Goal: Transaction & Acquisition: Purchase product/service

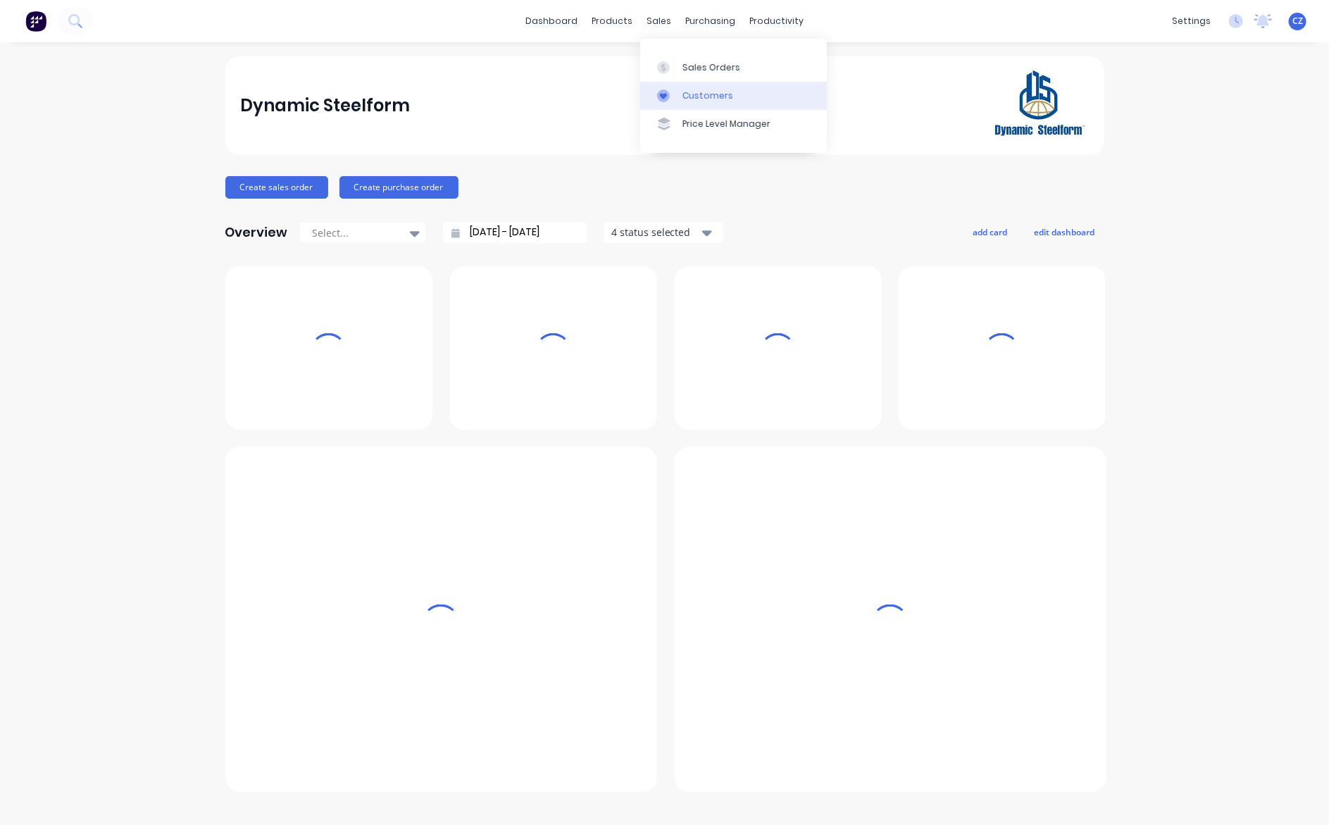
click at [702, 94] on div "Customers" at bounding box center [708, 95] width 51 height 13
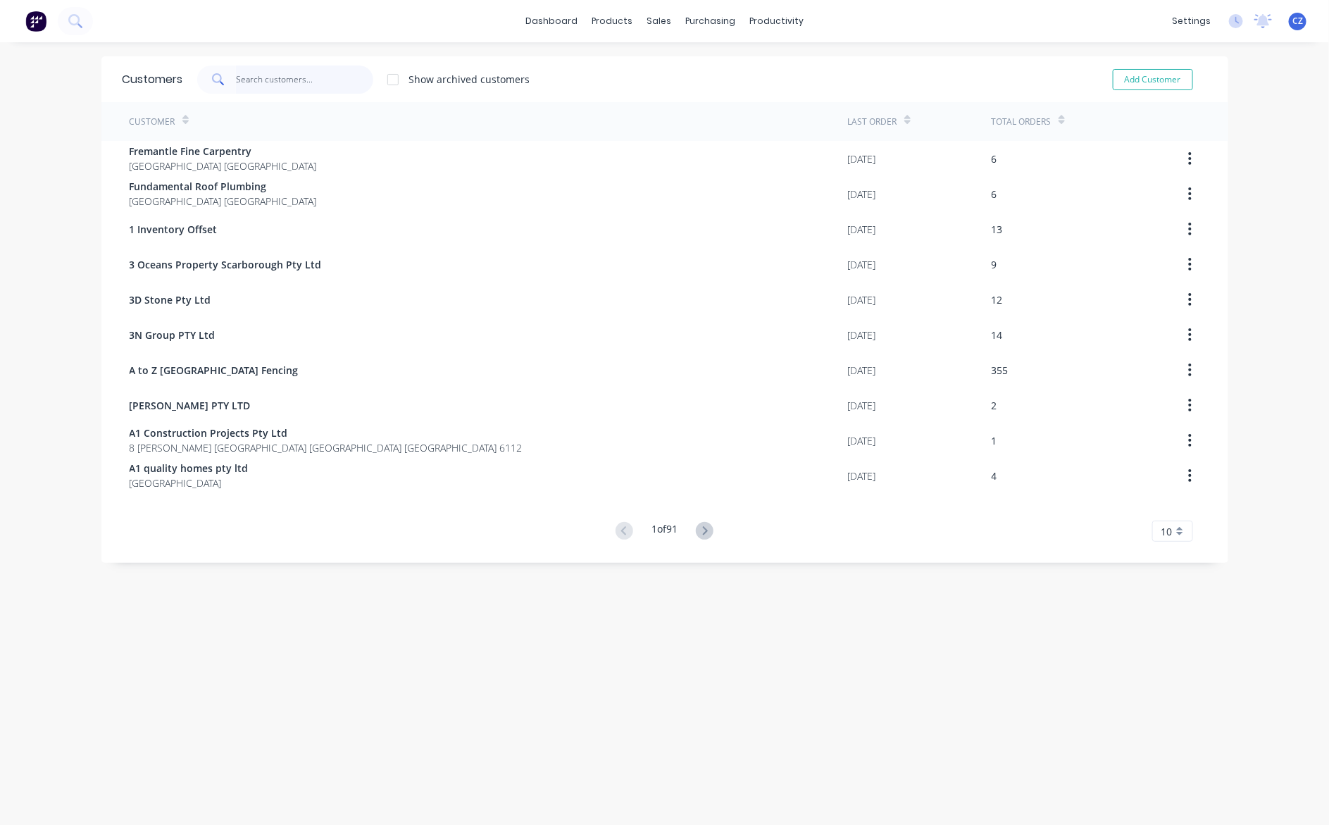
click at [290, 86] on input "text" at bounding box center [304, 80] width 137 height 28
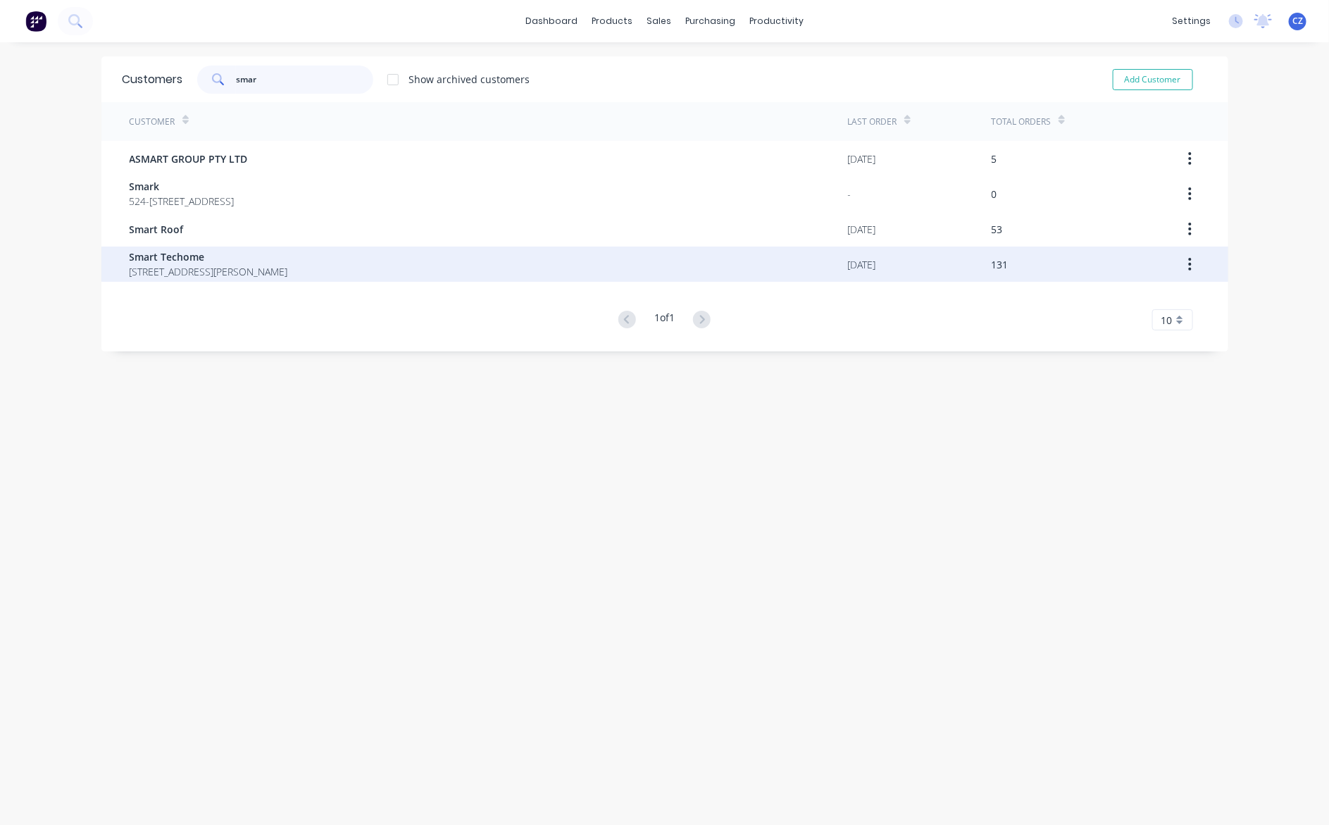
type input "smar"
click at [213, 262] on span "Smart Techome" at bounding box center [209, 256] width 159 height 15
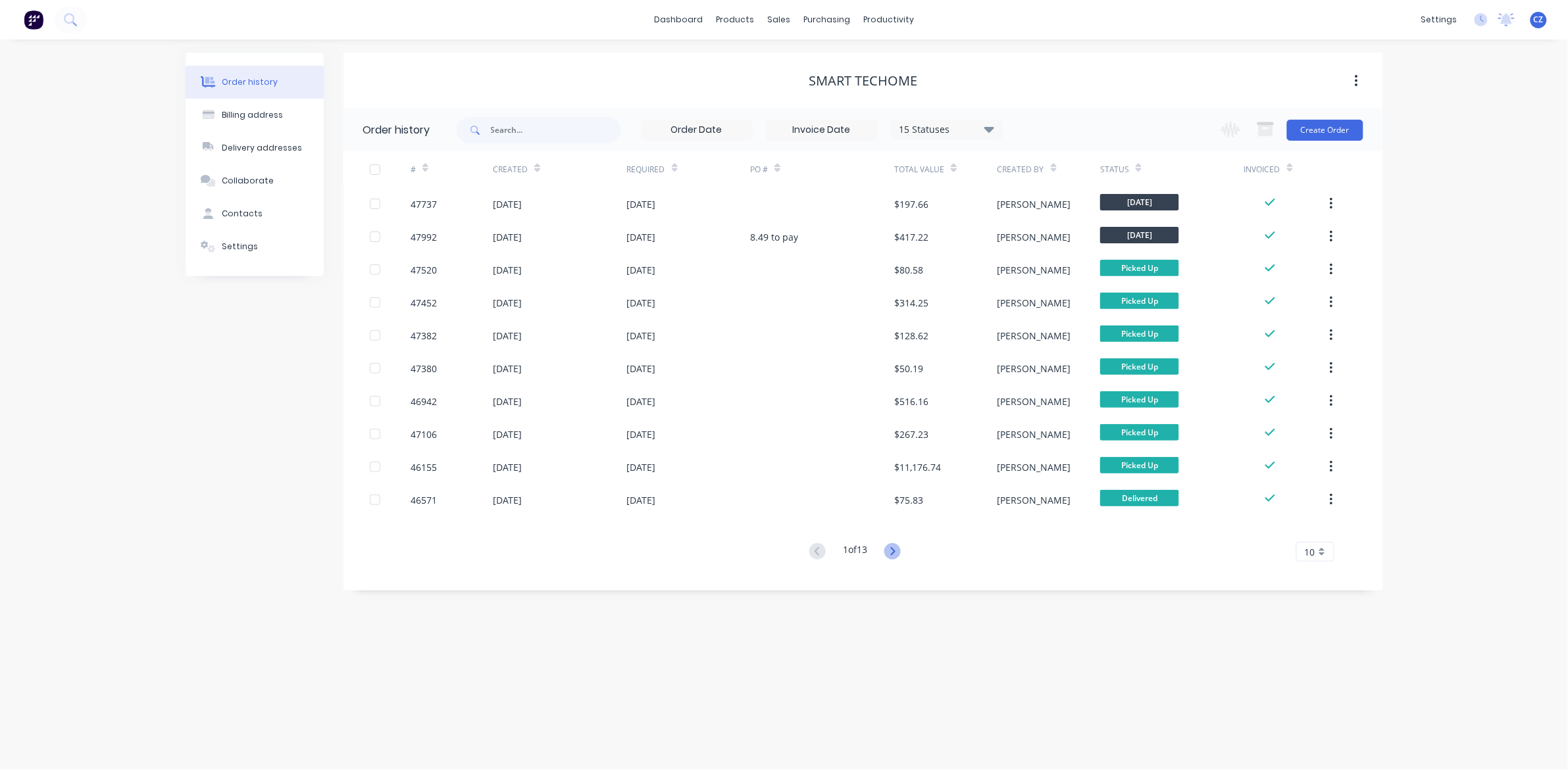
click at [892, 551] on icon at bounding box center [893, 552] width 17 height 17
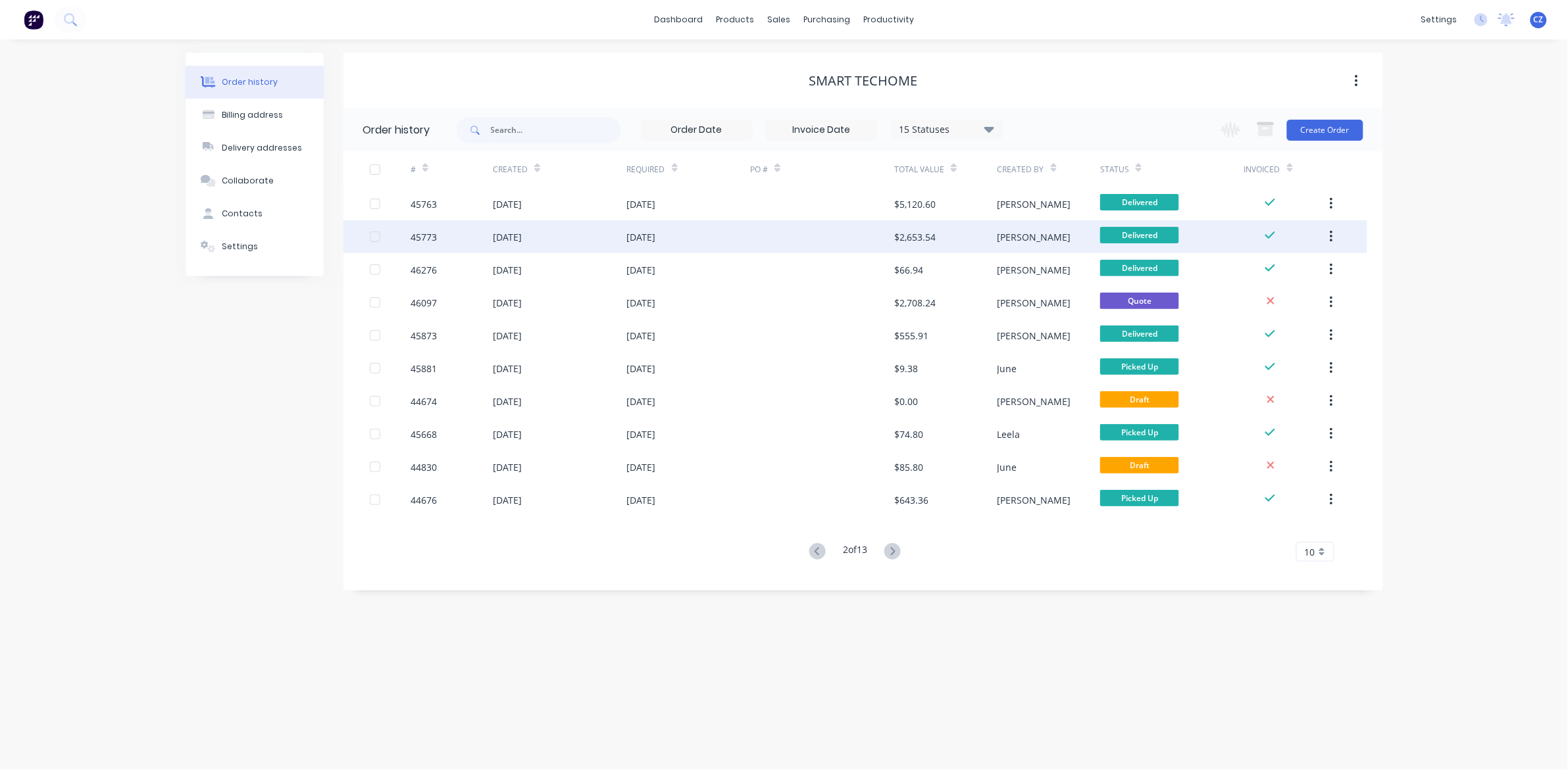
click at [544, 228] on div "[DATE]" at bounding box center [559, 236] width 134 height 33
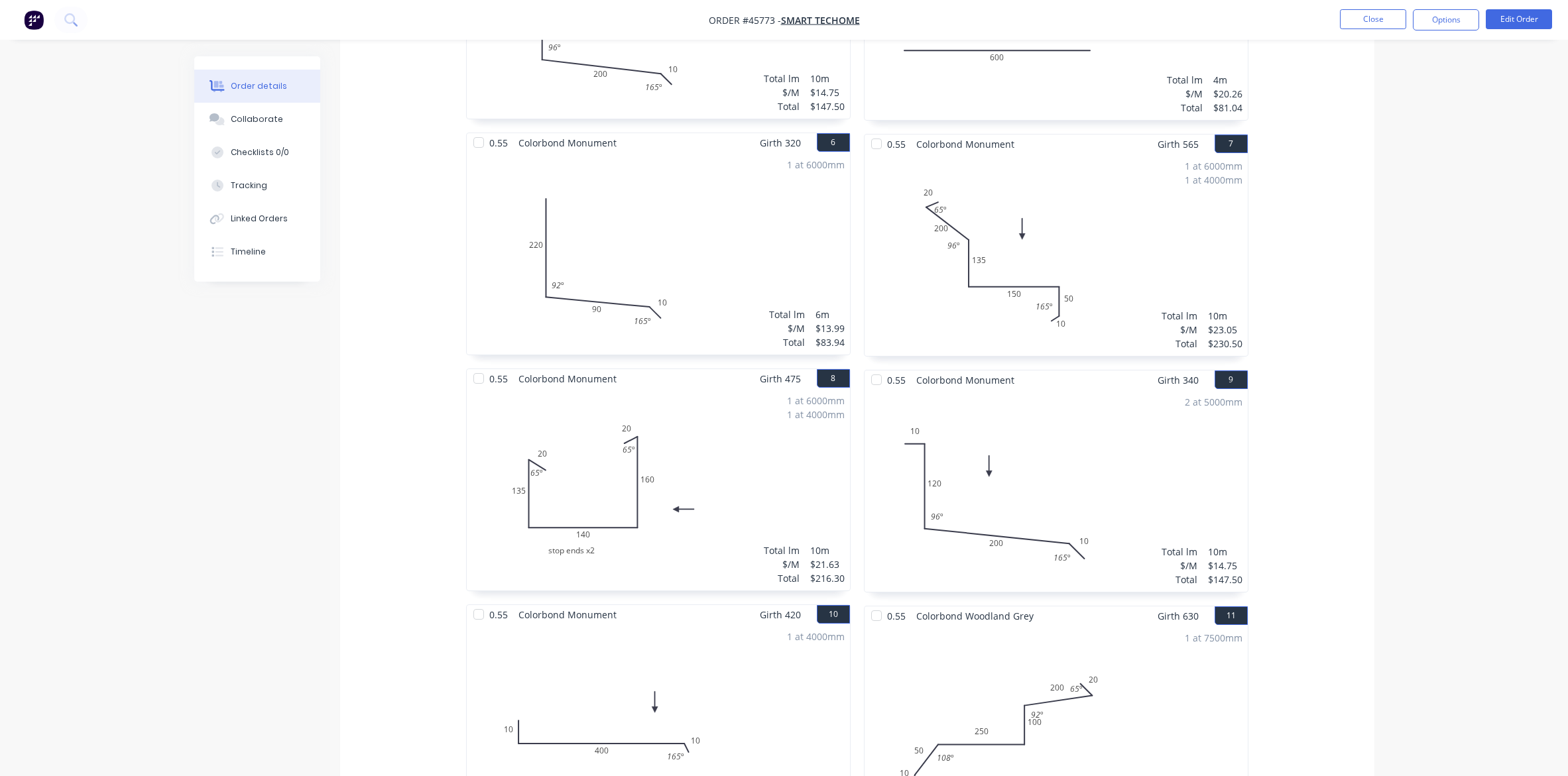
scroll to position [916, 0]
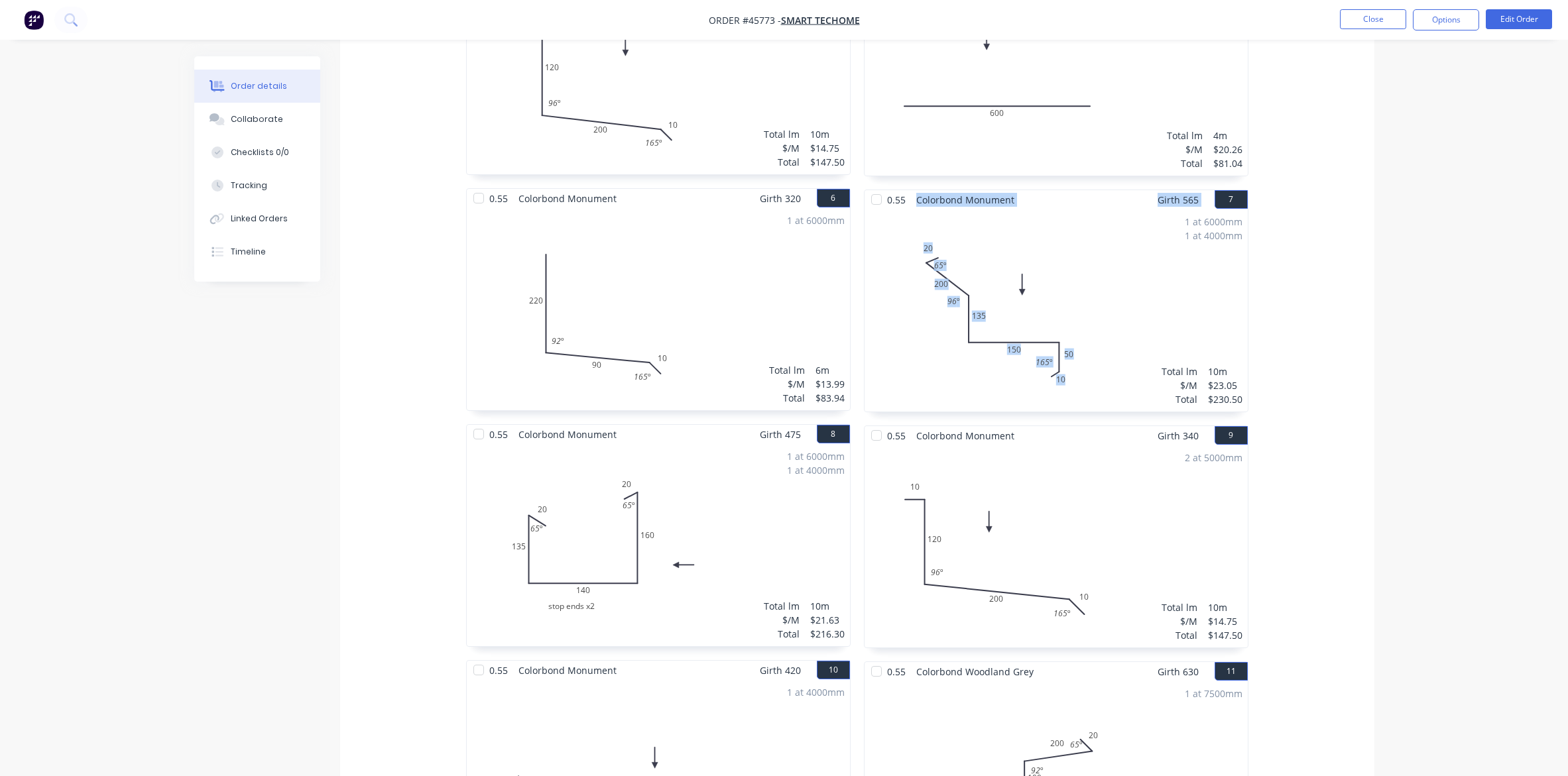
drag, startPoint x: 916, startPoint y: 202, endPoint x: 1060, endPoint y: 215, distance: 144.6
click at [1059, 210] on div "0.55 Colorbond Monument Girth 565 7 0 20 200 135 150 50 10 65 º 96 º 165 º 0 20…" at bounding box center [1056, 300] width 385 height 223
click at [1069, 239] on div "1 at 6000mm 1 at 4000mm Total lm $/M Total 10m $23.05 $230.50" at bounding box center [1056, 310] width 383 height 202
drag, startPoint x: 1016, startPoint y: 199, endPoint x: 887, endPoint y: 199, distance: 129.0
click at [887, 199] on div "0.55 Colorbond Monument" at bounding box center [942, 199] width 155 height 19
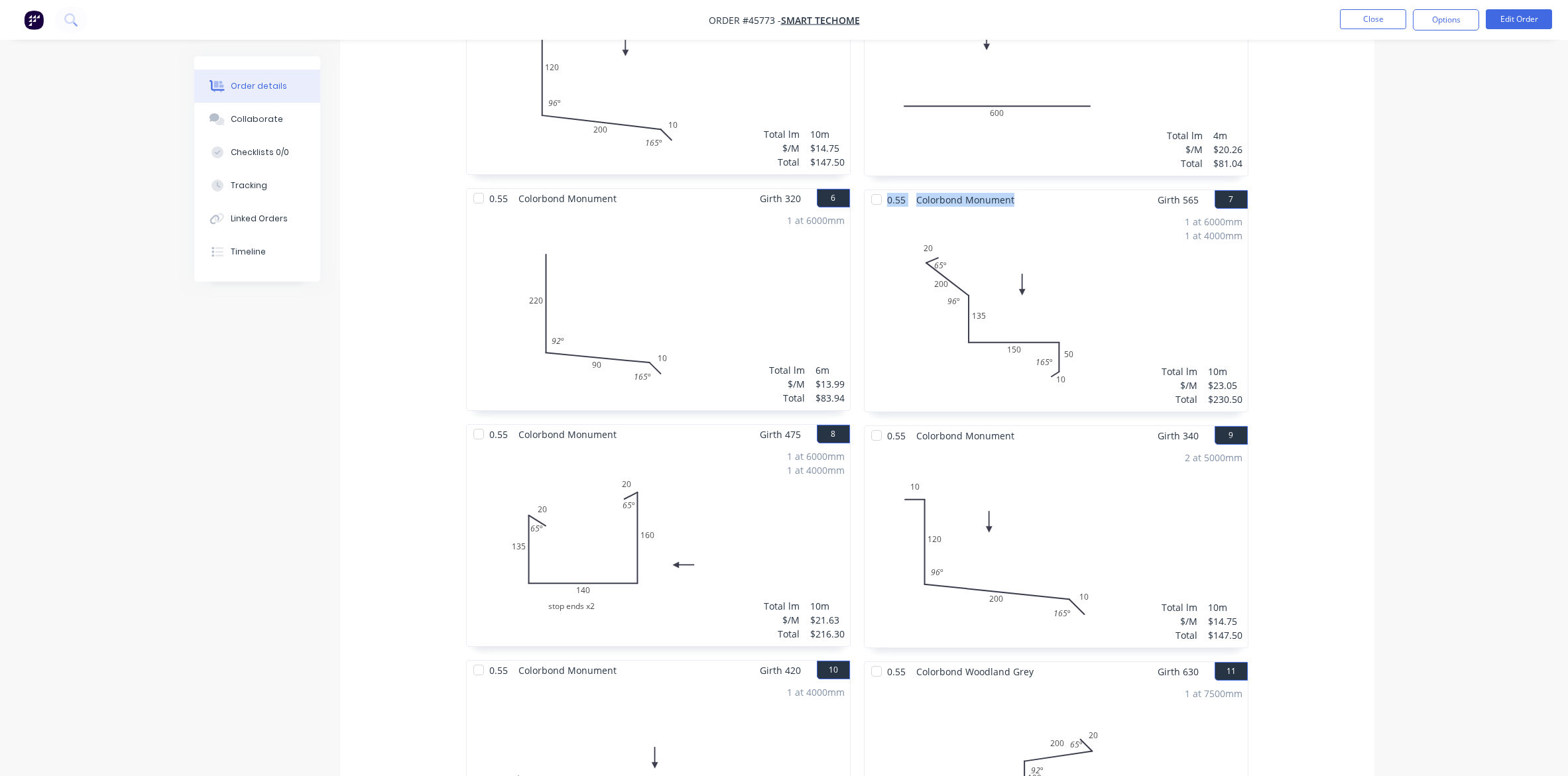
click at [889, 267] on div "1 at 6000mm 1 at 4000mm Total lm $/M Total 10m $23.05 $230.50" at bounding box center [1056, 310] width 383 height 202
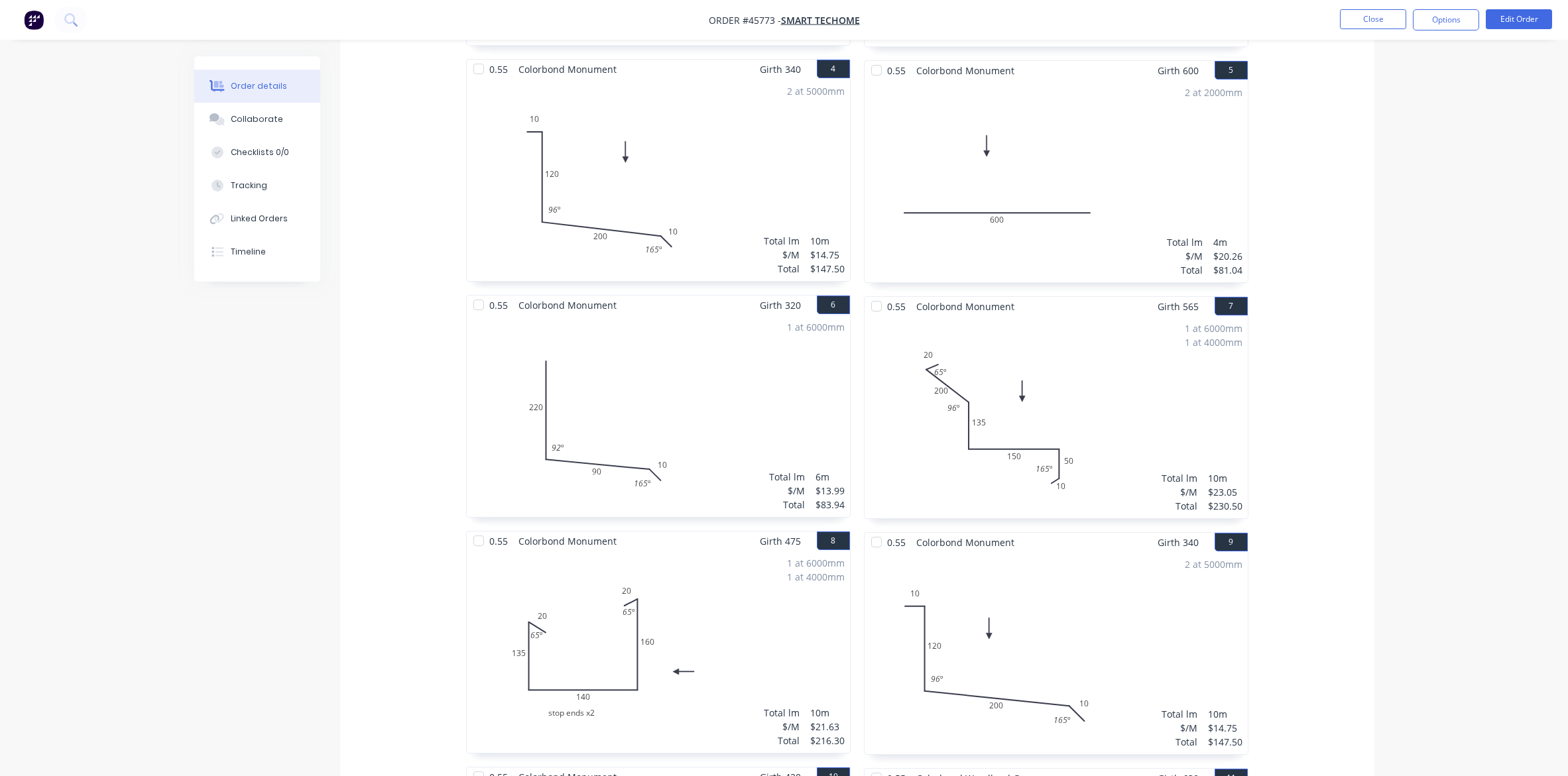
scroll to position [833, 0]
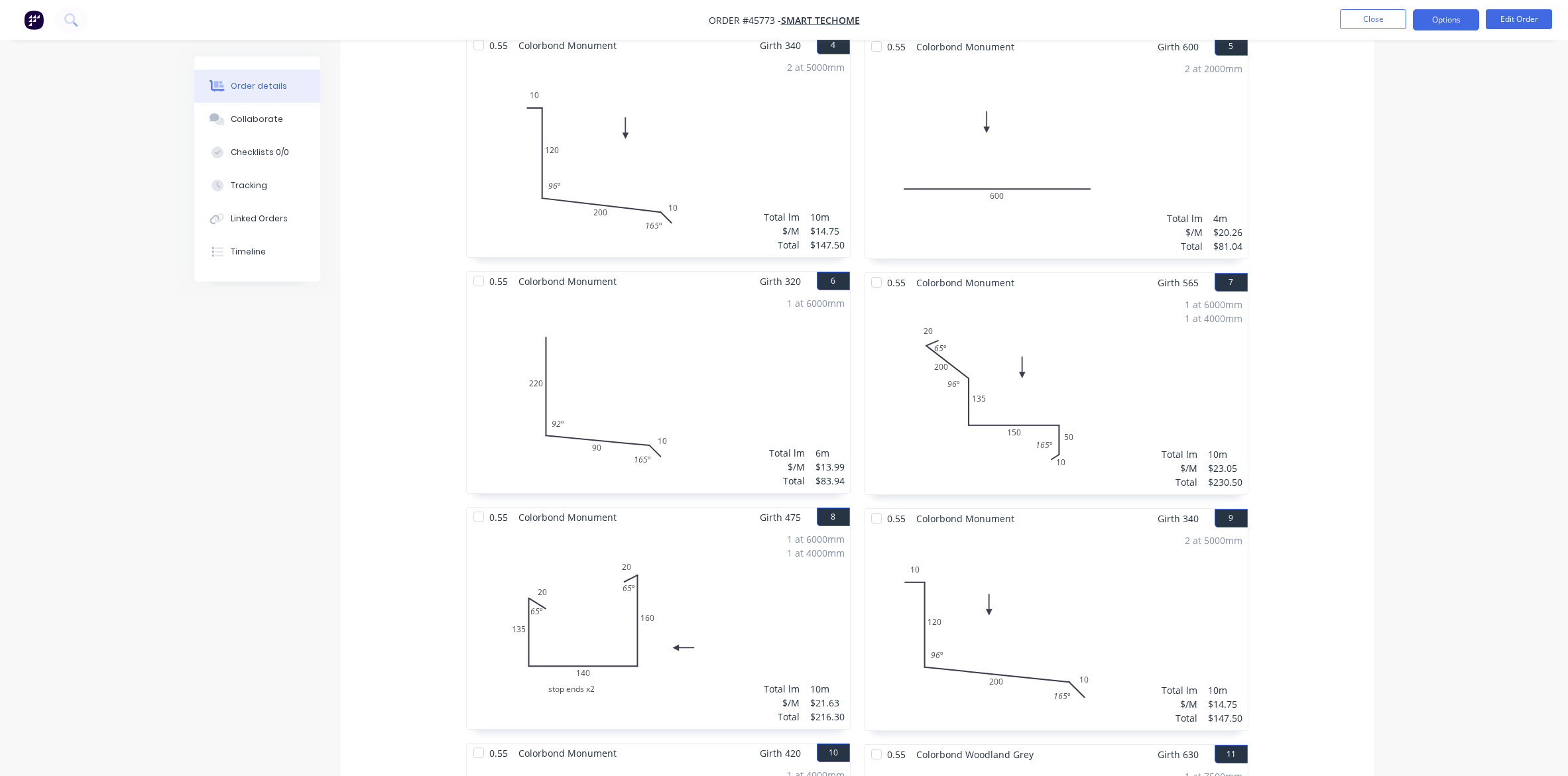
click at [1251, 18] on button "Options" at bounding box center [1446, 20] width 66 height 22
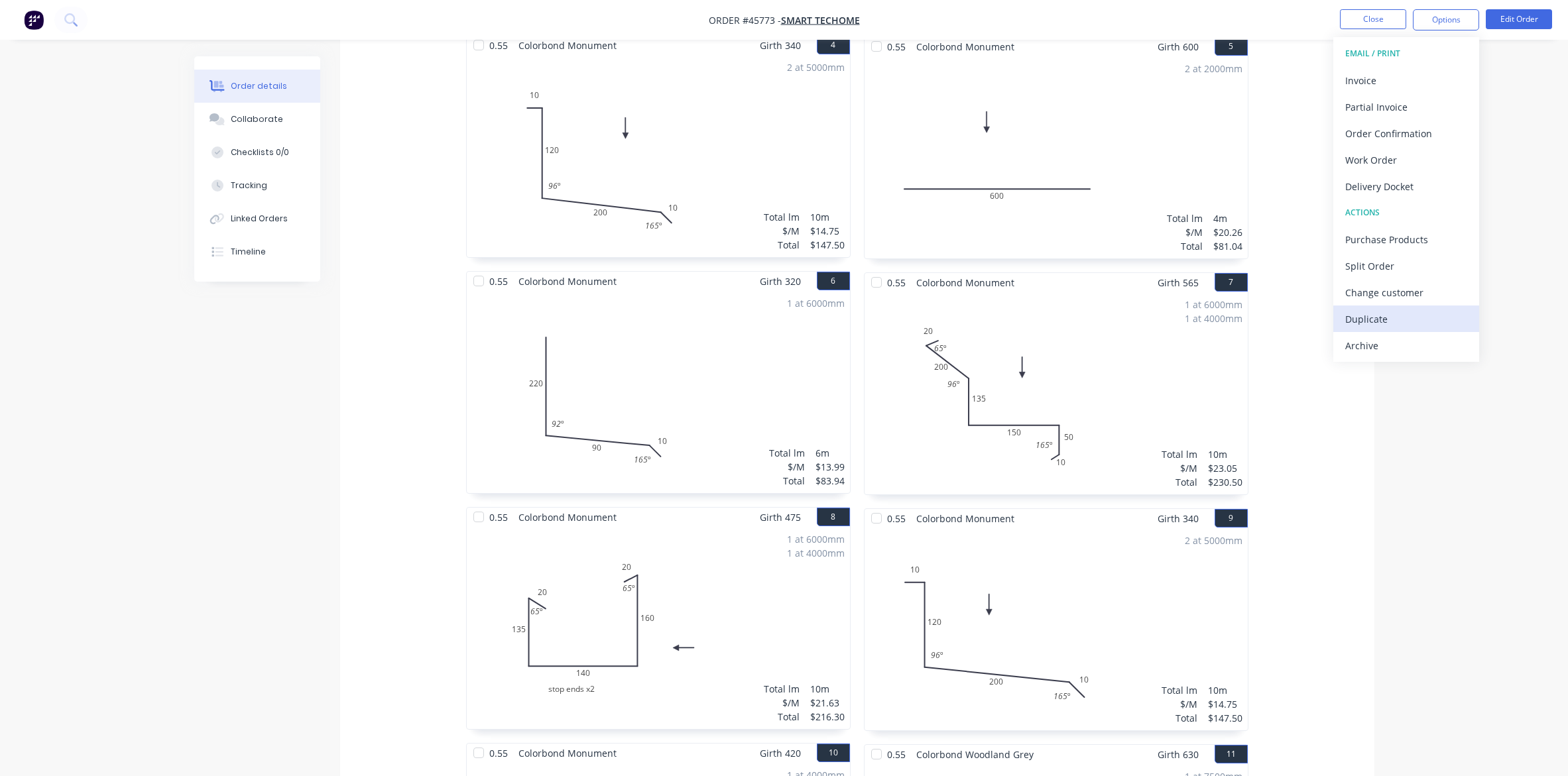
click at [1251, 322] on div "Duplicate" at bounding box center [1406, 319] width 122 height 19
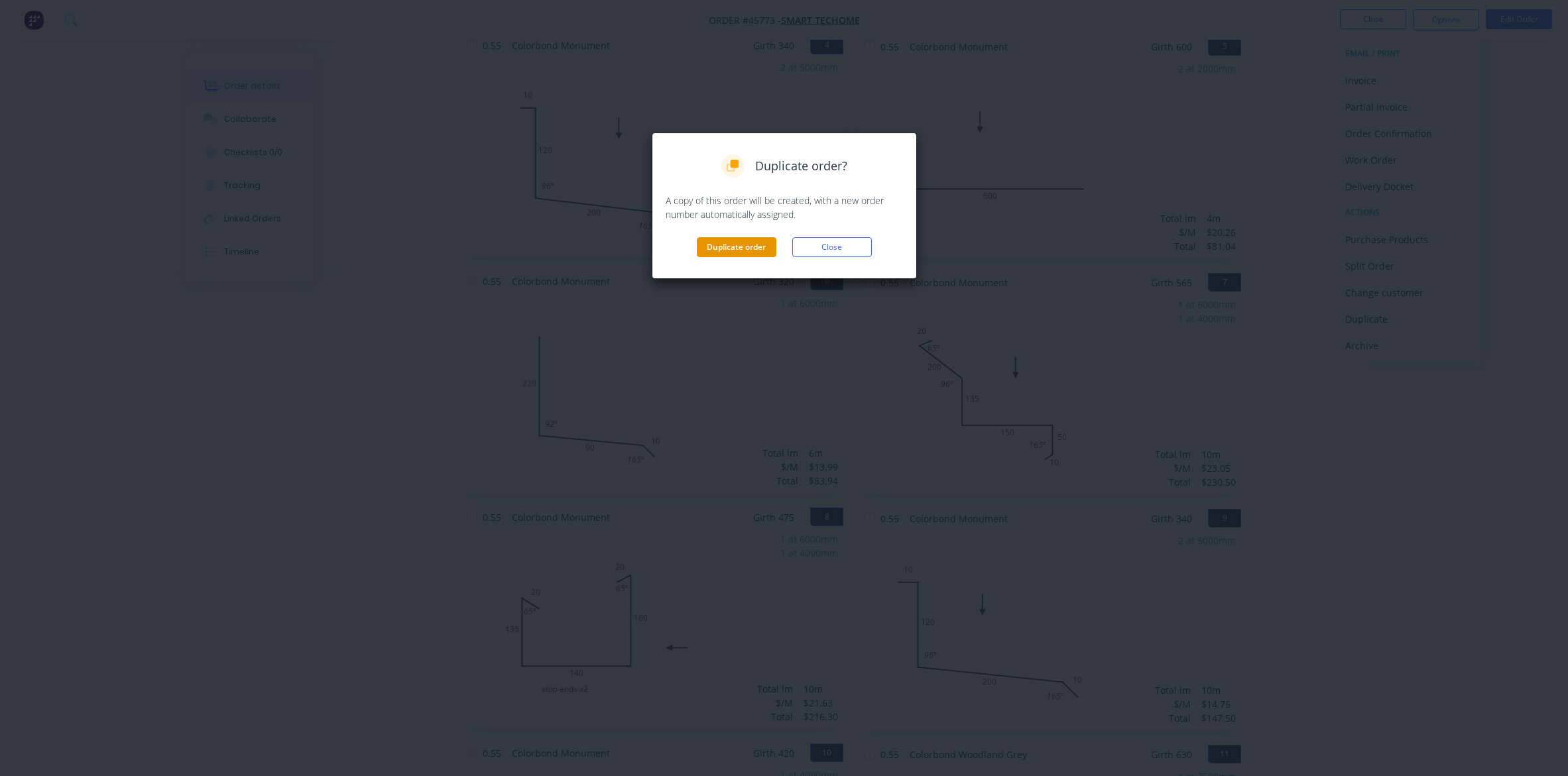
click at [743, 248] on button "Duplicate order" at bounding box center [736, 246] width 80 height 20
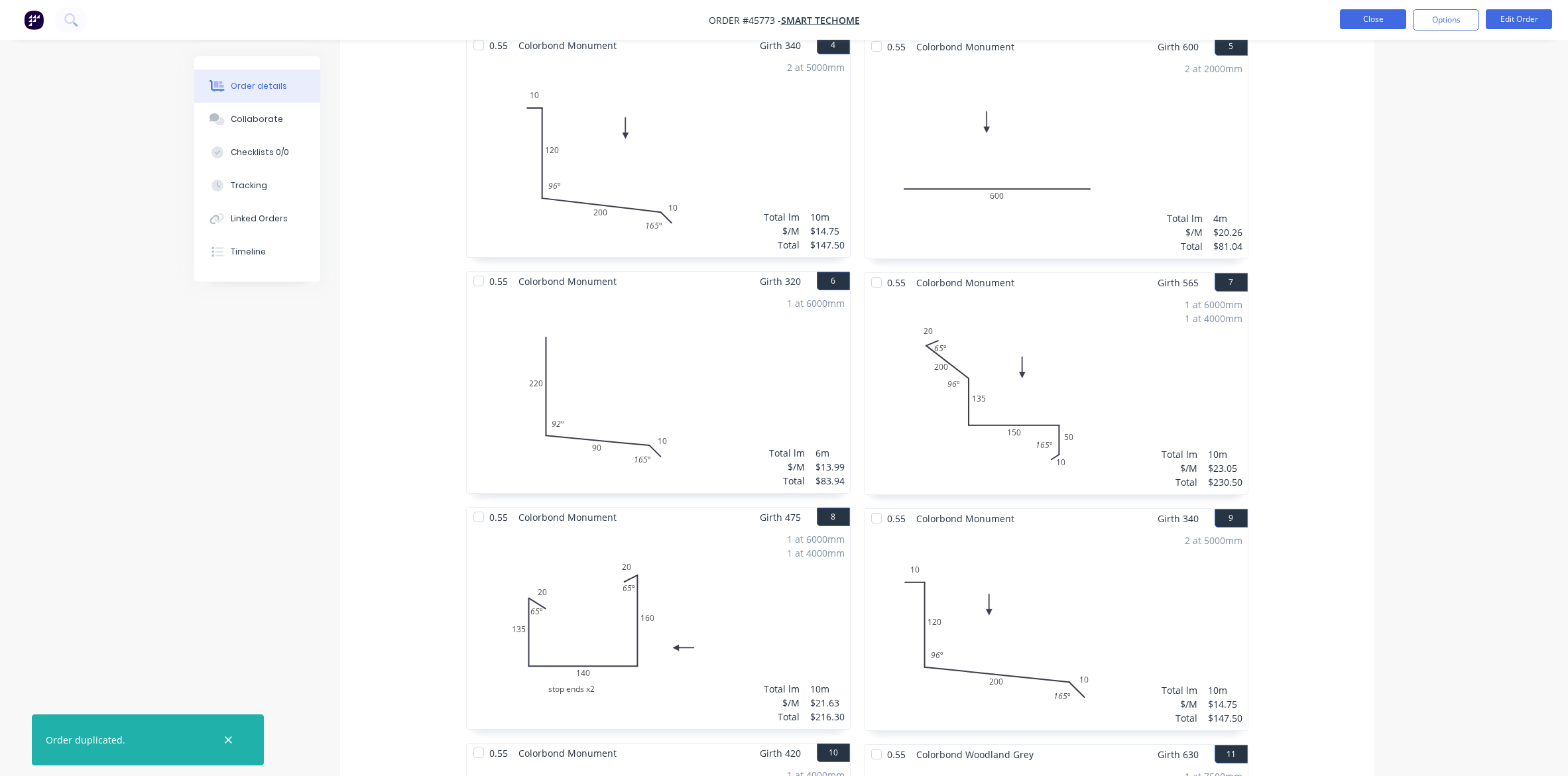
drag, startPoint x: 1367, startPoint y: 11, endPoint x: 1365, endPoint y: 21, distance: 10.2
click at [1251, 21] on button "Close" at bounding box center [1373, 19] width 66 height 20
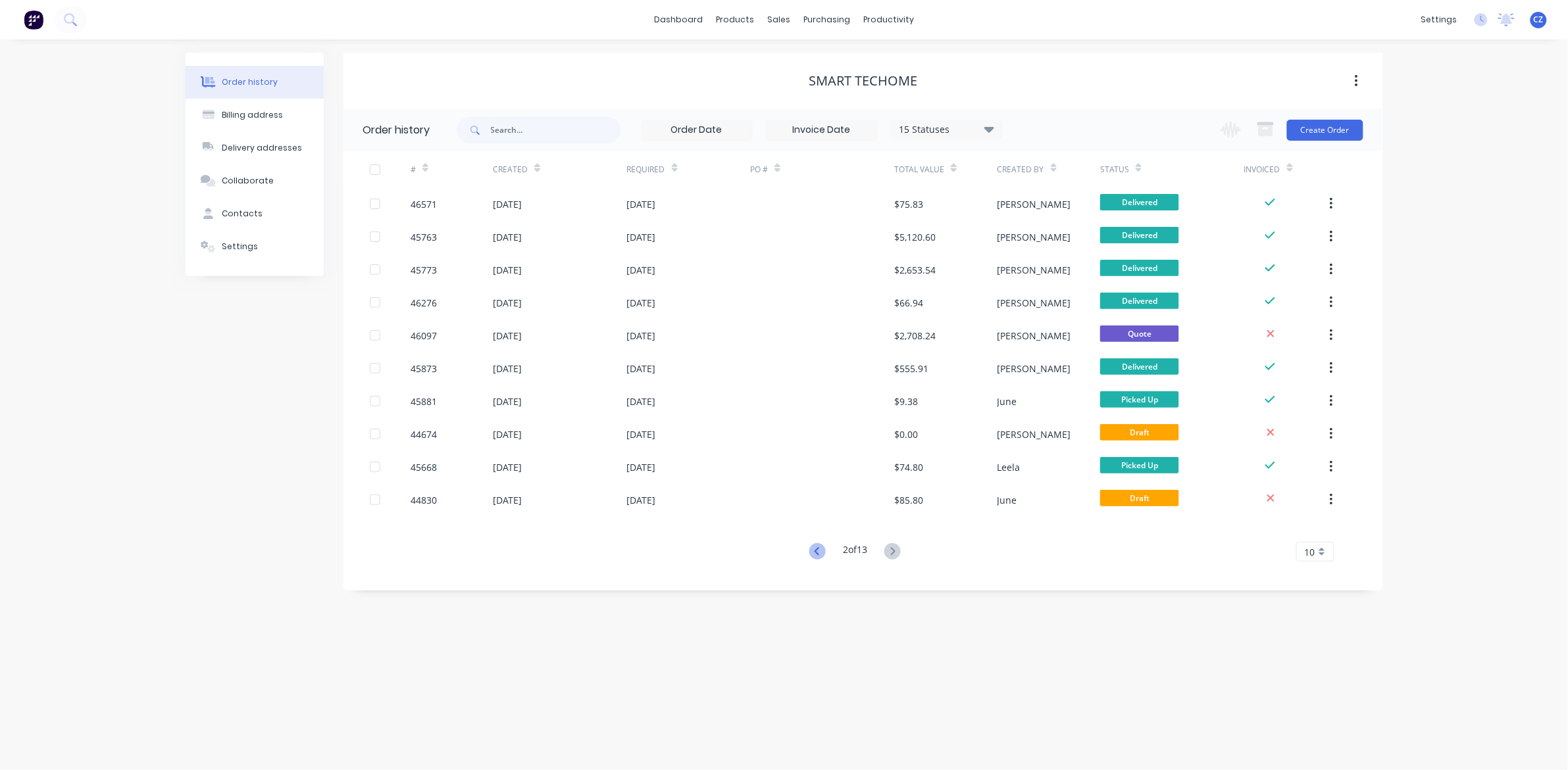
click at [813, 557] on icon at bounding box center [818, 552] width 17 height 17
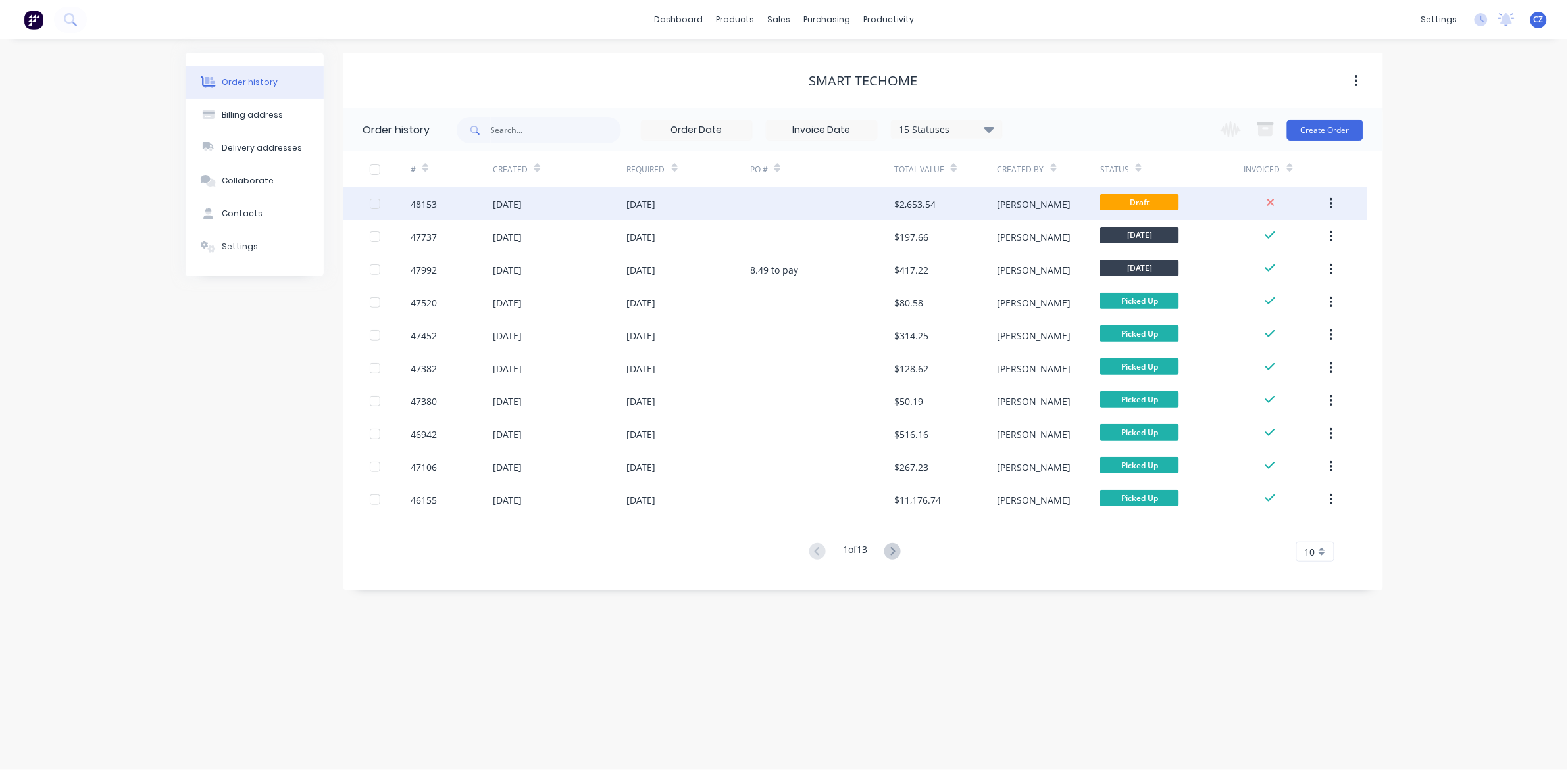
click at [824, 195] on div at bounding box center [822, 203] width 144 height 33
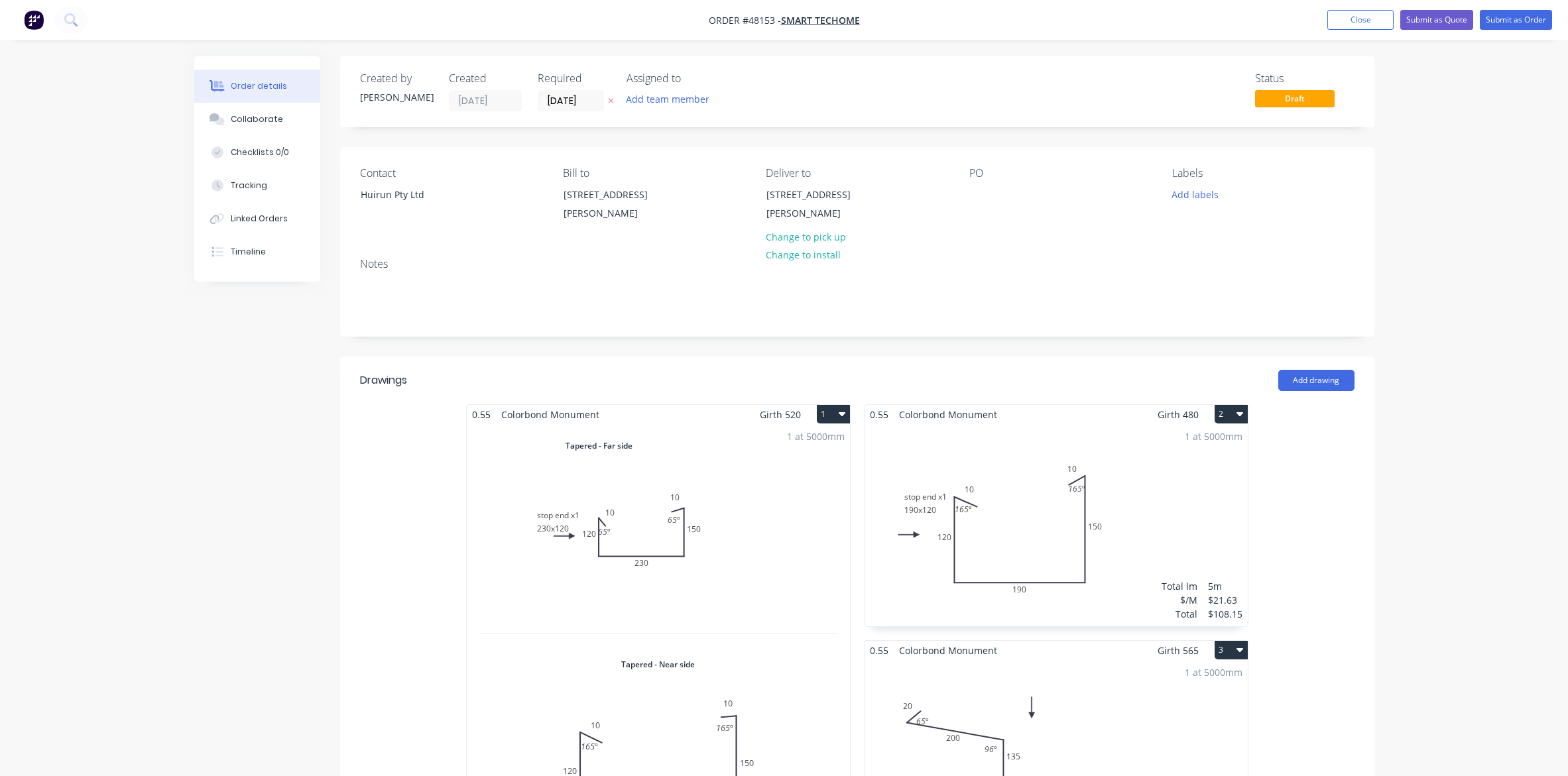
click at [833, 411] on button "1" at bounding box center [833, 414] width 33 height 19
click at [787, 500] on div "Delete" at bounding box center [787, 499] width 102 height 19
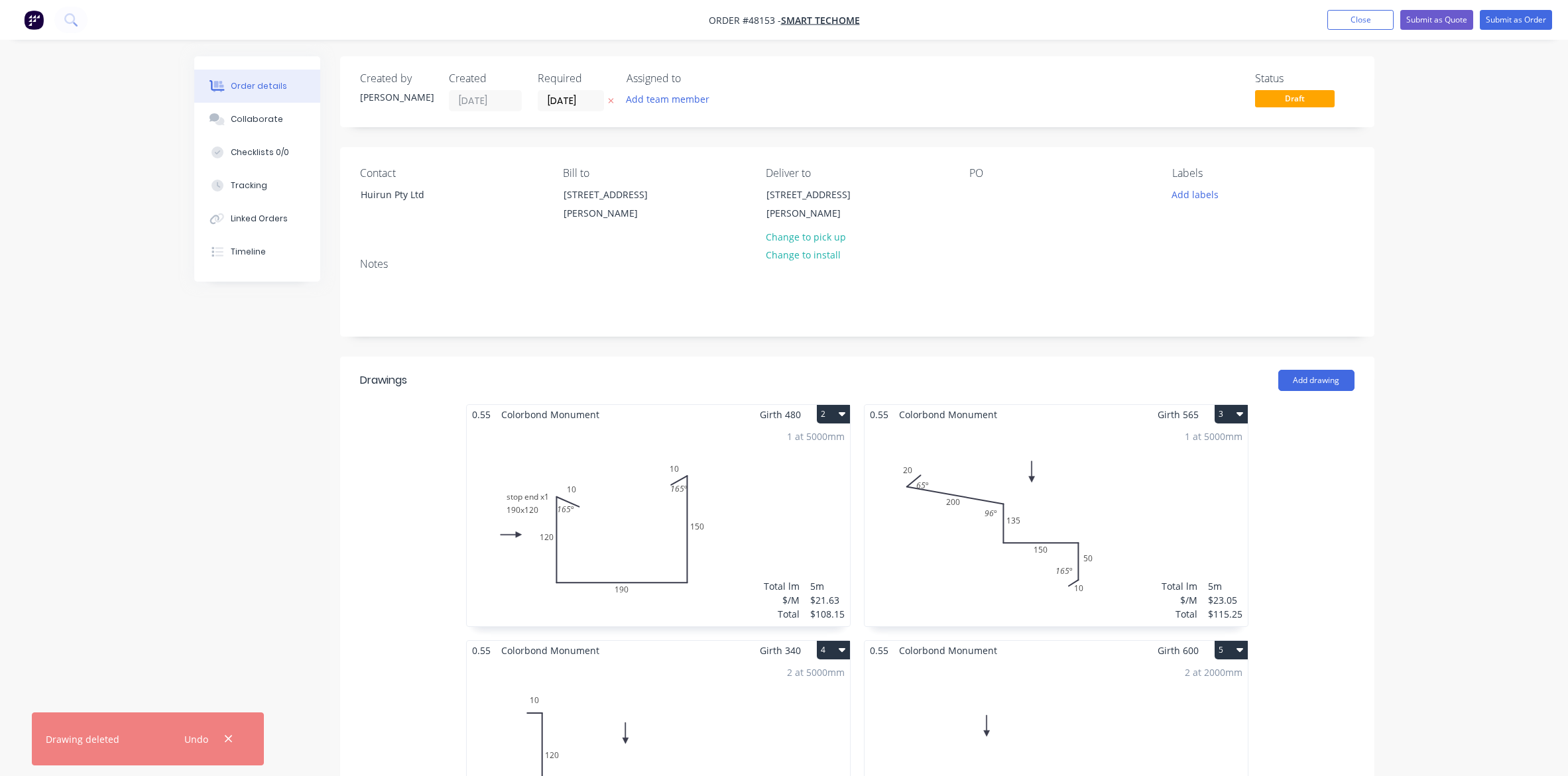
click at [840, 415] on icon "button" at bounding box center [841, 414] width 7 height 4
click at [756, 502] on div "Delete" at bounding box center [787, 499] width 102 height 19
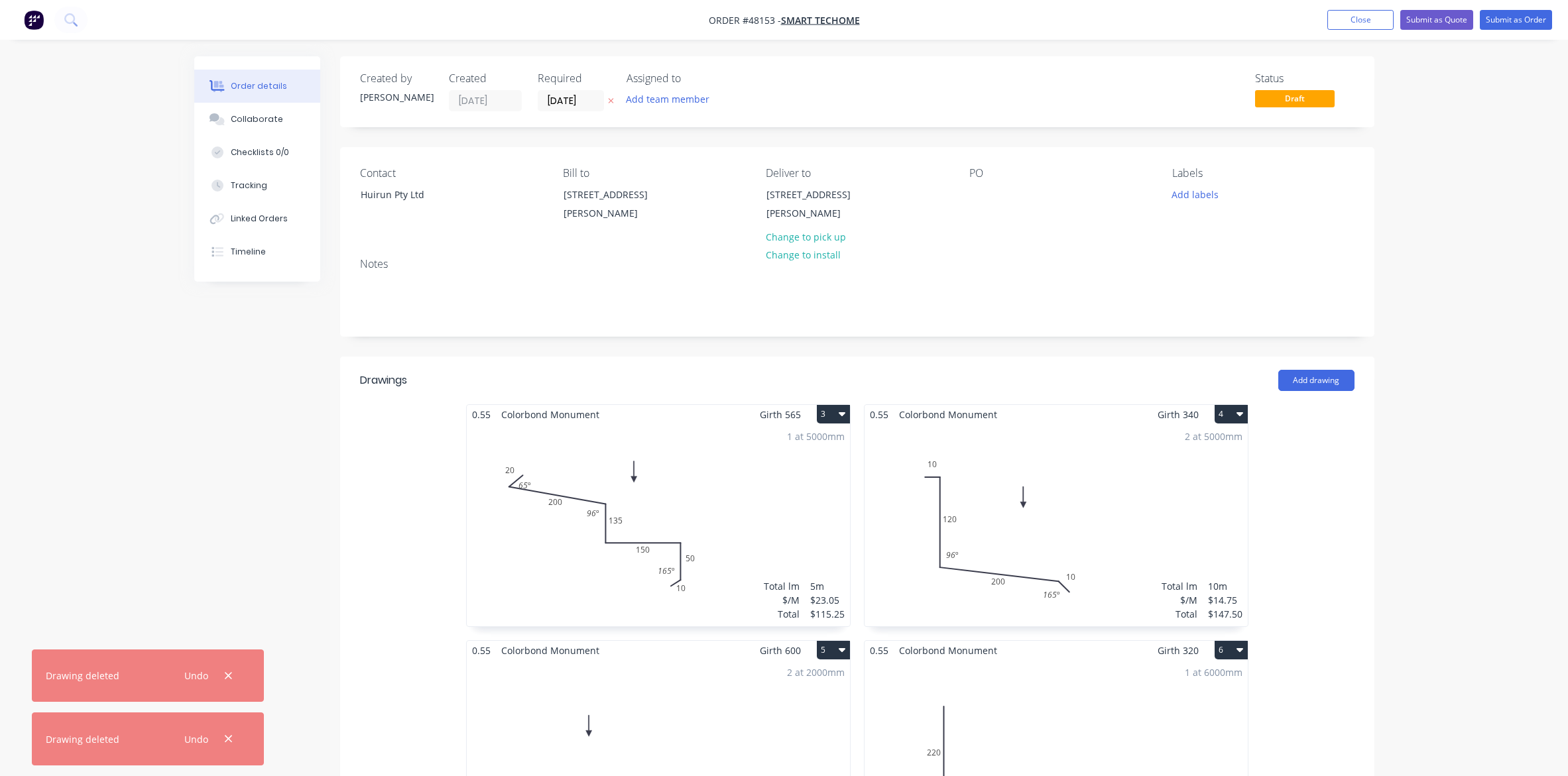
click at [842, 411] on icon "button" at bounding box center [841, 413] width 7 height 10
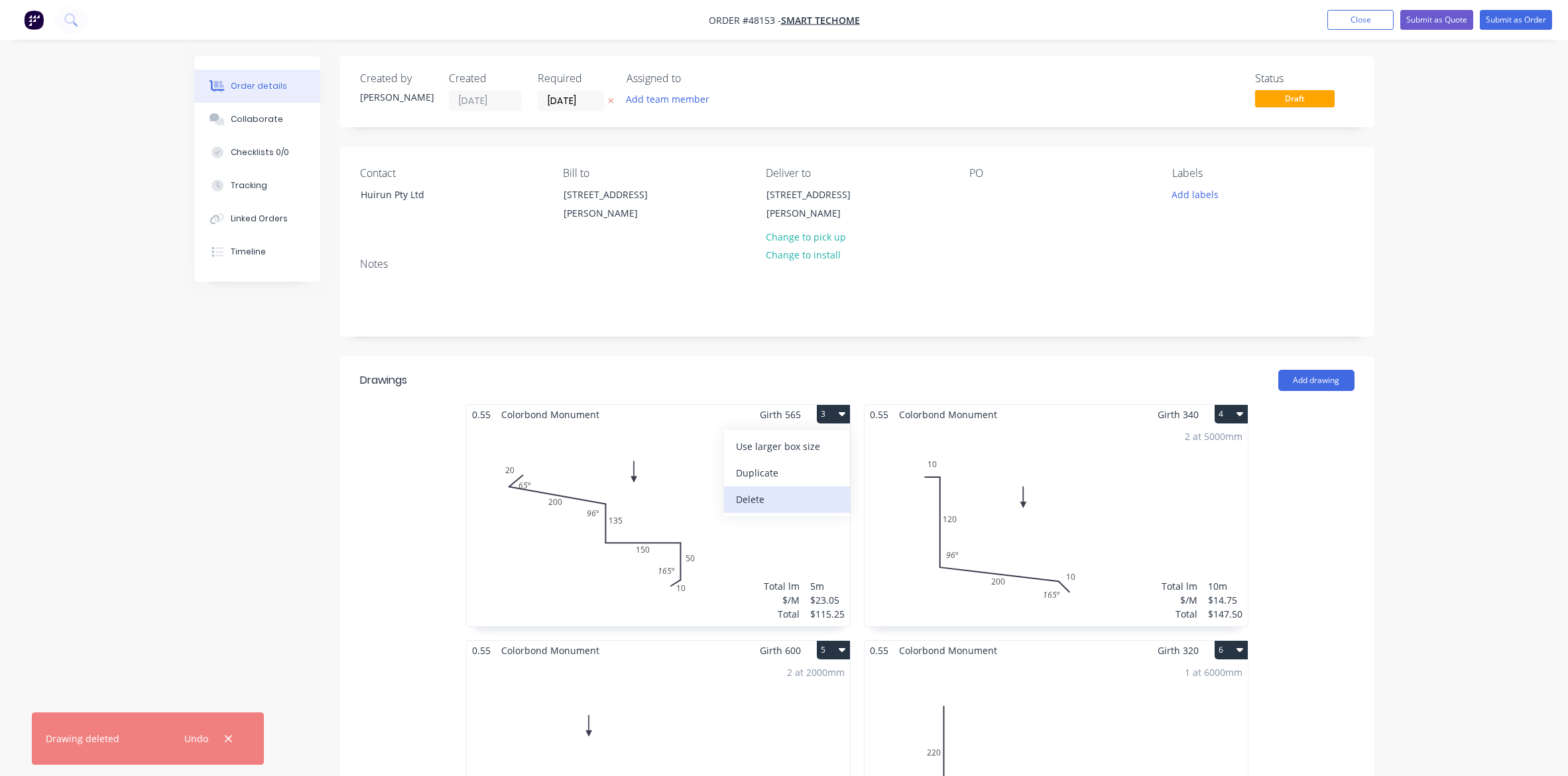
click at [780, 505] on div "Delete" at bounding box center [787, 499] width 102 height 19
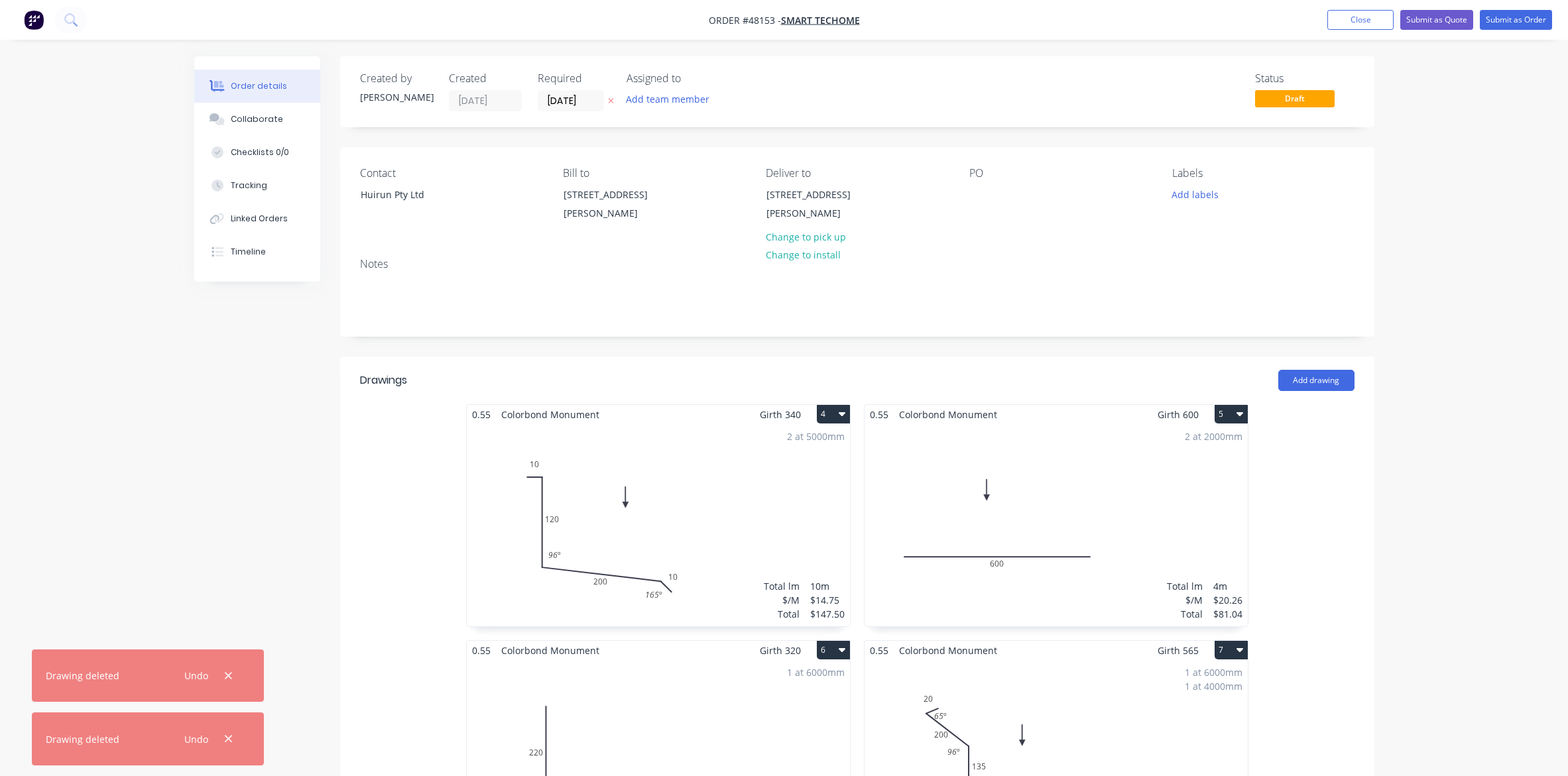
click at [842, 414] on icon "button" at bounding box center [841, 414] width 7 height 4
click at [805, 504] on div "Delete" at bounding box center [787, 499] width 102 height 19
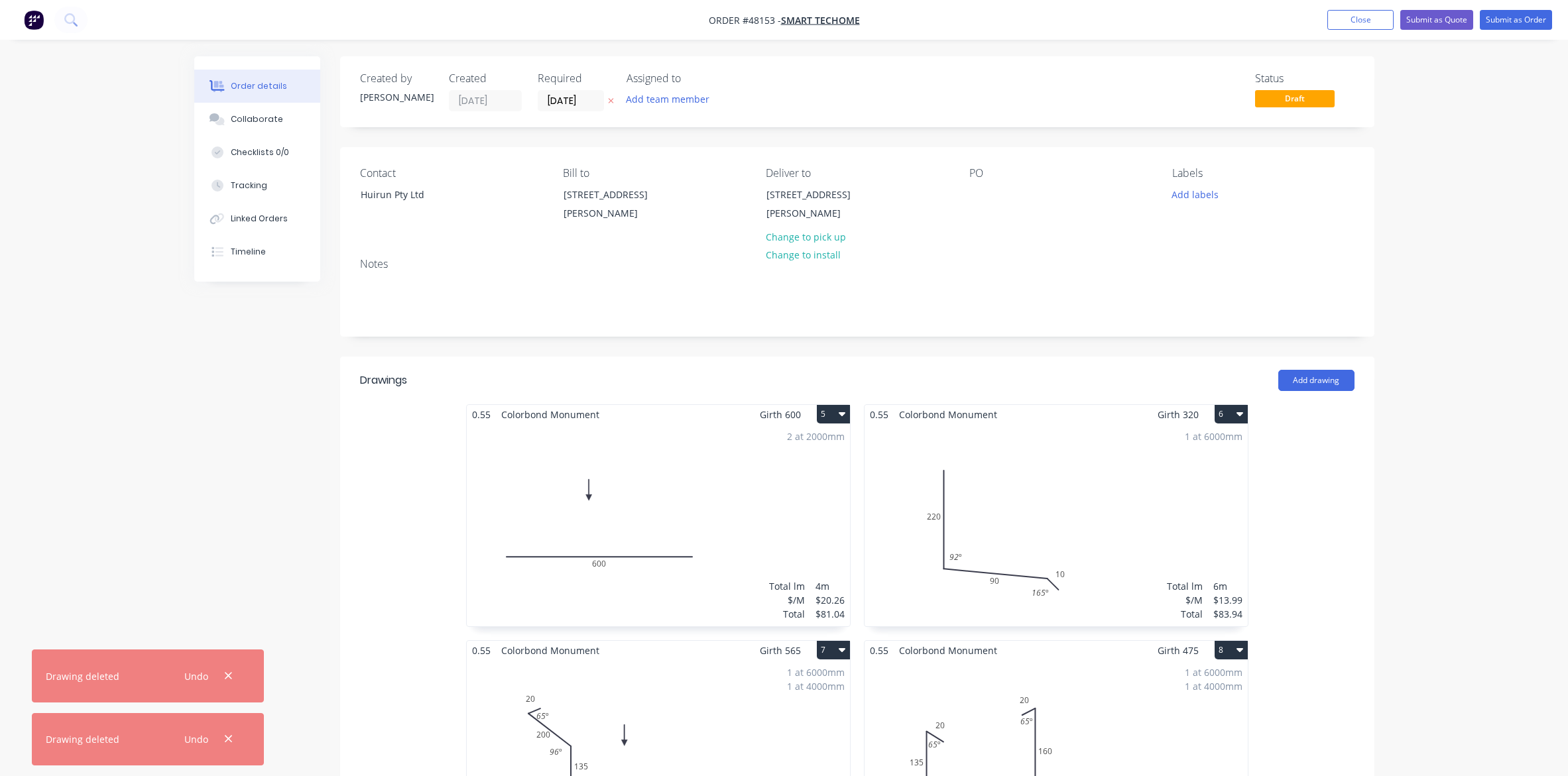
click at [844, 409] on icon "button" at bounding box center [841, 413] width 7 height 10
click at [809, 492] on div "Delete" at bounding box center [787, 499] width 102 height 19
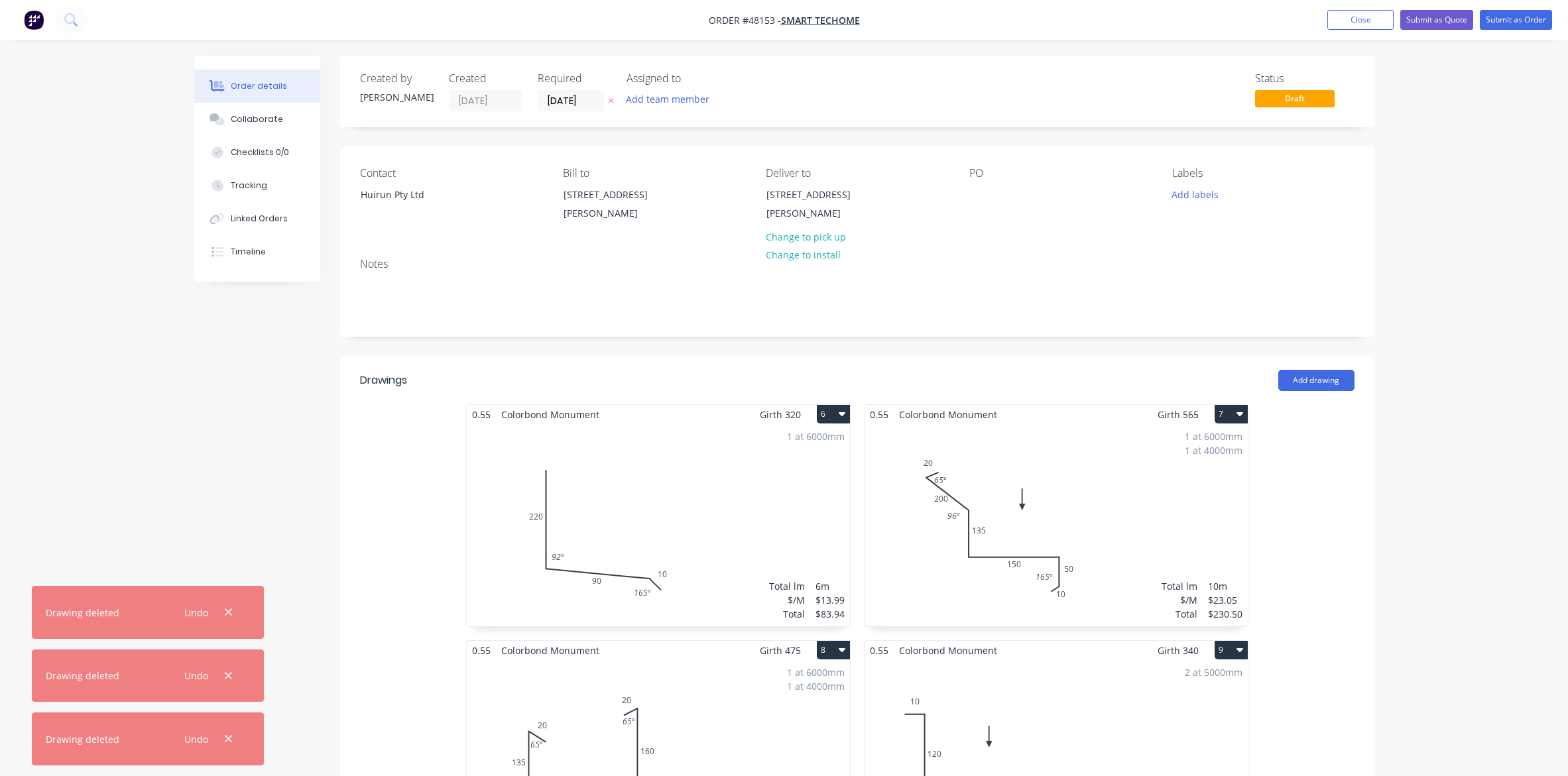
click at [845, 413] on icon "button" at bounding box center [841, 414] width 7 height 4
click at [793, 503] on div "Delete" at bounding box center [787, 499] width 102 height 19
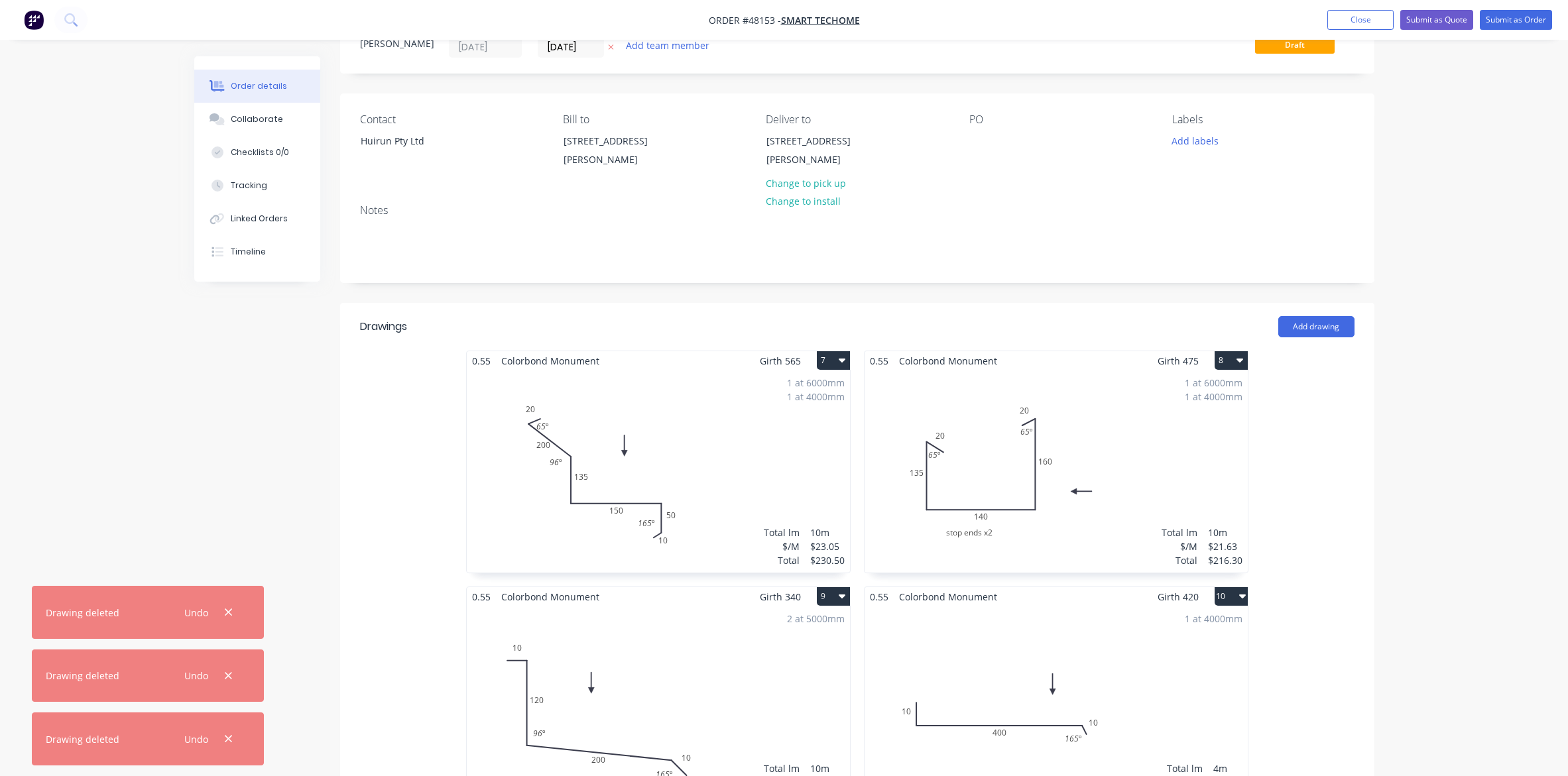
scroll to position [83, 0]
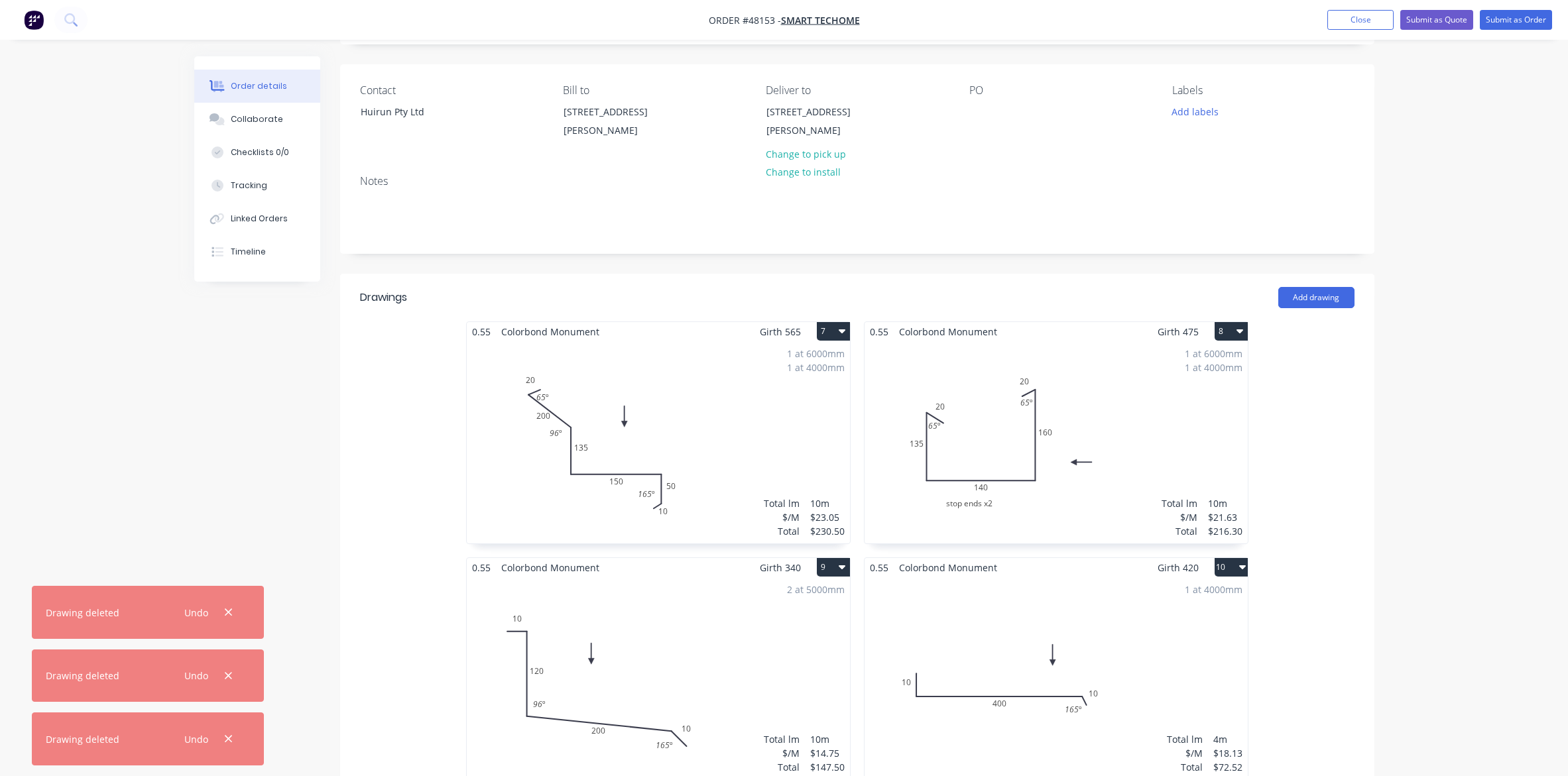
click at [1233, 333] on button "8" at bounding box center [1231, 331] width 33 height 19
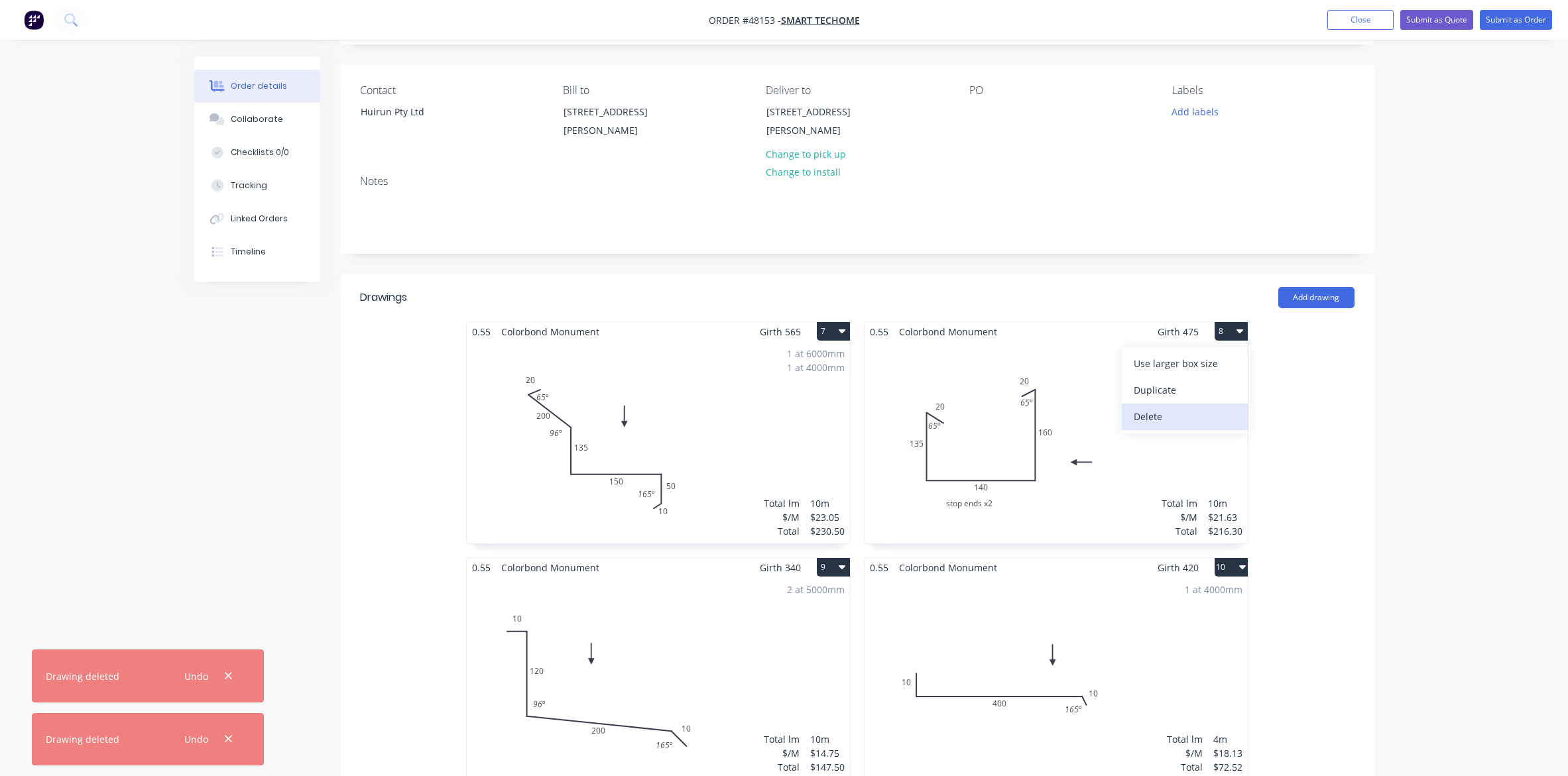
click at [1185, 420] on div "Delete" at bounding box center [1185, 417] width 102 height 19
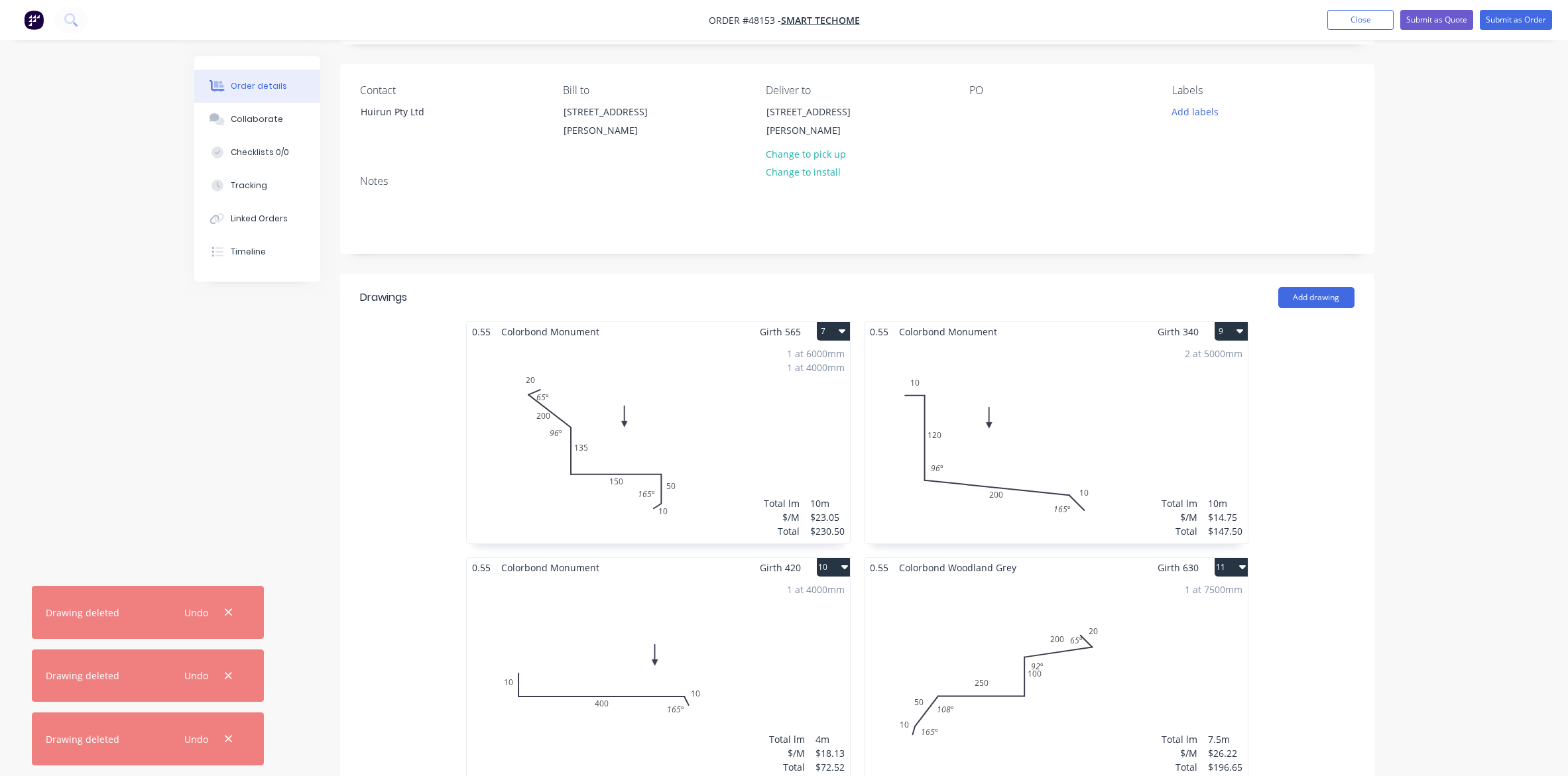
click at [1233, 335] on button "9" at bounding box center [1231, 331] width 33 height 19
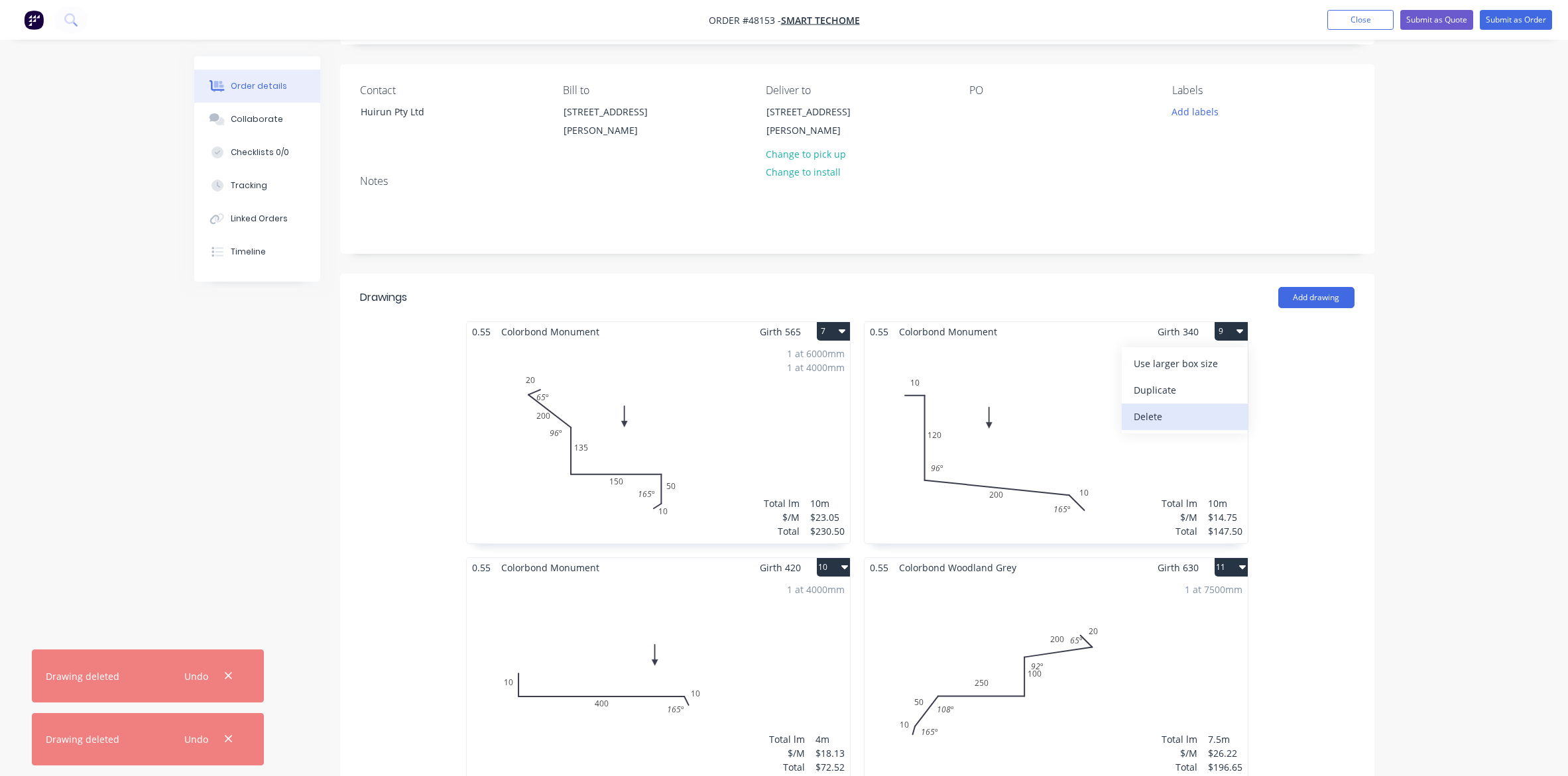
click at [1202, 416] on div "Delete" at bounding box center [1185, 417] width 102 height 19
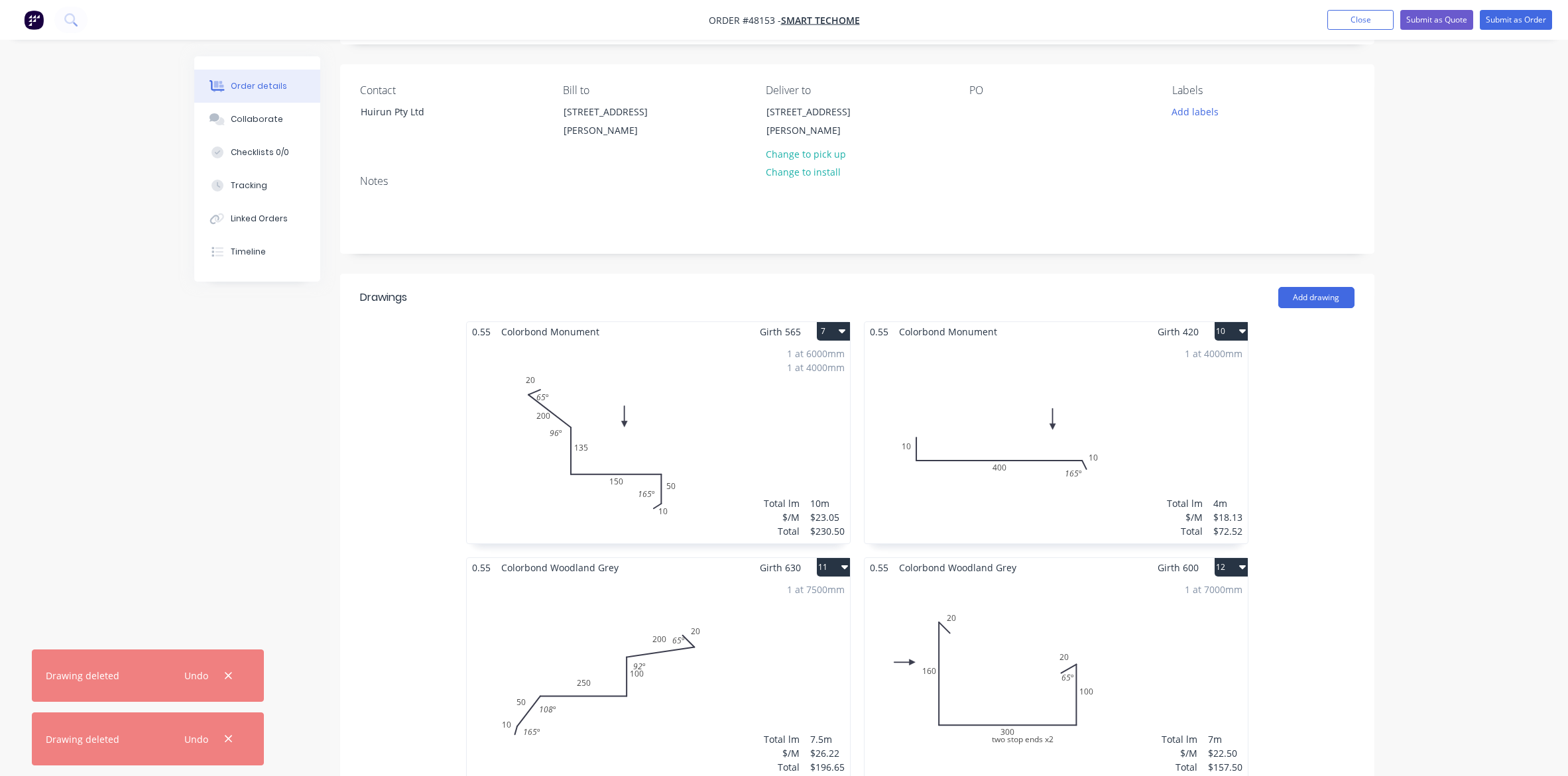
click at [1243, 331] on icon "button" at bounding box center [1242, 331] width 7 height 4
click at [1204, 420] on div "Delete" at bounding box center [1185, 417] width 102 height 19
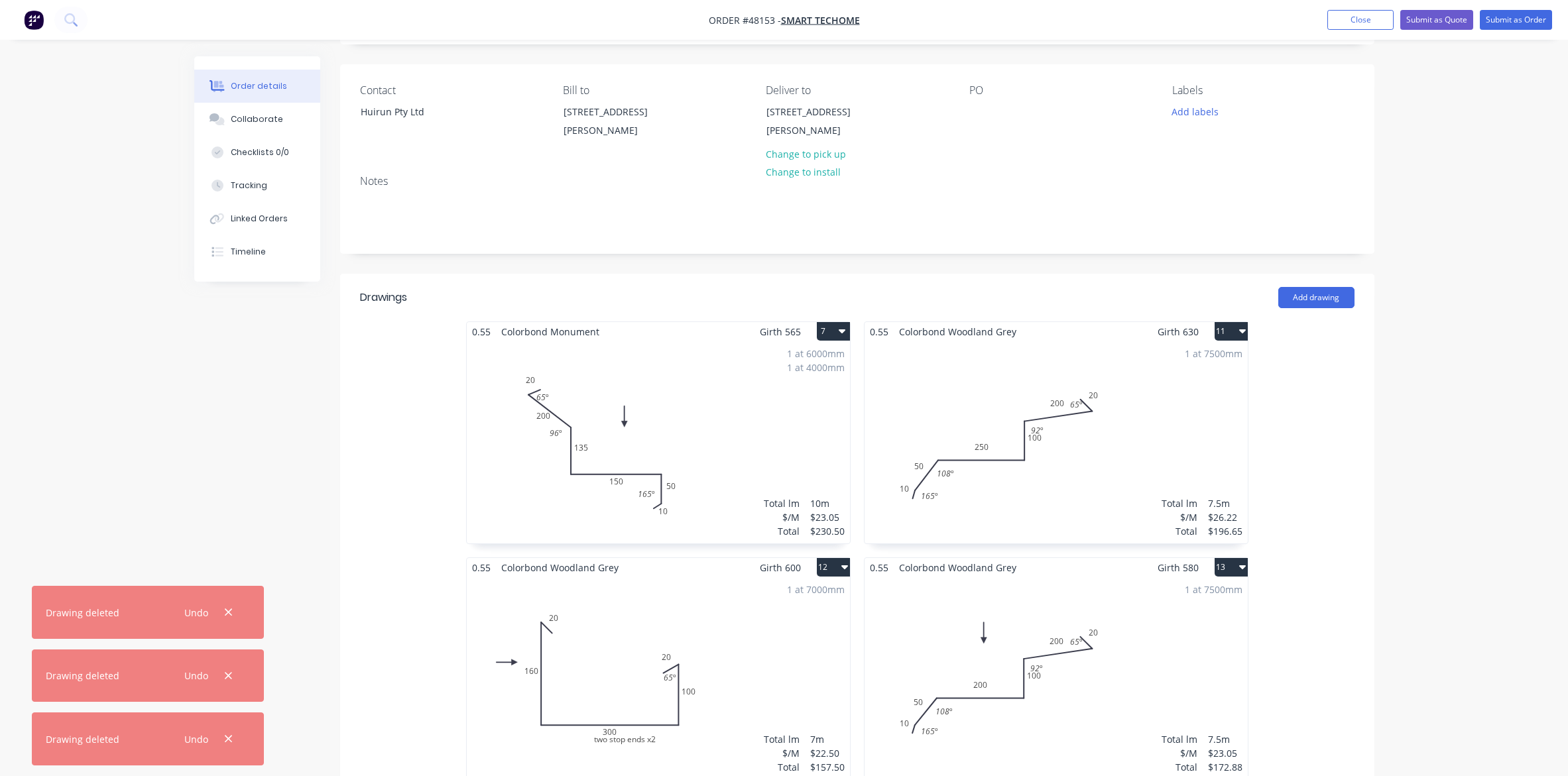
click at [1244, 328] on icon "button" at bounding box center [1242, 330] width 7 height 10
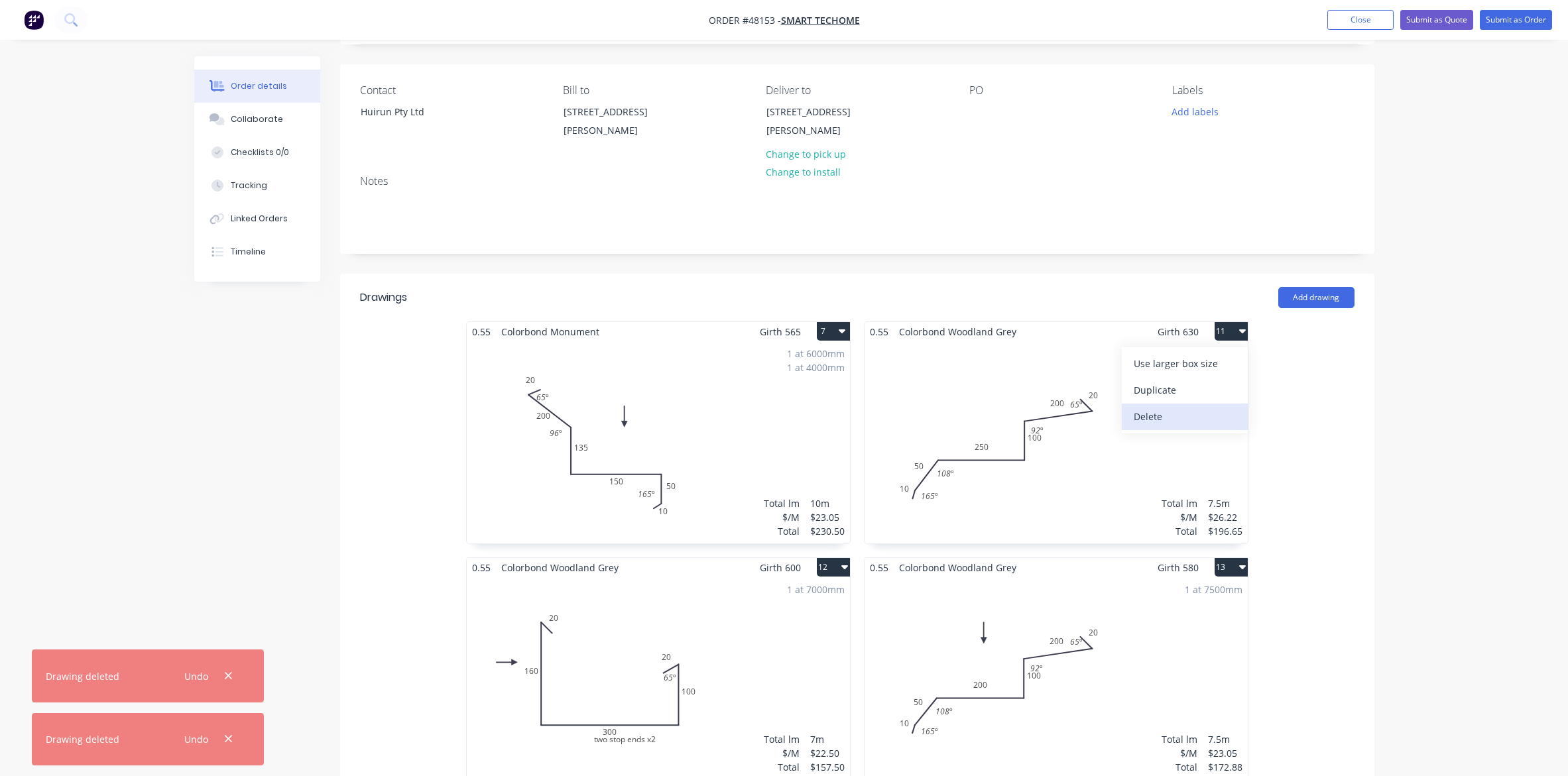
click at [1198, 422] on div "Delete" at bounding box center [1185, 417] width 102 height 19
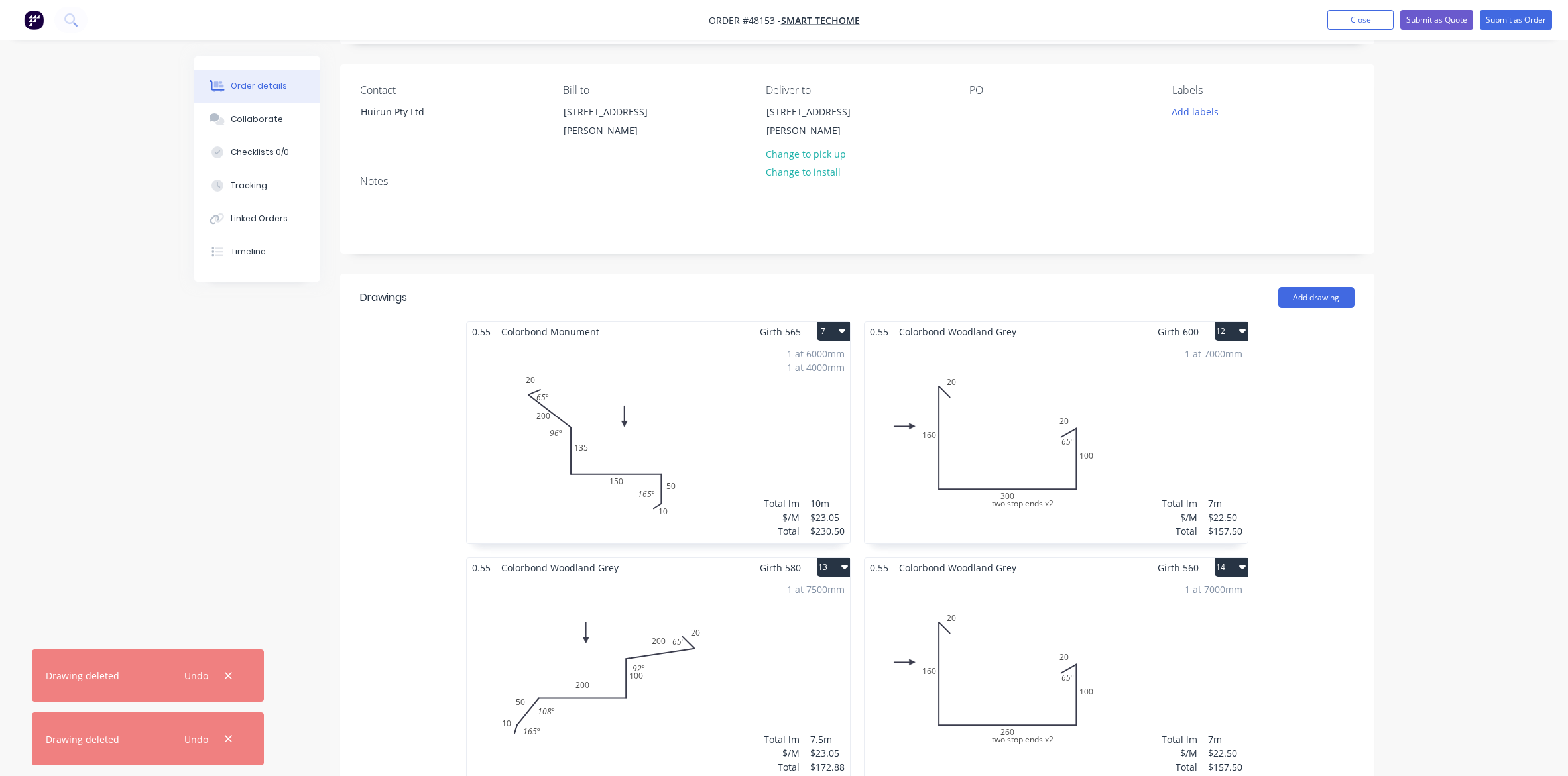
click at [1240, 335] on icon "button" at bounding box center [1242, 330] width 7 height 10
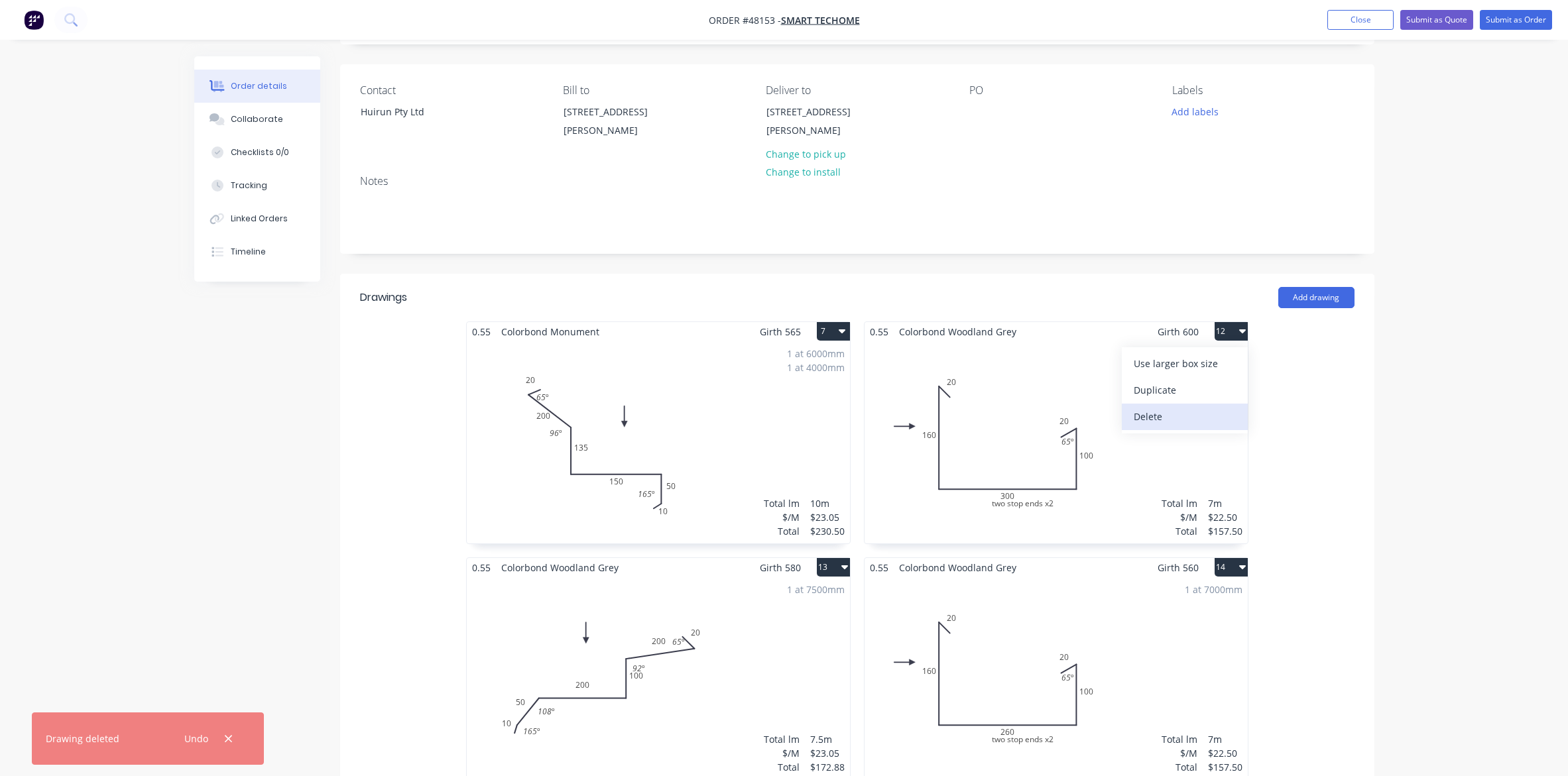
click at [1213, 416] on div "Delete" at bounding box center [1185, 417] width 102 height 19
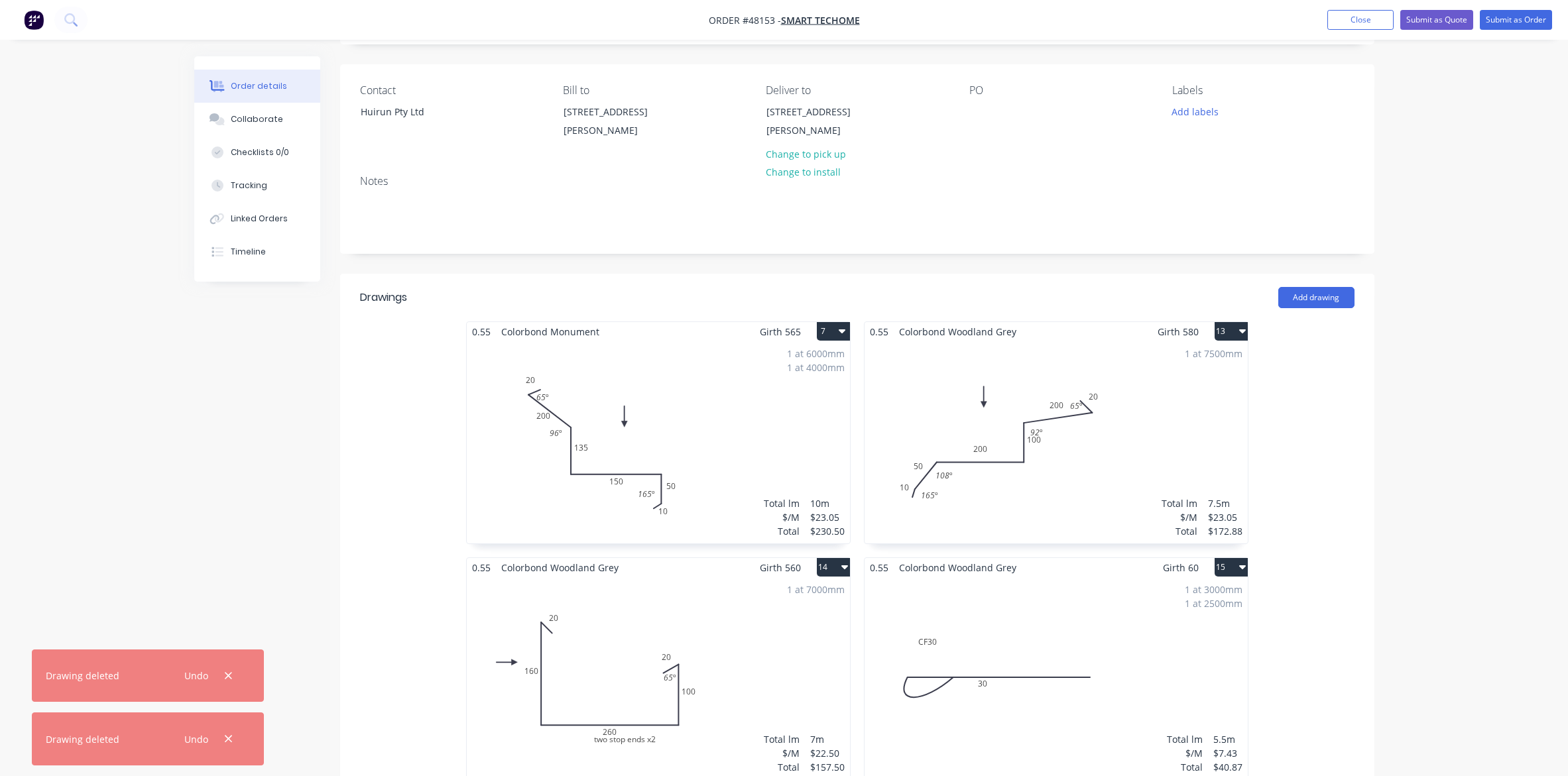
click at [1244, 335] on icon "button" at bounding box center [1242, 330] width 7 height 10
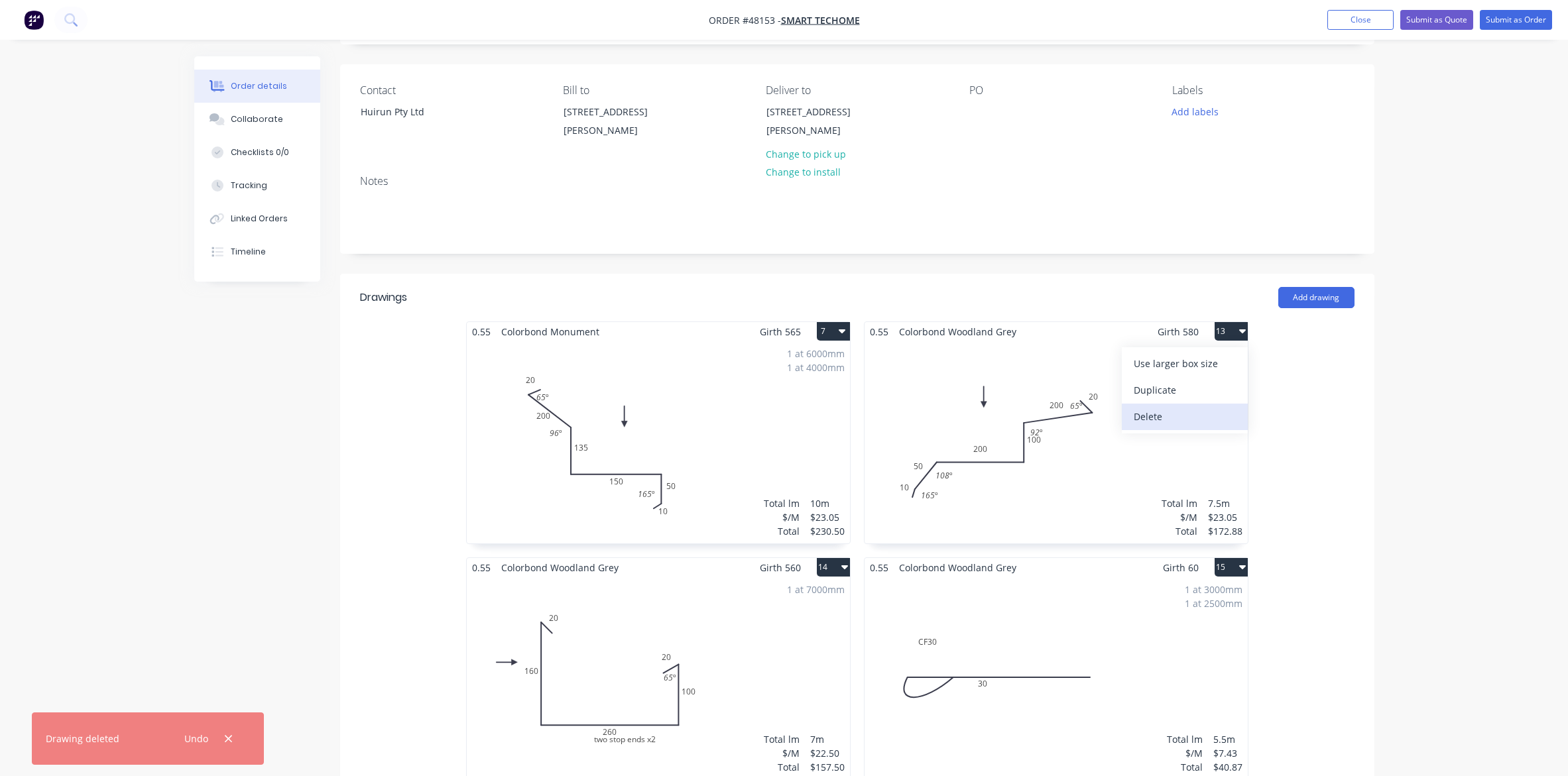
click at [1213, 411] on div "Delete" at bounding box center [1185, 417] width 102 height 19
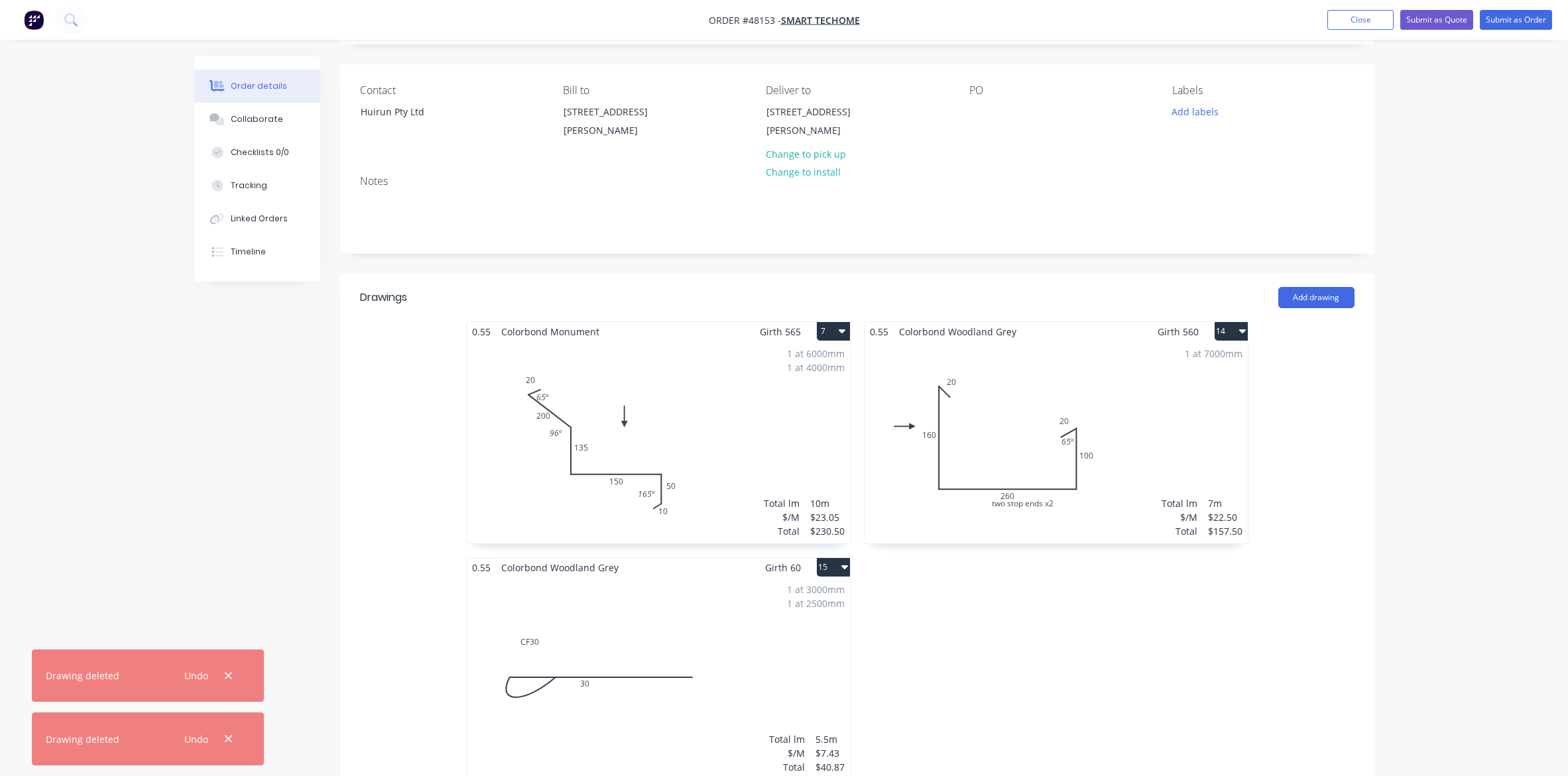
click at [1249, 328] on div "0.55 Colorbond Woodland Grey Girth 560 14 two stop ends x2 20 160 260 100 20 65…" at bounding box center [1056, 558] width 398 height 472
click at [1243, 337] on button "14" at bounding box center [1231, 331] width 33 height 19
click at [1182, 419] on div "Delete" at bounding box center [1185, 417] width 102 height 19
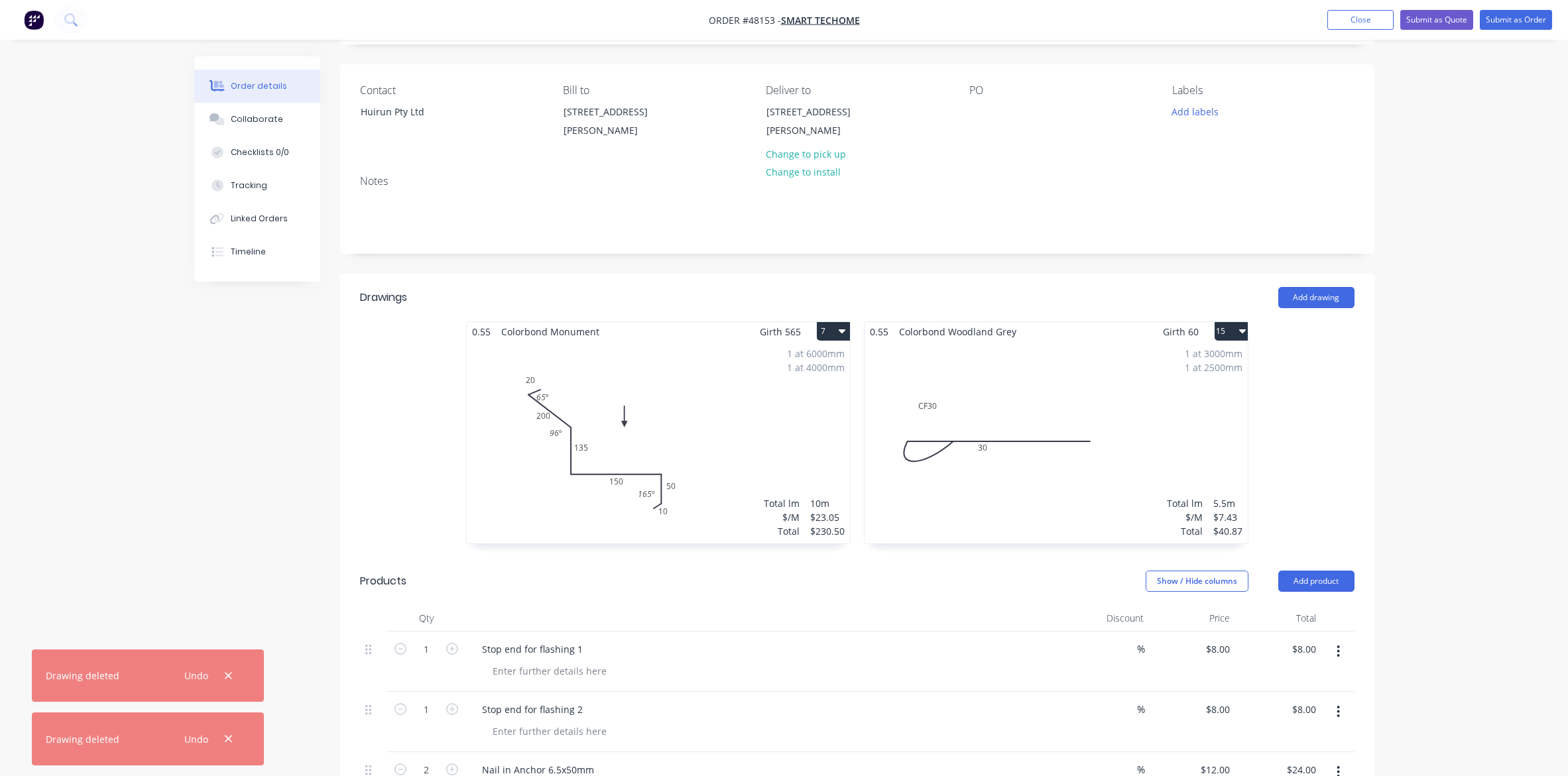
click at [1243, 328] on icon "button" at bounding box center [1242, 330] width 7 height 10
click at [1176, 413] on div "Delete" at bounding box center [1185, 417] width 102 height 19
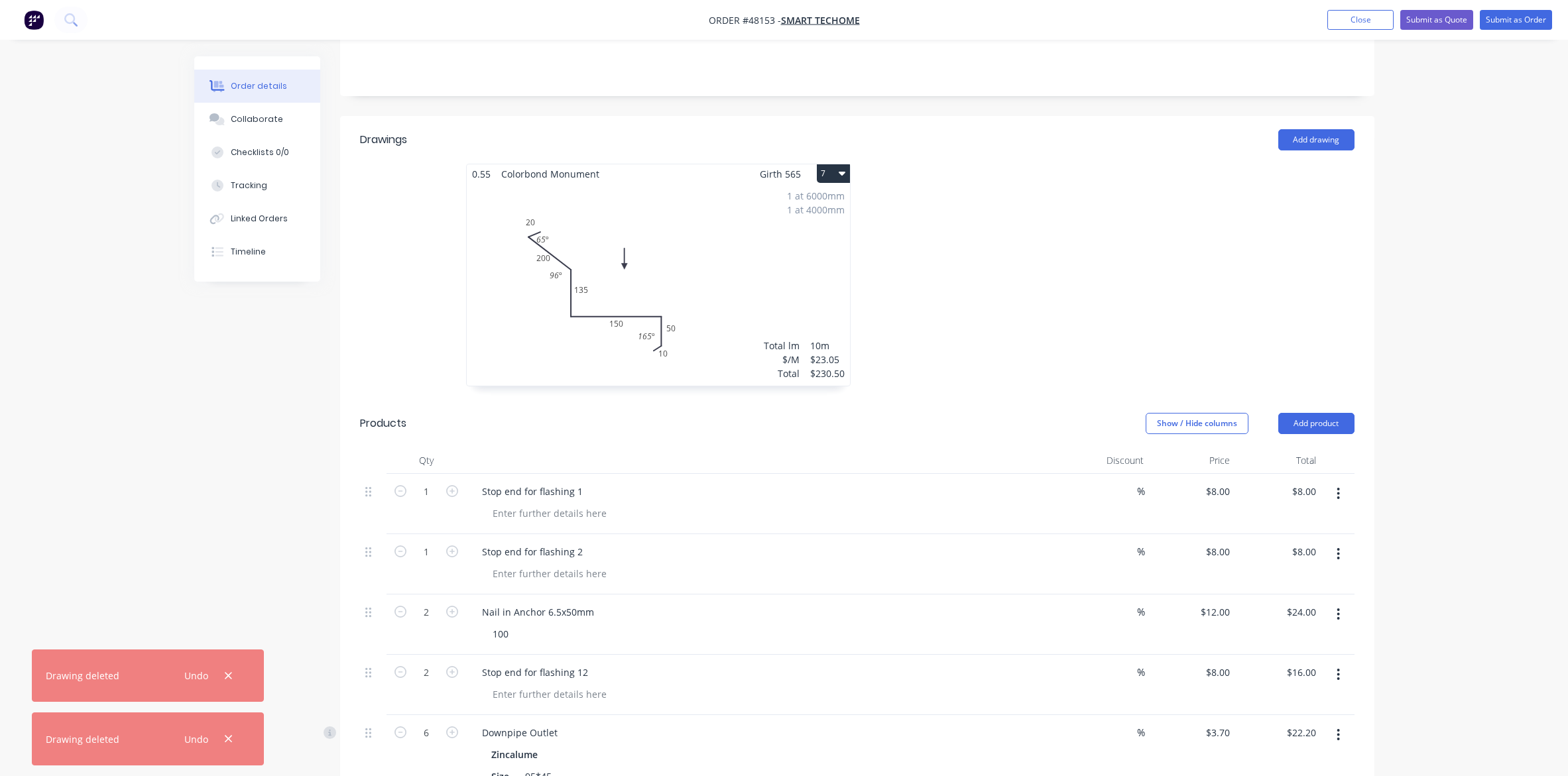
scroll to position [248, 0]
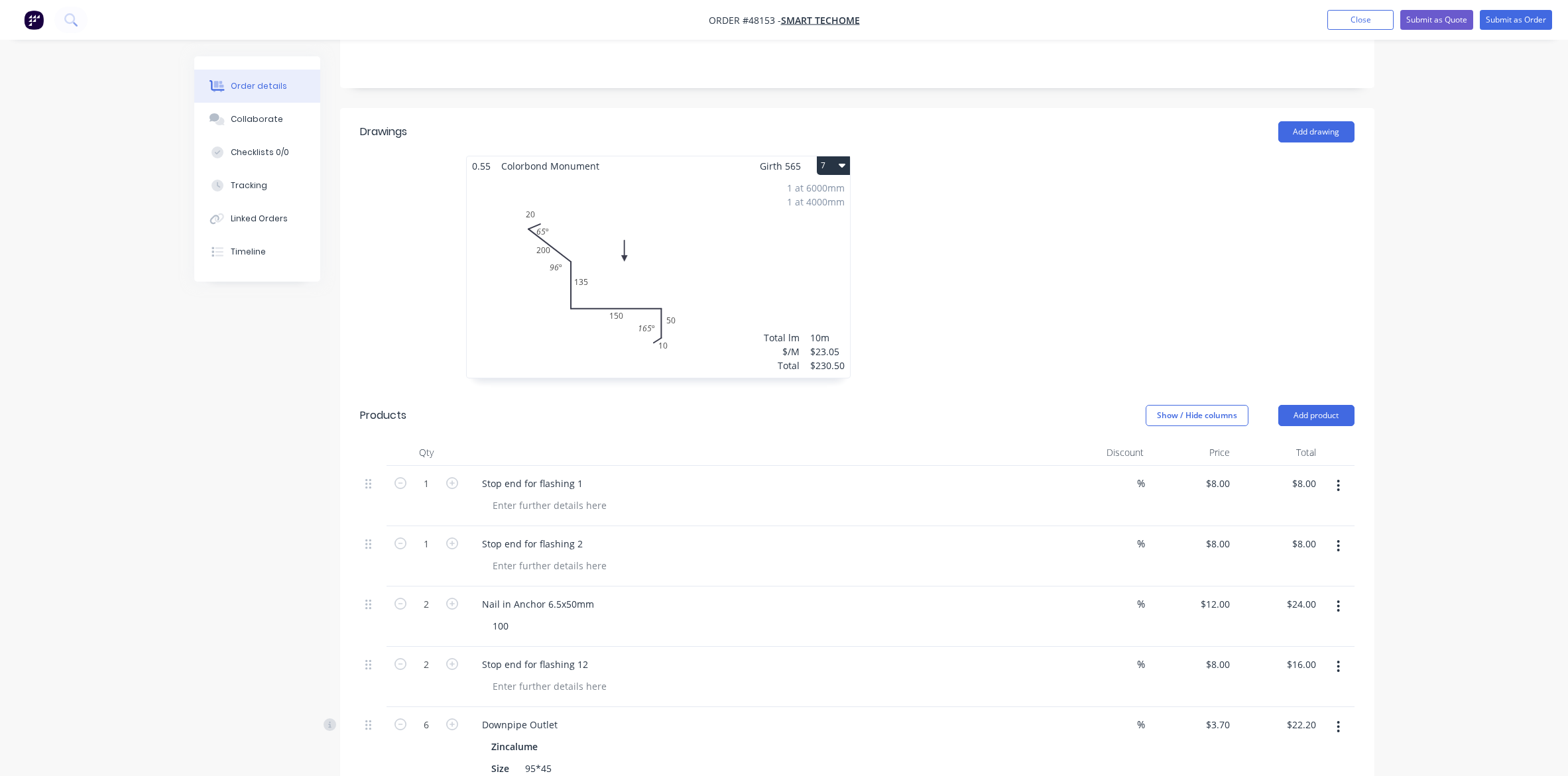
click at [1251, 487] on button "button" at bounding box center [1337, 485] width 31 height 24
drag, startPoint x: 1288, startPoint y: 596, endPoint x: 1298, endPoint y: 559, distance: 38.3
click at [1251, 596] on div "Delete" at bounding box center [1291, 600] width 102 height 19
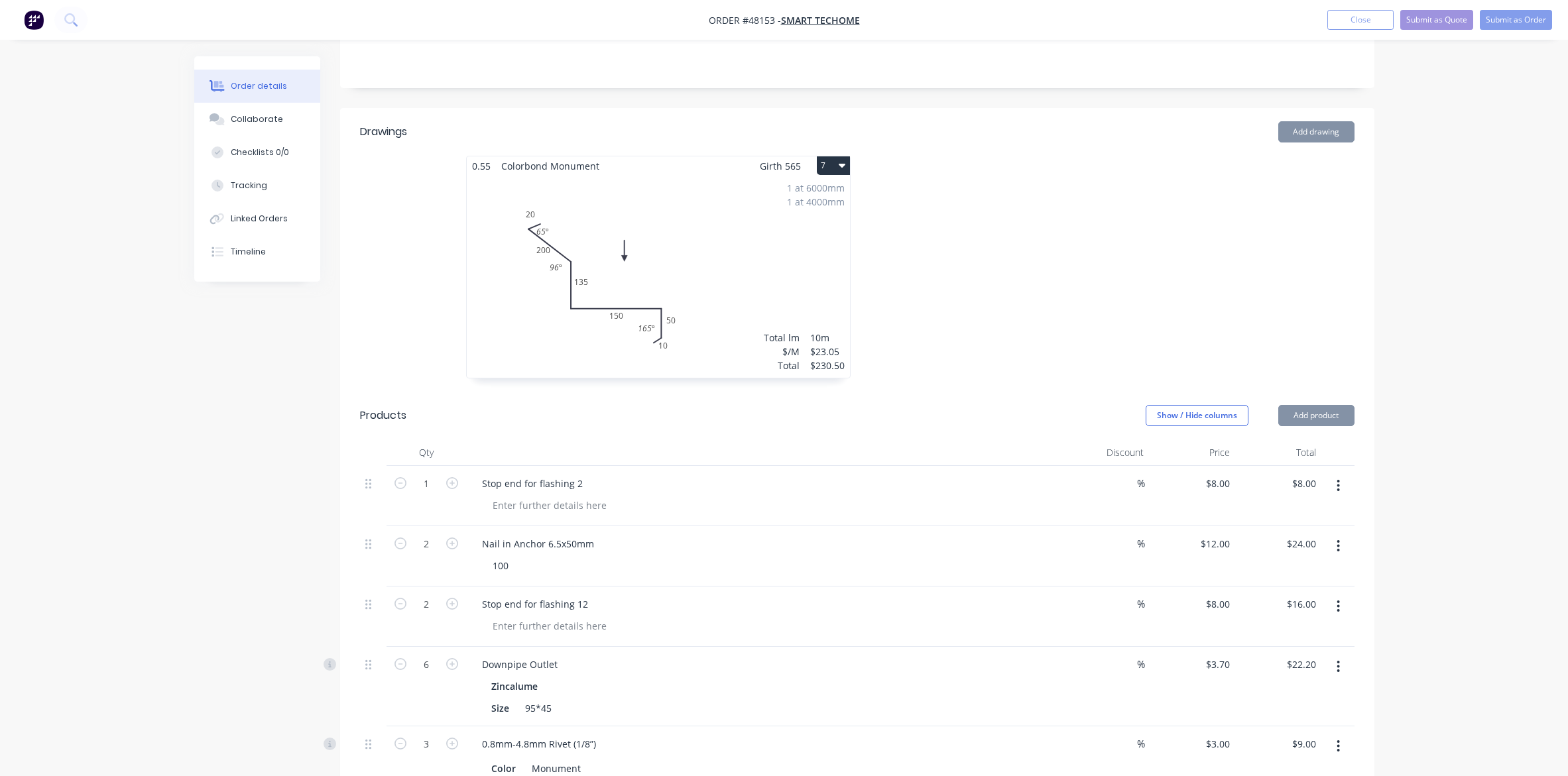
click at [1251, 485] on button "button" at bounding box center [1337, 485] width 31 height 24
drag, startPoint x: 1272, startPoint y: 596, endPoint x: 1350, endPoint y: 495, distance: 127.6
click at [1251, 594] on div "Delete" at bounding box center [1291, 600] width 102 height 19
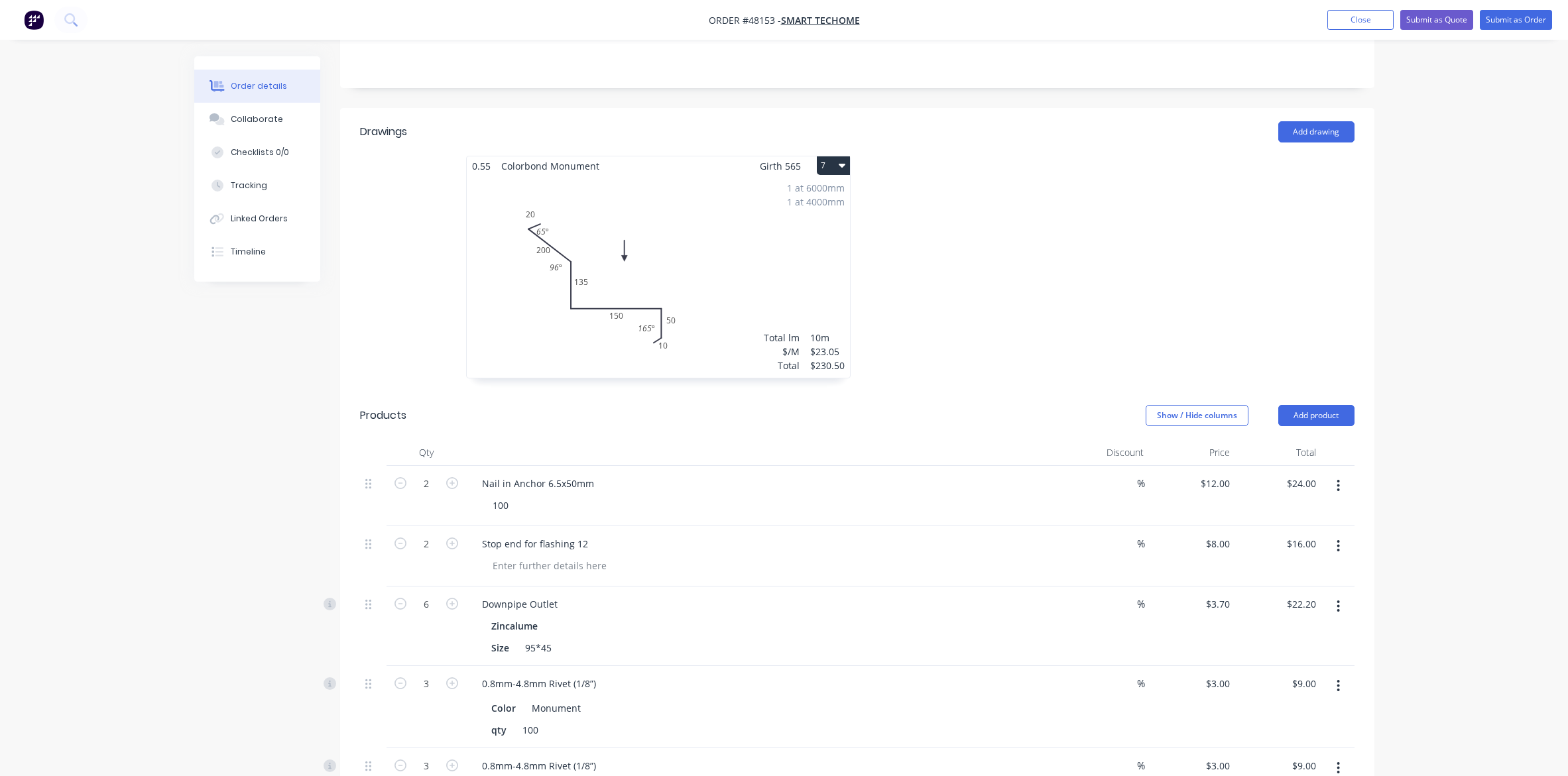
click at [1251, 483] on icon "button" at bounding box center [1338, 485] width 4 height 14
click at [1251, 595] on div "Delete" at bounding box center [1291, 600] width 102 height 19
drag, startPoint x: 1343, startPoint y: 485, endPoint x: 1339, endPoint y: 495, distance: 10.8
click at [1251, 485] on button "button" at bounding box center [1337, 485] width 31 height 24
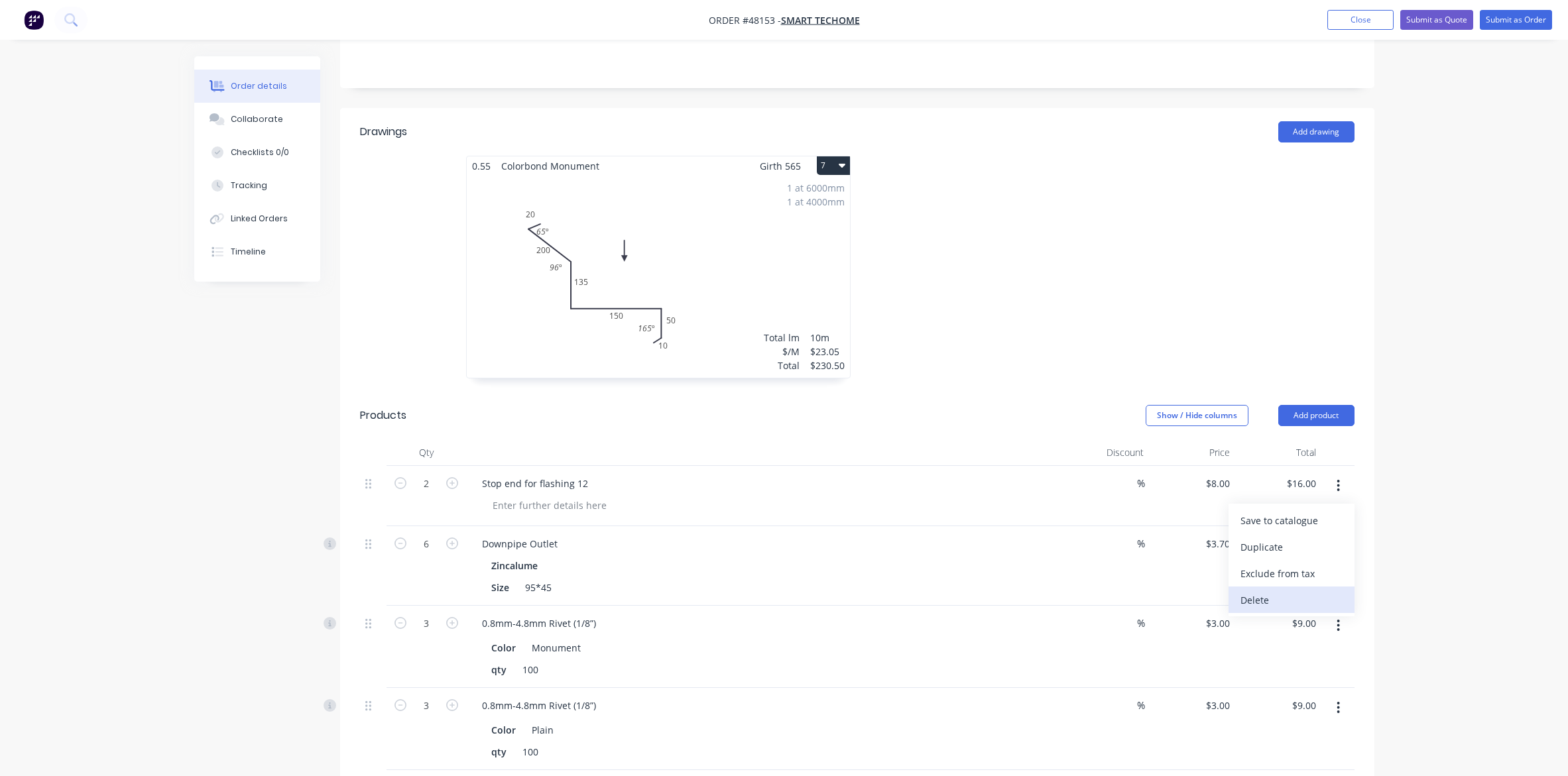
click at [1251, 597] on div "Delete" at bounding box center [1291, 600] width 102 height 19
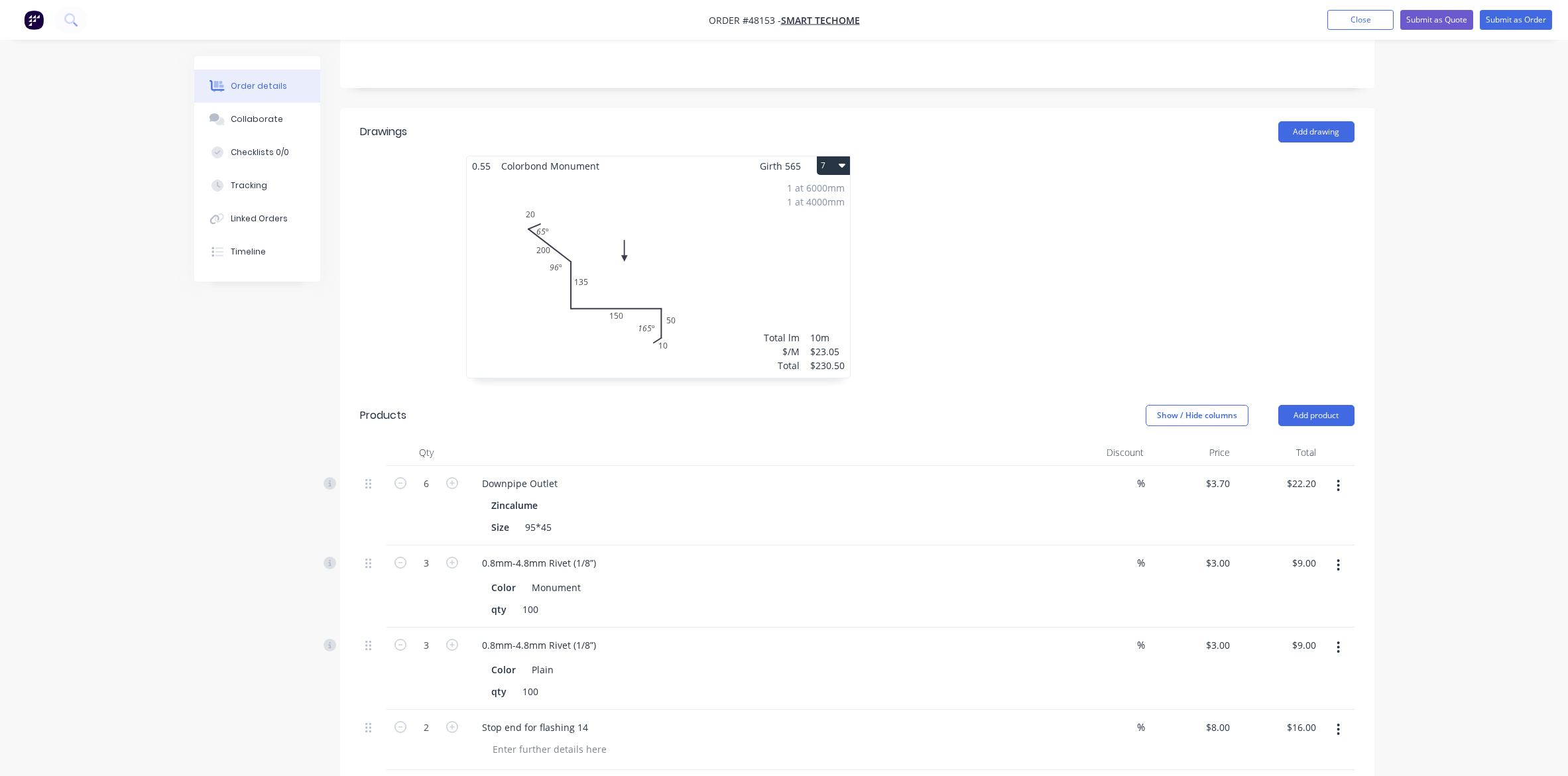
drag, startPoint x: 1339, startPoint y: 484, endPoint x: 1334, endPoint y: 502, distance: 18.7
click at [1251, 485] on icon "button" at bounding box center [1338, 485] width 4 height 14
drag, startPoint x: 1241, startPoint y: 603, endPoint x: 1256, endPoint y: 582, distance: 25.8
click at [1243, 598] on div "Delete" at bounding box center [1291, 600] width 102 height 19
click at [1251, 479] on button "button" at bounding box center [1337, 485] width 31 height 24
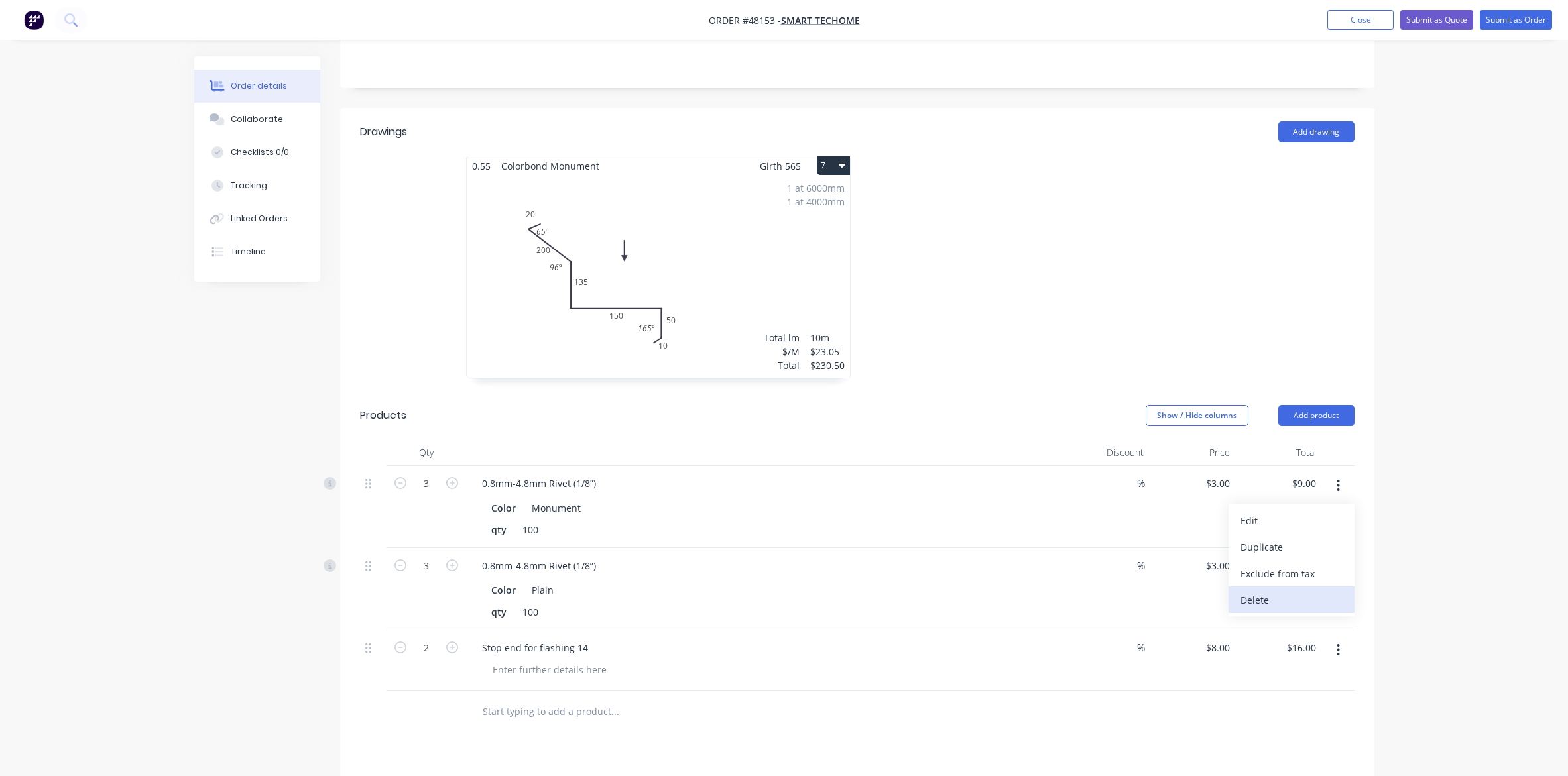
click at [1250, 602] on div "Delete" at bounding box center [1291, 600] width 102 height 19
click at [1251, 483] on icon "button" at bounding box center [1338, 485] width 4 height 14
click at [1251, 602] on div "Delete" at bounding box center [1291, 600] width 102 height 19
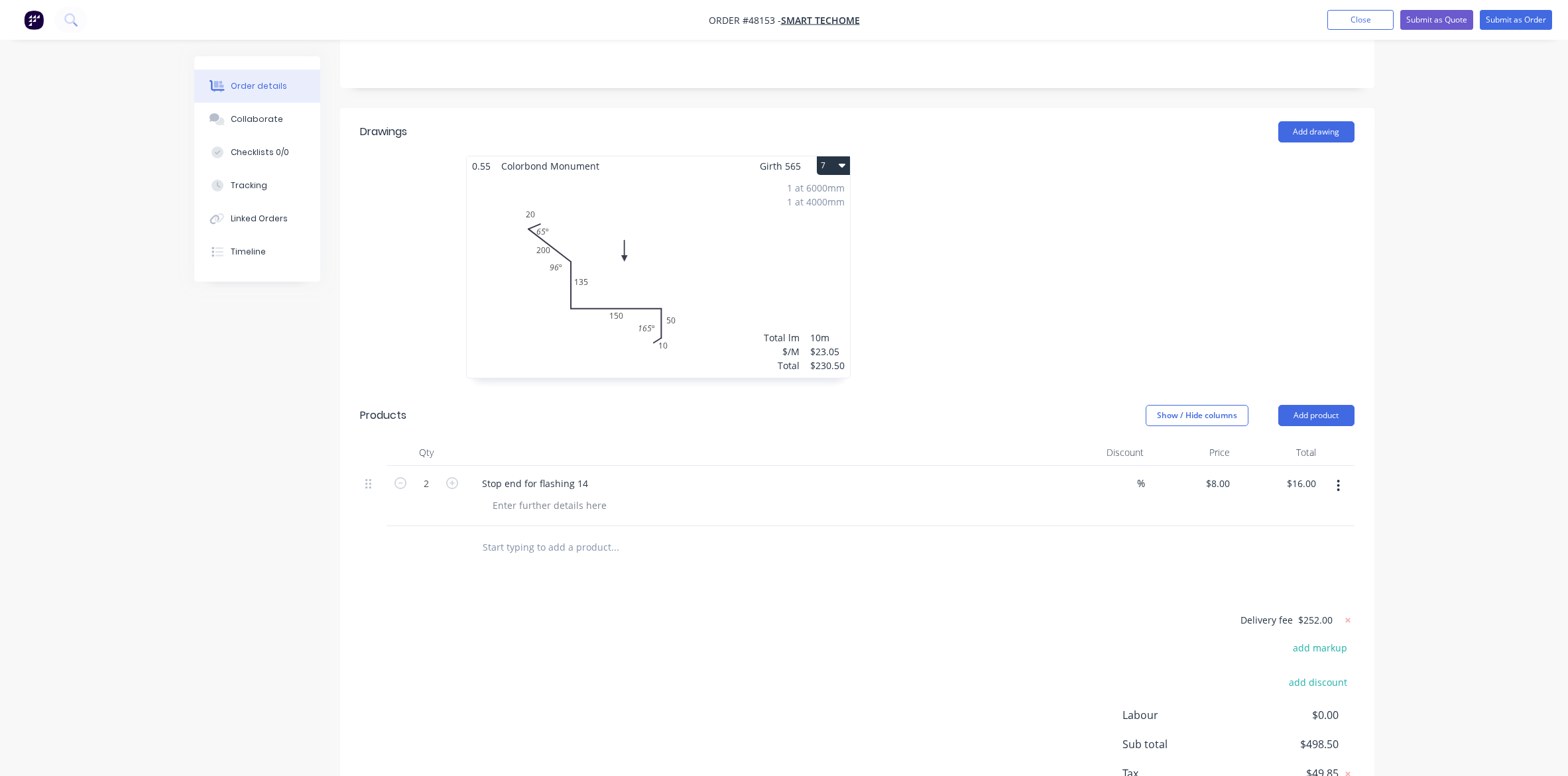
click at [1251, 489] on icon "button" at bounding box center [1338, 485] width 4 height 14
click at [1251, 601] on div "Delete" at bounding box center [1291, 600] width 102 height 19
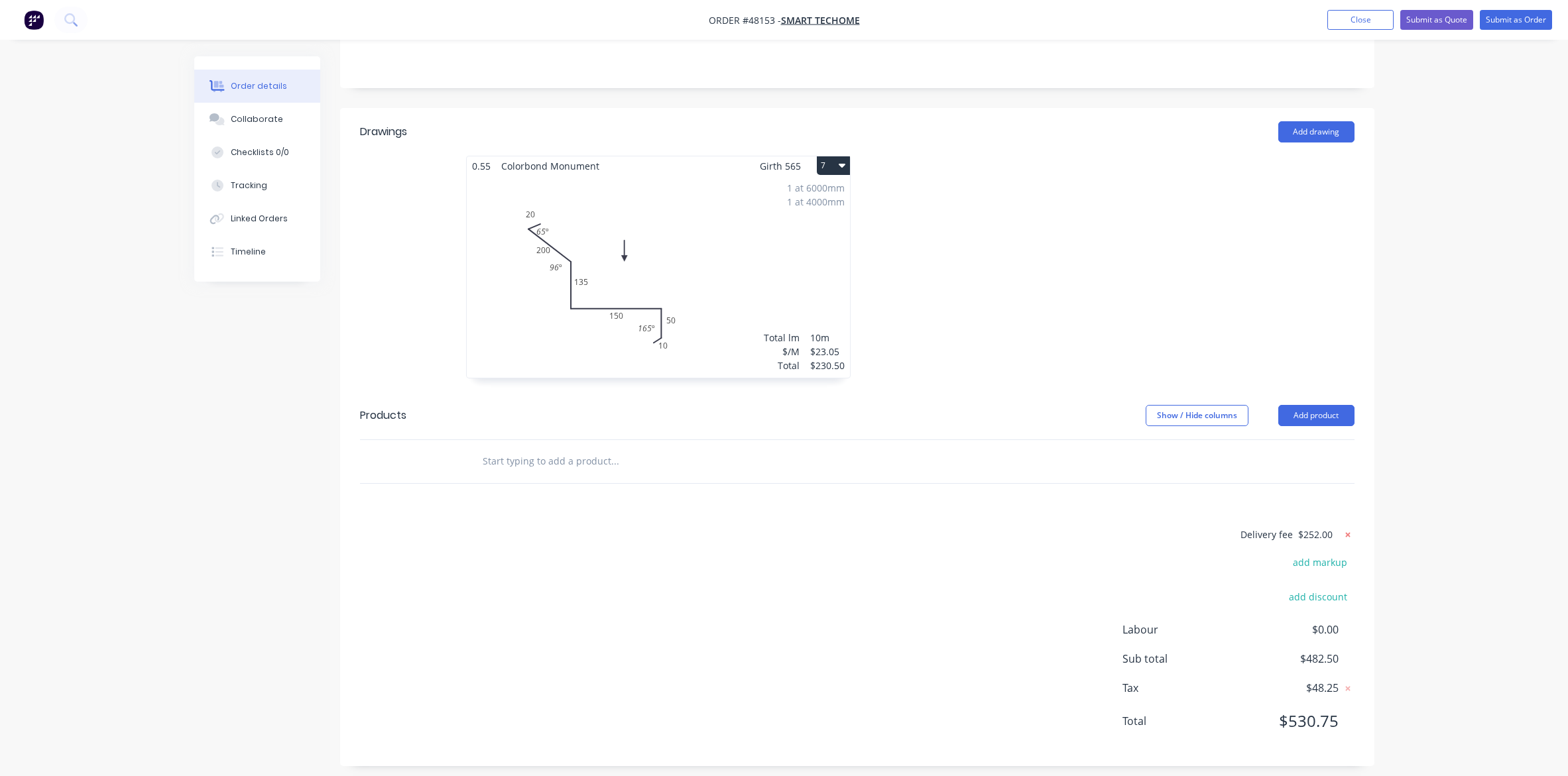
click at [1251, 537] on icon at bounding box center [1348, 534] width 13 height 13
click at [927, 509] on div "Drawings Add drawing 0.55 Colorbond Monument Girth 565 7 0 20 200 135 150 50 10…" at bounding box center [856, 440] width 1034 height 665
drag, startPoint x: 496, startPoint y: 166, endPoint x: 670, endPoint y: 172, distance: 174.1
click at [670, 172] on div "0.55 Colorbond Monument Girth 565 7" at bounding box center [658, 166] width 383 height 19
click at [587, 172] on span "Colorbond Monument" at bounding box center [551, 166] width 109 height 19
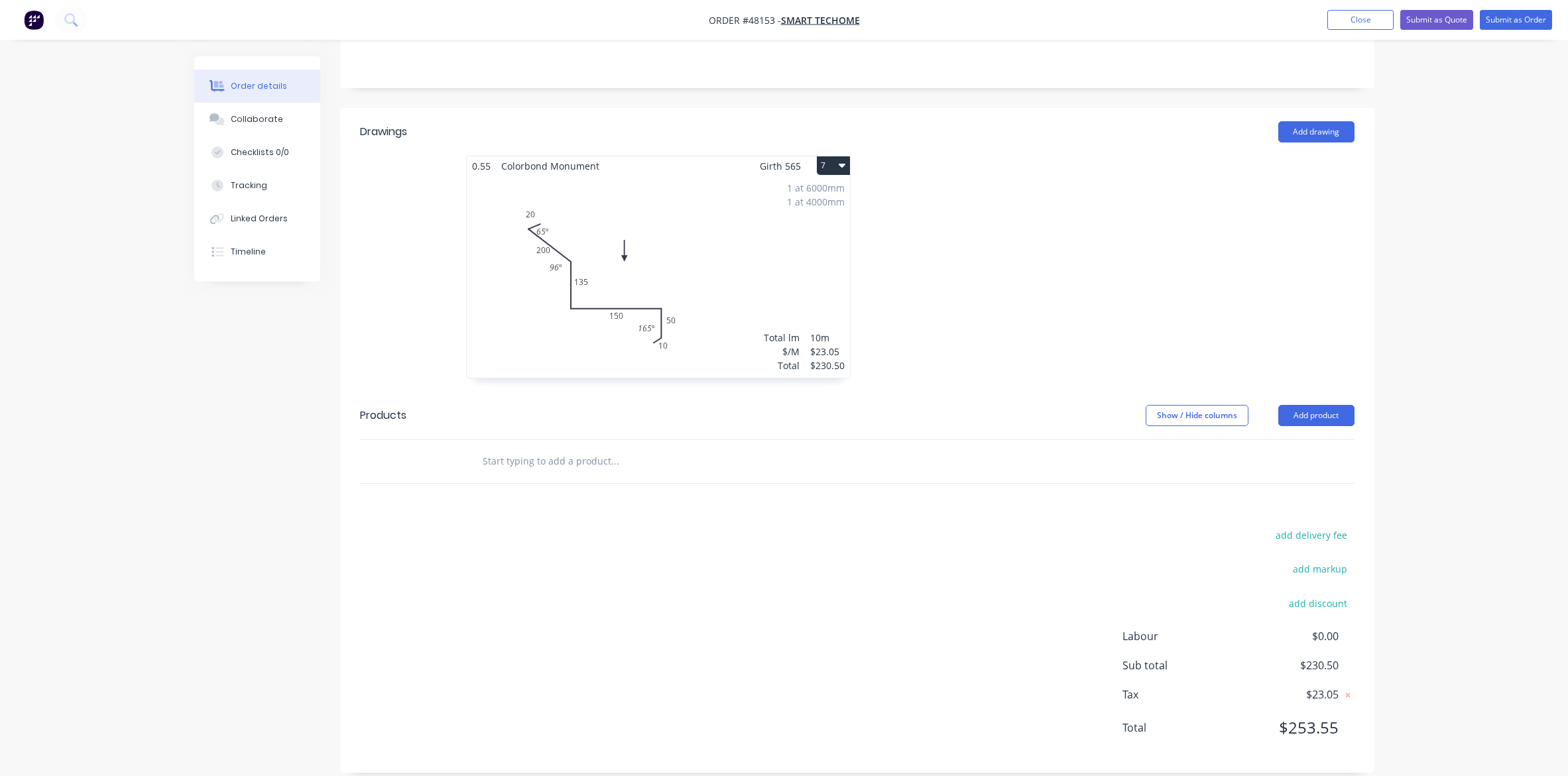
click at [600, 172] on span "Colorbond Monument" at bounding box center [551, 166] width 109 height 19
drag, startPoint x: 603, startPoint y: 169, endPoint x: 435, endPoint y: 170, distance: 168.0
click at [435, 170] on div "0.55 Colorbond Monument Girth 565 7 0 20 200 135 150 50 10 65 º 96 º 165 º 0 20…" at bounding box center [856, 274] width 1034 height 236
click at [762, 265] on div "1 at 6000mm 1 at 4000mm Total lm $/M Total 10m $23.05 $230.50" at bounding box center [658, 277] width 383 height 202
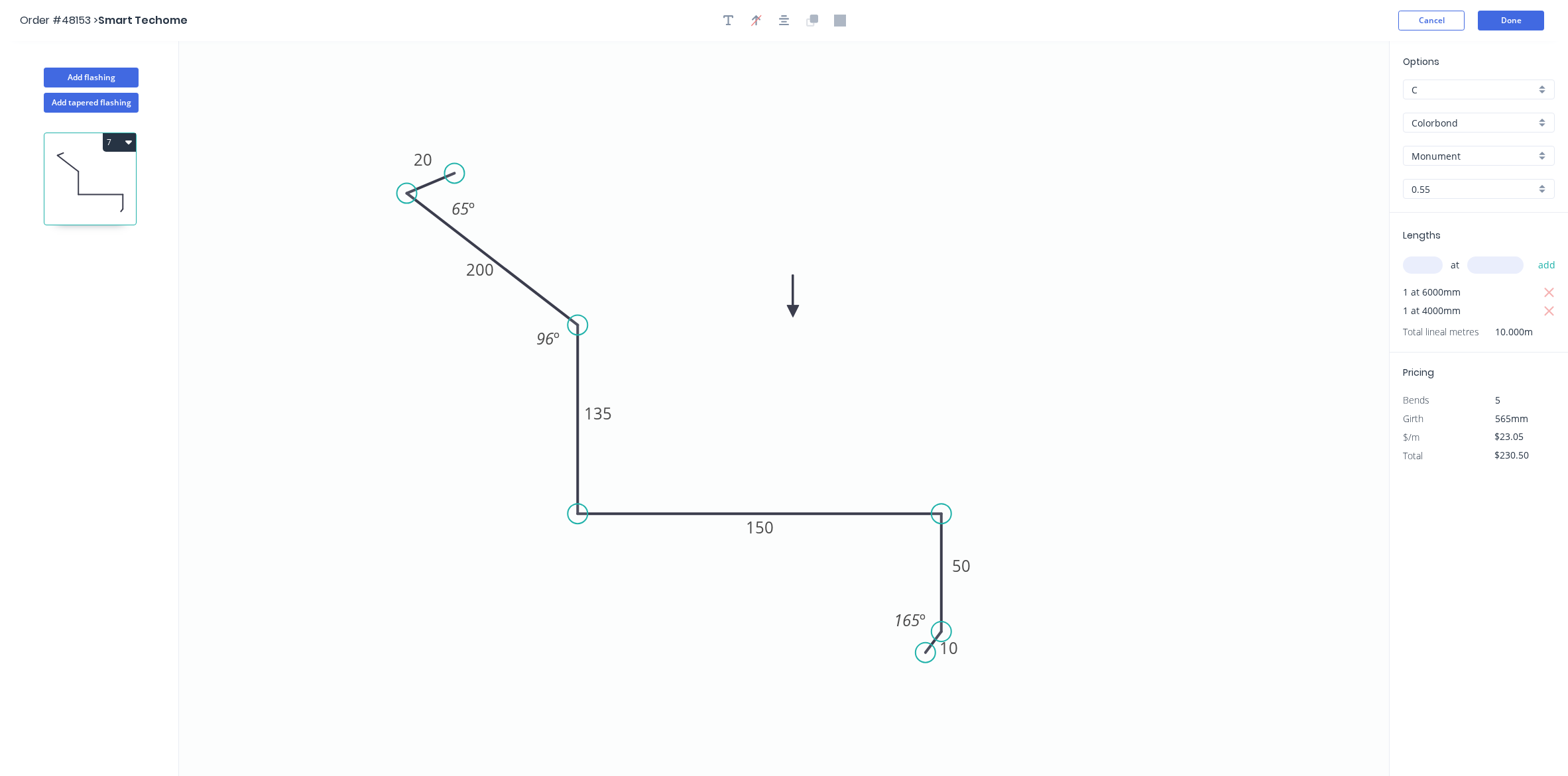
drag, startPoint x: 910, startPoint y: 651, endPoint x: 842, endPoint y: 567, distance: 108.1
click at [925, 653] on circle at bounding box center [925, 652] width 20 height 20
click at [762, 528] on tspan "150" at bounding box center [760, 527] width 28 height 22
click at [1015, 399] on icon "0 20 200 135 140 50 10 65 º 96 º 165 º" at bounding box center [784, 408] width 1210 height 735
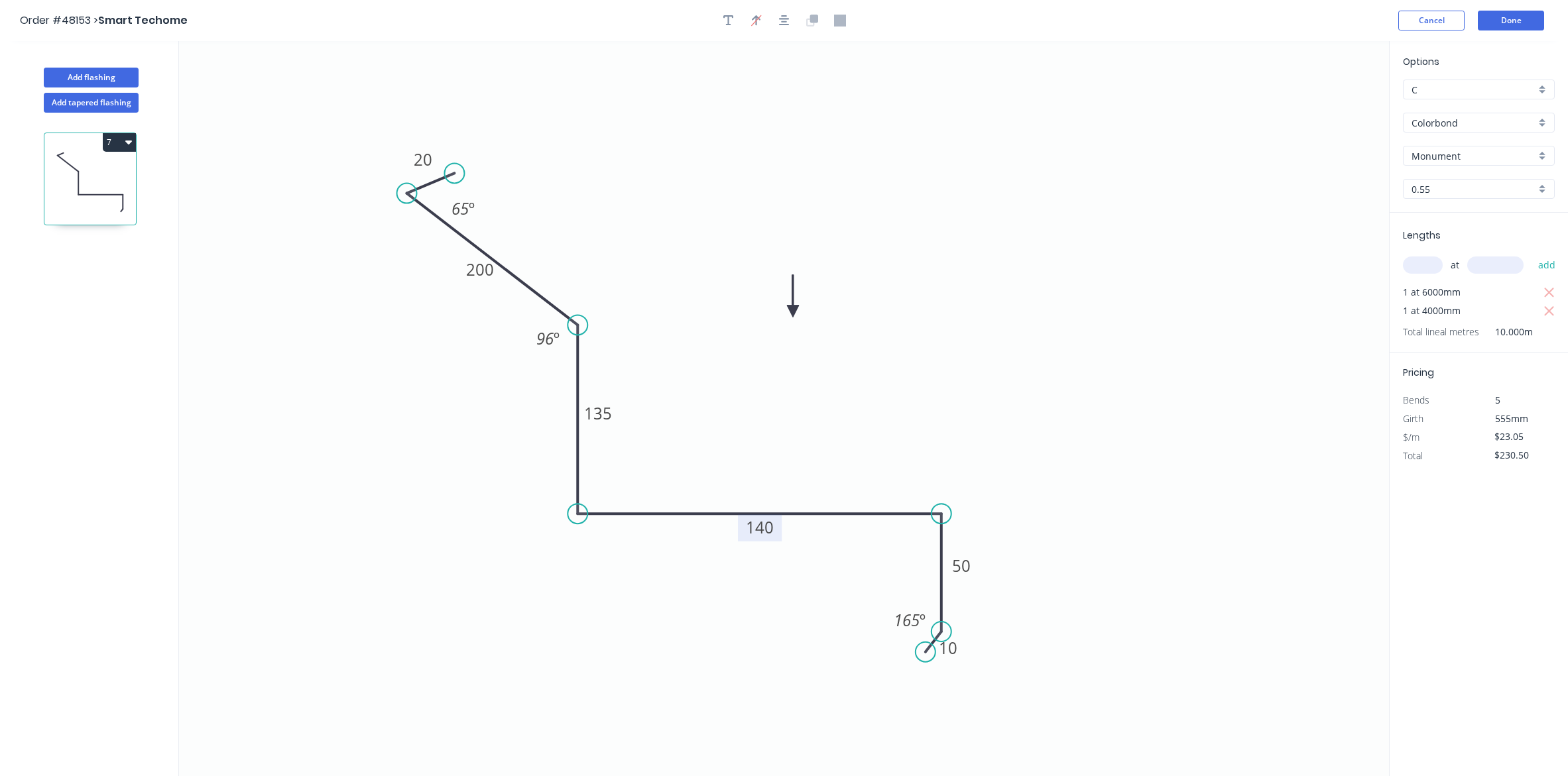
click at [1078, 540] on icon "0 20 200 135 140 50 10 65 º 96 º 165 º" at bounding box center [784, 408] width 1210 height 735
drag, startPoint x: 787, startPoint y: 309, endPoint x: 791, endPoint y: 362, distance: 53.2
click at [792, 375] on icon "0 20 200 135 140 50 10 65 º 96 º 165 º" at bounding box center [784, 408] width 1210 height 735
drag, startPoint x: 790, startPoint y: 311, endPoint x: 795, endPoint y: 458, distance: 147.1
click at [795, 456] on icon at bounding box center [793, 435] width 12 height 42
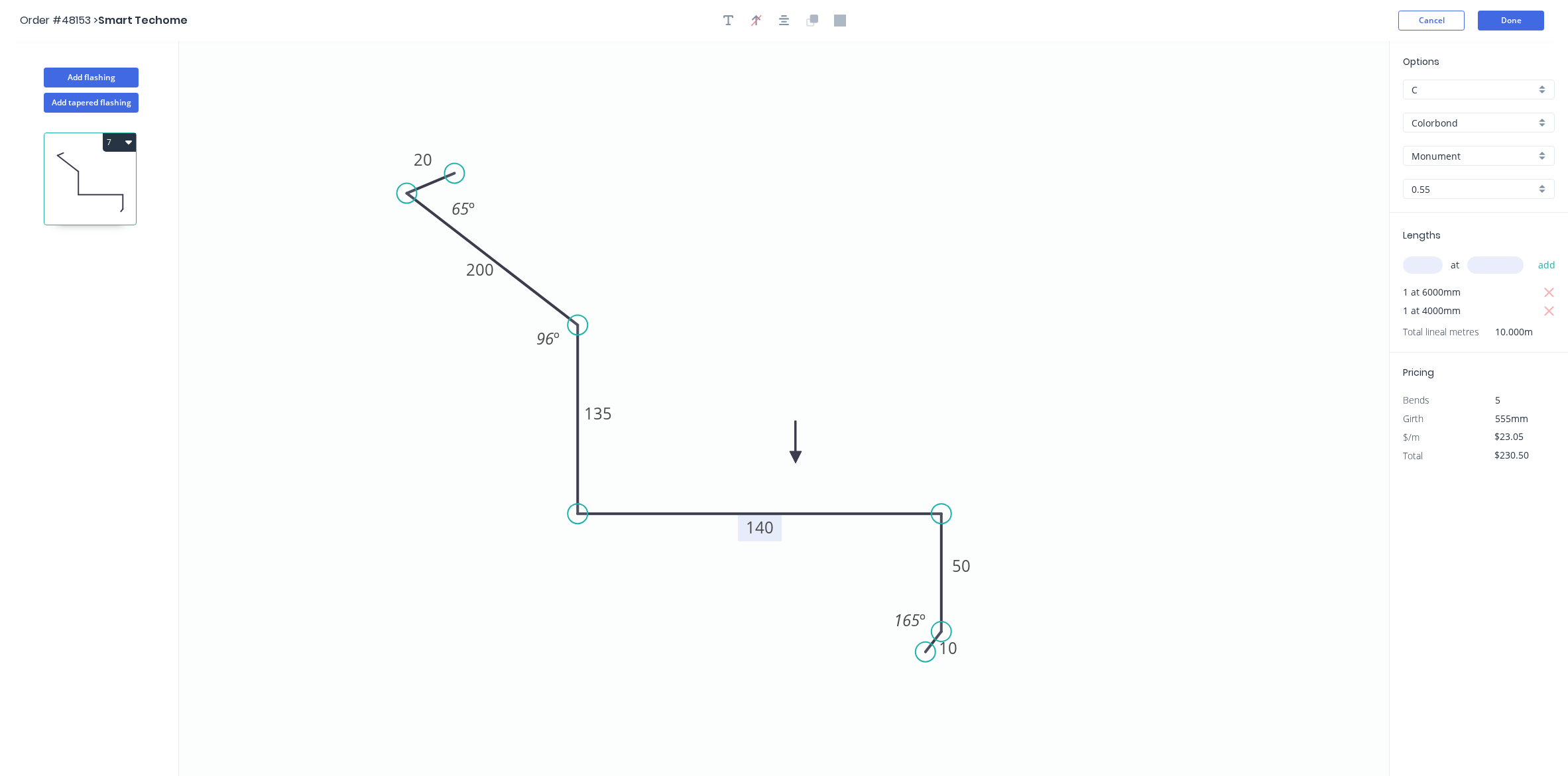
click at [794, 457] on icon at bounding box center [795, 441] width 12 height 42
click at [1180, 339] on icon "0 20 200 135 140 50 10 65 º 96 º 165 º" at bounding box center [784, 408] width 1210 height 735
click at [1233, 296] on icon "0 20 200 135 140 50 10 65 º 96 º 165 º" at bounding box center [784, 408] width 1210 height 735
click at [1251, 22] on button "Done" at bounding box center [1511, 20] width 66 height 20
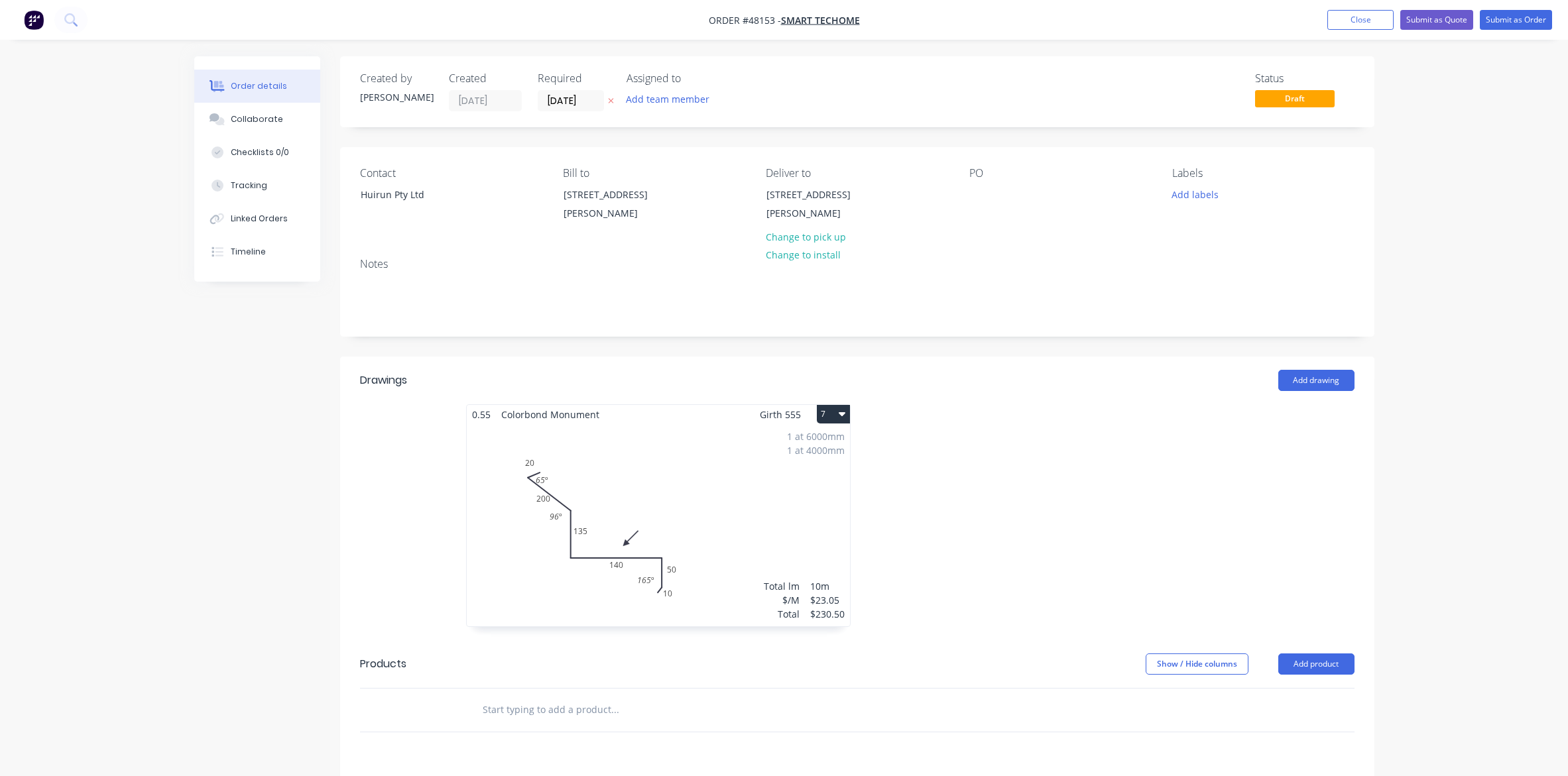
click at [926, 427] on div at bounding box center [1056, 522] width 398 height 236
click at [1041, 382] on div "Add drawing" at bounding box center [963, 380] width 783 height 22
click at [920, 61] on div "Created by Cathy Created 16/08/25 Required 16/08/25 Assigned to Add team member…" at bounding box center [856, 91] width 1034 height 71
click at [599, 346] on div "Created by Cathy Created 16/08/25 Required 16/08/25 Assigned to Add team member…" at bounding box center [856, 539] width 1034 height 965
drag, startPoint x: 385, startPoint y: 391, endPoint x: 977, endPoint y: 634, distance: 639.9
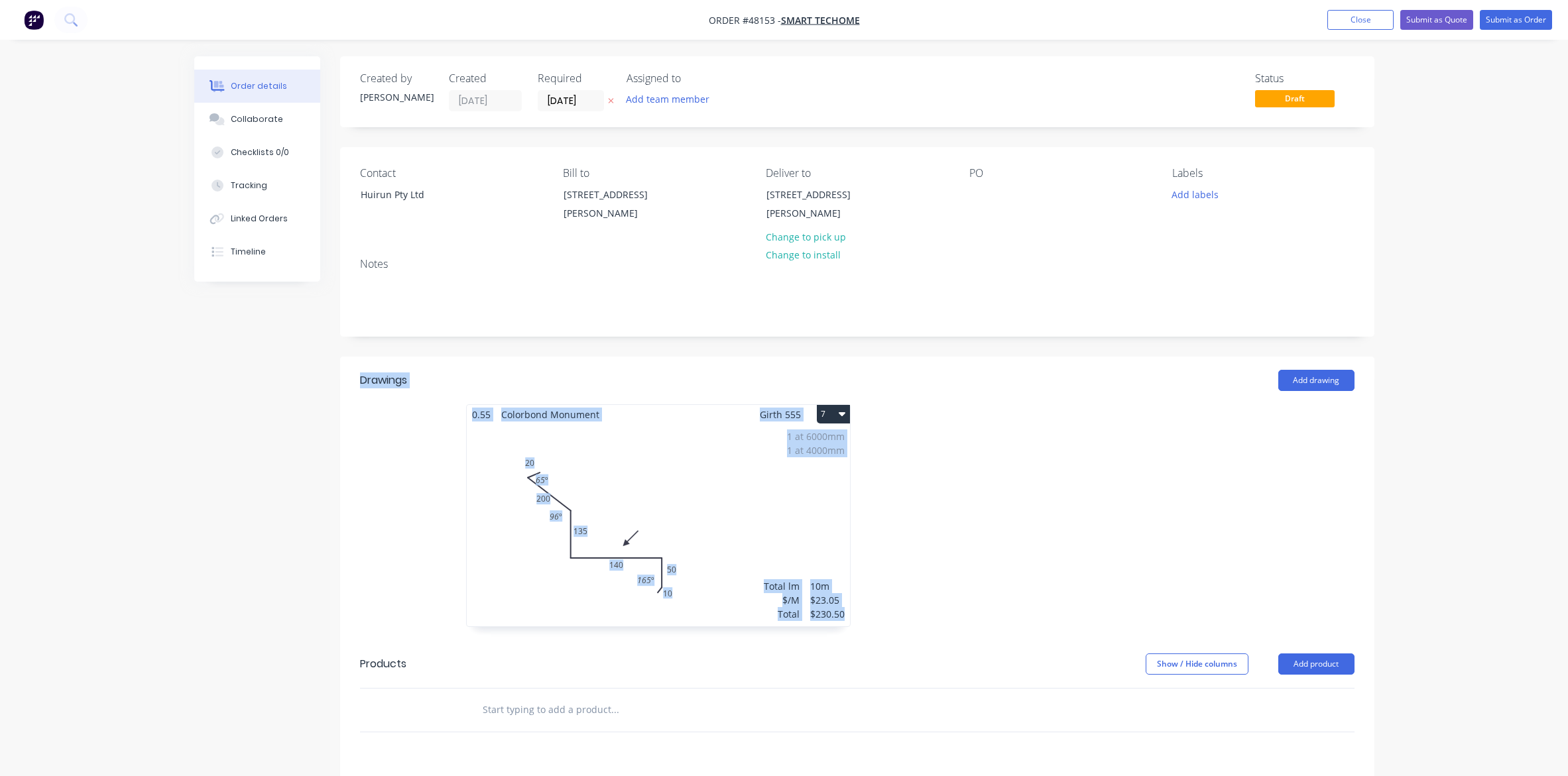
click at [977, 634] on div "Drawings Add drawing 0.55 Colorbond Monument Girth 555 7 0 20 200 135 140 50 10…" at bounding box center [856, 499] width 1034 height 284
click at [963, 621] on div at bounding box center [1056, 522] width 398 height 236
click at [942, 575] on div at bounding box center [1056, 522] width 398 height 236
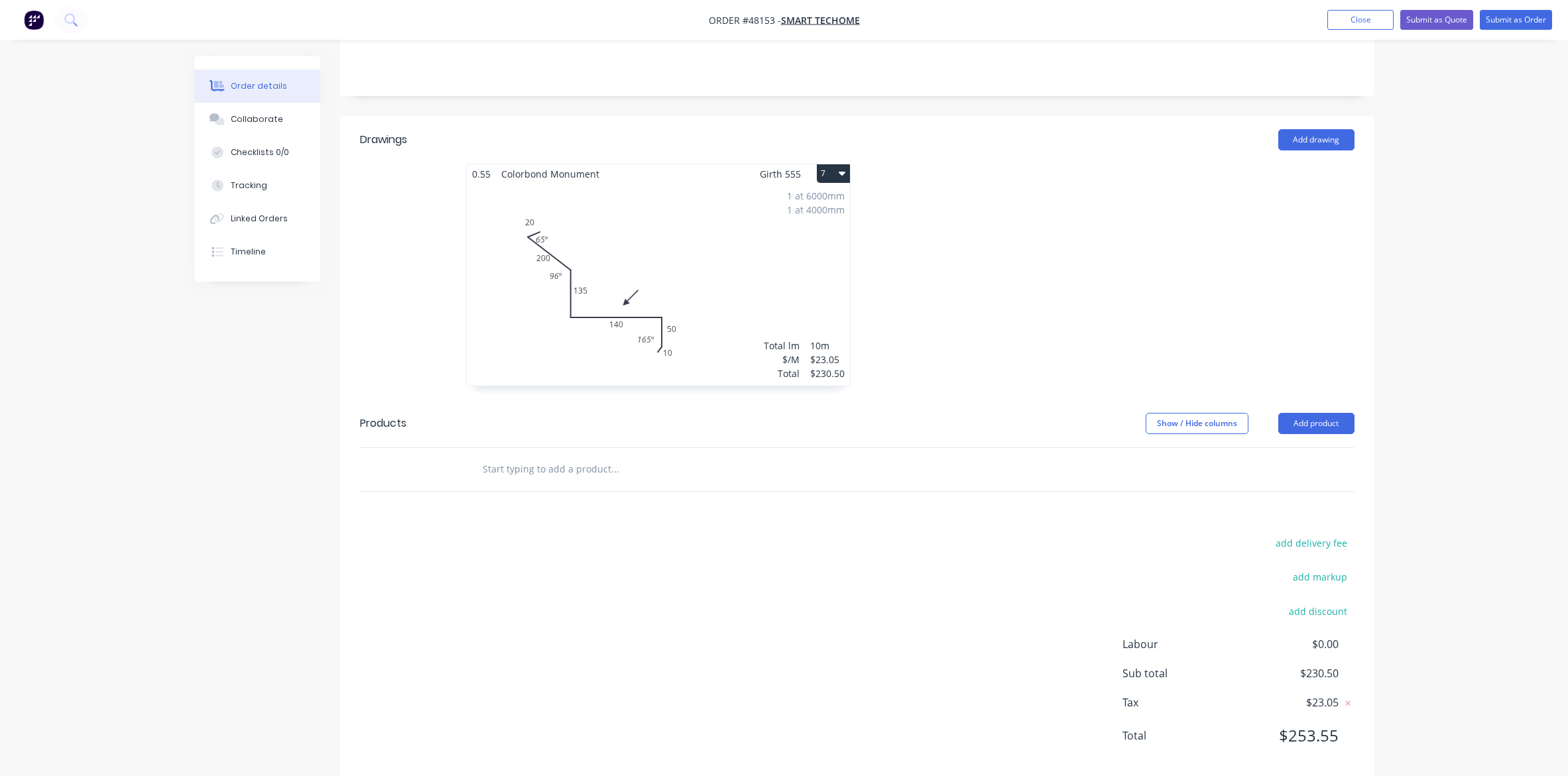
scroll to position [265, 0]
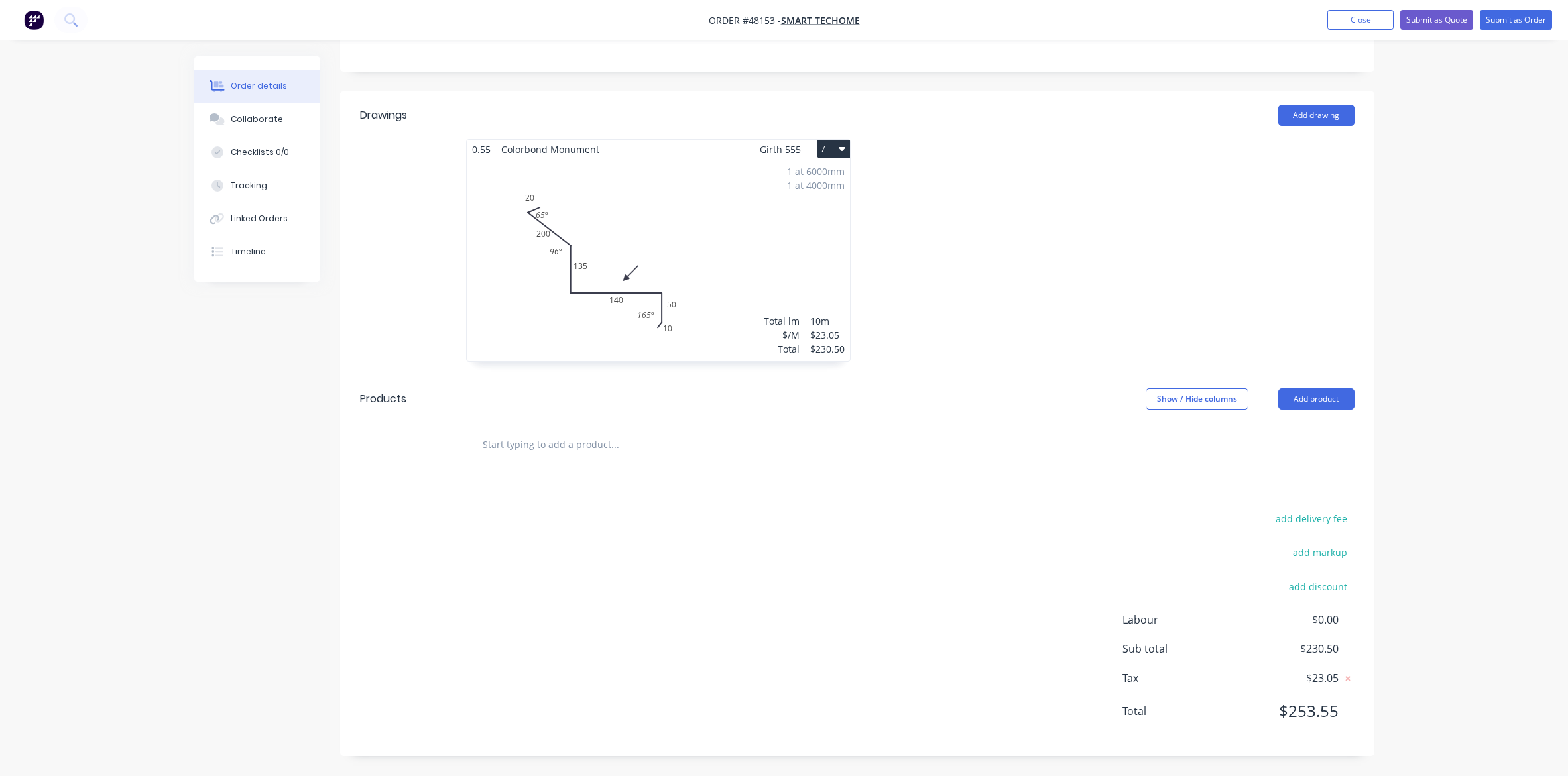
click at [1018, 508] on div "Drawings Add drawing 0.55 Colorbond Monument Girth 555 7 0 20 200 135 140 50 10…" at bounding box center [856, 423] width 1034 height 665
click at [1251, 521] on button "add delivery fee" at bounding box center [1311, 518] width 86 height 18
type input "80"
click input "submit" at bounding box center [0, 0] width 0 height 0
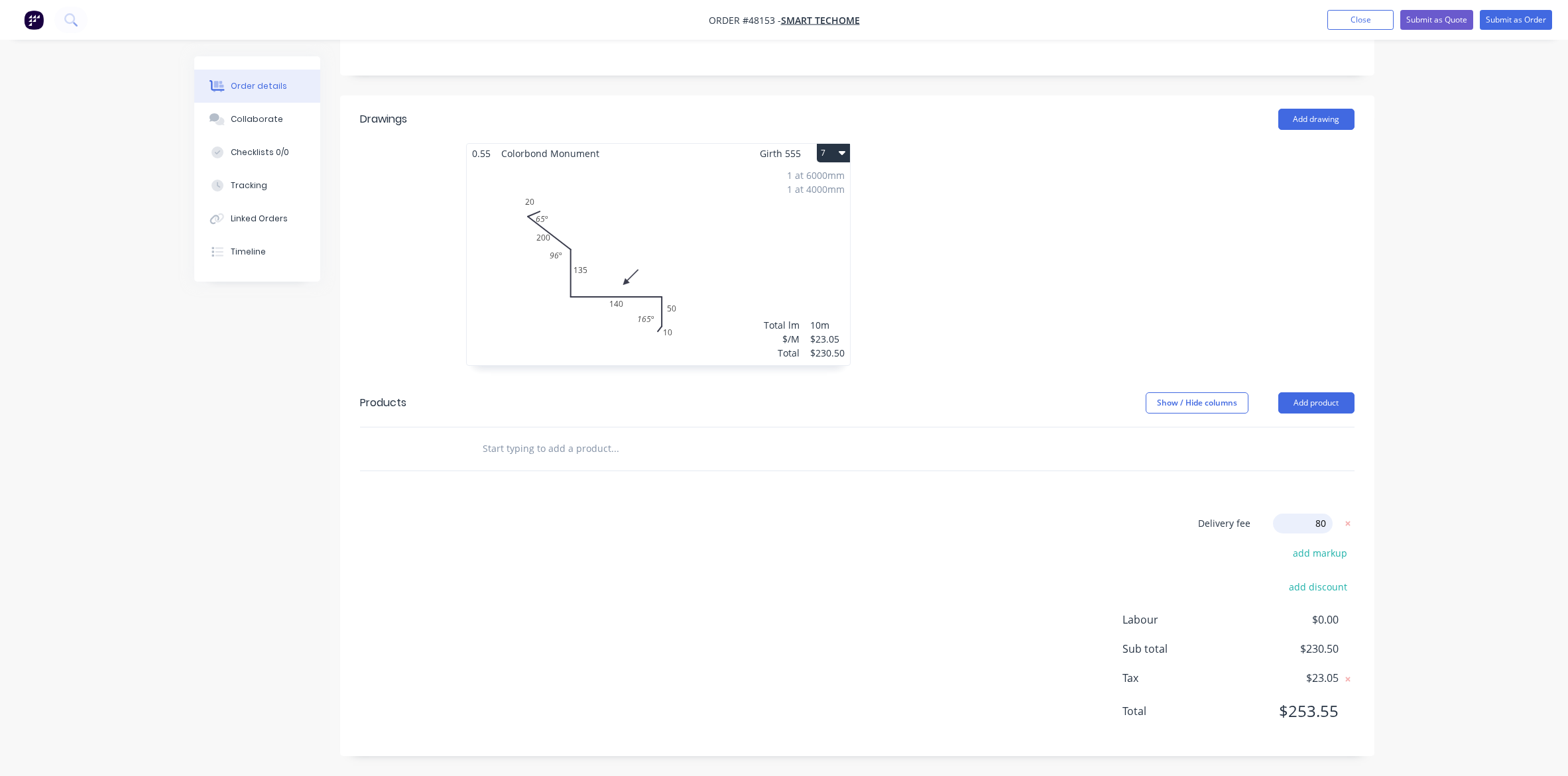
scroll to position [260, 0]
click at [968, 629] on div "Delivery fee $80.00 add markup add discount Labour $0.00 Sub total $310.50 Tax …" at bounding box center [857, 626] width 995 height 220
click at [996, 594] on div "Delivery fee $80.00 add markup add discount Labour $0.00 Sub total $310.50 Tax …" at bounding box center [857, 626] width 995 height 220
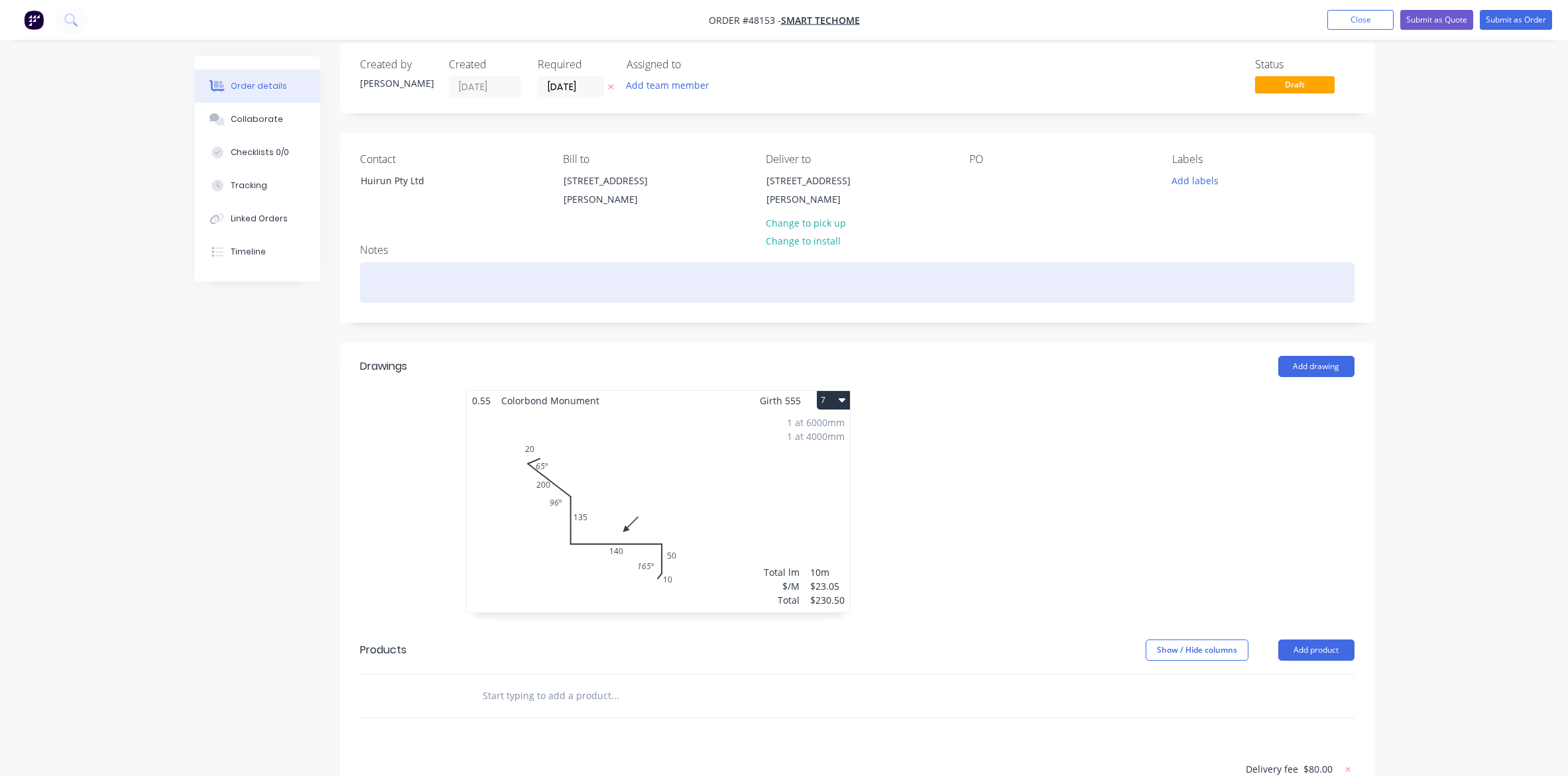
scroll to position [0, 0]
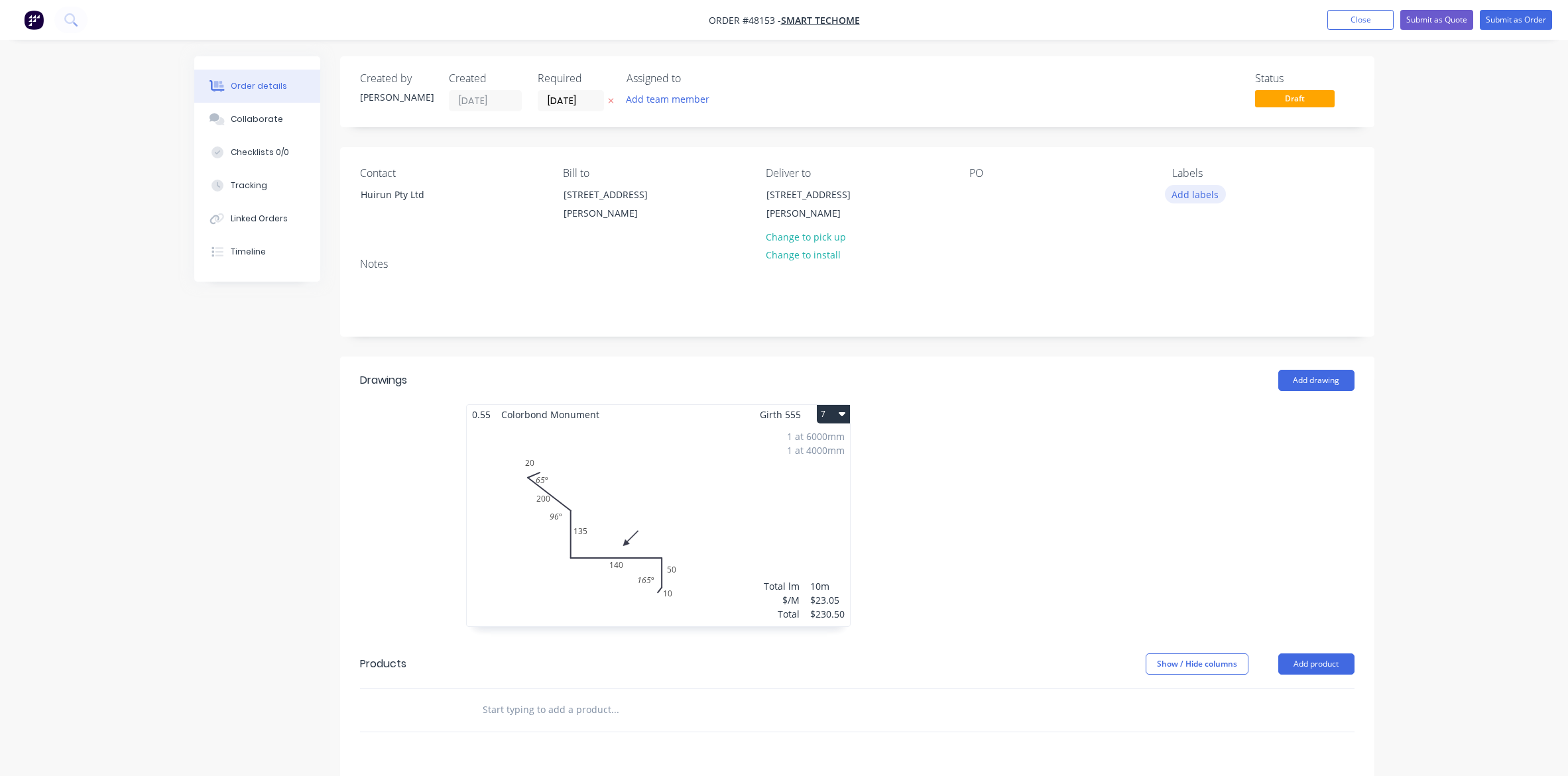
click at [1212, 189] on button "Add labels" at bounding box center [1195, 194] width 61 height 18
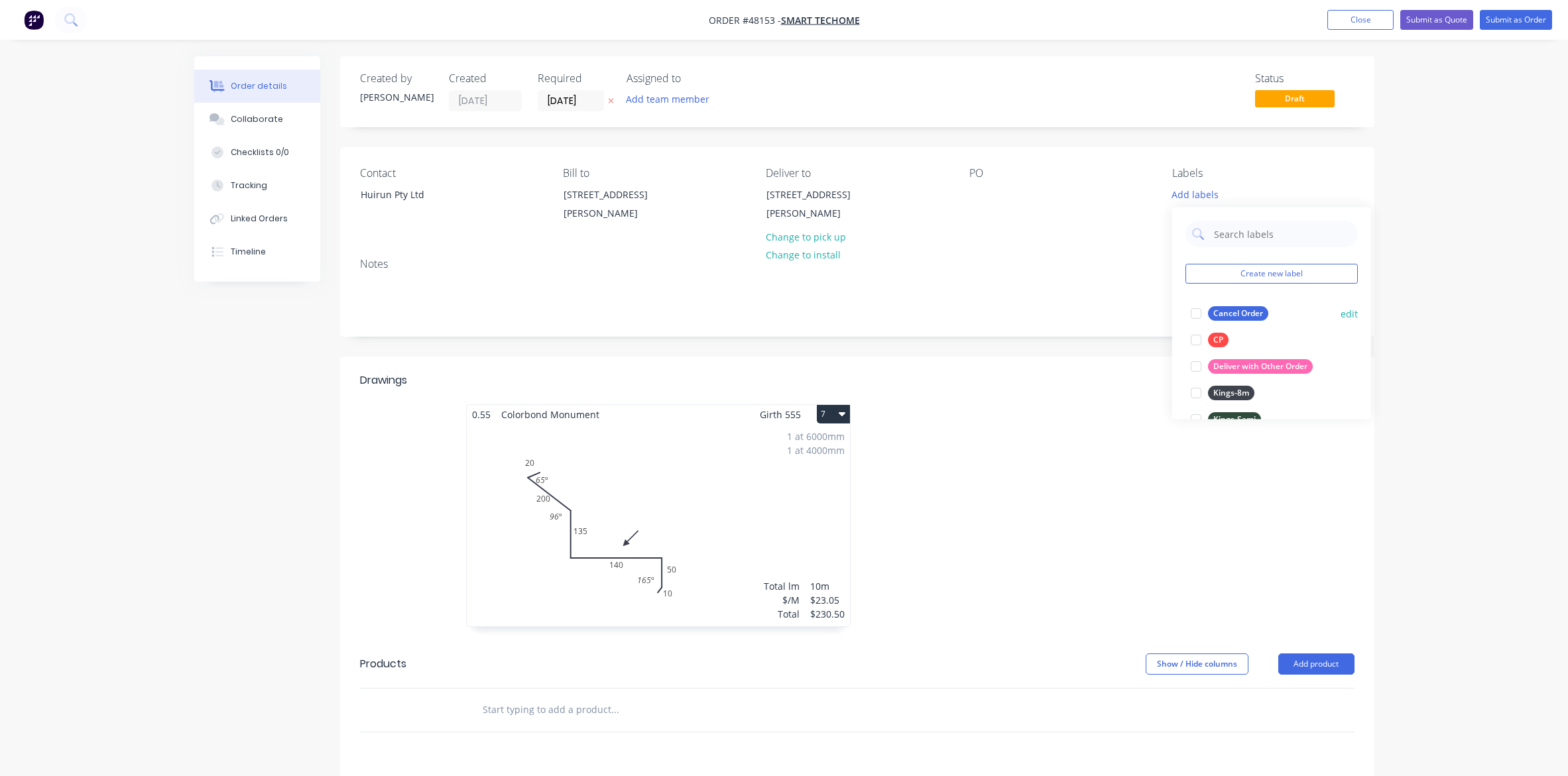
click at [1251, 311] on button "edit" at bounding box center [1349, 312] width 17 height 14
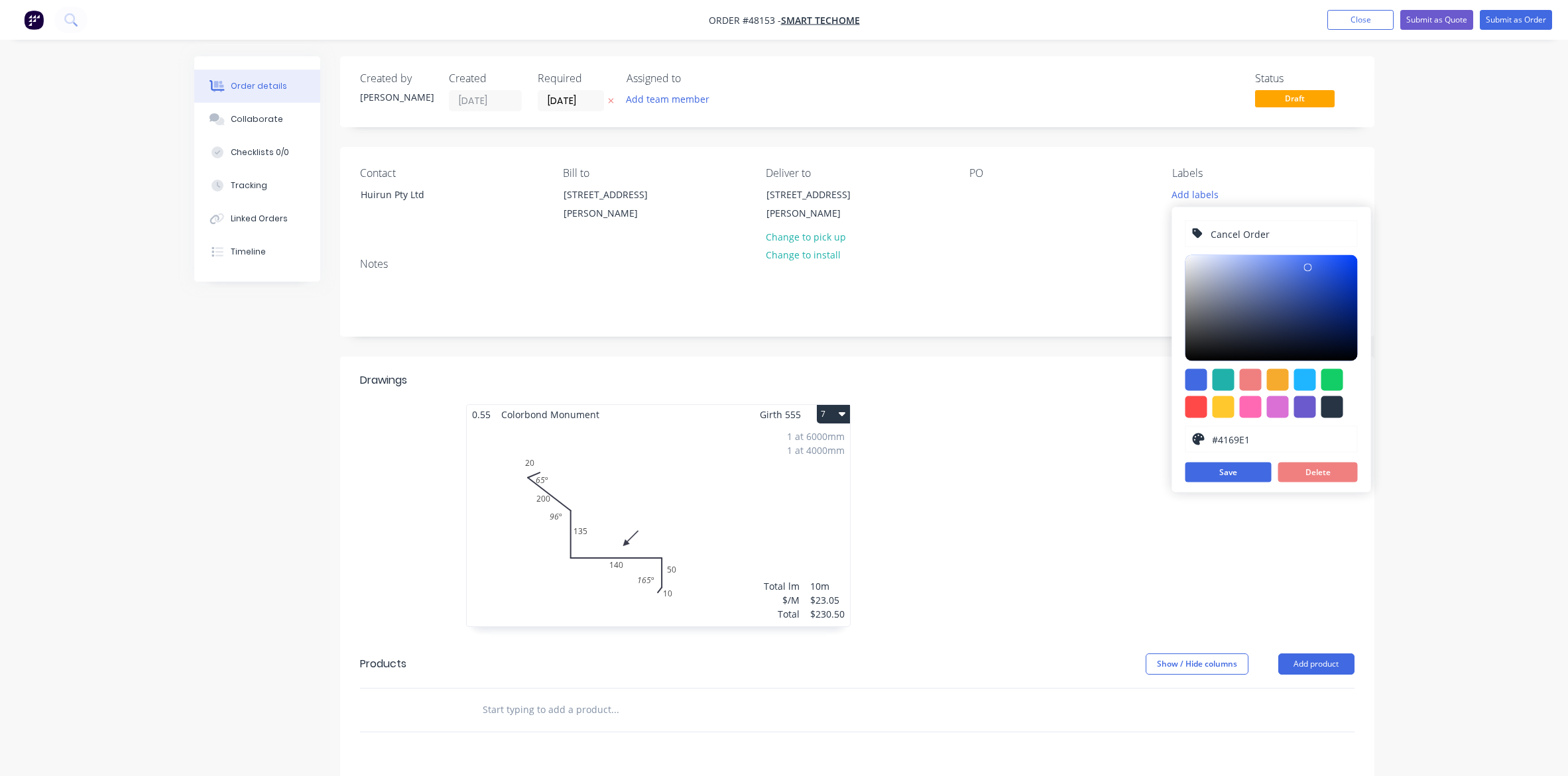
click at [1210, 235] on input "Cancel Order" at bounding box center [1280, 233] width 141 height 25
type input "1-Cancel Order"
click at [1224, 472] on button "Save" at bounding box center [1229, 472] width 87 height 20
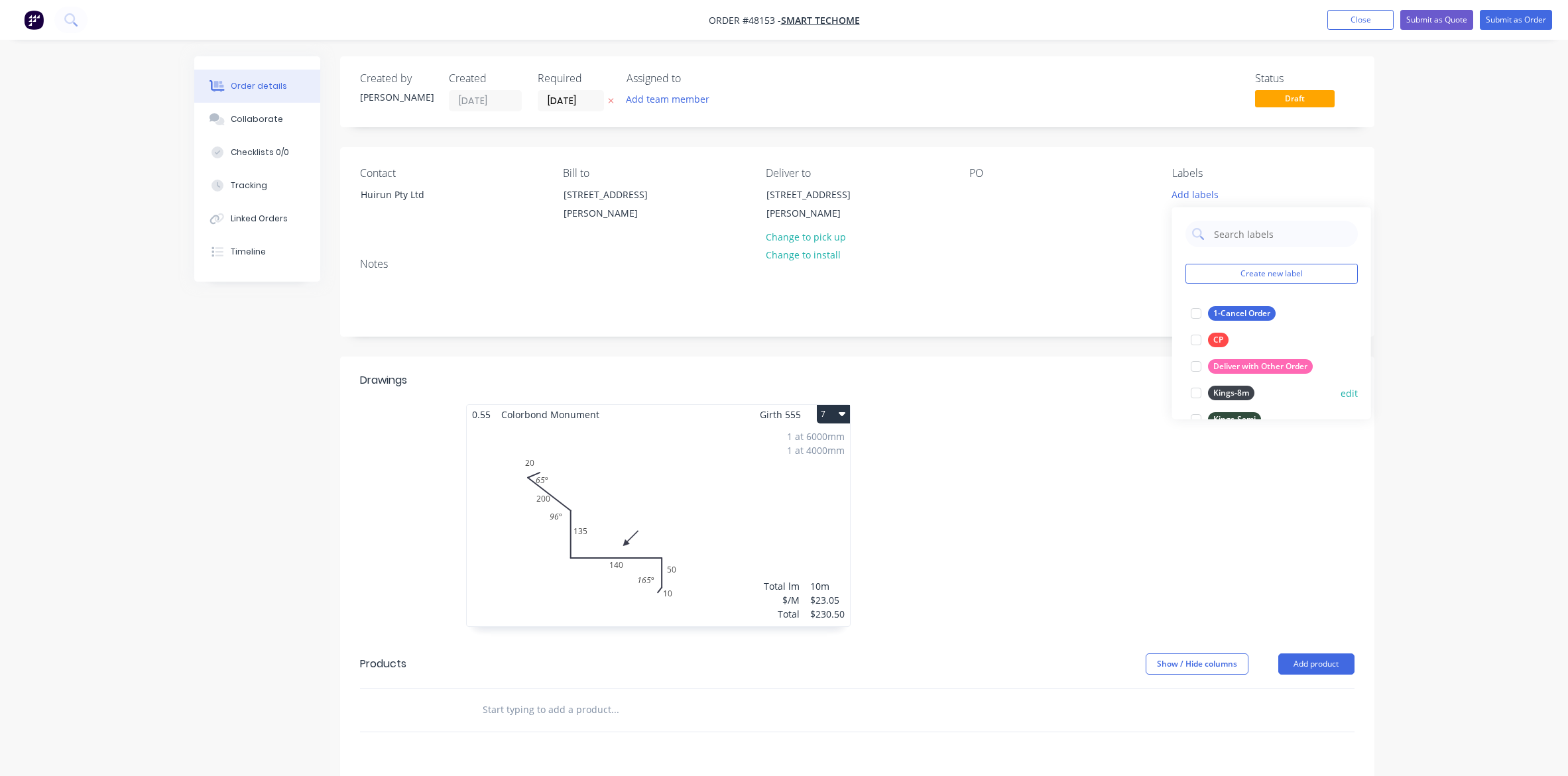
click at [1251, 392] on button "edit" at bounding box center [1349, 392] width 17 height 14
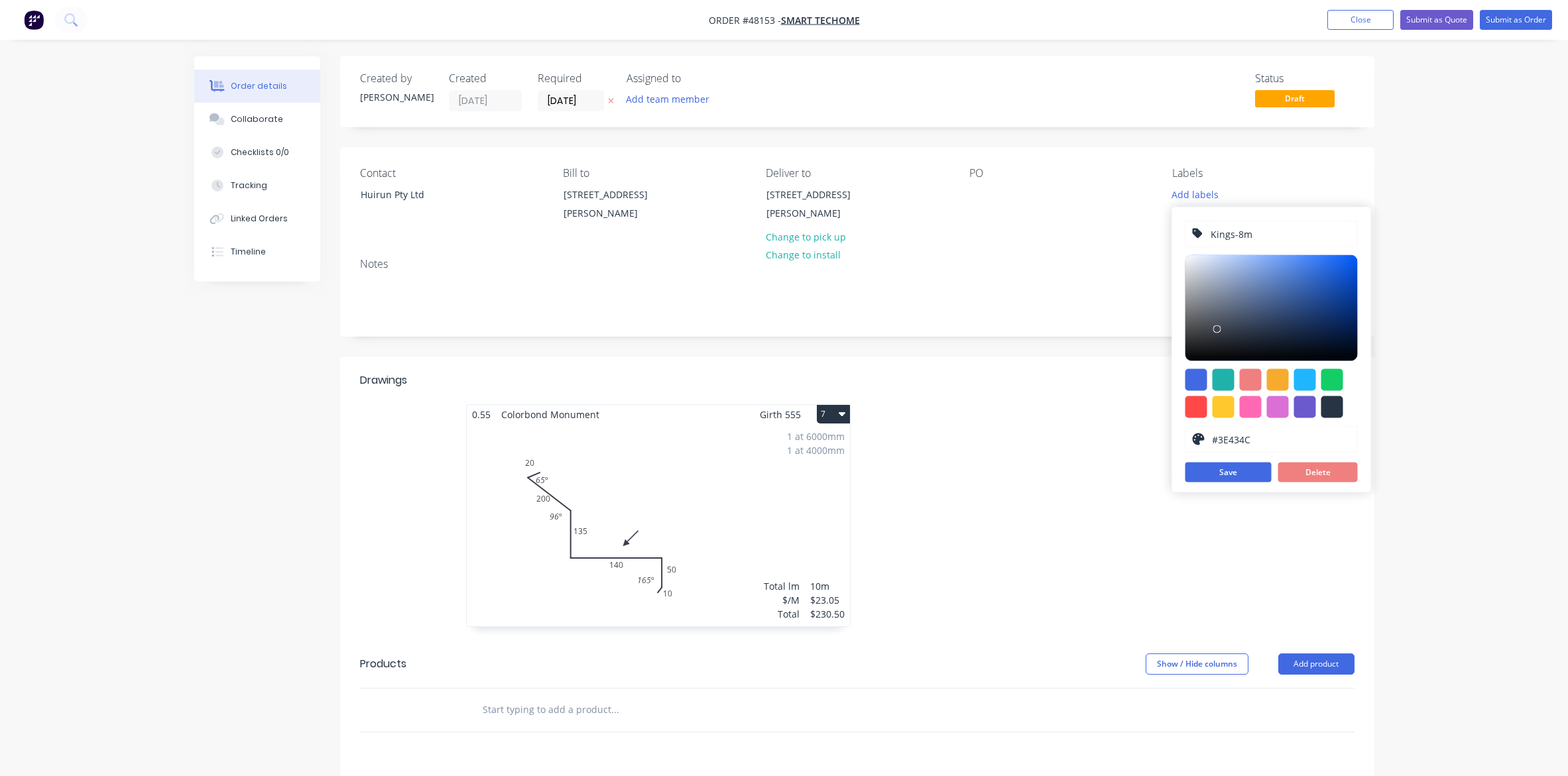
click at [1210, 234] on input "Kings-8m" at bounding box center [1280, 233] width 141 height 25
type input "2-Kings-8m"
click at [1228, 466] on button "Save" at bounding box center [1229, 472] width 87 height 20
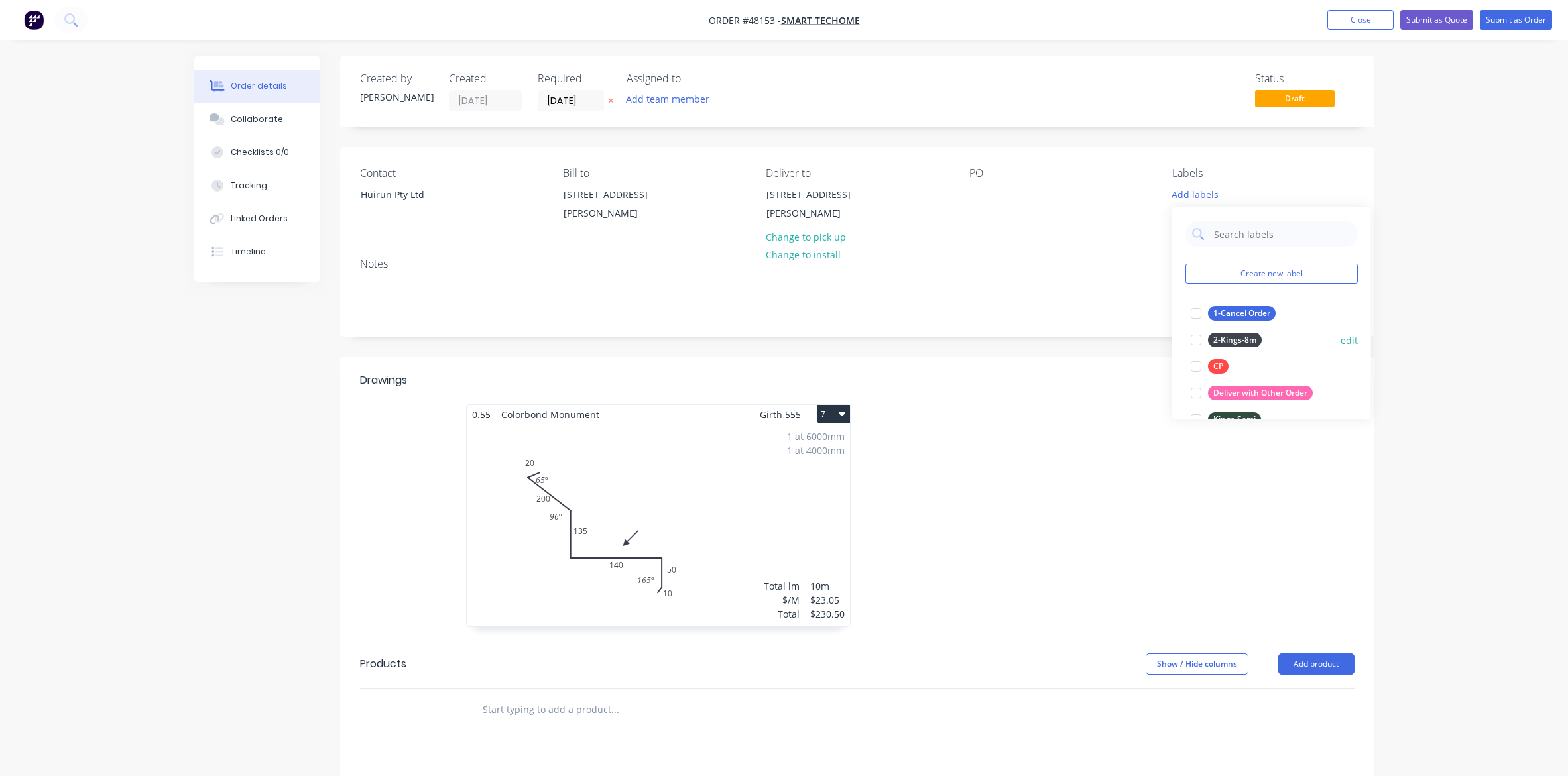
click at [1251, 340] on button "edit" at bounding box center [1349, 340] width 17 height 14
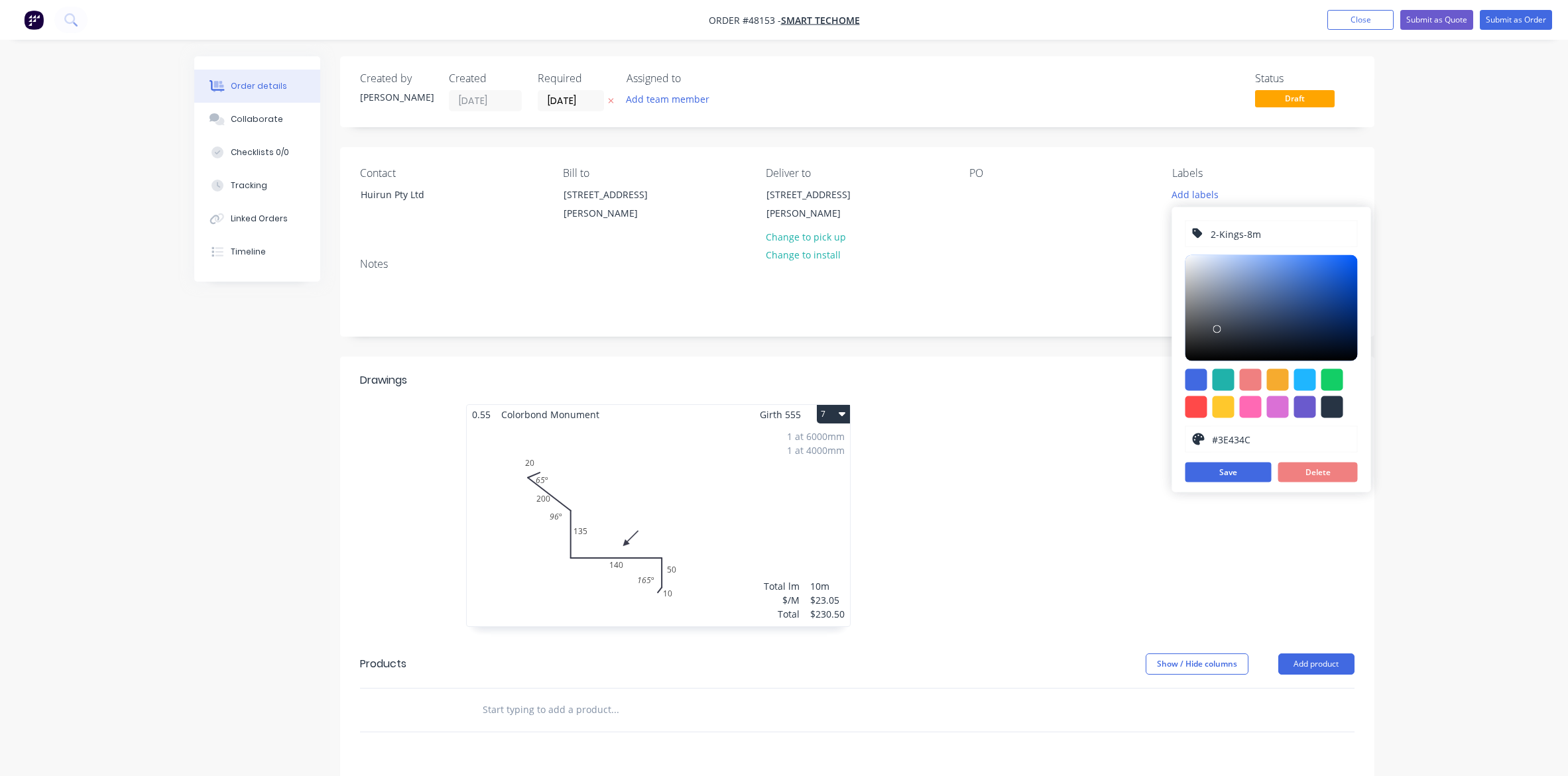
drag, startPoint x: 1220, startPoint y: 234, endPoint x: 1171, endPoint y: 236, distance: 49.0
click at [1171, 236] on body "Order #48153 - Smart Techome Add product Close Submit as Quote Submit as Order …" at bounding box center [784, 517] width 1568 height 1035
click at [1214, 236] on input "2-Kings-8m" at bounding box center [1280, 233] width 141 height 25
click at [1218, 235] on input "2-Kings-8m" at bounding box center [1280, 233] width 141 height 25
type input "Kings-8m"
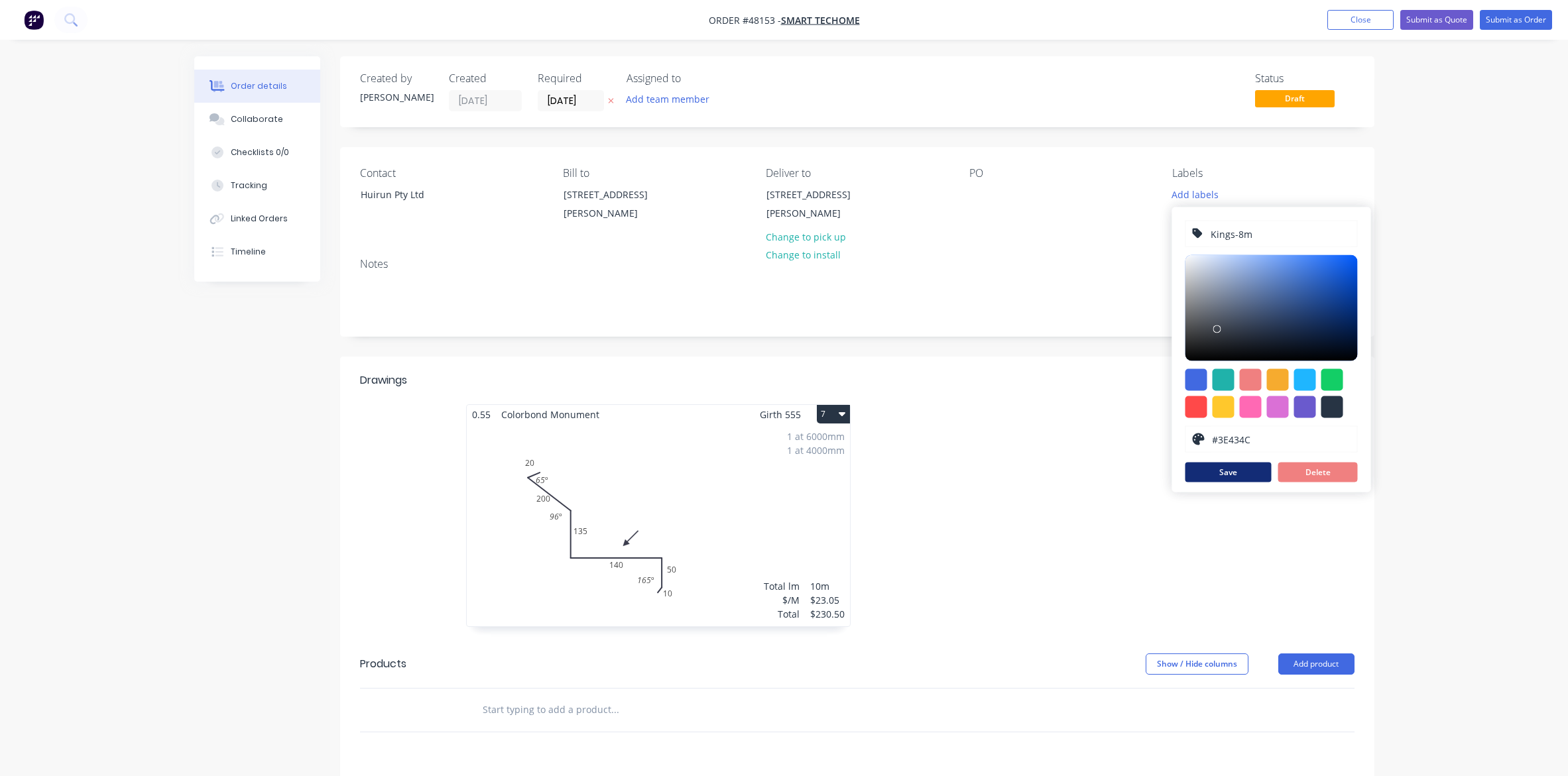
click at [1222, 469] on button "Save" at bounding box center [1229, 472] width 87 height 20
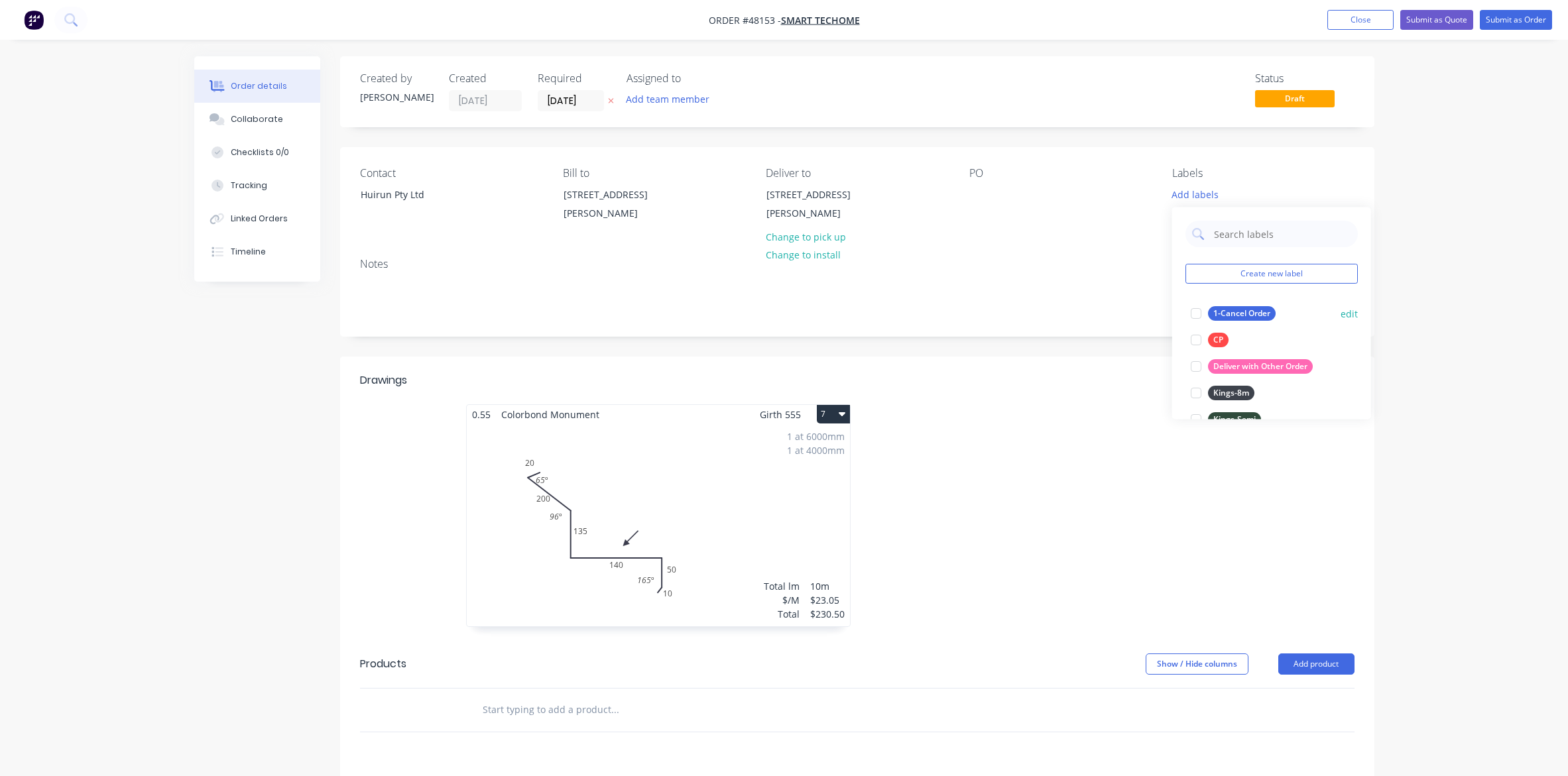
click at [1251, 315] on button "edit" at bounding box center [1349, 312] width 17 height 14
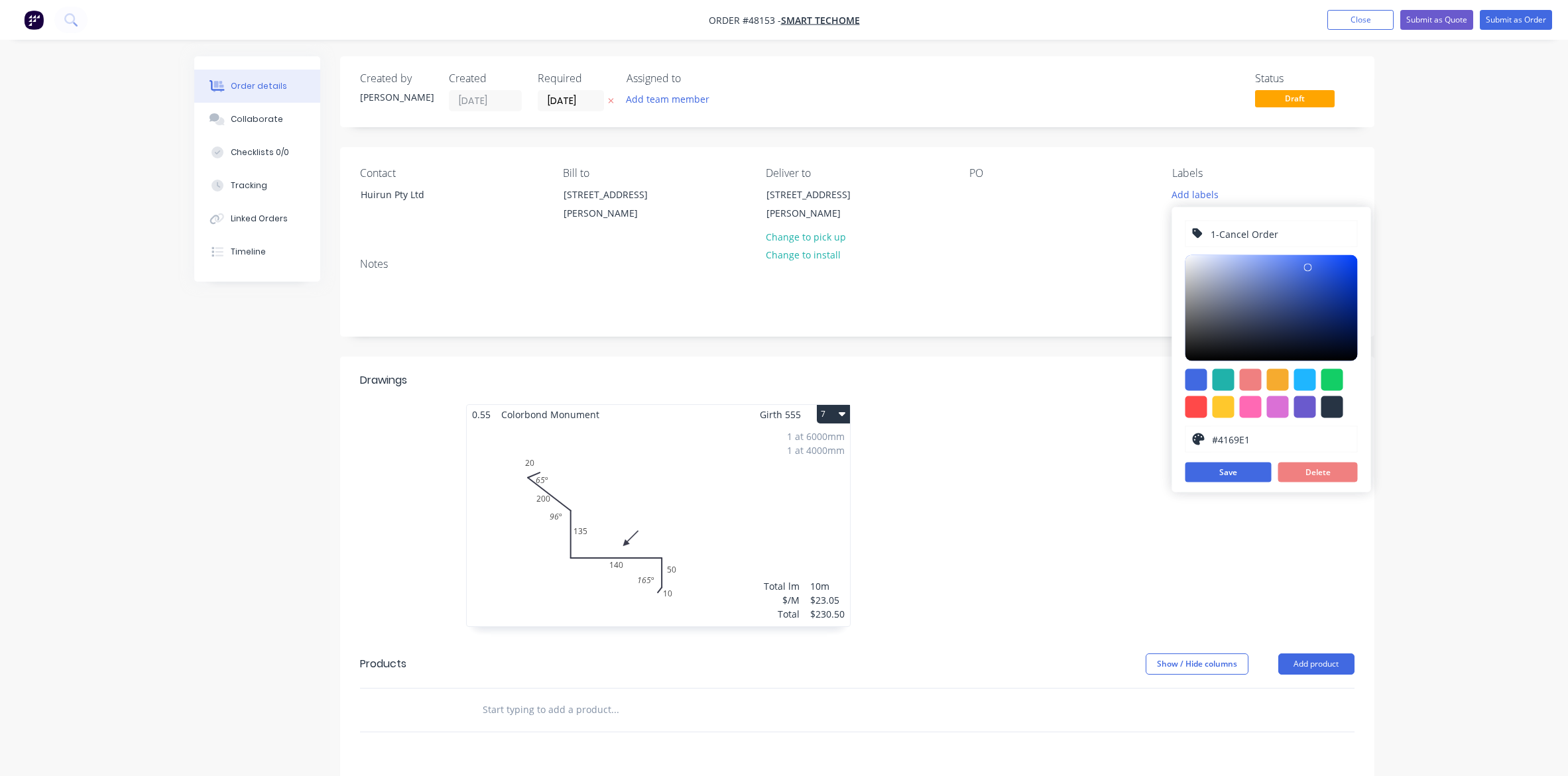
drag, startPoint x: 1218, startPoint y: 232, endPoint x: 1205, endPoint y: 232, distance: 13.0
click at [1205, 232] on div "1-Cancel Order" at bounding box center [1272, 234] width 172 height 26
type input "Cancel Order"
click at [1251, 296] on div "Order details Collaborate Checklists 0/0 Tracking Linked Orders Timeline Order …" at bounding box center [784, 517] width 1568 height 1035
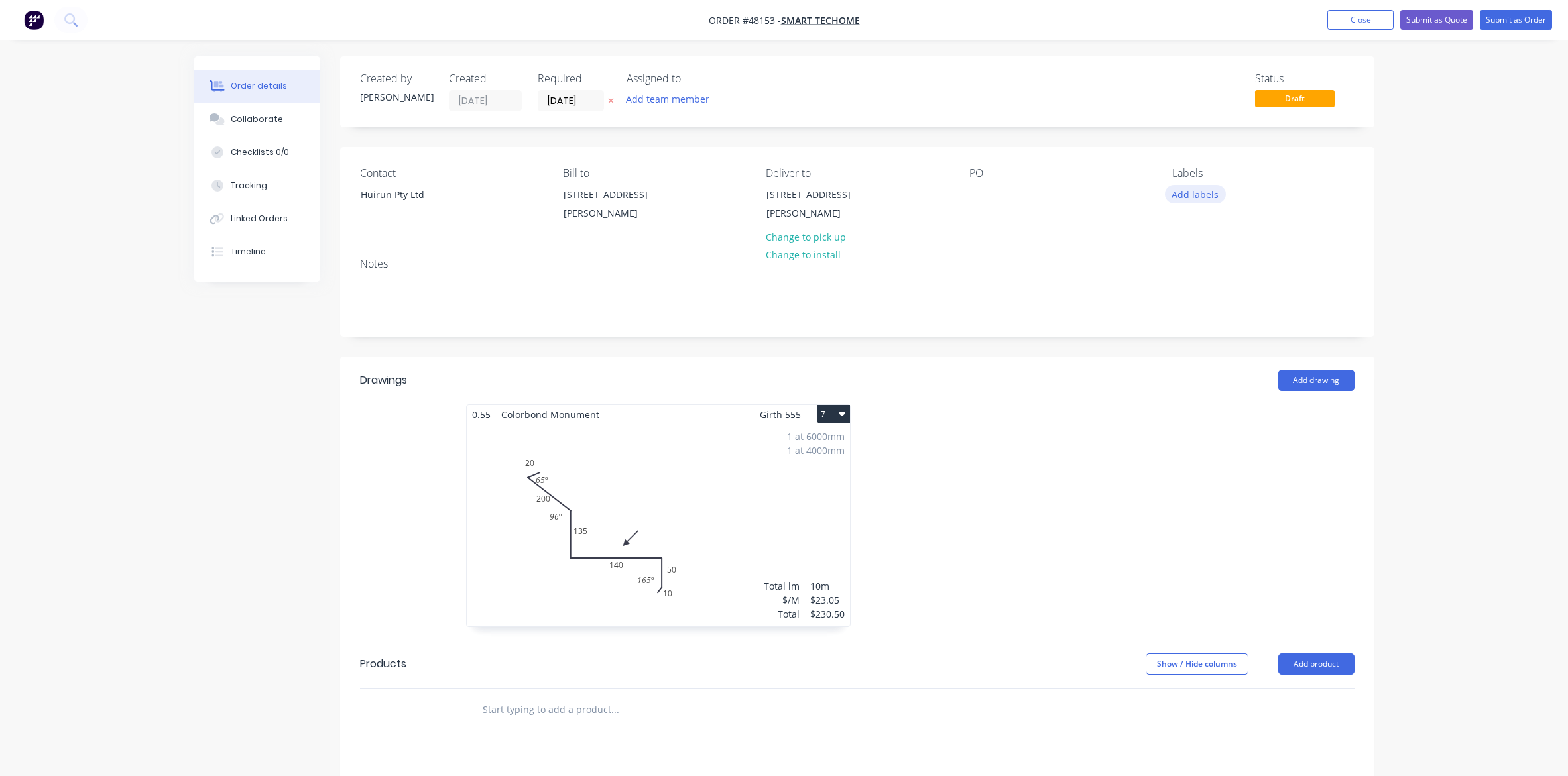
click at [1204, 202] on button "Add labels" at bounding box center [1195, 194] width 61 height 18
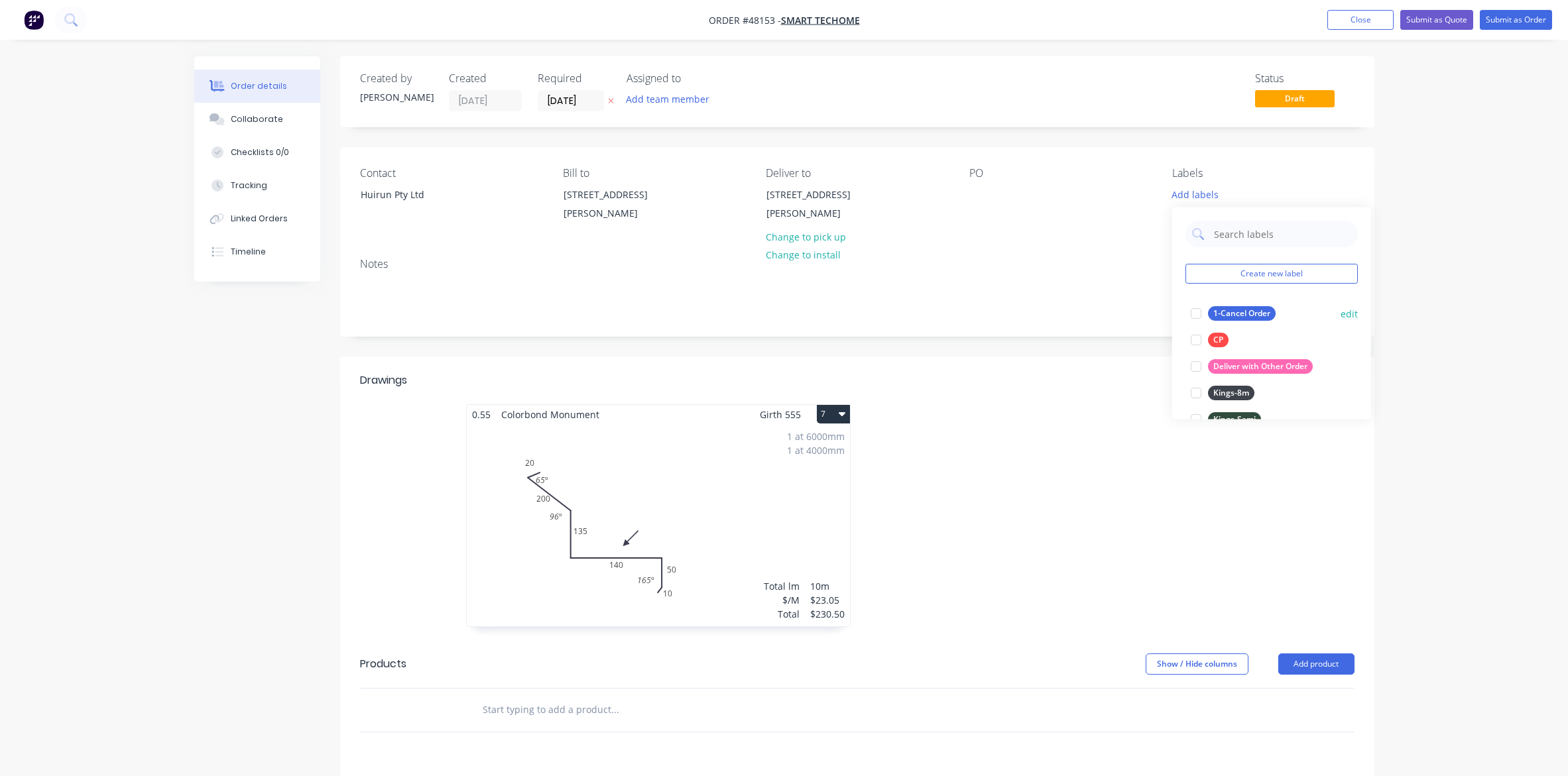
click at [1251, 312] on button "edit" at bounding box center [1349, 312] width 17 height 14
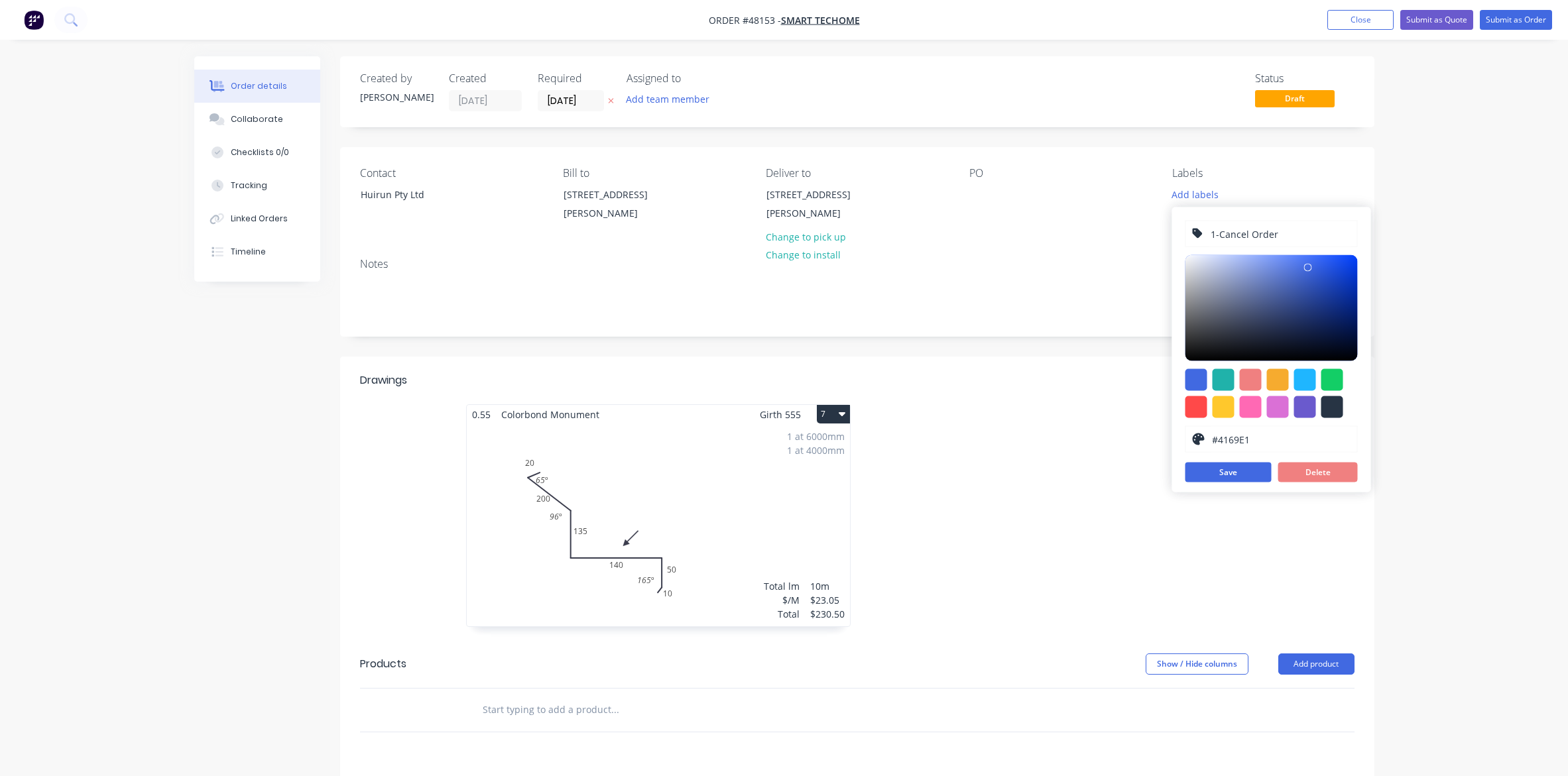
drag, startPoint x: 1219, startPoint y: 232, endPoint x: 1200, endPoint y: 236, distance: 19.4
click at [1200, 236] on div "1-Cancel Order" at bounding box center [1272, 234] width 172 height 26
type input "Cancel Order"
click at [1212, 479] on button "Save" at bounding box center [1229, 472] width 87 height 20
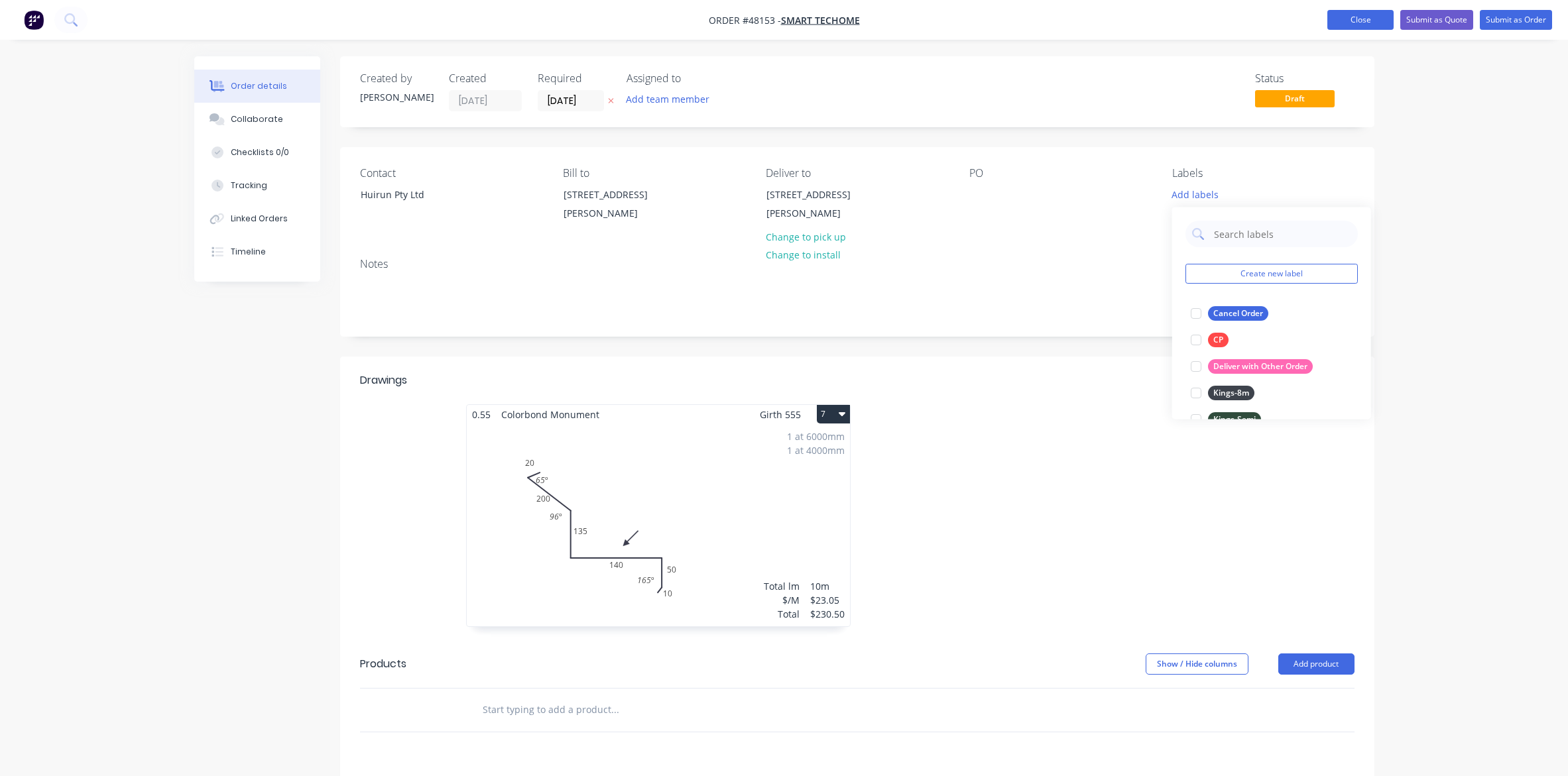
click at [1251, 21] on button "Close" at bounding box center [1360, 20] width 66 height 20
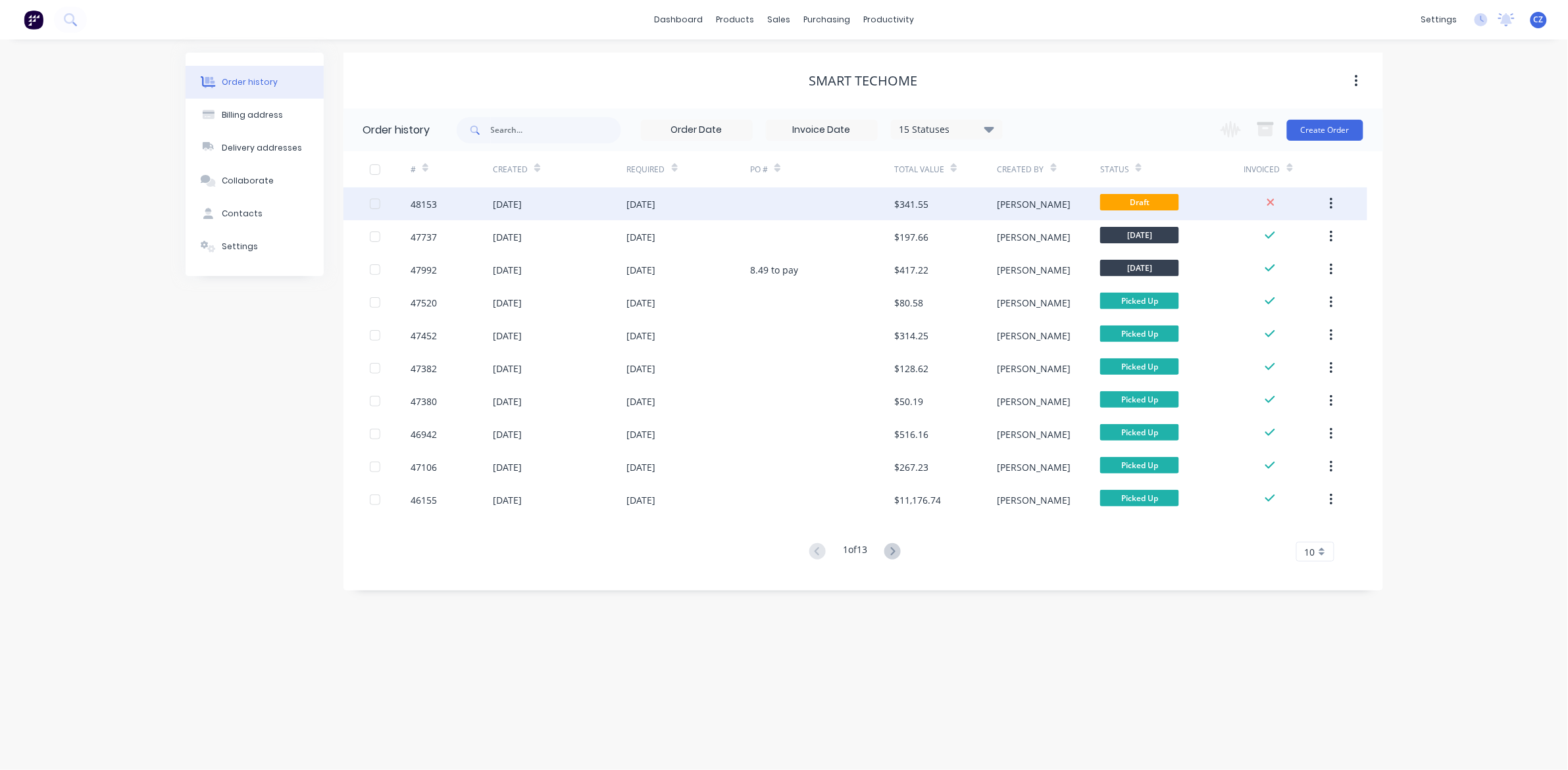
click at [1241, 202] on button "button" at bounding box center [1331, 203] width 31 height 23
click at [1241, 242] on div "Archive" at bounding box center [1284, 238] width 101 height 19
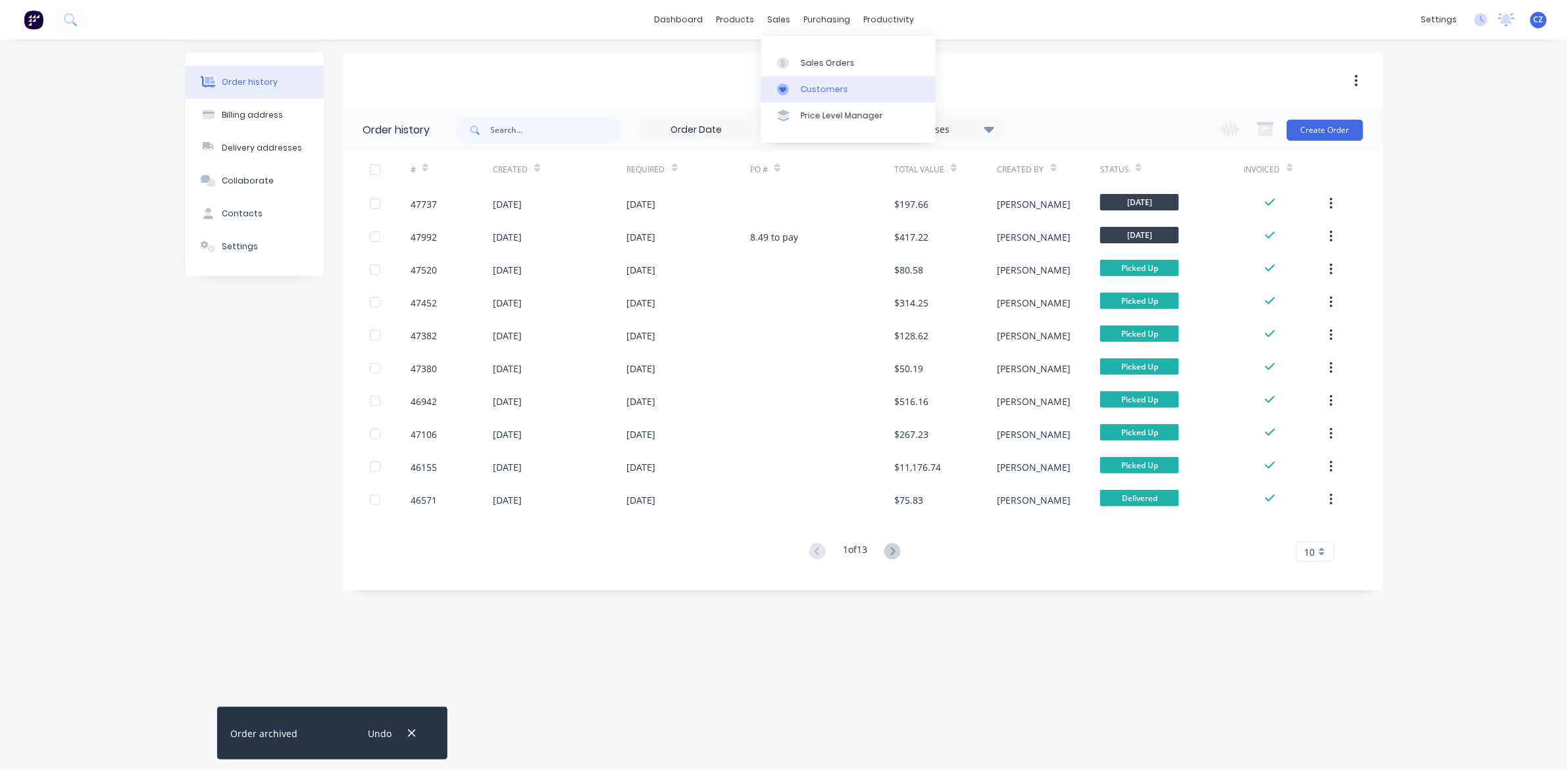
click at [811, 84] on div "Customers" at bounding box center [824, 89] width 48 height 12
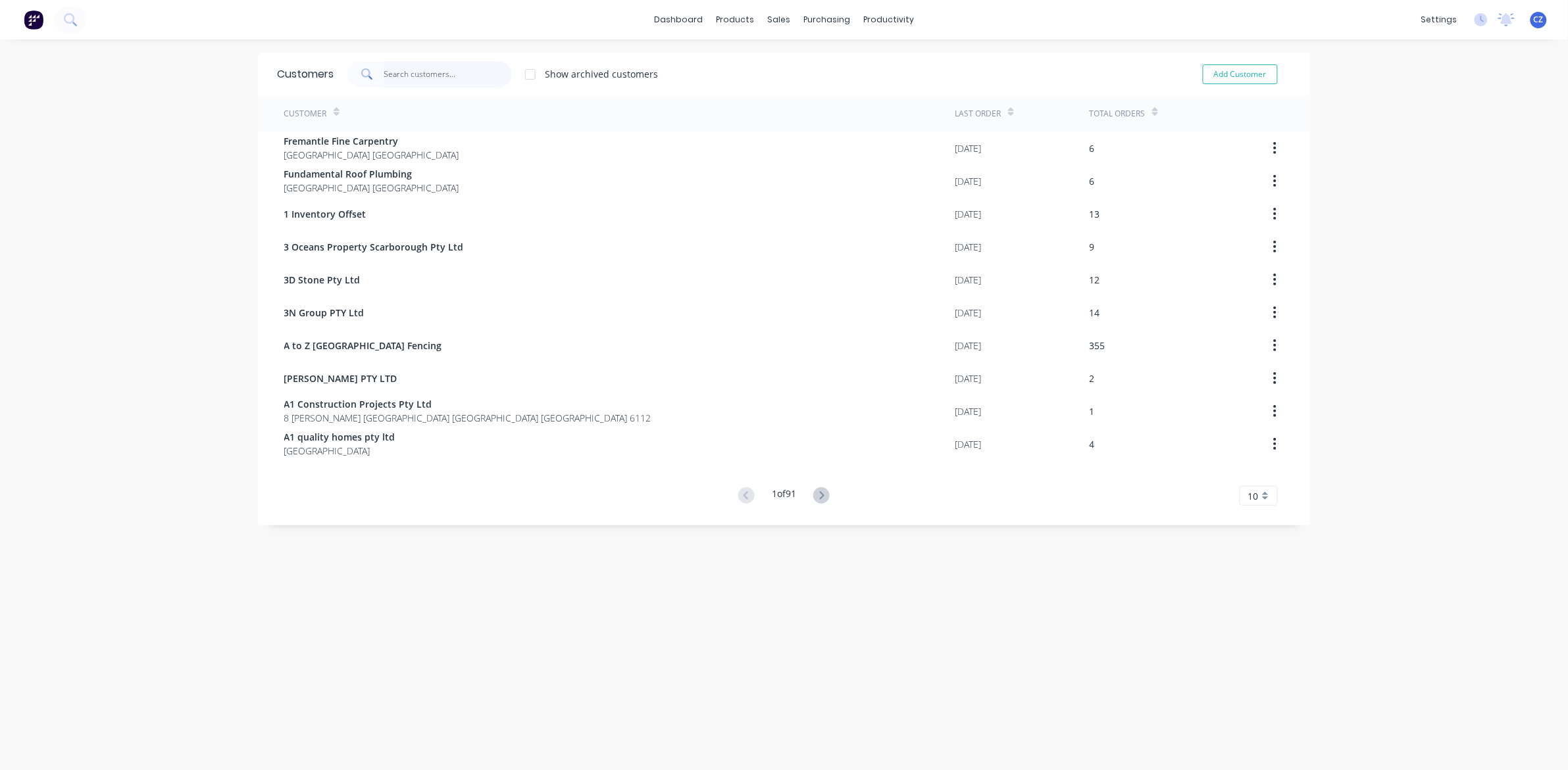
drag, startPoint x: 417, startPoint y: 66, endPoint x: 417, endPoint y: 39, distance: 27.0
click at [417, 66] on input "text" at bounding box center [447, 75] width 128 height 26
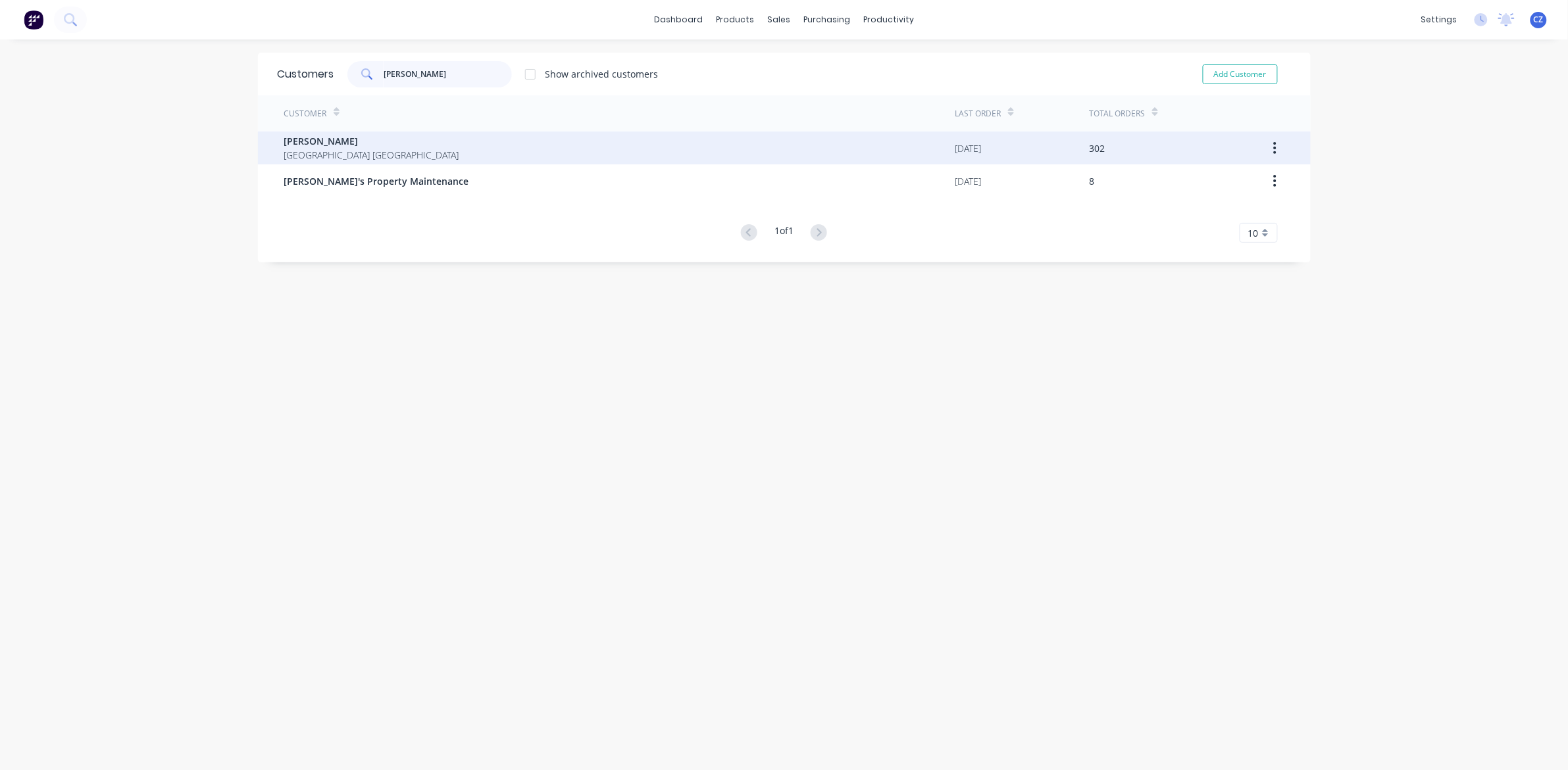
type input "mike"
click at [327, 146] on span "[PERSON_NAME]" at bounding box center [371, 141] width 175 height 14
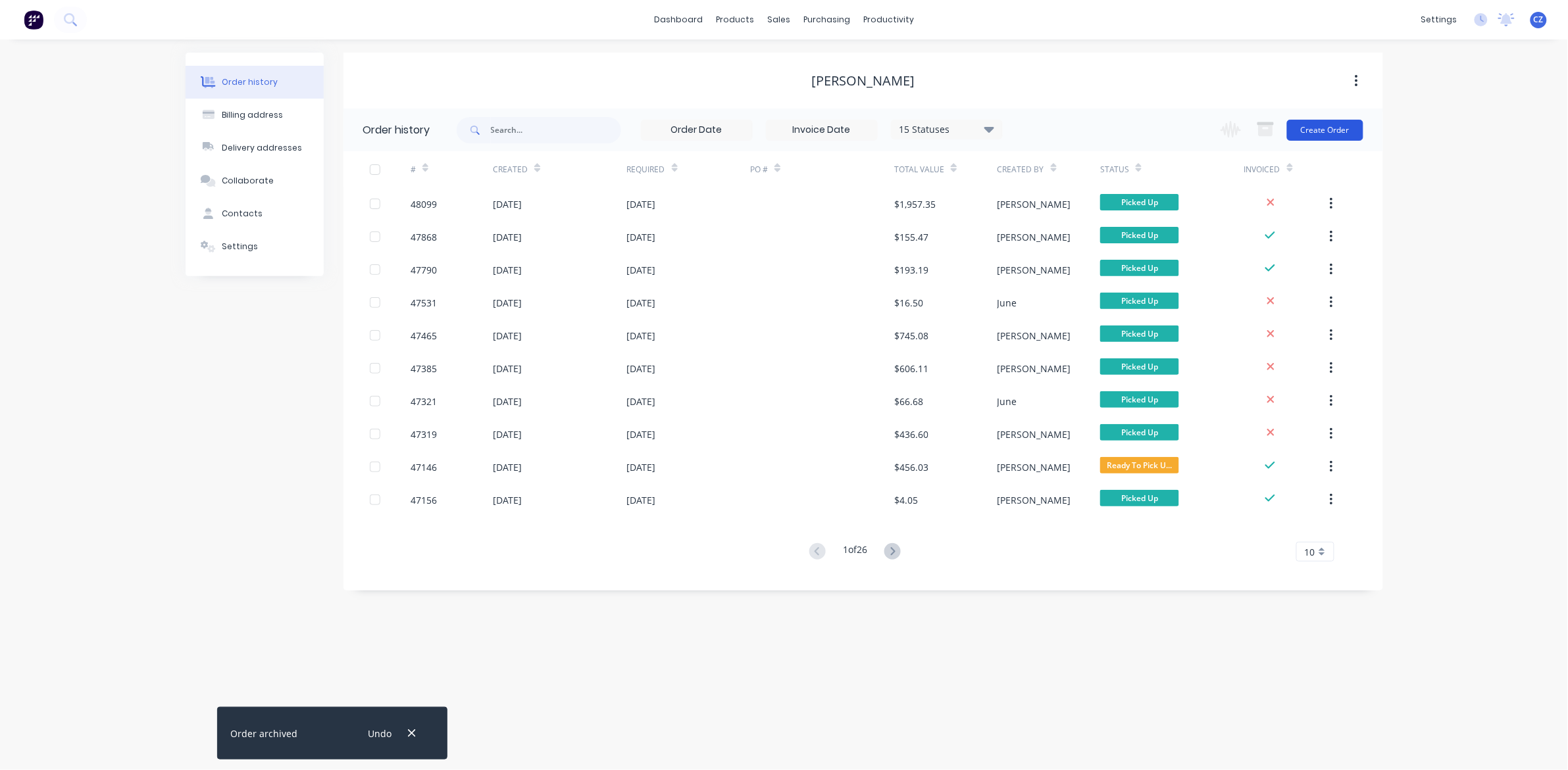
click at [1241, 133] on button "Create Order" at bounding box center [1325, 130] width 77 height 21
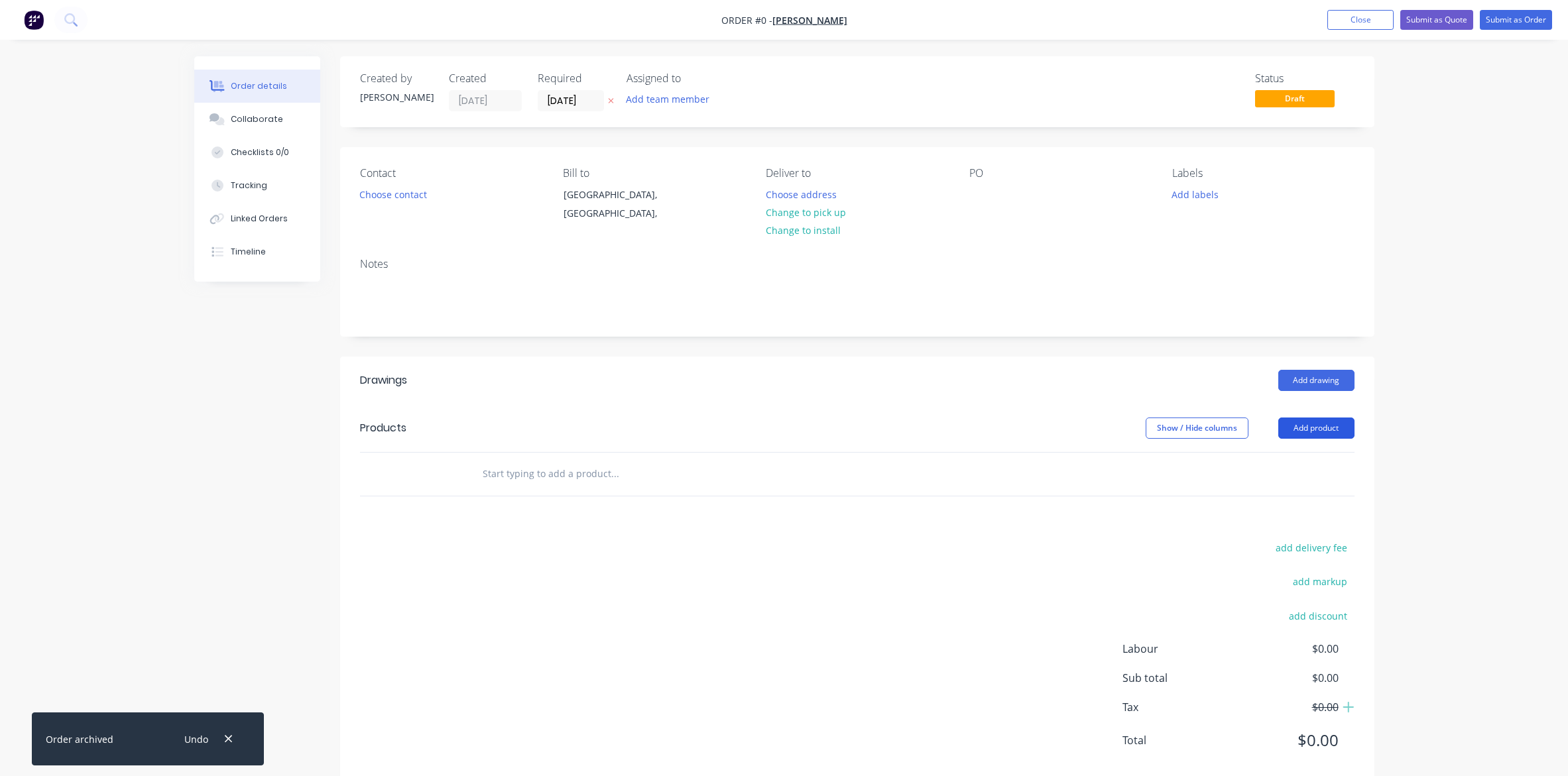
click at [1251, 437] on button "Add product" at bounding box center [1316, 428] width 76 height 22
click at [1251, 466] on div "Product catalogue" at bounding box center [1291, 461] width 102 height 19
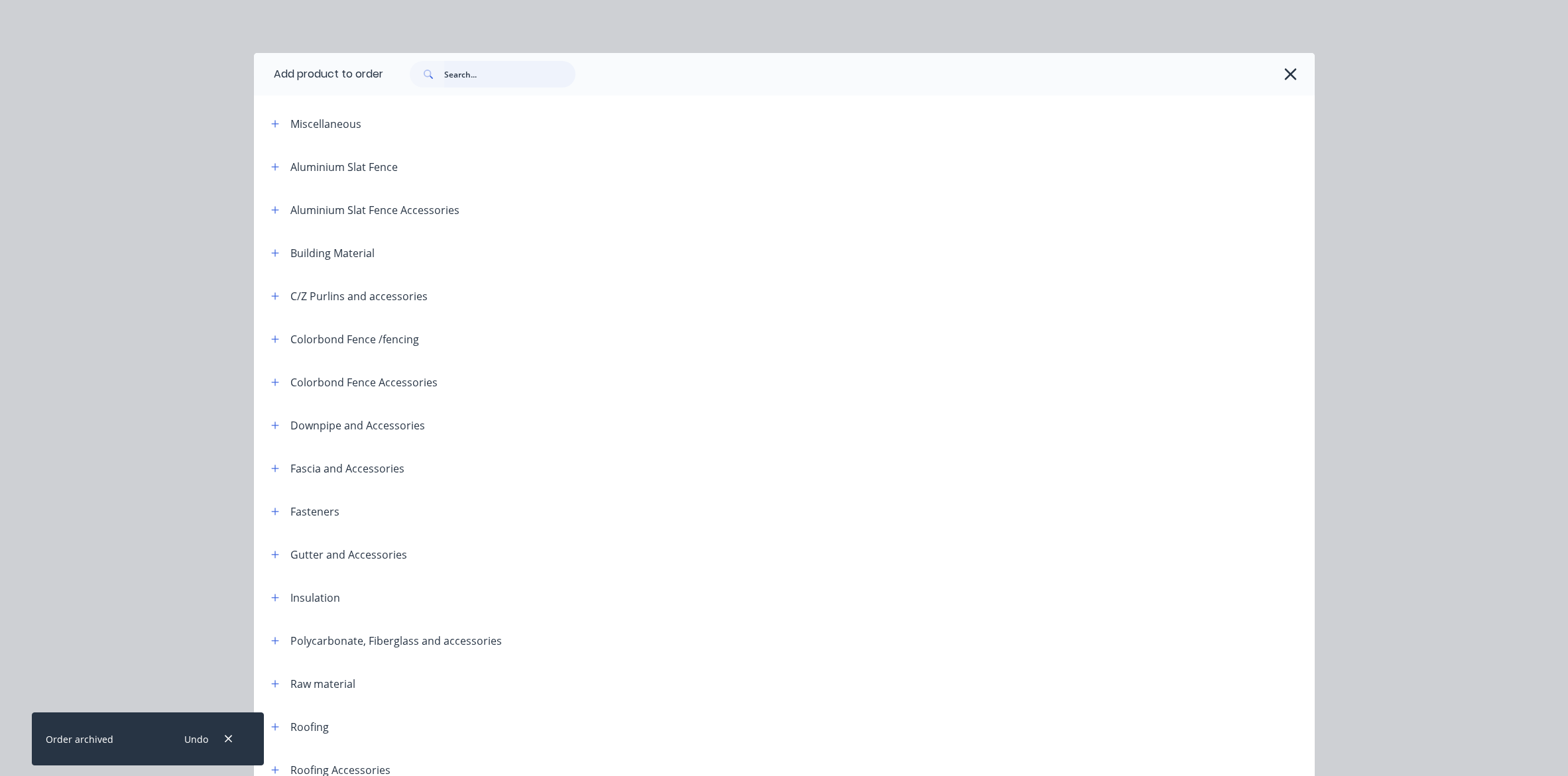
click at [456, 76] on input "text" at bounding box center [509, 74] width 131 height 26
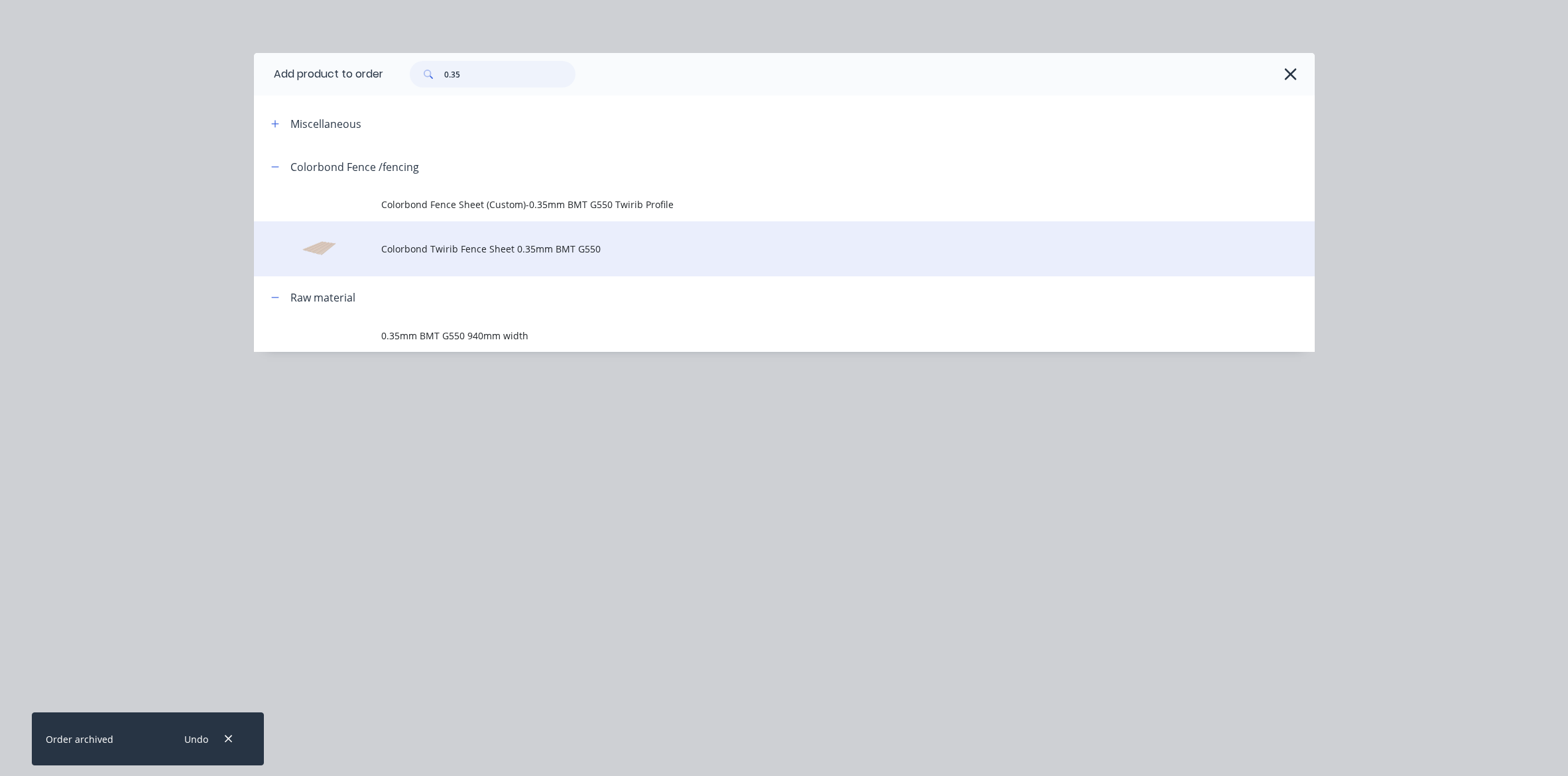
type input "0.35"
click at [450, 261] on td "Colorbond Twirib Fence Sheet 0.35mm BMT G550" at bounding box center [848, 248] width 934 height 55
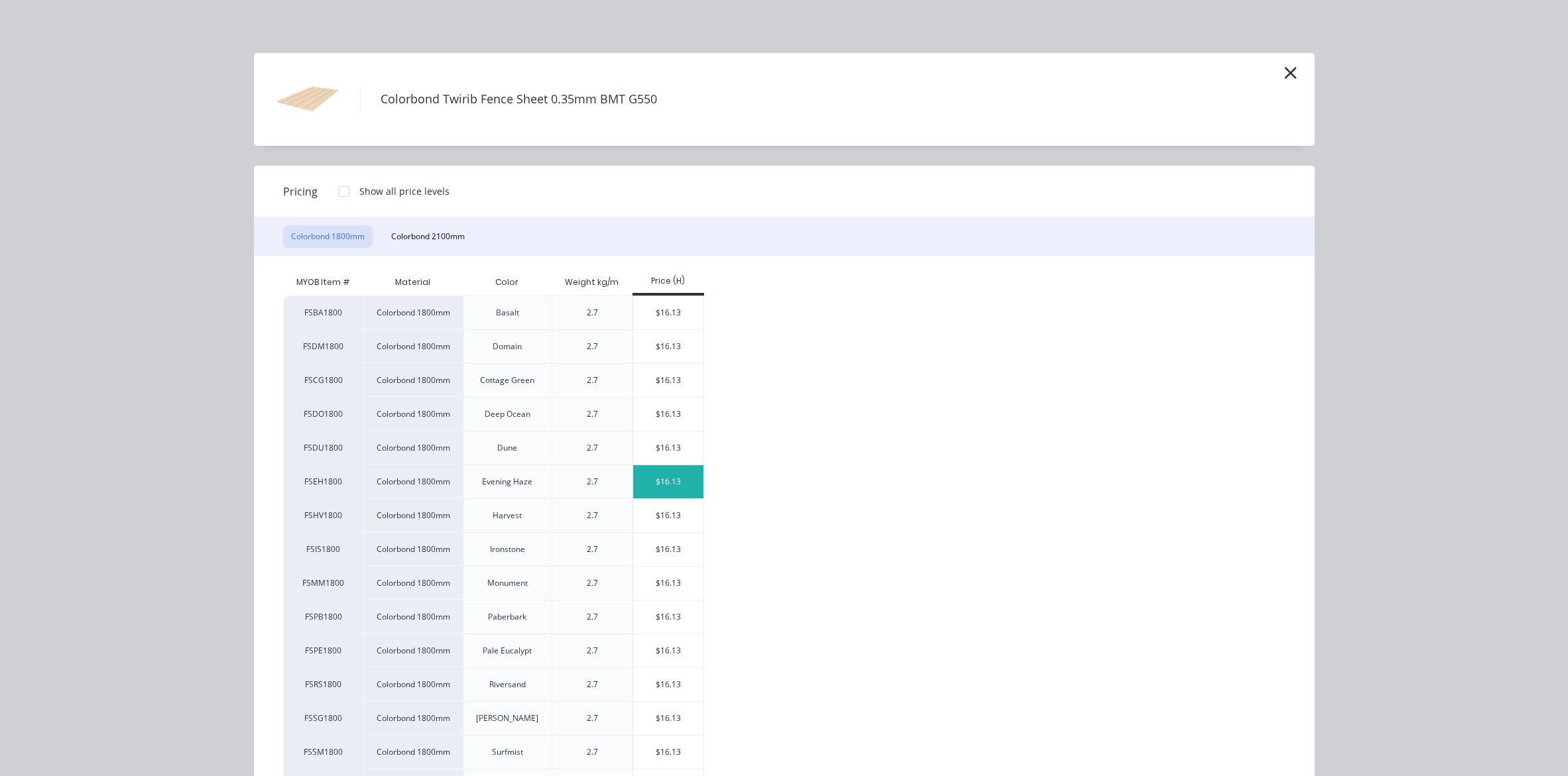
click at [664, 485] on div "$16.13" at bounding box center [668, 482] width 71 height 33
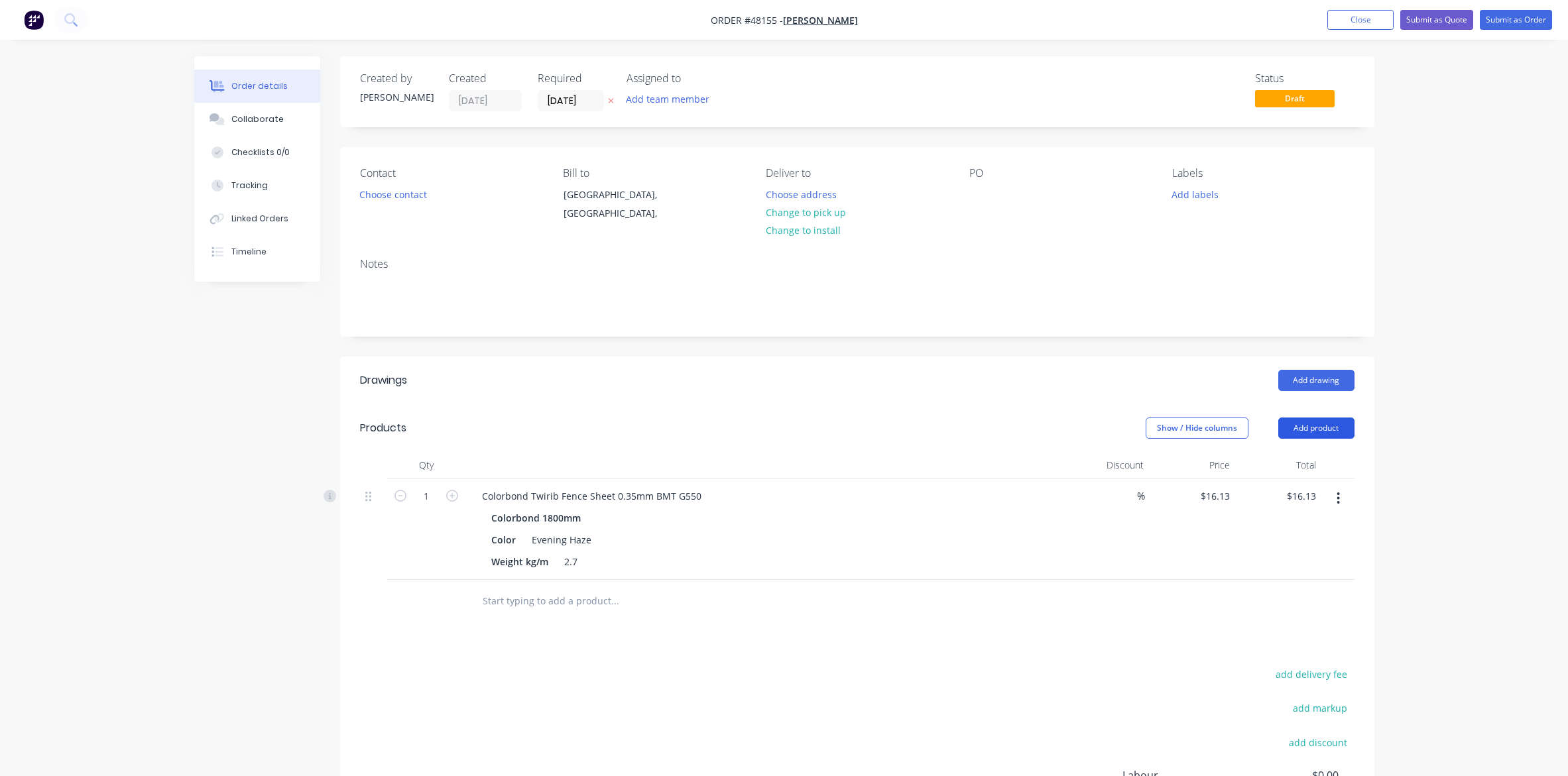
click at [1251, 431] on button "Add product" at bounding box center [1316, 428] width 76 height 22
click at [1251, 466] on div "Product catalogue" at bounding box center [1291, 461] width 102 height 19
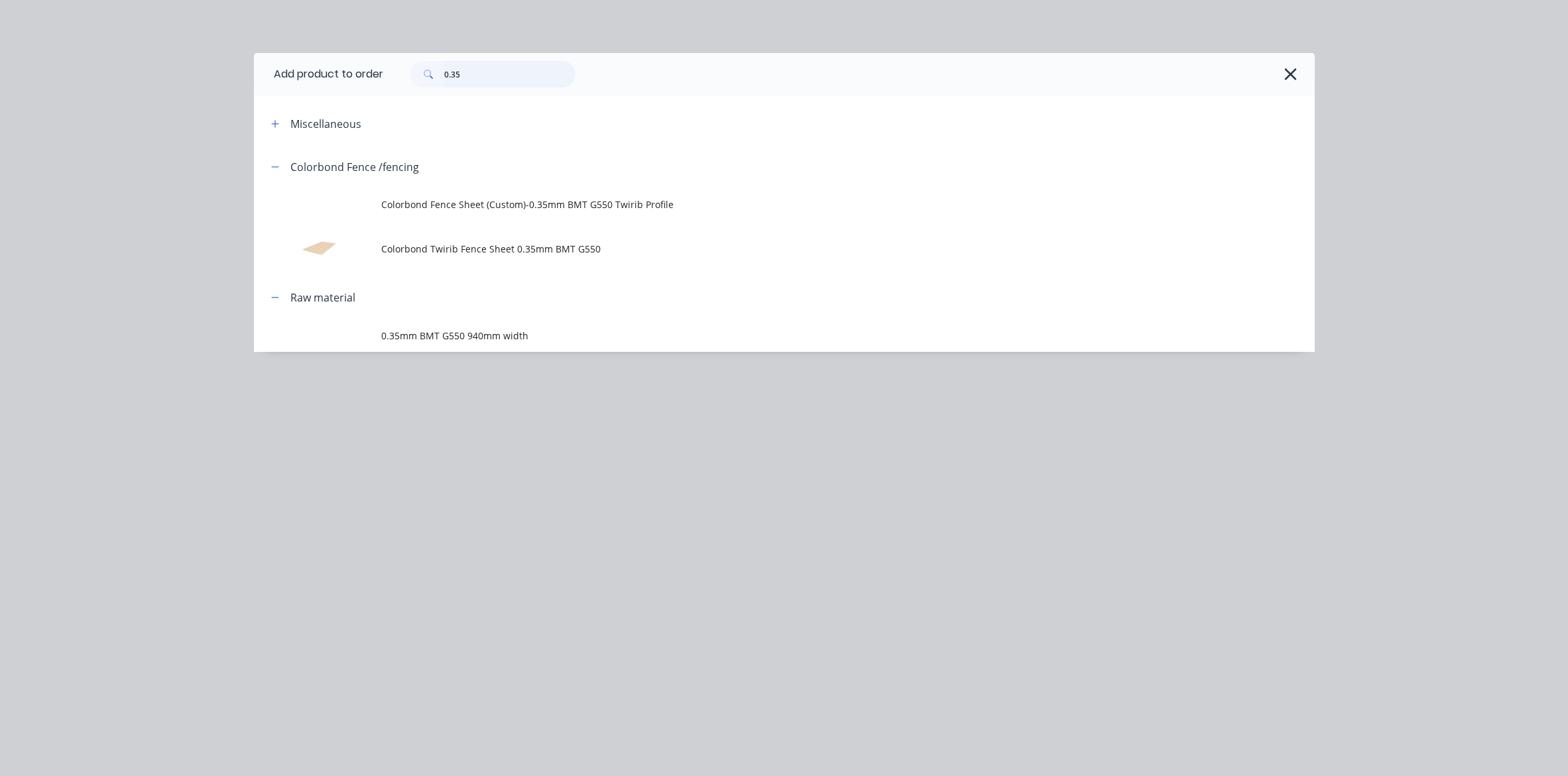
click at [488, 64] on input "0.35" at bounding box center [509, 74] width 131 height 26
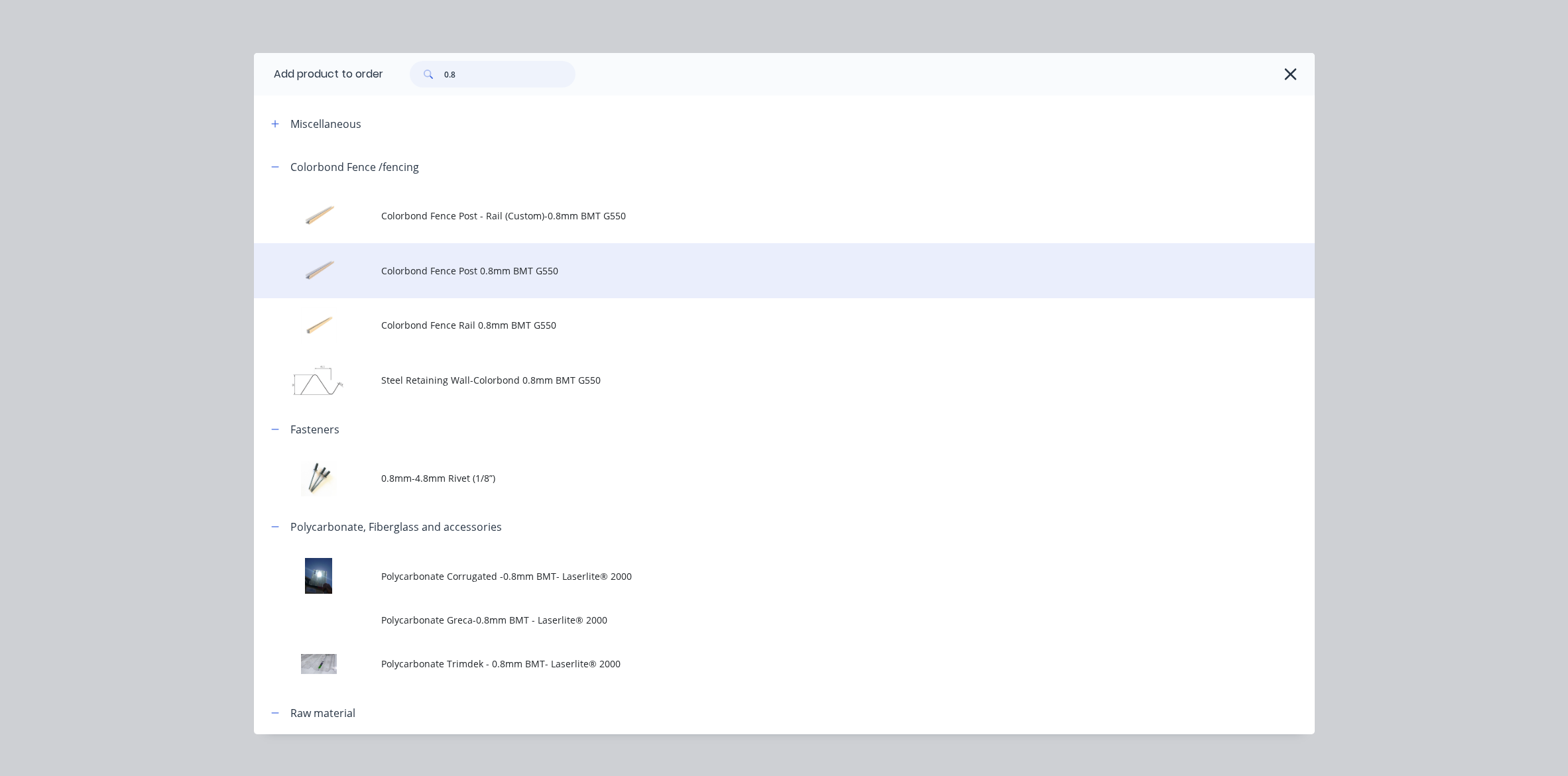
type input "0.8"
click at [529, 269] on span "Colorbond Fence Post 0.8mm BMT G550" at bounding box center [754, 270] width 746 height 14
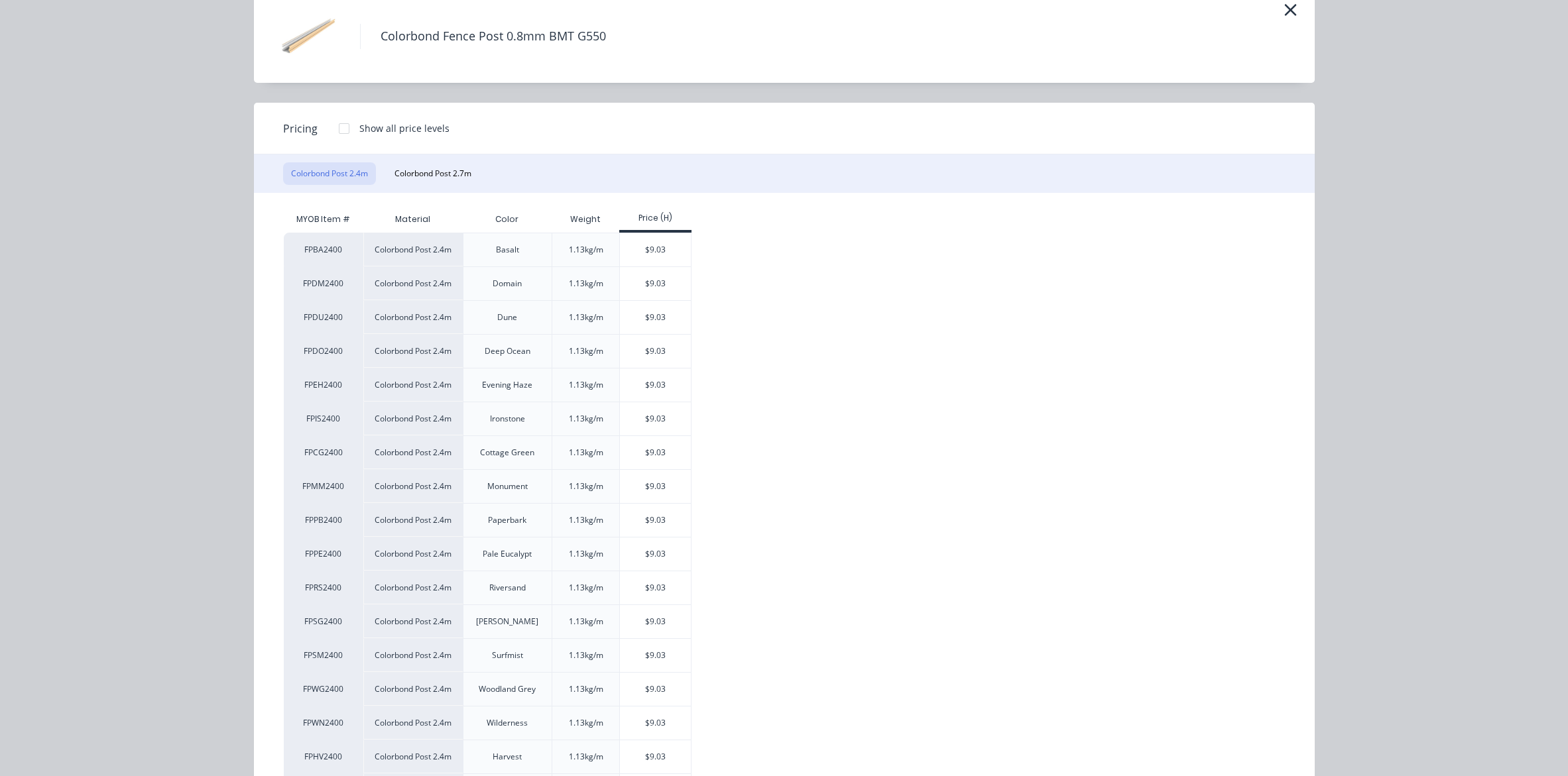
scroll to position [203, 0]
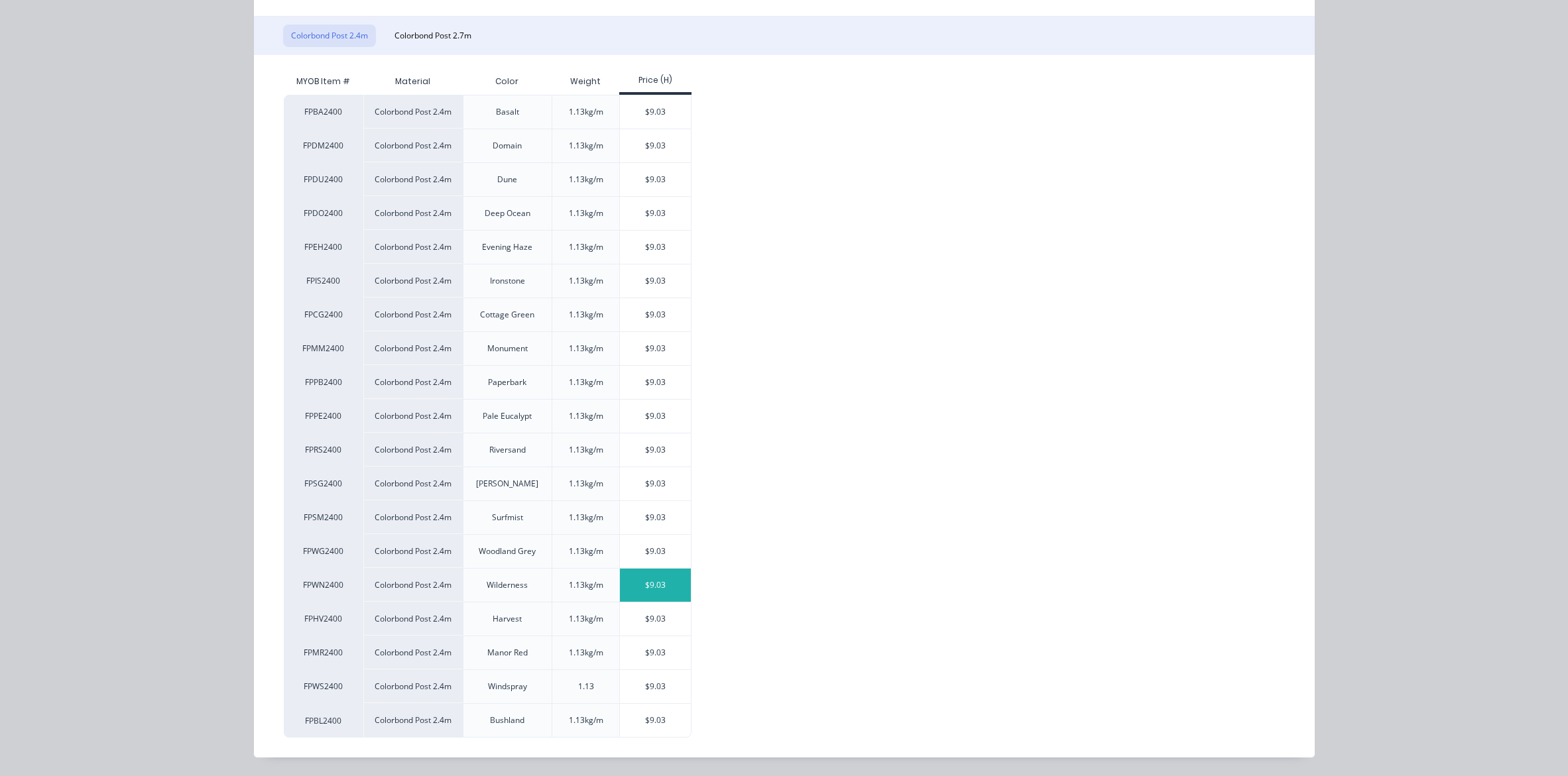
click at [663, 592] on div "$9.03" at bounding box center [655, 584] width 71 height 33
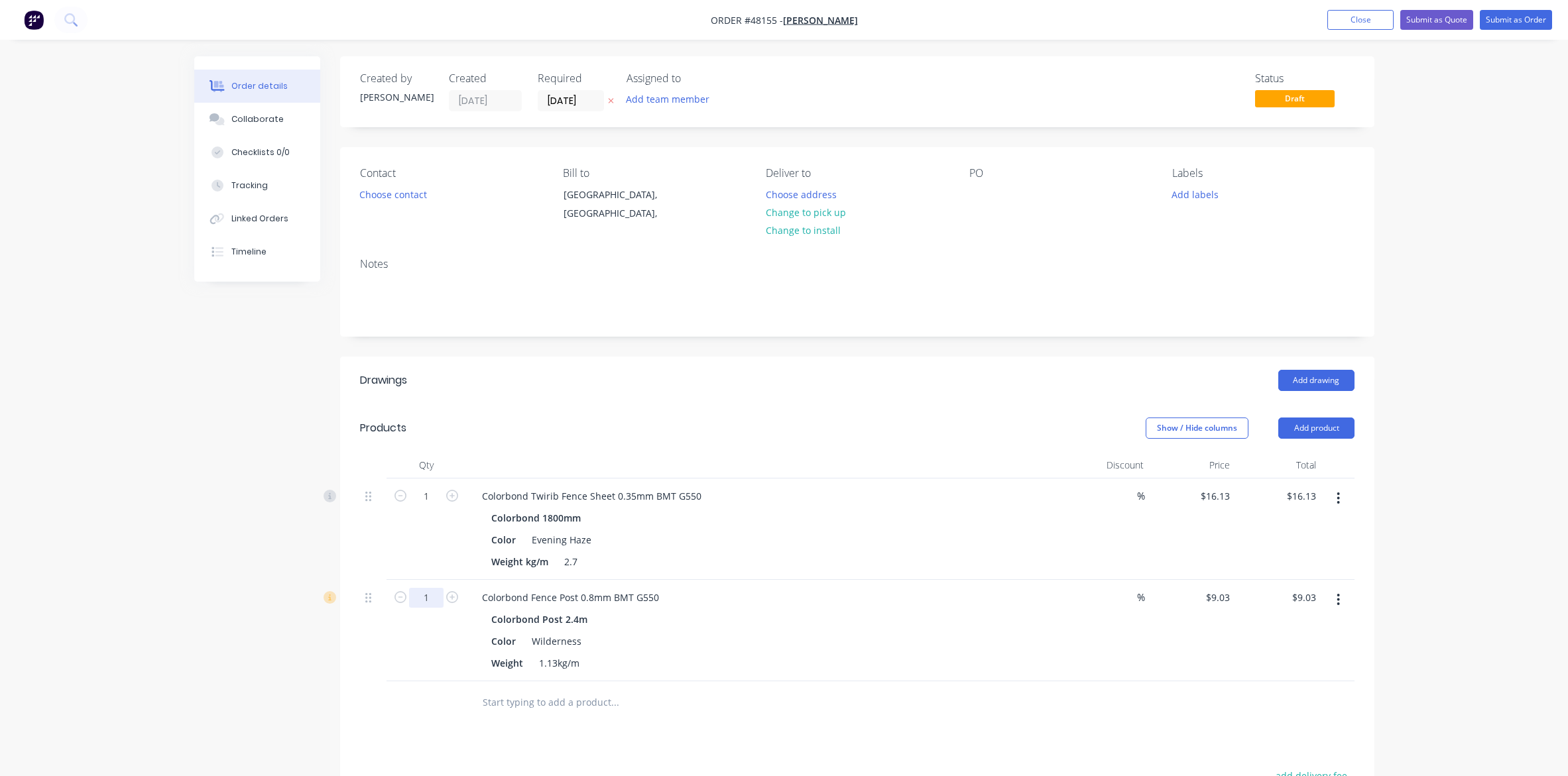
click at [432, 506] on input "1" at bounding box center [426, 496] width 35 height 20
type input "28"
type input "$252.84"
click at [572, 421] on div "Show / Hide columns Add product" at bounding box center [963, 428] width 783 height 22
click at [834, 434] on div "Show / Hide columns Add product" at bounding box center [963, 428] width 783 height 22
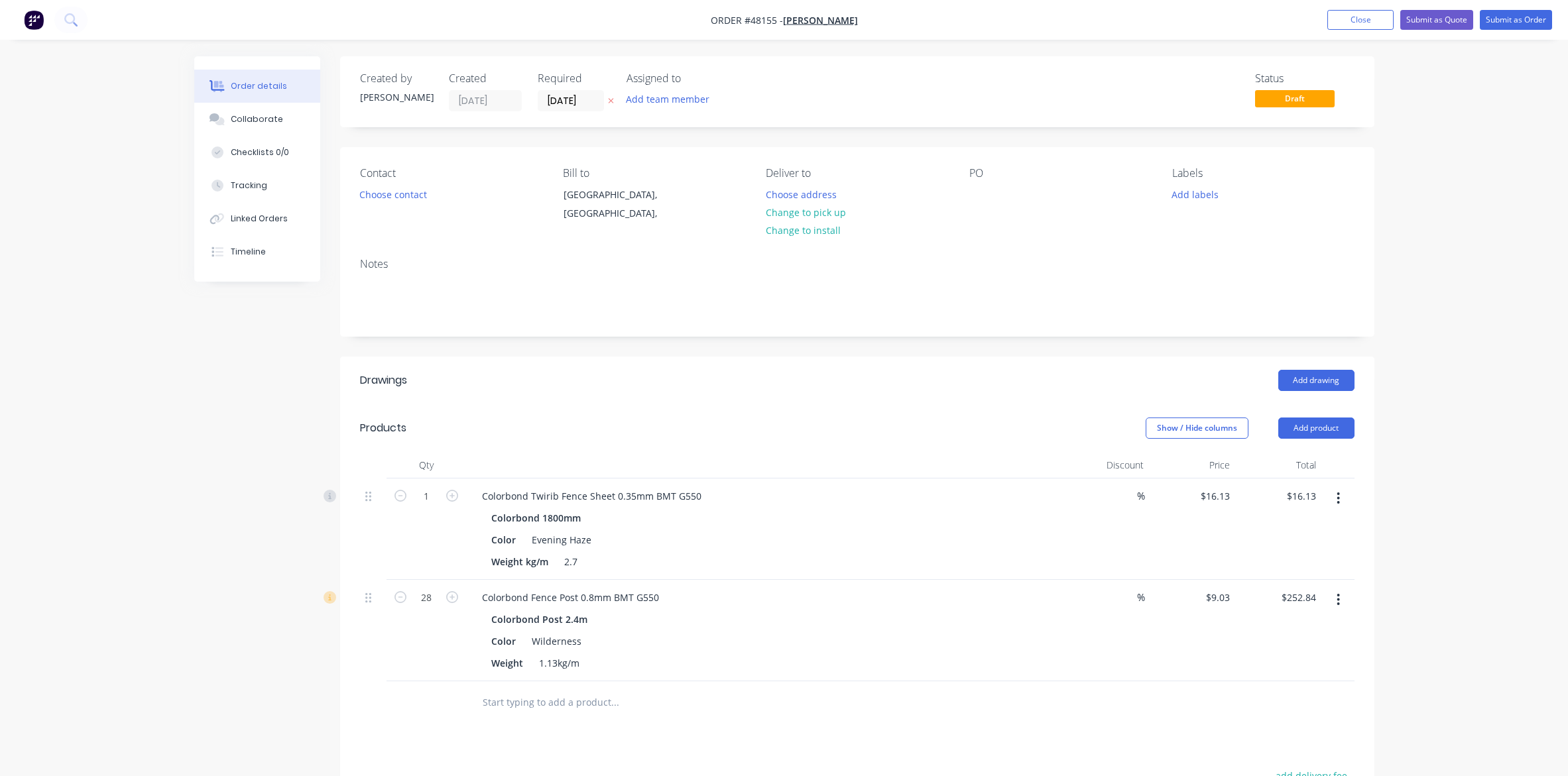
drag, startPoint x: 921, startPoint y: 419, endPoint x: 1325, endPoint y: 498, distance: 411.7
click at [922, 419] on div "Show / Hide columns Add product" at bounding box center [963, 428] width 783 height 22
click at [1251, 432] on button "Add product" at bounding box center [1316, 428] width 76 height 22
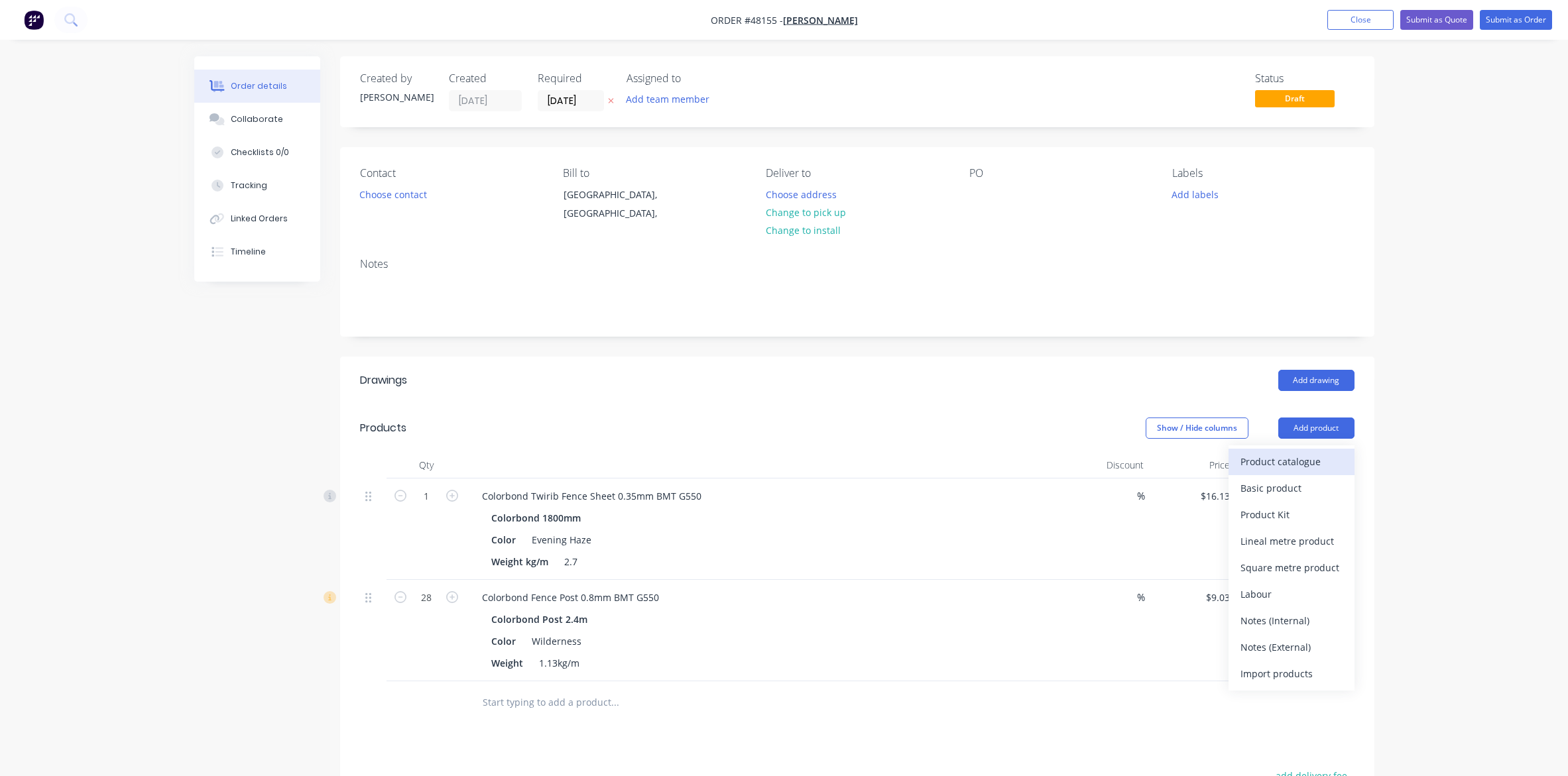
click at [1251, 466] on div "Product catalogue" at bounding box center [1291, 461] width 102 height 19
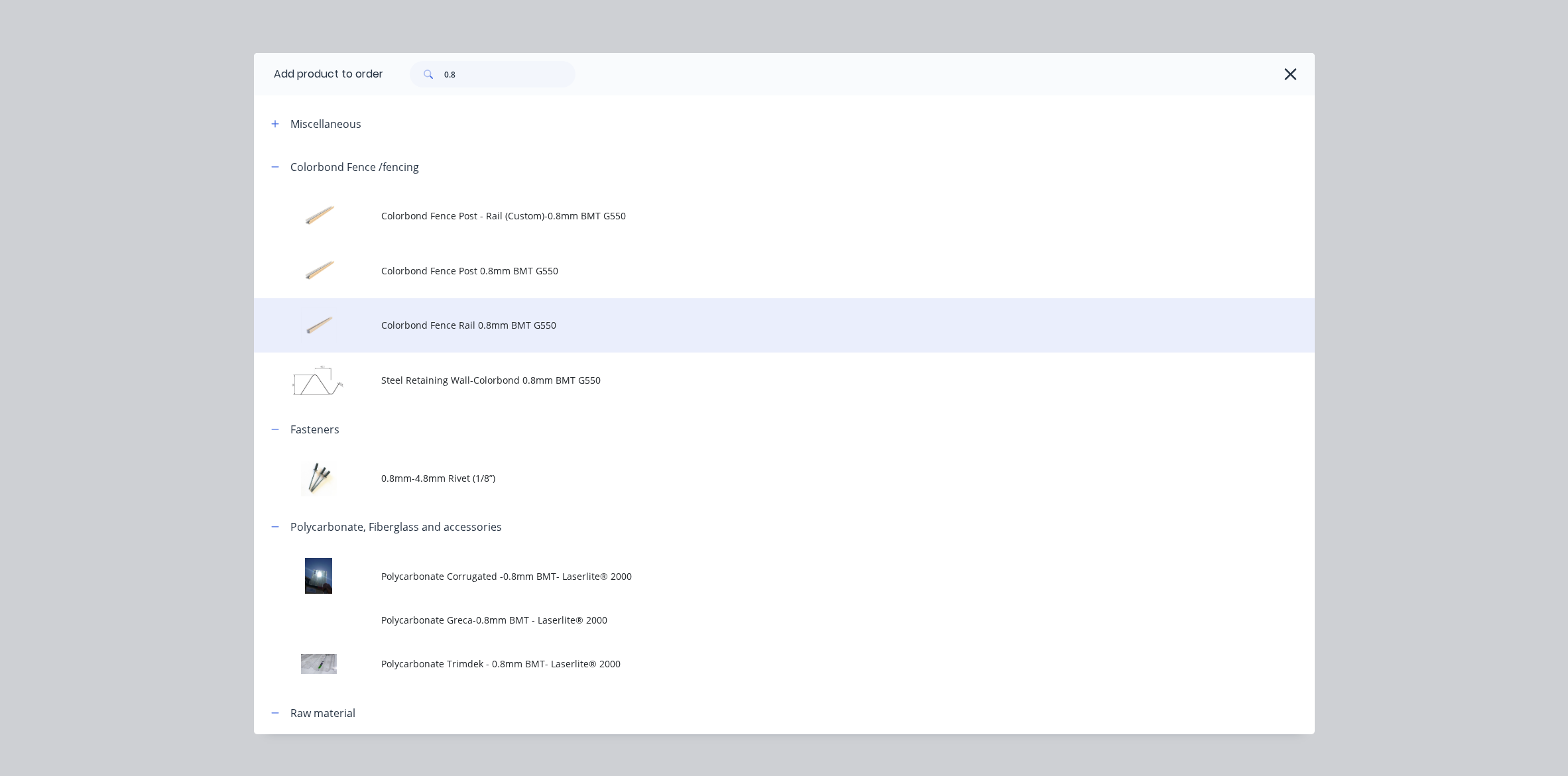
click at [471, 337] on td "Colorbond Fence Rail 0.8mm BMT G550" at bounding box center [848, 325] width 934 height 55
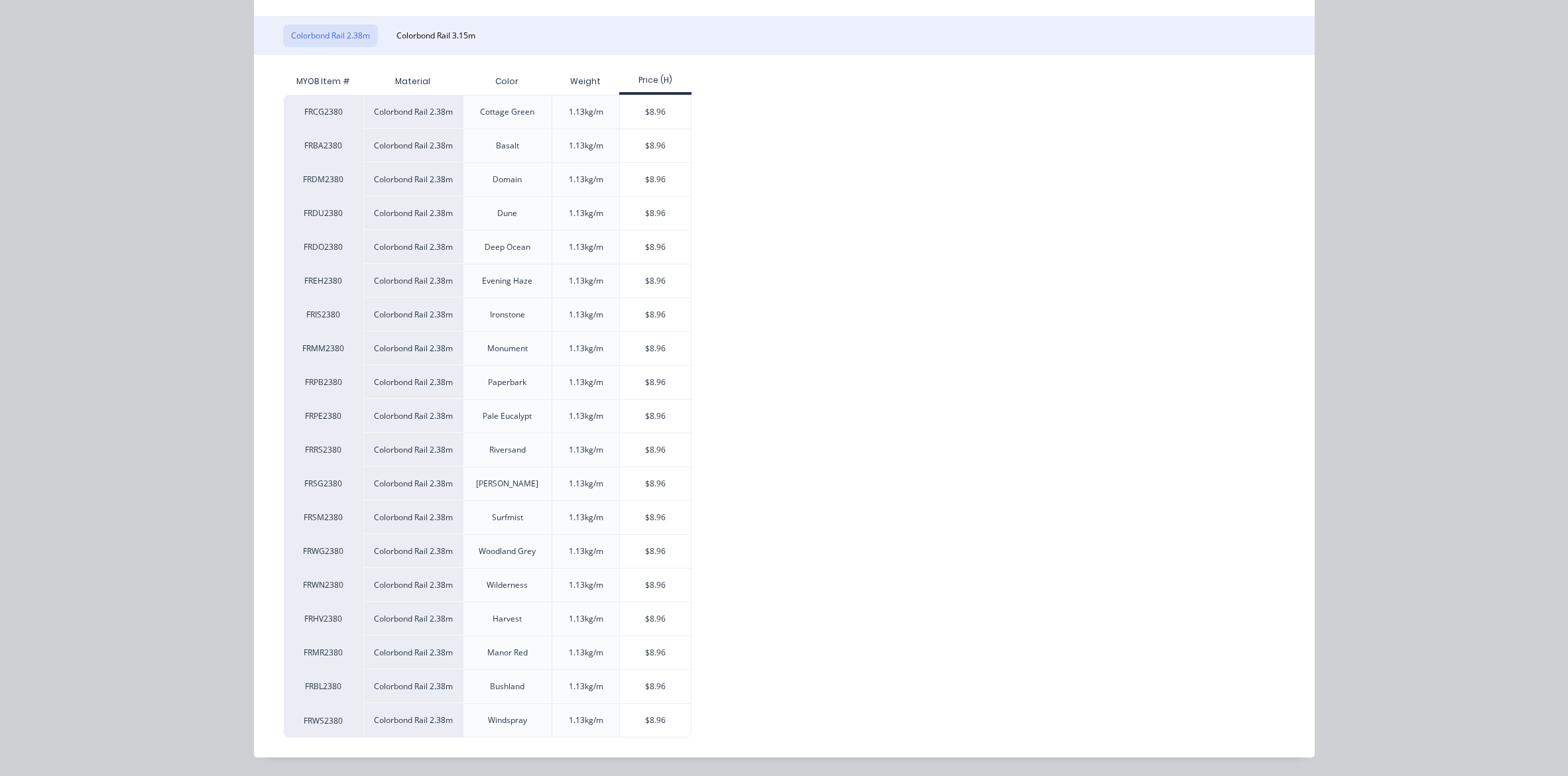
scroll to position [203, 0]
click at [661, 589] on div "$8.96" at bounding box center [655, 584] width 71 height 33
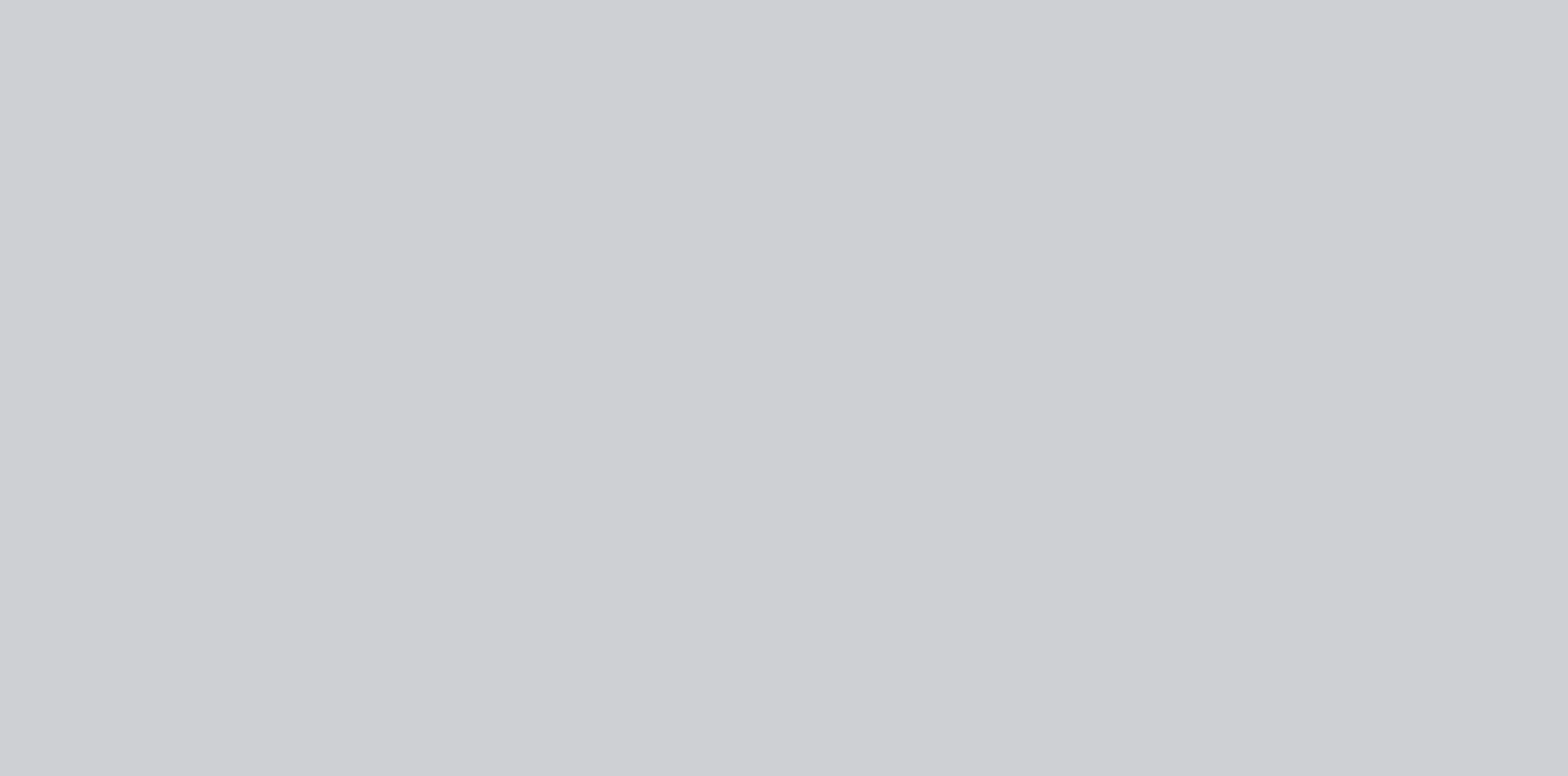
scroll to position [0, 0]
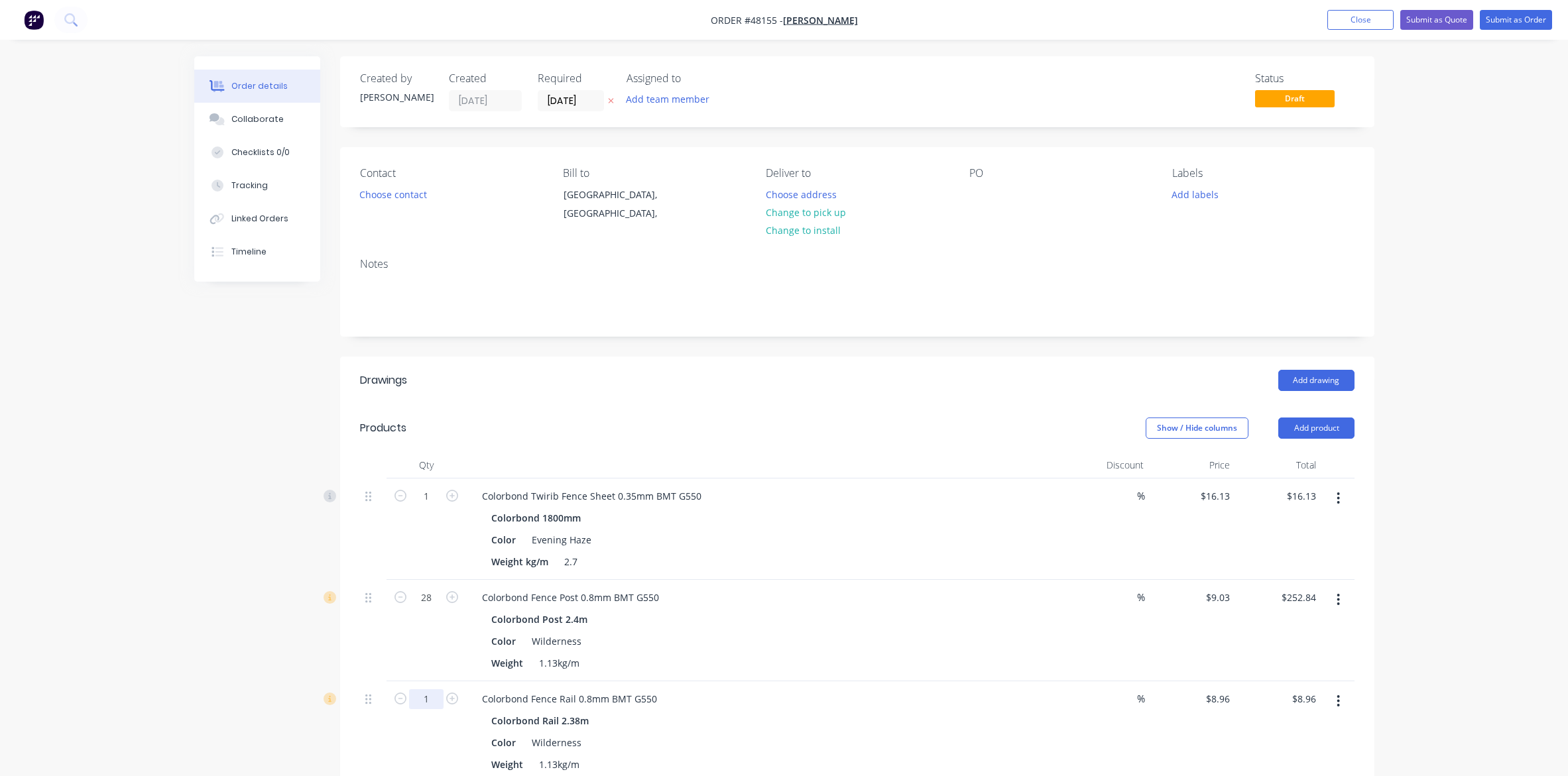
click at [434, 506] on input "1" at bounding box center [426, 496] width 35 height 20
type input "22"
type input "$197.12"
click at [742, 422] on div "Show / Hide columns Add product" at bounding box center [963, 428] width 783 height 22
click at [1251, 434] on button "Add product" at bounding box center [1316, 428] width 76 height 22
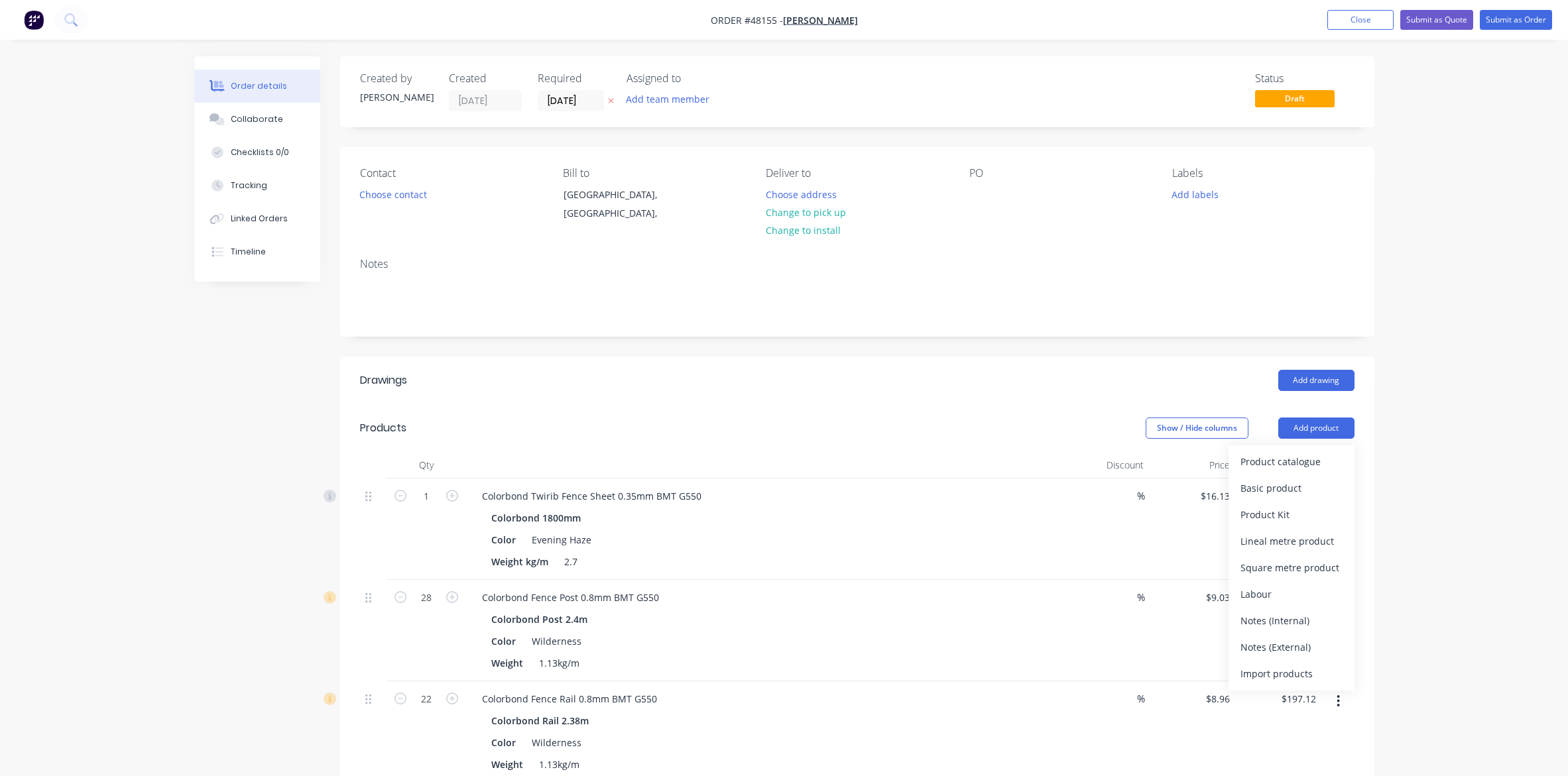
click at [1251, 465] on div "Product catalogue" at bounding box center [1291, 461] width 102 height 19
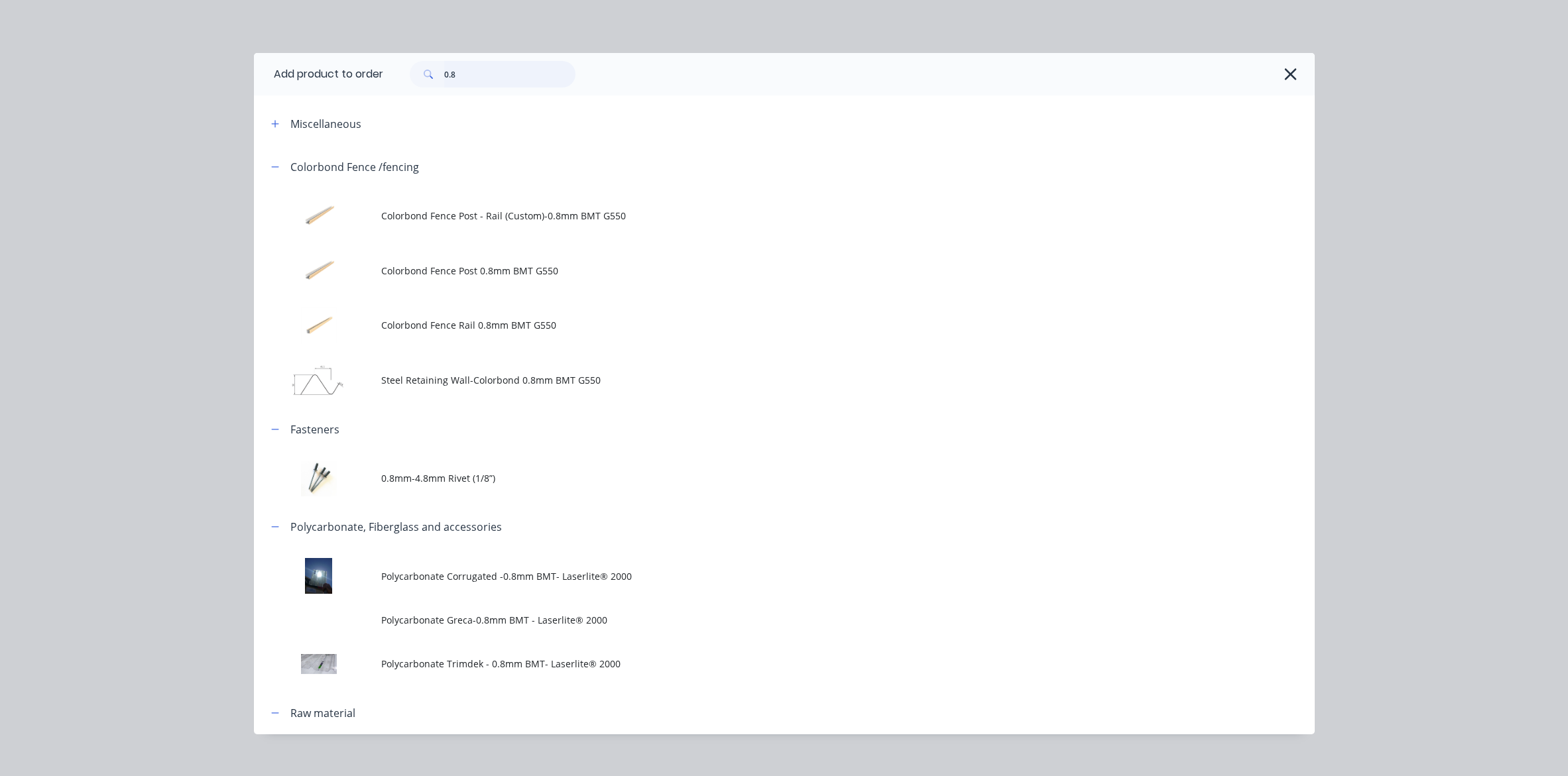
click at [476, 83] on input "0.8" at bounding box center [509, 74] width 131 height 26
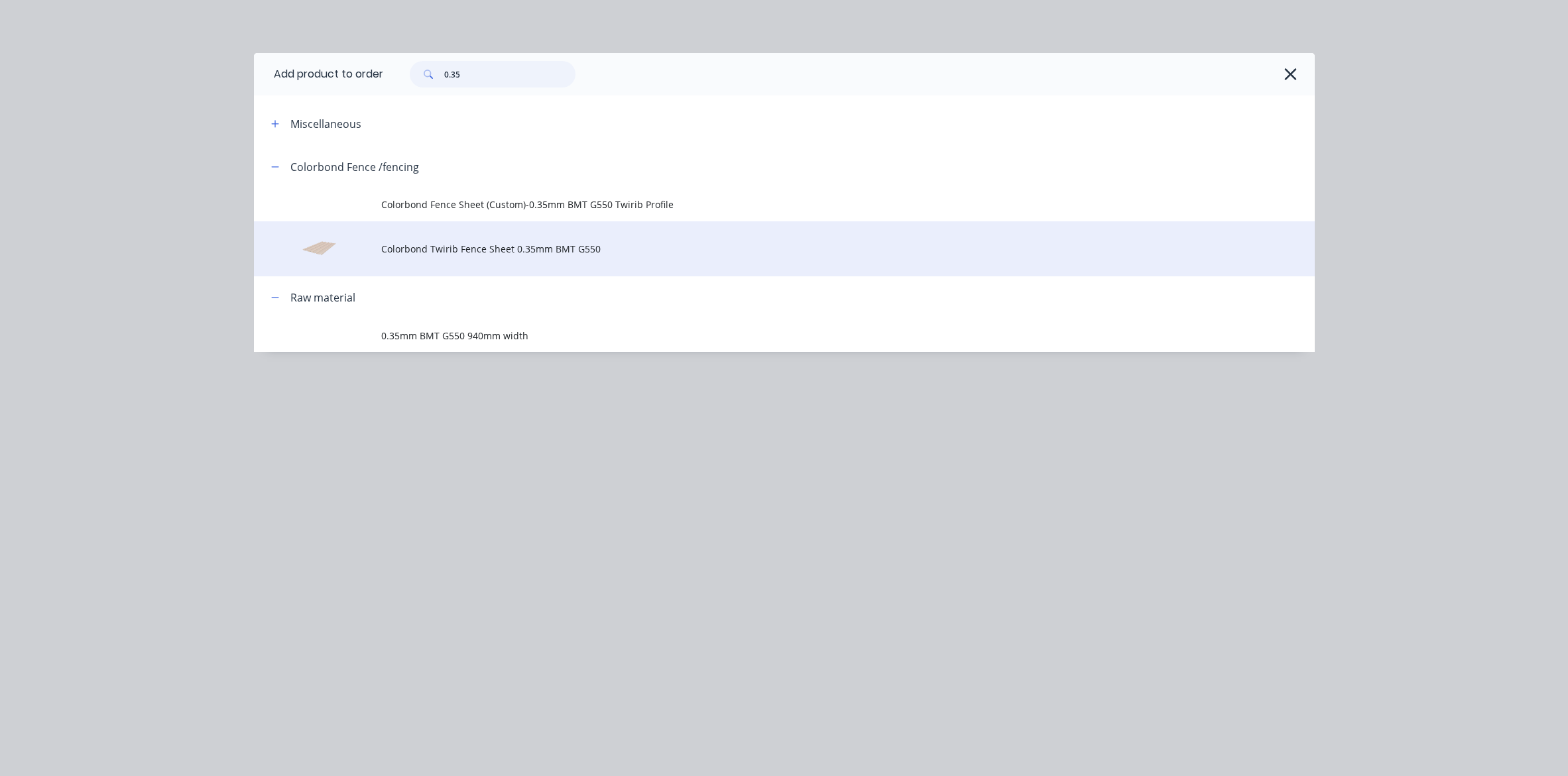
type input "0.35"
click at [492, 252] on span "Colorbond Twirib Fence Sheet 0.35mm BMT G550" at bounding box center [754, 248] width 746 height 14
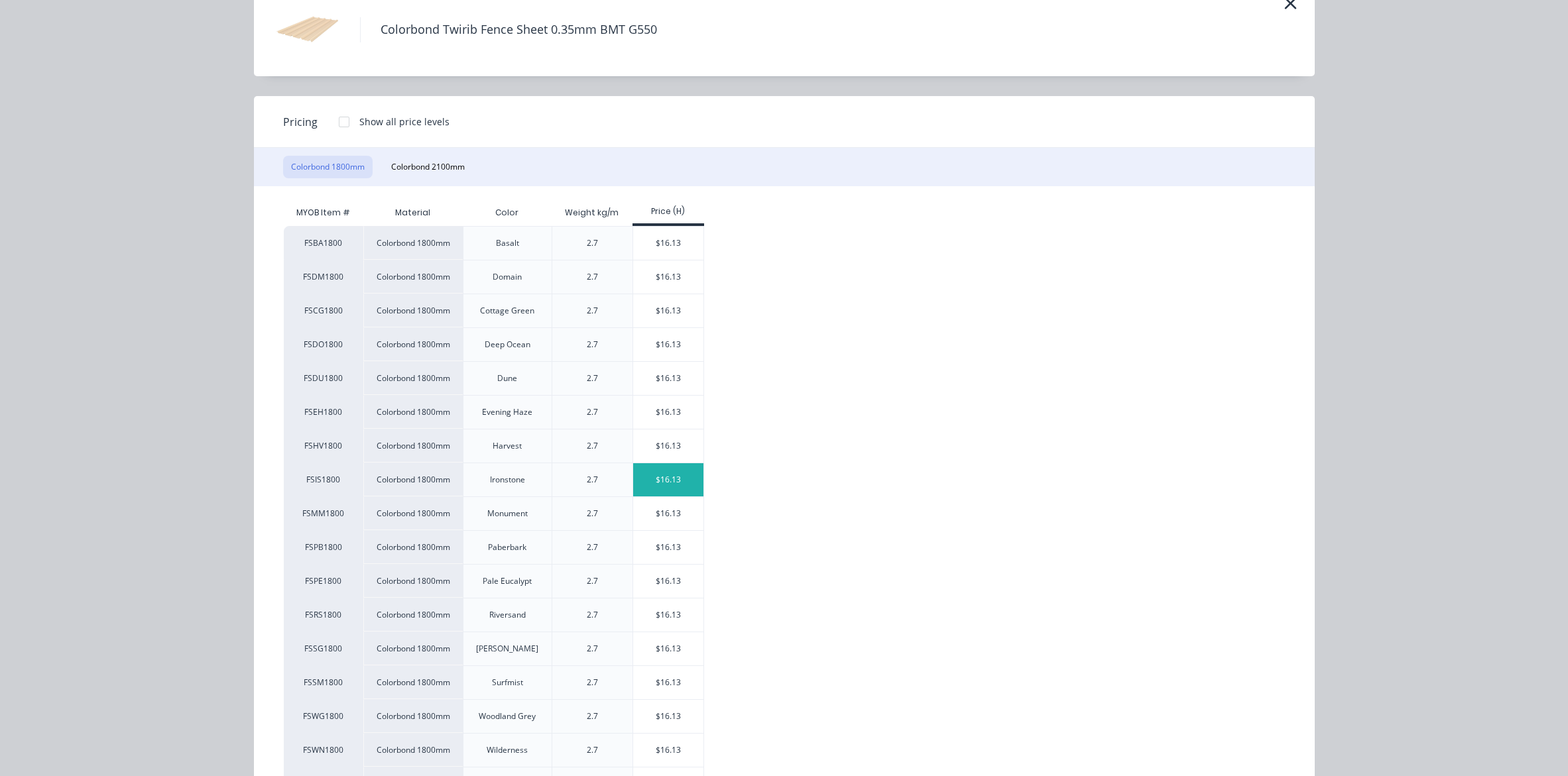
scroll to position [236, 0]
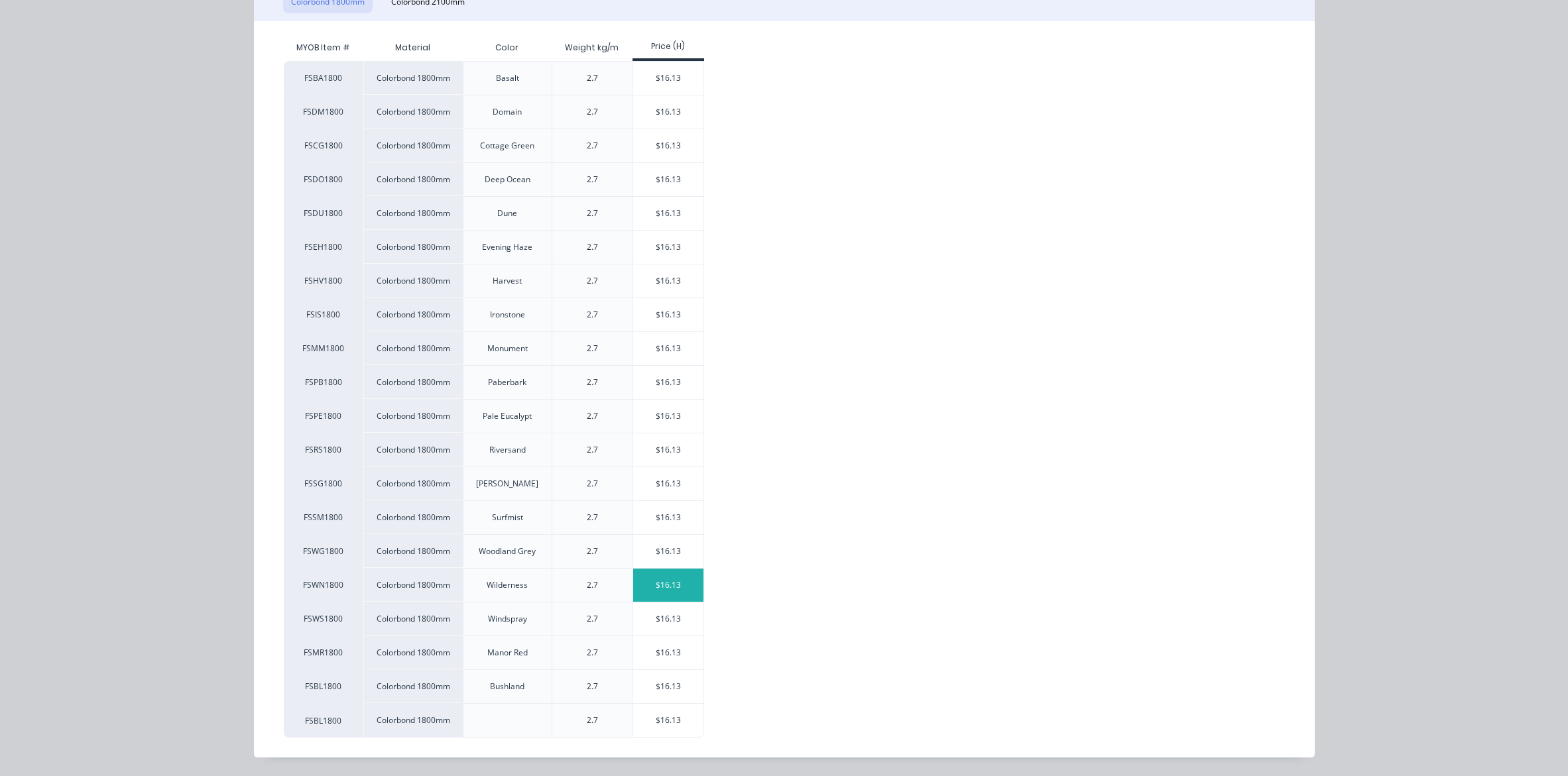
click at [665, 585] on div "$16.13" at bounding box center [668, 584] width 71 height 33
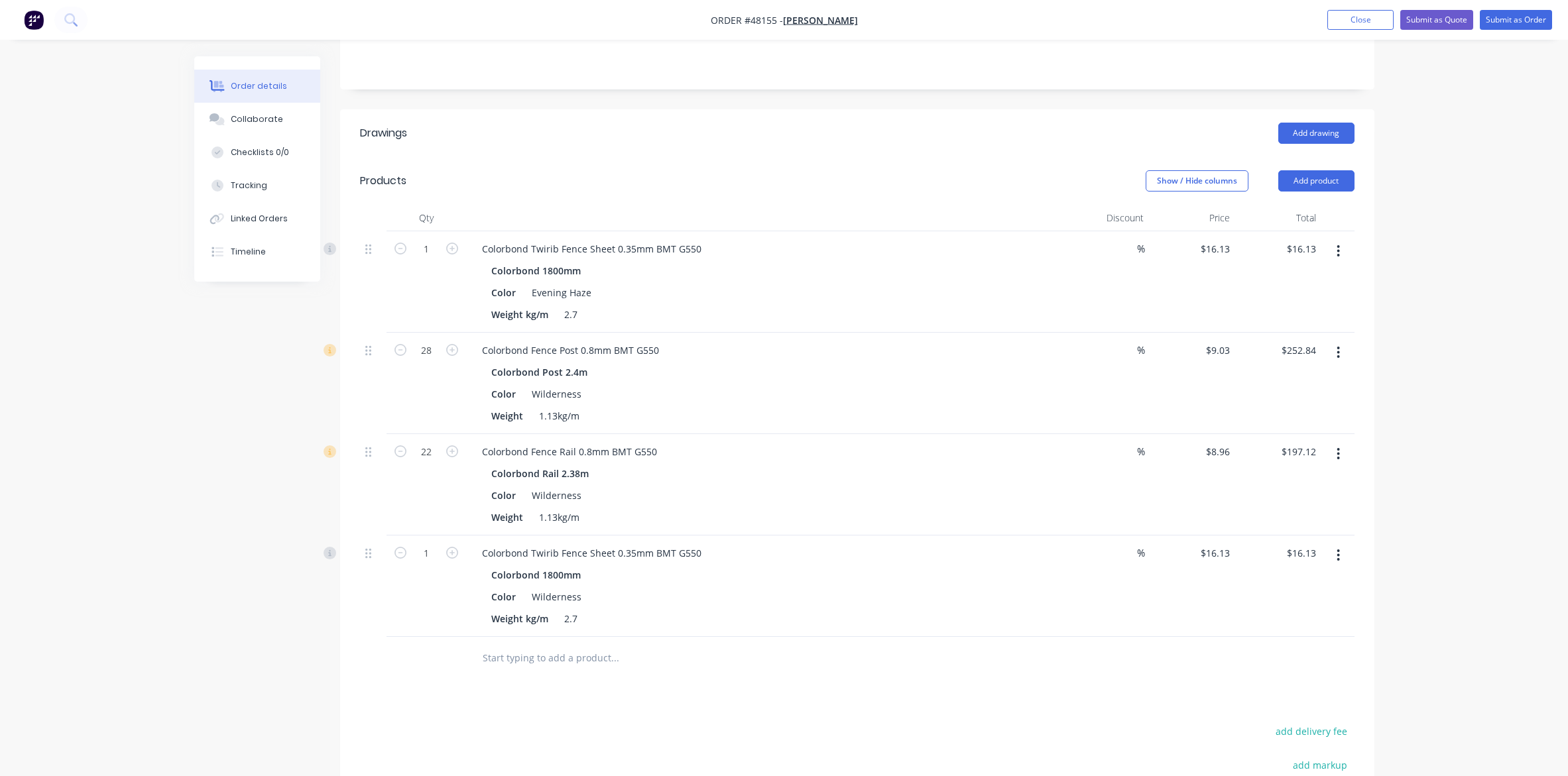
scroll to position [248, 0]
click at [435, 258] on input "1" at bounding box center [426, 247] width 35 height 20
type input "37"
type input "$596.81"
drag, startPoint x: 945, startPoint y: 647, endPoint x: 966, endPoint y: 647, distance: 21.0
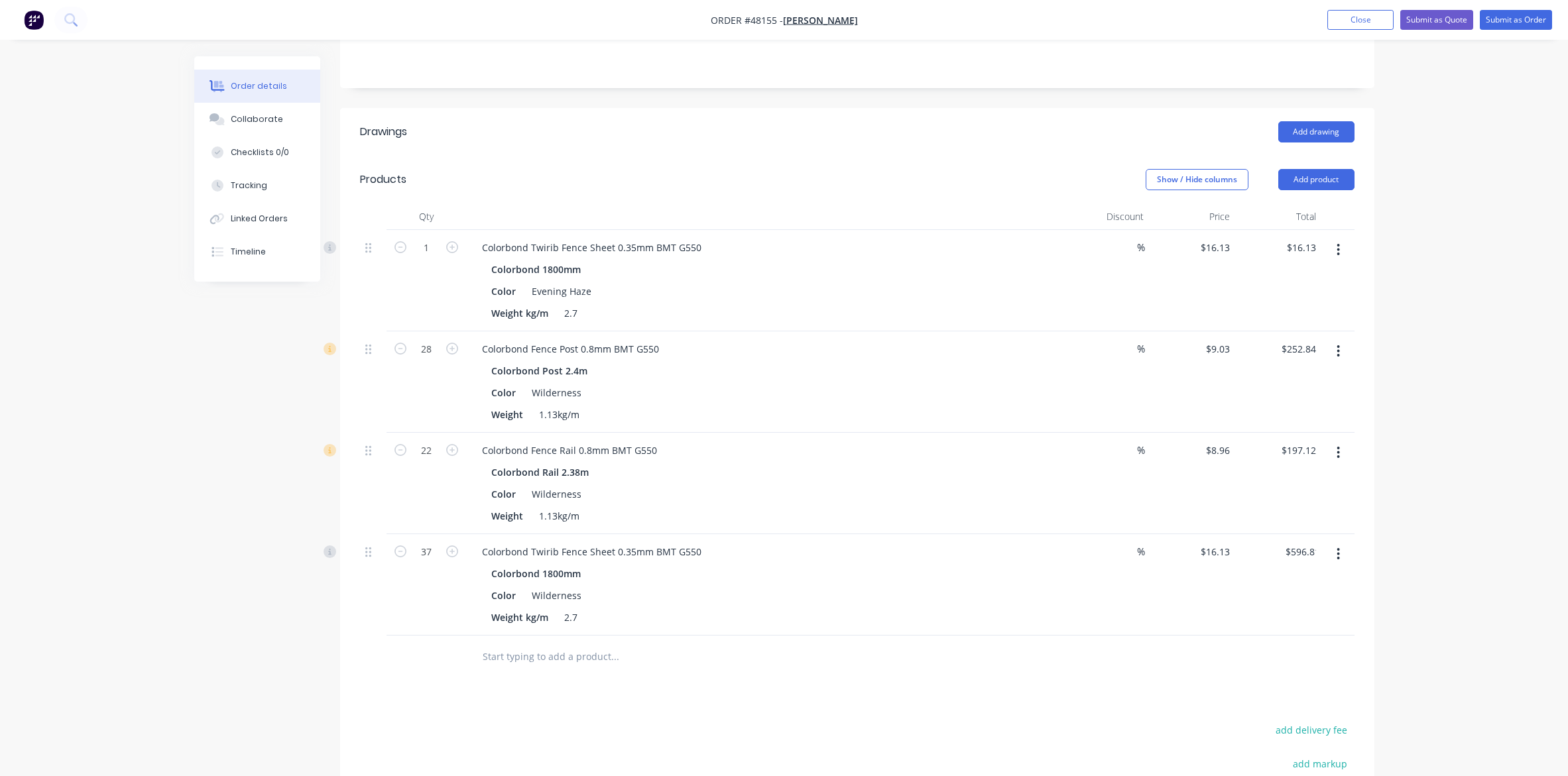
click at [948, 647] on div at bounding box center [857, 657] width 995 height 43
click at [1158, 641] on div at bounding box center [857, 657] width 995 height 43
click at [1104, 584] on div "%" at bounding box center [1106, 585] width 87 height 102
click at [1108, 604] on div "%" at bounding box center [1106, 585] width 87 height 102
click at [1066, 611] on div "%" at bounding box center [1106, 585] width 87 height 102
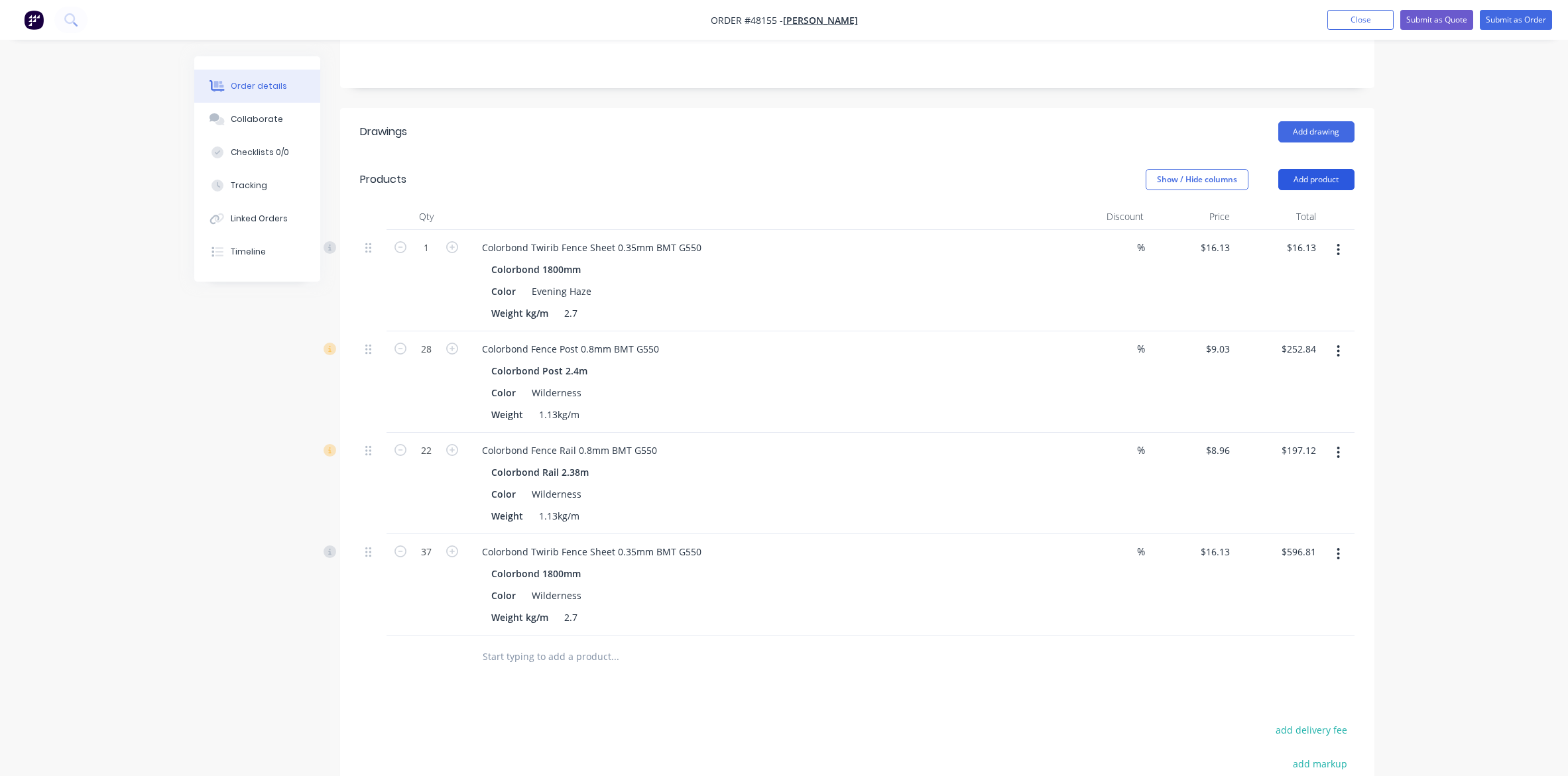
click at [1251, 176] on button "Add product" at bounding box center [1316, 180] width 76 height 22
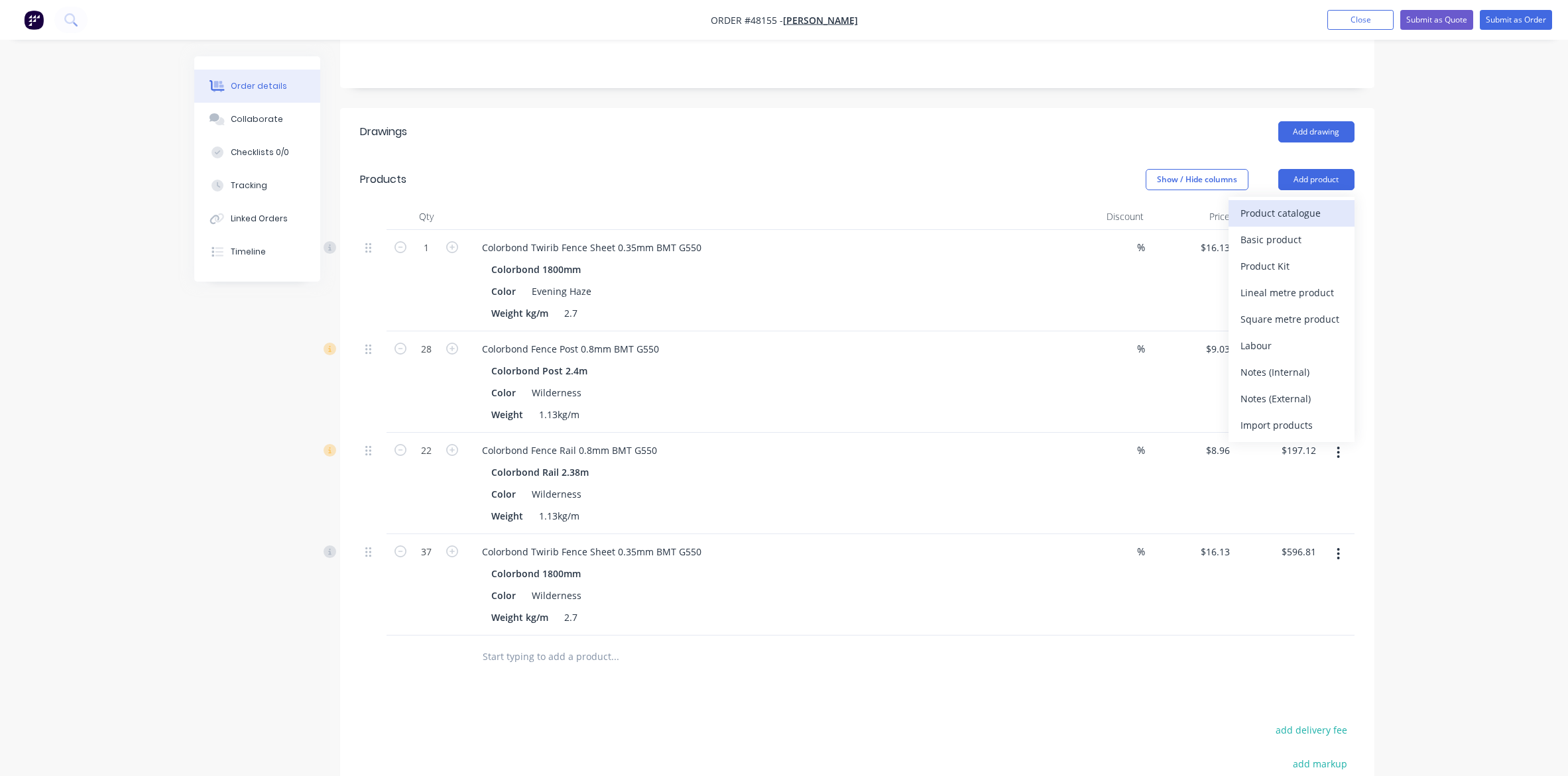
click at [1251, 215] on div "Product catalogue" at bounding box center [1291, 213] width 102 height 19
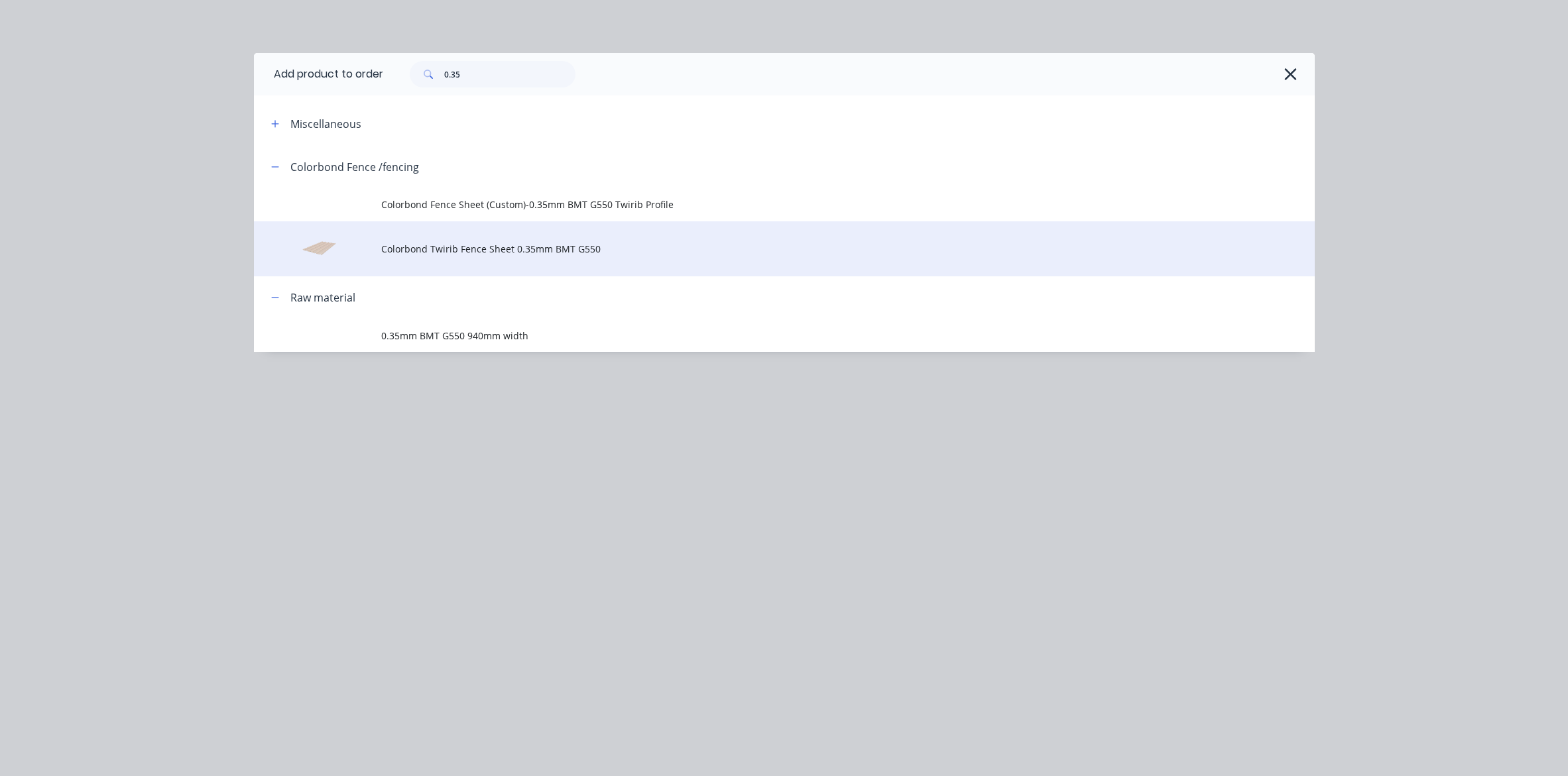
click at [476, 257] on td "Colorbond Twirib Fence Sheet 0.35mm BMT G550" at bounding box center [848, 248] width 934 height 55
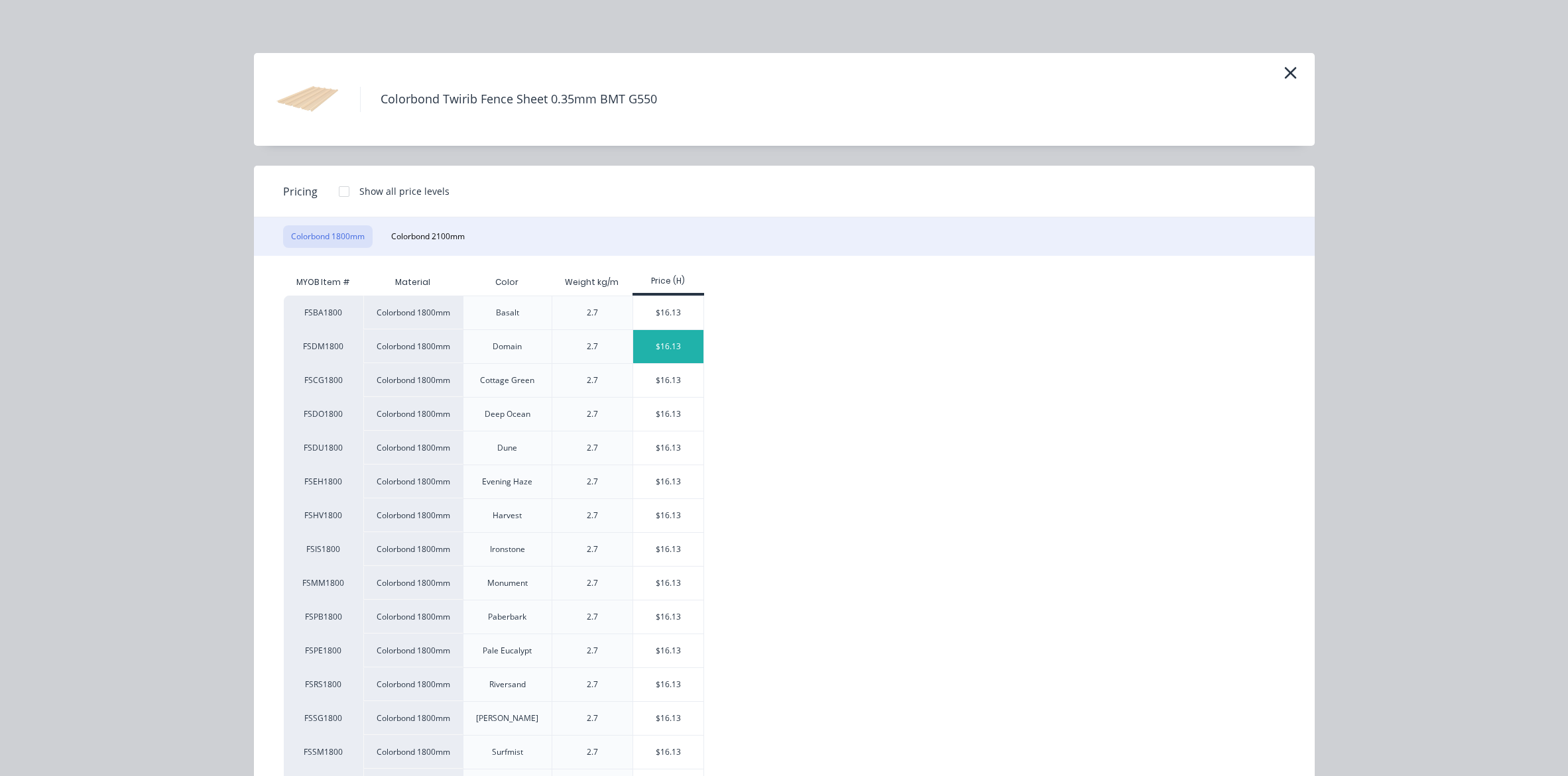
click at [665, 349] on div "$16.13" at bounding box center [668, 346] width 71 height 33
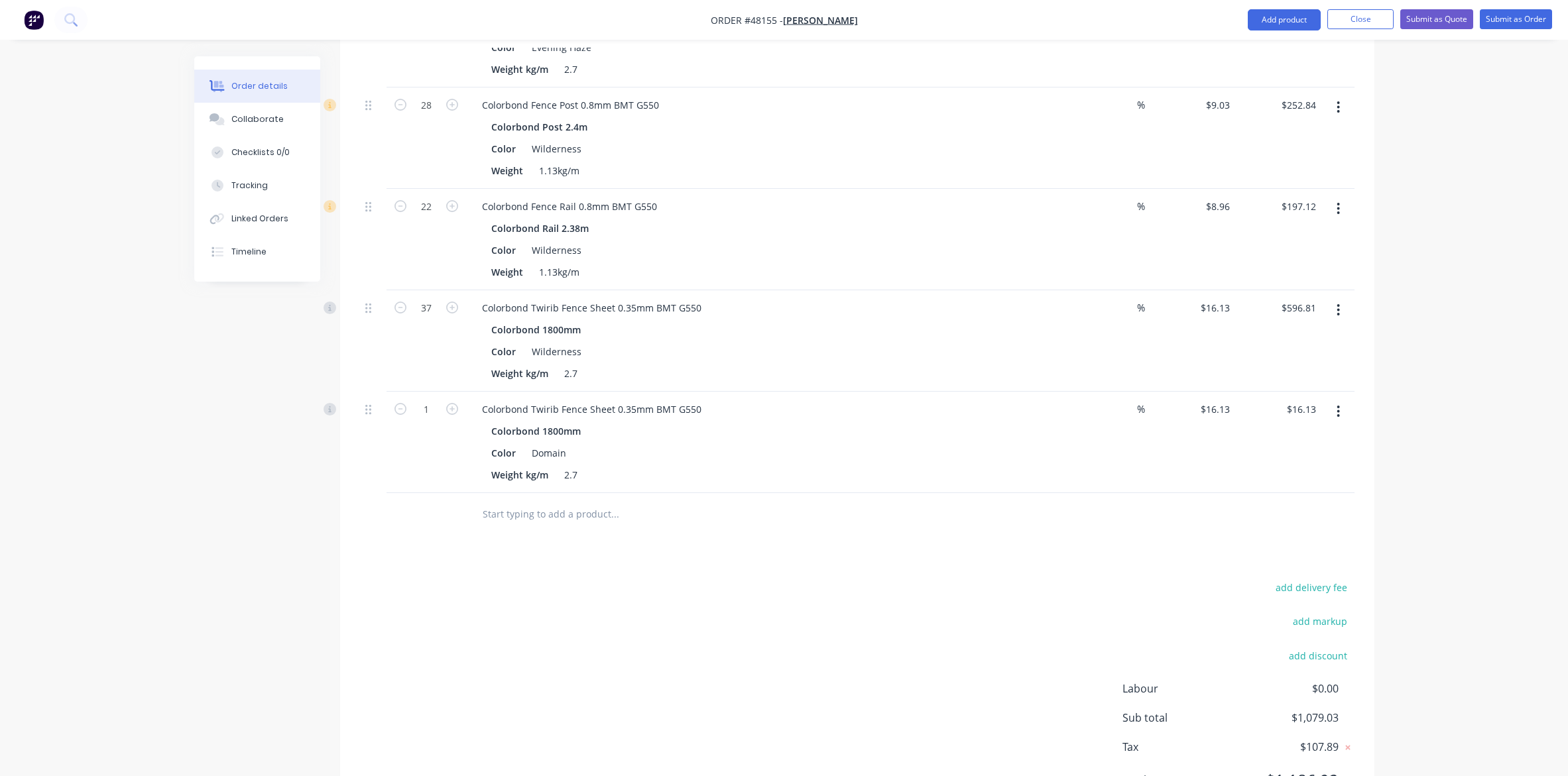
scroll to position [562, 0]
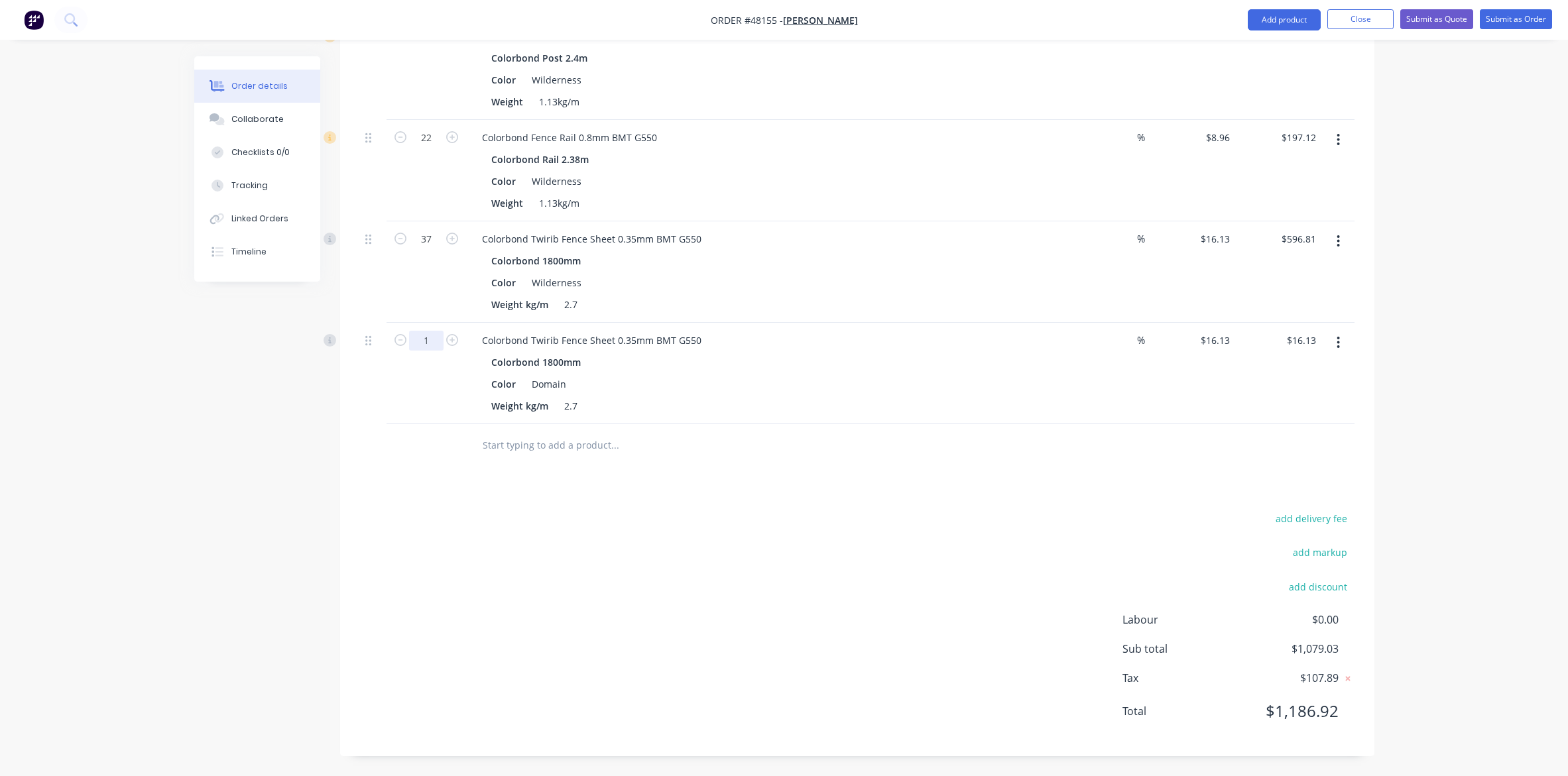
type input "23"
type input "$370.99"
drag, startPoint x: 1101, startPoint y: 482, endPoint x: 1398, endPoint y: 212, distance: 401.4
click at [1110, 477] on div "Drawings Add drawing Products Show / Hide columns Add product Qty Discount Pric…" at bounding box center [856, 275] width 1034 height 960
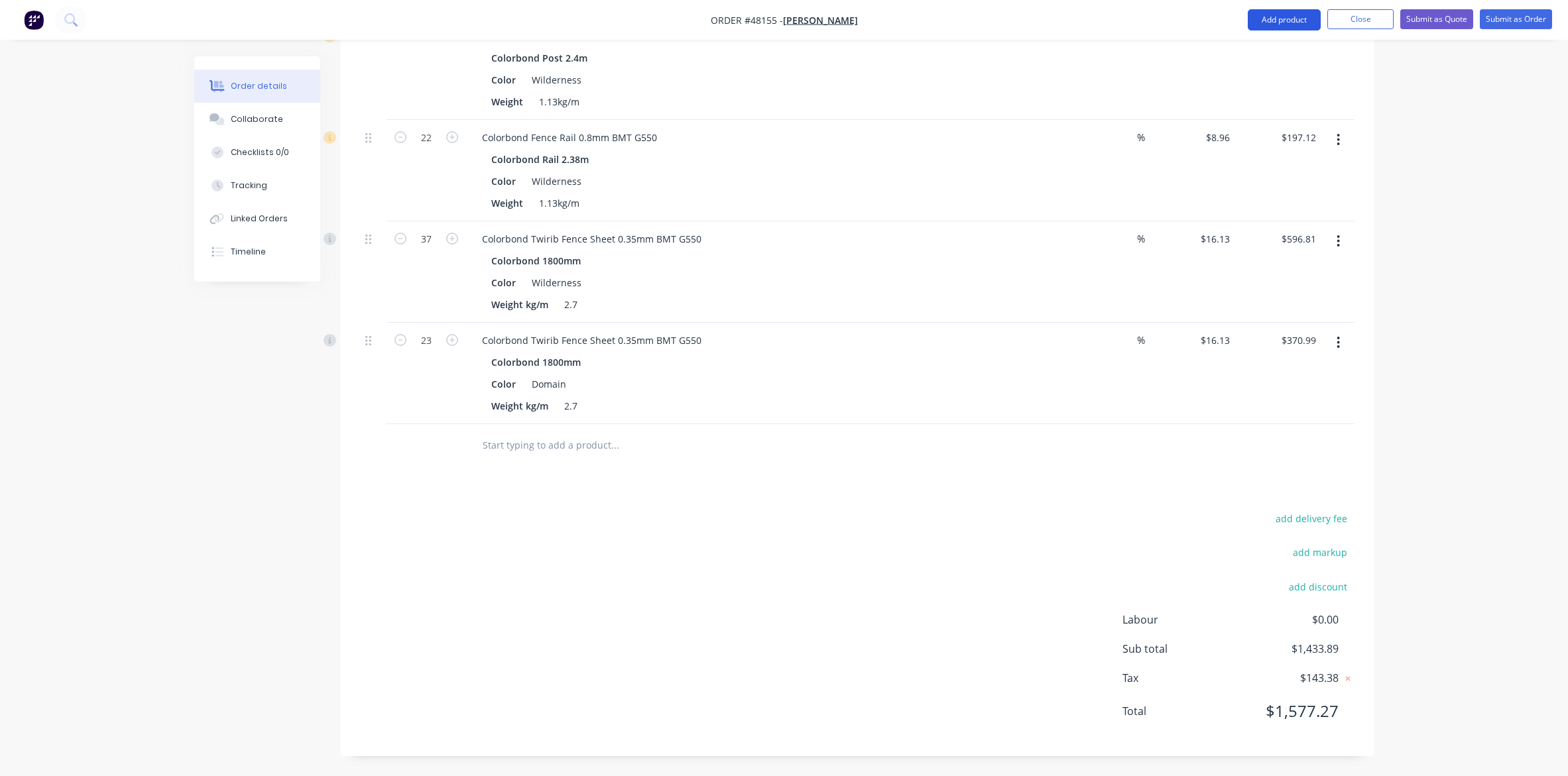
click at [1251, 19] on button "Add product" at bounding box center [1284, 20] width 72 height 22
click at [1251, 45] on div "Product catalogue" at bounding box center [1257, 54] width 102 height 19
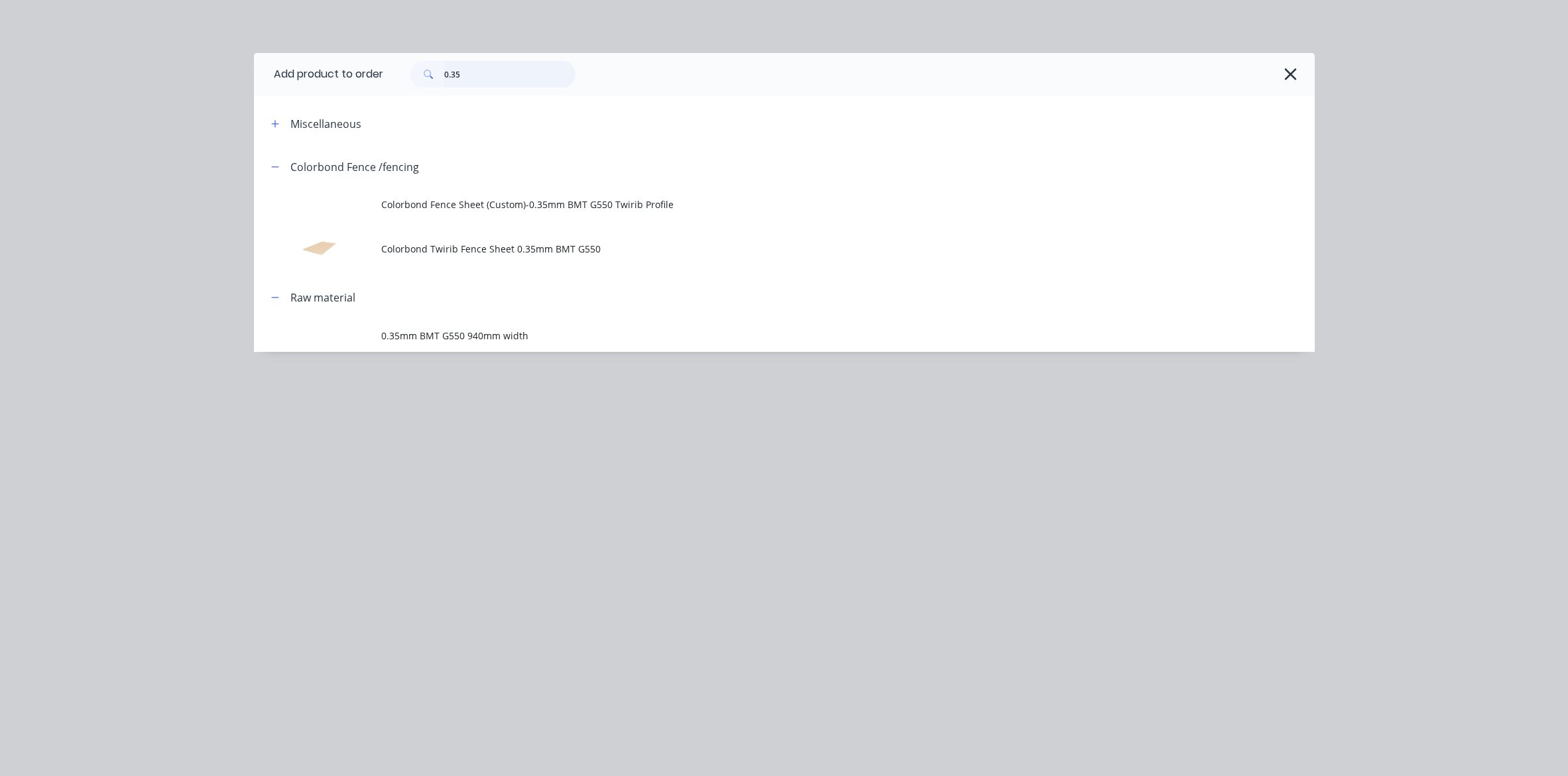
click at [508, 65] on input "0.35" at bounding box center [509, 74] width 131 height 26
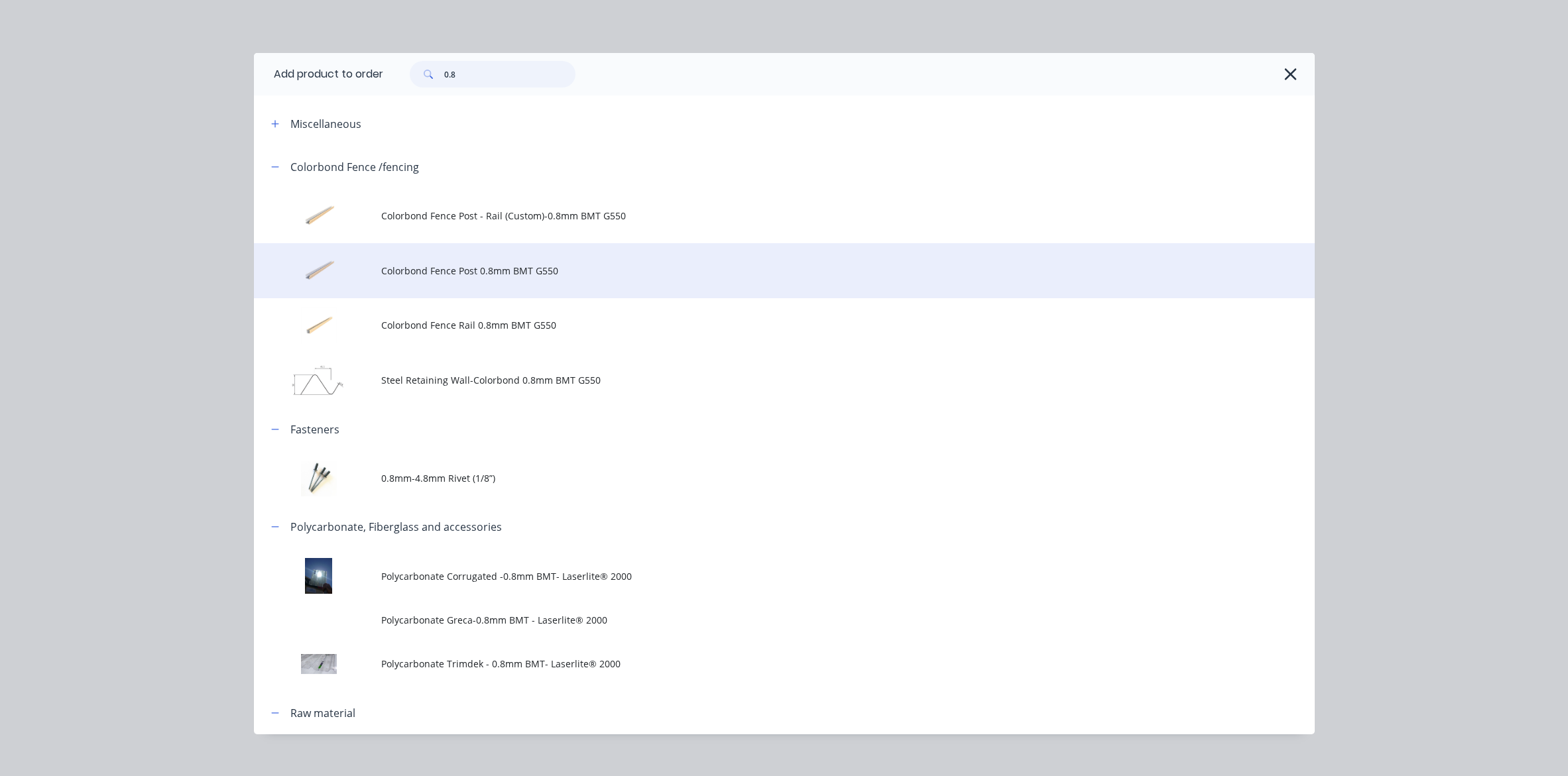
type input "0.8"
click at [472, 270] on span "Colorbond Fence Post 0.8mm BMT G550" at bounding box center [754, 270] width 746 height 14
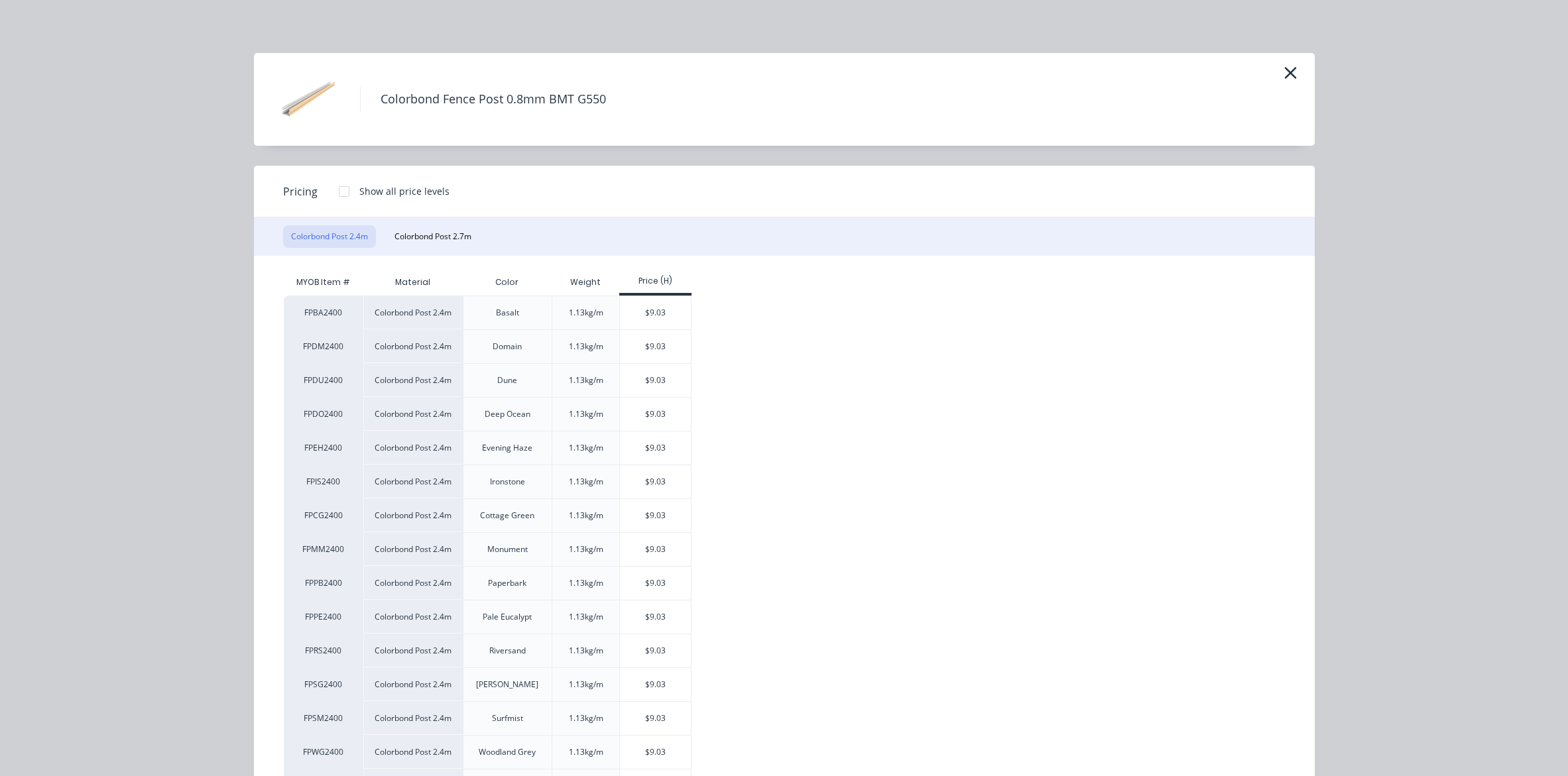
drag, startPoint x: 655, startPoint y: 340, endPoint x: 600, endPoint y: 409, distance: 88.2
click at [655, 341] on div "$9.03" at bounding box center [655, 346] width 71 height 33
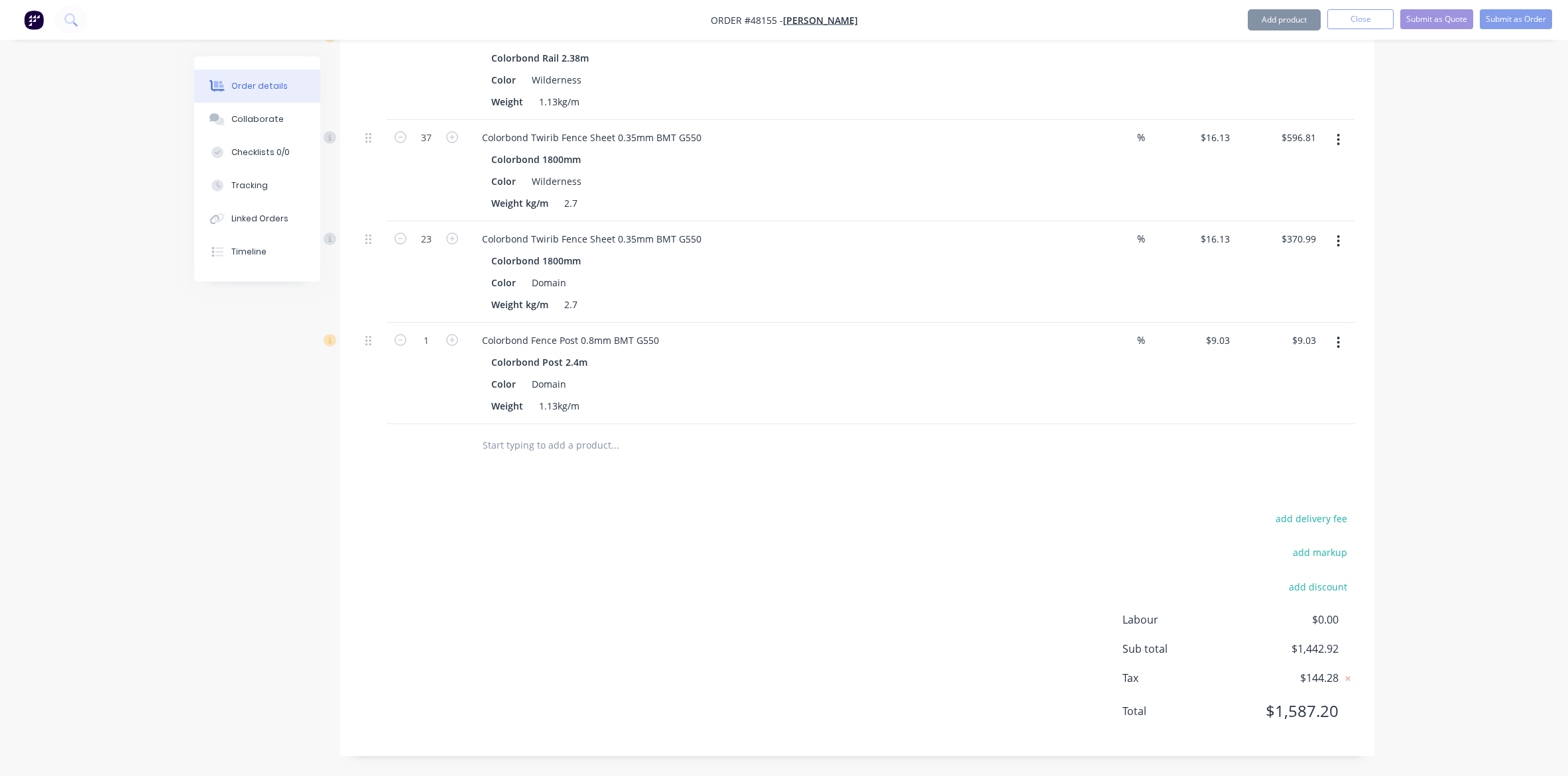
scroll to position [663, 0]
type input "18"
type input "$162.54"
drag, startPoint x: 853, startPoint y: 454, endPoint x: 954, endPoint y: 422, distance: 105.9
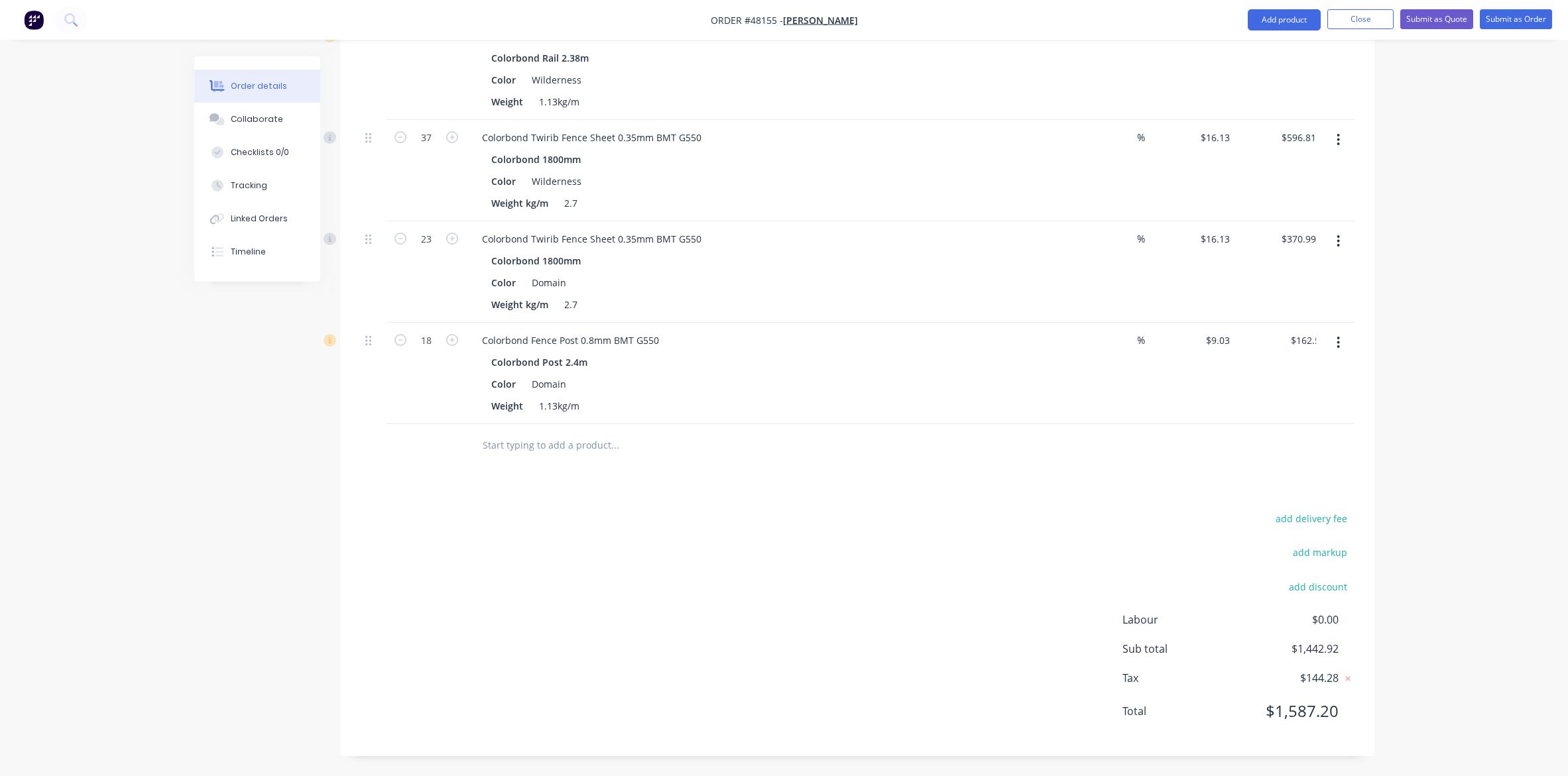
click at [854, 454] on div at bounding box center [670, 445] width 398 height 26
click at [1251, 11] on button "Add product" at bounding box center [1284, 20] width 72 height 22
click at [1251, 54] on div "Product catalogue" at bounding box center [1257, 54] width 102 height 19
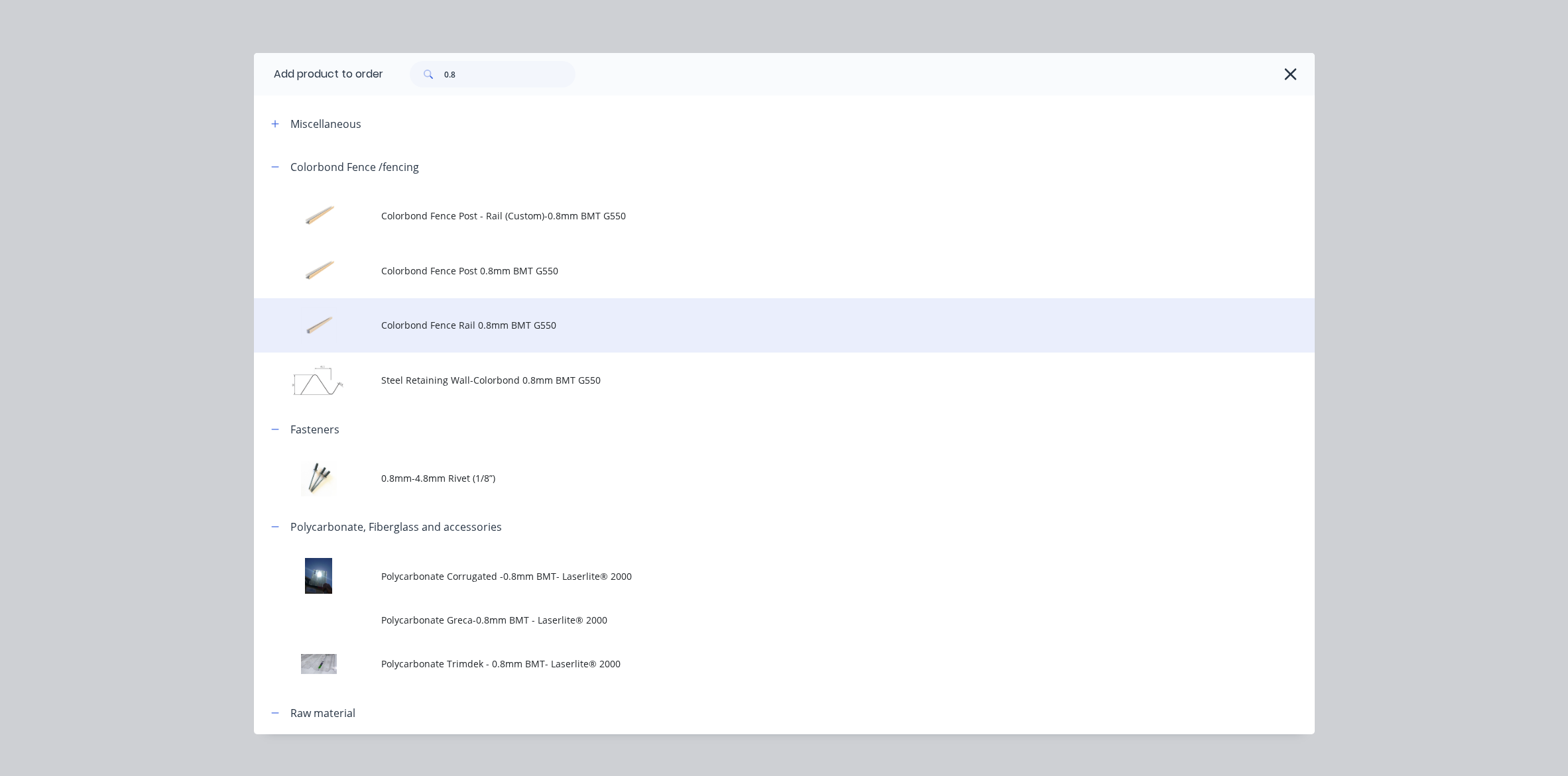
click at [408, 313] on td "Colorbond Fence Rail 0.8mm BMT G550" at bounding box center [848, 325] width 934 height 55
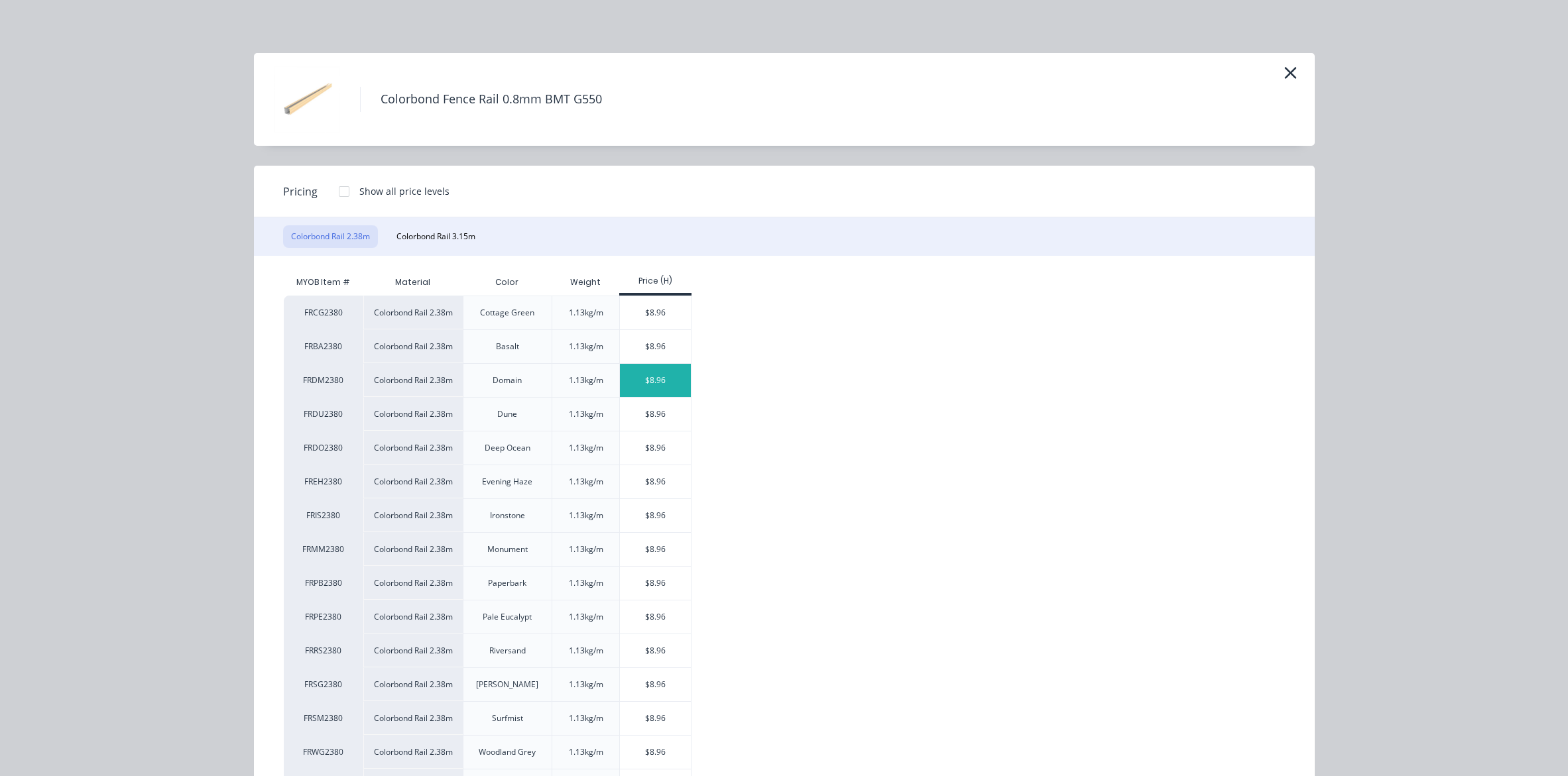
click at [635, 388] on div "$8.96" at bounding box center [655, 380] width 71 height 33
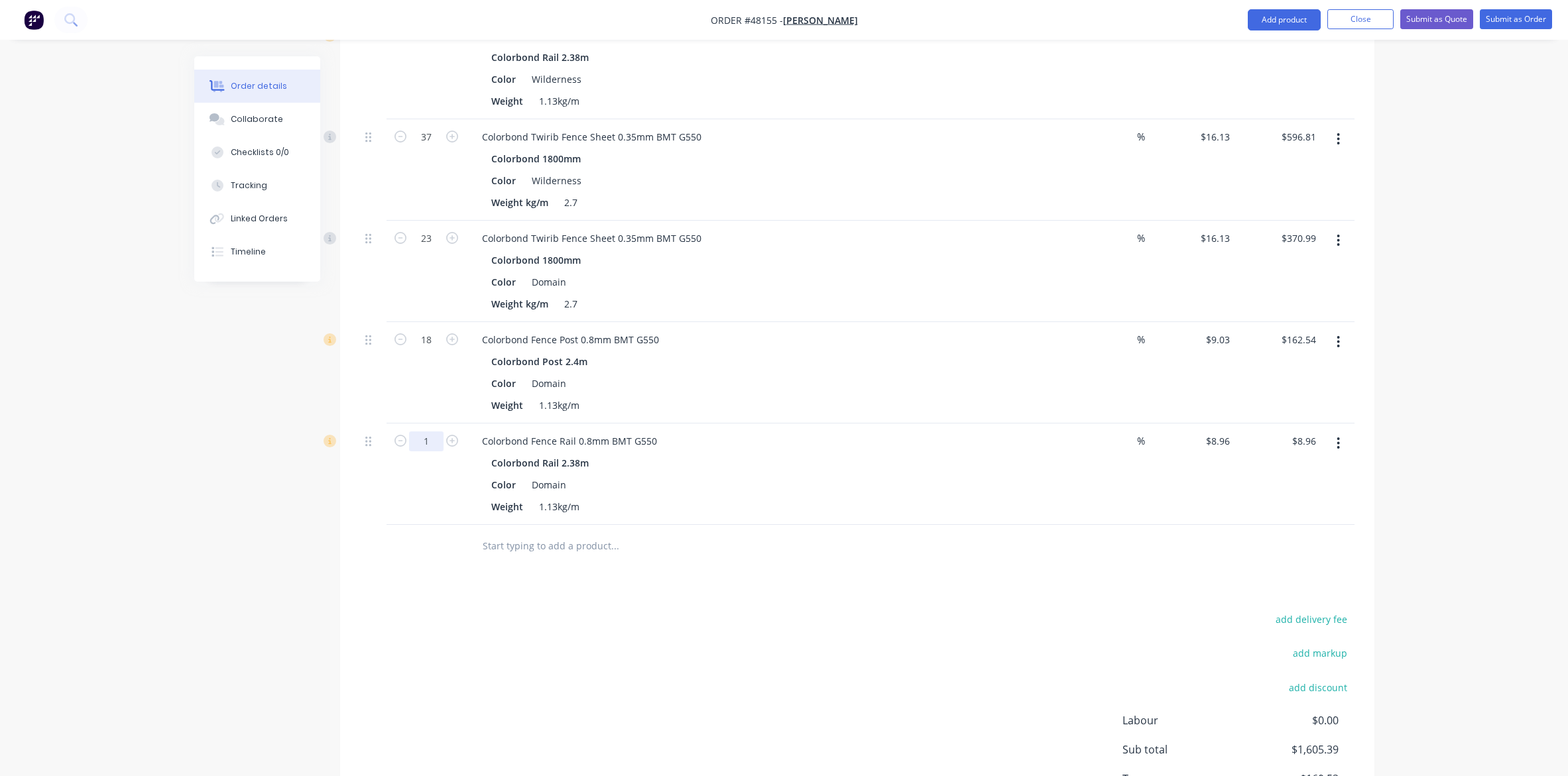
type input "17"
type input "$152.32"
click at [1030, 565] on div at bounding box center [857, 546] width 995 height 43
click at [1001, 498] on div "Weight 1.13kg/m" at bounding box center [761, 506] width 552 height 19
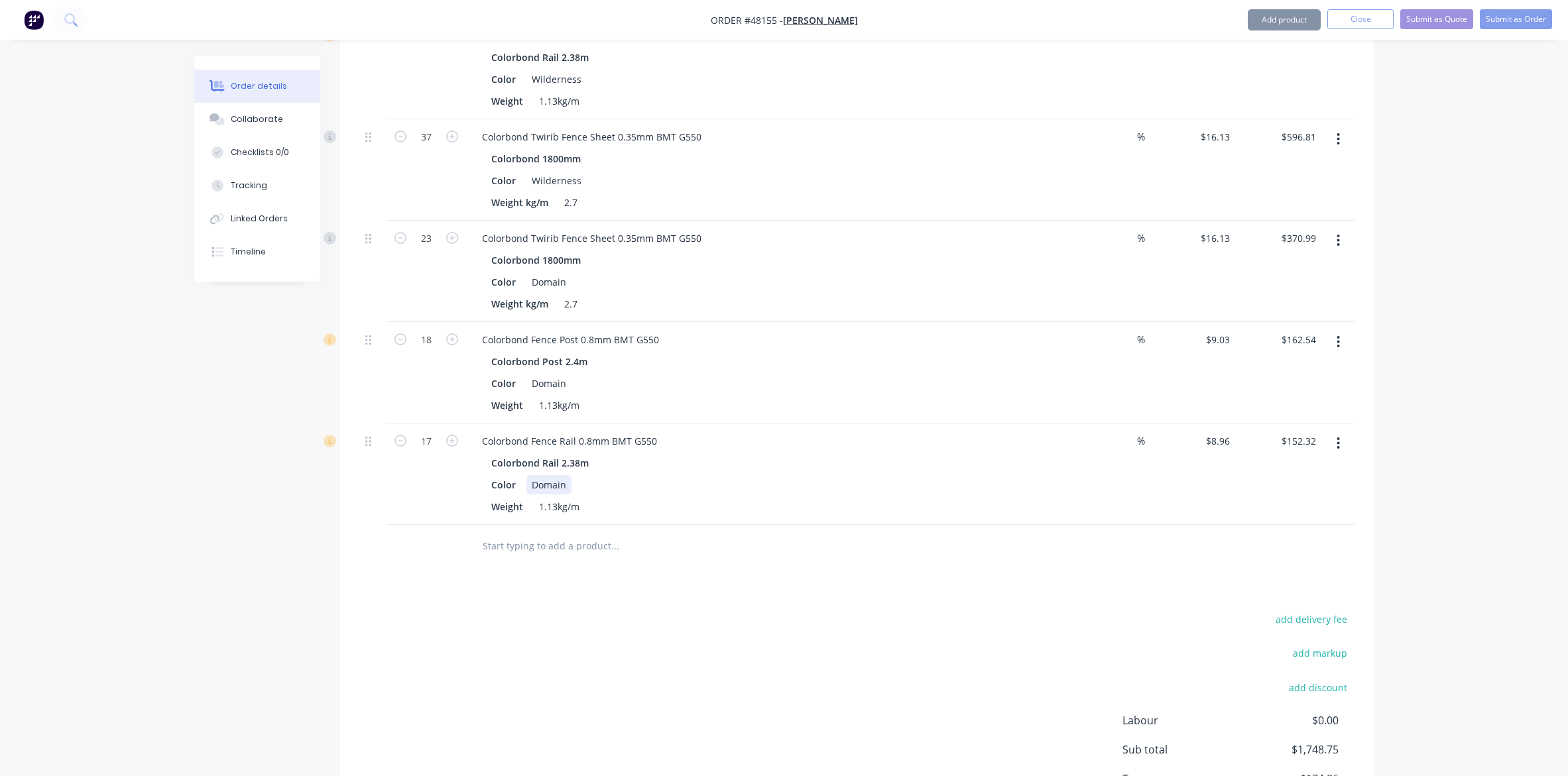
drag, startPoint x: 1045, startPoint y: 483, endPoint x: 1069, endPoint y: 483, distance: 24.0
click at [1051, 483] on div "Colorbond Rail 2.38m Color Domain Weight 1.13kg/m" at bounding box center [764, 484] width 586 height 63
click at [1251, 19] on button "Add product" at bounding box center [1284, 20] width 72 height 22
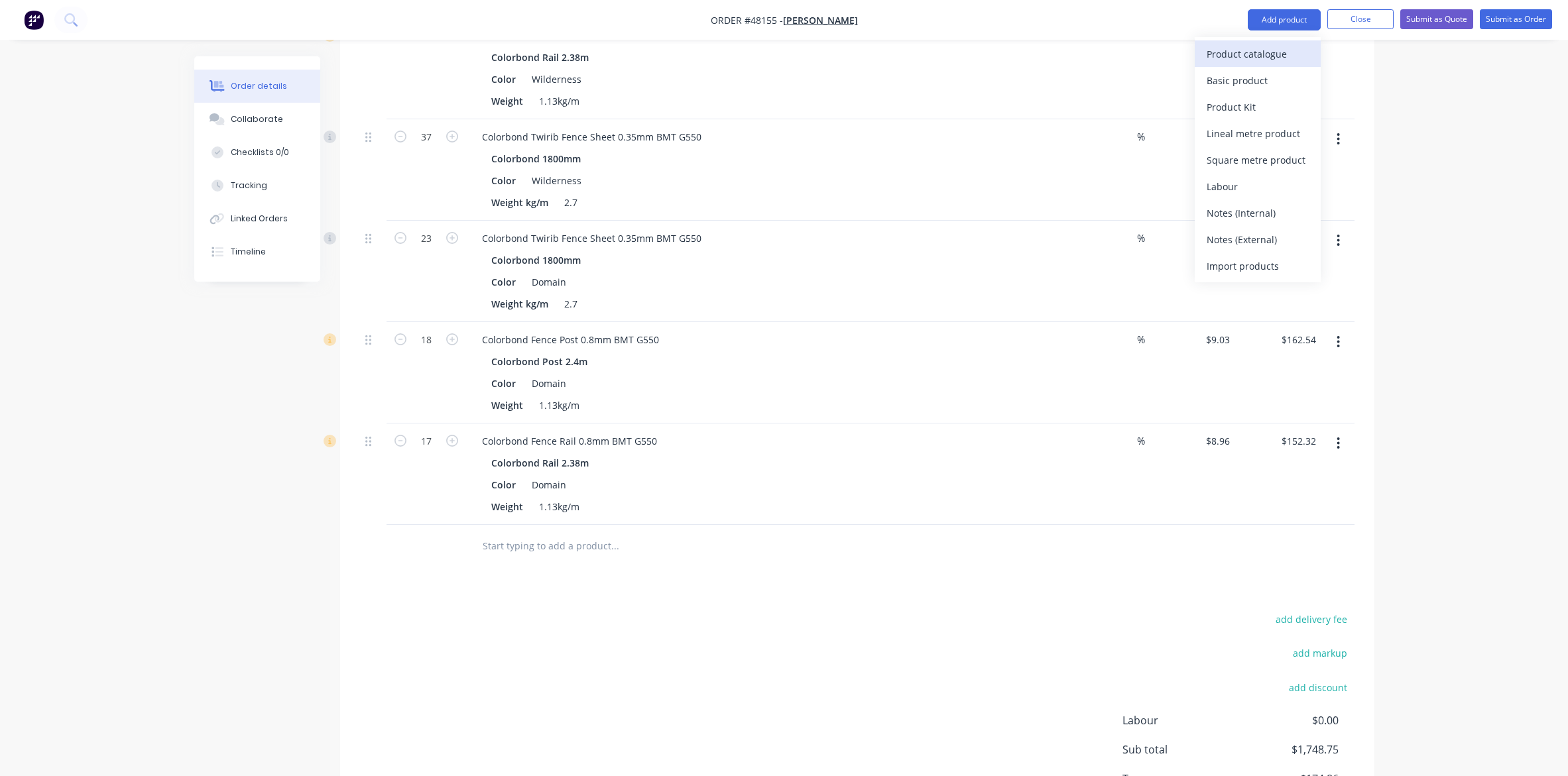
click at [1251, 60] on div "Product catalogue" at bounding box center [1257, 54] width 102 height 19
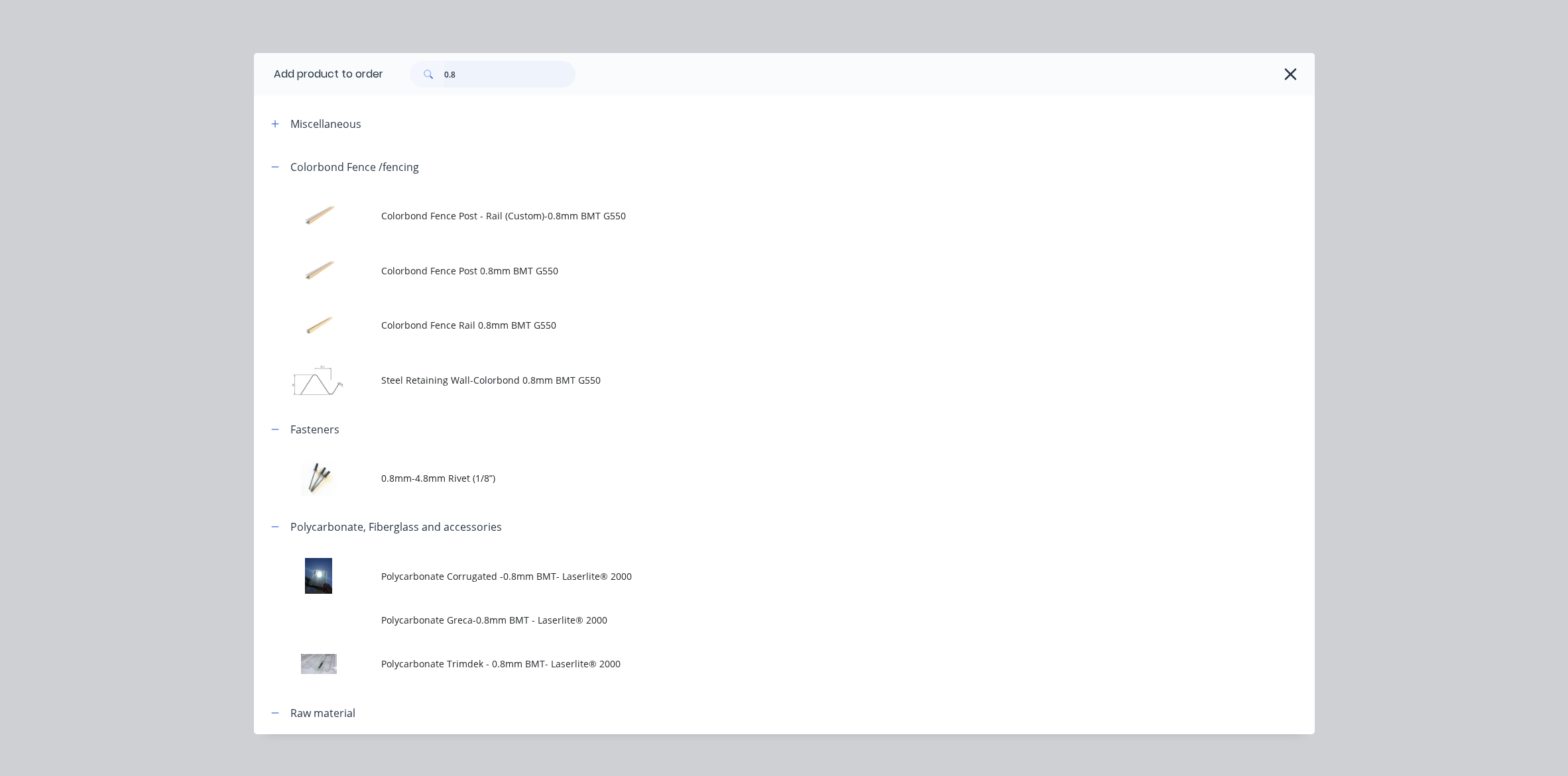
click at [478, 80] on input "0.8" at bounding box center [509, 74] width 131 height 26
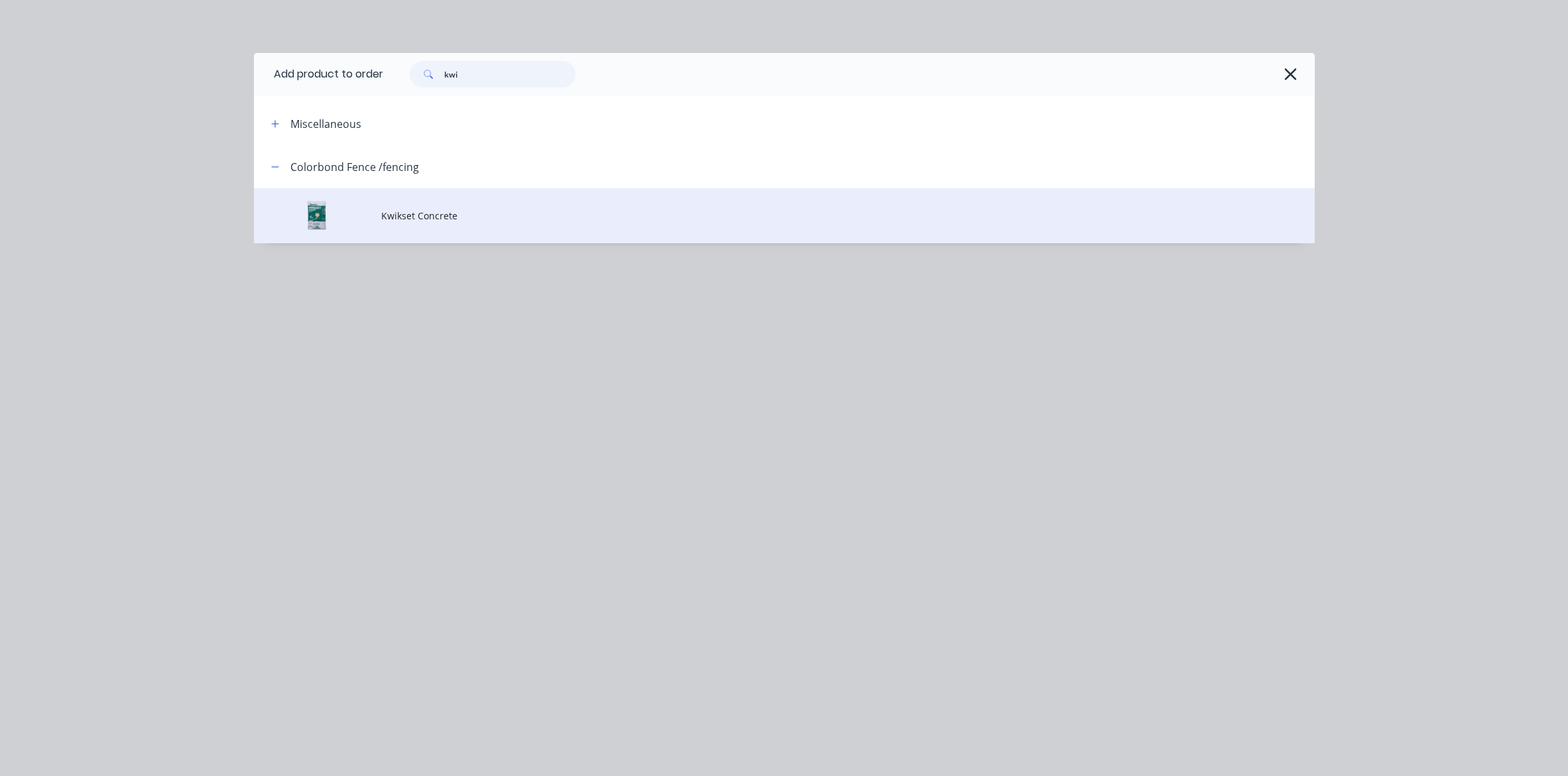
type input "kwi"
click at [470, 215] on span "Kwikset Concrete" at bounding box center [754, 215] width 746 height 14
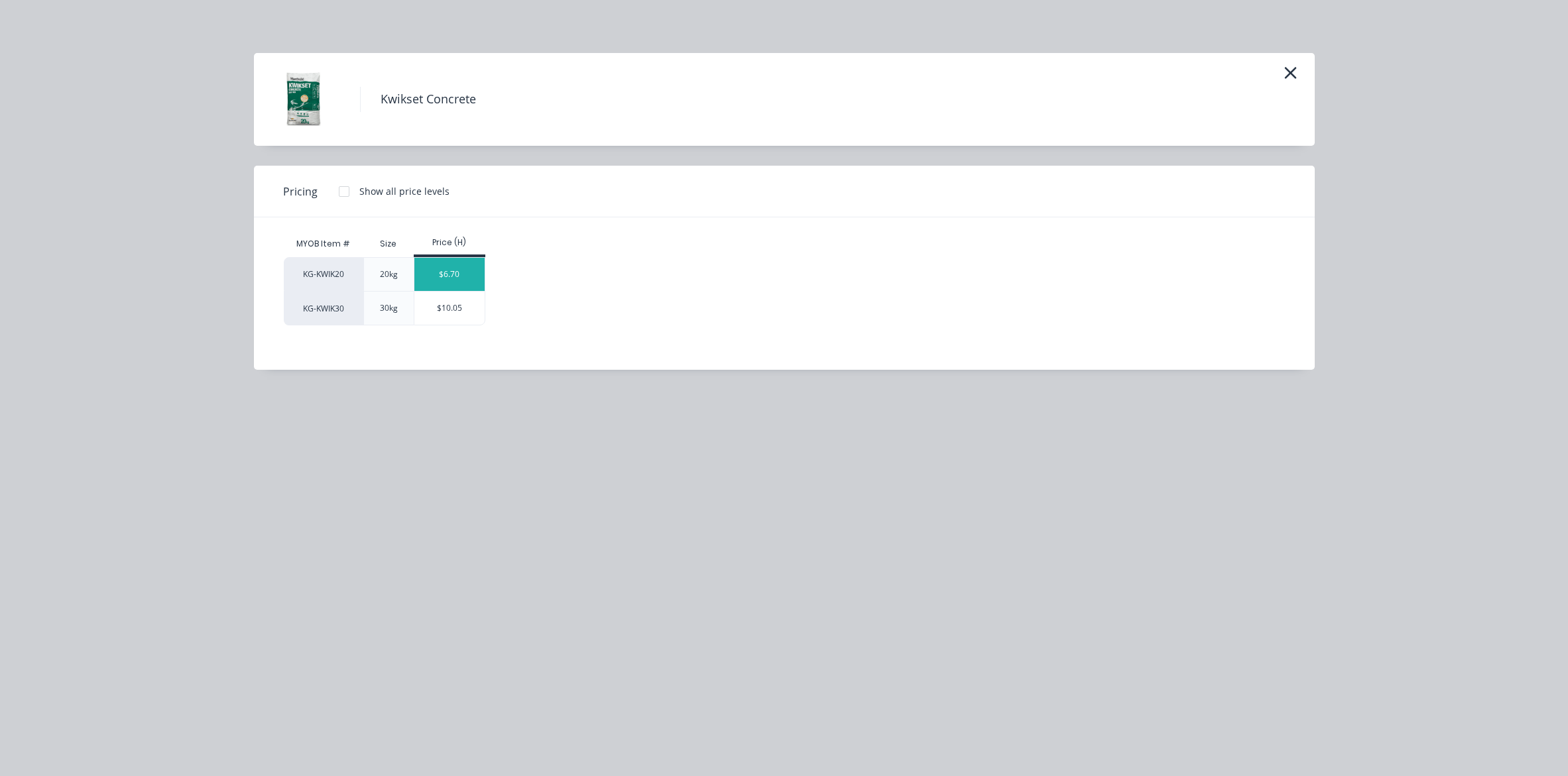
click at [468, 280] on div "$6.70" at bounding box center [449, 274] width 71 height 33
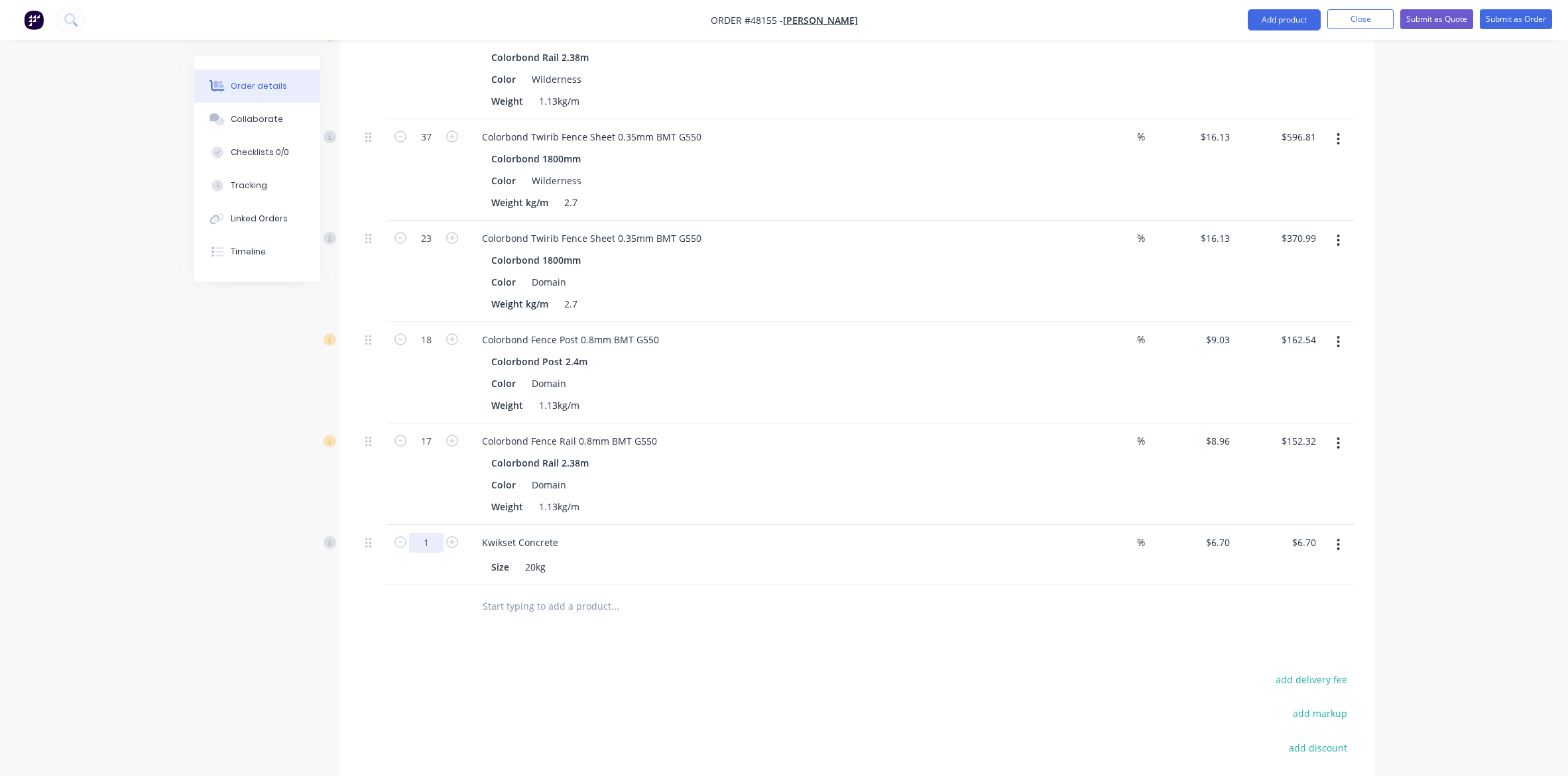
type input "27"
type input "$180.90"
click at [831, 590] on div at bounding box center [704, 607] width 477 height 43
click at [808, 526] on div "Kwikset Concrete Size 20kg" at bounding box center [764, 555] width 597 height 60
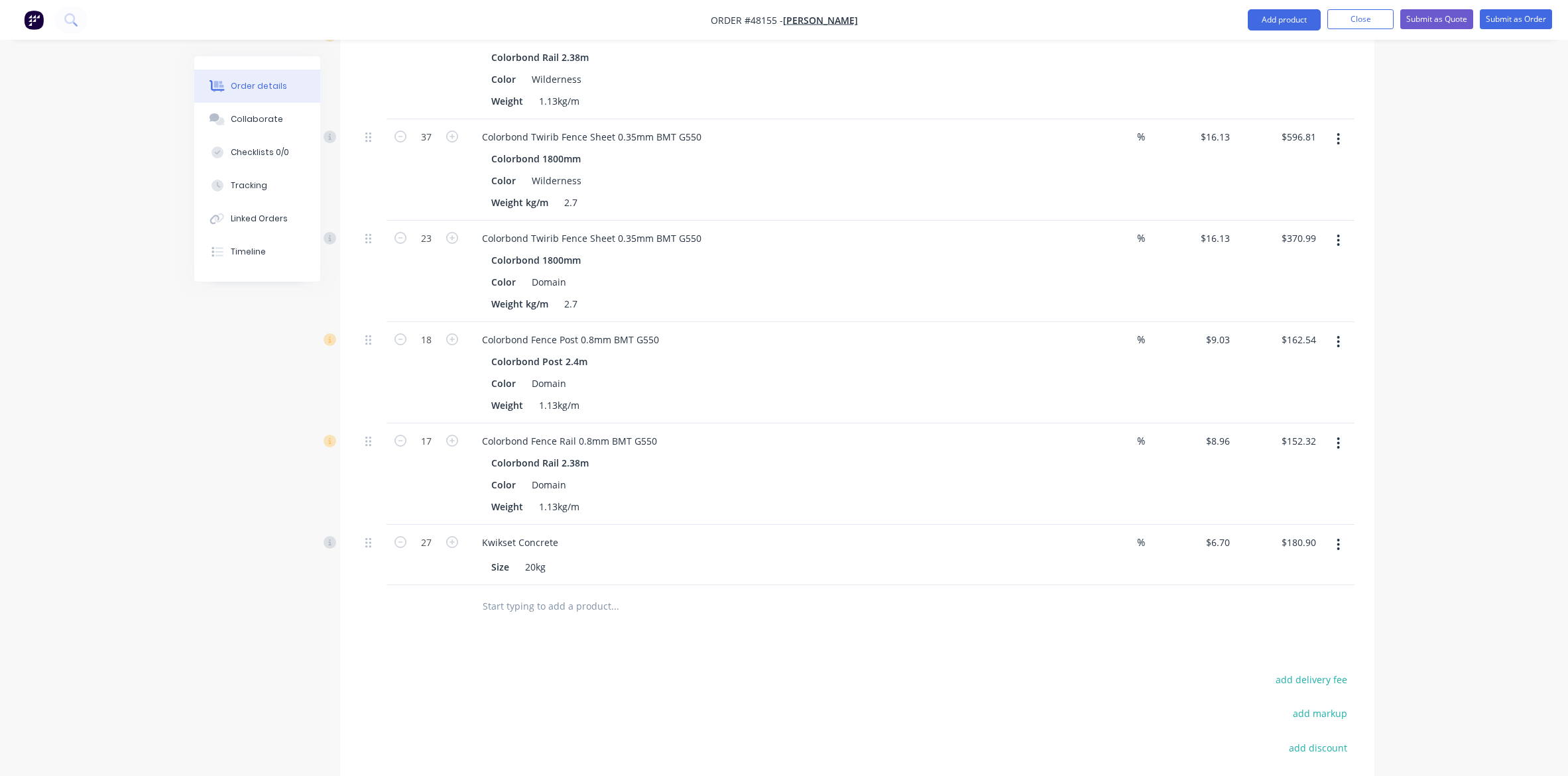
click at [854, 546] on div "Kwikset Concrete" at bounding box center [764, 542] width 586 height 19
click at [1251, 11] on button "Add product" at bounding box center [1284, 20] width 72 height 22
click at [1251, 61] on div "Product catalogue" at bounding box center [1257, 54] width 102 height 19
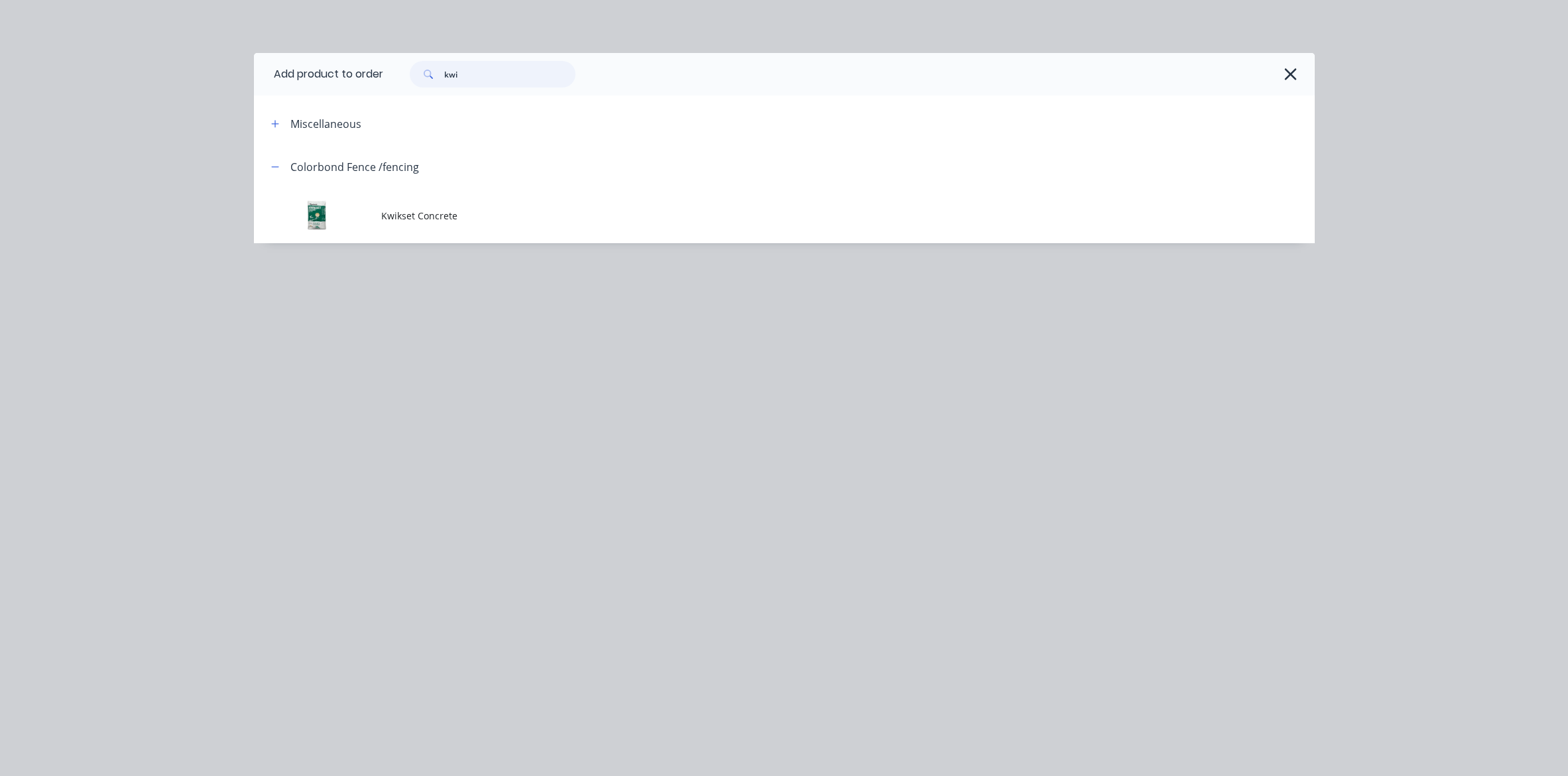
click at [466, 84] on input "kwi" at bounding box center [509, 74] width 131 height 26
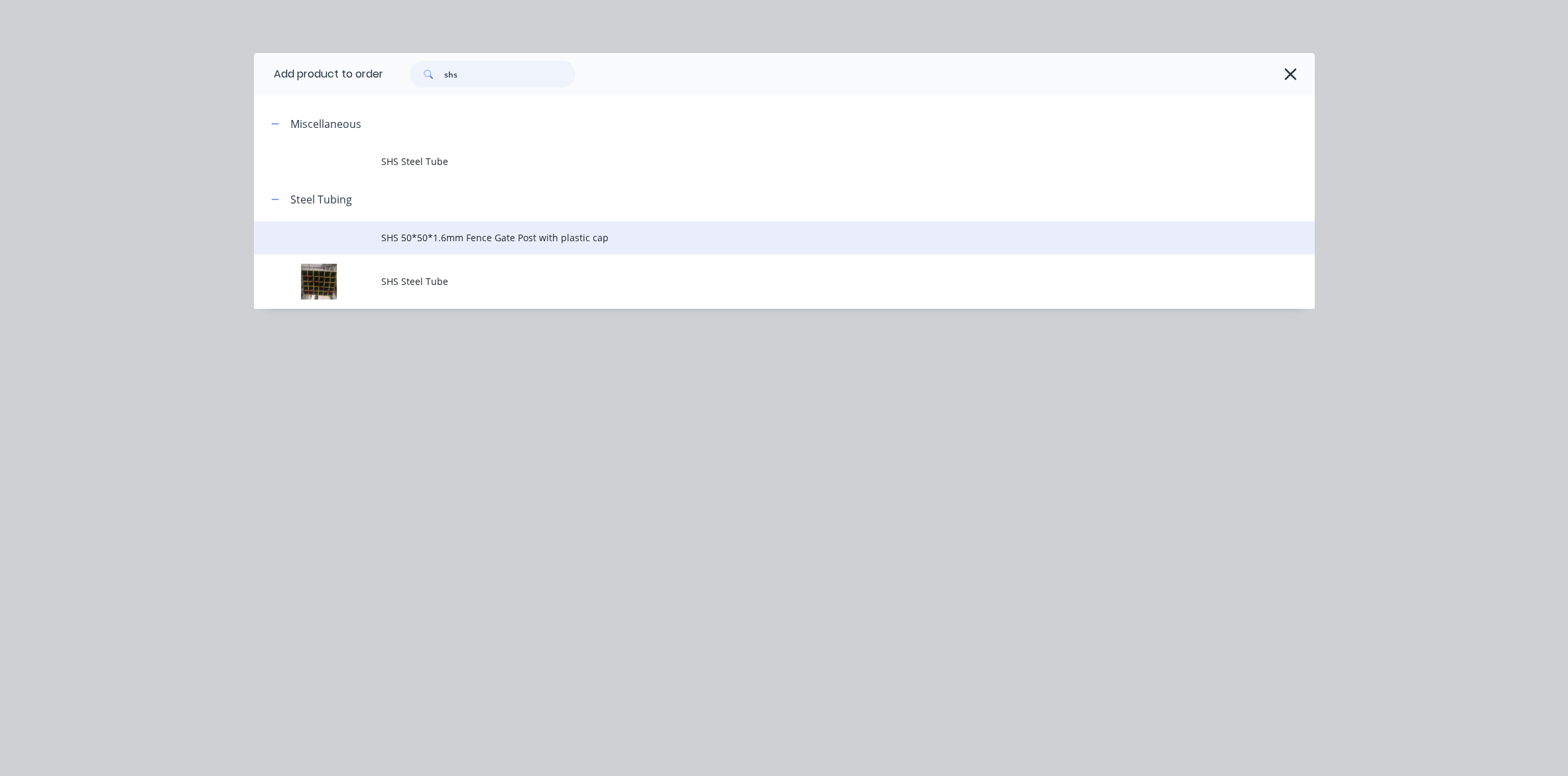
type input "shs"
click at [440, 242] on span "SHS 50*50*1.6mm Fence Gate Post with plastic cap" at bounding box center [754, 237] width 746 height 14
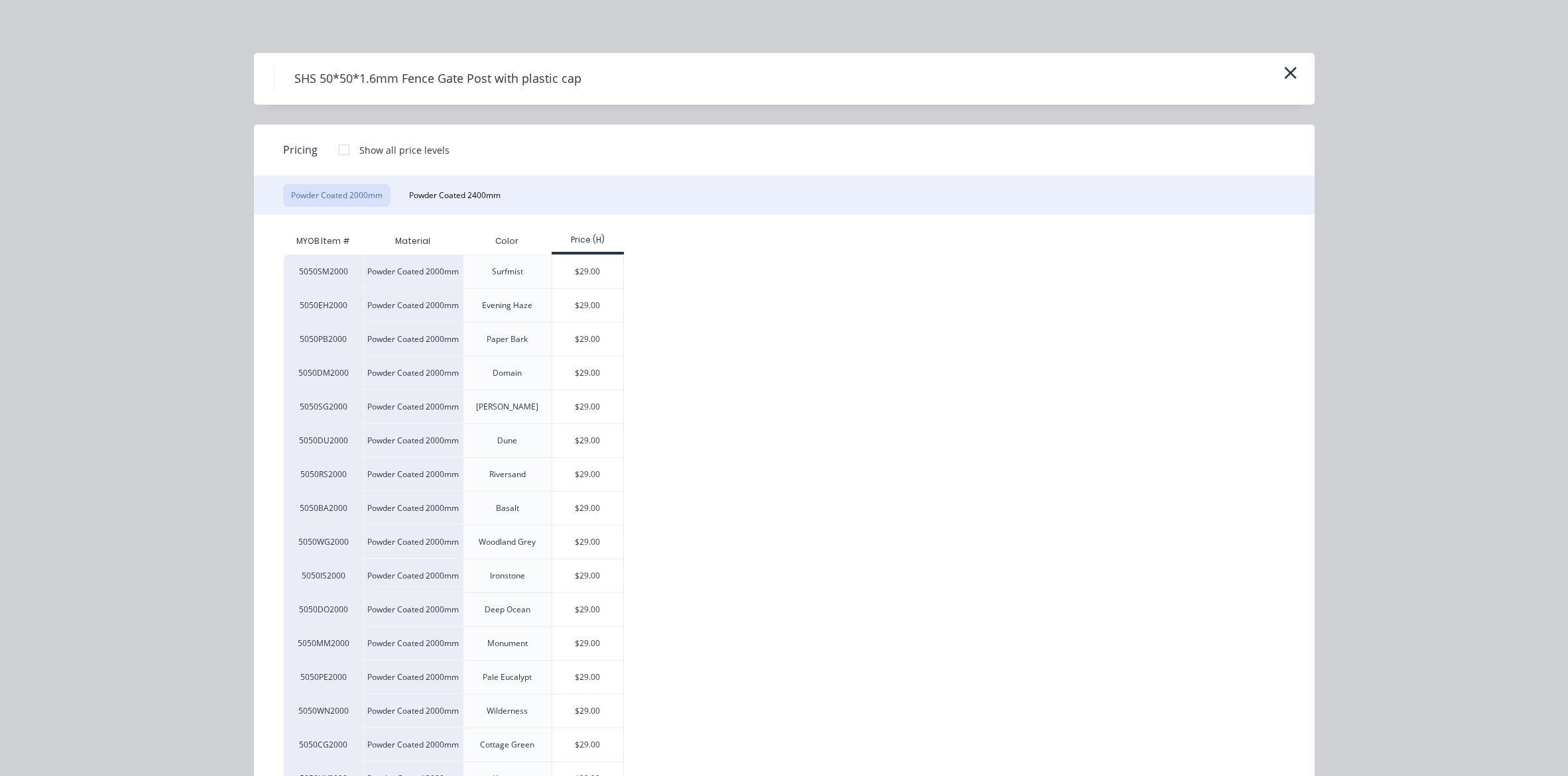
drag, startPoint x: 455, startPoint y: 194, endPoint x: 535, endPoint y: 265, distance: 107.0
click at [456, 197] on button "Powder Coated 2400mm" at bounding box center [455, 196] width 107 height 23
click at [583, 381] on div "$33.10" at bounding box center [587, 372] width 71 height 33
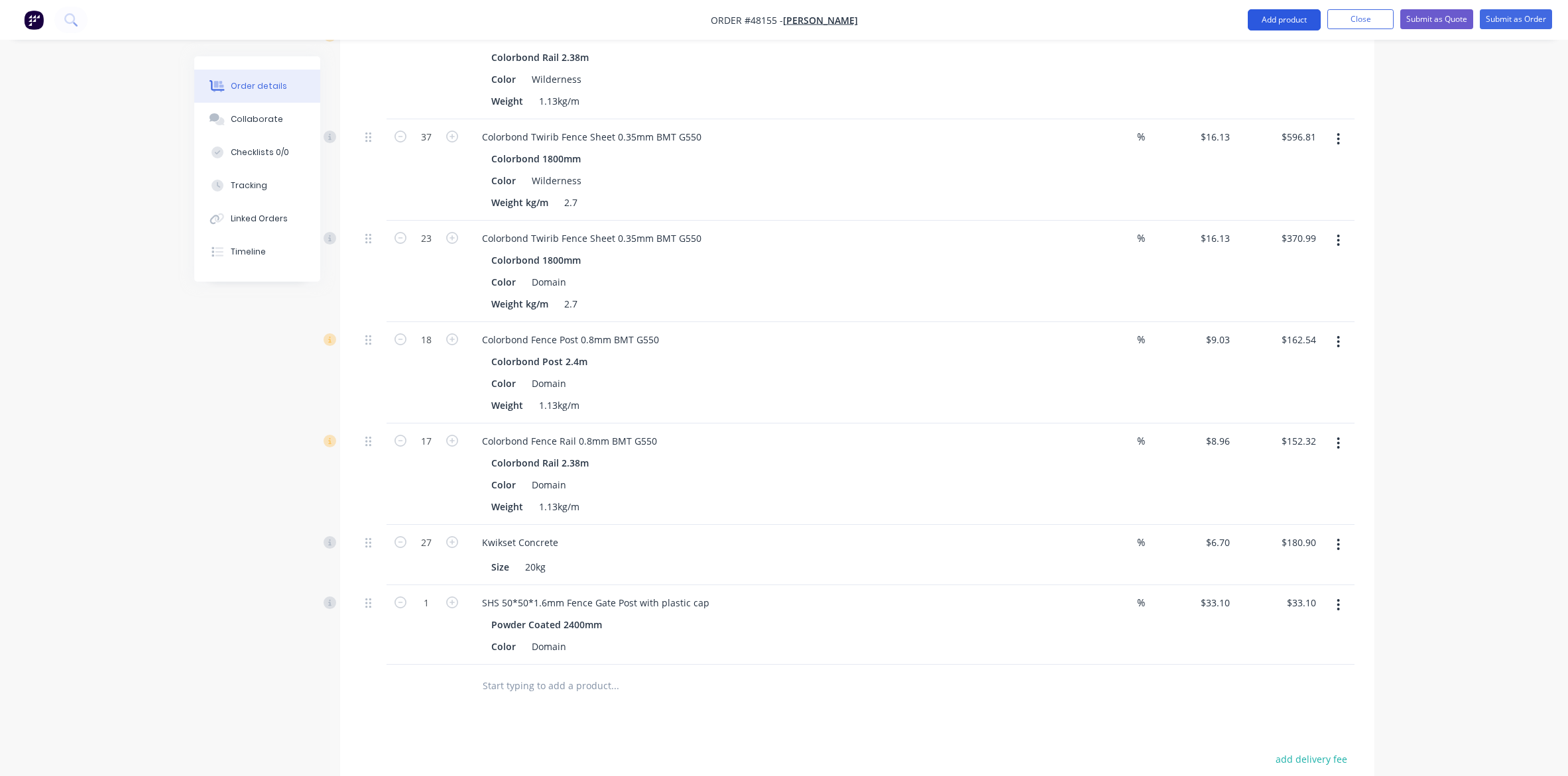
click at [1251, 22] on button "Add product" at bounding box center [1284, 20] width 72 height 22
click at [1251, 60] on div "Product catalogue" at bounding box center [1257, 54] width 102 height 19
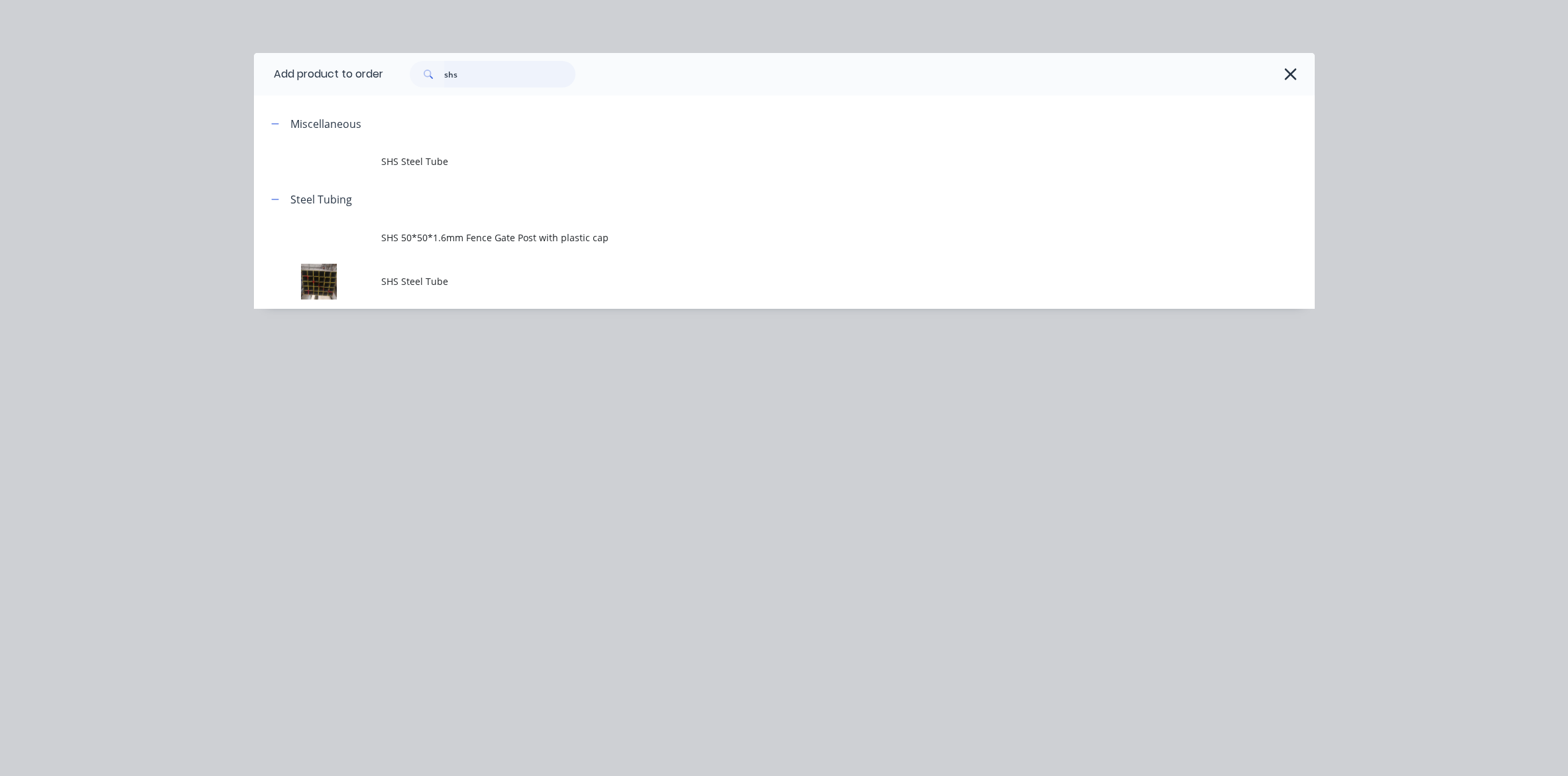
click at [497, 71] on input "shs" at bounding box center [509, 74] width 131 height 26
click at [495, 77] on input "shs" at bounding box center [509, 74] width 131 height 26
drag, startPoint x: 497, startPoint y: 75, endPoint x: 343, endPoint y: 73, distance: 154.0
click at [343, 73] on header "Add product to order shsgate" at bounding box center [784, 73] width 1061 height 42
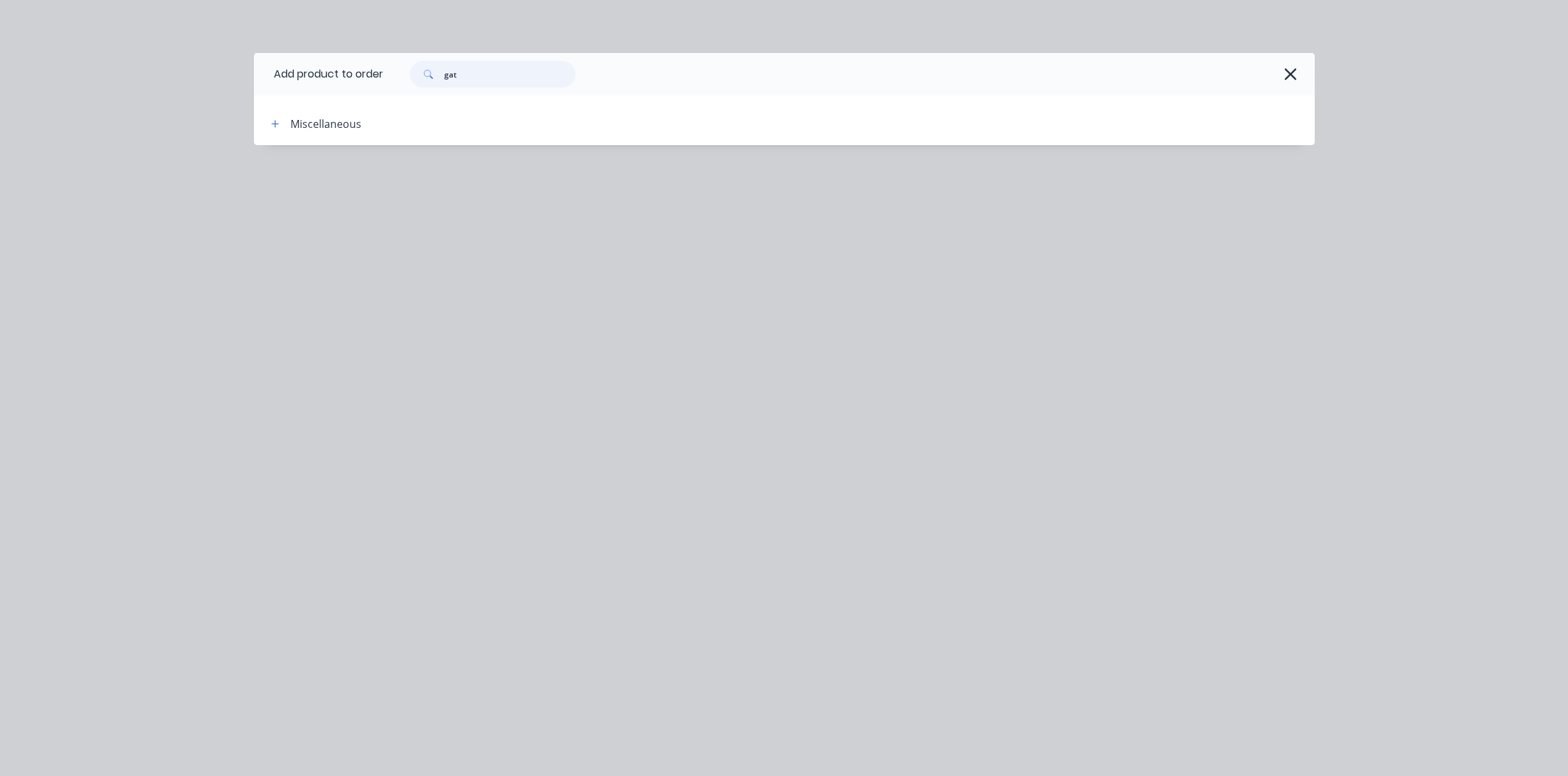
type input "gate"
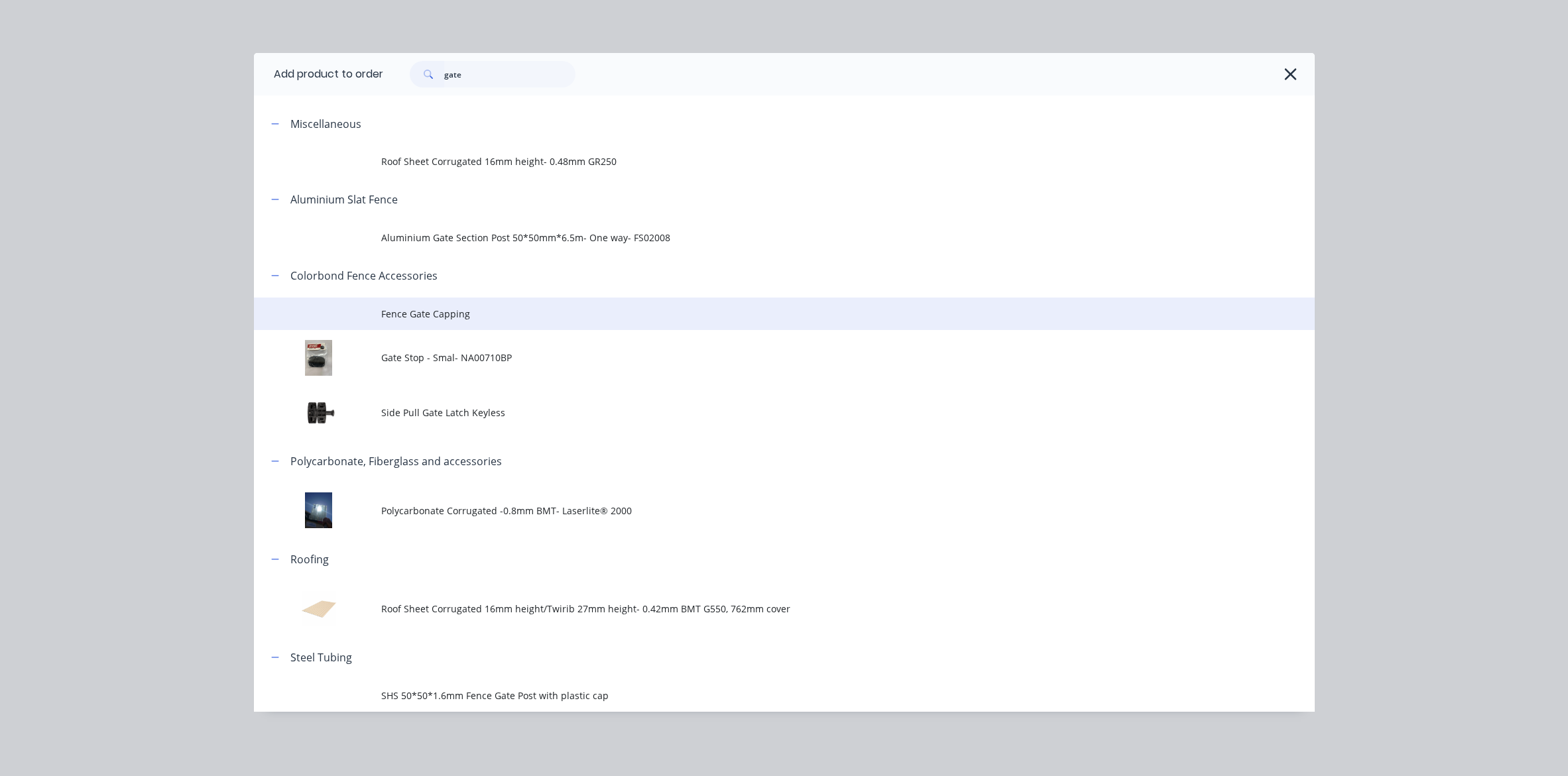
click at [458, 317] on span "Fence Gate Capping" at bounding box center [754, 313] width 746 height 14
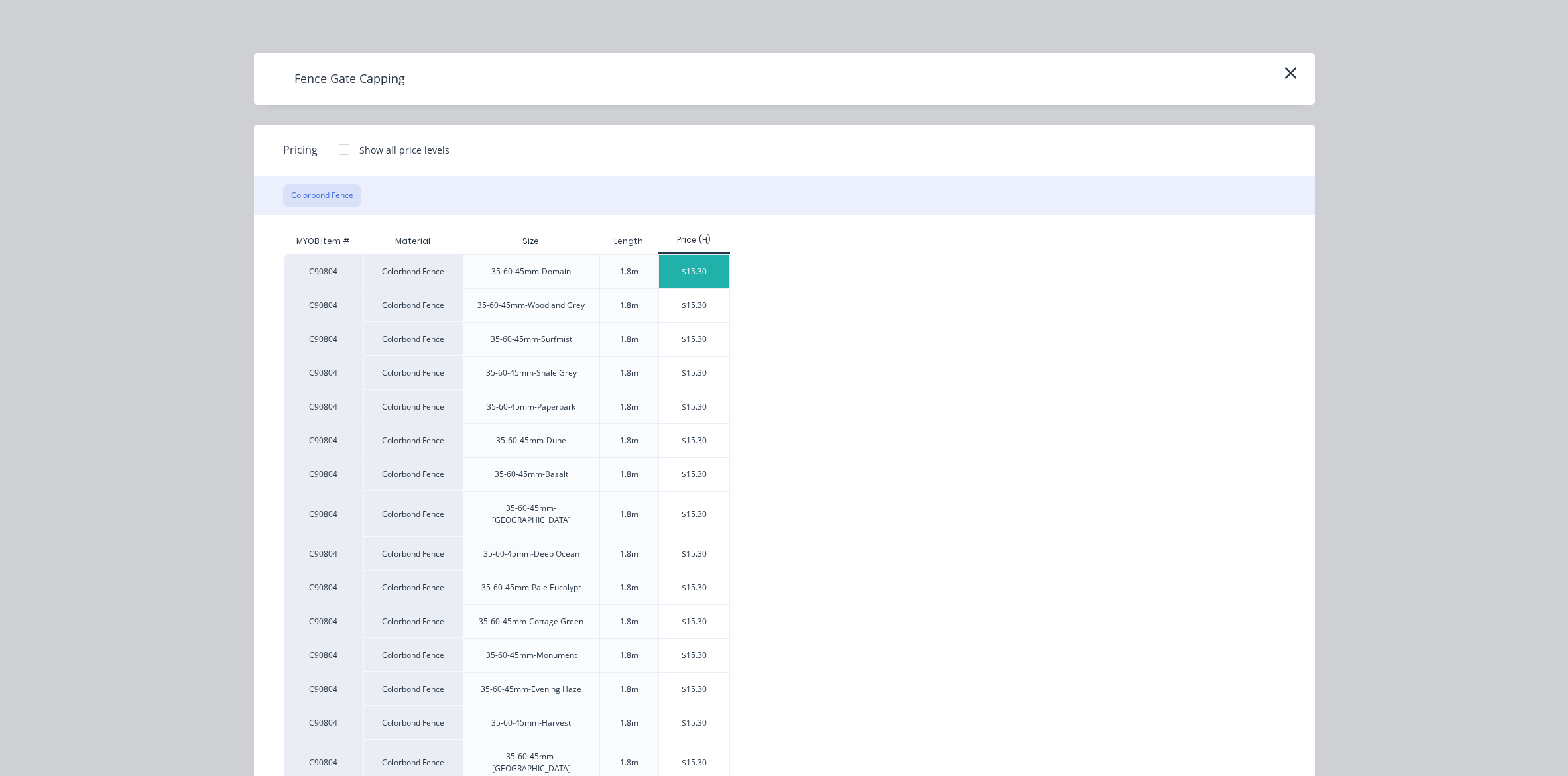
click at [688, 267] on div "$15.30" at bounding box center [694, 271] width 71 height 33
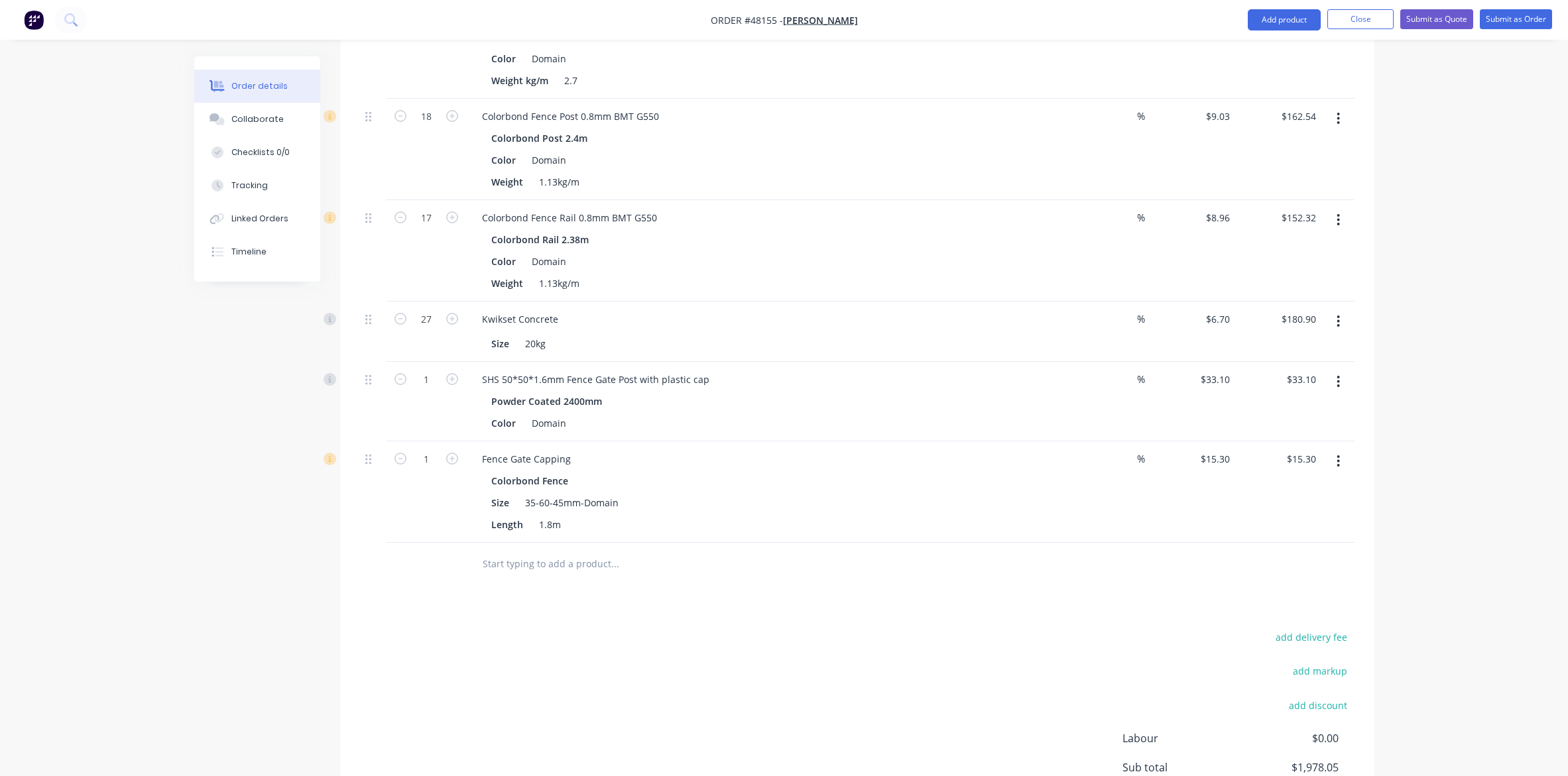
scroll to position [994, 0]
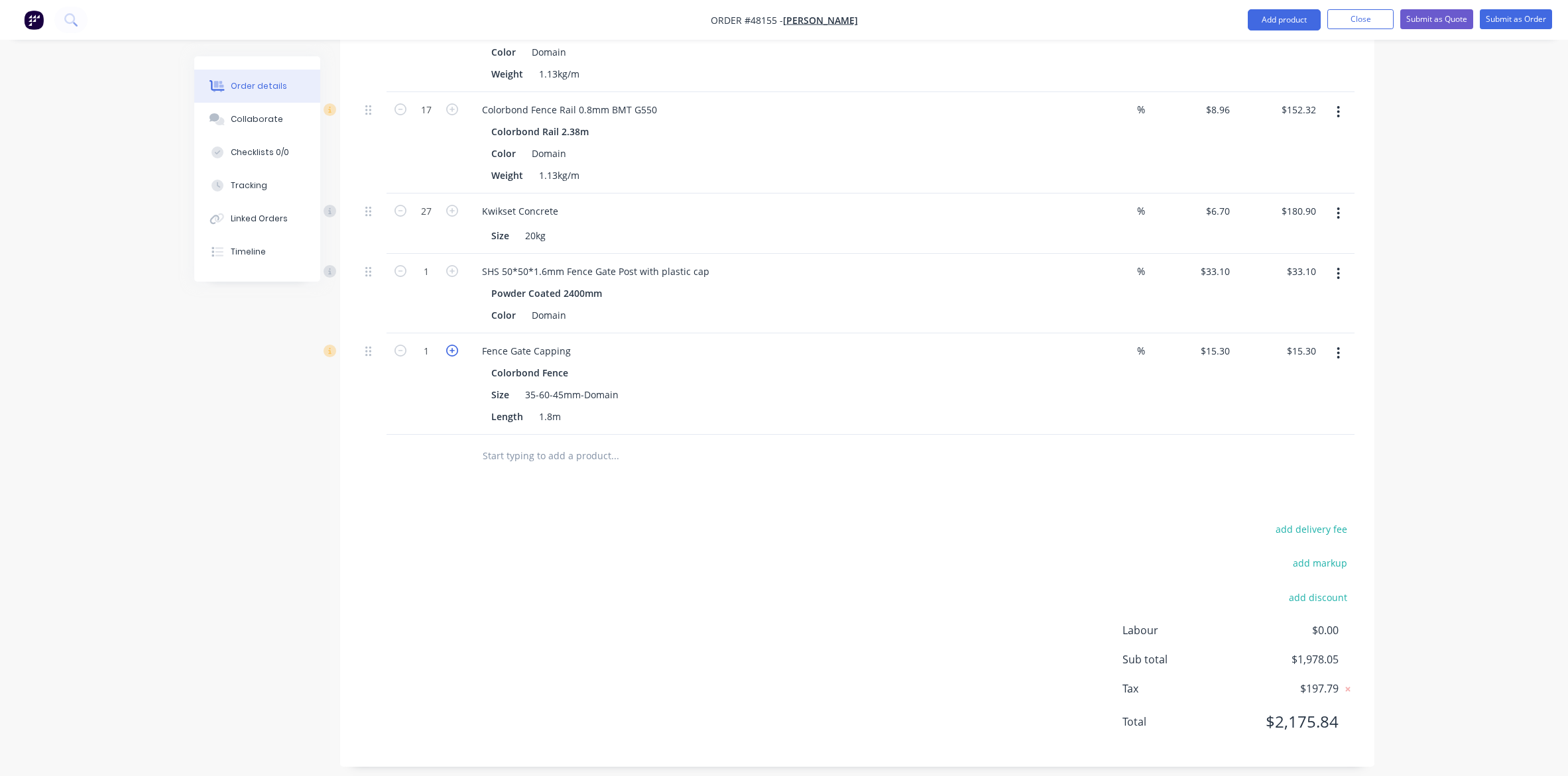
click at [450, 353] on icon "button" at bounding box center [452, 350] width 12 height 12
type input "2"
type input "$30.60"
click at [730, 451] on input "text" at bounding box center [615, 456] width 265 height 26
drag, startPoint x: 890, startPoint y: 458, endPoint x: 1227, endPoint y: 274, distance: 384.0
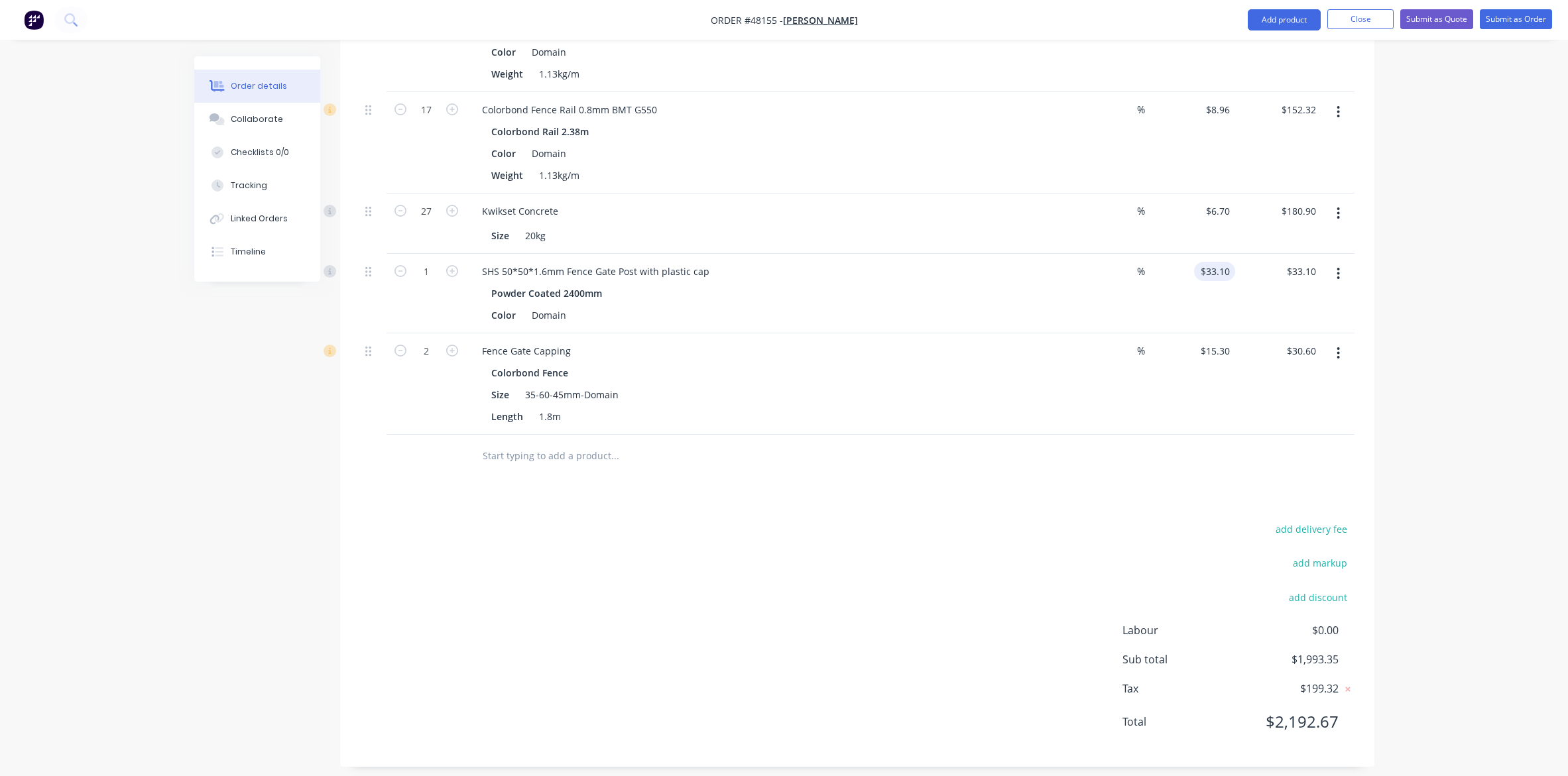
click at [892, 455] on div at bounding box center [705, 456] width 467 height 26
click at [1250, 19] on button "Add product" at bounding box center [1284, 20] width 72 height 22
click at [1251, 55] on div "Product catalogue" at bounding box center [1257, 54] width 102 height 19
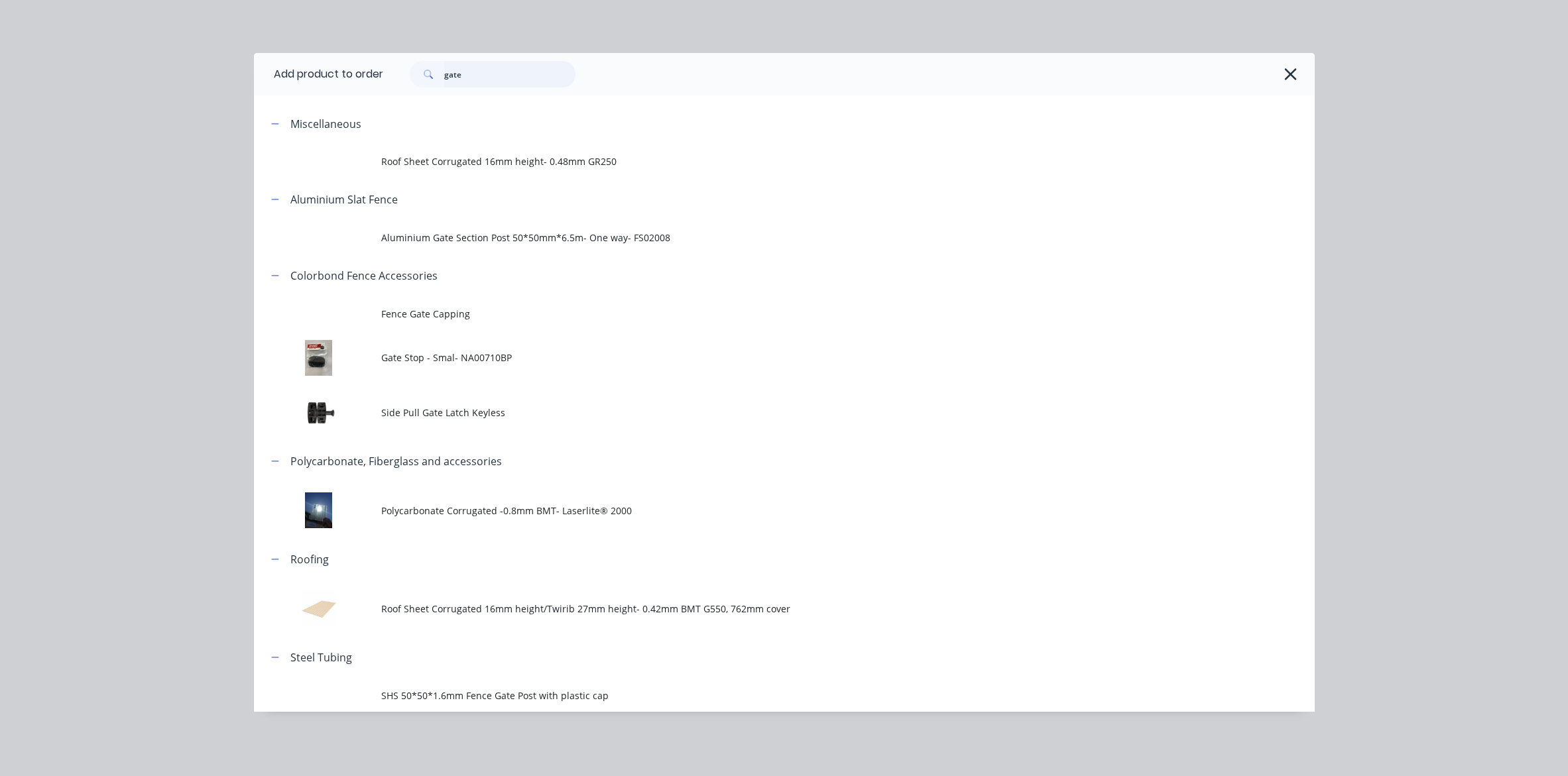
click at [494, 72] on input "gate" at bounding box center [509, 74] width 131 height 26
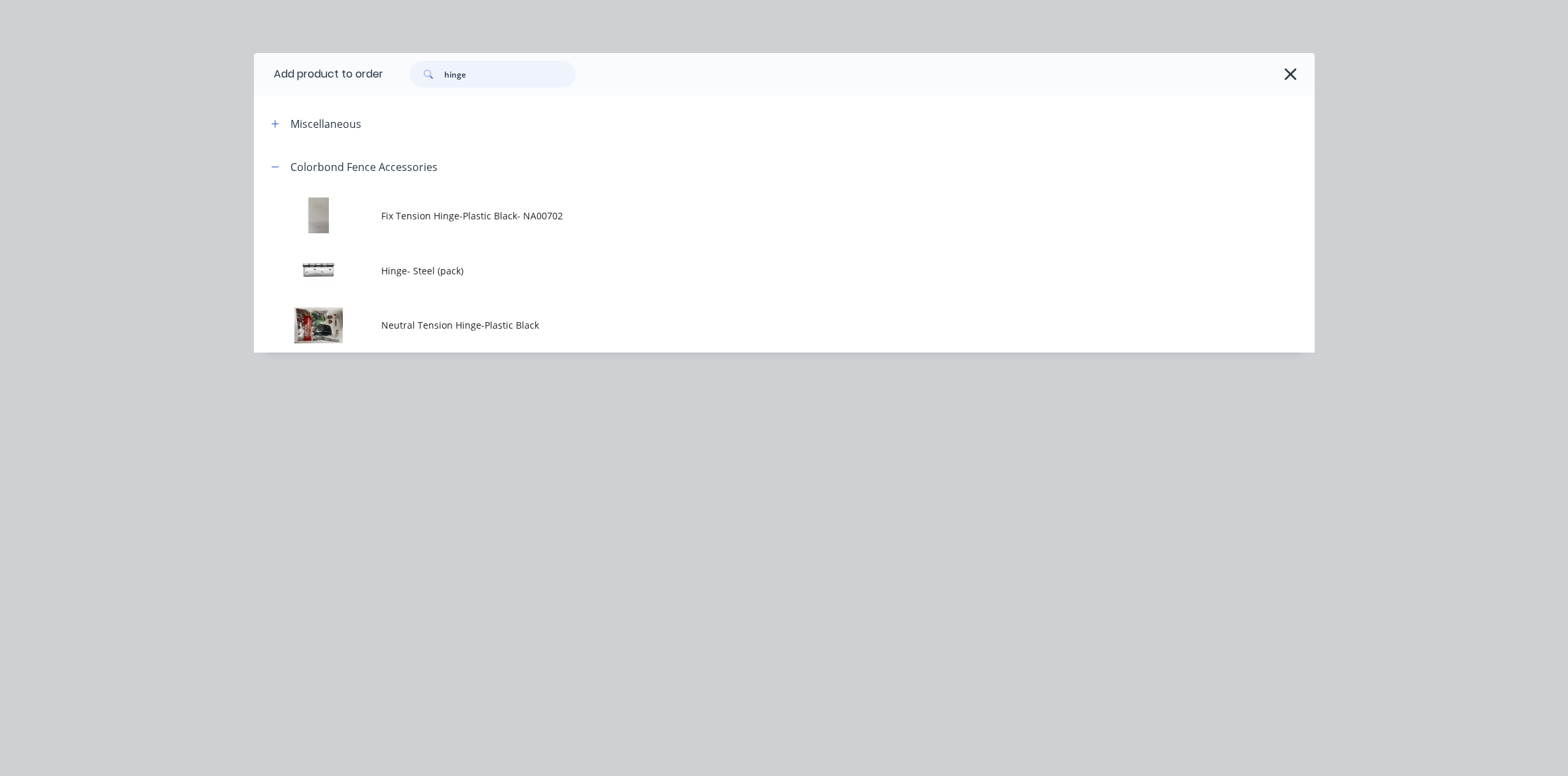
drag, startPoint x: 486, startPoint y: 80, endPoint x: 449, endPoint y: 73, distance: 37.7
click at [449, 73] on input "hinge" at bounding box center [509, 74] width 131 height 26
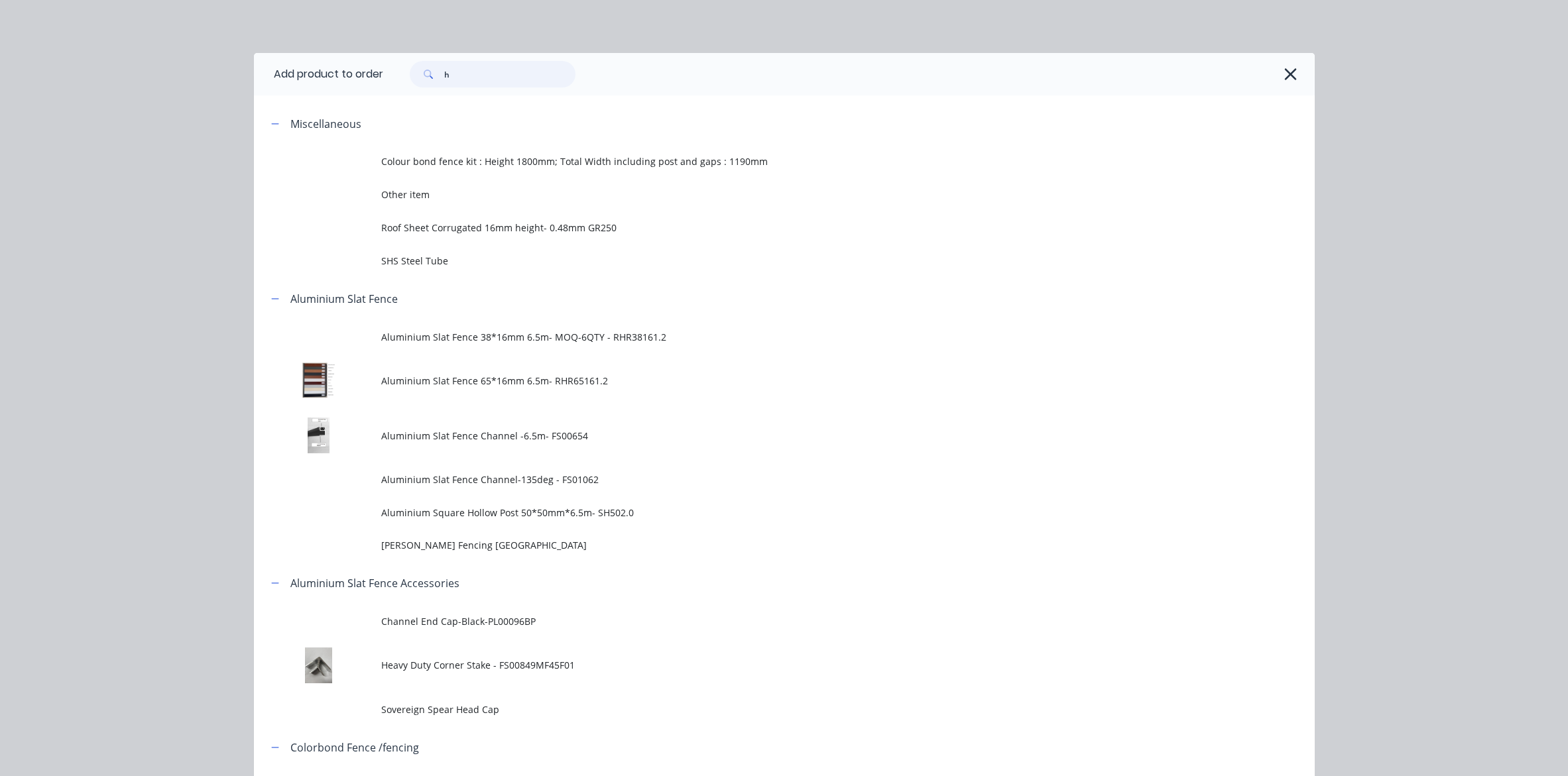
click at [469, 73] on input "h" at bounding box center [509, 74] width 131 height 26
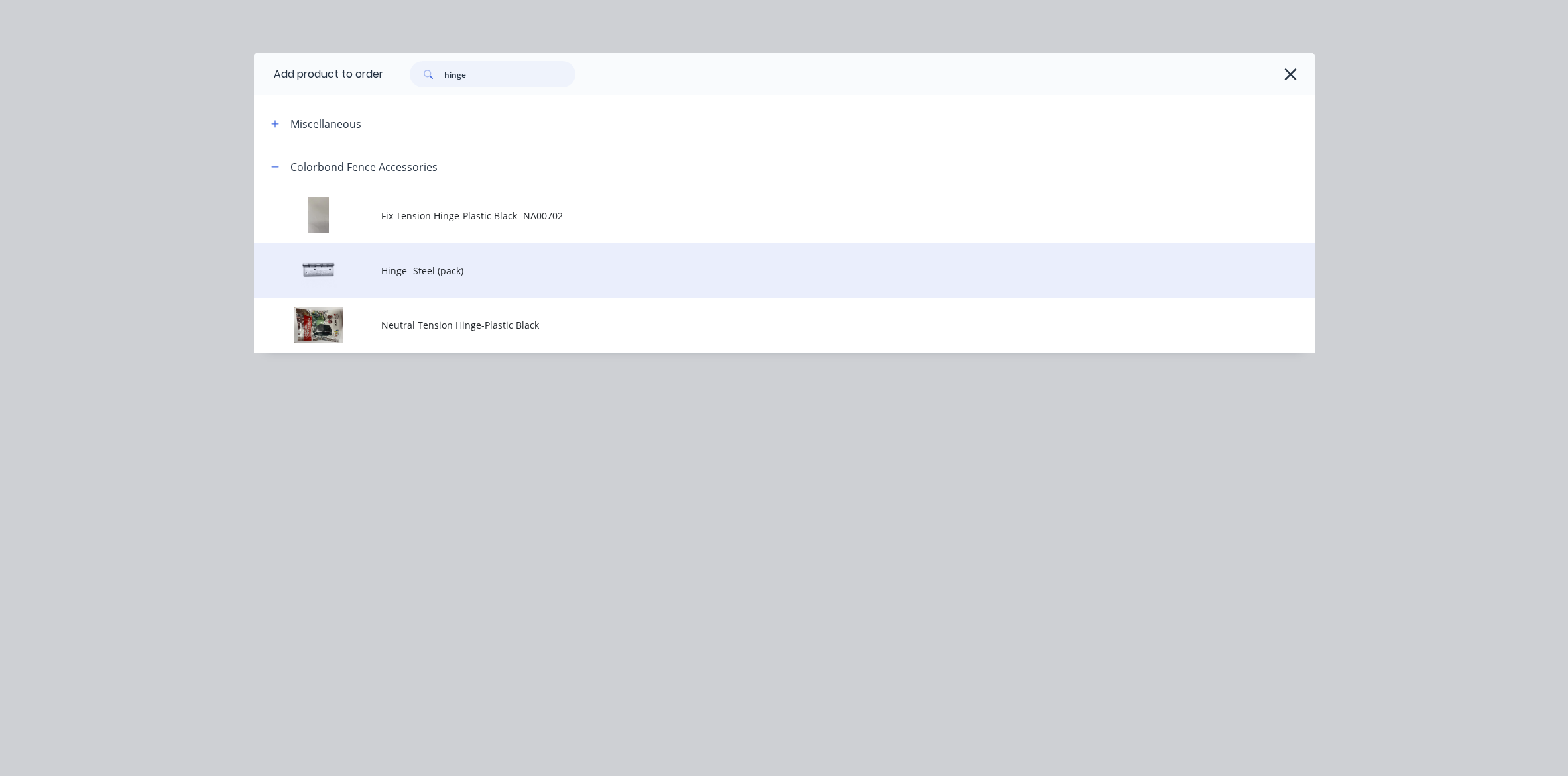
type input "hinge"
click at [474, 268] on span "Hinge- Steel (pack)" at bounding box center [754, 270] width 746 height 14
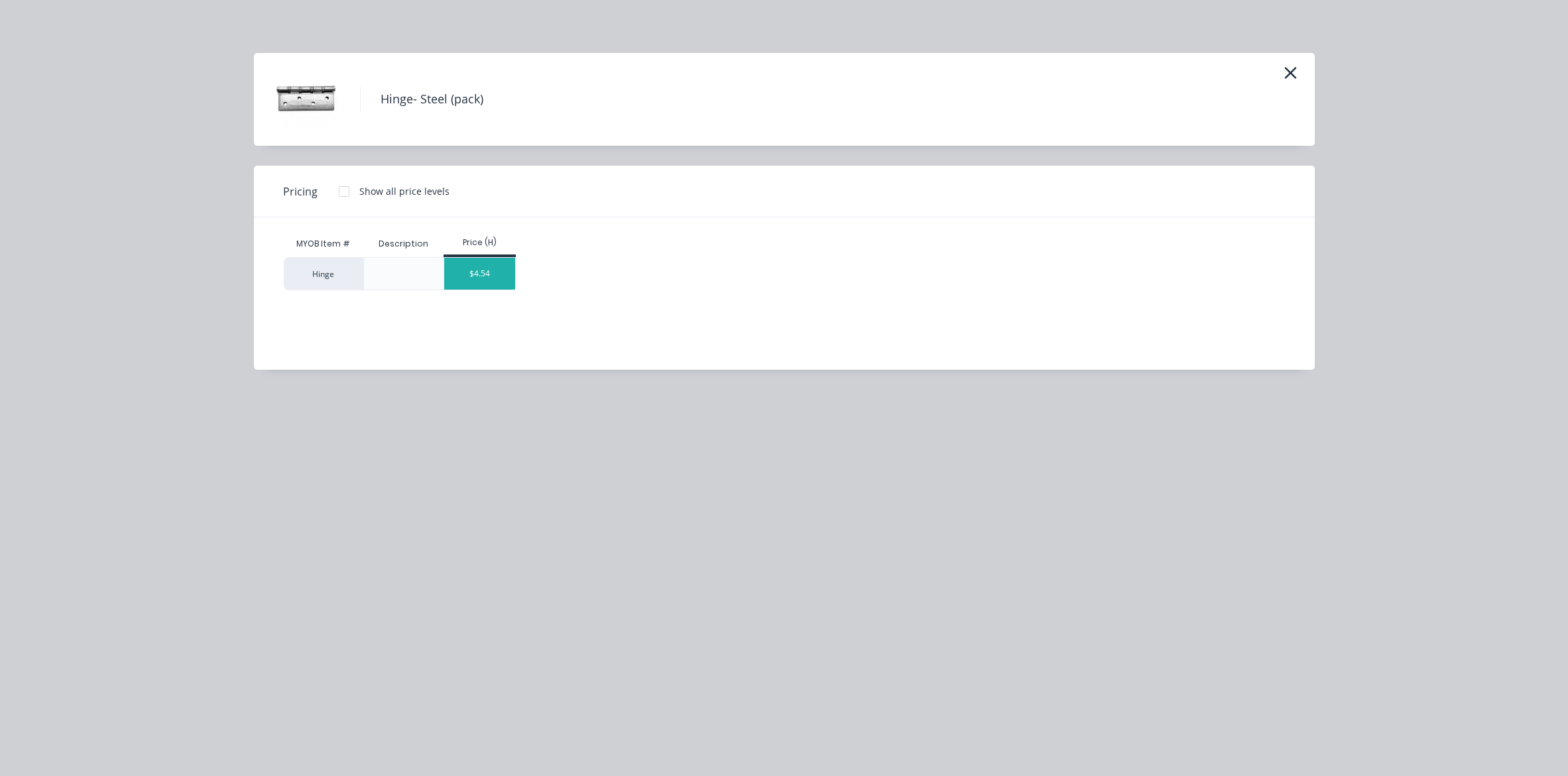
click at [490, 270] on div "$4.54" at bounding box center [479, 274] width 71 height 32
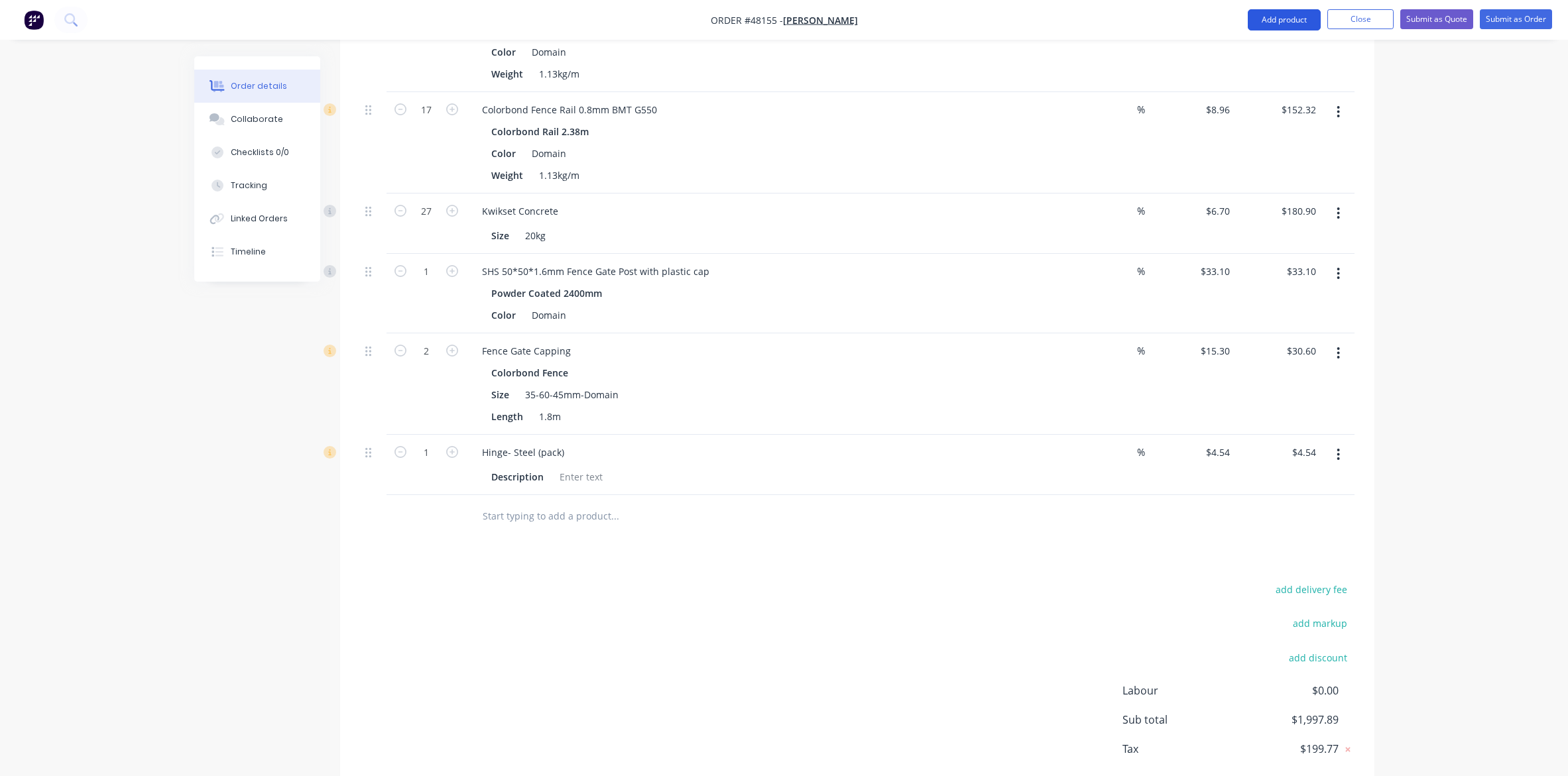
click at [1251, 14] on button "Add product" at bounding box center [1284, 20] width 72 height 22
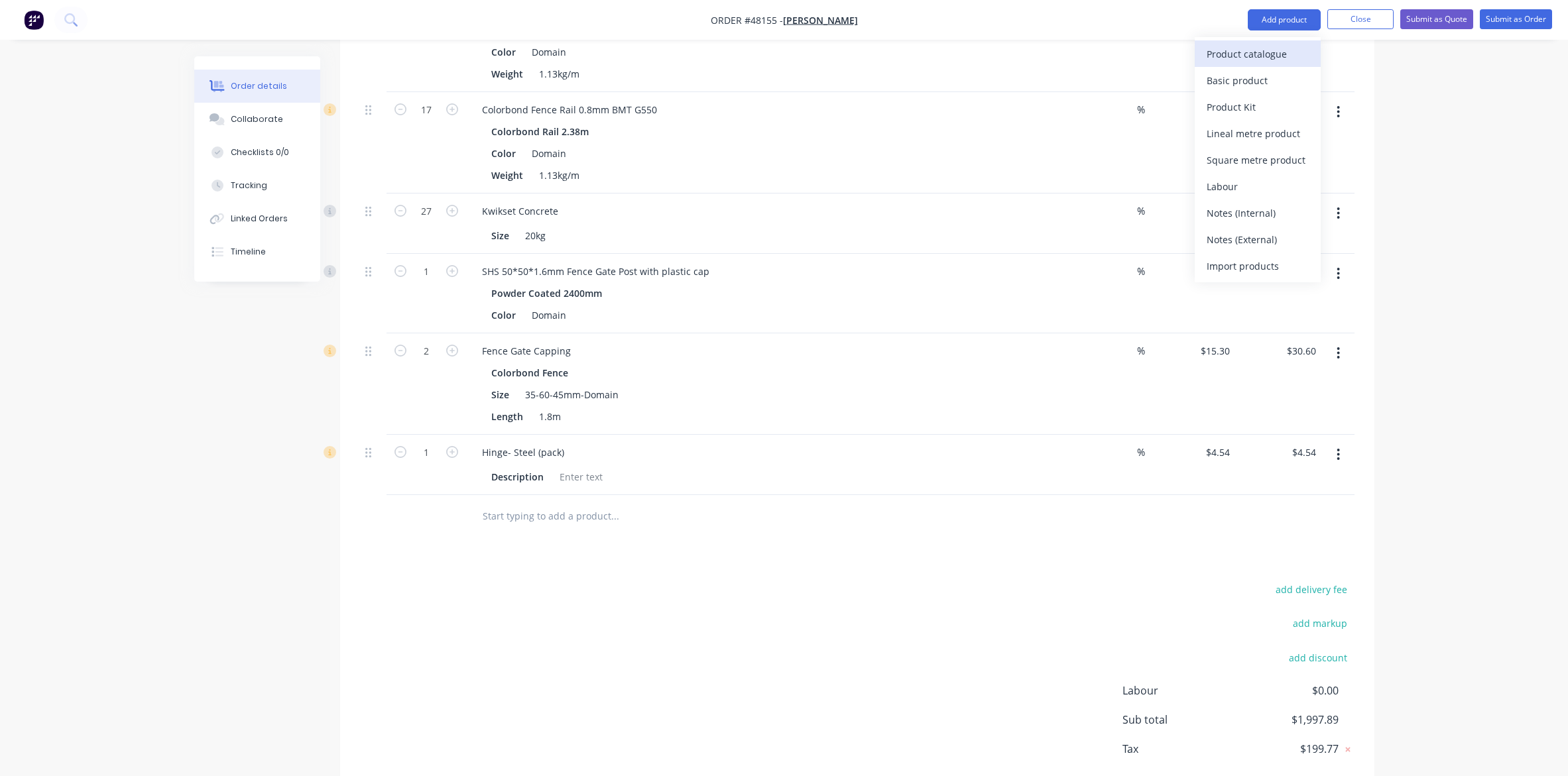
click at [1251, 54] on div "Product catalogue" at bounding box center [1257, 54] width 102 height 19
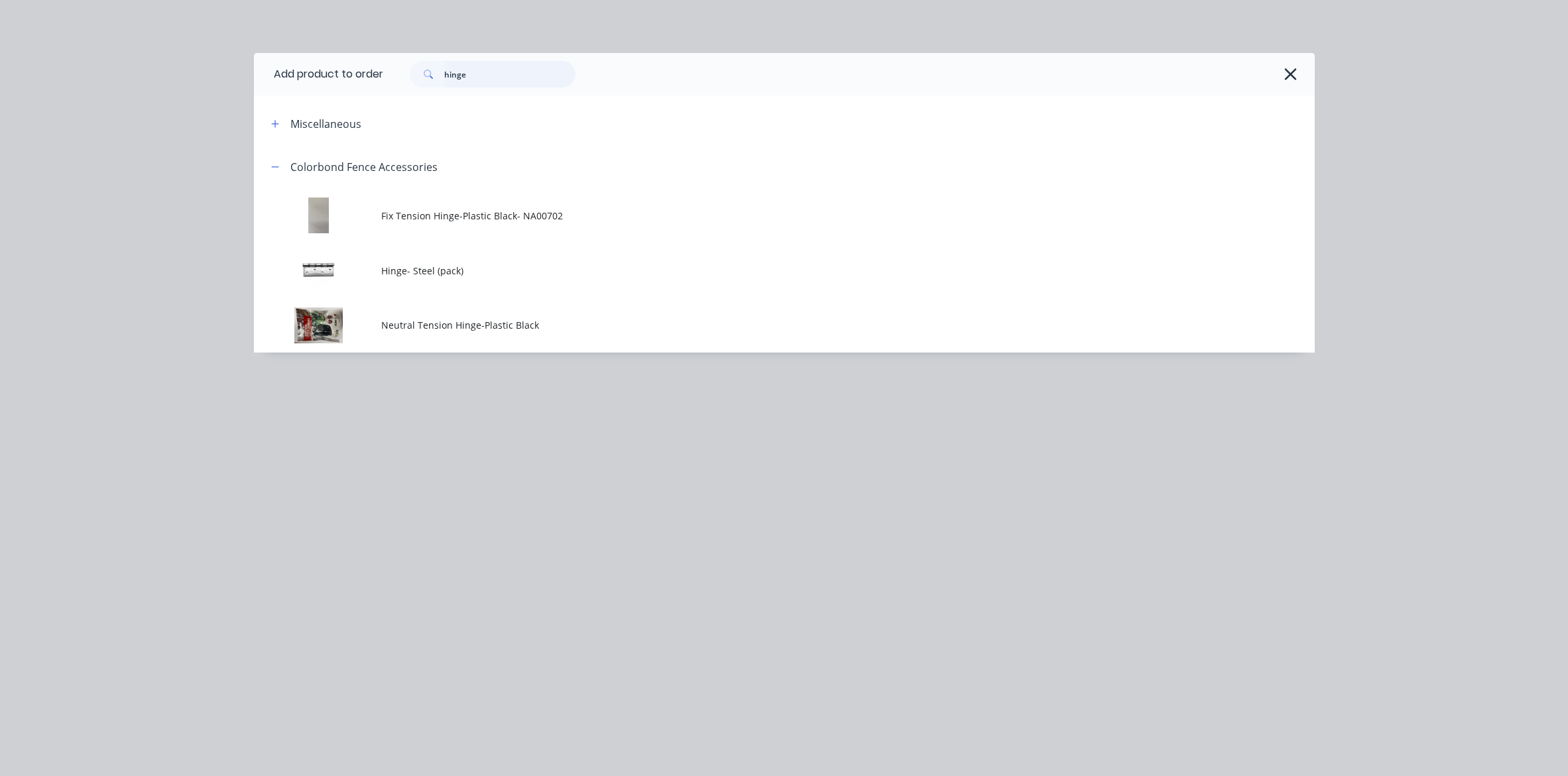
click at [490, 67] on input "hinge" at bounding box center [509, 74] width 131 height 26
click at [491, 67] on input "hinge" at bounding box center [509, 74] width 131 height 26
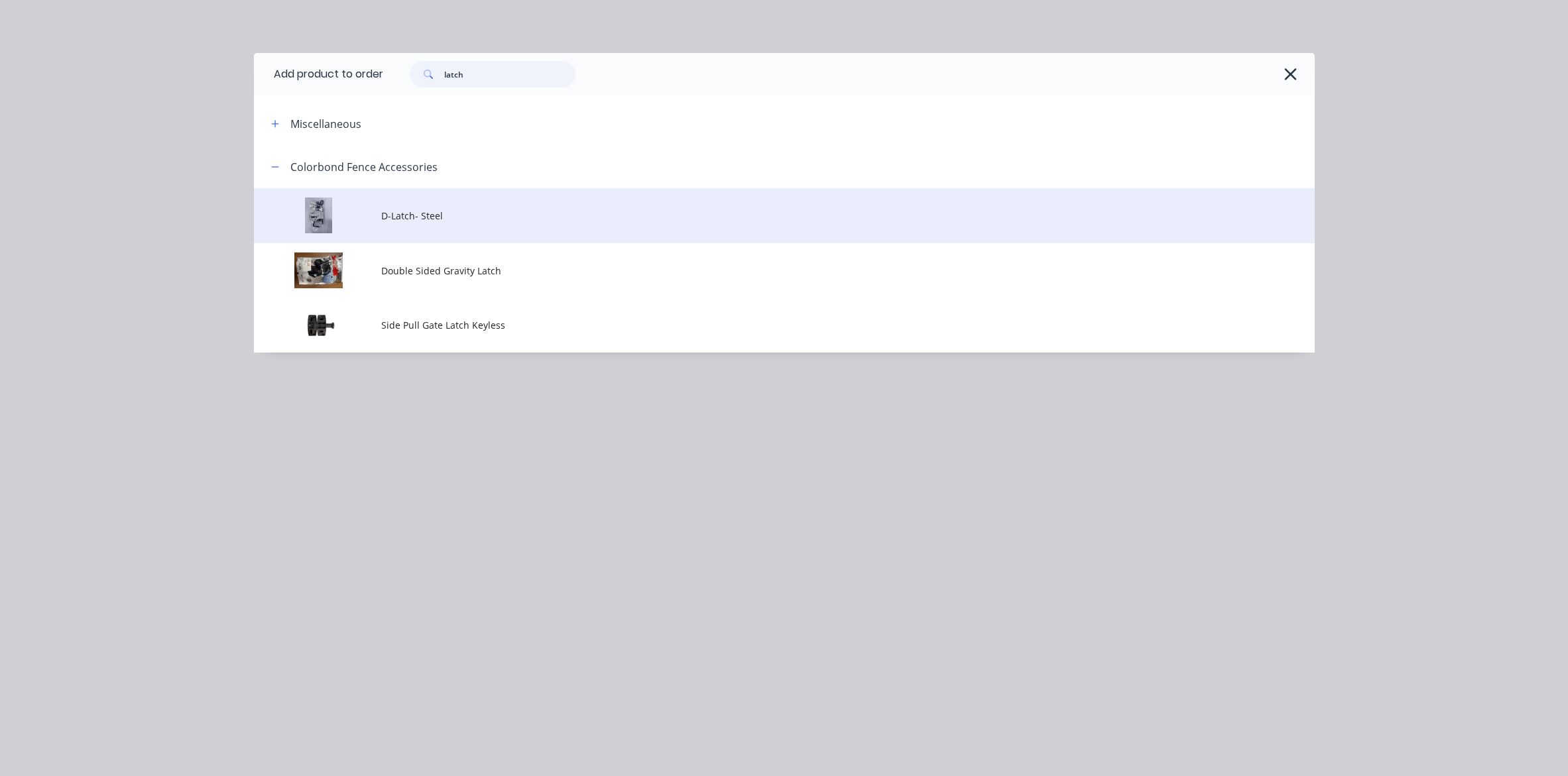
type input "latch"
click at [419, 214] on span "D-Latch- Steel" at bounding box center [754, 215] width 746 height 14
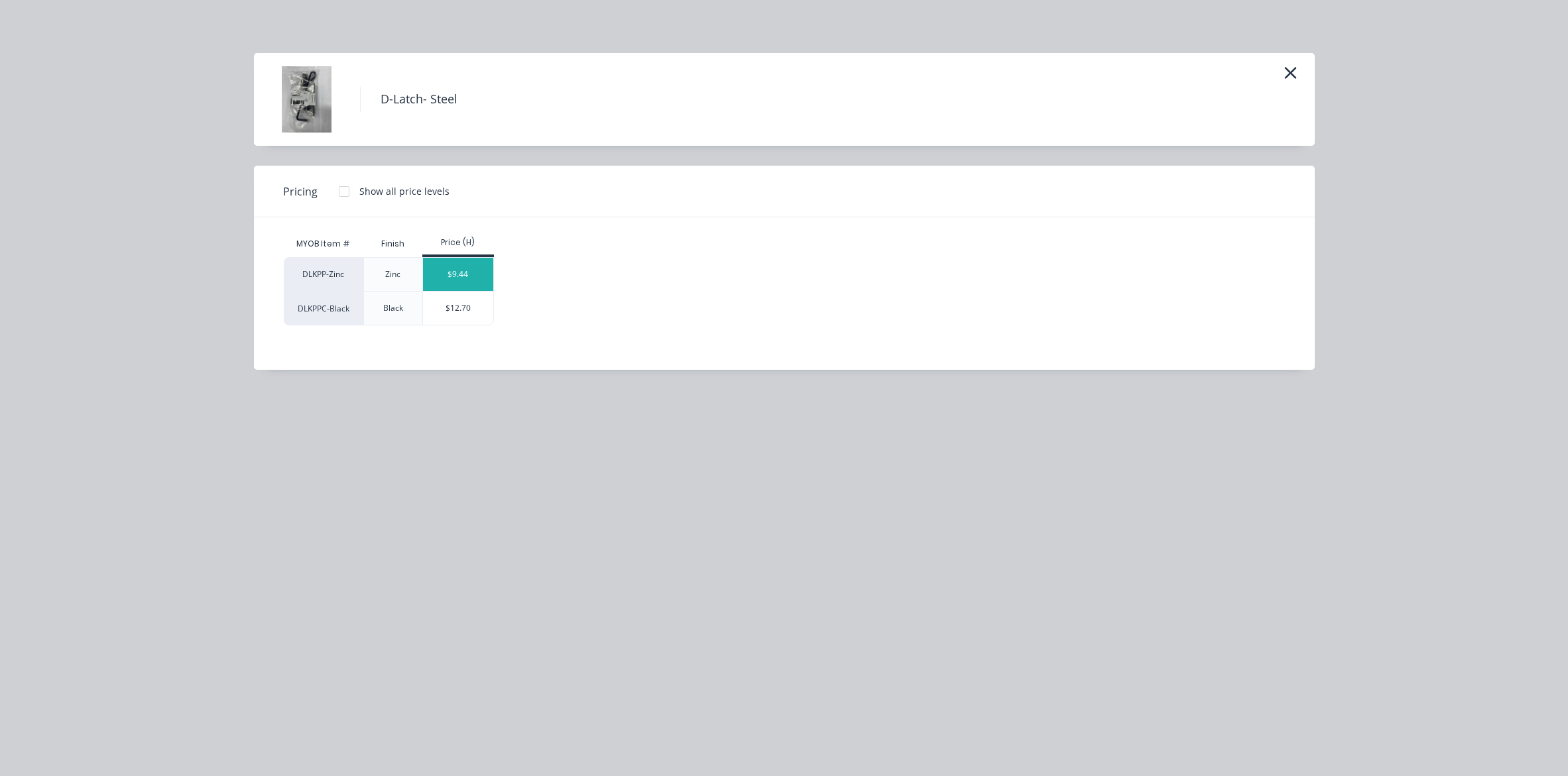
click at [479, 278] on div "$9.44" at bounding box center [457, 274] width 71 height 33
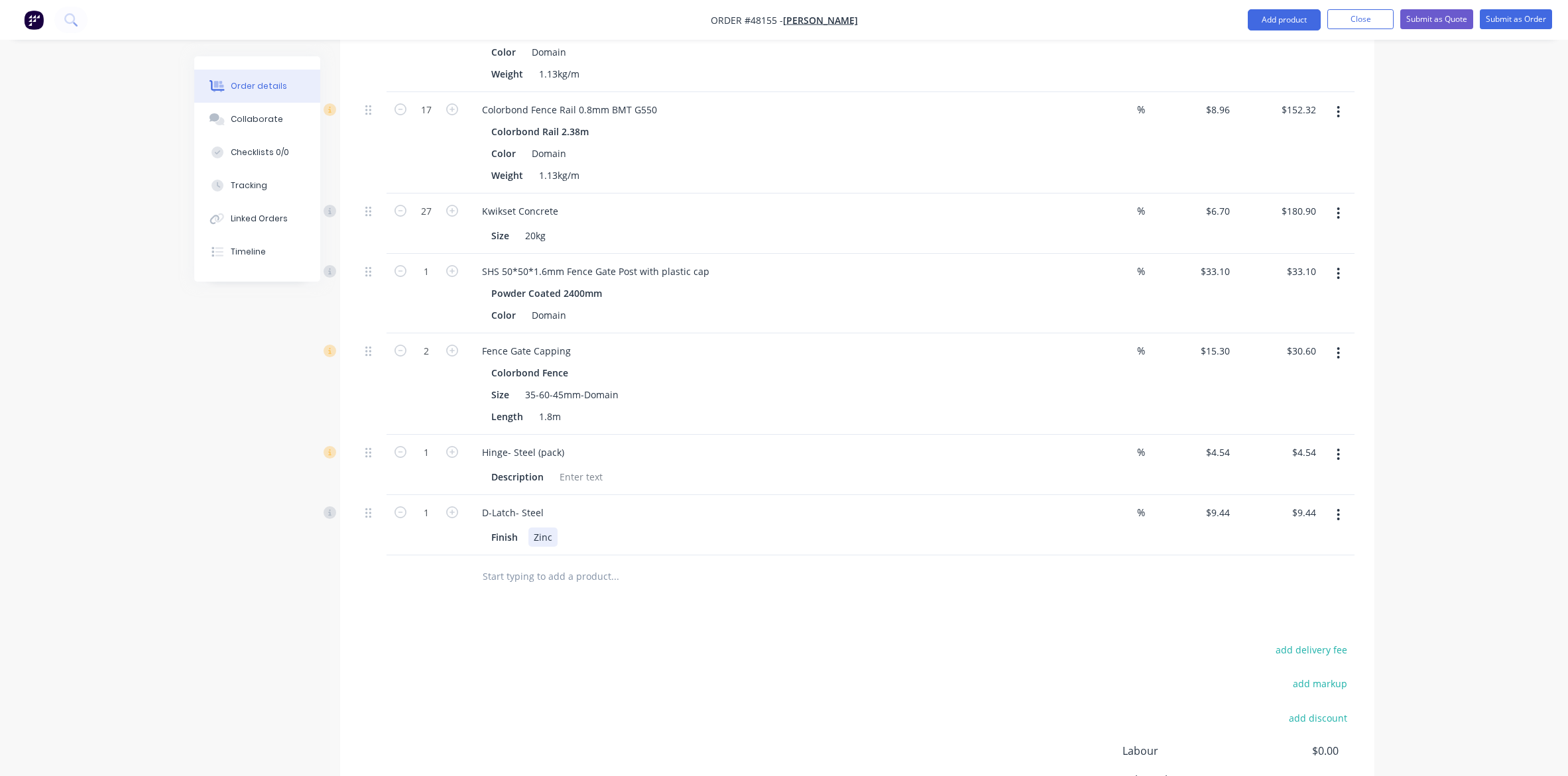
click at [836, 548] on div "D-Latch- Steel Finish Zinc" at bounding box center [764, 525] width 597 height 60
click at [837, 533] on div "Finish Zinc" at bounding box center [761, 537] width 552 height 19
click at [850, 537] on div "Finish Zinc" at bounding box center [761, 537] width 552 height 19
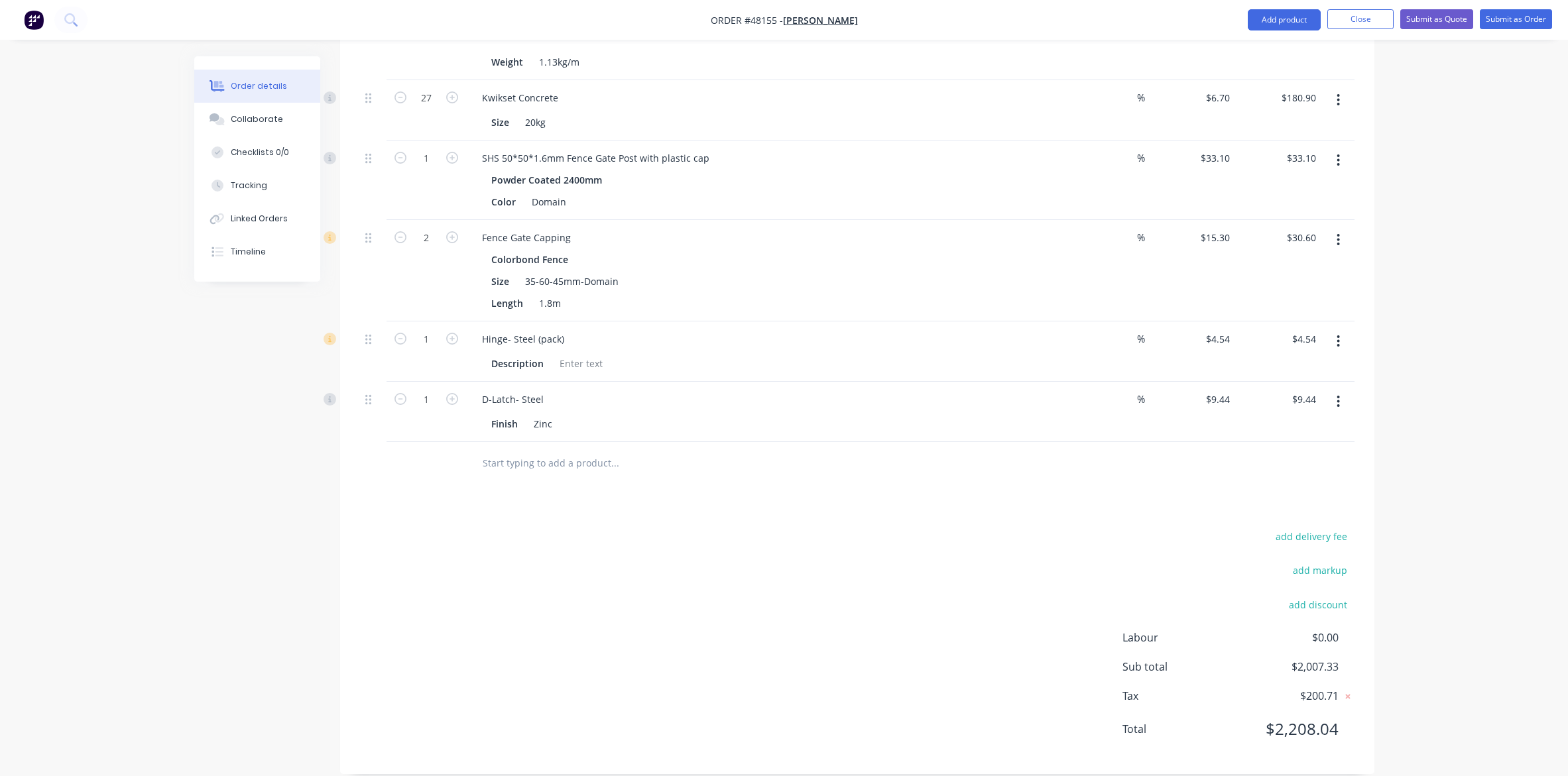
scroll to position [1127, 0]
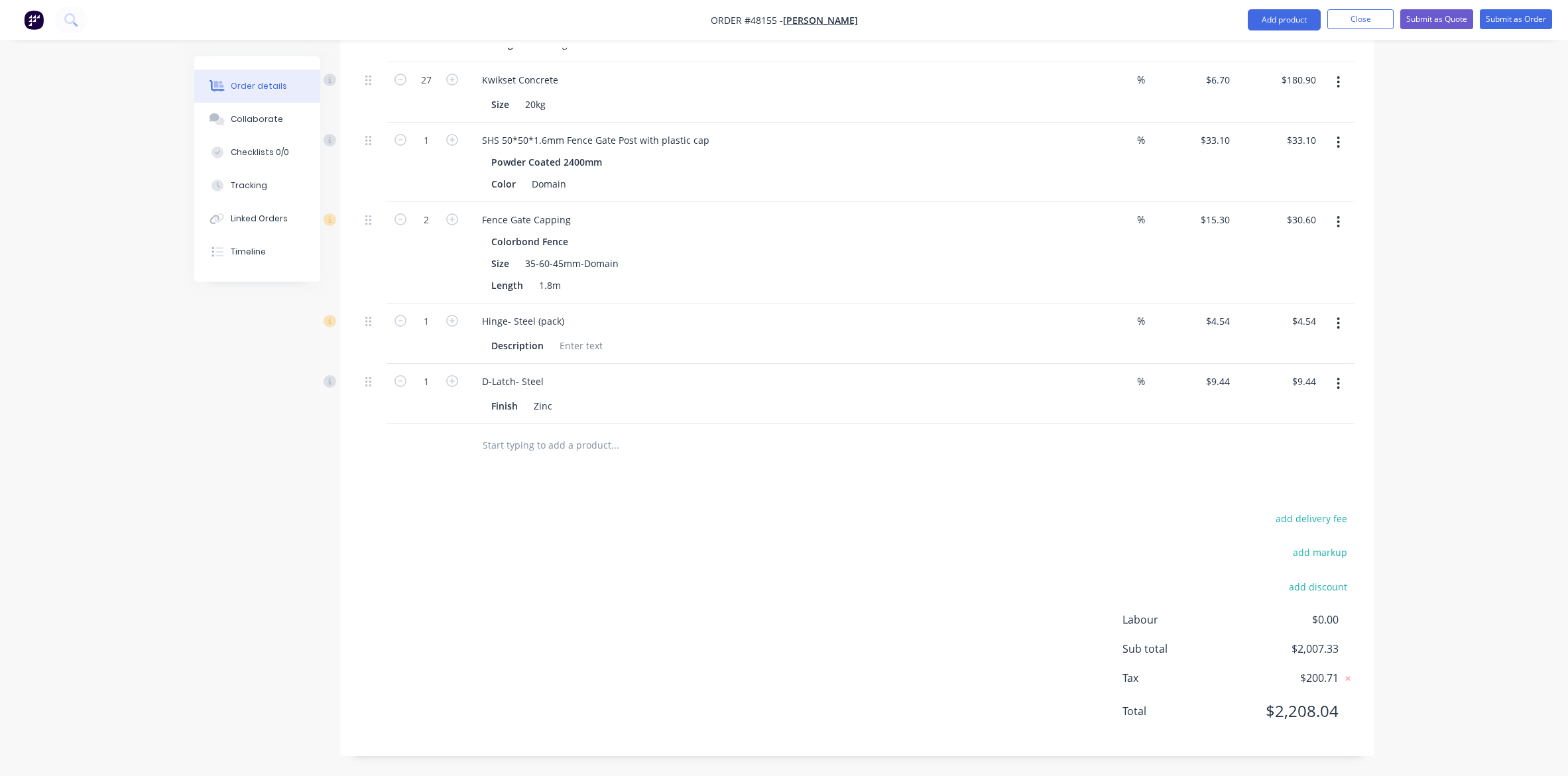
click at [819, 555] on div "add delivery fee add markup add discount Labour $0.00 Sub total $2,007.33 Tax $…" at bounding box center [857, 623] width 995 height 227
click at [1251, 591] on button "add discount" at bounding box center [1318, 586] width 72 height 18
click at [1251, 592] on input at bounding box center [1303, 591] width 59 height 20
type input "7"
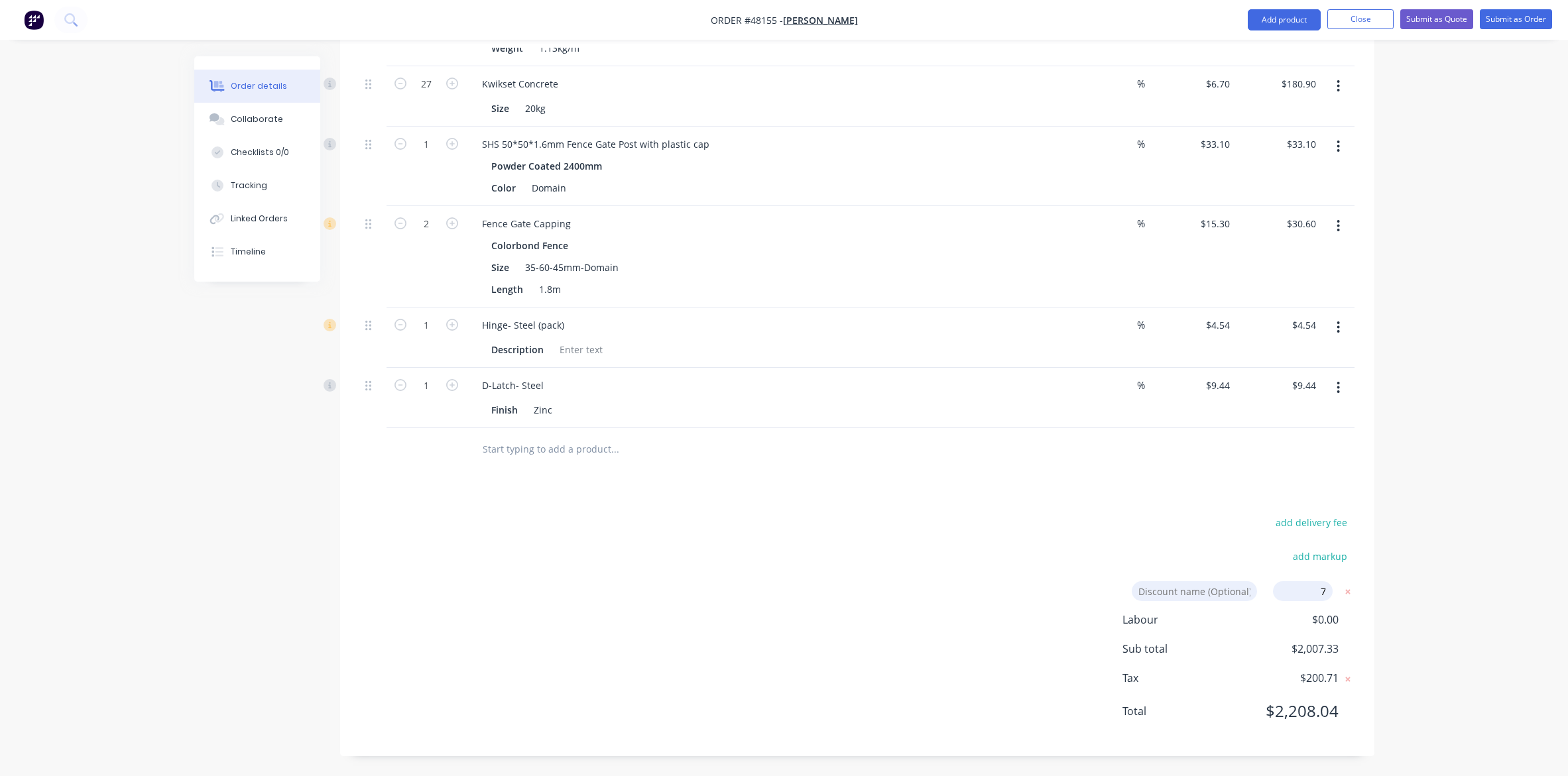
click at [1173, 546] on div "add delivery fee add markup Discount name (Optional) 7 7 0% Labour $0.00 Sub to…" at bounding box center [857, 625] width 995 height 223
click at [1251, 591] on input "7" at bounding box center [1303, 591] width 59 height 20
click input "submit" at bounding box center [0, 0] width 0 height 0
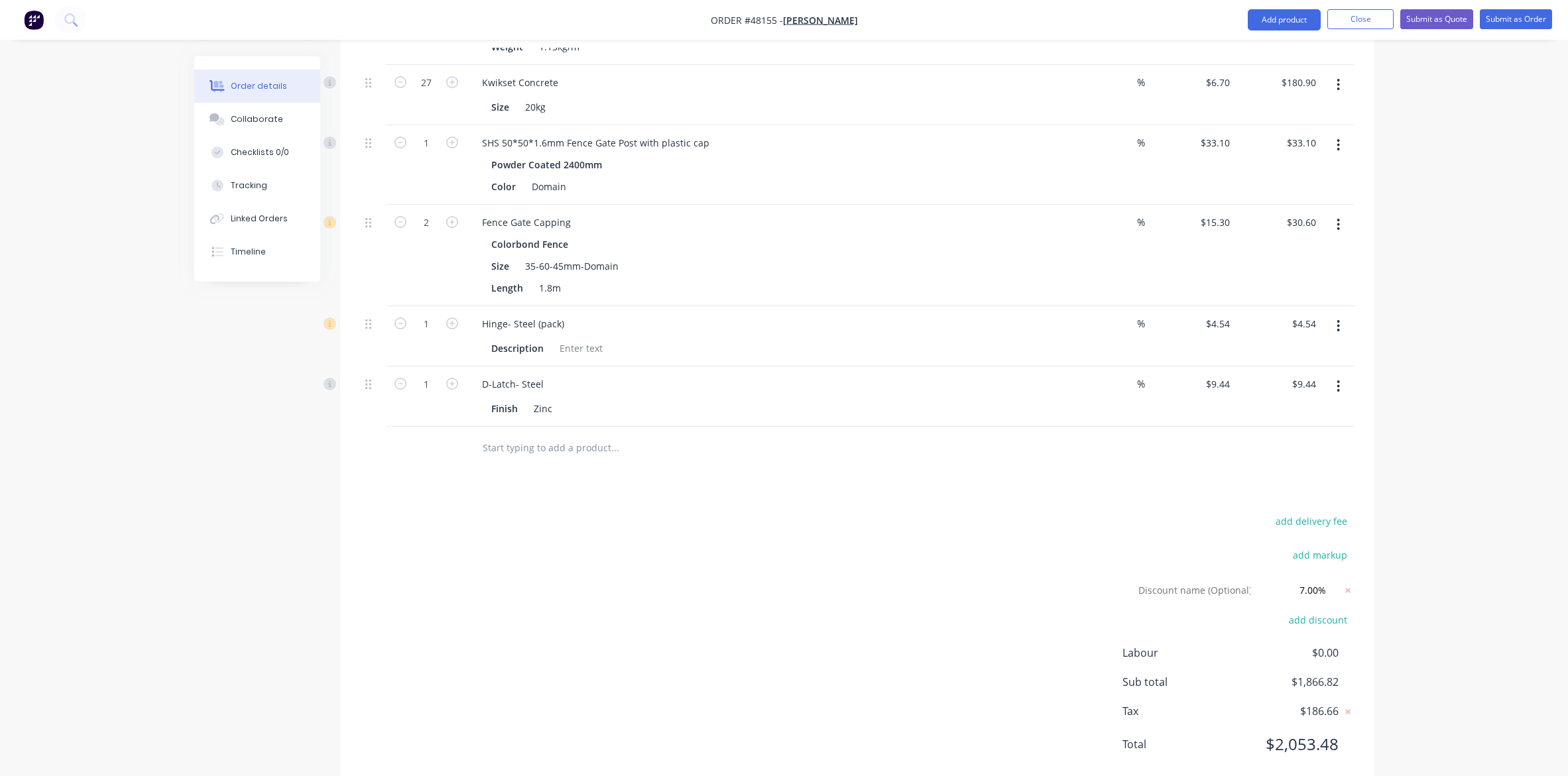
click at [1137, 533] on div "add delivery fee add markup Discount name (Optional) 7.00% 7.00% 0% add discoun…" at bounding box center [857, 641] width 995 height 257
click at [1135, 525] on div "add delivery fee add markup Discount name (Optional) 7.00% 7.00% 0% add discoun…" at bounding box center [857, 641] width 995 height 257
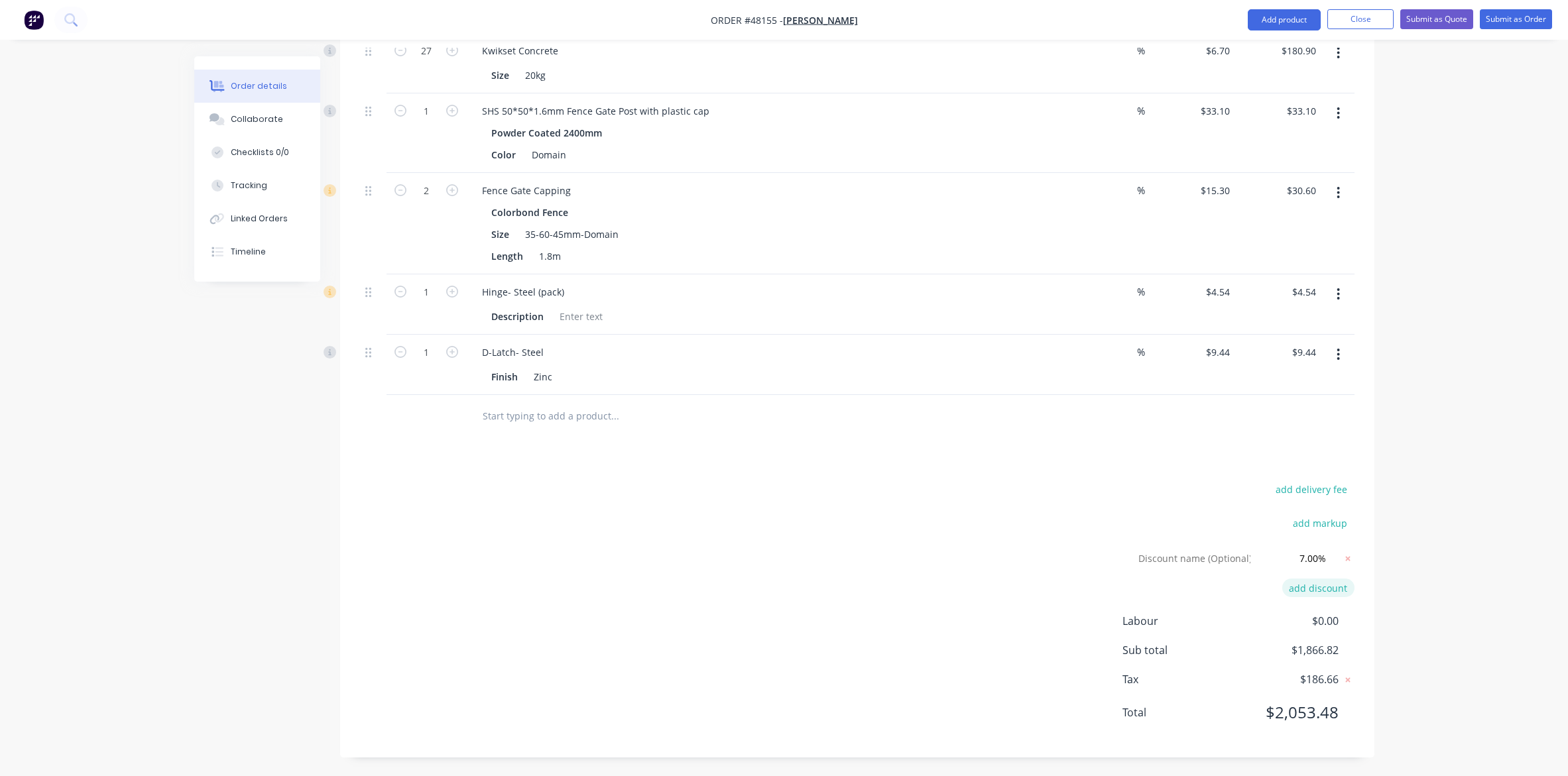
scroll to position [1157, 0]
drag, startPoint x: 1507, startPoint y: 424, endPoint x: 1493, endPoint y: 387, distance: 39.6
click at [1251, 10] on button "Submit as Quote" at bounding box center [1436, 19] width 72 height 20
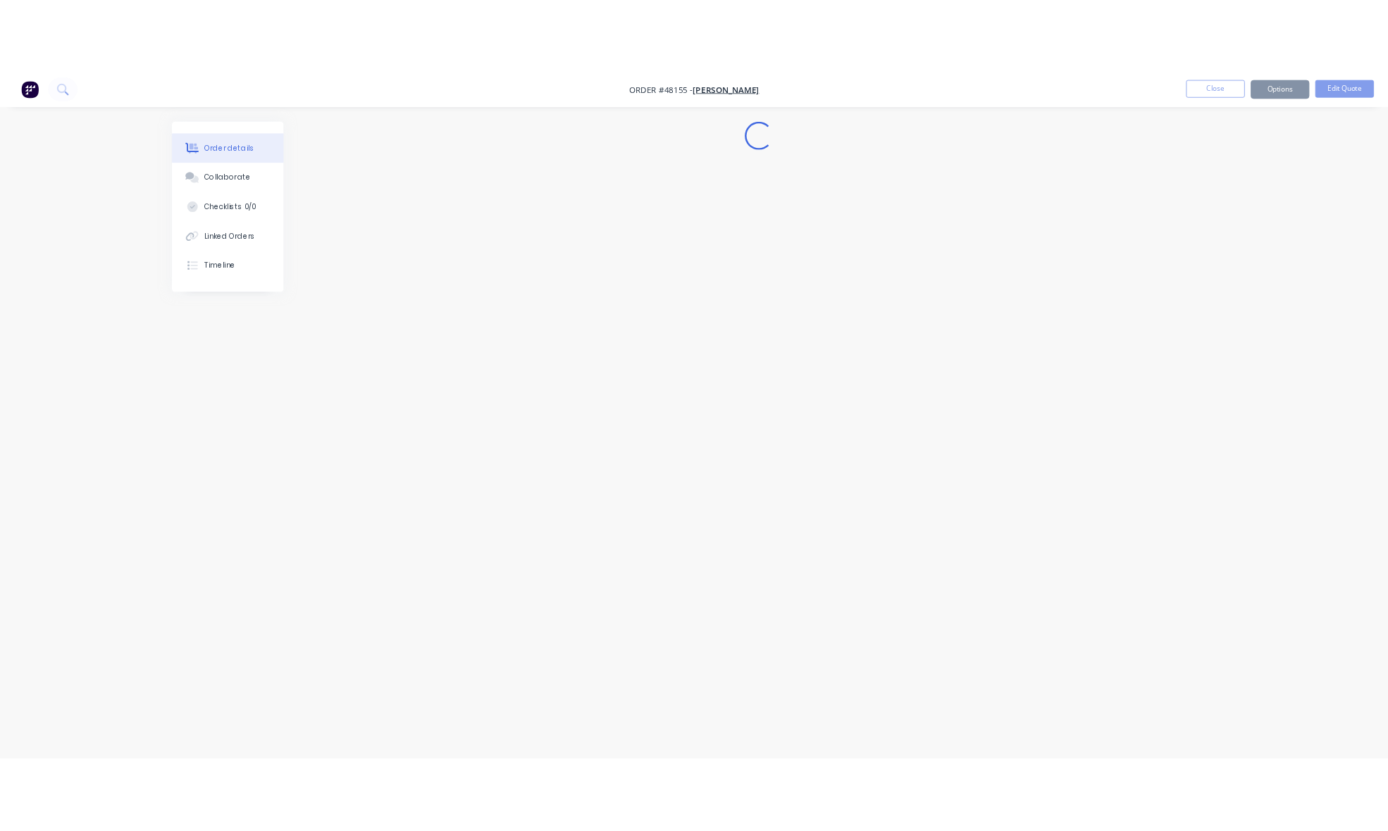
scroll to position [0, 0]
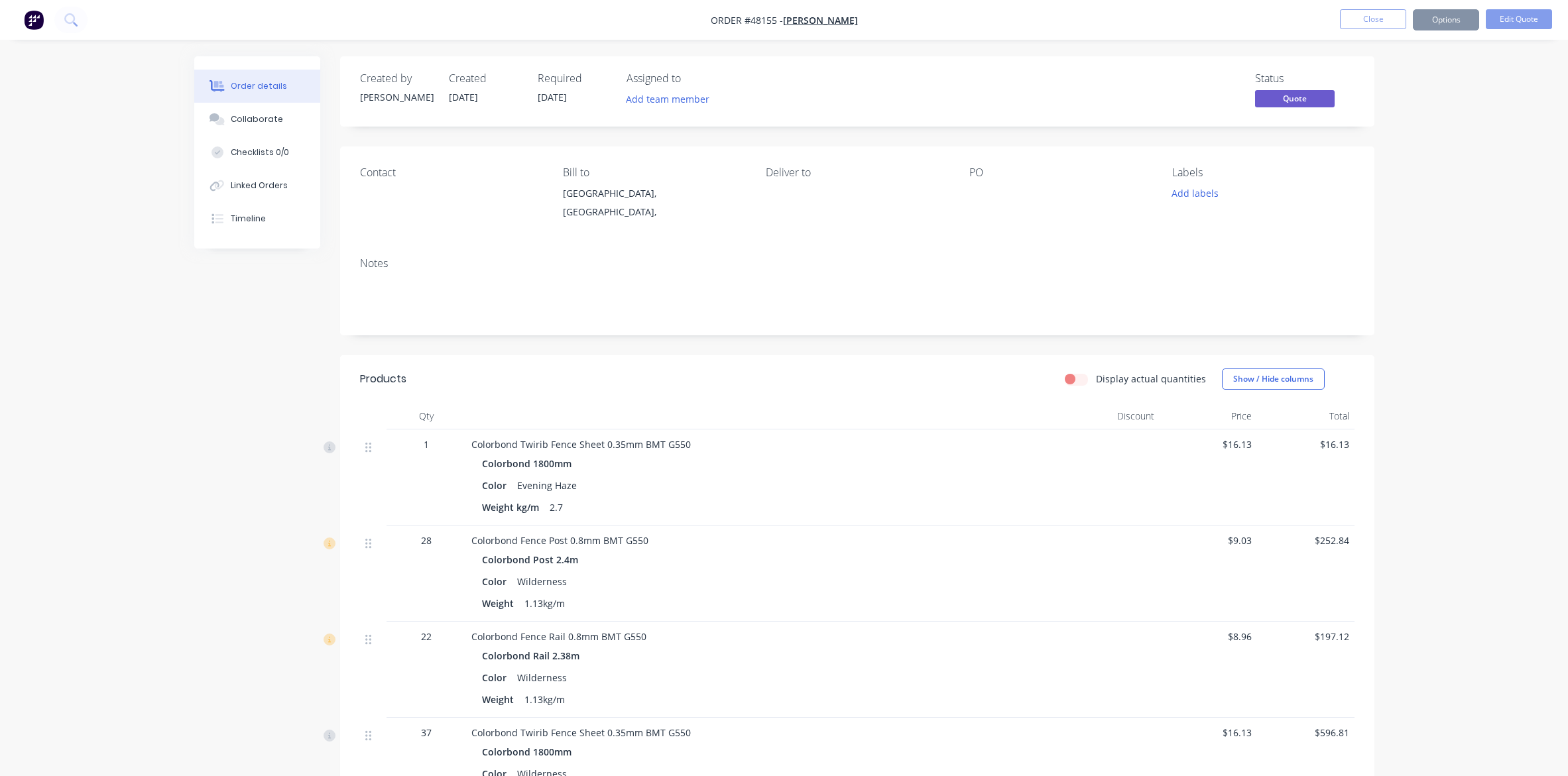
click at [1251, 21] on button "Options" at bounding box center [1446, 20] width 66 height 22
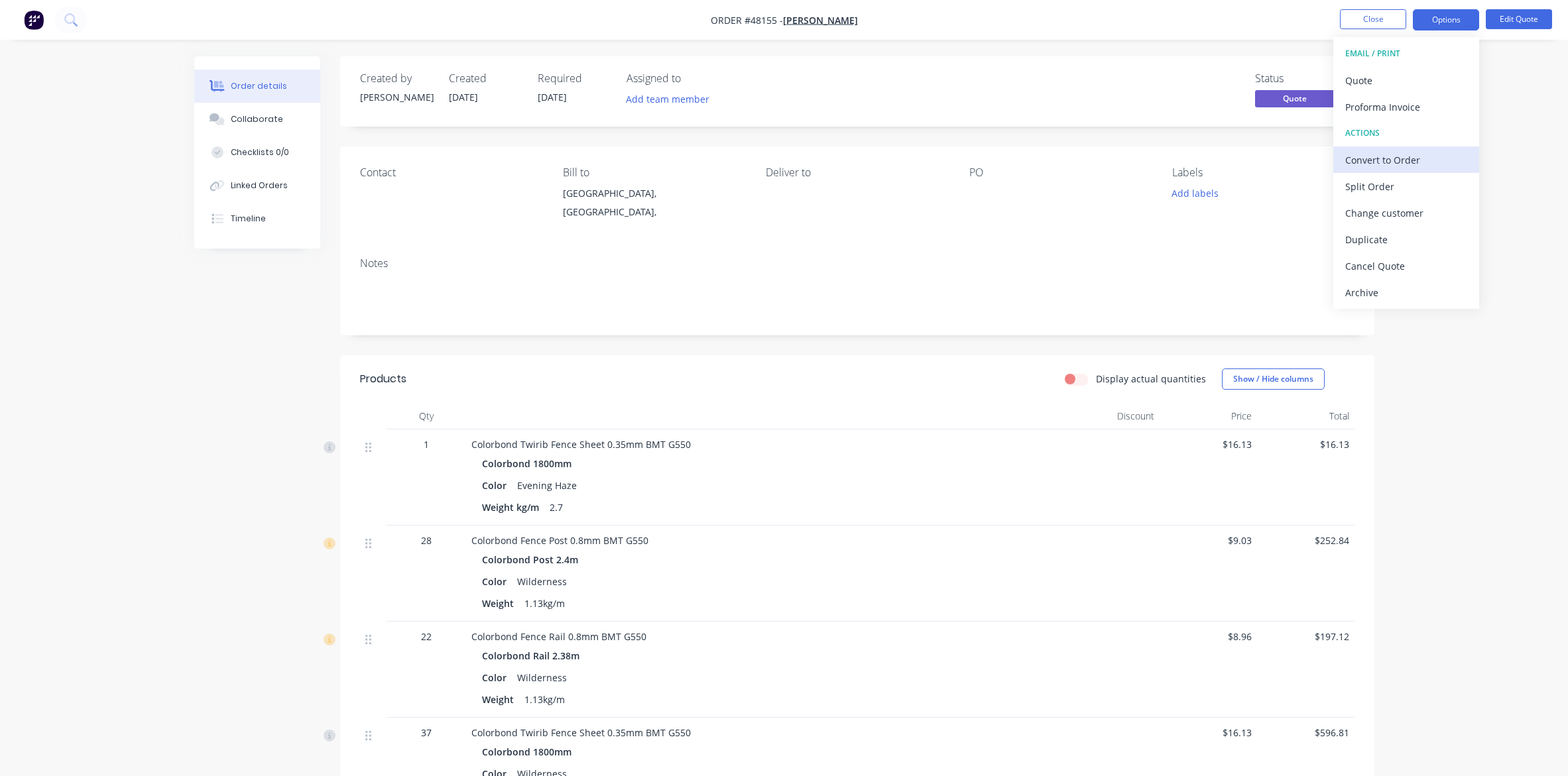
click at [1251, 158] on div "Convert to Order" at bounding box center [1406, 160] width 122 height 19
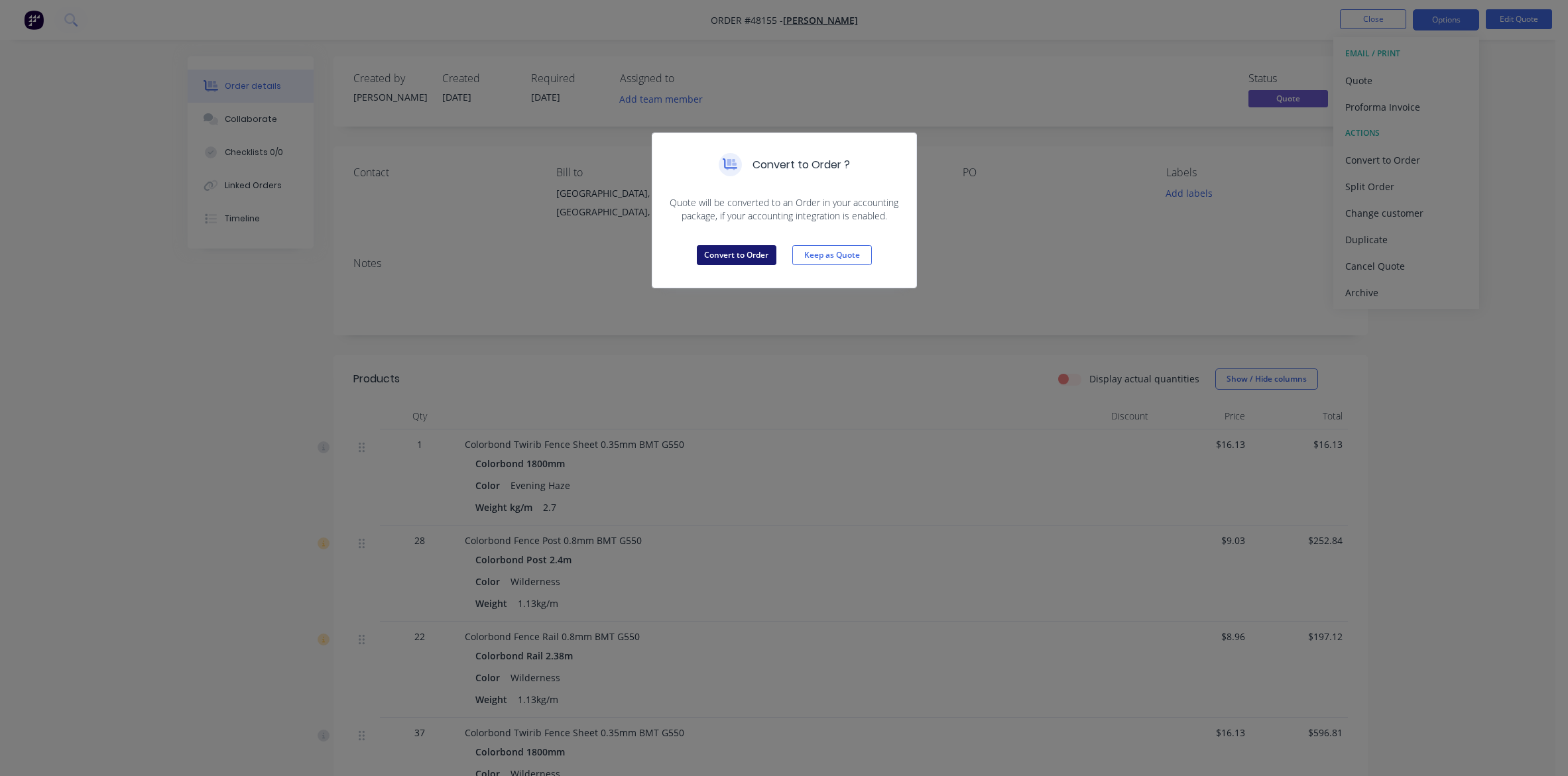
click at [760, 246] on button "Convert to Order" at bounding box center [736, 255] width 80 height 20
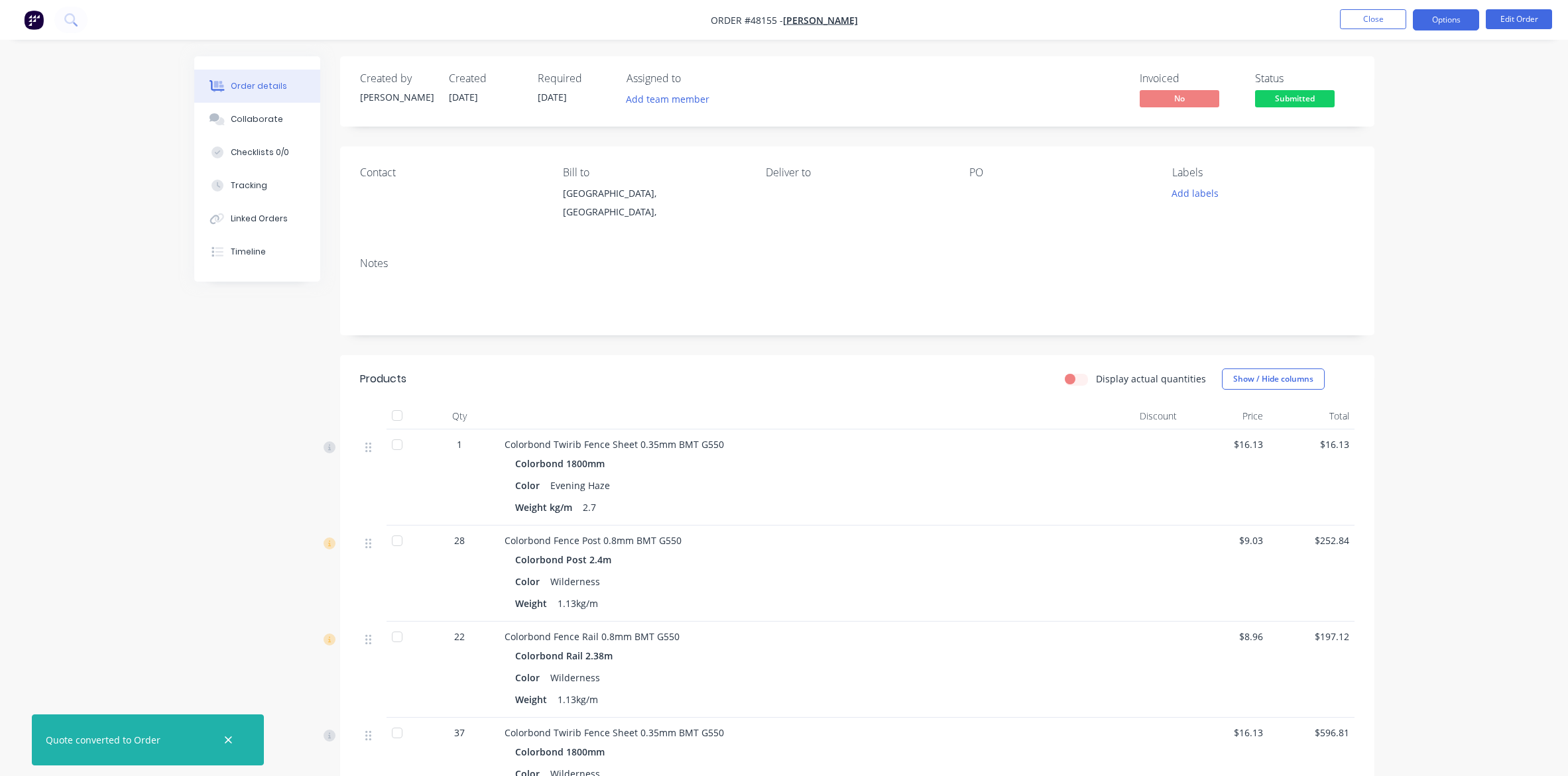
click at [1251, 24] on button "Options" at bounding box center [1446, 20] width 66 height 22
click at [1251, 192] on div "Delivery Docket" at bounding box center [1406, 186] width 122 height 19
click at [1251, 127] on div "Without pricing" at bounding box center [1406, 134] width 122 height 19
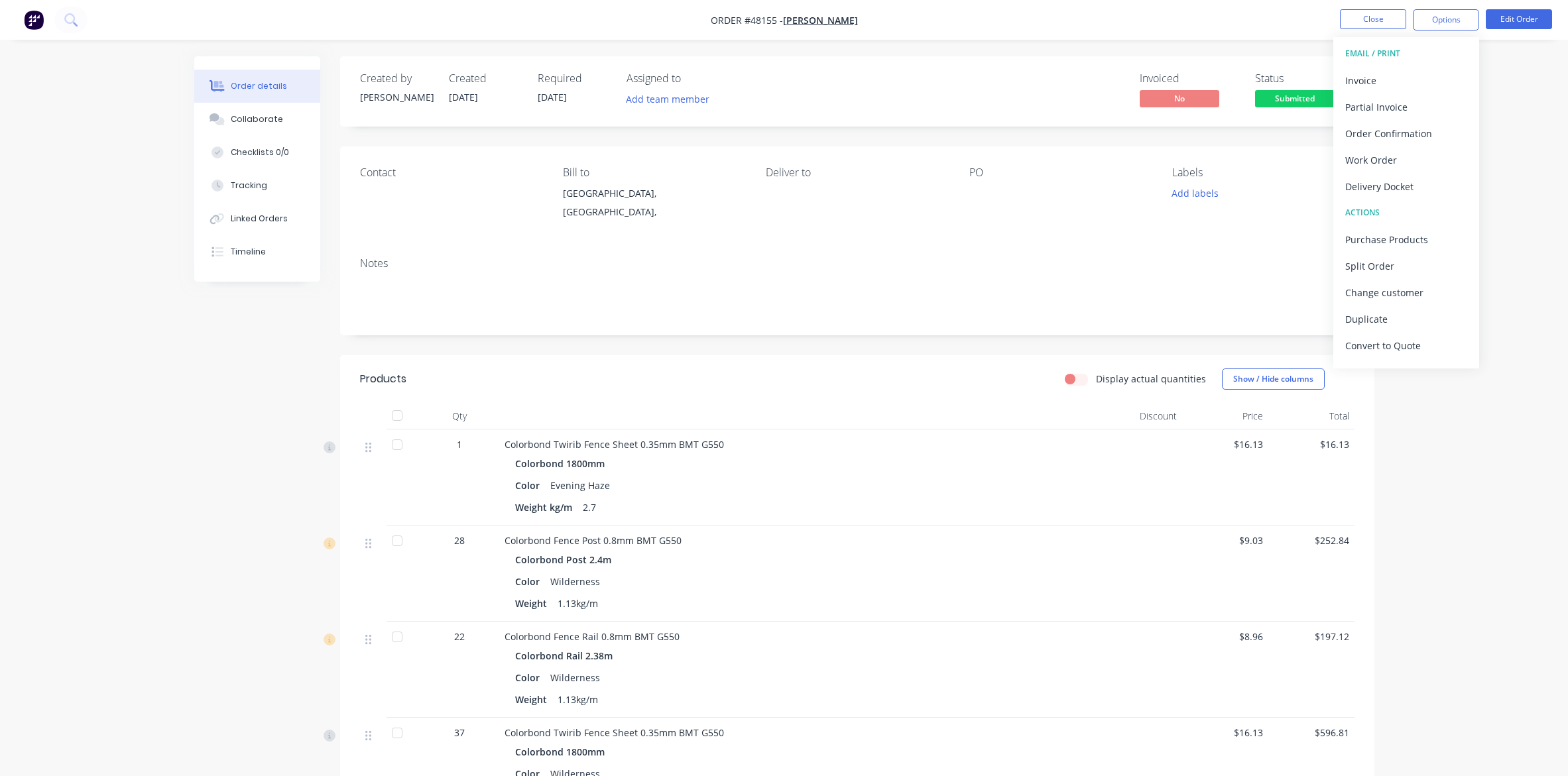
drag, startPoint x: 1042, startPoint y: 24, endPoint x: 1048, endPoint y: 28, distance: 7.2
click at [1046, 26] on nav "Order #48155 - Mike Fence Close Options EMAIL / PRINT Invoice Partial Invoice O…" at bounding box center [784, 20] width 1568 height 40
click at [1251, 98] on span "Submitted" at bounding box center [1295, 99] width 80 height 17
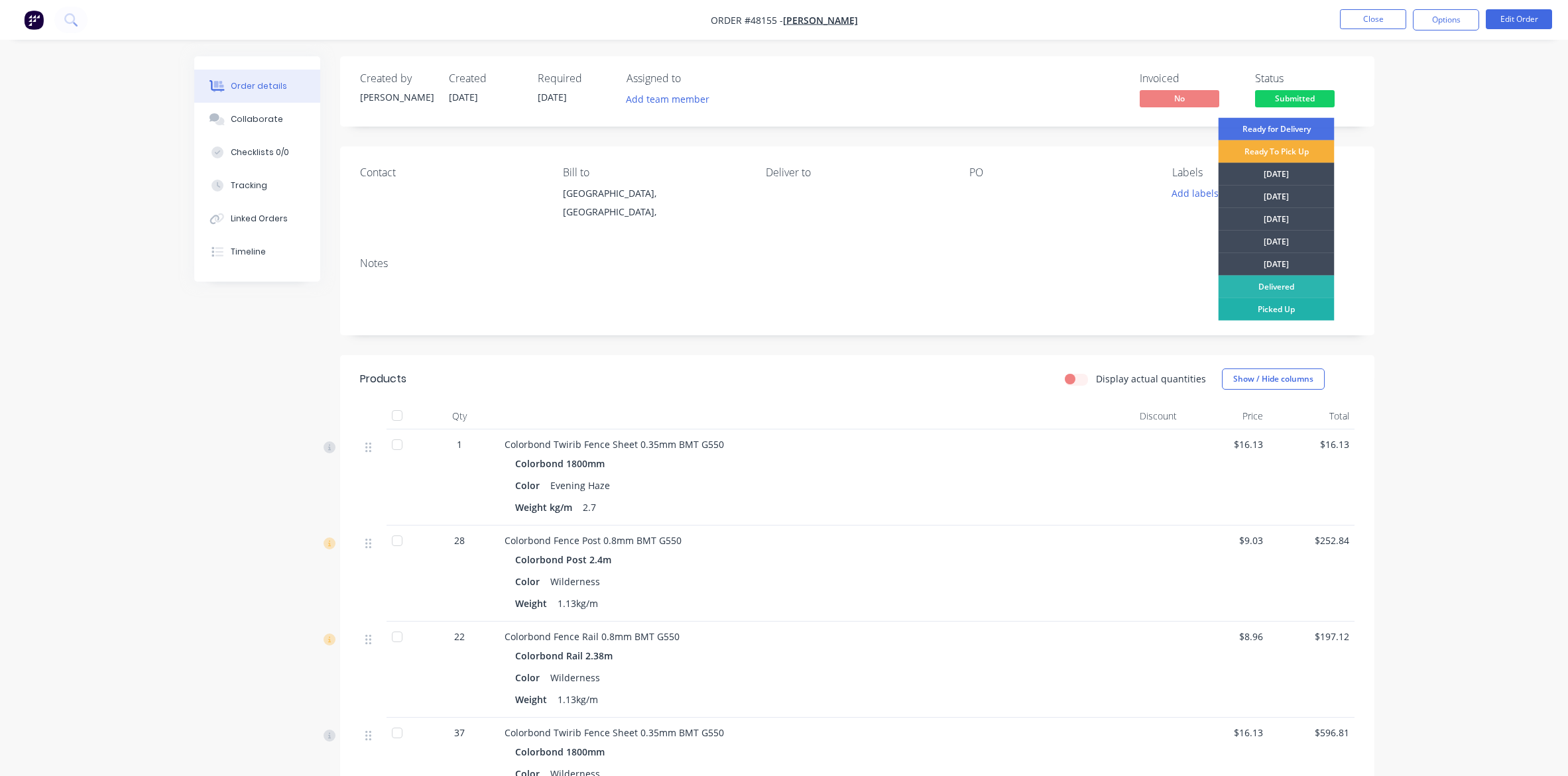
click at [1251, 312] on div "Picked Up" at bounding box center [1276, 309] width 116 height 23
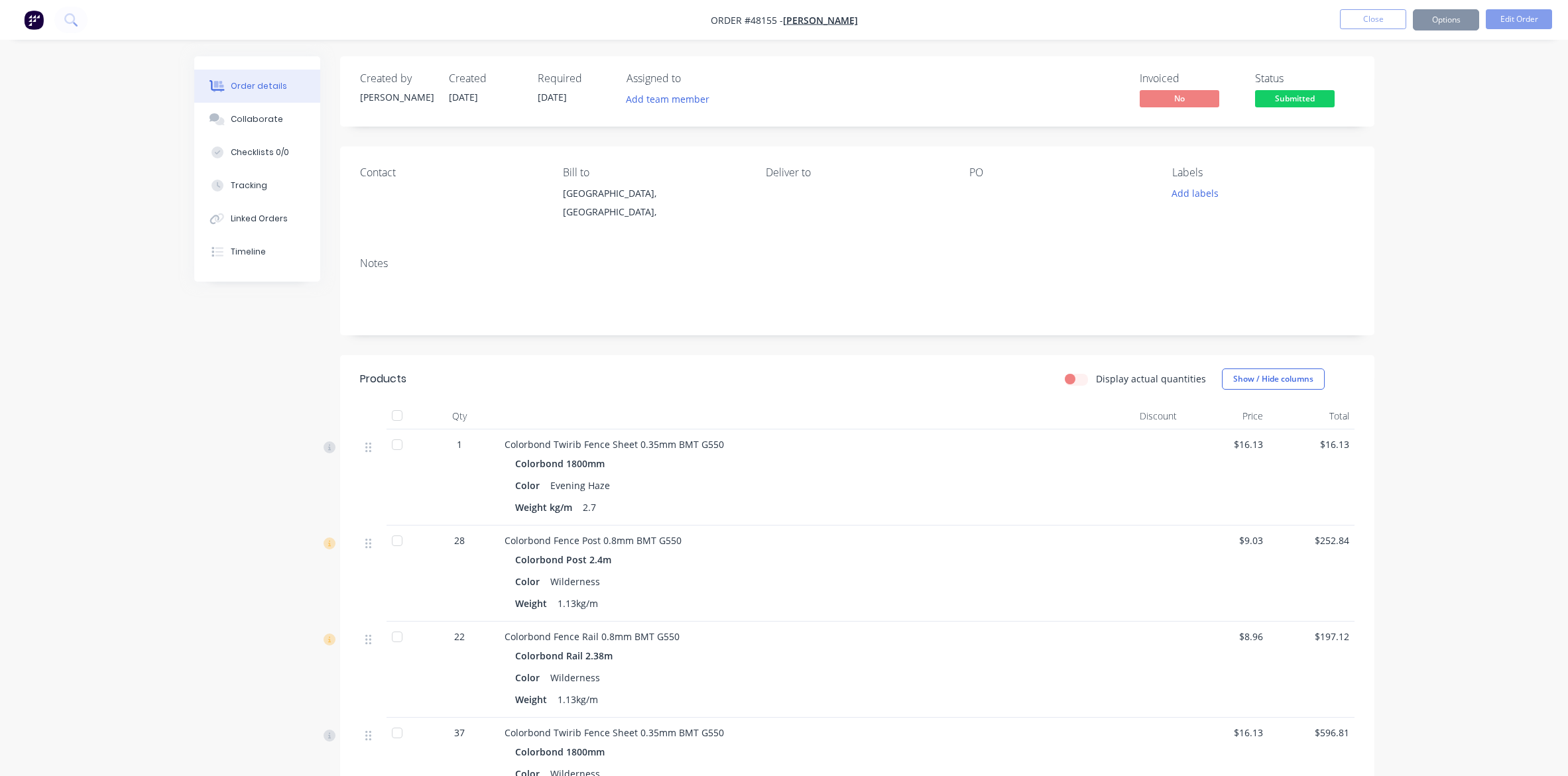
drag, startPoint x: 1470, startPoint y: 194, endPoint x: 1467, endPoint y: 181, distance: 13.3
click at [1251, 15] on button "Options" at bounding box center [1446, 20] width 66 height 22
click at [1251, 12] on button "Options" at bounding box center [1446, 20] width 66 height 22
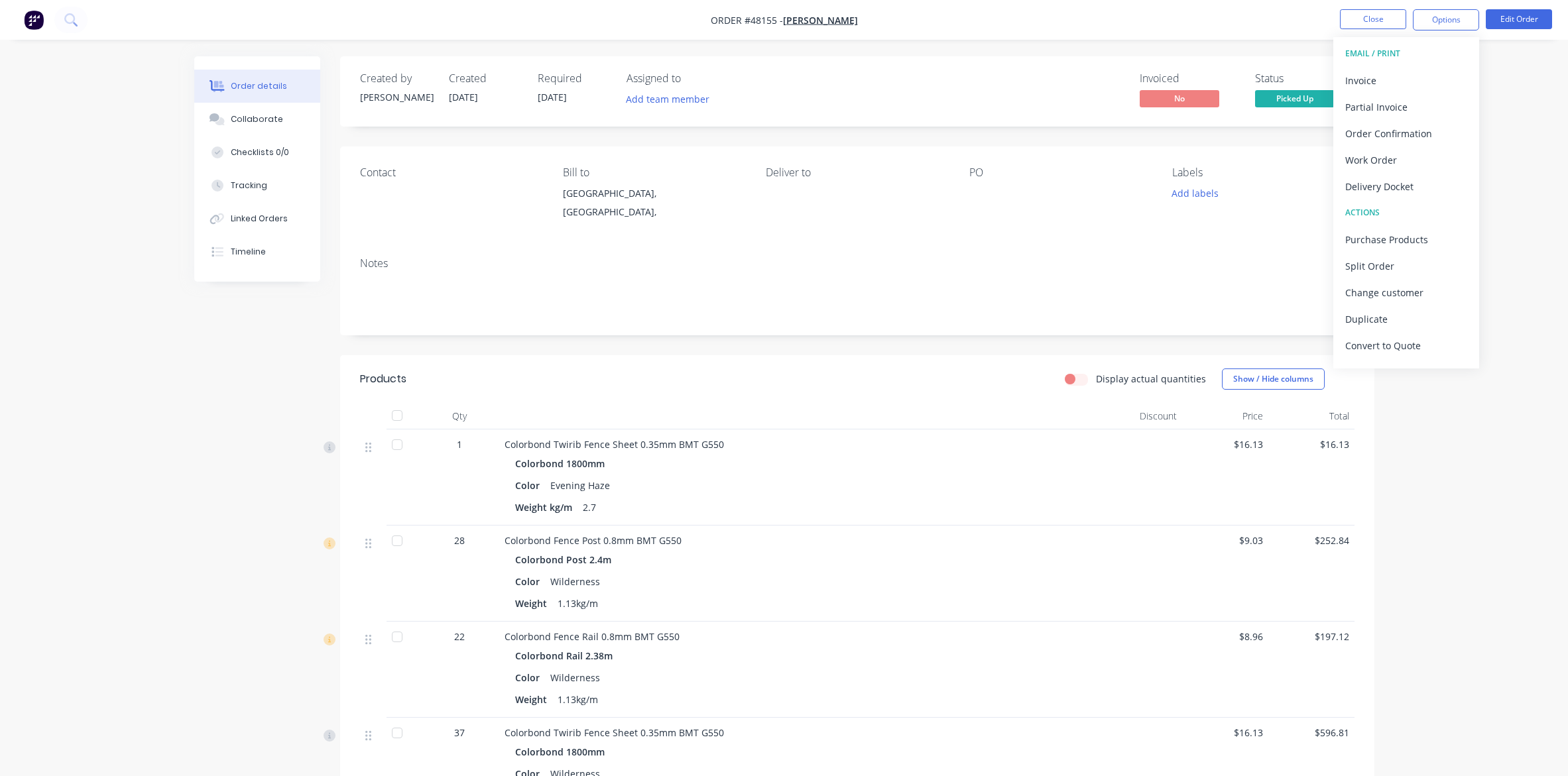
drag, startPoint x: 1437, startPoint y: 182, endPoint x: 1437, endPoint y: 174, distance: 8.0
click at [1251, 180] on div "Delivery Docket" at bounding box center [1406, 186] width 122 height 19
click at [1251, 110] on div "With pricing" at bounding box center [1406, 107] width 122 height 19
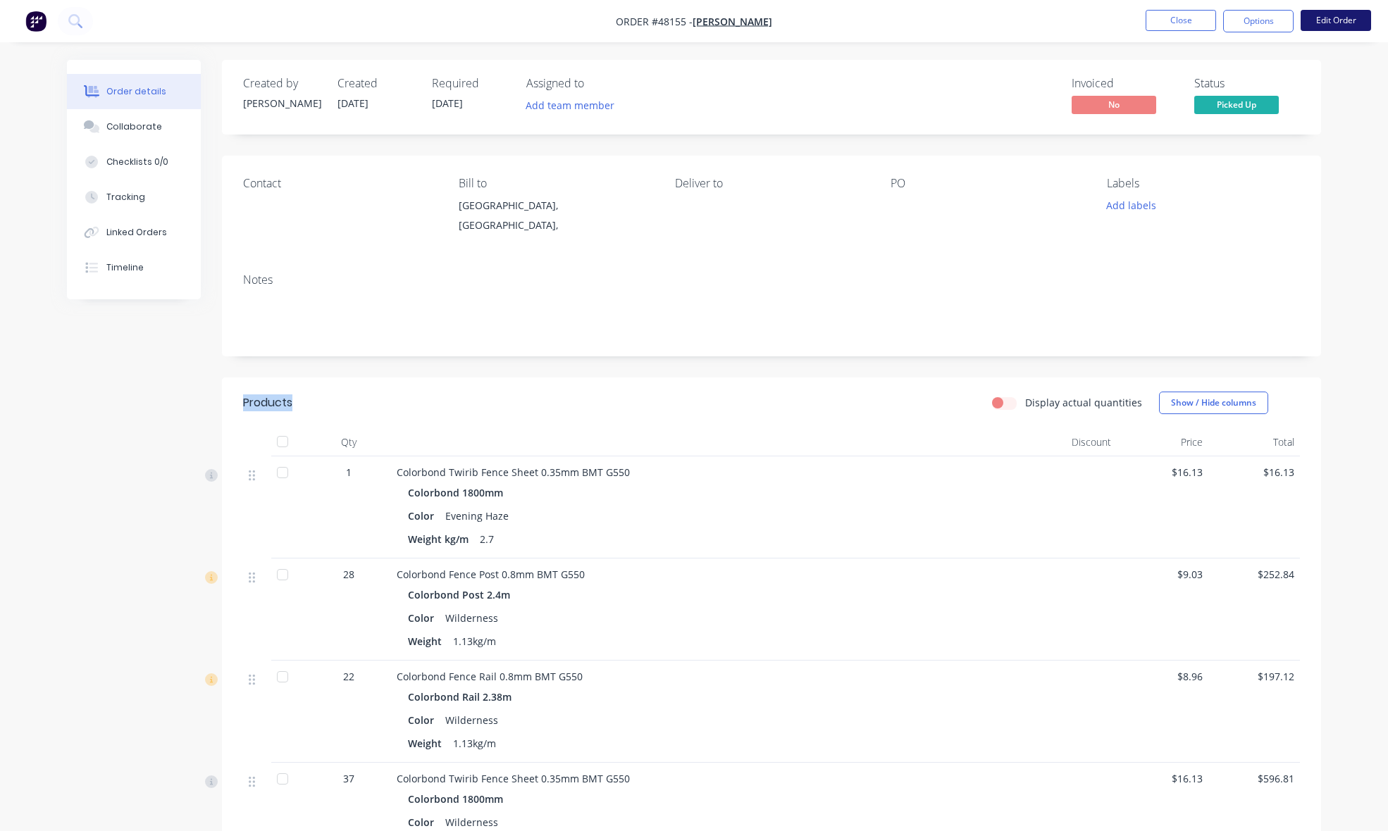
click at [1312, 23] on button "Edit Order" at bounding box center [1335, 20] width 70 height 21
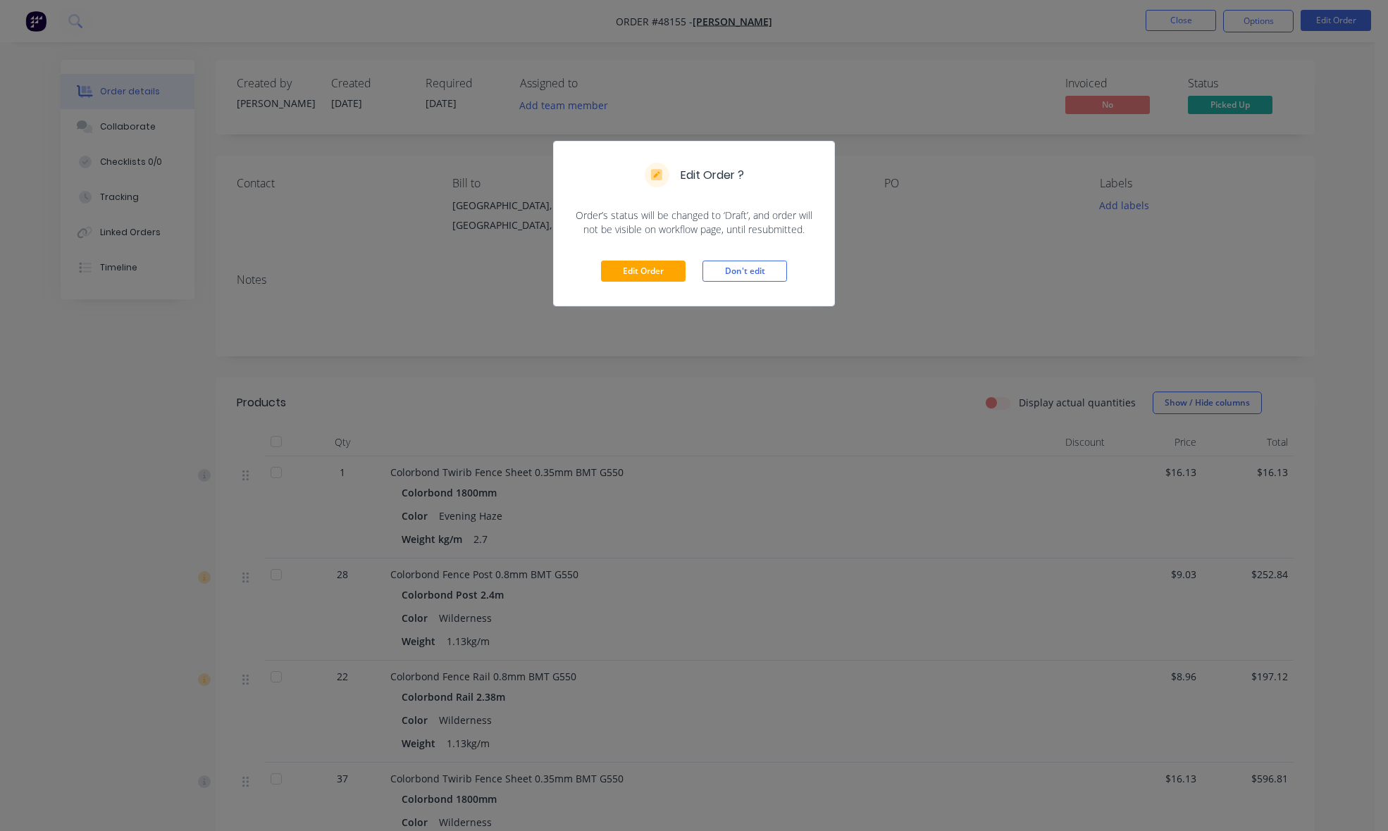
click at [656, 283] on div "Edit Order Don't edit" at bounding box center [694, 271] width 280 height 69
click at [654, 266] on button "Edit Order" at bounding box center [643, 271] width 85 height 21
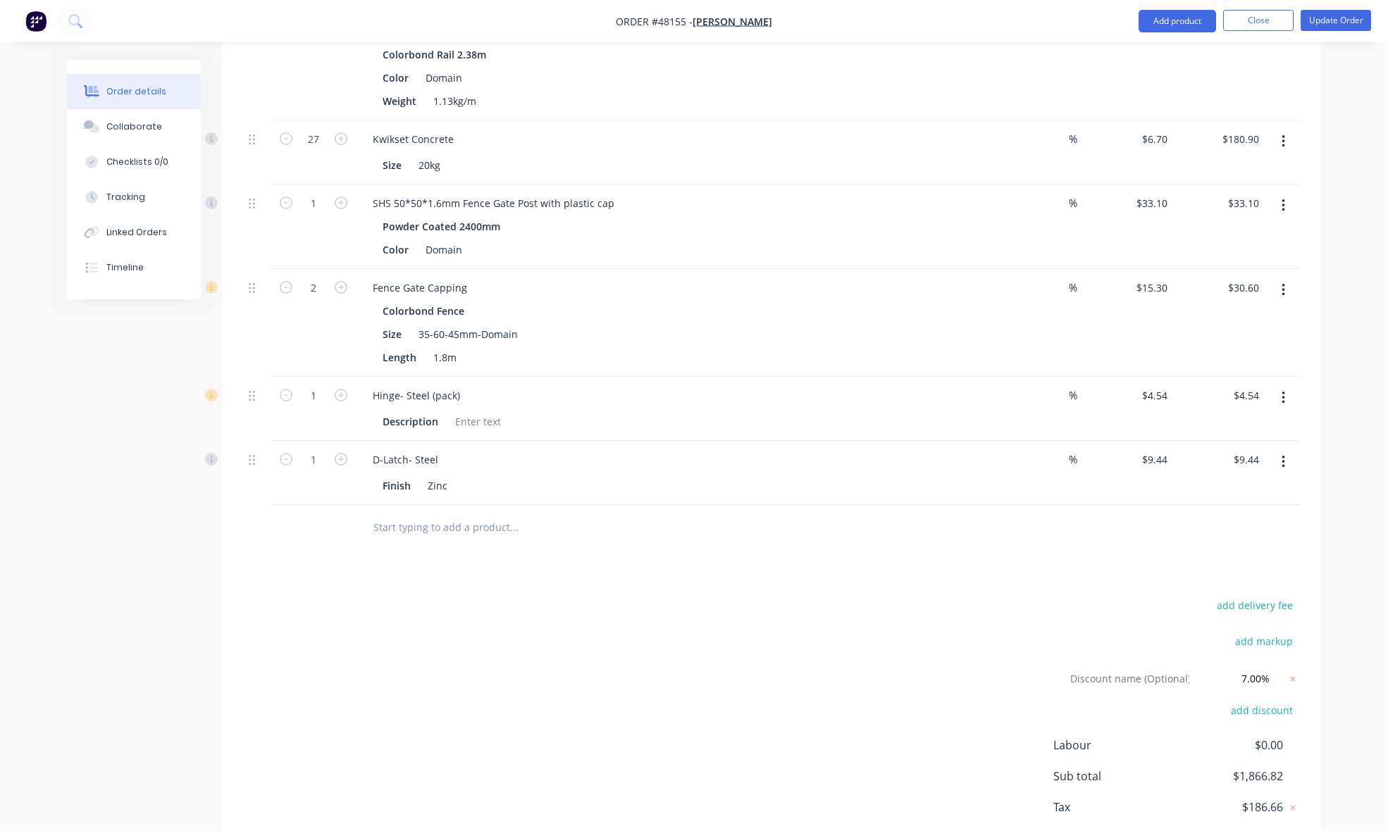
scroll to position [1145, 0]
click at [1284, 289] on button "button" at bounding box center [1283, 287] width 33 height 25
click at [1198, 399] on button "Delete" at bounding box center [1233, 409] width 134 height 28
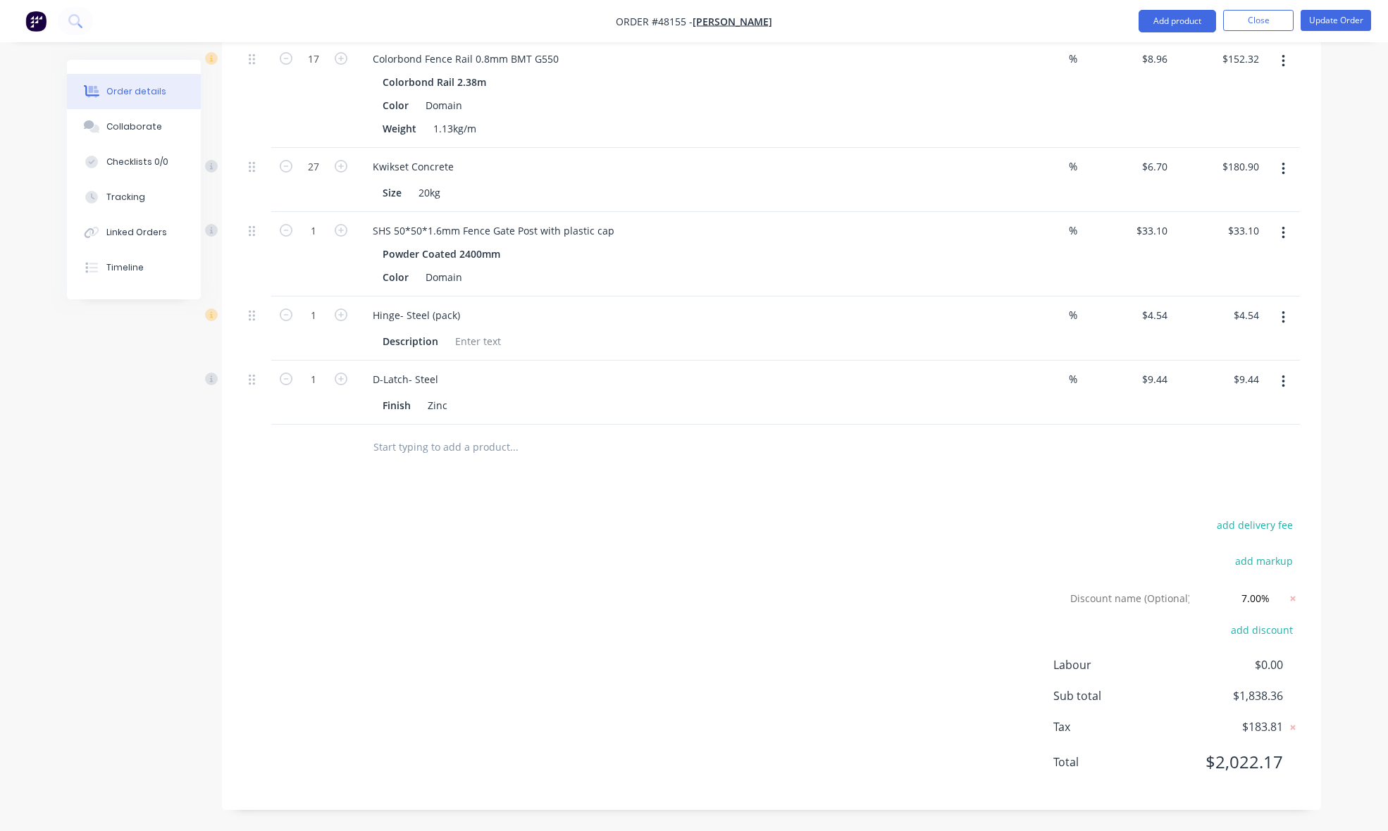
scroll to position [1117, 0]
drag, startPoint x: 1310, startPoint y: 144, endPoint x: 1327, endPoint y: 95, distance: 51.9
click at [1329, 23] on button "Update Order" at bounding box center [1335, 20] width 70 height 21
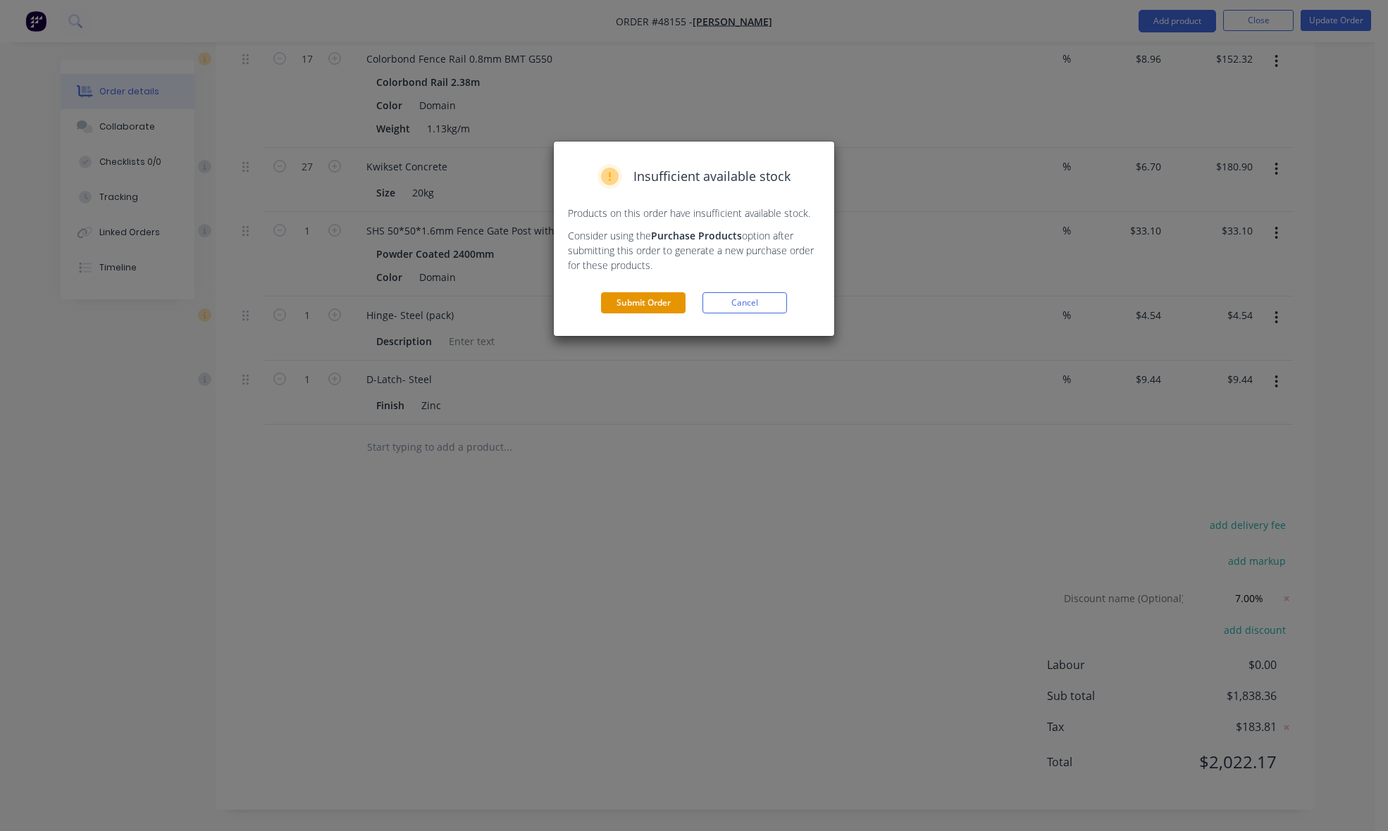
click at [633, 309] on button "Submit Order" at bounding box center [643, 302] width 85 height 21
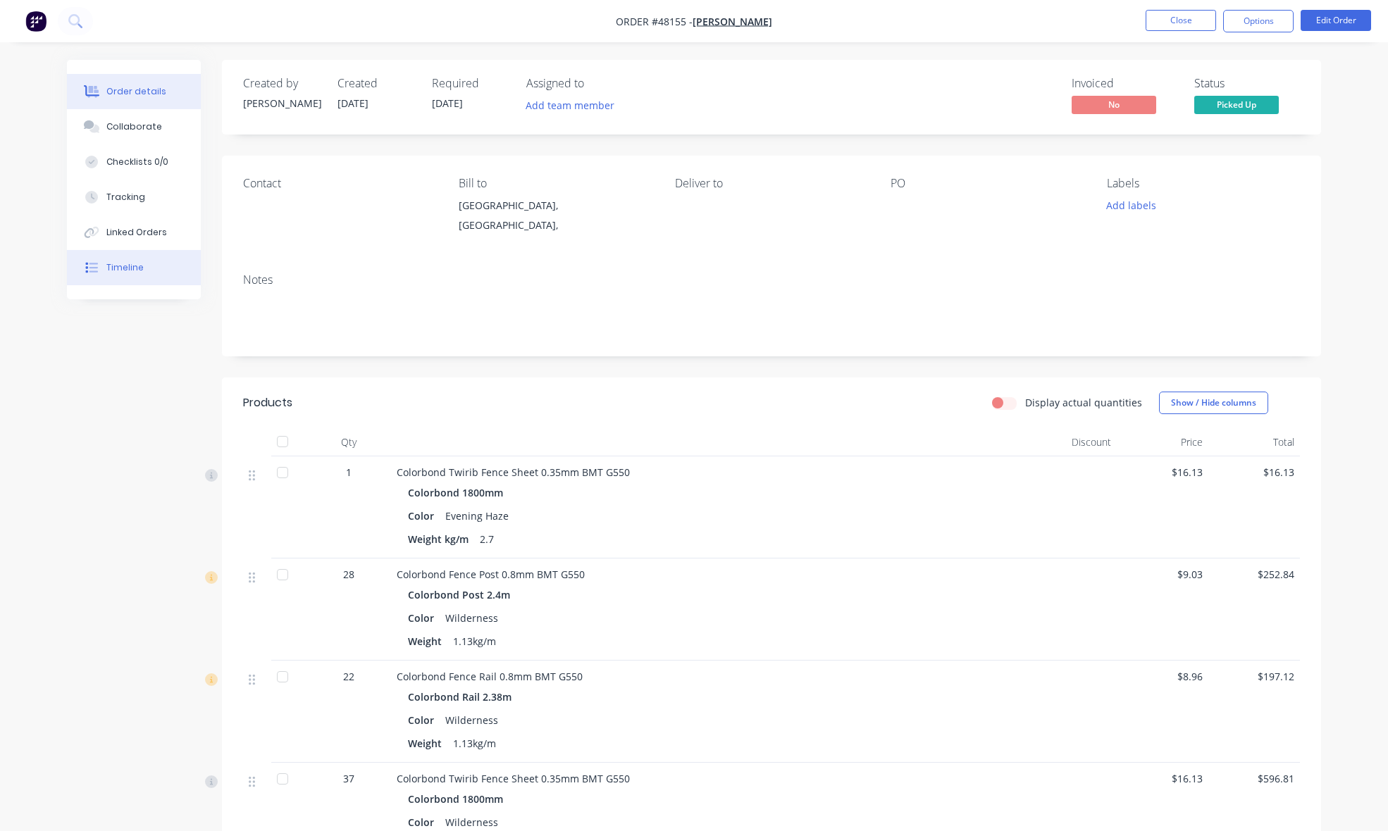
click at [124, 273] on div "Timeline" at bounding box center [124, 267] width 37 height 13
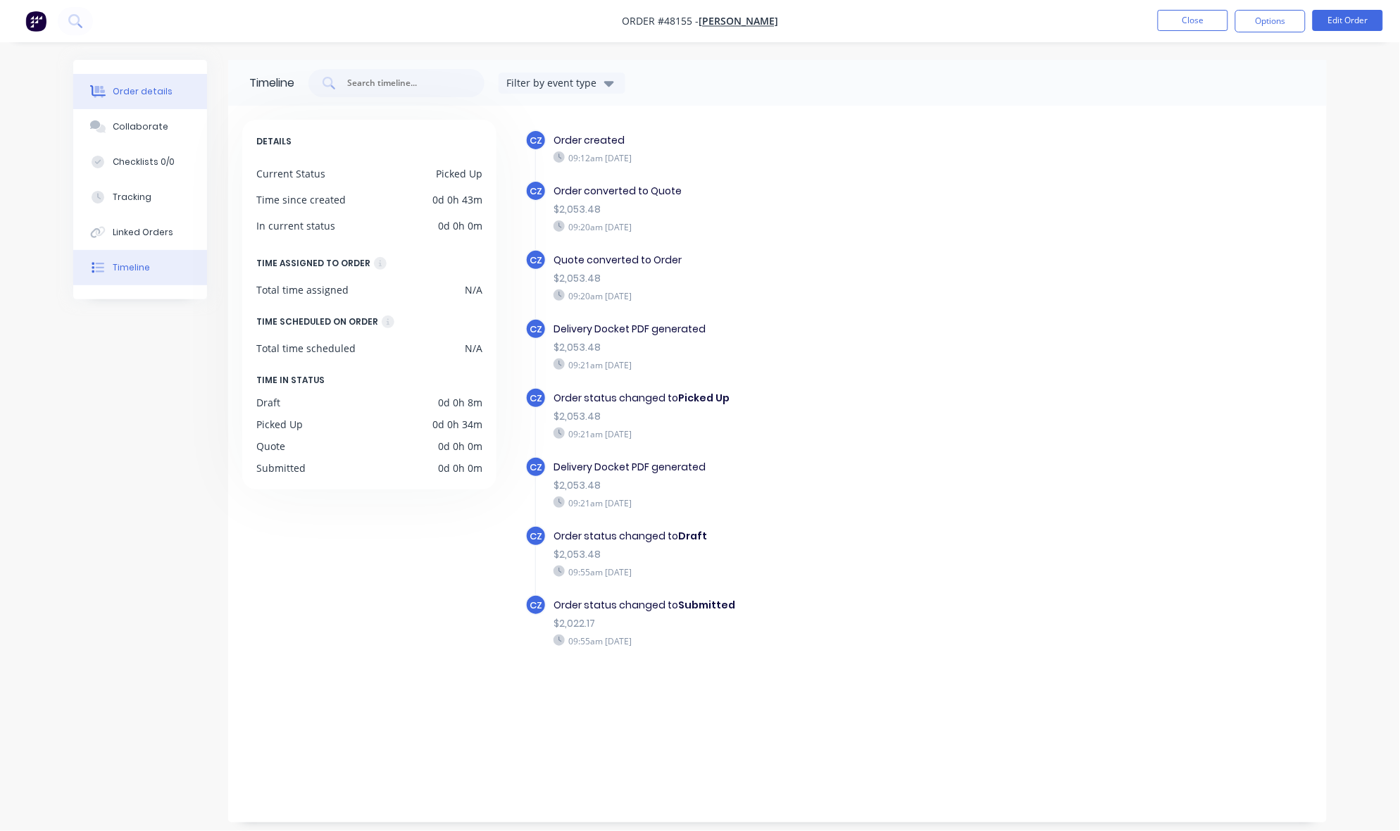
click at [180, 85] on button "Order details" at bounding box center [140, 91] width 134 height 35
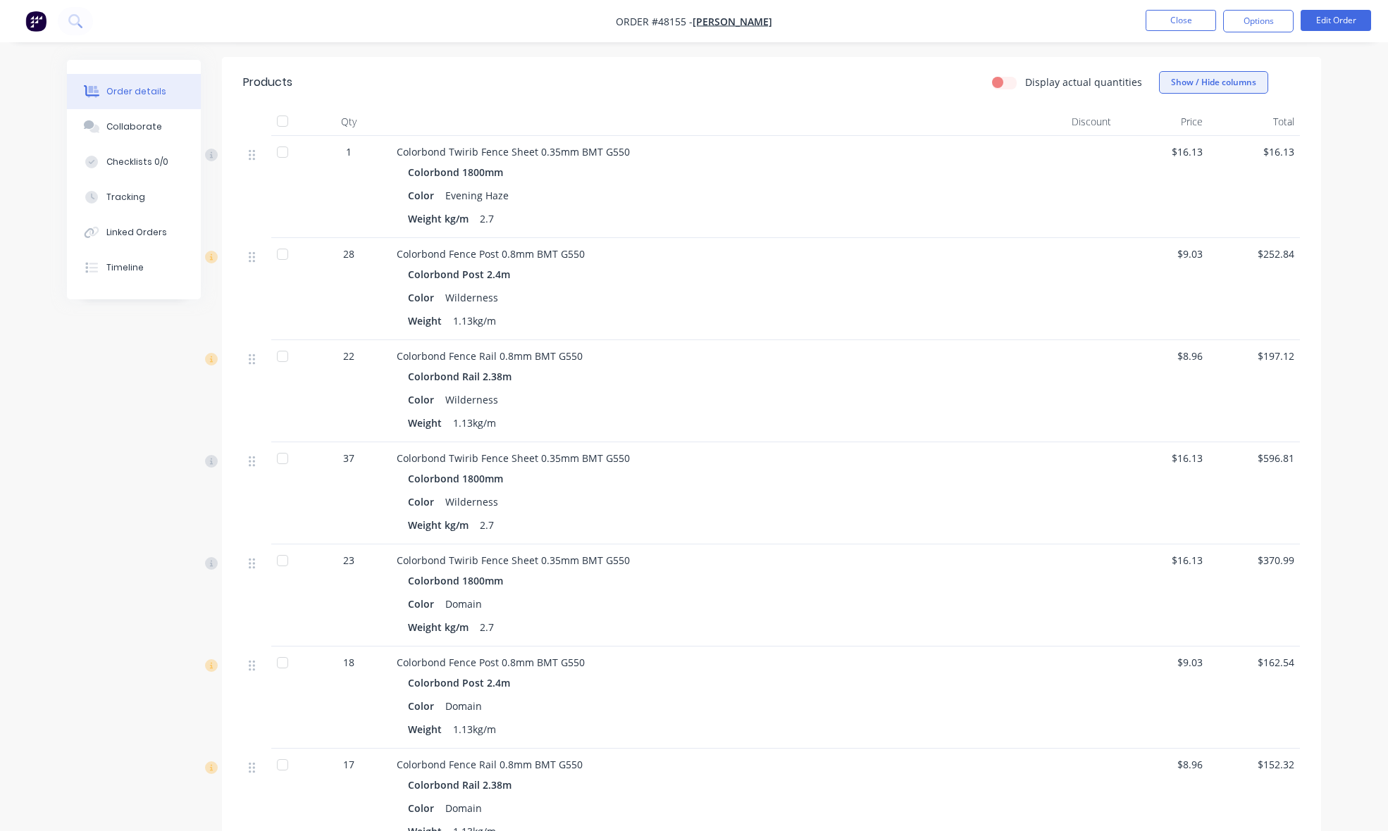
scroll to position [318, 0]
click at [1185, 15] on button "Close" at bounding box center [1180, 20] width 70 height 21
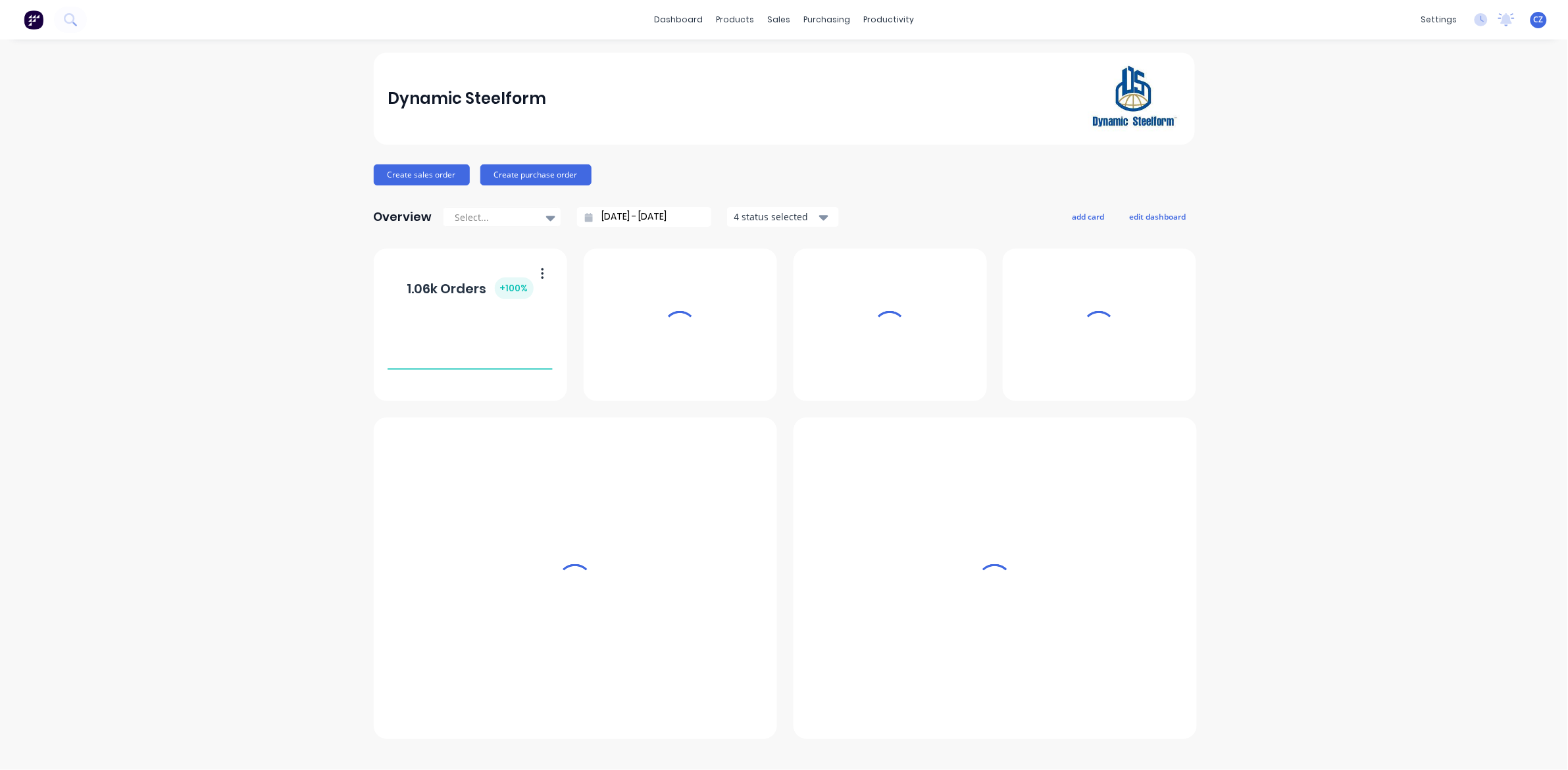
click at [778, 15] on div "sales" at bounding box center [778, 20] width 36 height 20
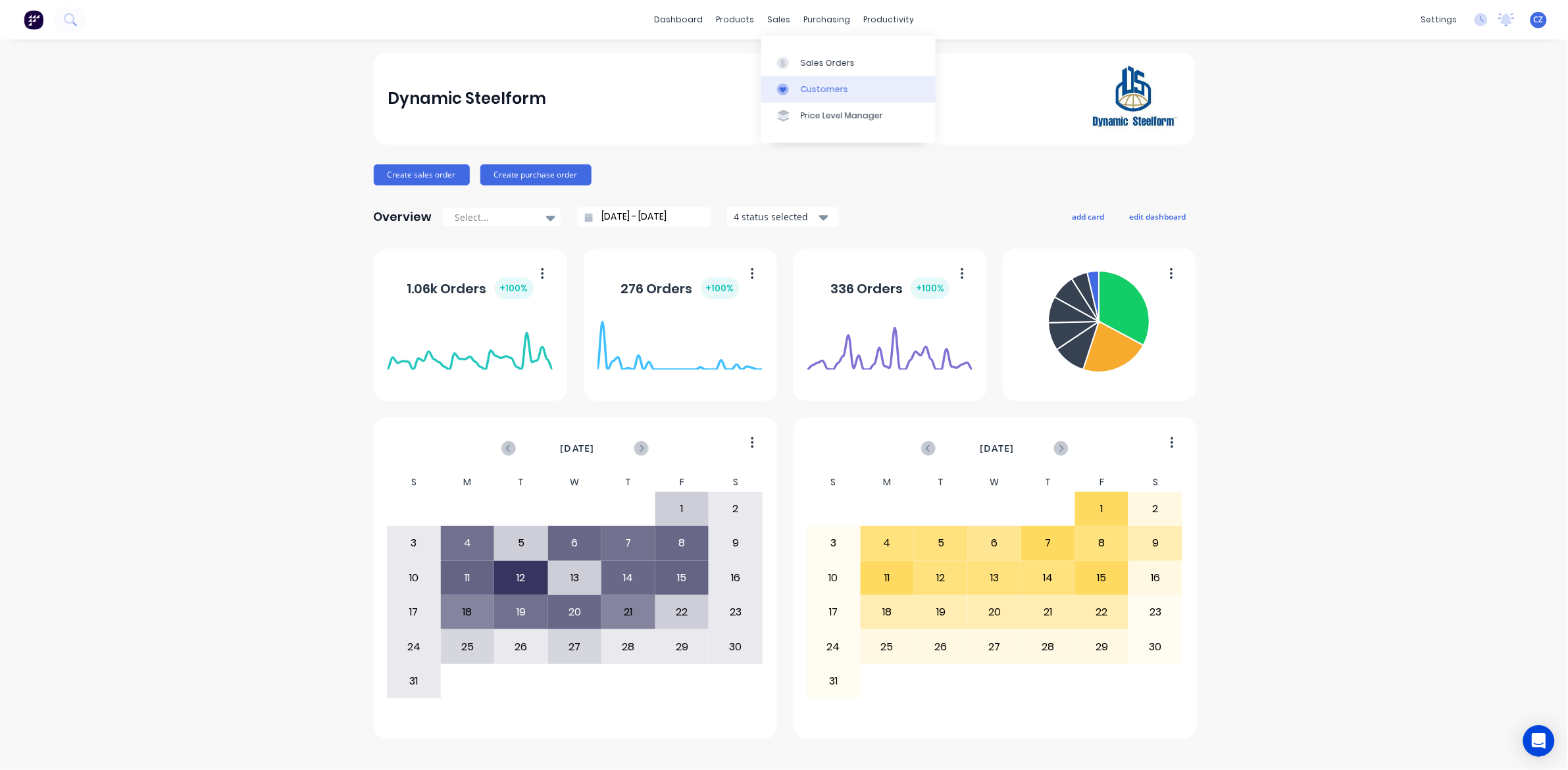
drag, startPoint x: 800, startPoint y: 90, endPoint x: 781, endPoint y: 83, distance: 20.2
click at [800, 90] on div "Customers" at bounding box center [824, 89] width 48 height 12
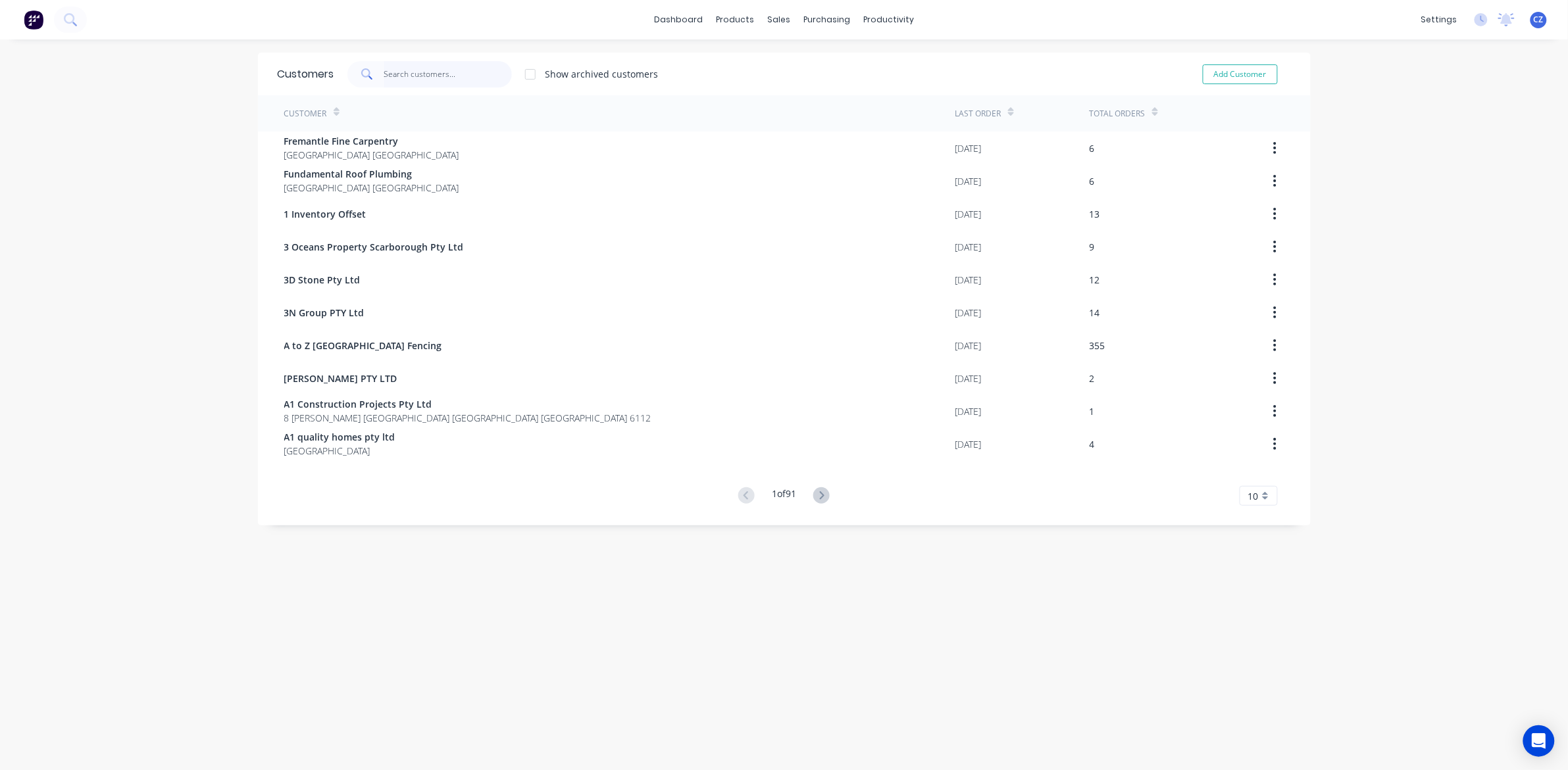
click at [422, 77] on input "text" at bounding box center [447, 75] width 128 height 26
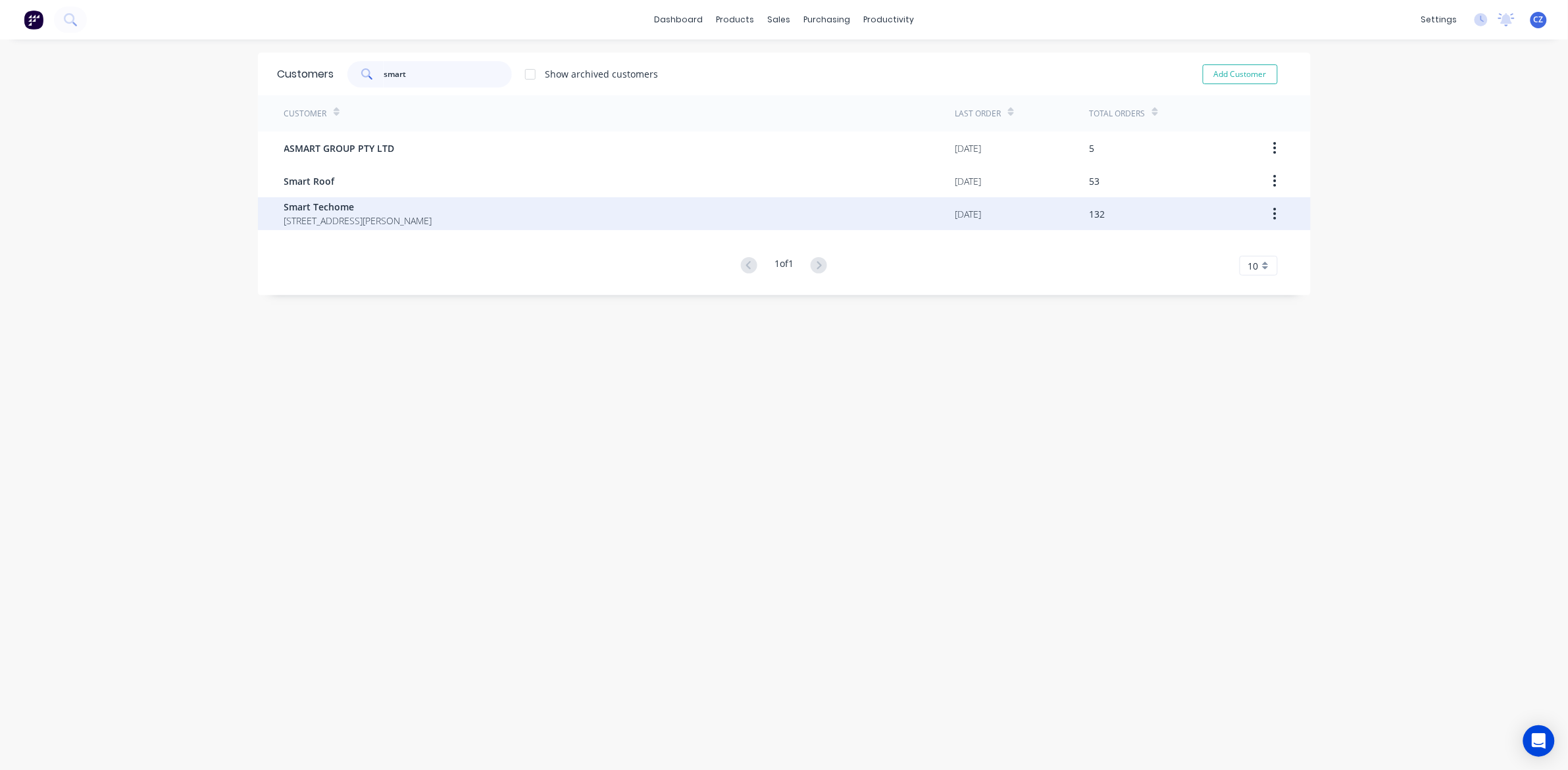
type input "smart"
click at [375, 206] on span "Smart Techome" at bounding box center [358, 206] width 148 height 14
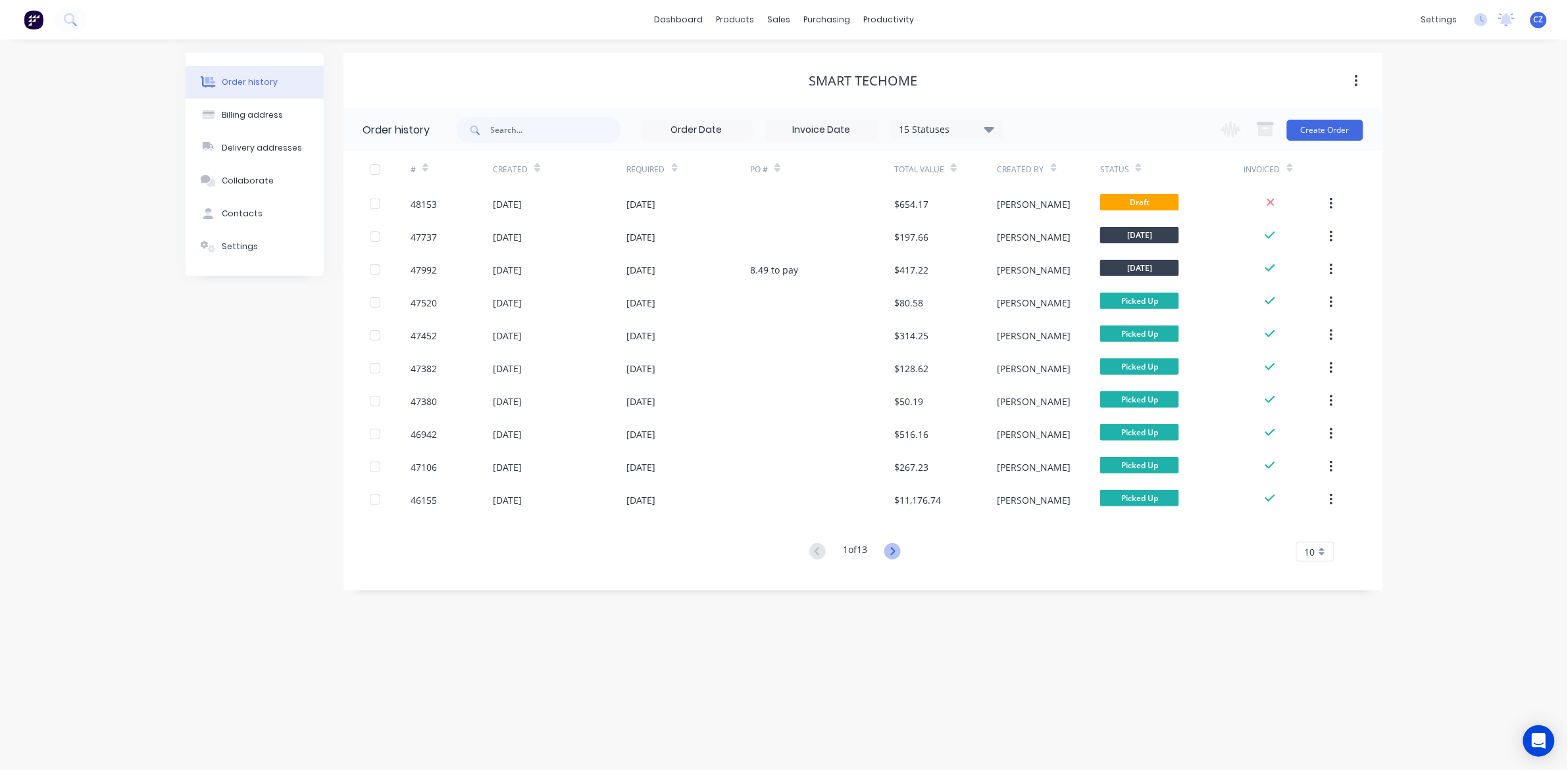
click at [892, 557] on icon at bounding box center [893, 552] width 17 height 17
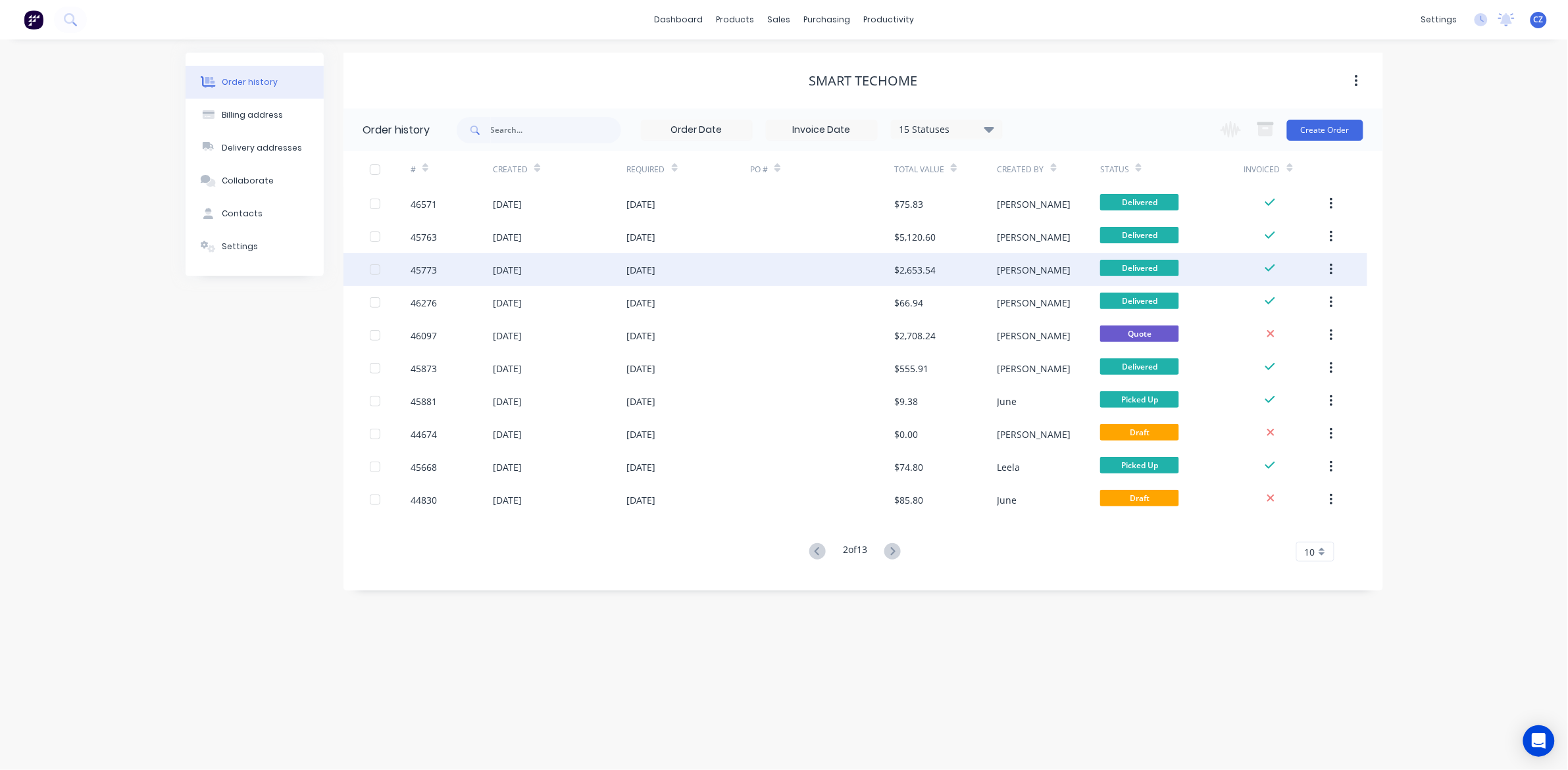
click at [758, 267] on div at bounding box center [822, 269] width 144 height 33
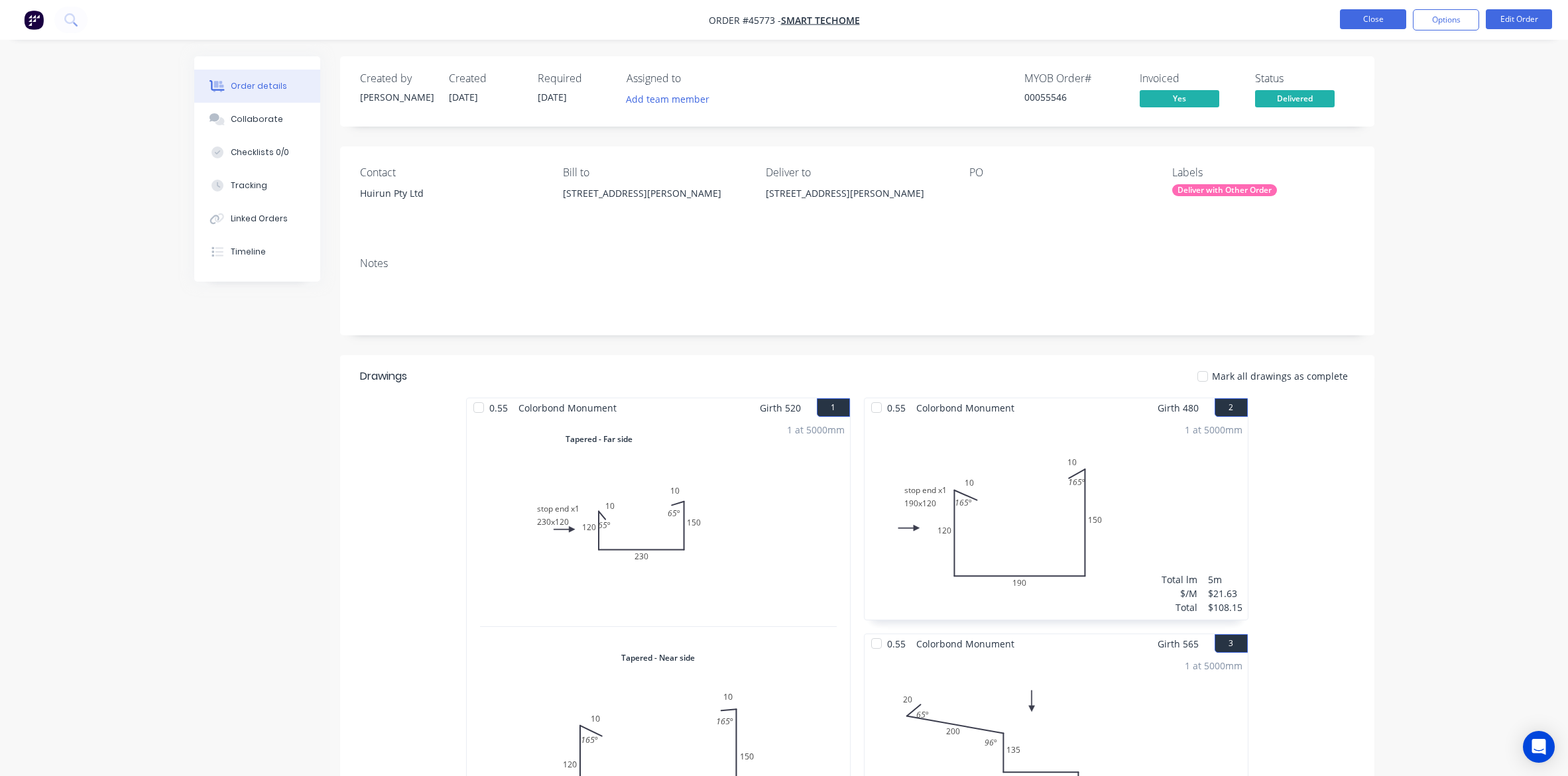
click at [1381, 21] on button "Close" at bounding box center [1373, 19] width 66 height 20
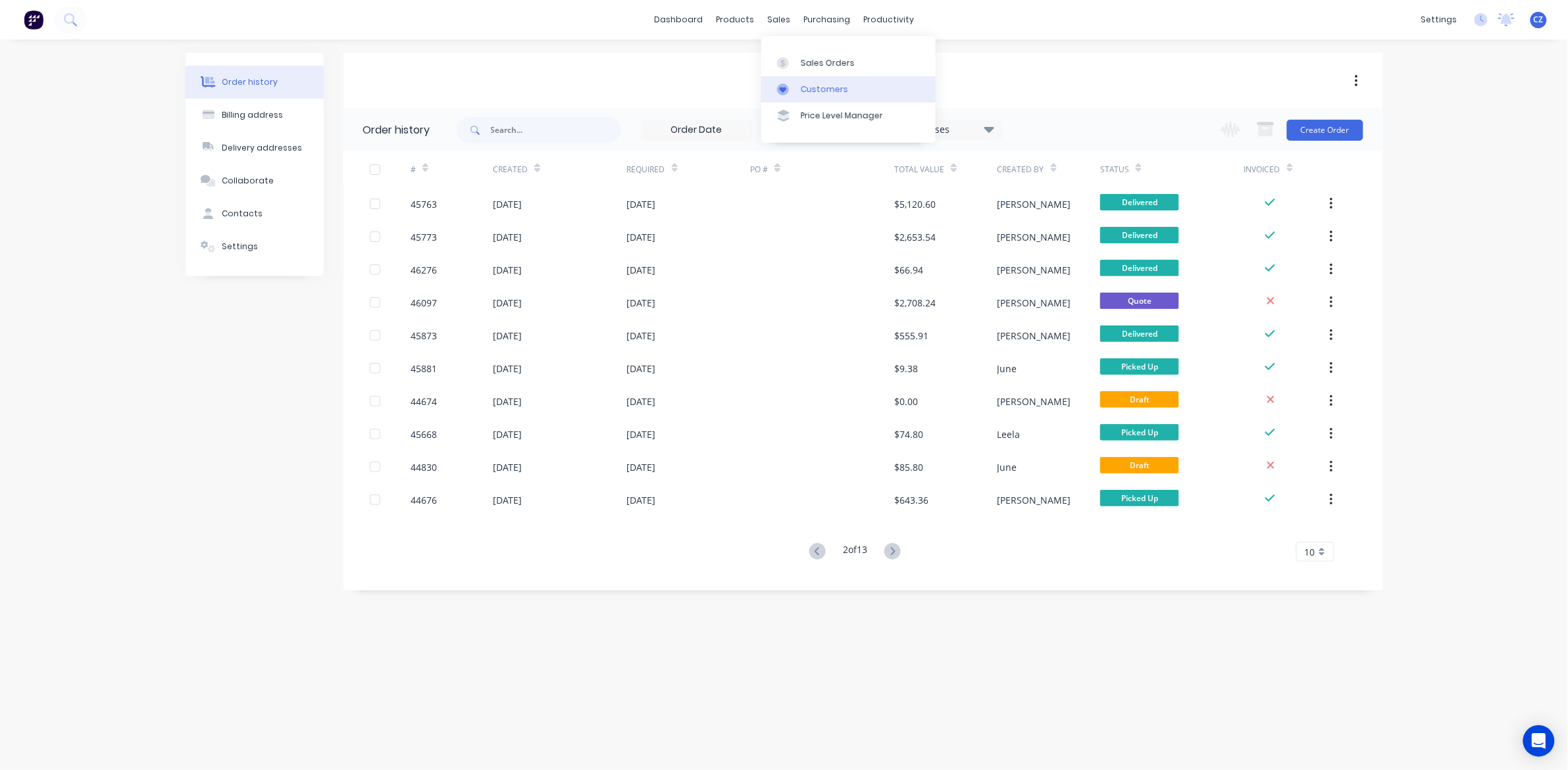
click at [807, 86] on div "Customers" at bounding box center [824, 89] width 48 height 12
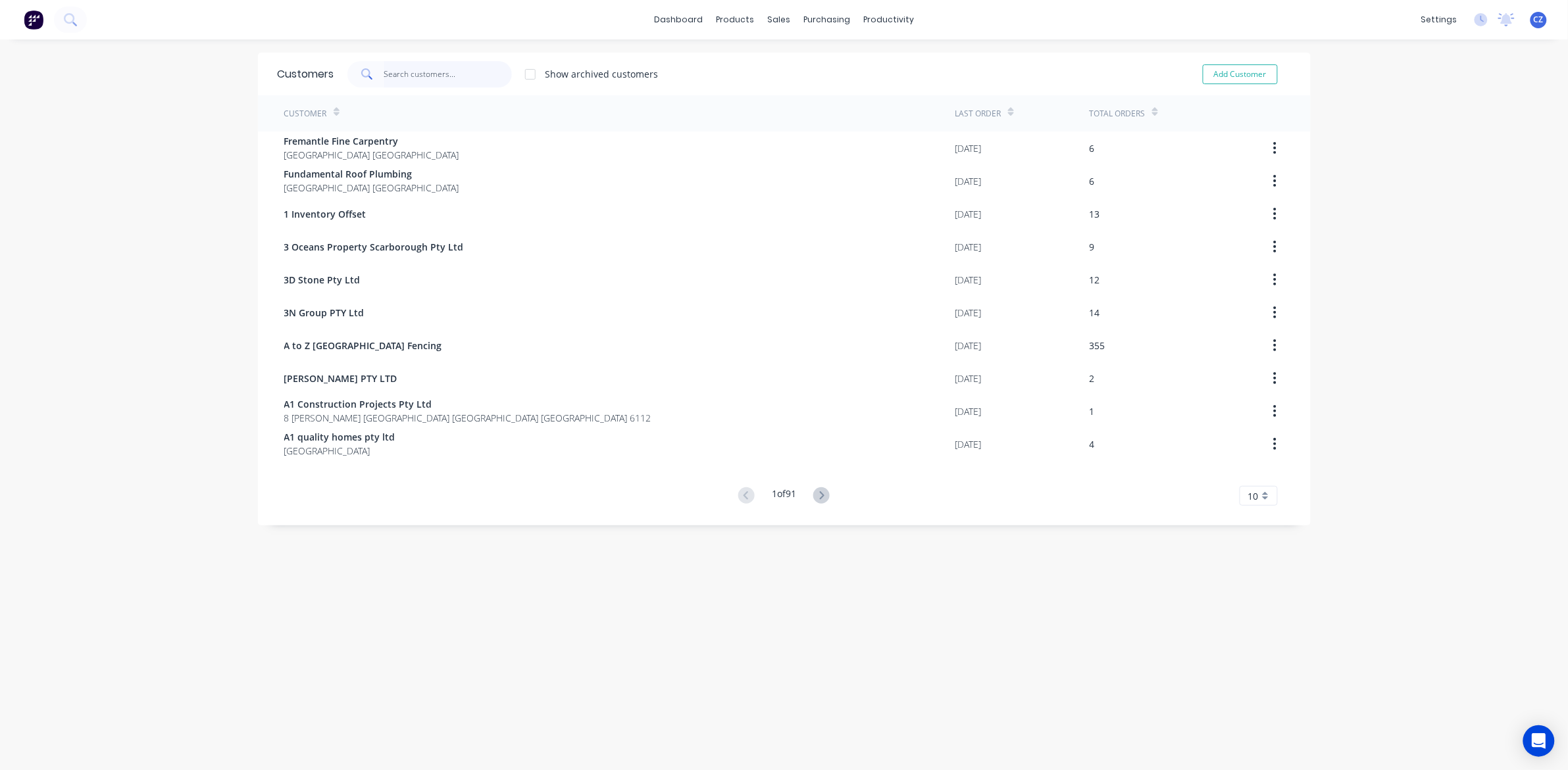
click at [471, 75] on input "text" at bounding box center [447, 75] width 128 height 26
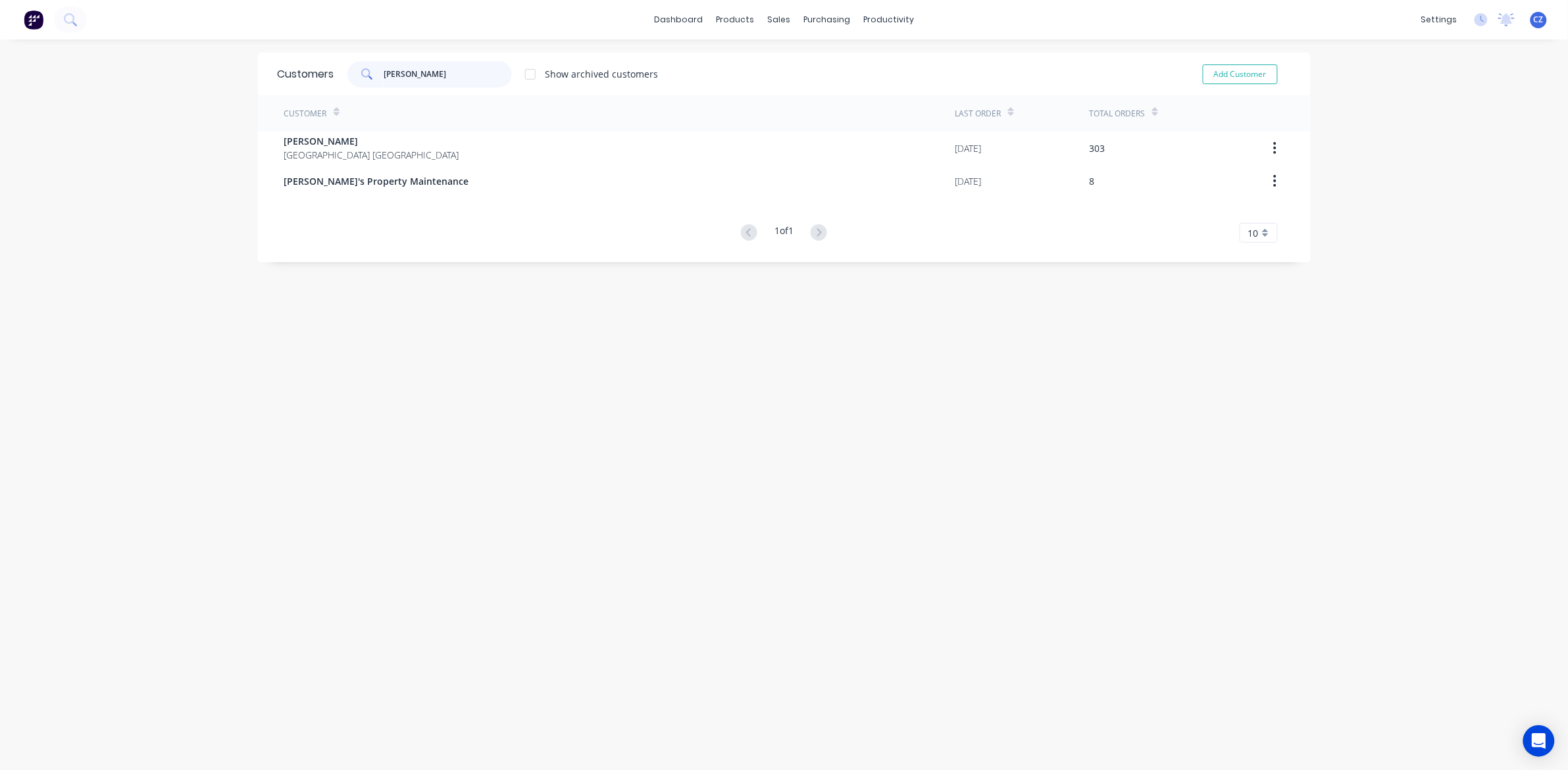
type input "[PERSON_NAME]"
click at [906, 110] on div "Delivery Scheduling" at bounding box center [927, 116] width 82 height 12
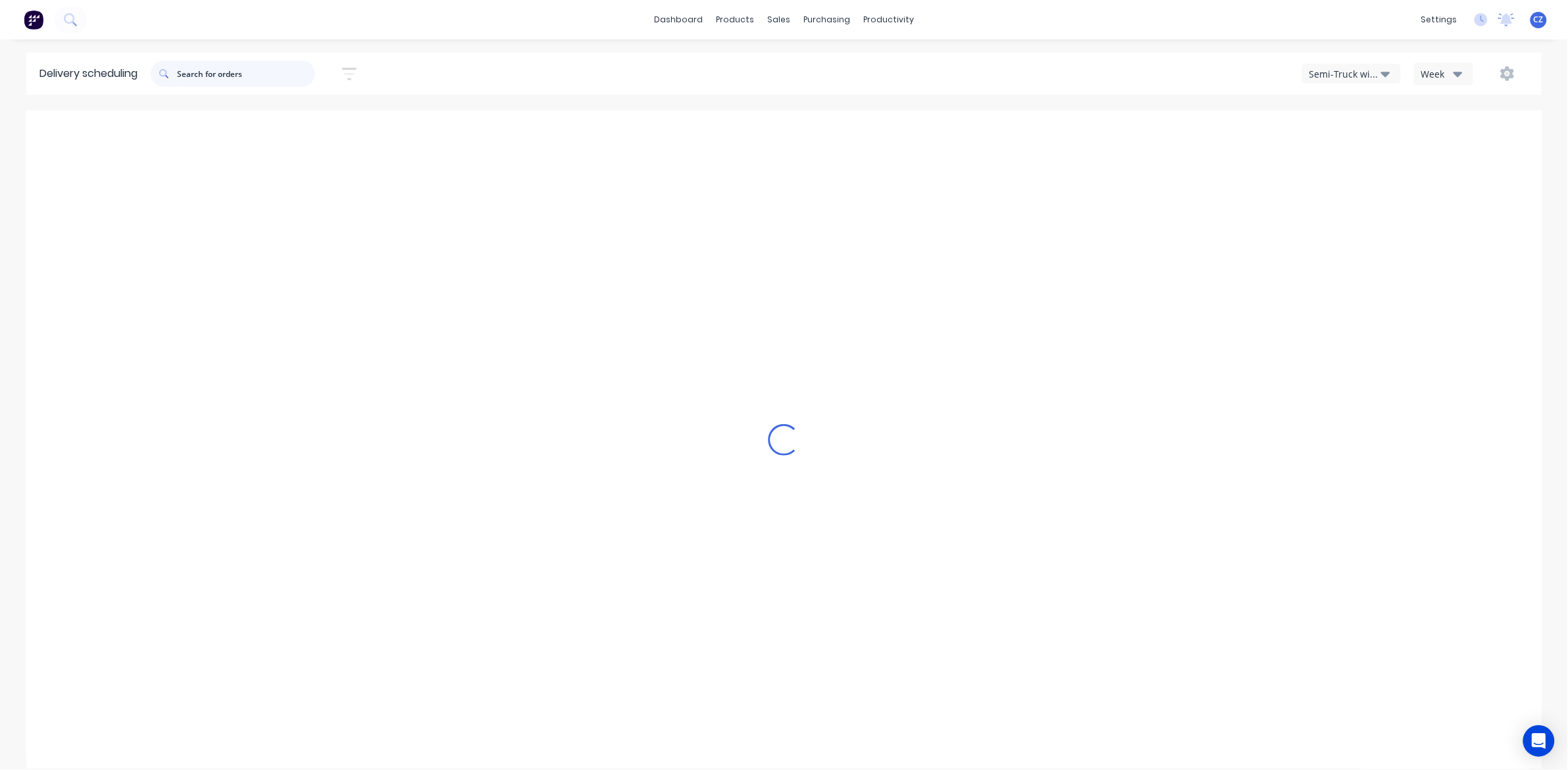
click at [231, 86] on input "text" at bounding box center [247, 74] width 138 height 26
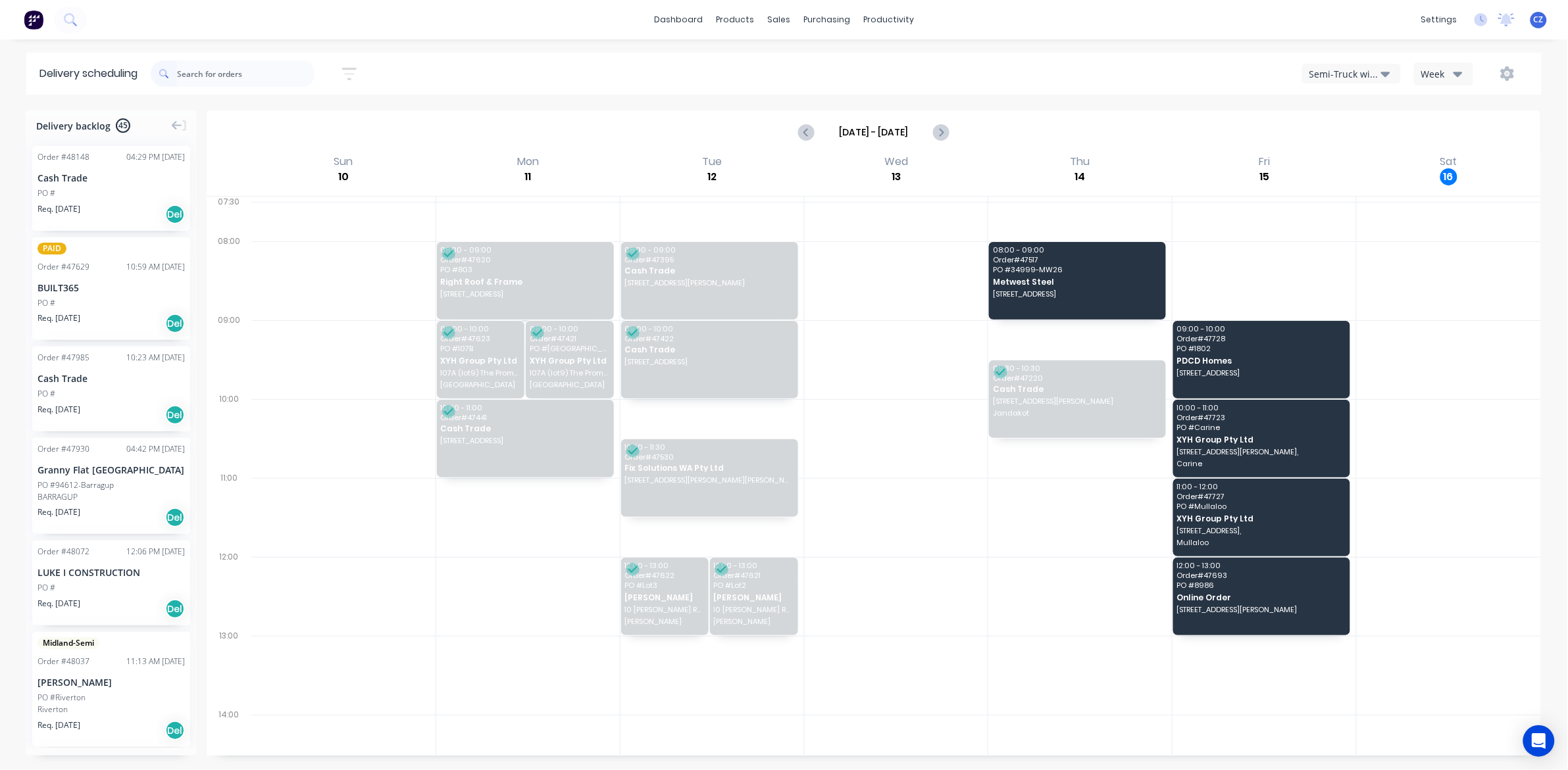
drag, startPoint x: 1324, startPoint y: 86, endPoint x: 1343, endPoint y: 64, distance: 29.1
click at [1330, 79] on div "Semi-Truck with Hiab Week" at bounding box center [1180, 73] width 696 height 23
click at [1344, 67] on div "Semi-Truck with Hiab" at bounding box center [1345, 74] width 72 height 14
click at [1369, 161] on div "Utes Delivery" at bounding box center [1367, 161] width 130 height 26
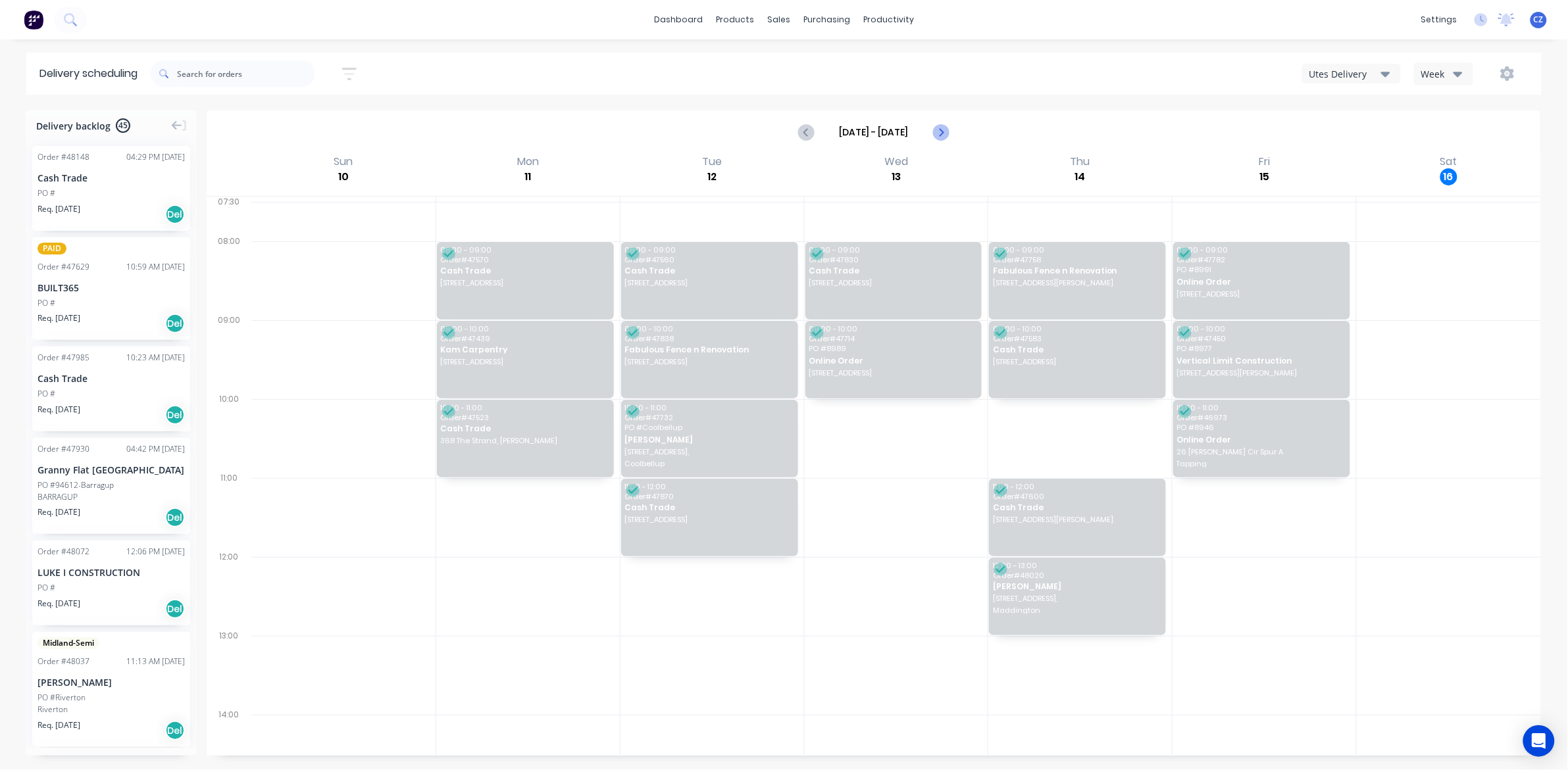
click at [939, 133] on icon "Next page" at bounding box center [939, 132] width 16 height 16
type input "Aug 17 - Aug 23"
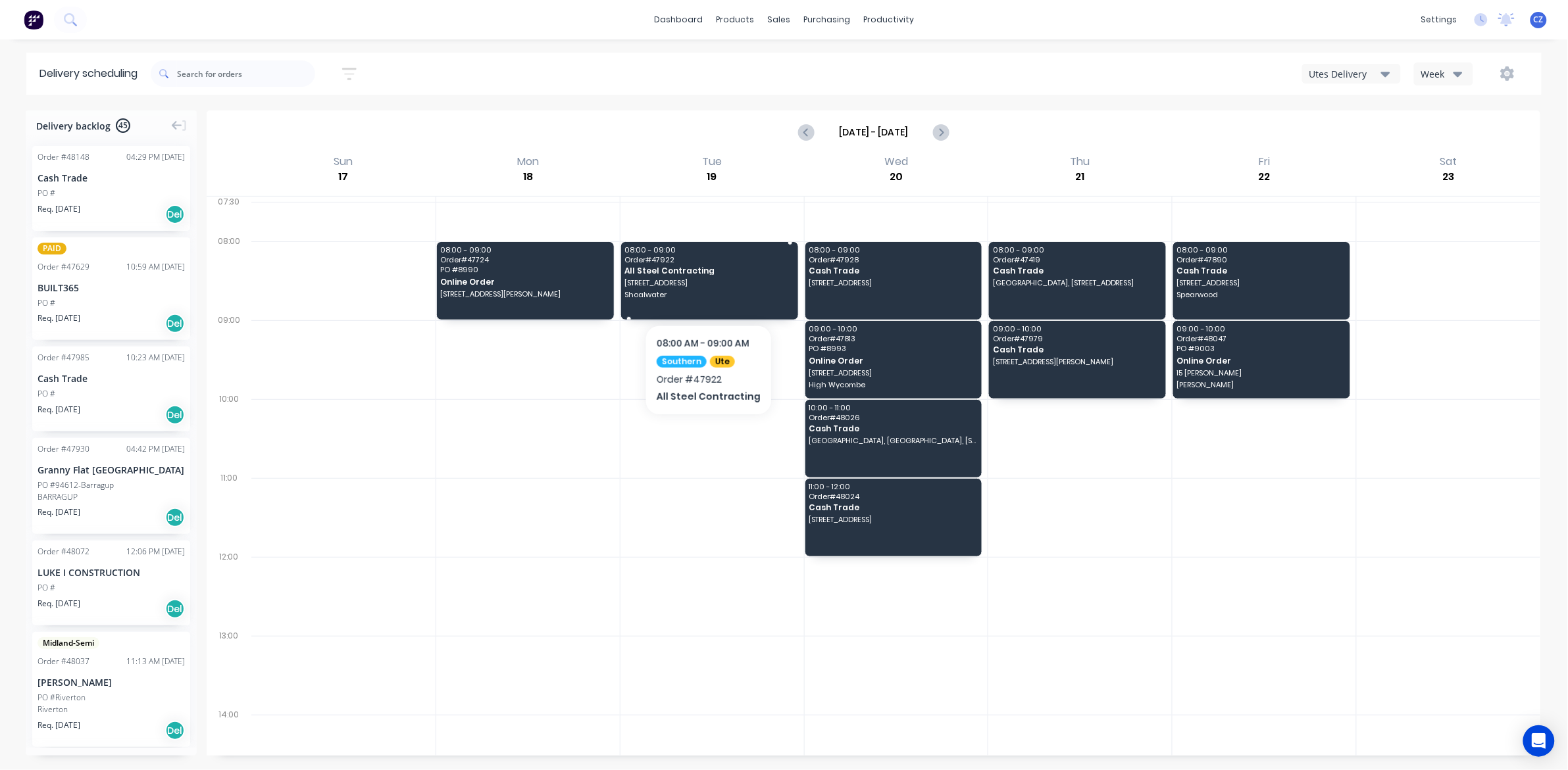
click at [699, 298] on span "Shoalwater" at bounding box center [709, 294] width 168 height 7
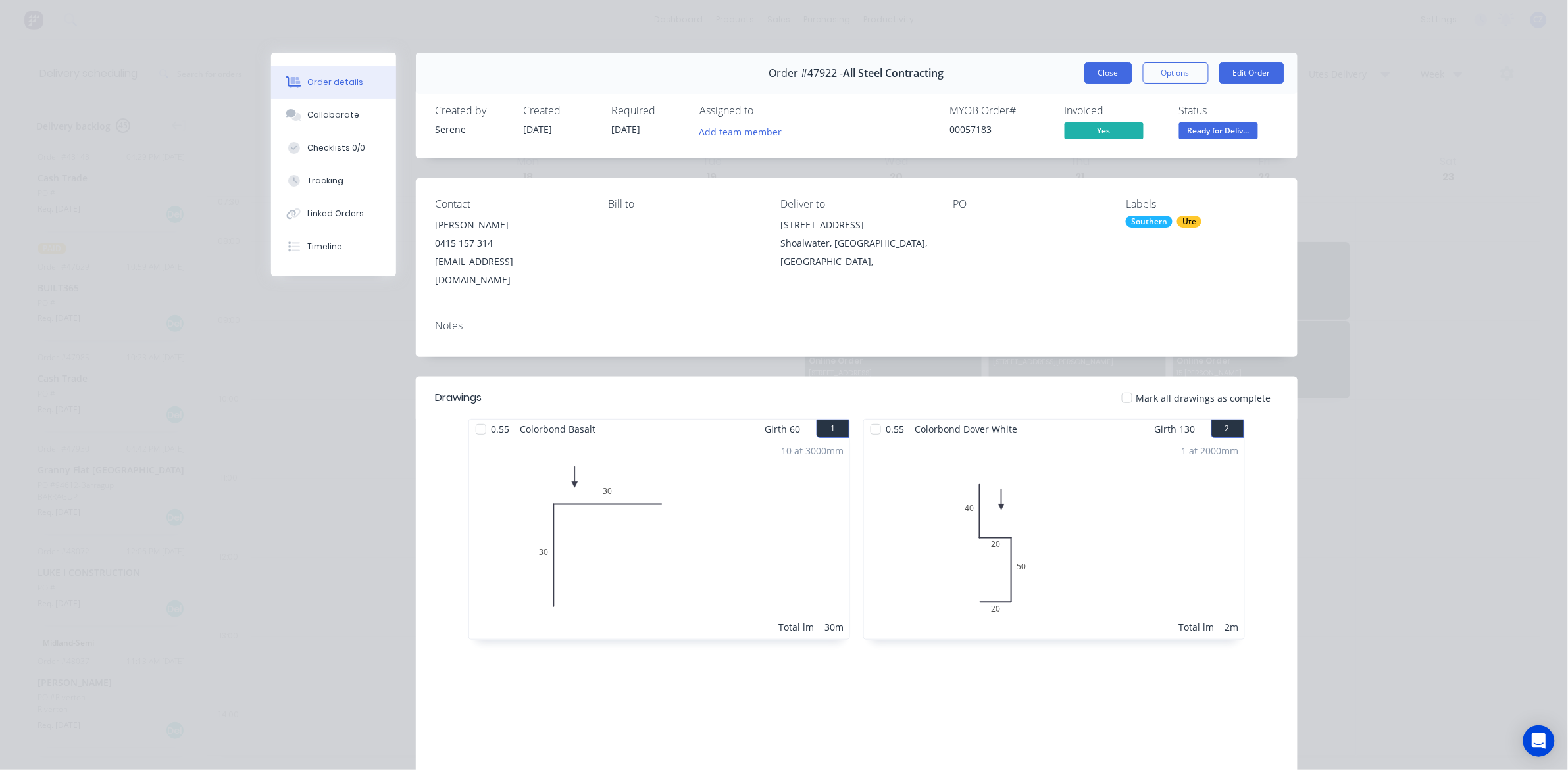
click at [1095, 70] on button "Close" at bounding box center [1108, 73] width 48 height 21
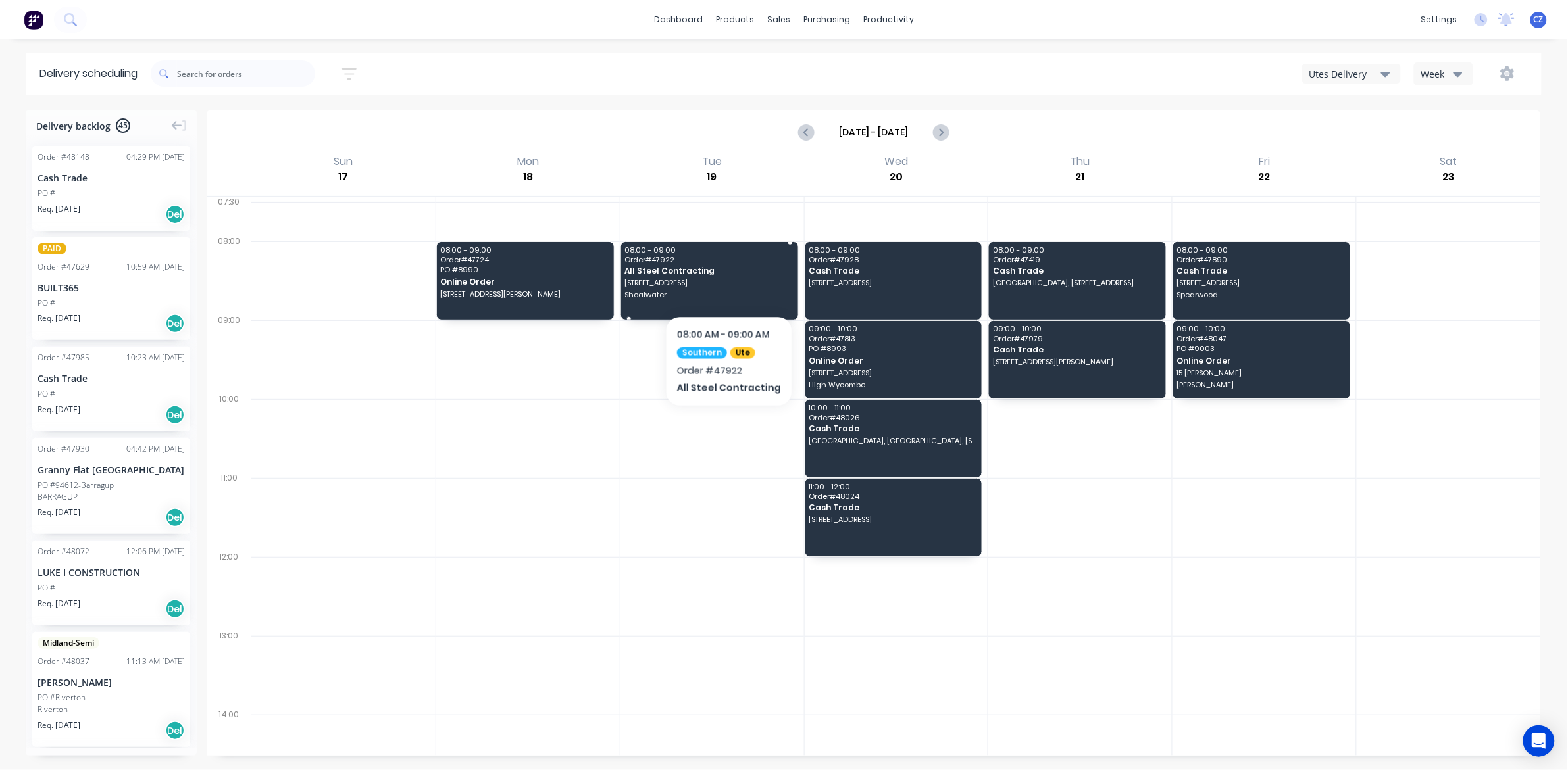
click at [725, 282] on span "59 Carlisle St" at bounding box center [709, 283] width 168 height 7
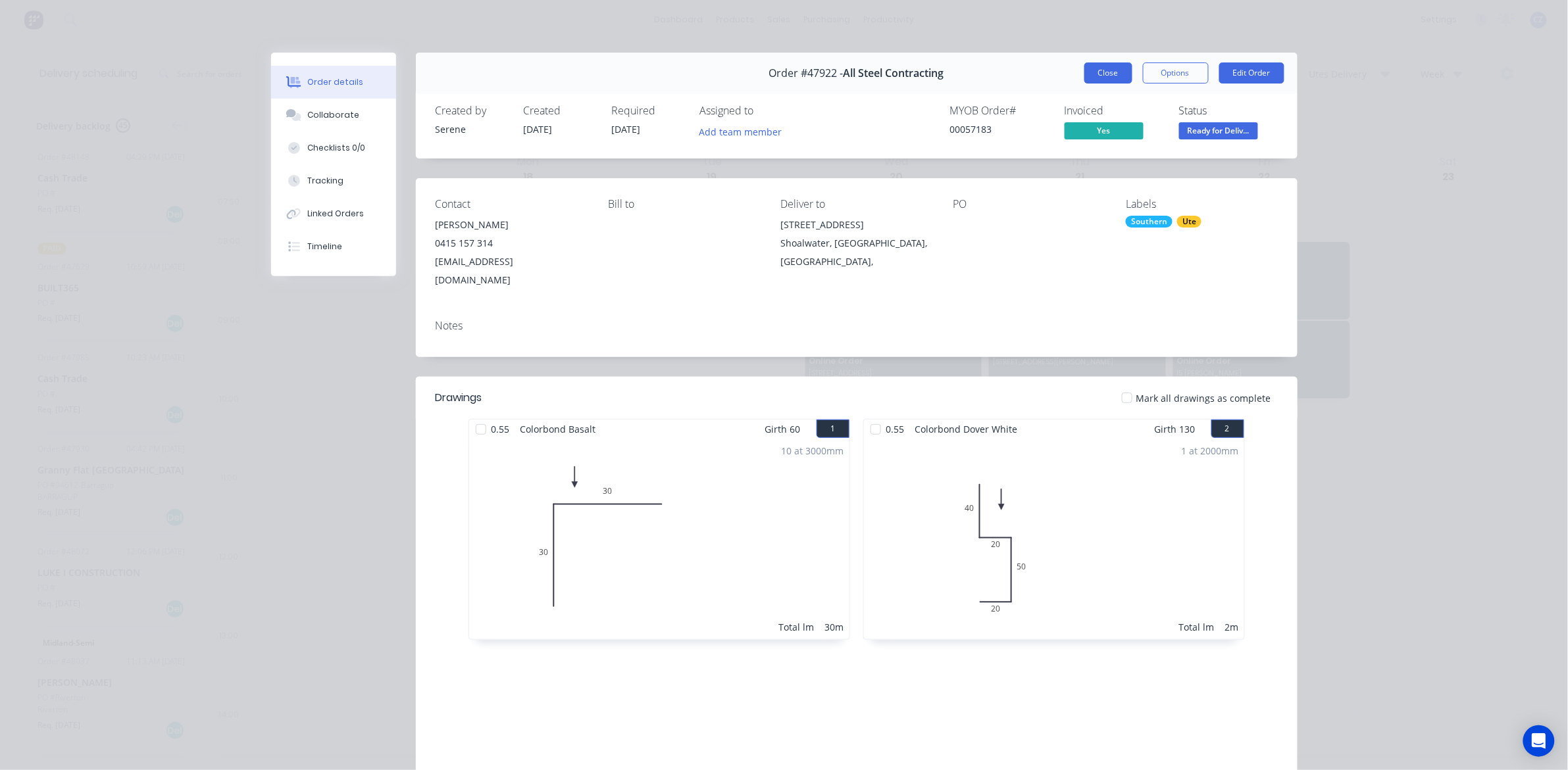
click at [1106, 82] on button "Close" at bounding box center [1108, 73] width 48 height 21
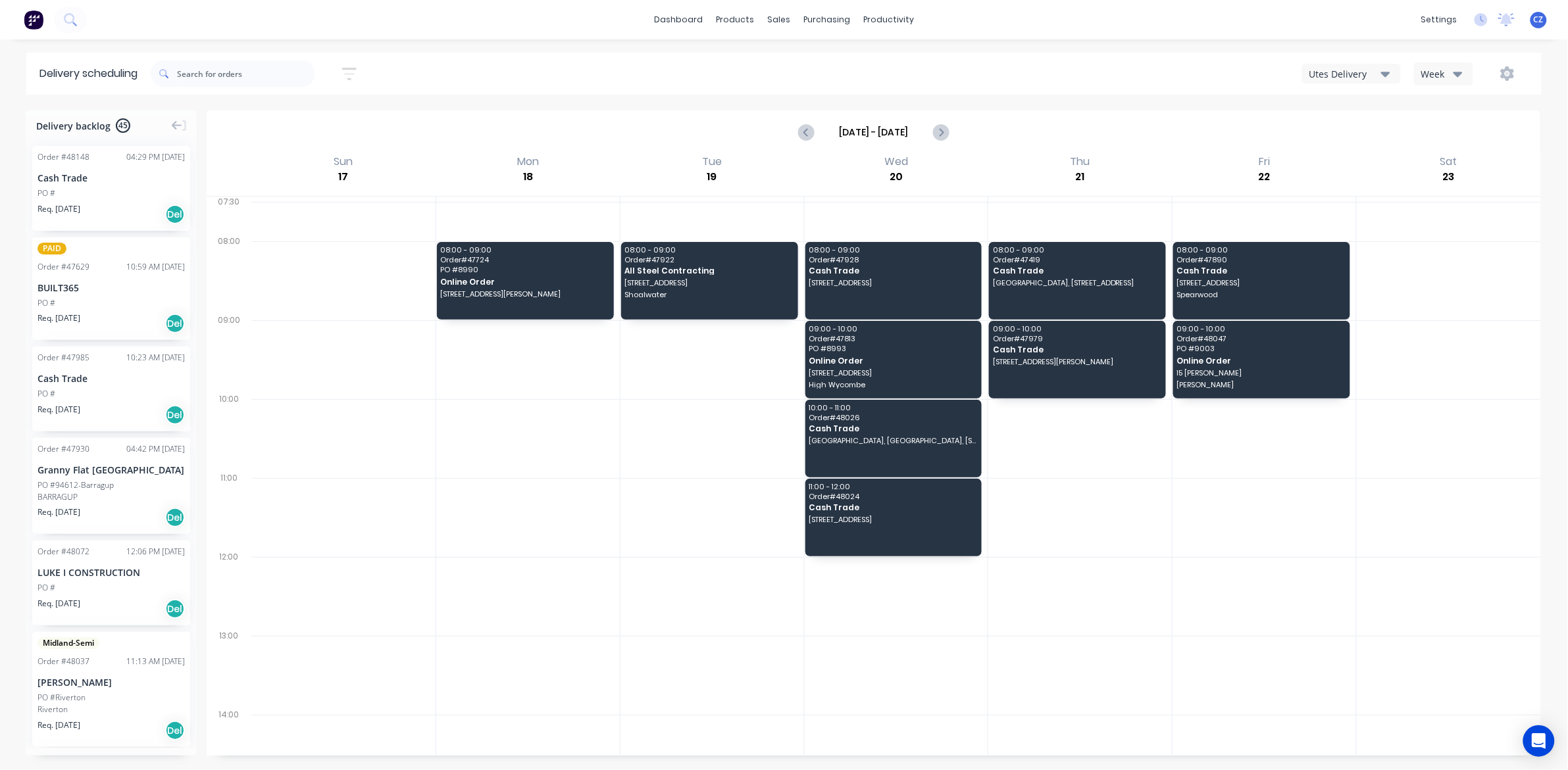
click at [605, 128] on div "Aug 17 - Aug 23" at bounding box center [873, 133] width 1331 height 41
drag, startPoint x: 540, startPoint y: 181, endPoint x: 503, endPoint y: 150, distance: 48.3
click at [503, 151] on div "Aug 17 - Aug 23 Sun 17 Sunday, August 17, 2025 Mon 18 Monday, August 18, 2025 T…" at bounding box center [873, 432] width 1334 height 645
drag, startPoint x: 709, startPoint y: 173, endPoint x: 700, endPoint y: 160, distance: 15.8
click at [700, 160] on div "Tue 19 Tuesday, August 19, 2025" at bounding box center [712, 175] width 184 height 43
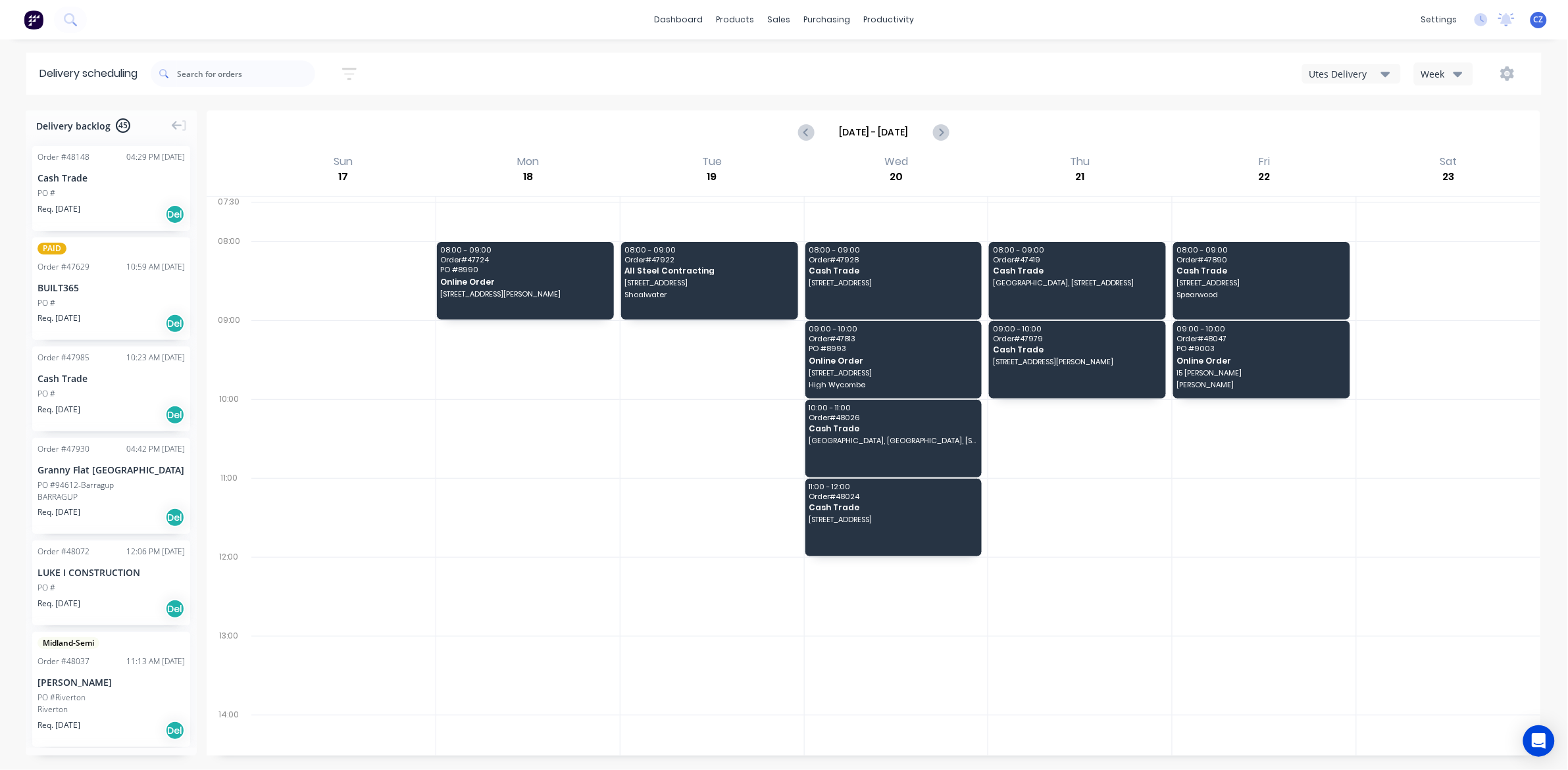
drag, startPoint x: 531, startPoint y: 175, endPoint x: 683, endPoint y: 226, distance: 160.3
click at [559, 181] on div "Mon 18 Monday, August 18, 2025" at bounding box center [527, 175] width 184 height 43
drag, startPoint x: 513, startPoint y: 160, endPoint x: 531, endPoint y: 175, distance: 23.4
click at [531, 175] on div "Mon 18 Monday, August 18, 2025" at bounding box center [527, 175] width 184 height 43
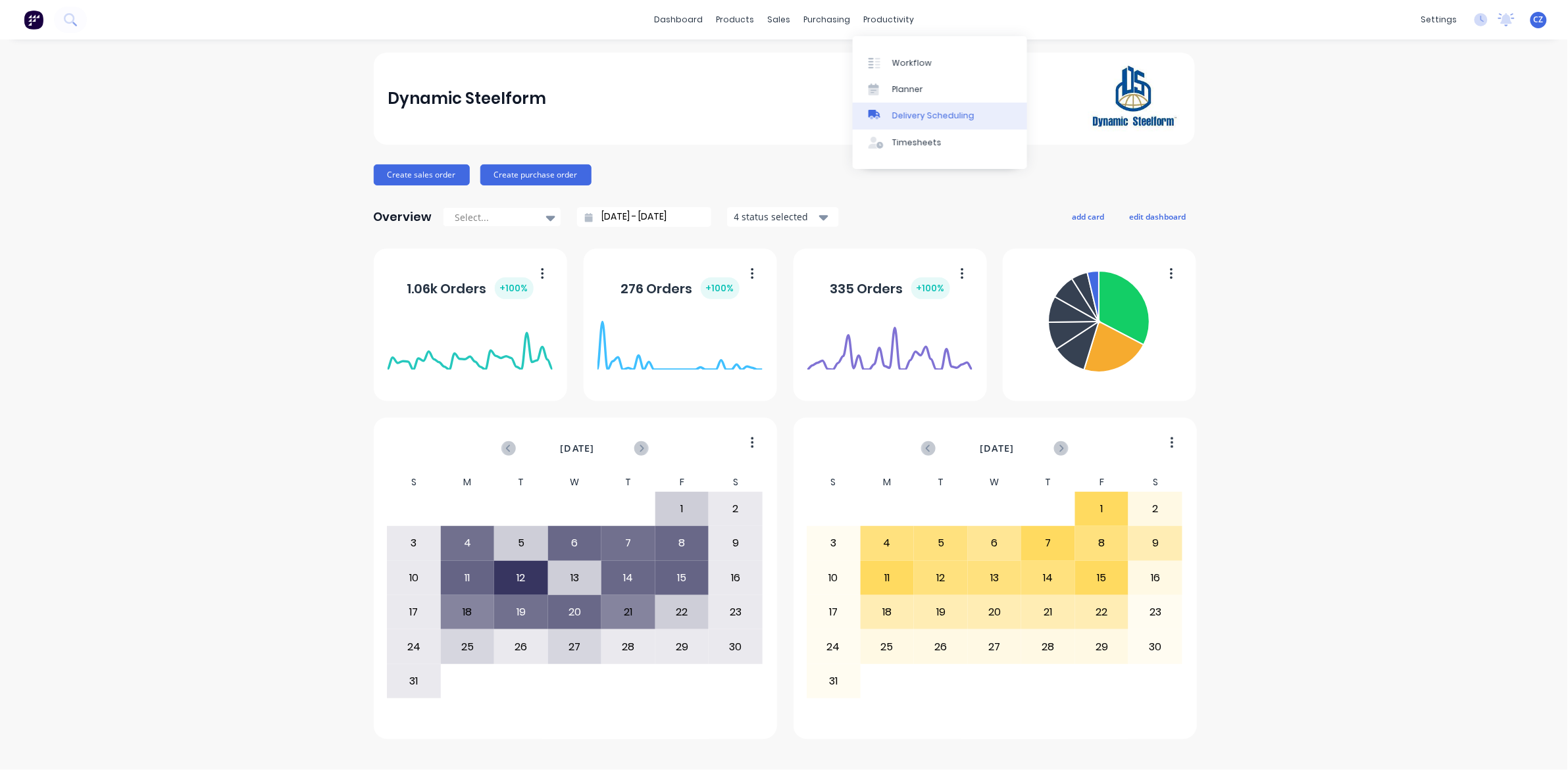
click at [899, 117] on div "Delivery Scheduling" at bounding box center [933, 116] width 82 height 12
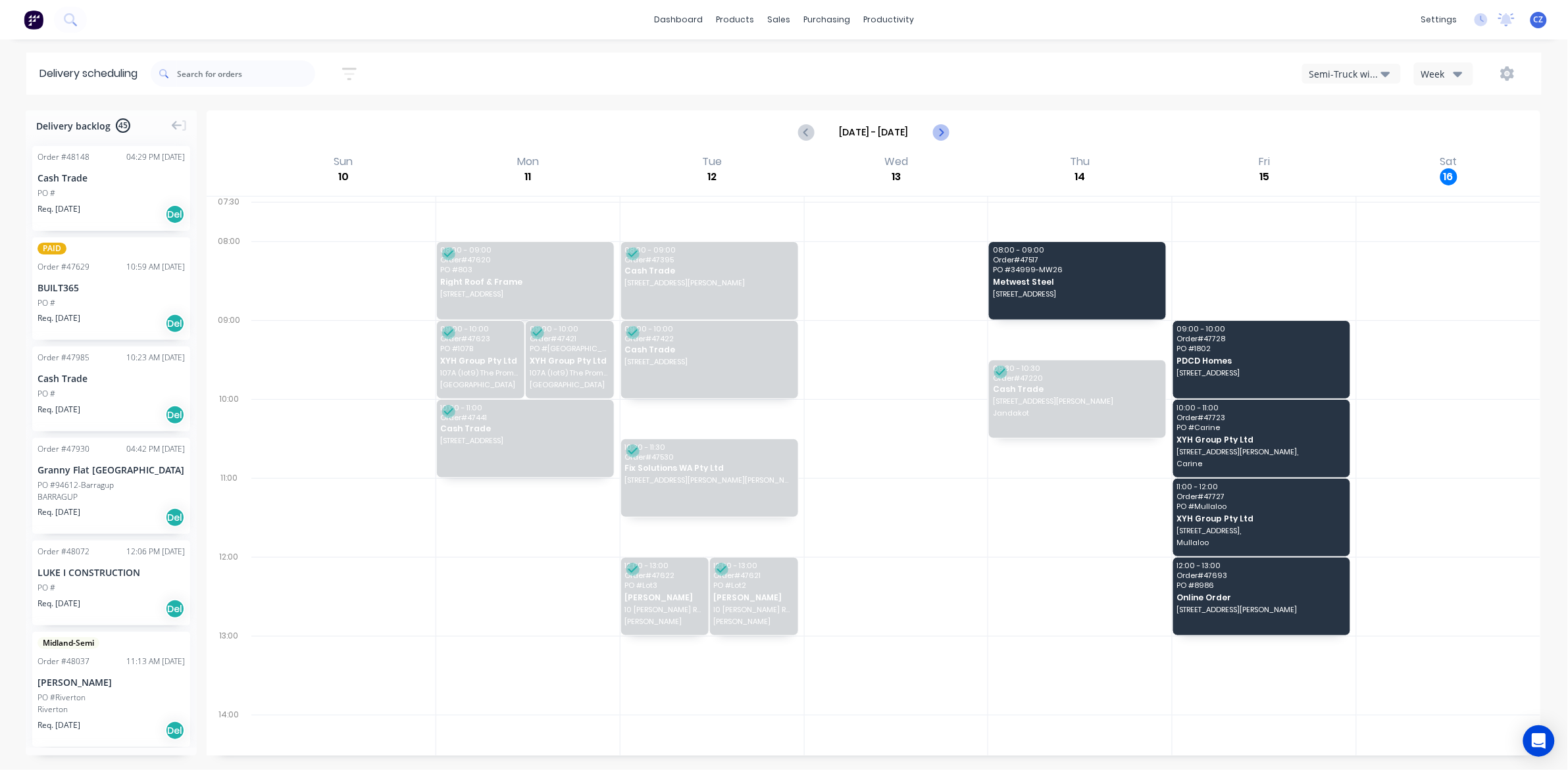
click at [943, 130] on icon "Next page" at bounding box center [939, 132] width 16 height 16
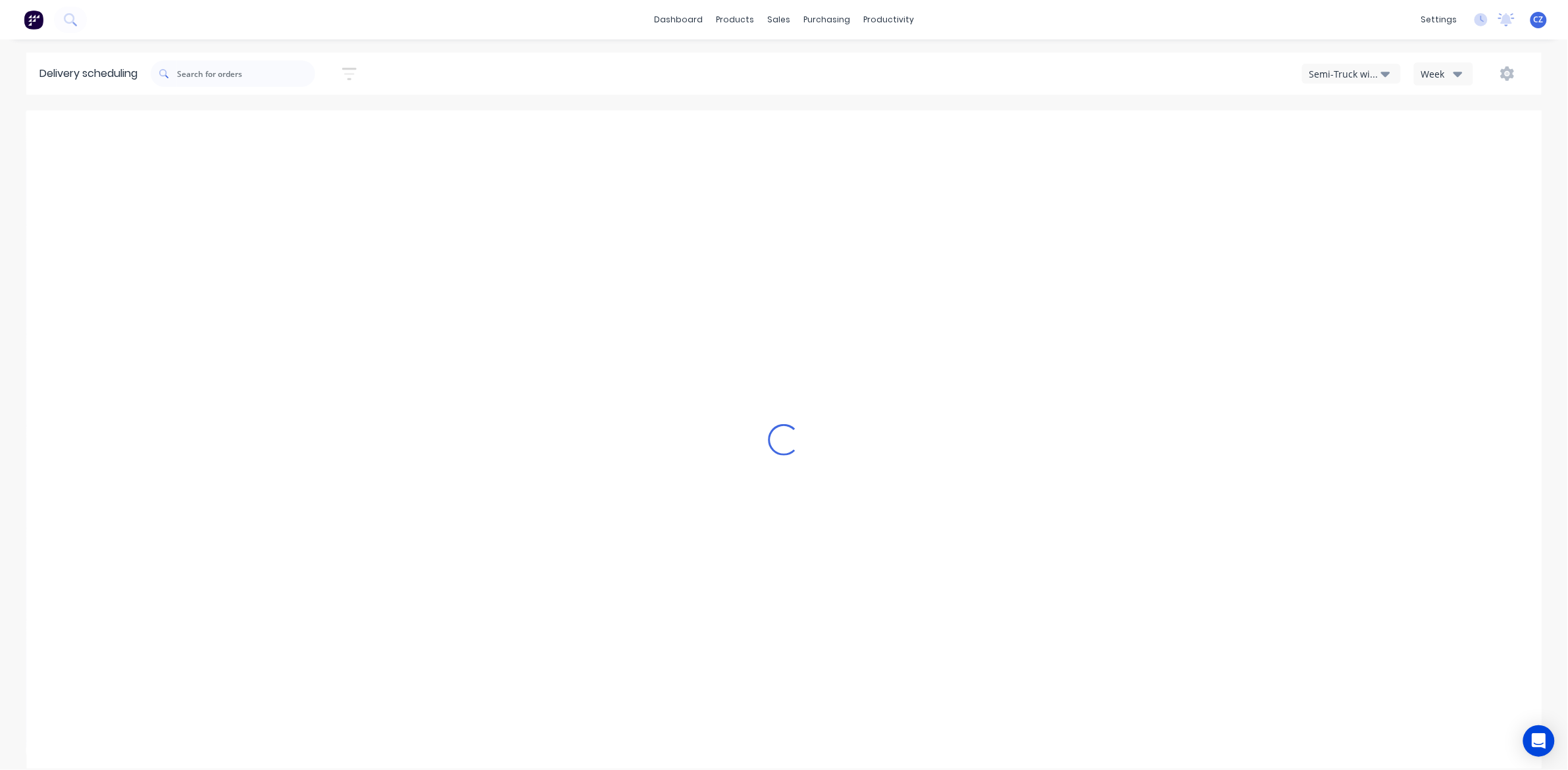
type input "Aug 17 - Aug 23"
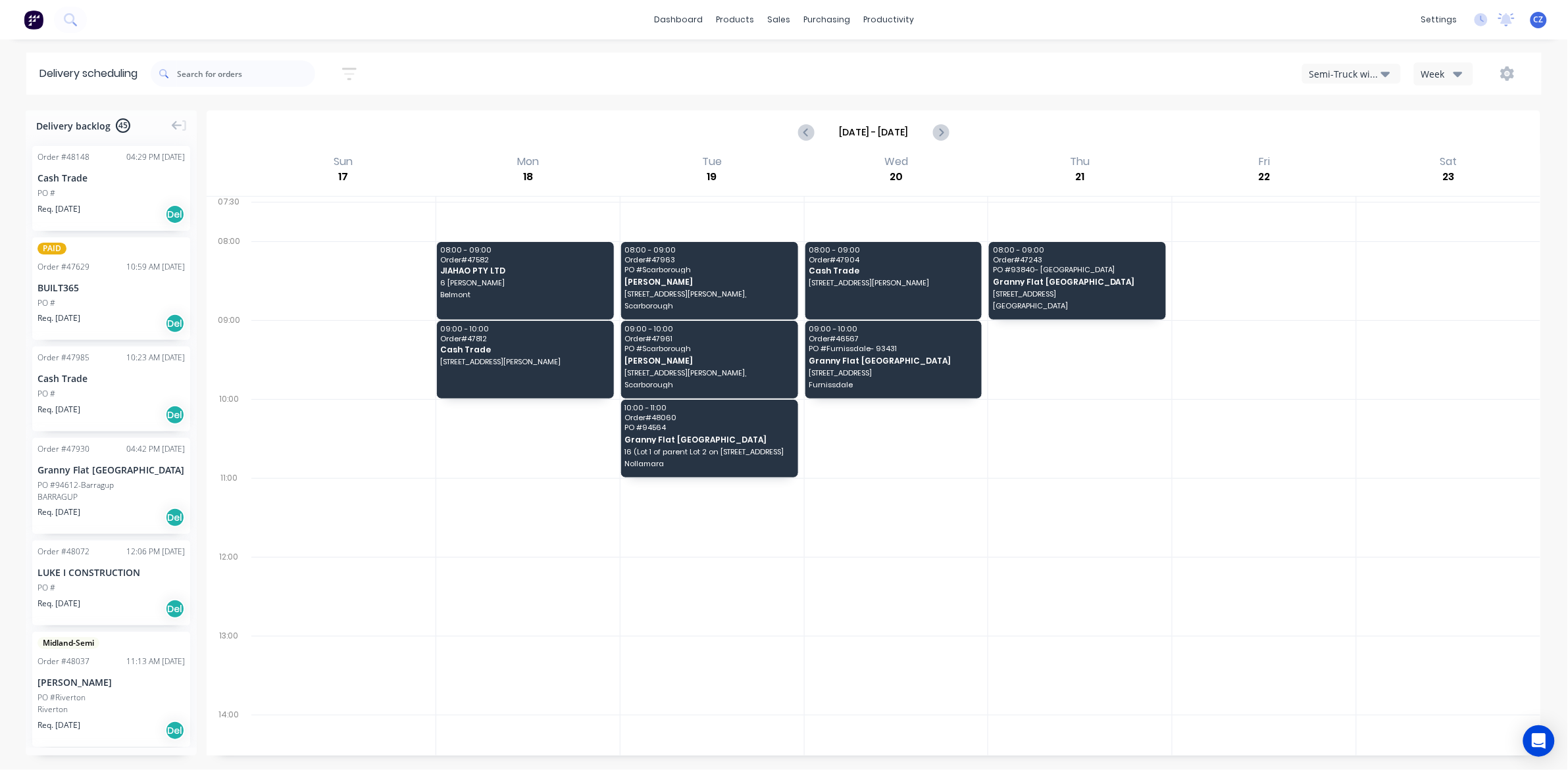
drag, startPoint x: 1356, startPoint y: 66, endPoint x: 1356, endPoint y: 80, distance: 14.0
click at [1356, 67] on div "Semi-Truck with Hiab" at bounding box center [1345, 74] width 72 height 14
click at [1344, 152] on div "Utes Delivery" at bounding box center [1367, 161] width 130 height 26
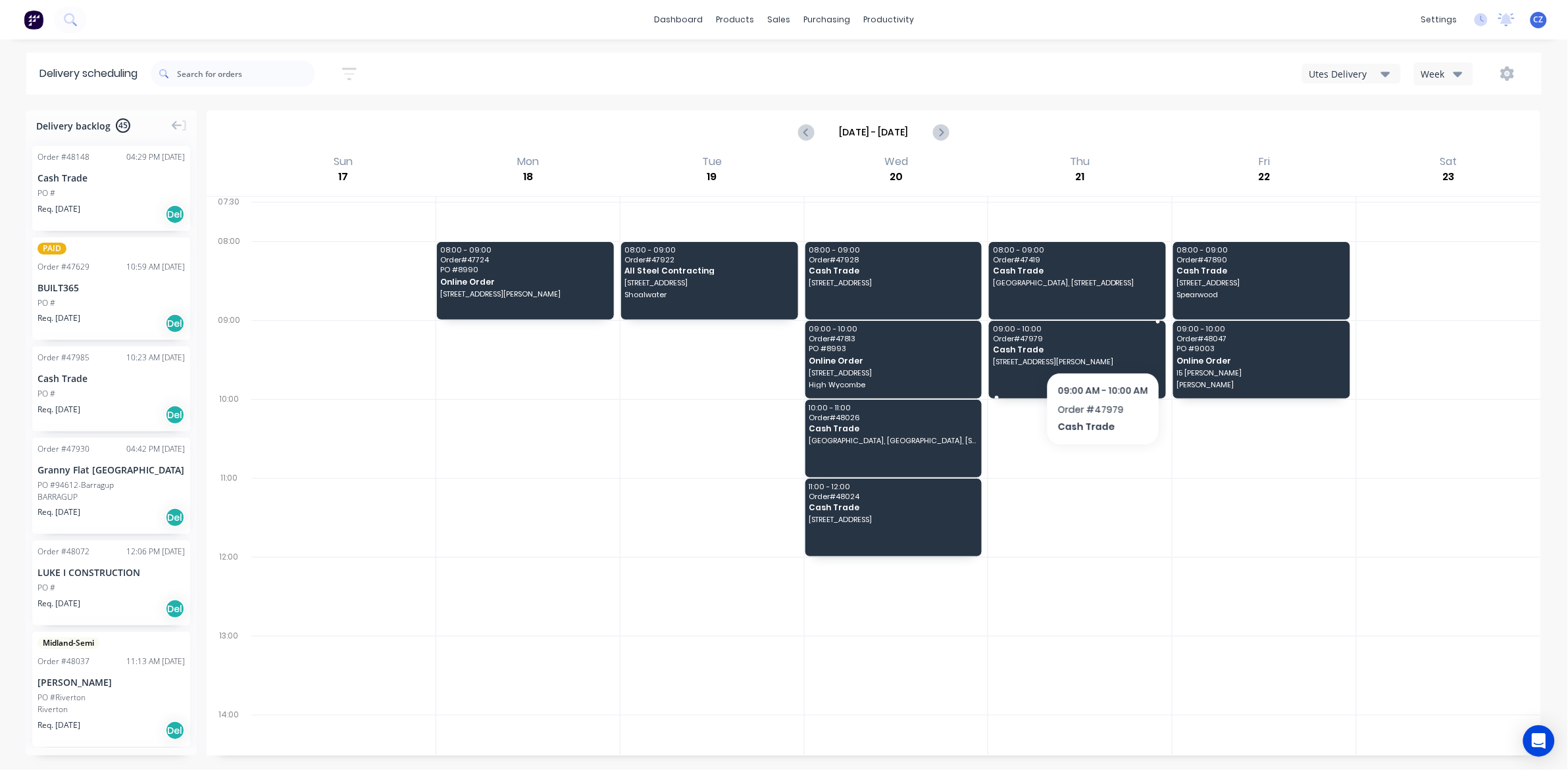
click at [1103, 343] on div "09:00 - 10:00 Order # 47979 Cash Trade 12 Whitlock Cres, South Lake WA 6164" at bounding box center [1078, 359] width 177 height 77
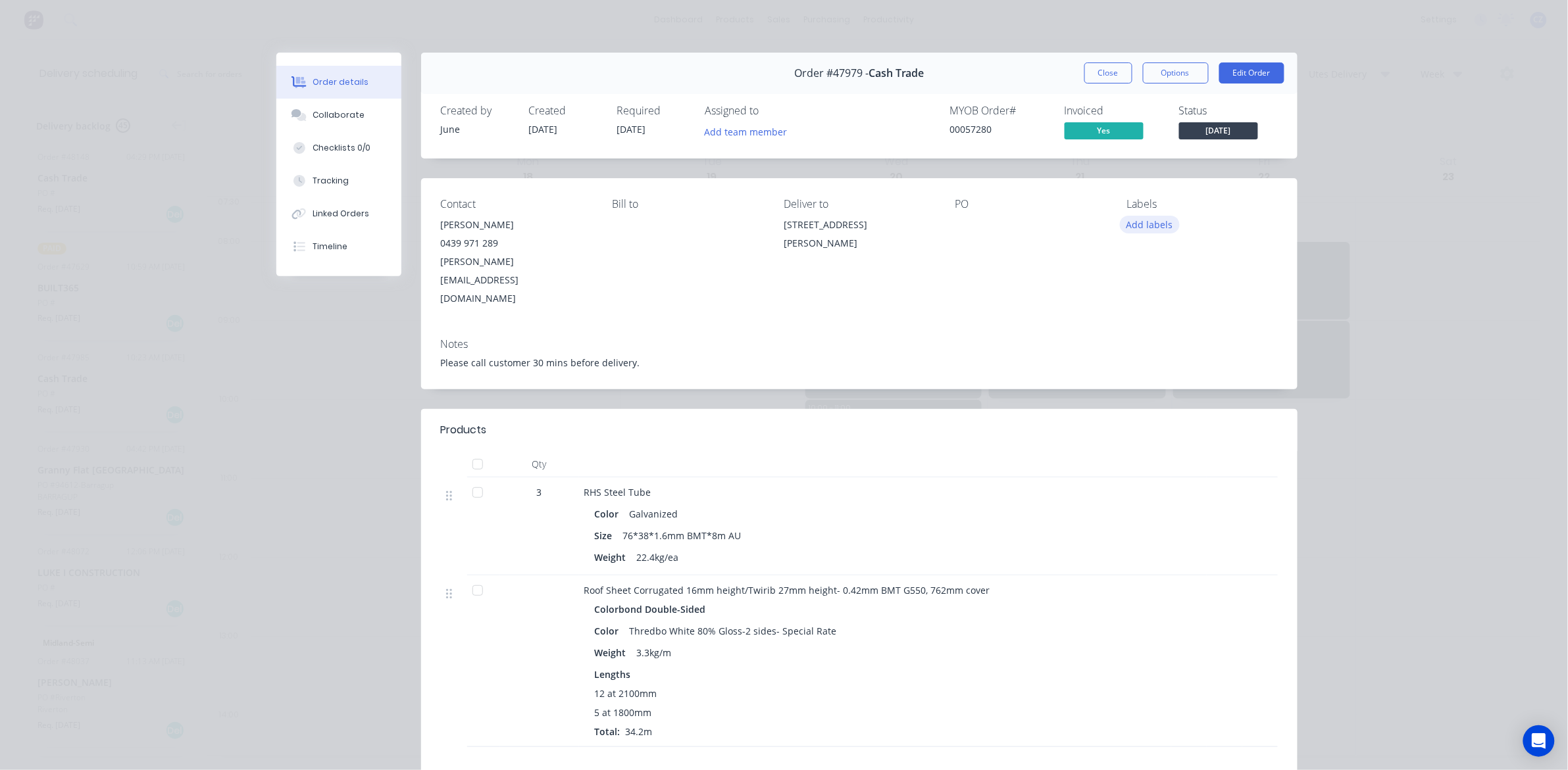
click at [1165, 225] on button "Add labels" at bounding box center [1150, 224] width 61 height 18
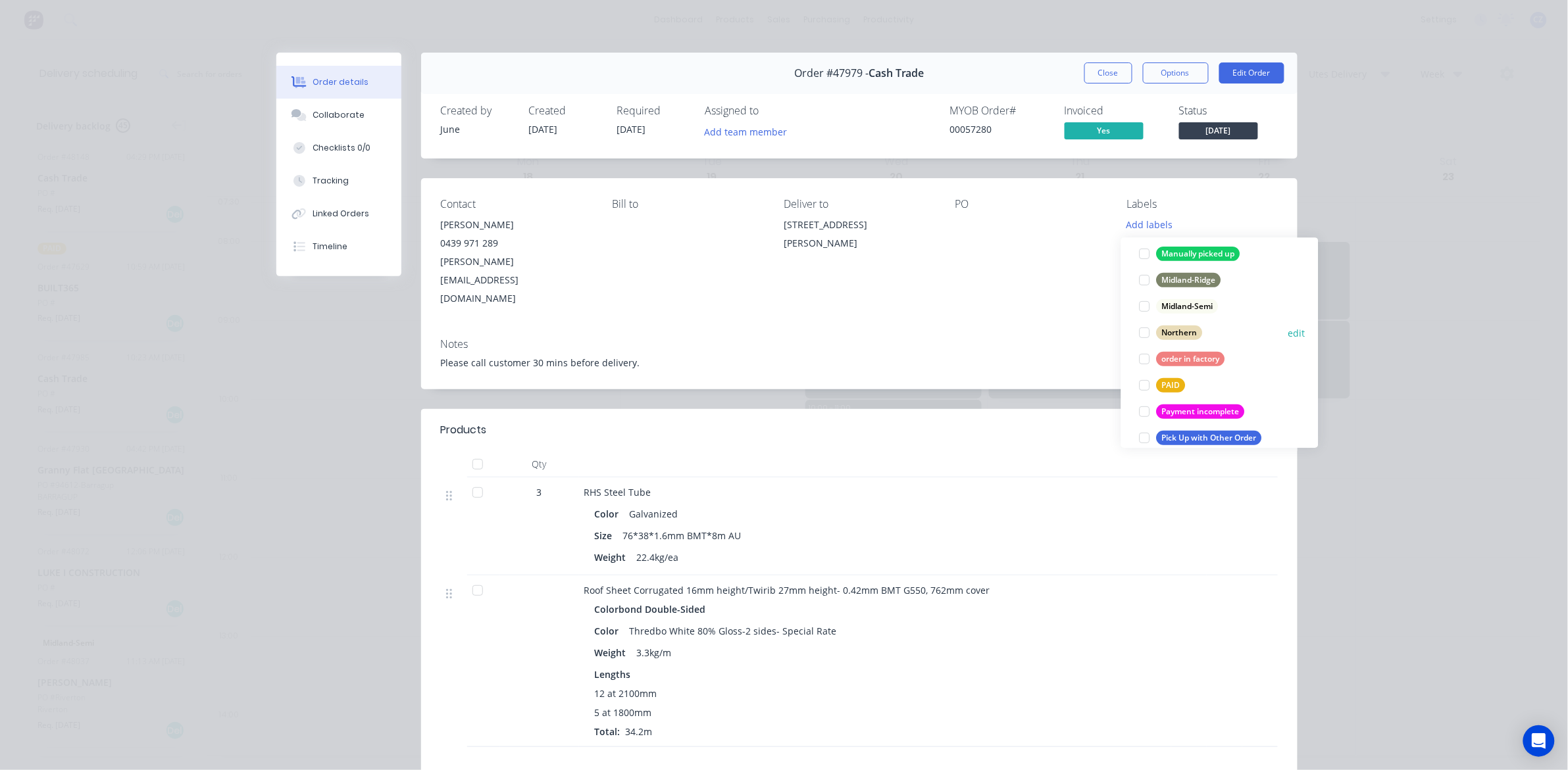
click at [1179, 333] on div "Northern" at bounding box center [1179, 332] width 46 height 14
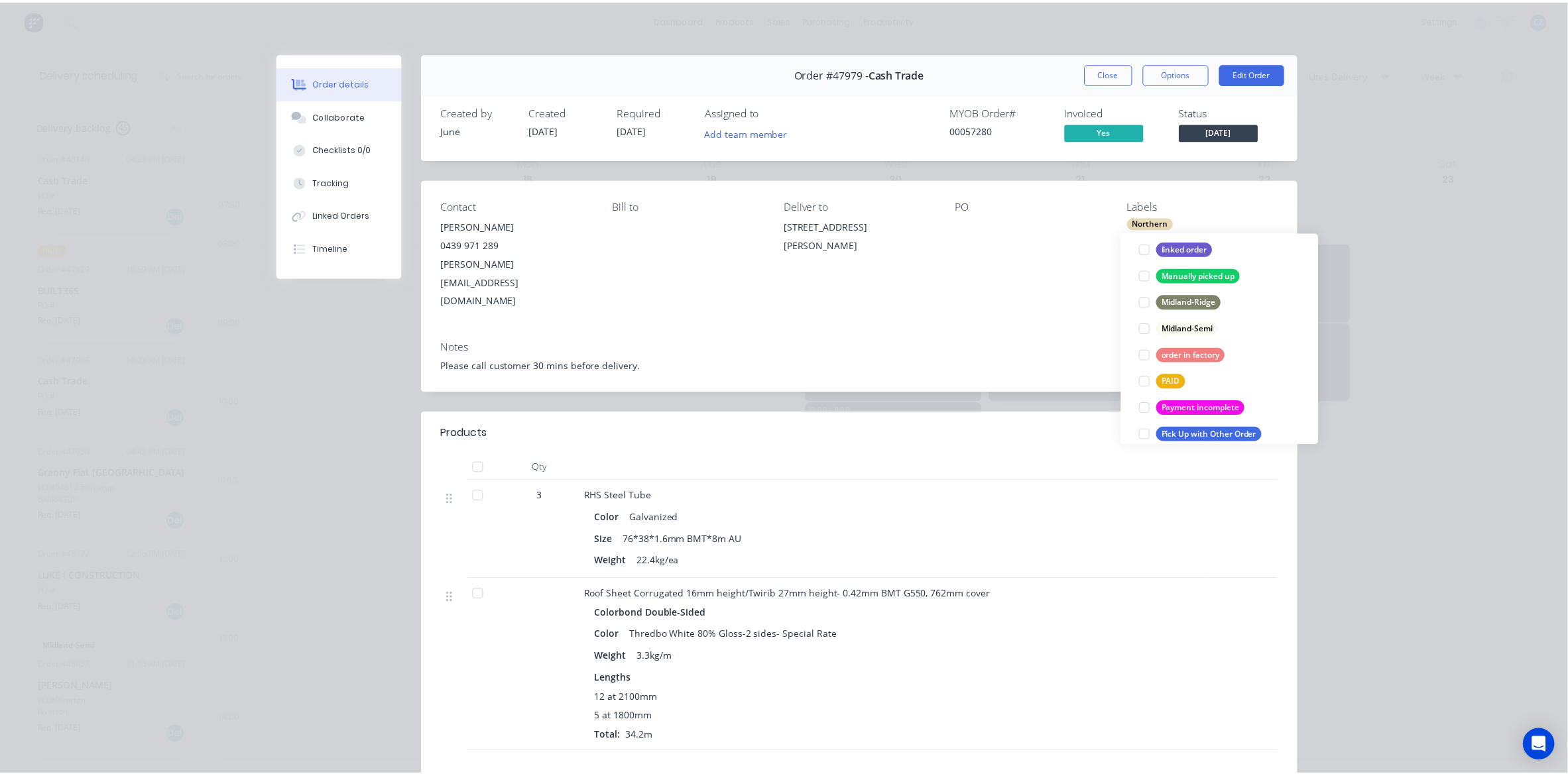
scroll to position [10, 0]
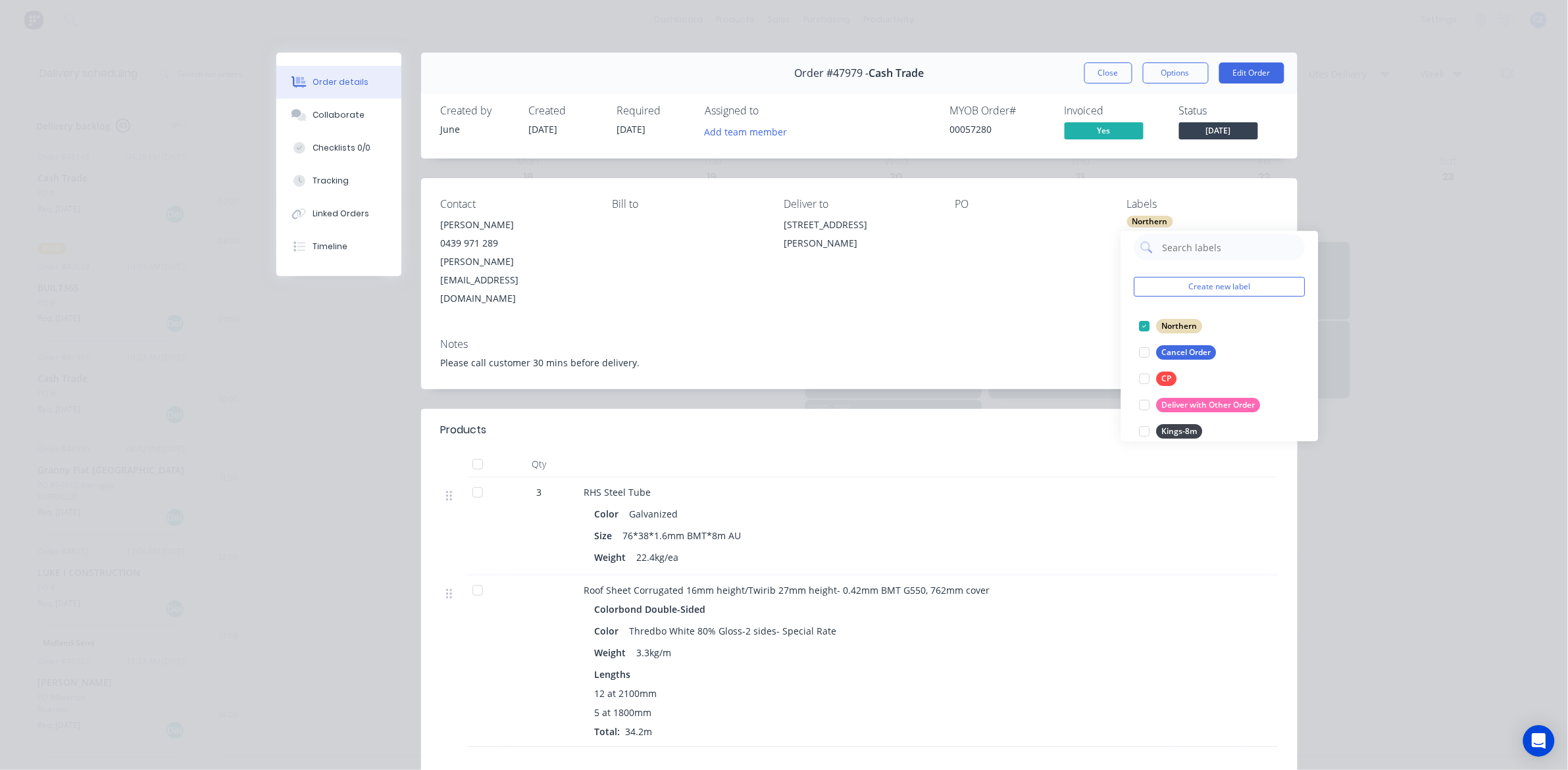
click at [1038, 338] on div "Notes" at bounding box center [859, 343] width 837 height 12
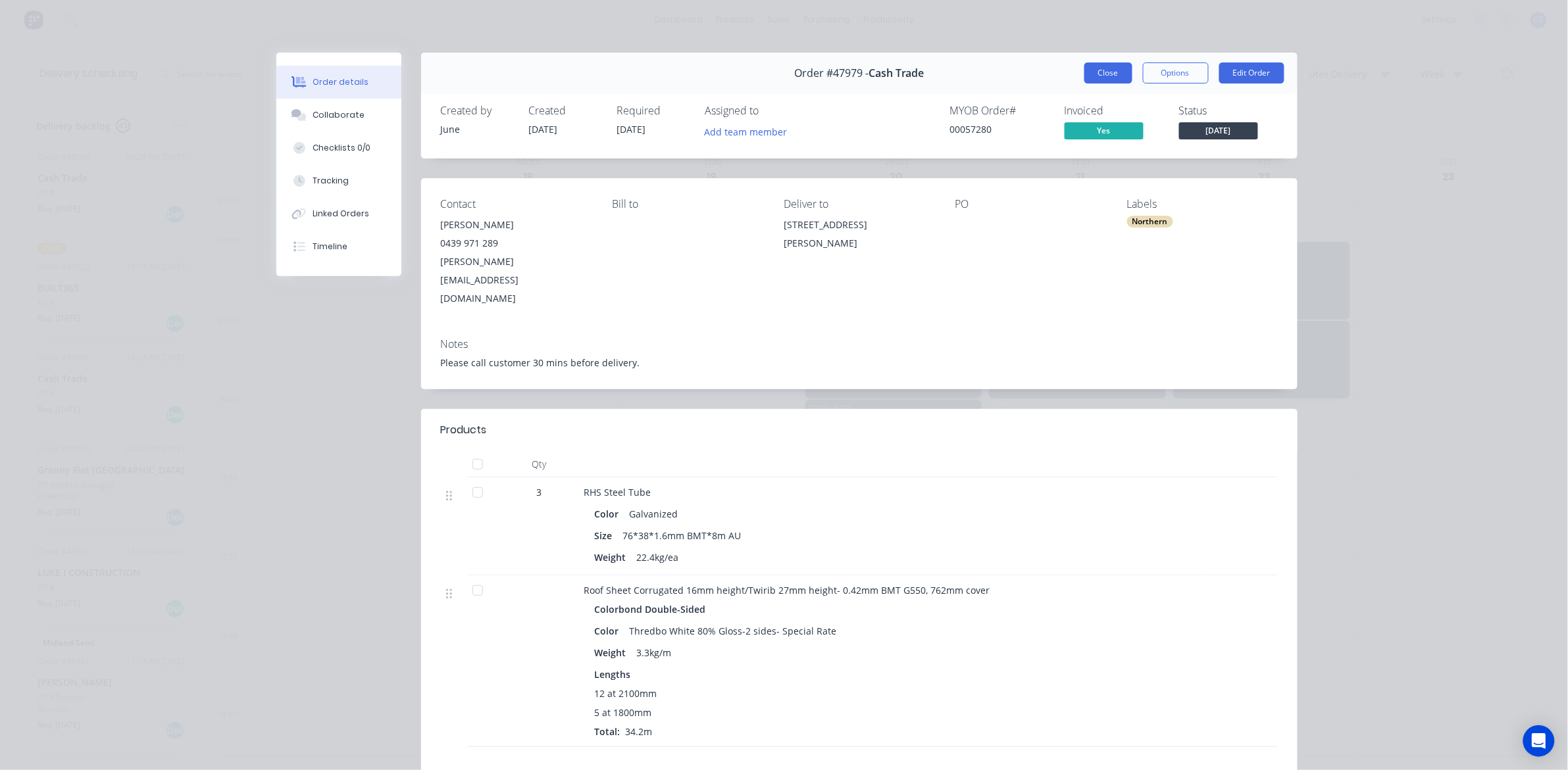
click at [1090, 70] on button "Close" at bounding box center [1108, 73] width 48 height 21
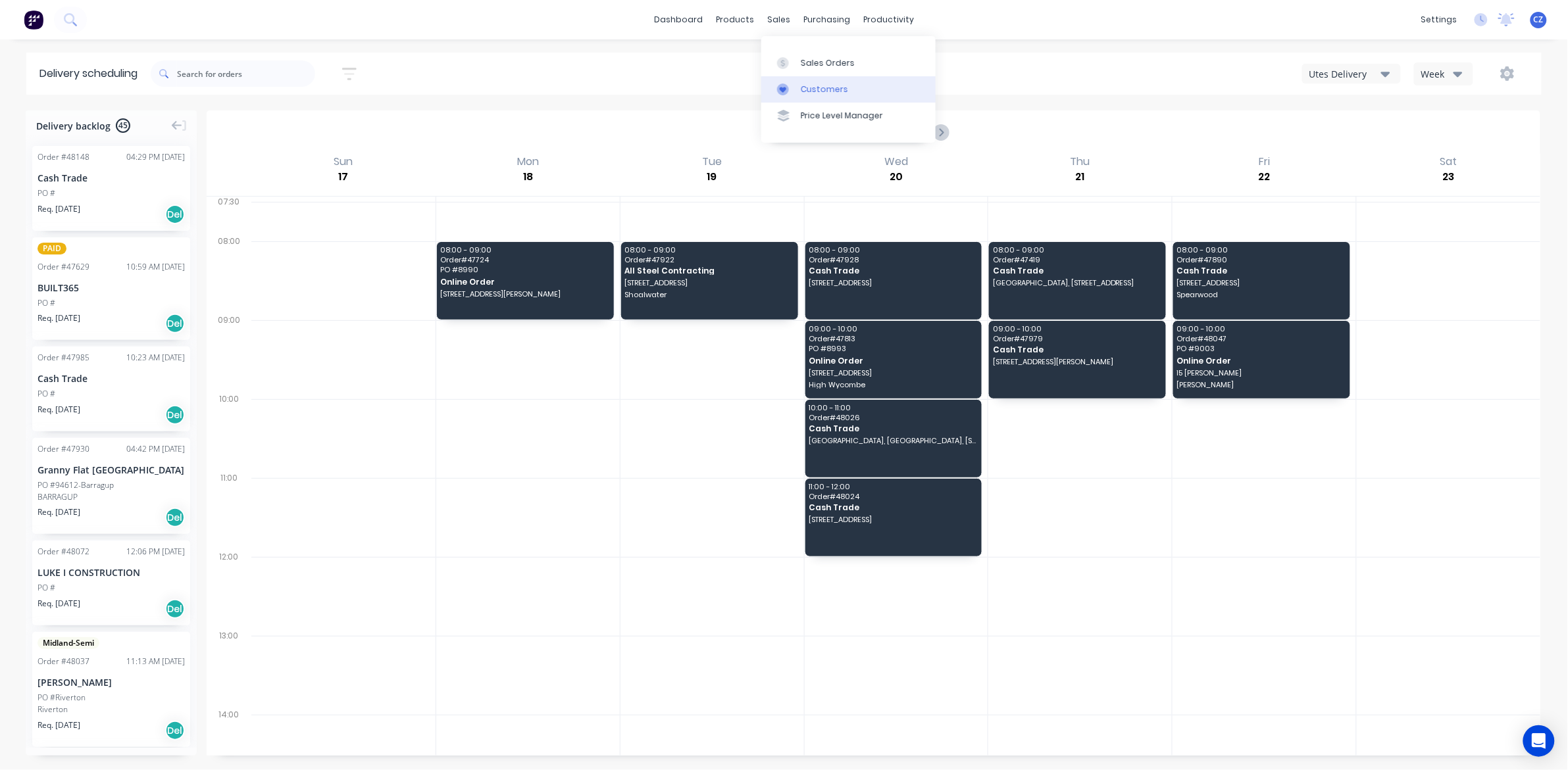
drag, startPoint x: 807, startPoint y: 95, endPoint x: 781, endPoint y: 91, distance: 26.3
click at [807, 95] on link "Customers" at bounding box center [848, 90] width 175 height 26
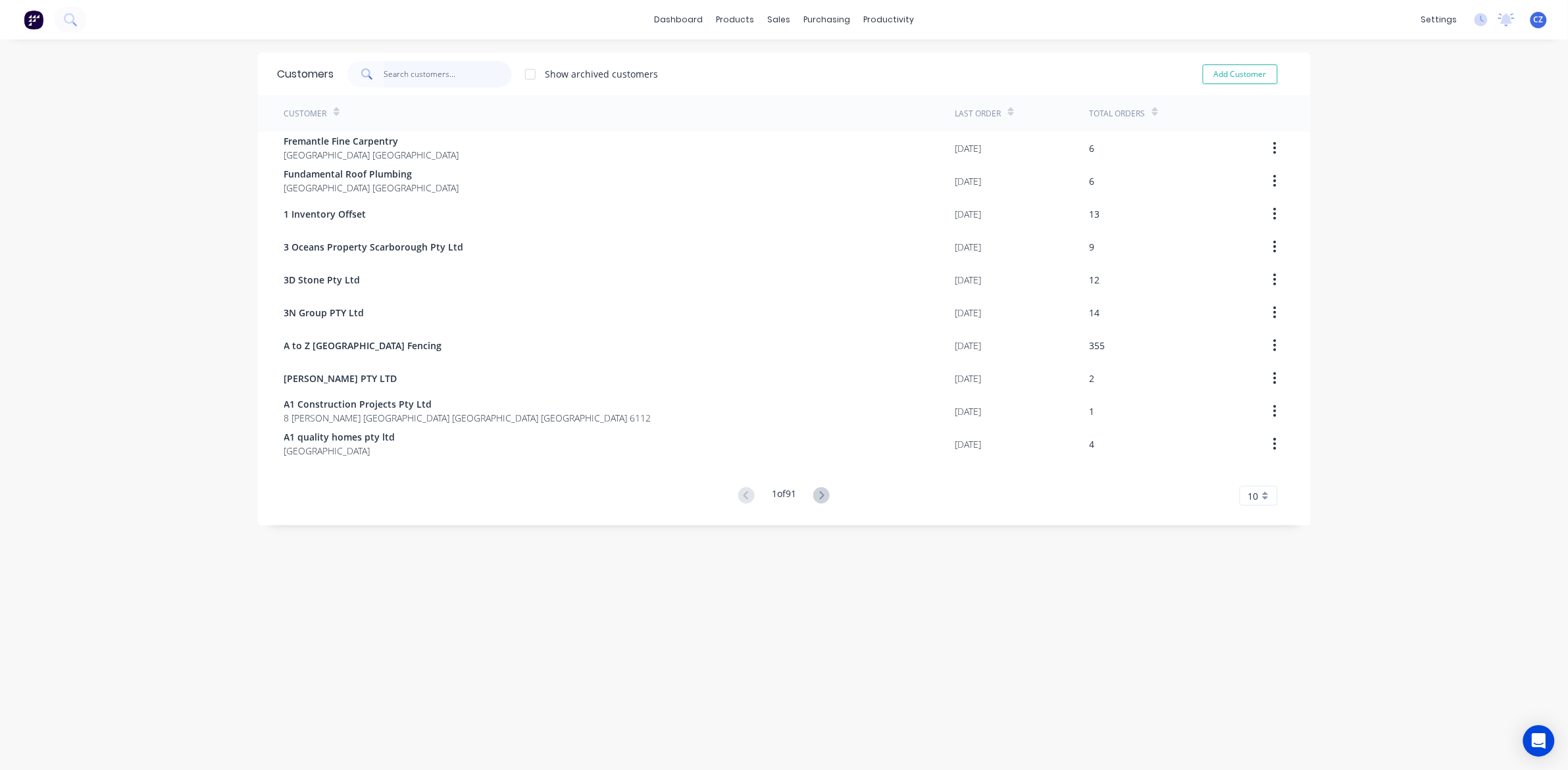
drag, startPoint x: 445, startPoint y: 76, endPoint x: 441, endPoint y: 64, distance: 12.6
click at [445, 76] on input "text" at bounding box center [447, 75] width 128 height 26
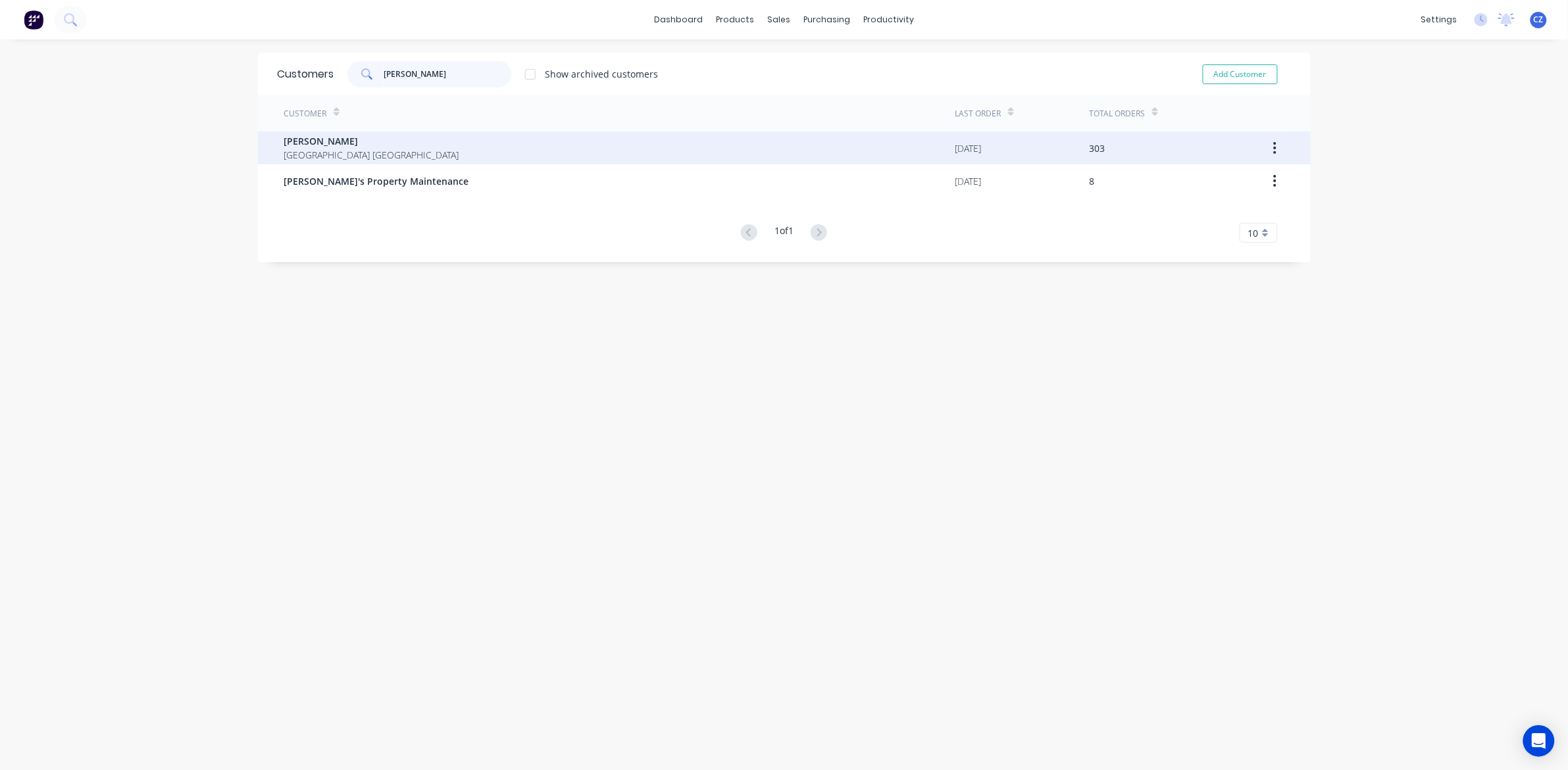
type input "[PERSON_NAME]"
click at [334, 144] on span "[PERSON_NAME]" at bounding box center [371, 141] width 175 height 14
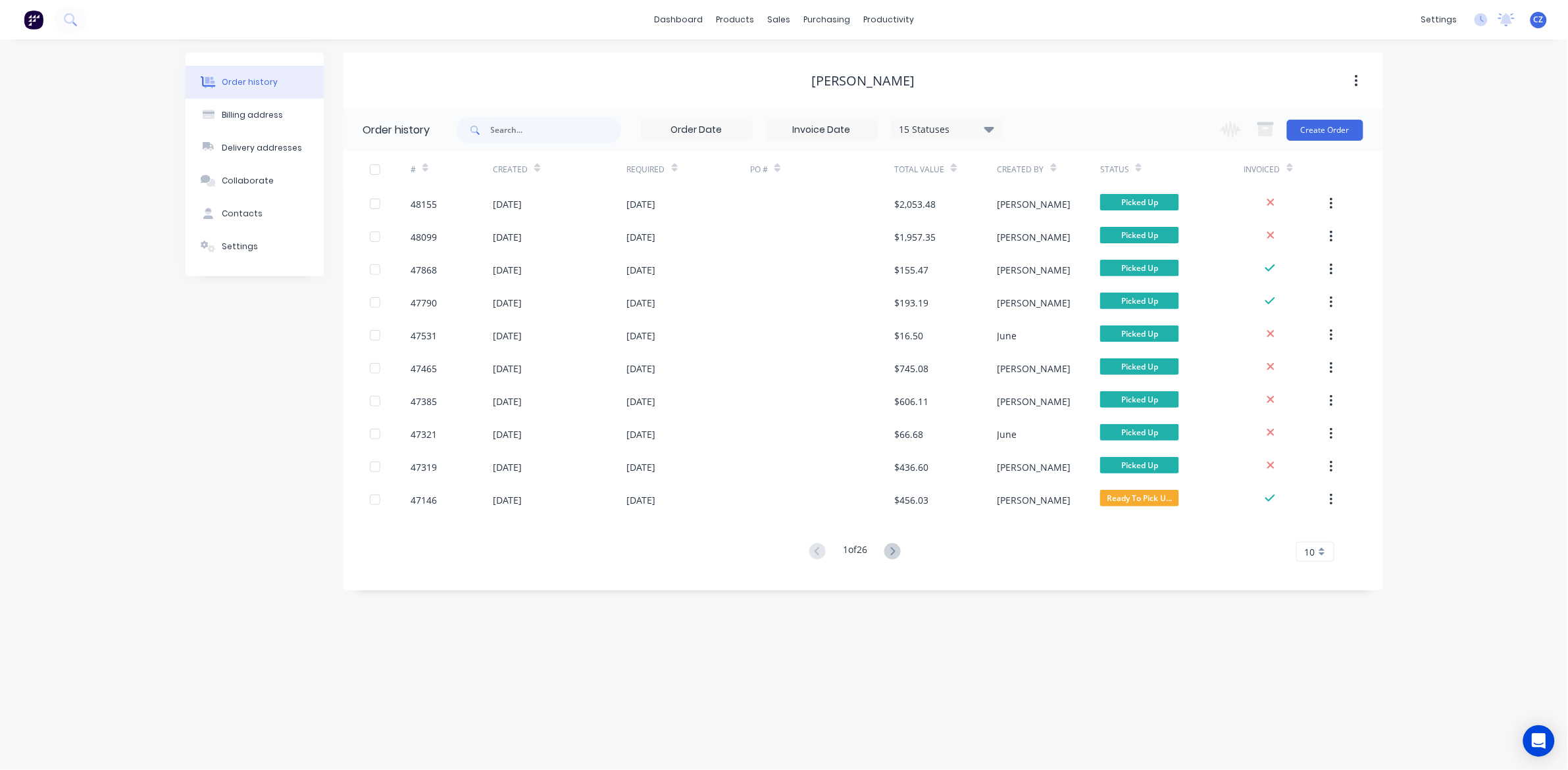
click at [1311, 141] on div "Change order status Submitted Ready for Delivery Ready To Pick Up Monday Tuesda…" at bounding box center [1287, 130] width 150 height 43
click at [1322, 127] on button "Create Order" at bounding box center [1325, 130] width 77 height 21
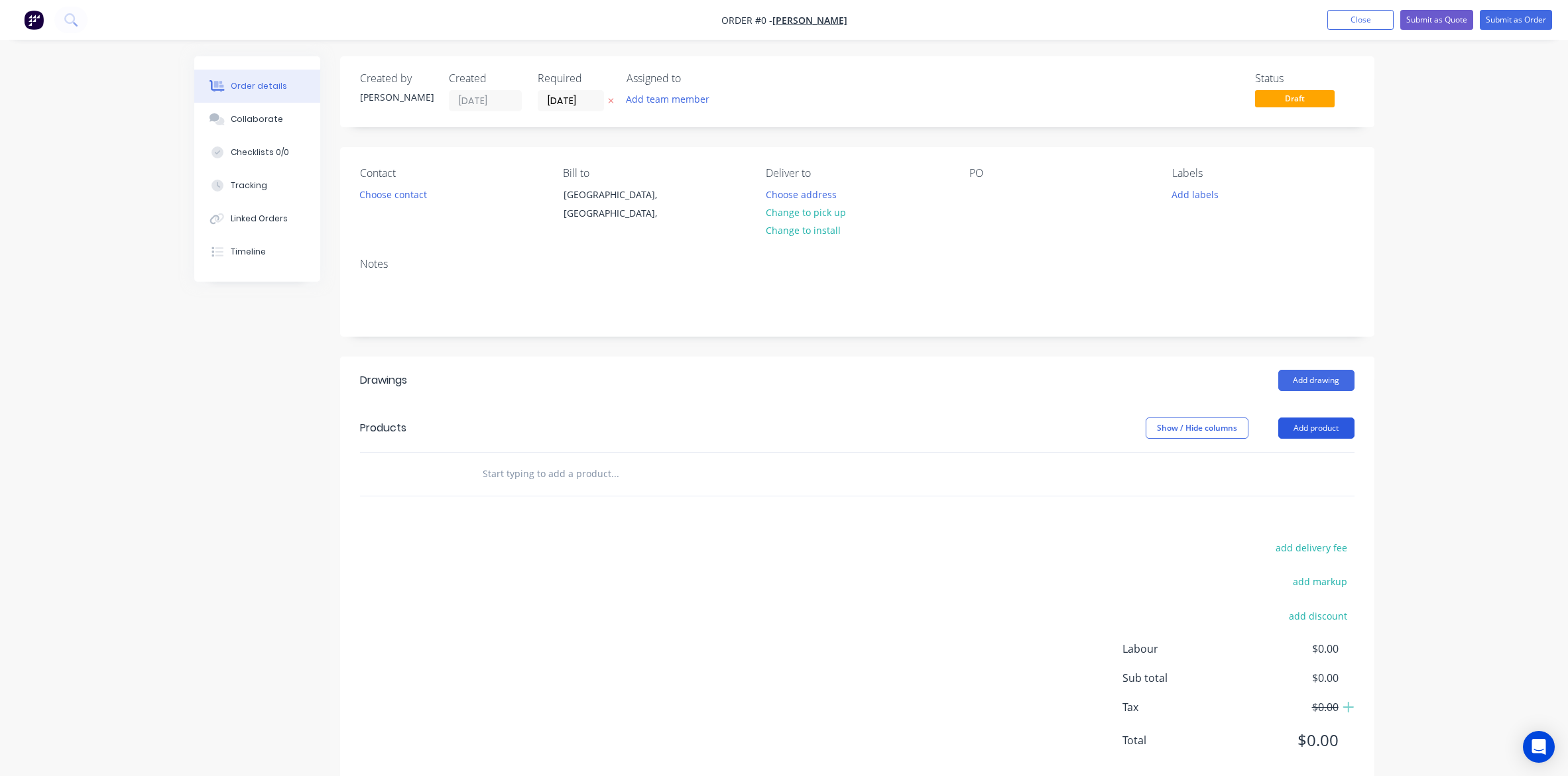
click at [1302, 425] on button "Add product" at bounding box center [1316, 428] width 76 height 22
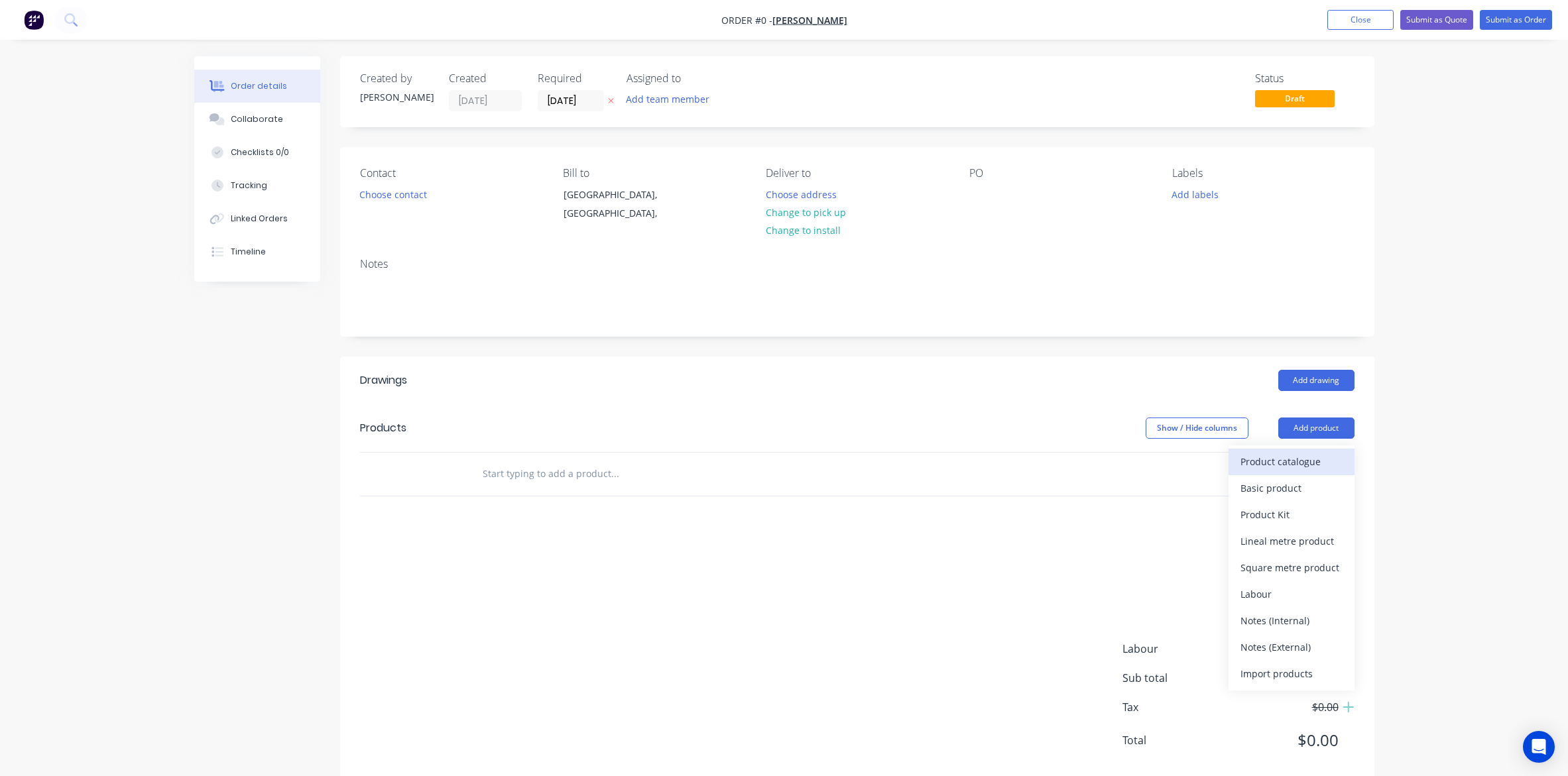
click at [1307, 454] on div "Product catalogue" at bounding box center [1291, 461] width 102 height 19
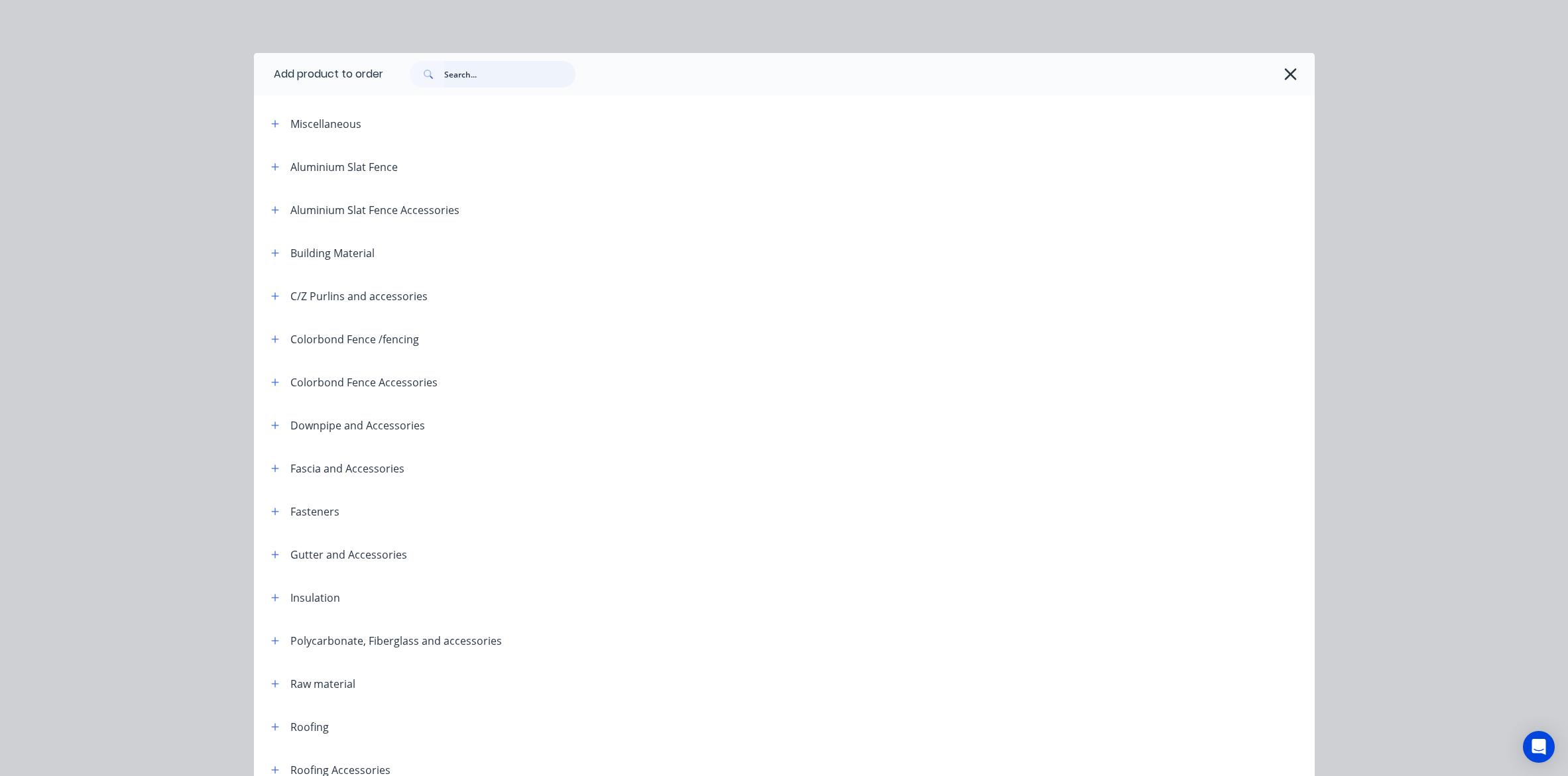
click at [499, 75] on input "text" at bounding box center [509, 74] width 131 height 26
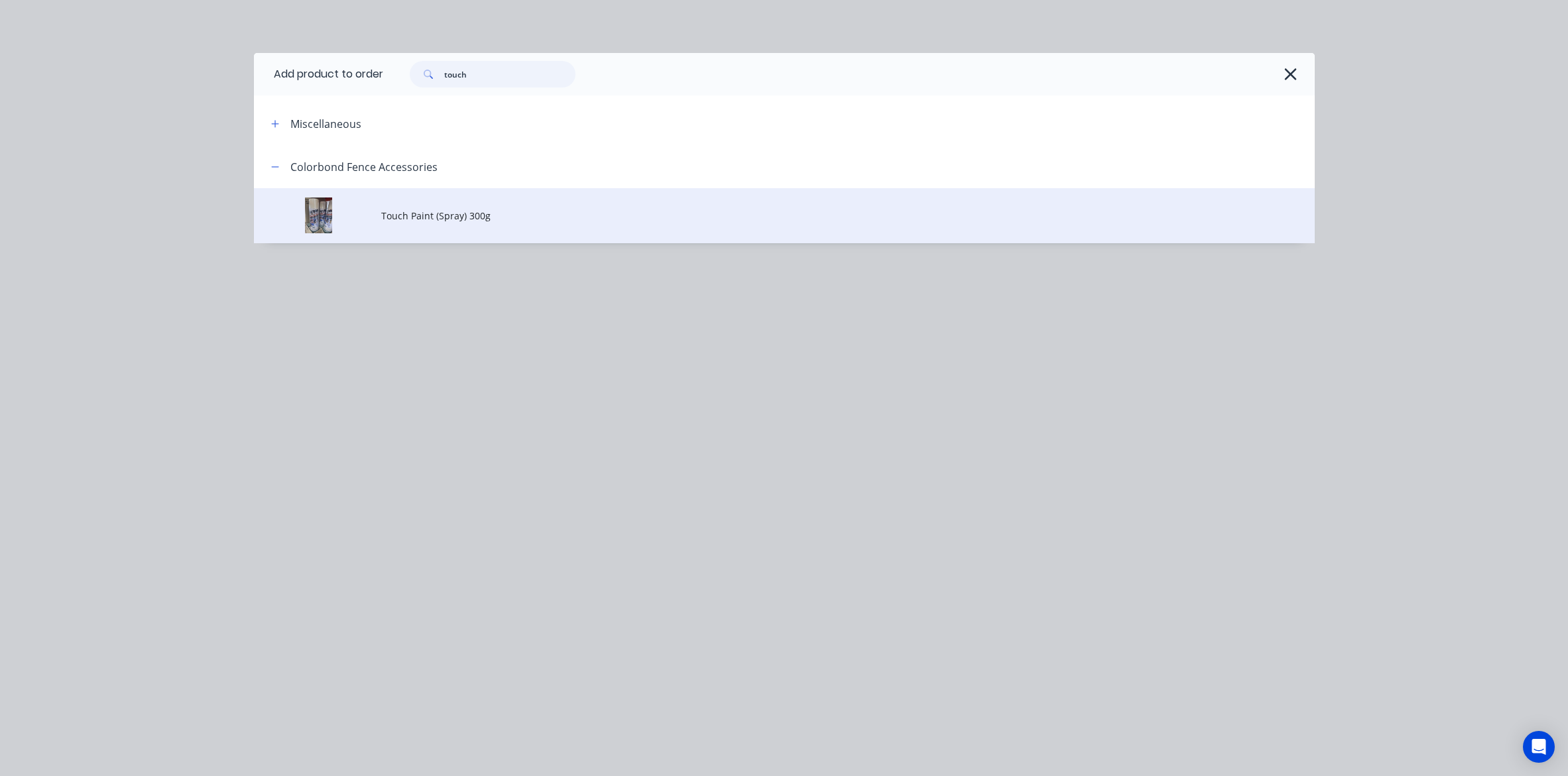
type input "touch"
click at [516, 216] on span "Touch Paint (Spray) 300g" at bounding box center [754, 215] width 746 height 14
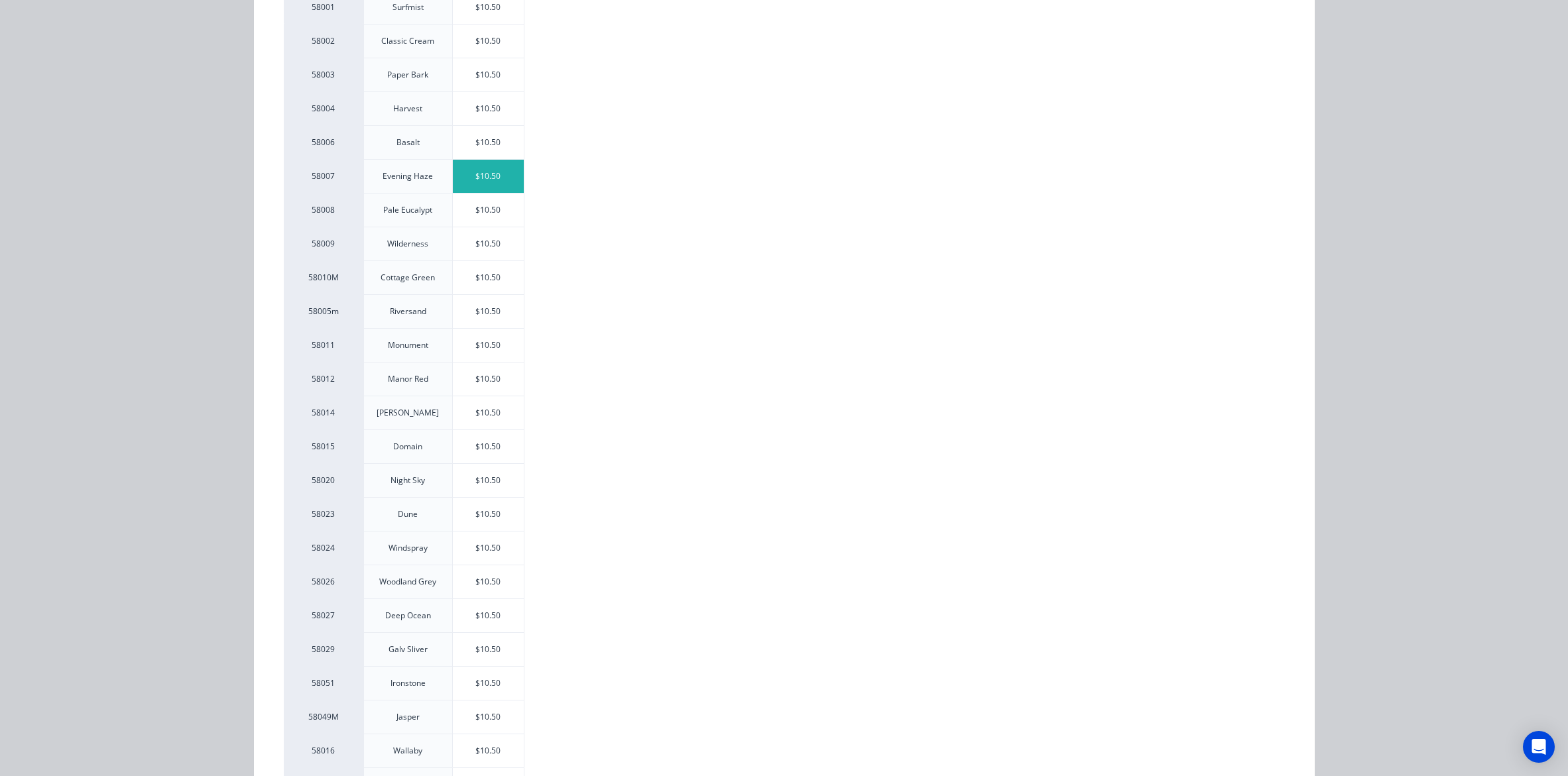
scroll to position [169, 0]
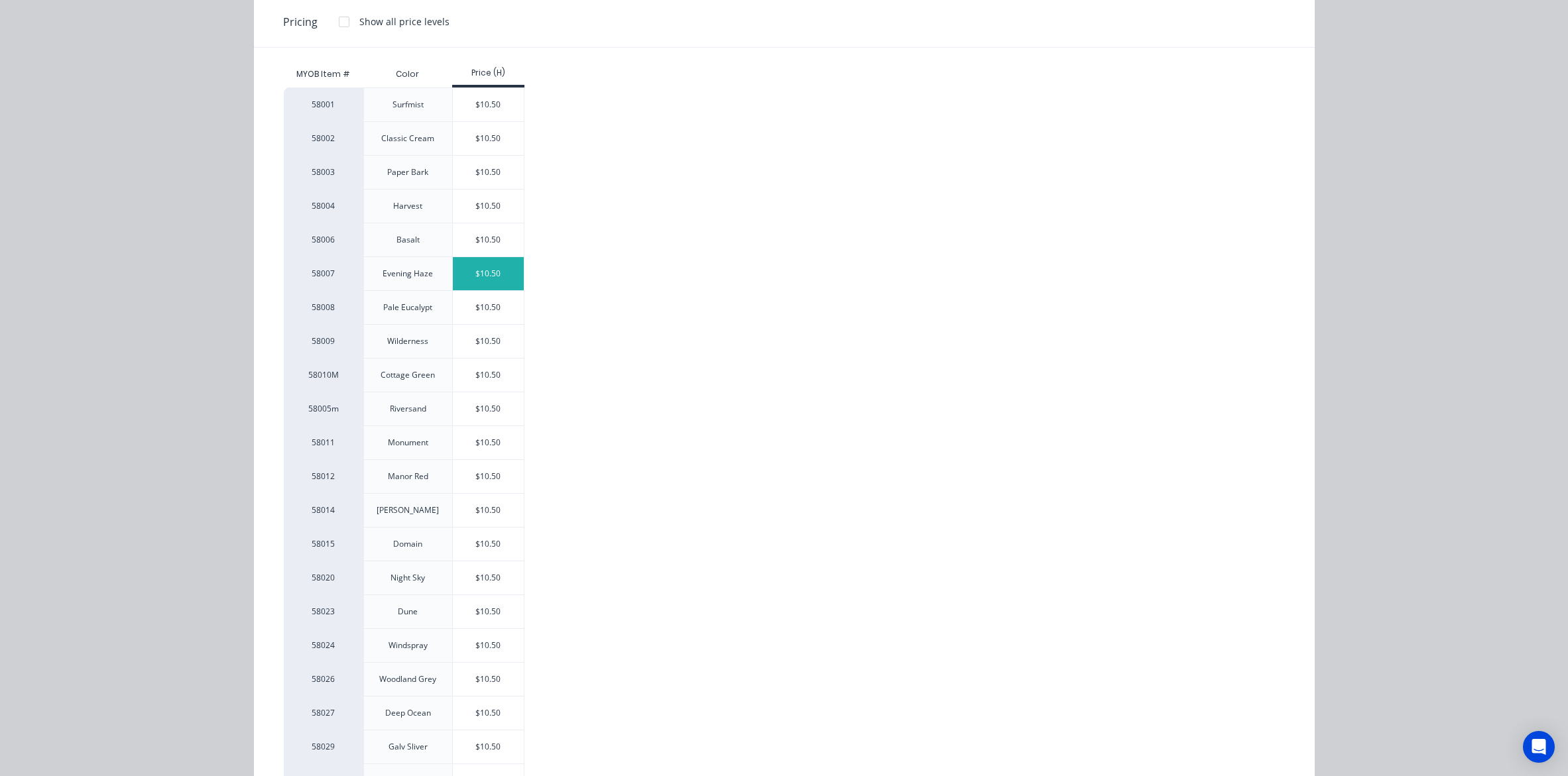
click at [475, 281] on div "$10.50" at bounding box center [488, 273] width 71 height 33
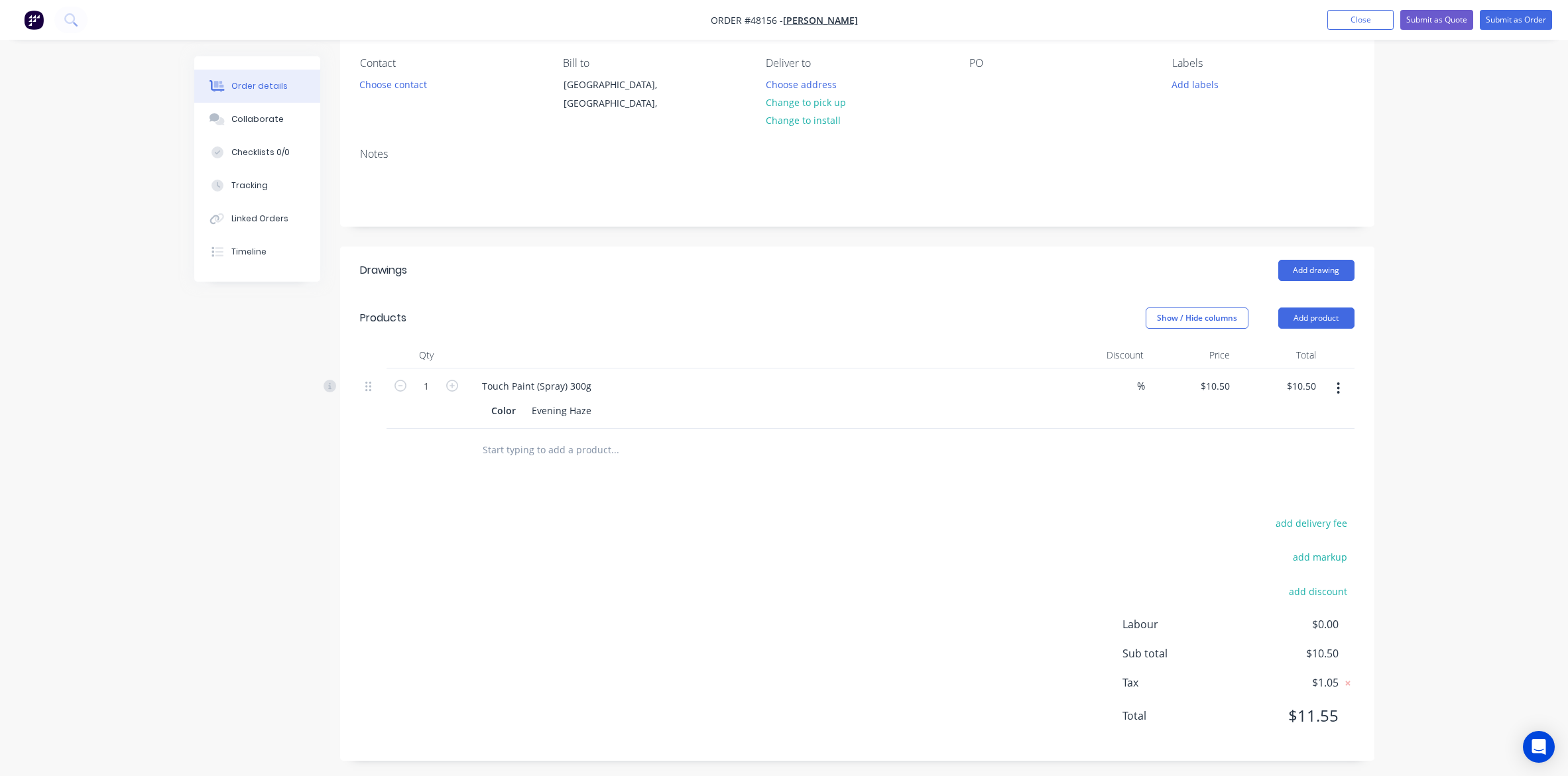
scroll to position [115, 0]
click at [1324, 584] on button "add discount" at bounding box center [1318, 586] width 72 height 18
click at [1323, 594] on input at bounding box center [1303, 591] width 59 height 20
type input "7"
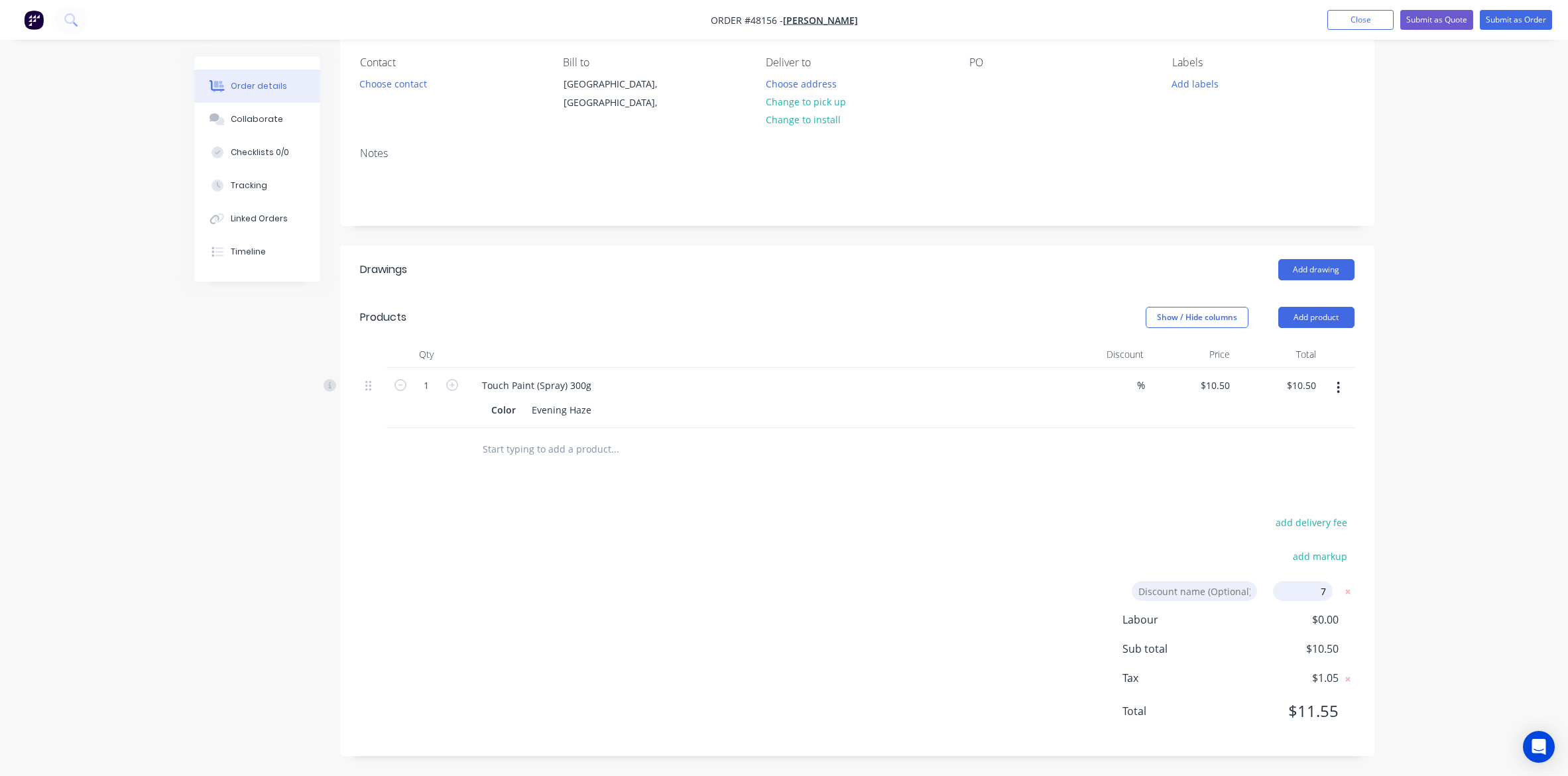
click input "submit" at bounding box center [0, 0] width 0 height 0
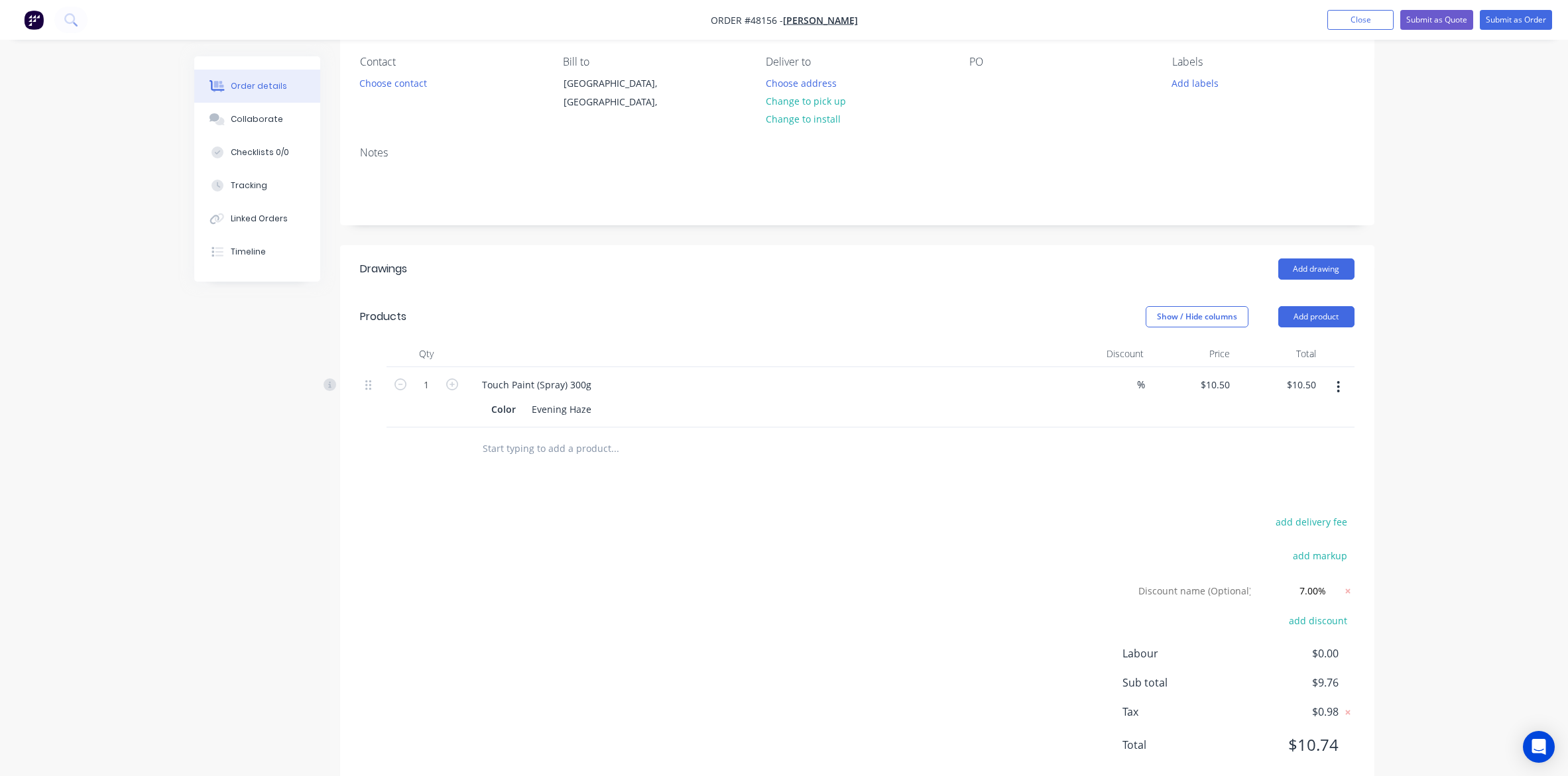
click at [1085, 596] on div "add delivery fee add markup Discount name (Optional) 7.00% 7.00% 0% add discoun…" at bounding box center [857, 641] width 995 height 257
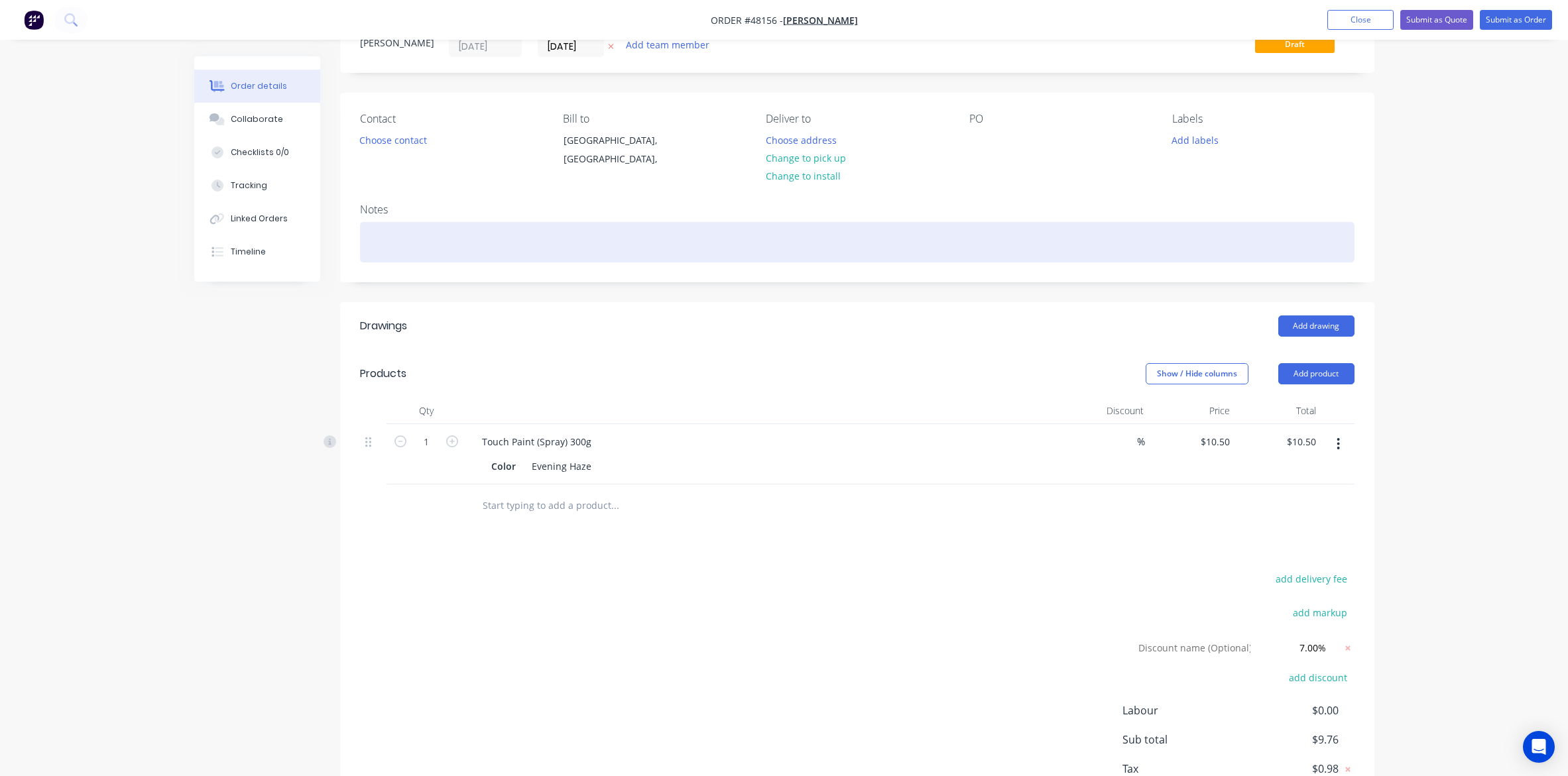
scroll to position [0, 0]
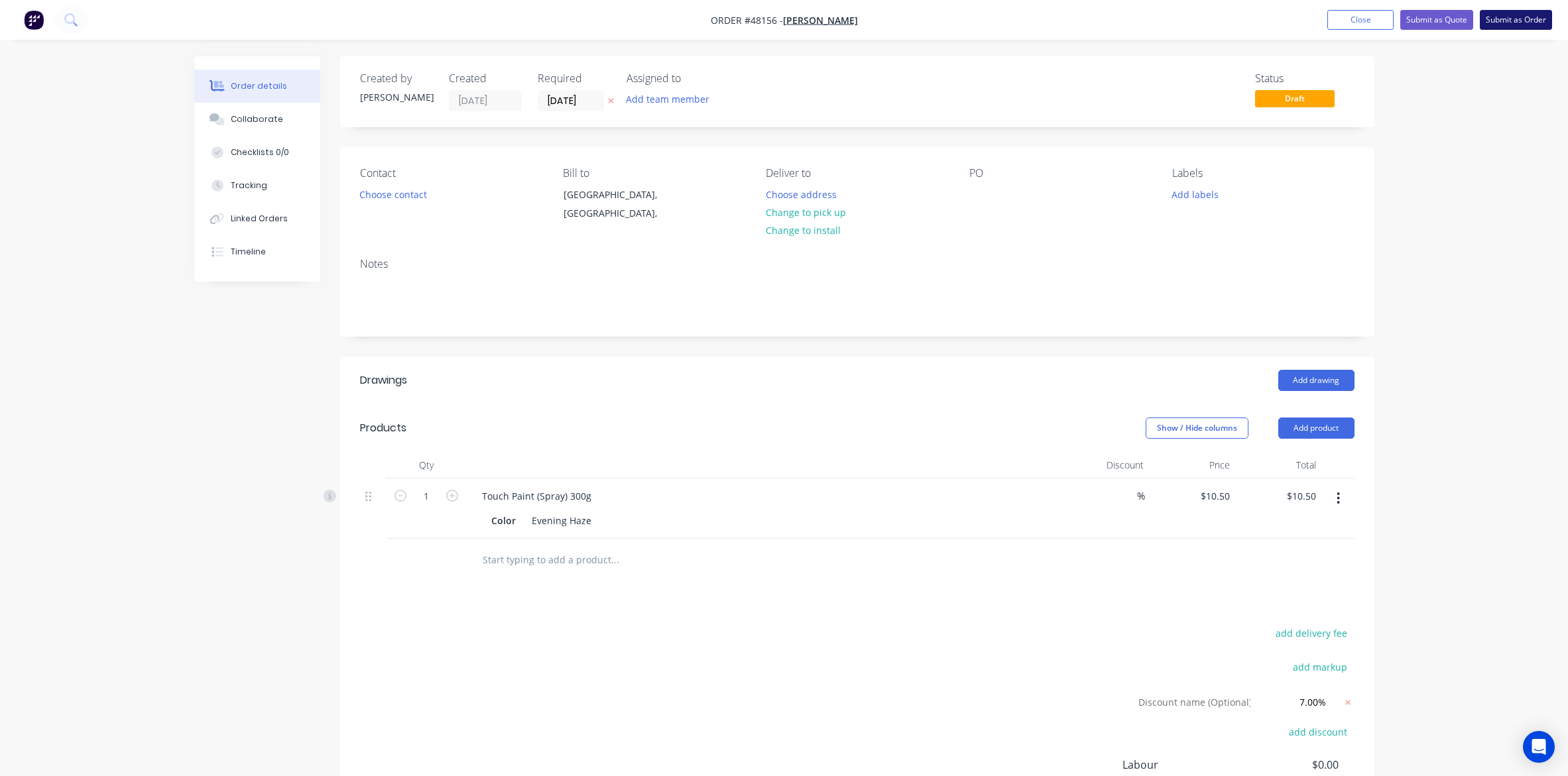
click at [1515, 18] on button "Submit as Order" at bounding box center [1515, 20] width 72 height 20
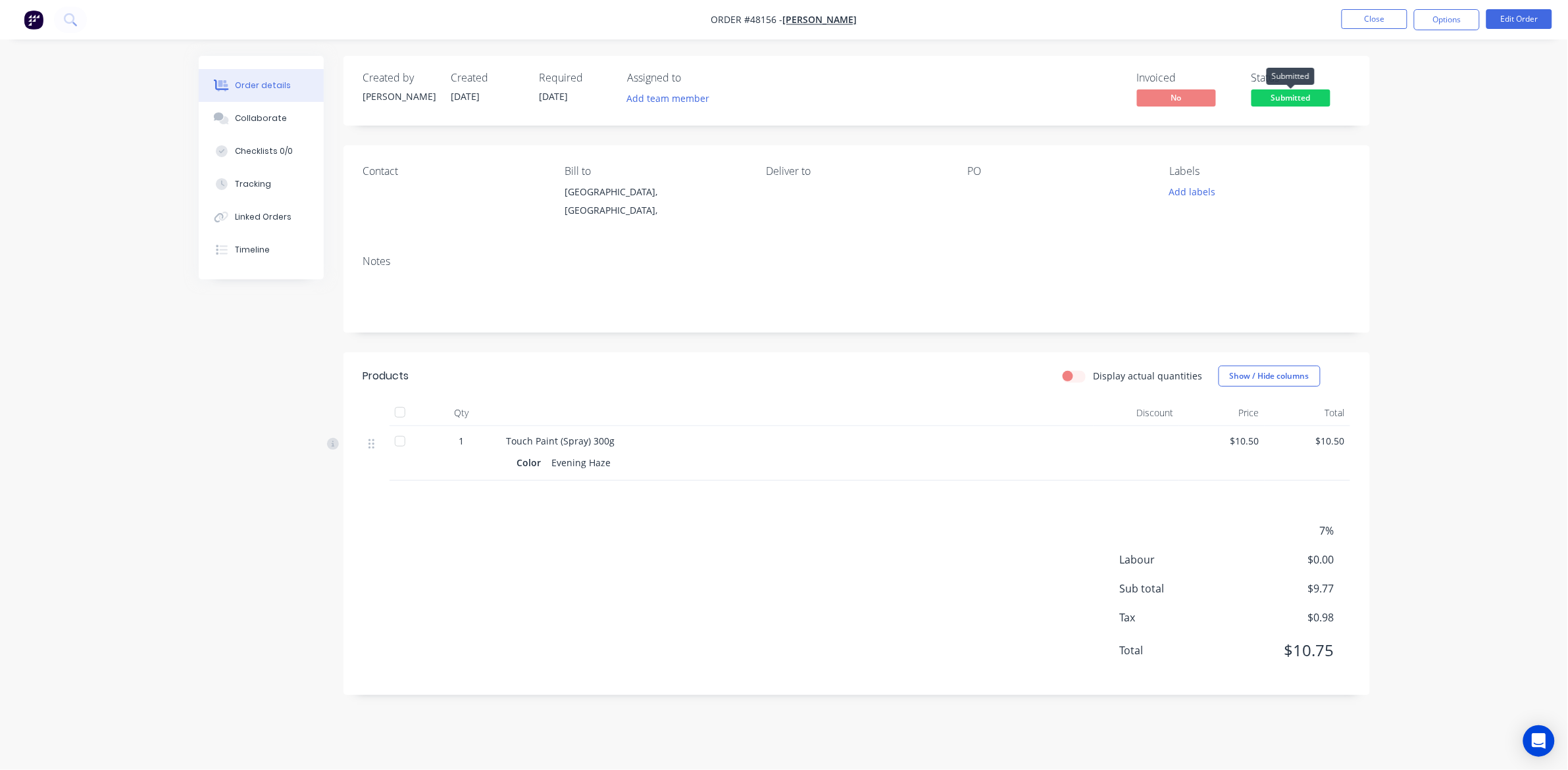
click at [1272, 97] on span "Submitted" at bounding box center [1291, 98] width 79 height 17
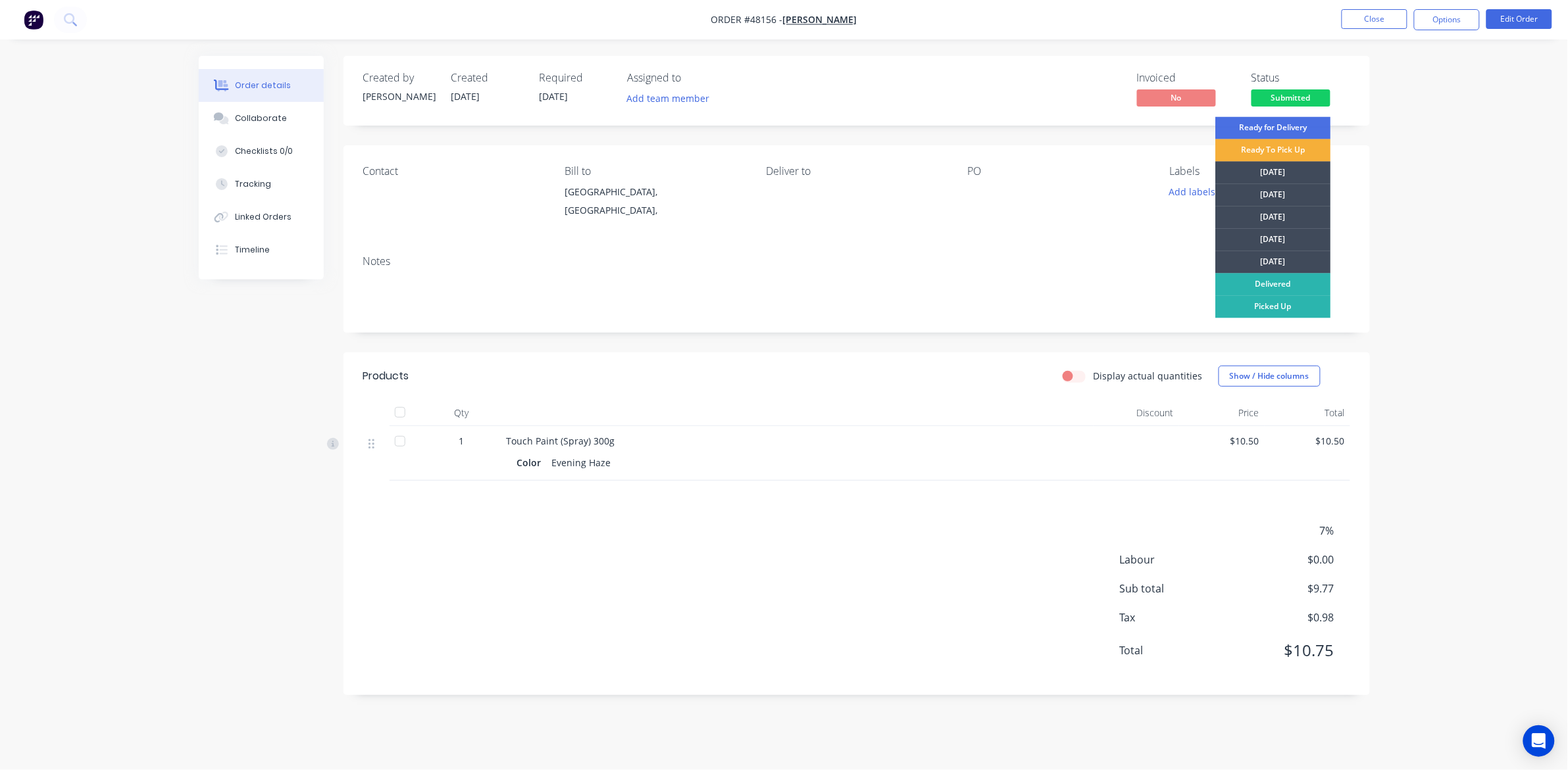
drag, startPoint x: 1261, startPoint y: 311, endPoint x: 1392, endPoint y: 260, distance: 140.6
click at [1265, 307] on div "Picked Up" at bounding box center [1273, 307] width 115 height 22
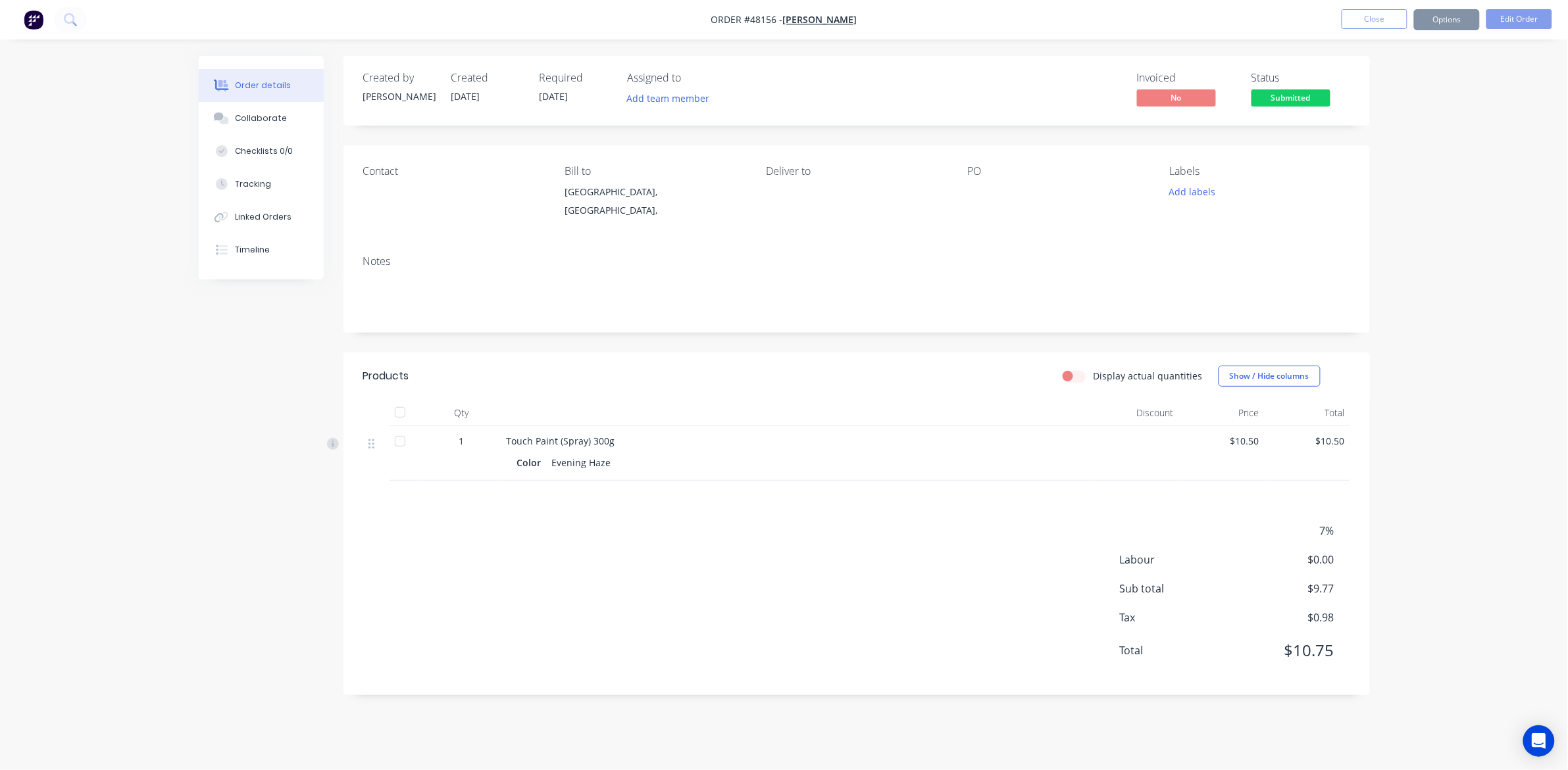
click at [1504, 224] on div "Order details Collaborate Checklists 0/0 Tracking Linked Orders Timeline Order …" at bounding box center [784, 385] width 1568 height 770
click at [1372, 17] on button "Close" at bounding box center [1374, 19] width 65 height 20
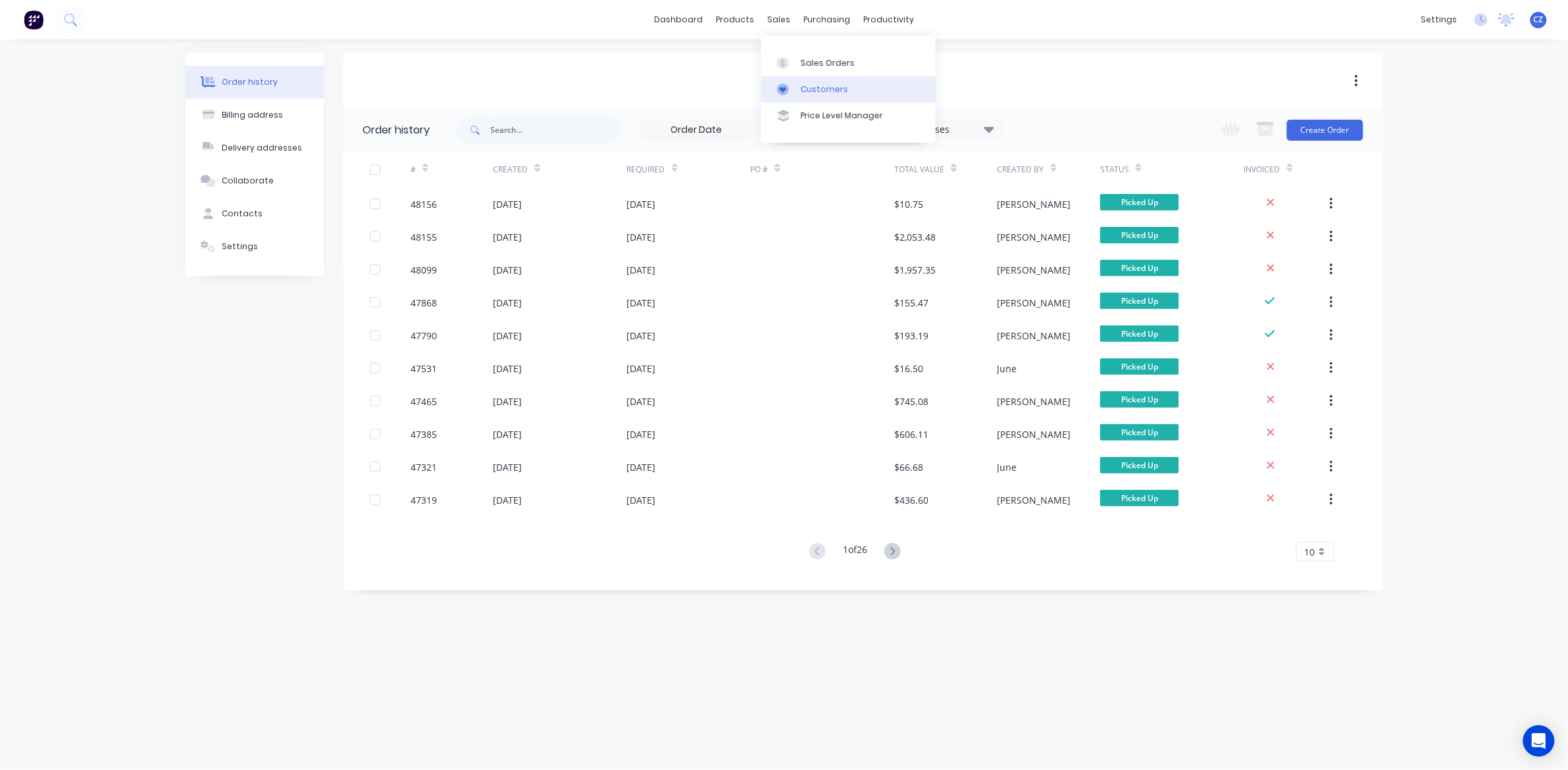
click at [817, 86] on div "Customers" at bounding box center [824, 89] width 48 height 12
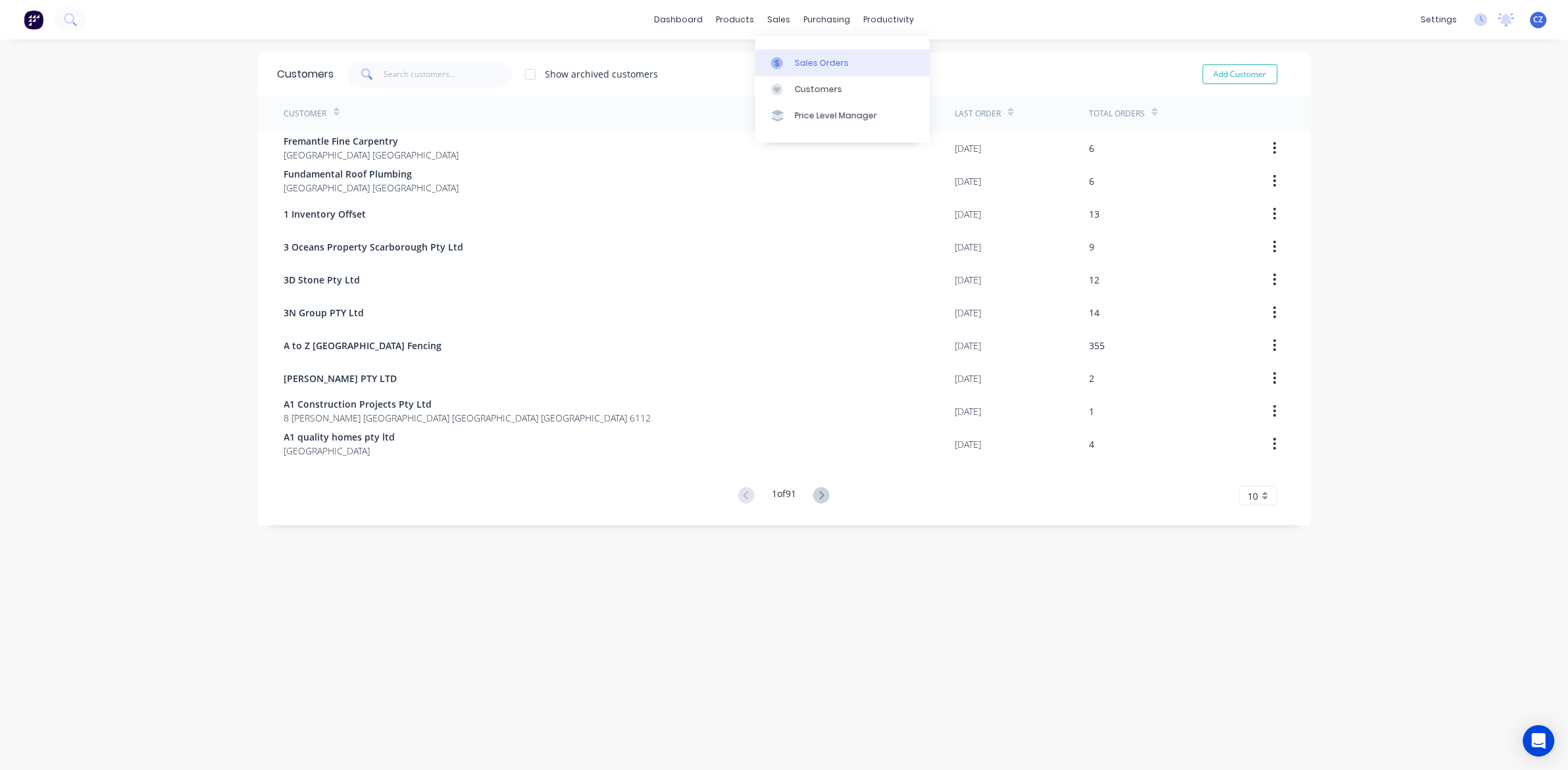
click at [810, 59] on div "Sales Orders" at bounding box center [822, 63] width 54 height 12
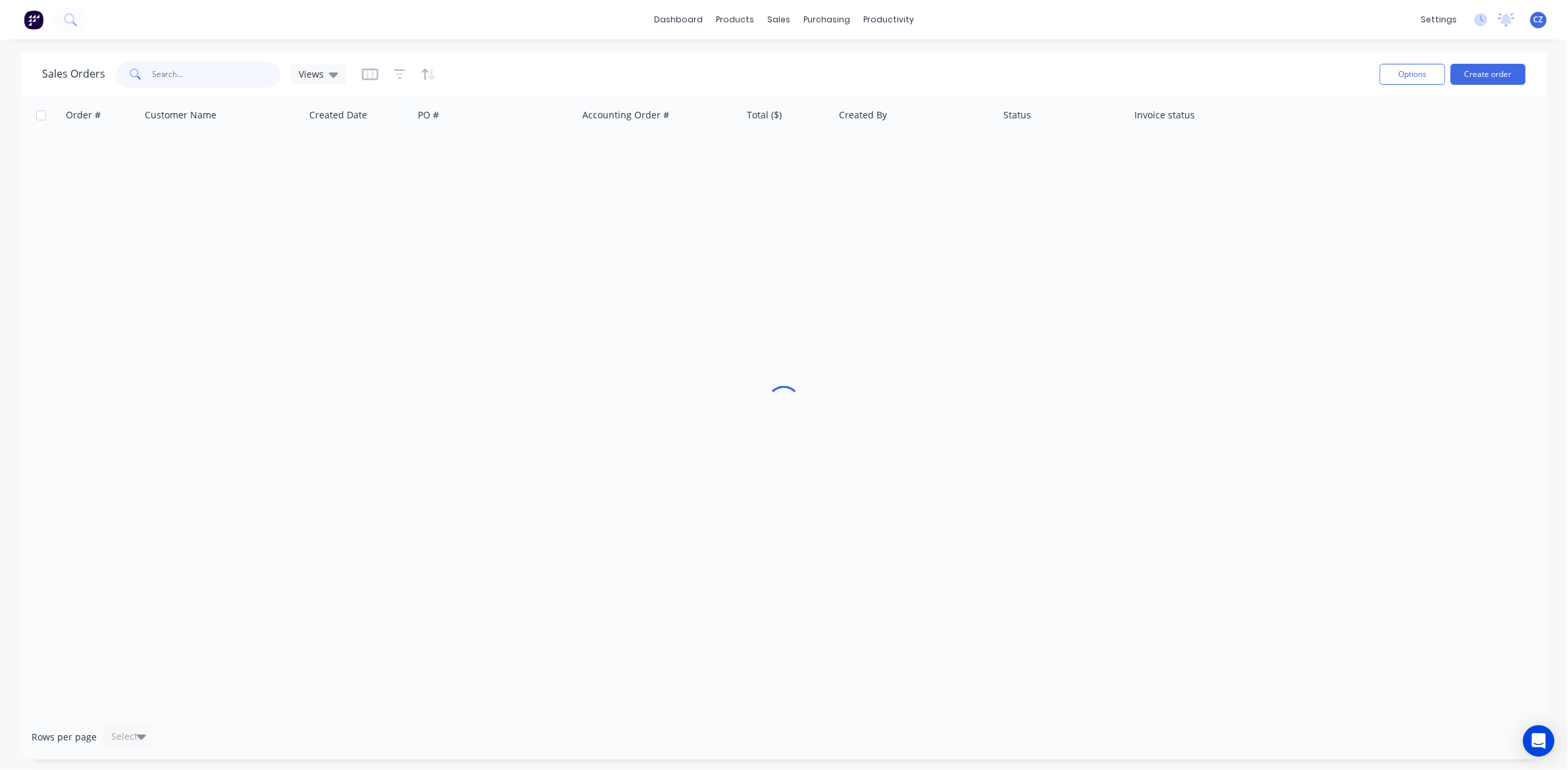
click at [208, 70] on input "text" at bounding box center [216, 75] width 128 height 26
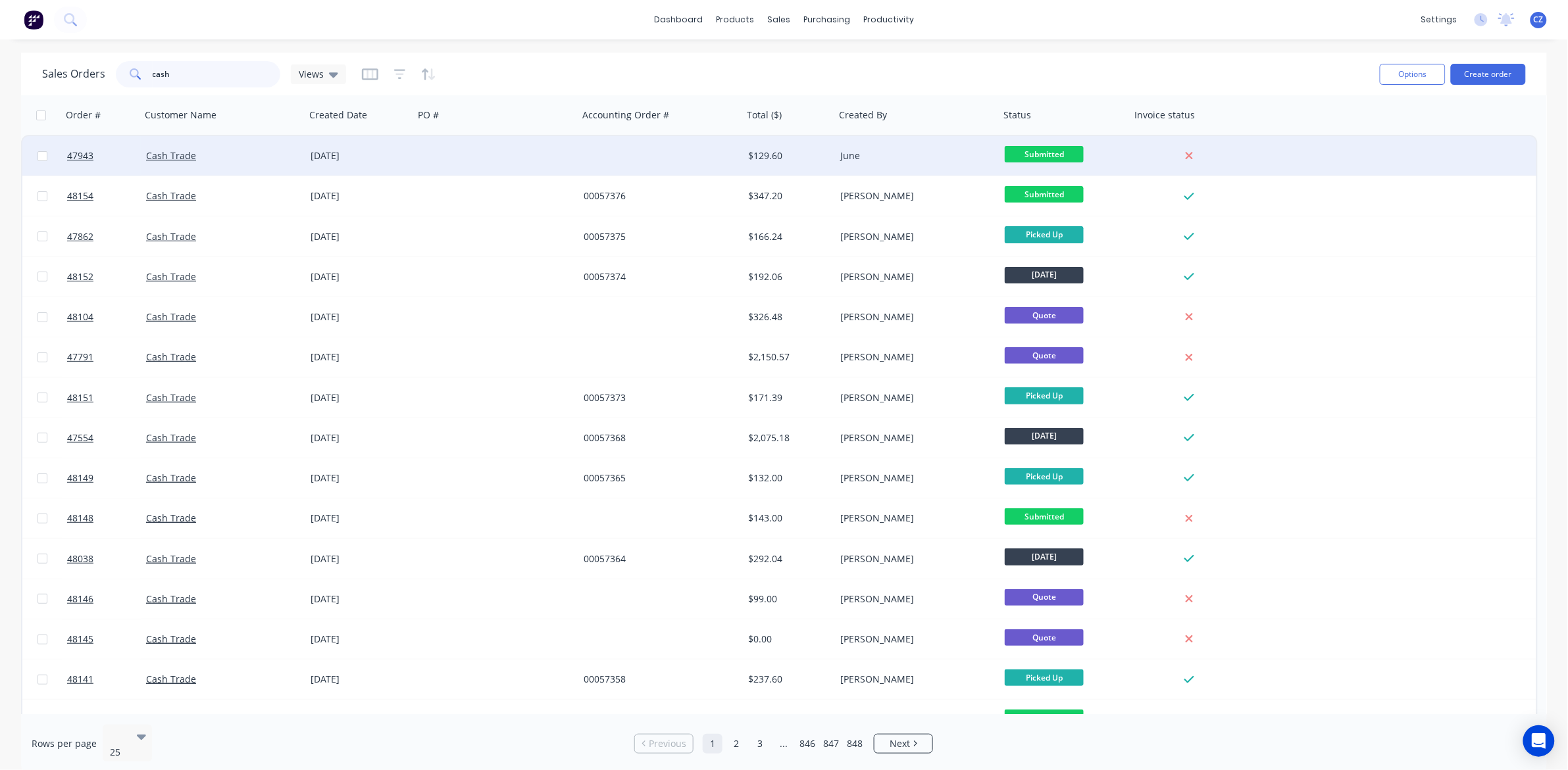
type input "cash"
click at [171, 148] on div "Cash Trade" at bounding box center [223, 156] width 164 height 39
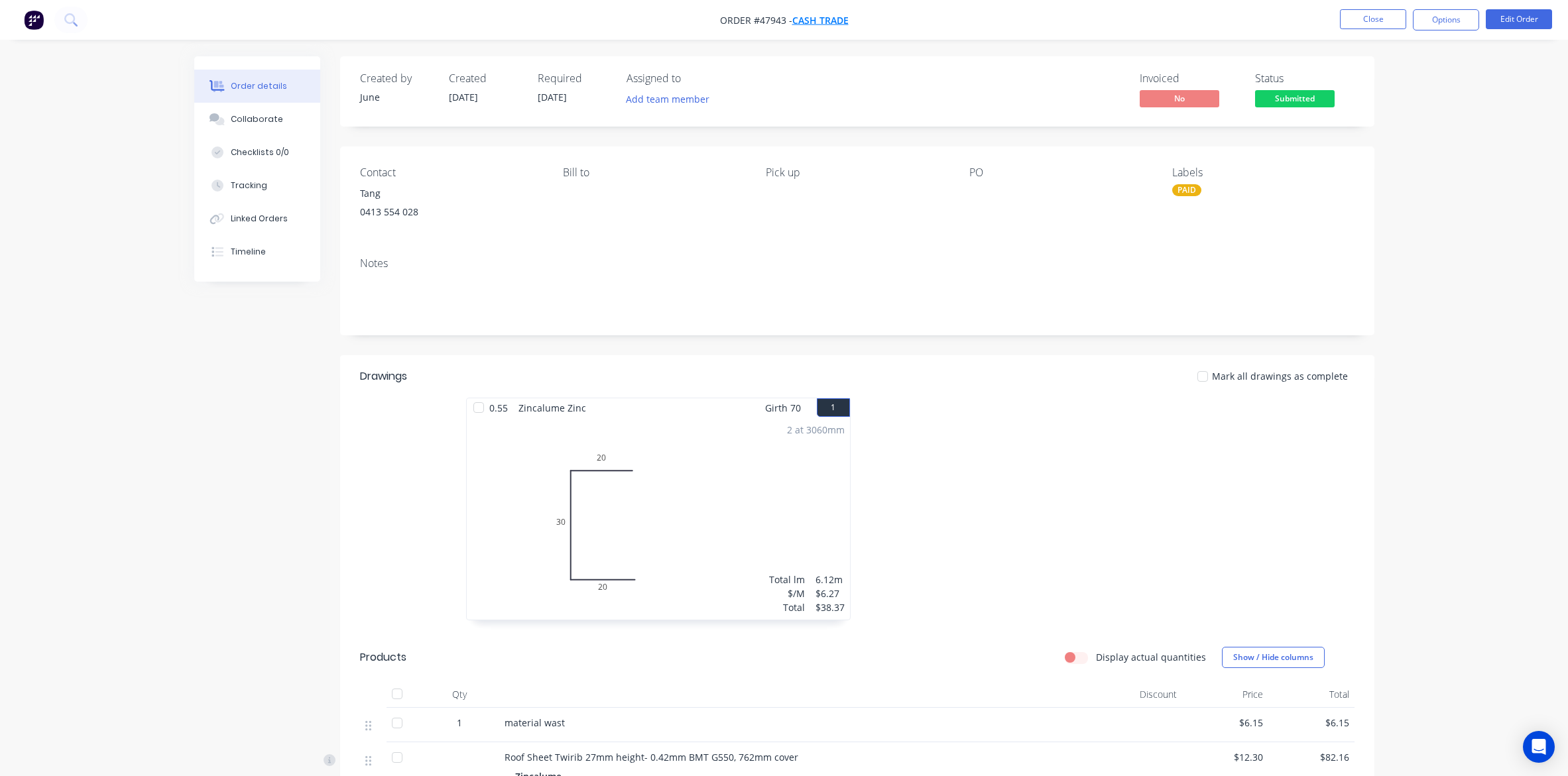
click at [816, 24] on span "Cash Trade" at bounding box center [821, 20] width 56 height 12
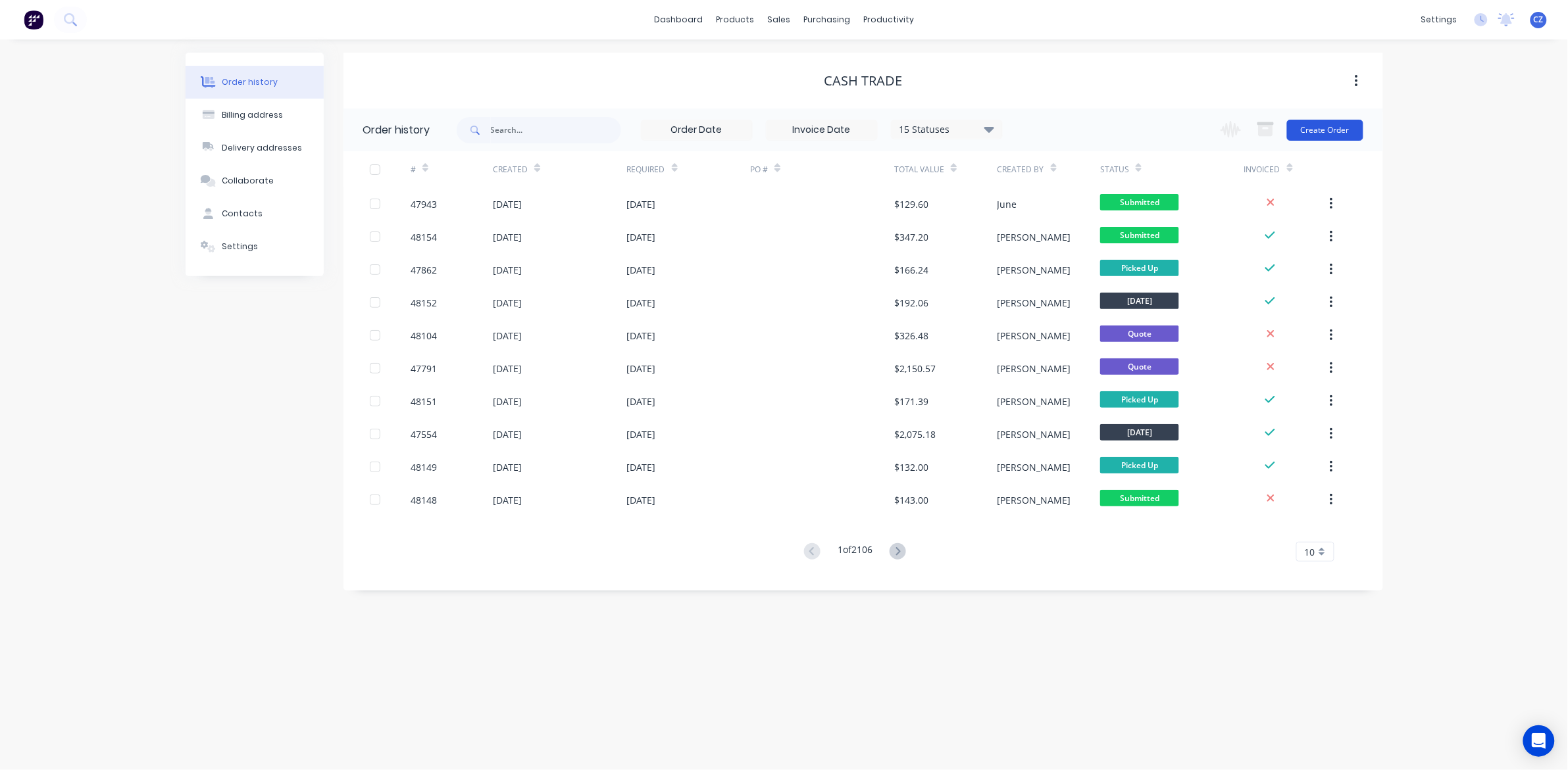
click at [1316, 126] on button "Create Order" at bounding box center [1325, 130] width 77 height 21
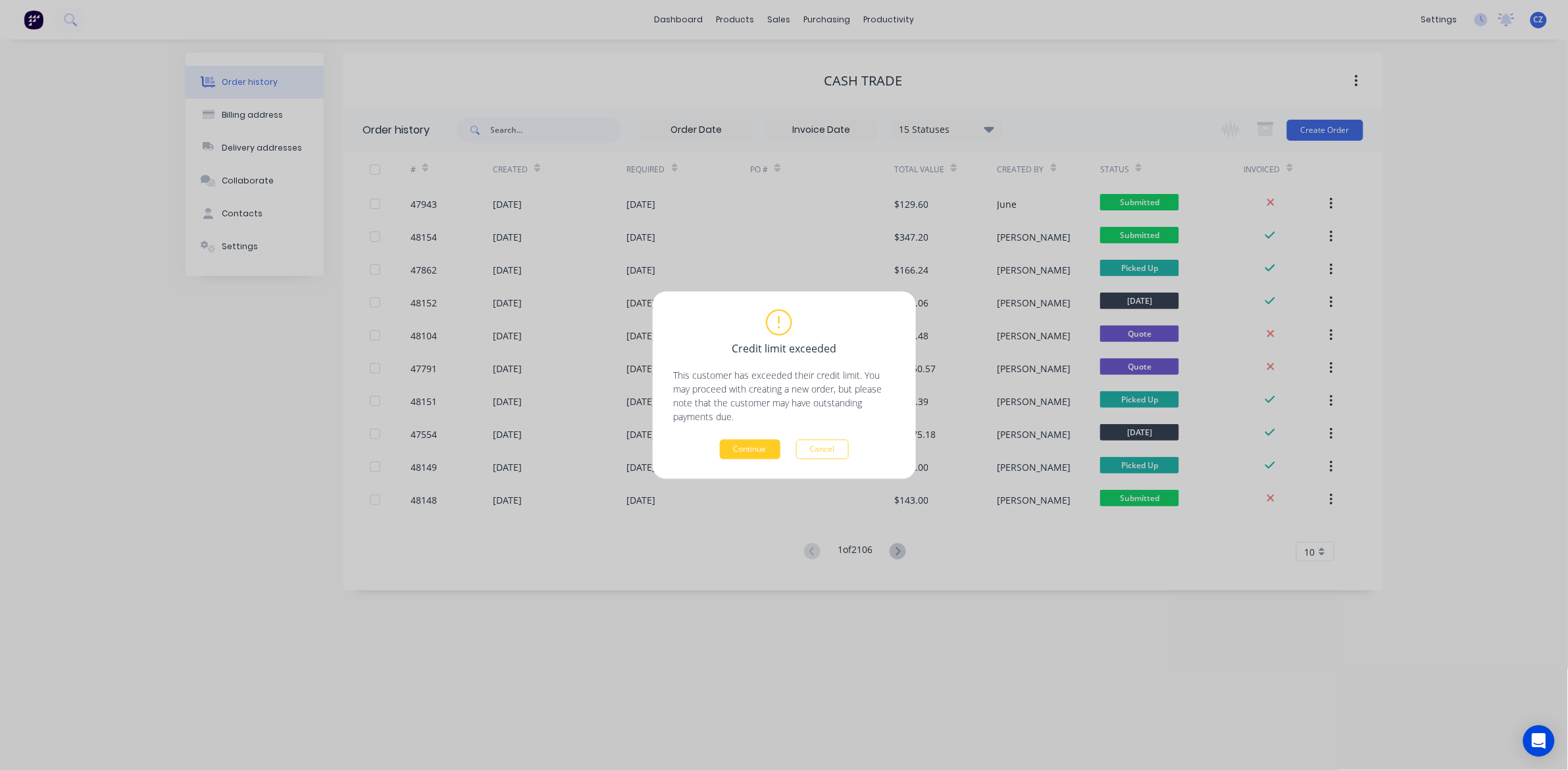
click at [754, 447] on button "Continue" at bounding box center [750, 449] width 61 height 20
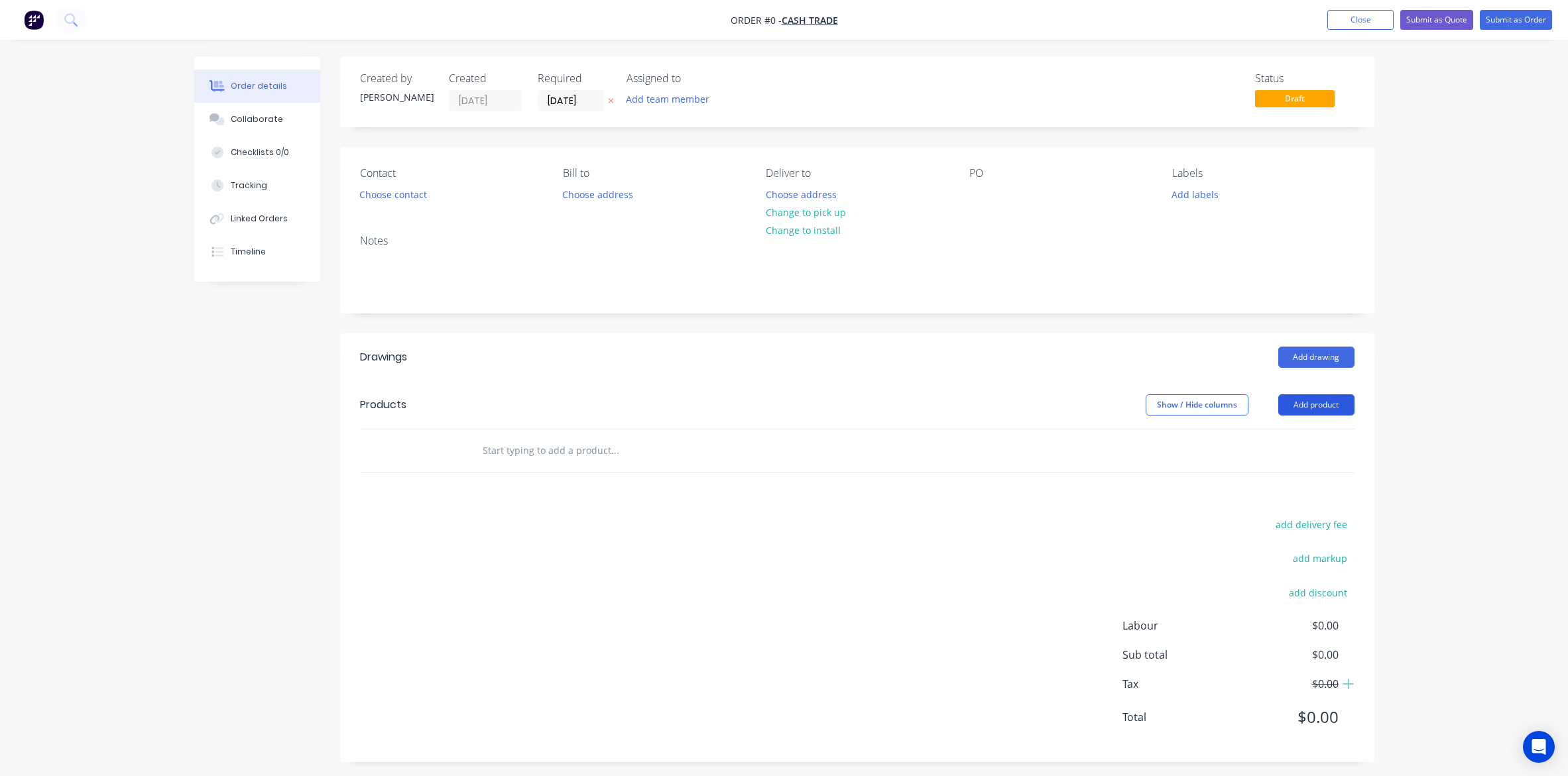
click at [1301, 400] on button "Add product" at bounding box center [1316, 404] width 76 height 22
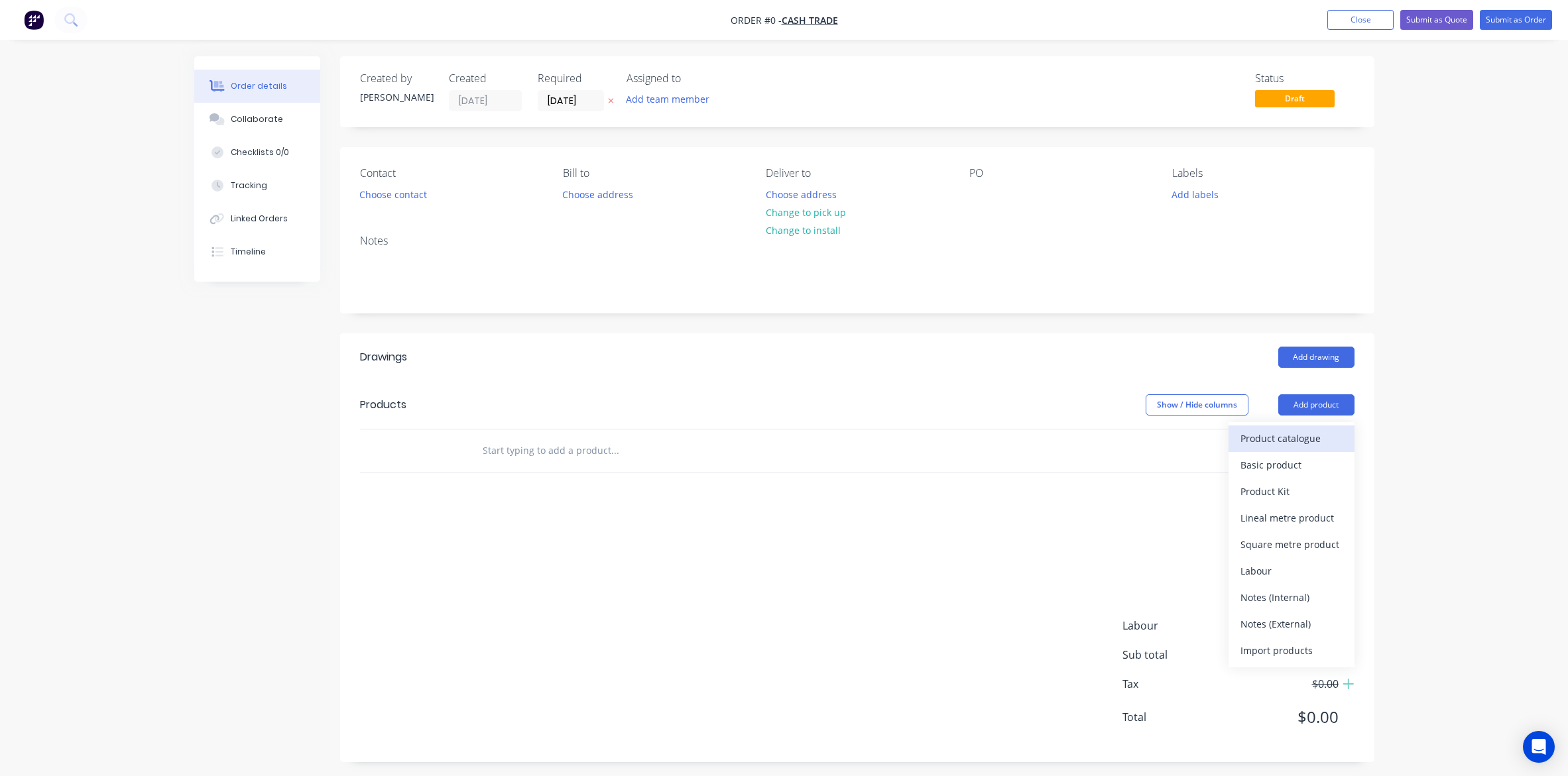
drag, startPoint x: 1304, startPoint y: 418, endPoint x: 1307, endPoint y: 438, distance: 20.2
click at [1307, 438] on div "Product catalogue" at bounding box center [1291, 438] width 102 height 19
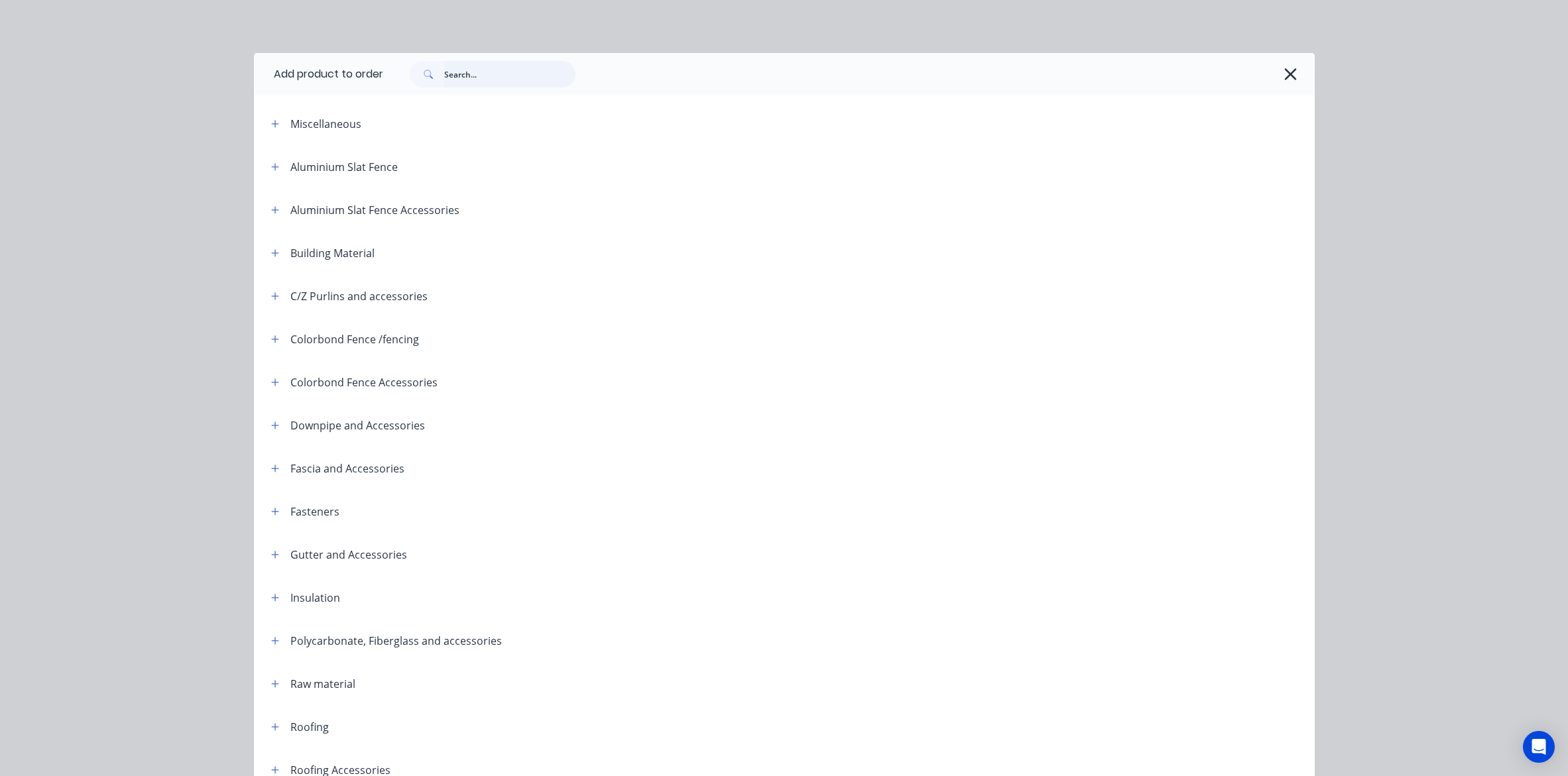
click at [511, 76] on input "text" at bounding box center [509, 74] width 131 height 26
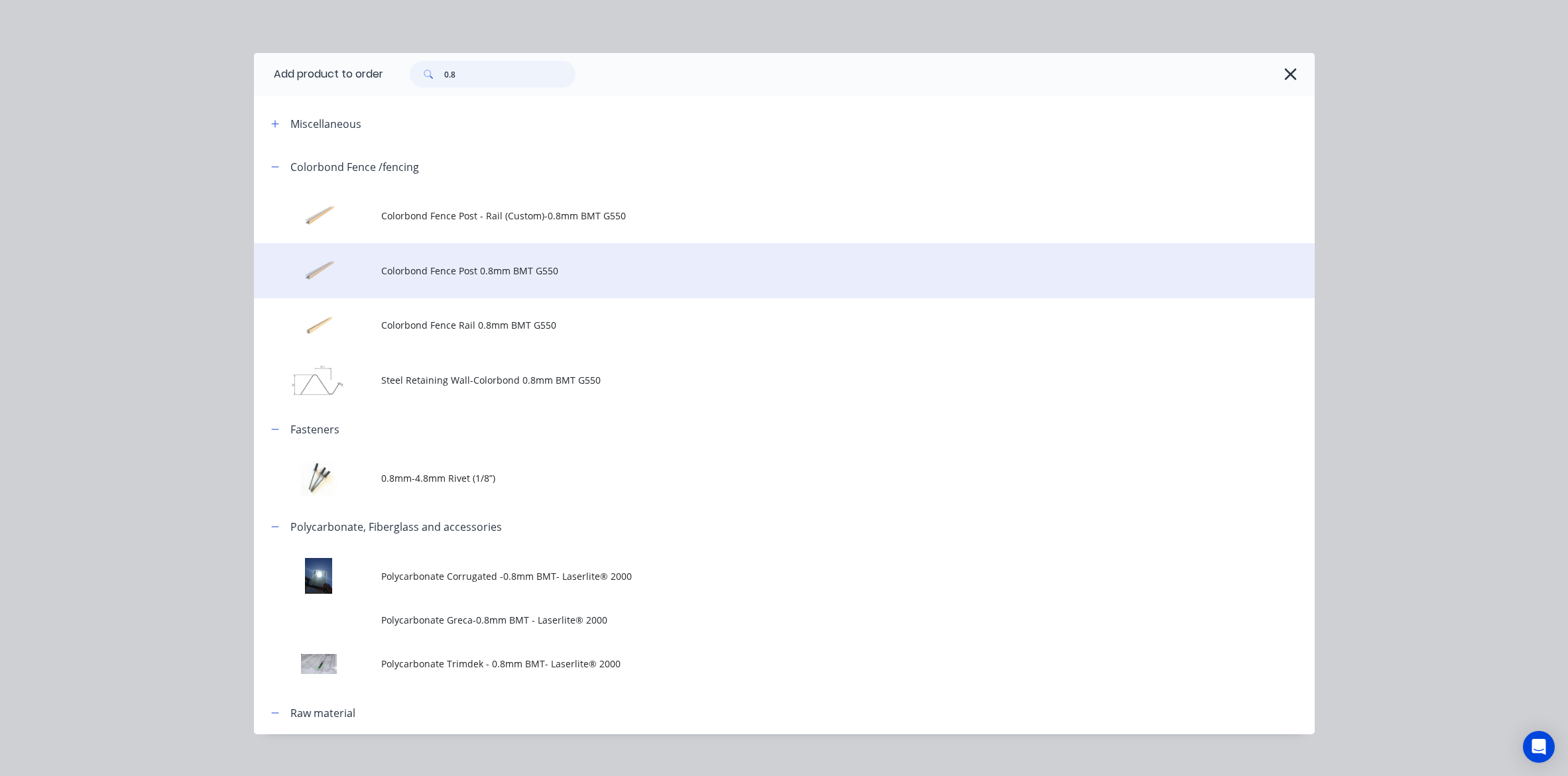
type input "0.8"
click at [464, 273] on span "Colorbond Fence Post 0.8mm BMT G550" at bounding box center [754, 270] width 746 height 14
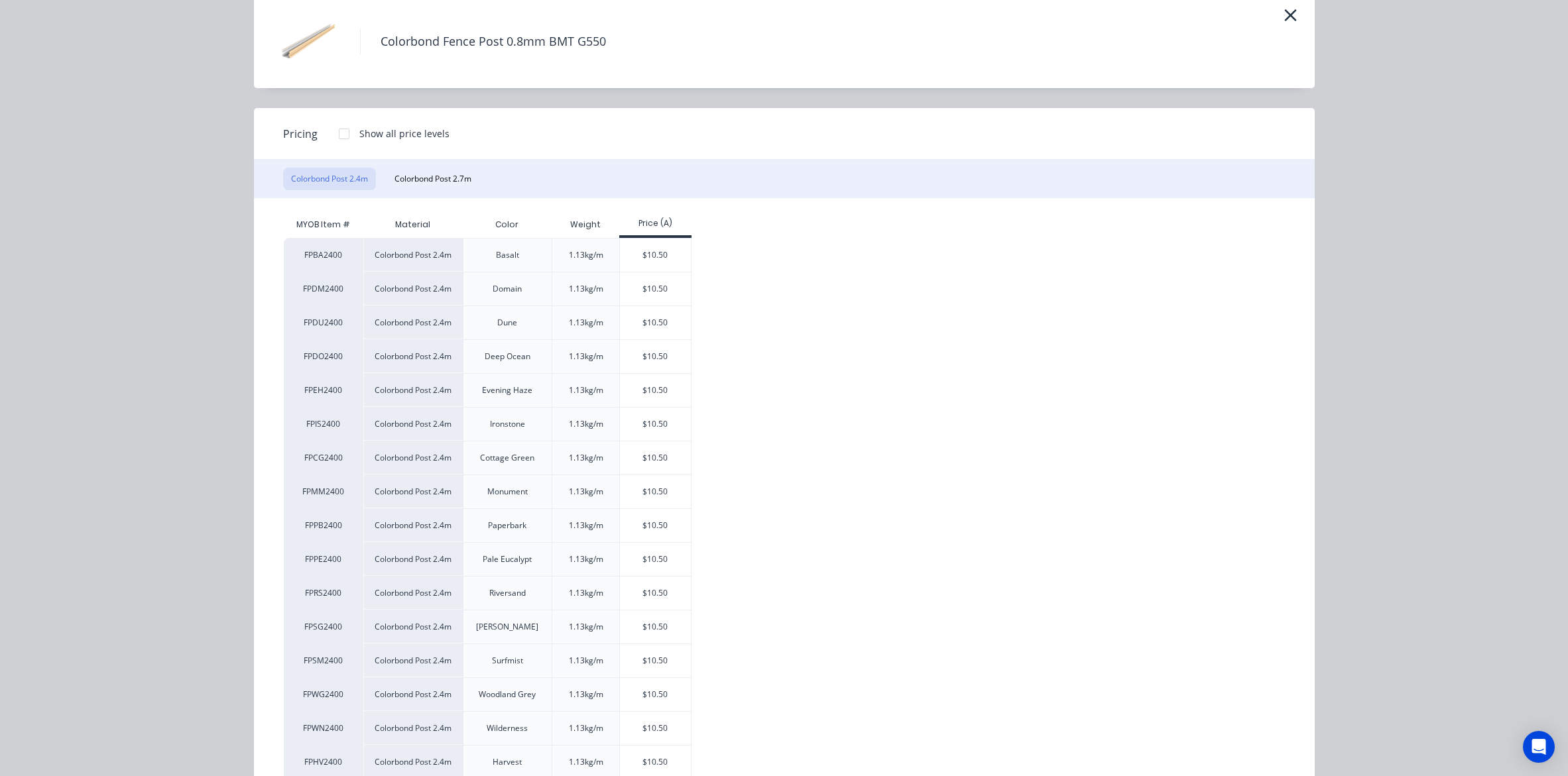
scroll to position [203, 0]
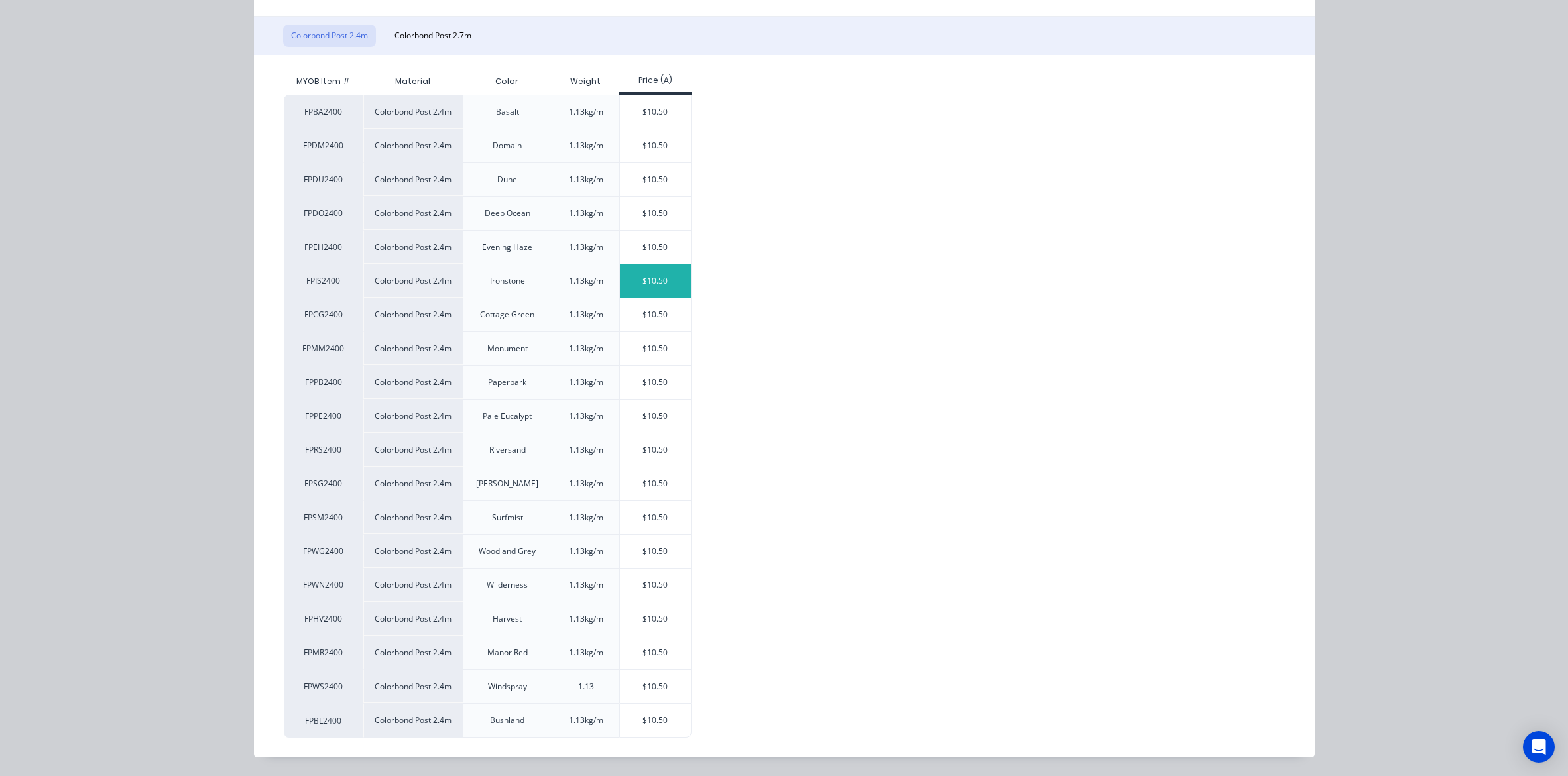
click at [651, 282] on div "$10.50" at bounding box center [655, 280] width 71 height 33
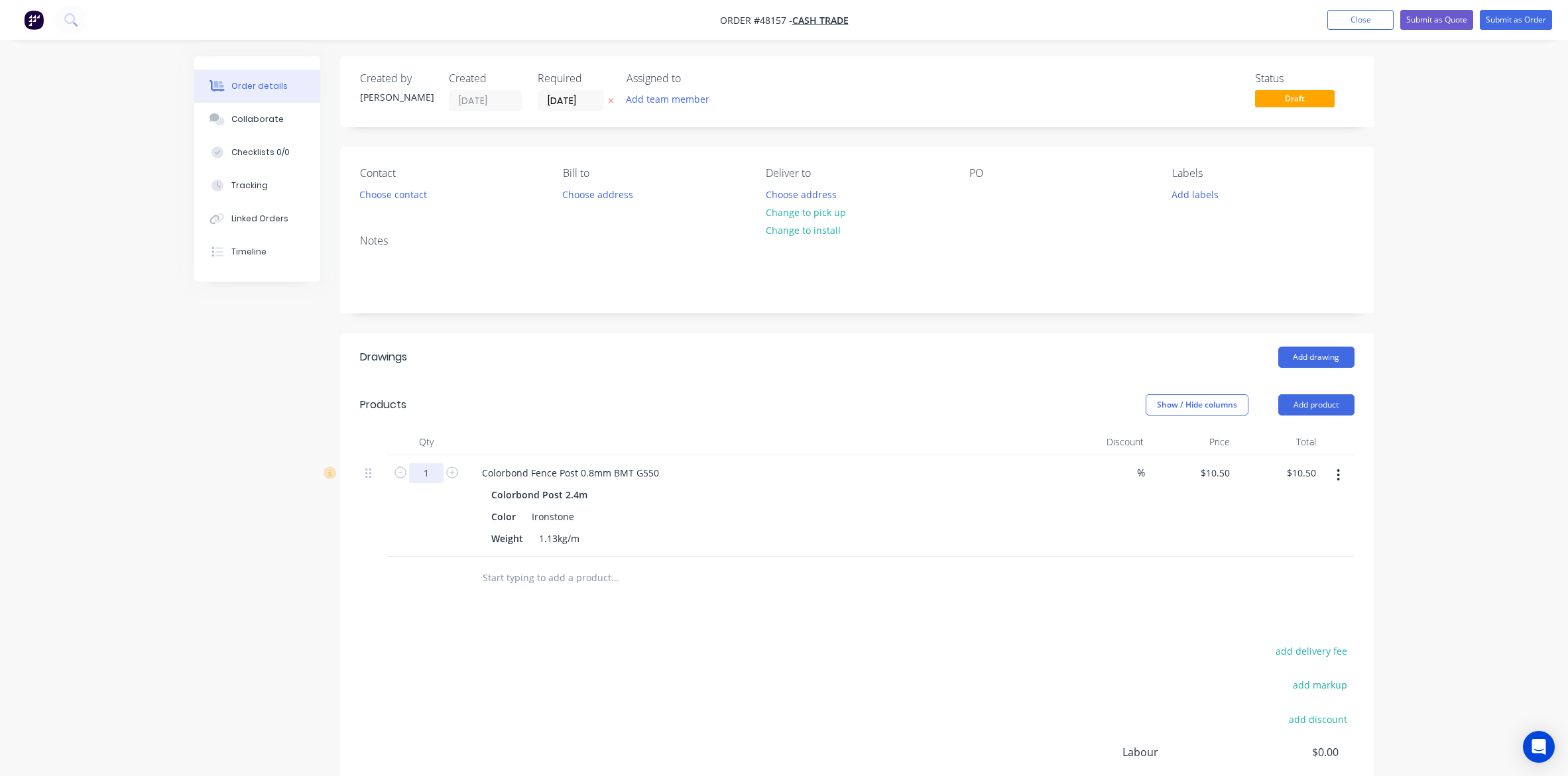
click at [439, 474] on input "1" at bounding box center [426, 472] width 35 height 20
type input "6"
type input "$63.00"
click at [570, 387] on header "Products Show / Hide columns Add product" at bounding box center [856, 404] width 1034 height 48
click at [571, 385] on header "Products Show / Hide columns Add product" at bounding box center [856, 404] width 1034 height 48
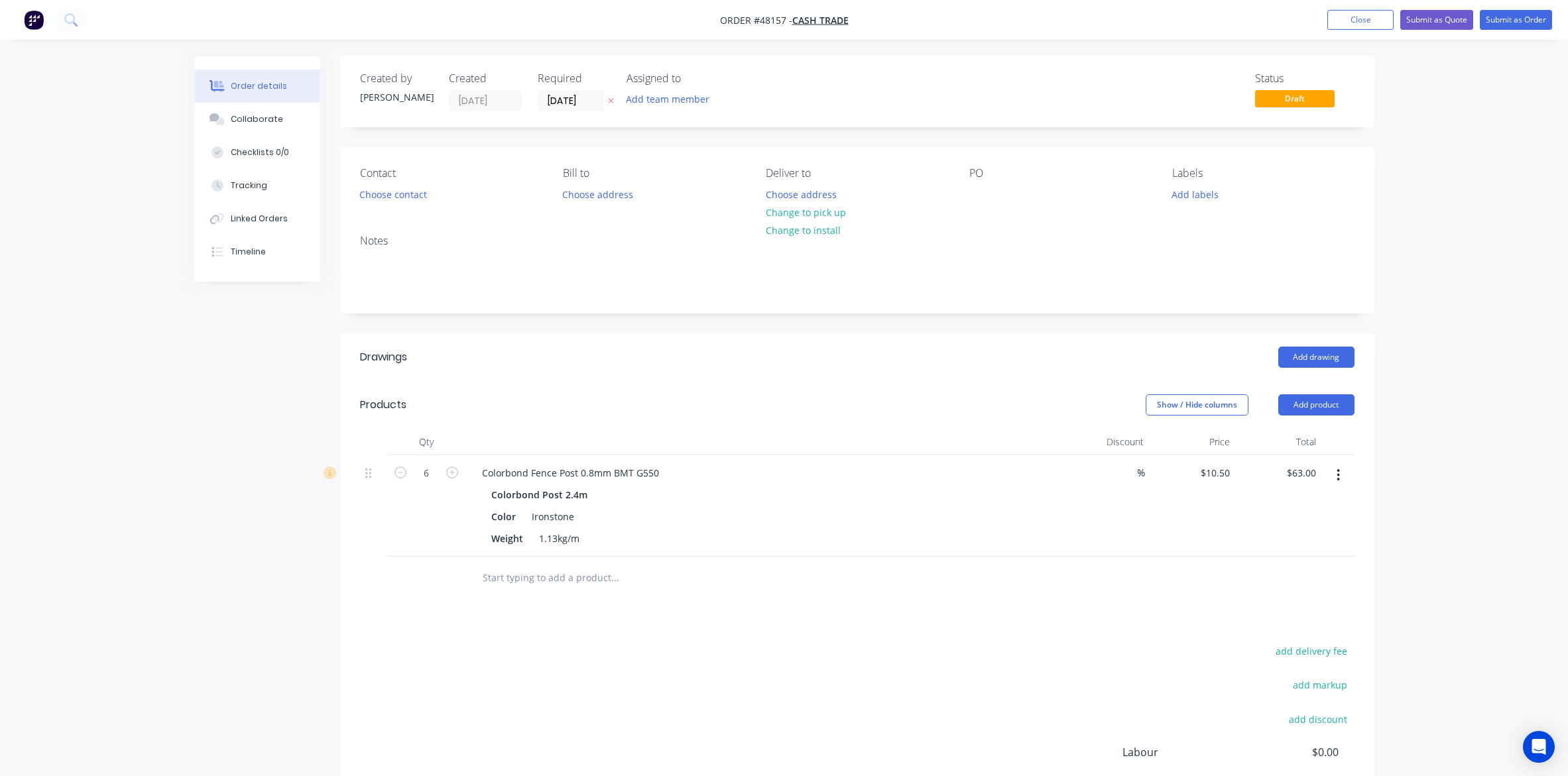
click at [867, 372] on header "Drawings Add drawing" at bounding box center [856, 356] width 1034 height 48
drag, startPoint x: 1000, startPoint y: 572, endPoint x: 936, endPoint y: 541, distance: 71.1
click at [1000, 572] on div at bounding box center [857, 578] width 995 height 43
click at [936, 541] on div "Weight 1.13kg/m" at bounding box center [761, 538] width 552 height 19
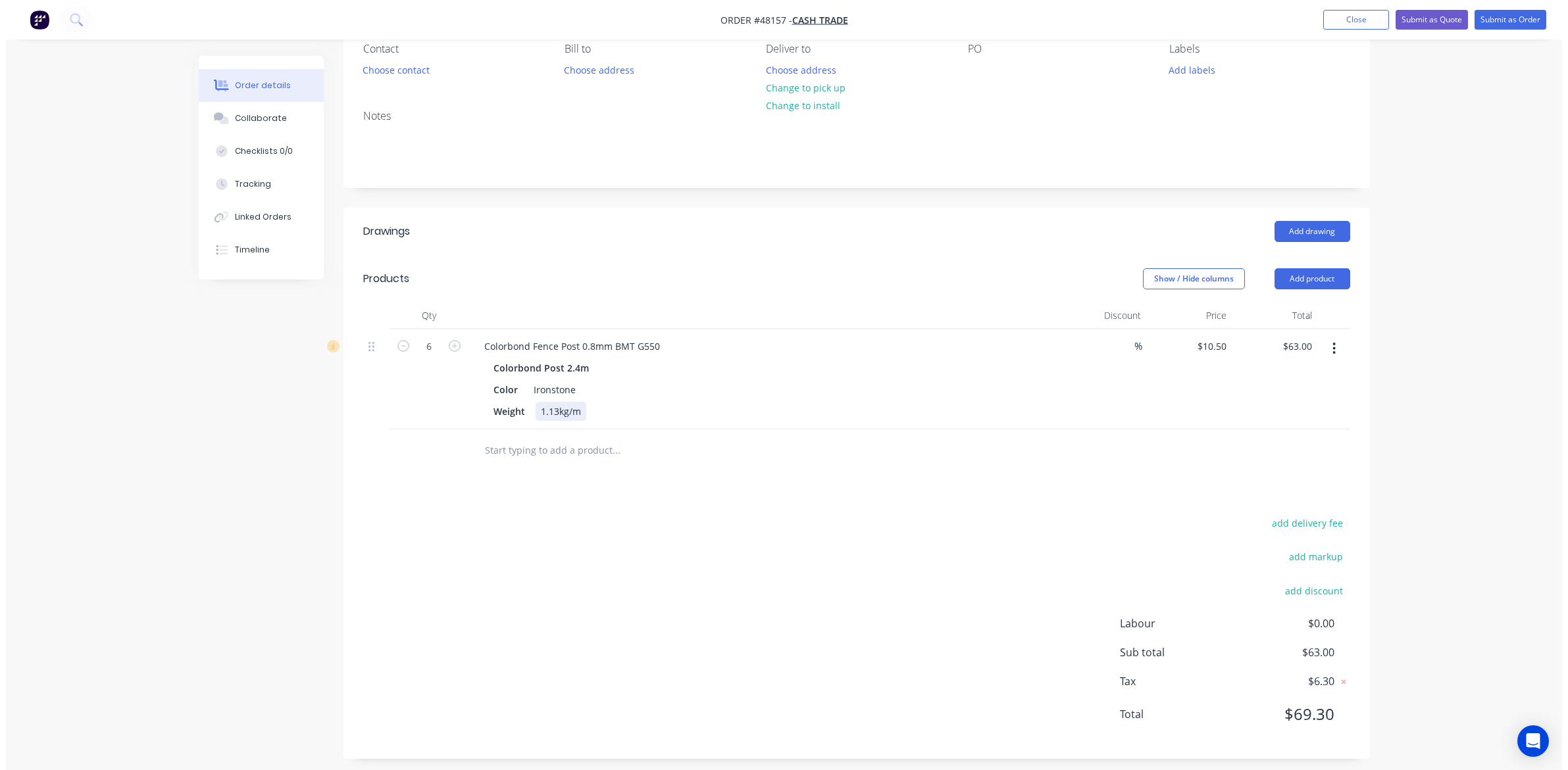
scroll to position [133, 0]
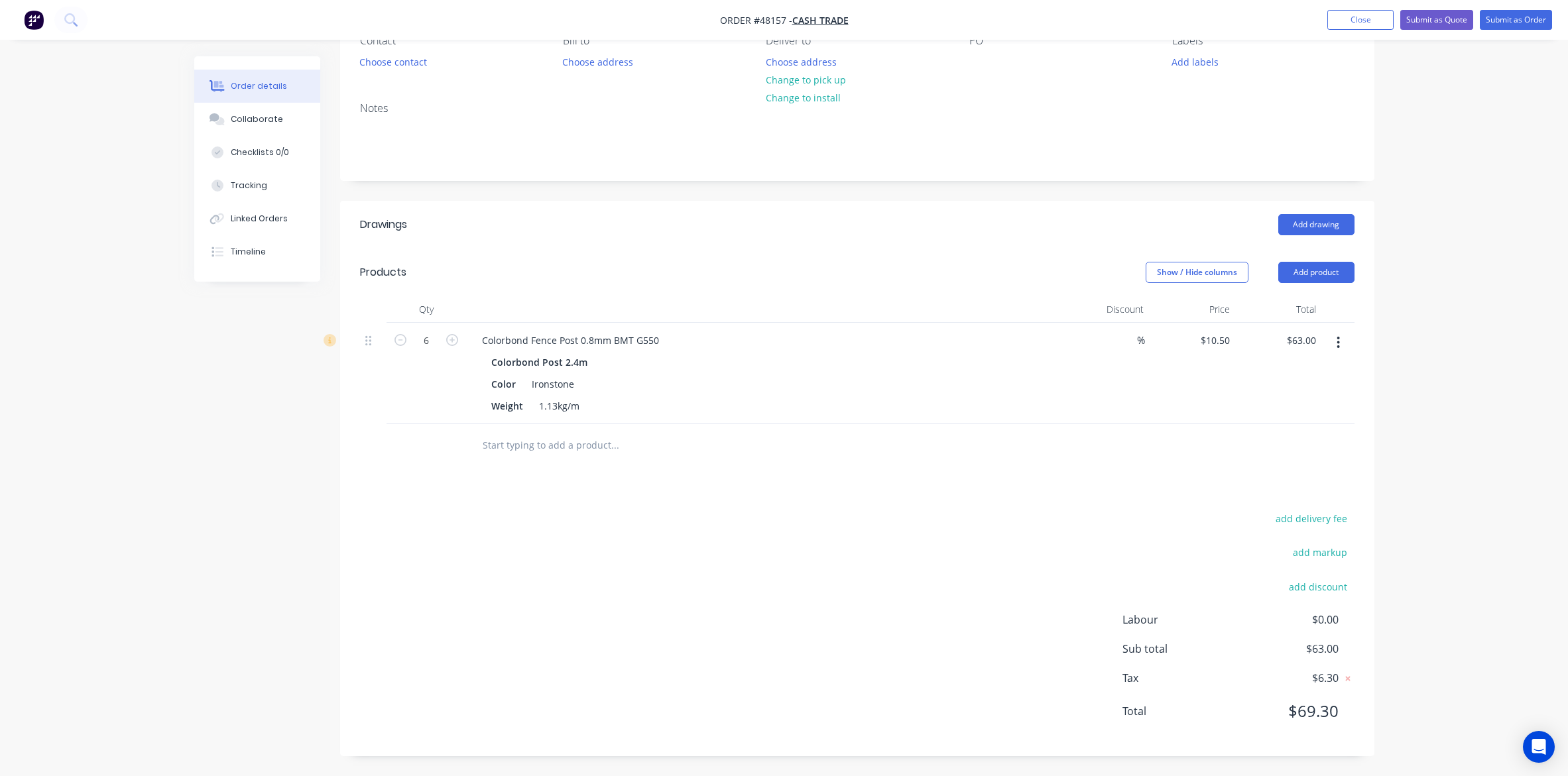
click at [824, 458] on div at bounding box center [670, 445] width 398 height 26
click at [929, 277] on div "Show / Hide columns Add product" at bounding box center [963, 272] width 783 height 22
click at [1504, 24] on button "Submit as Order" at bounding box center [1515, 20] width 72 height 20
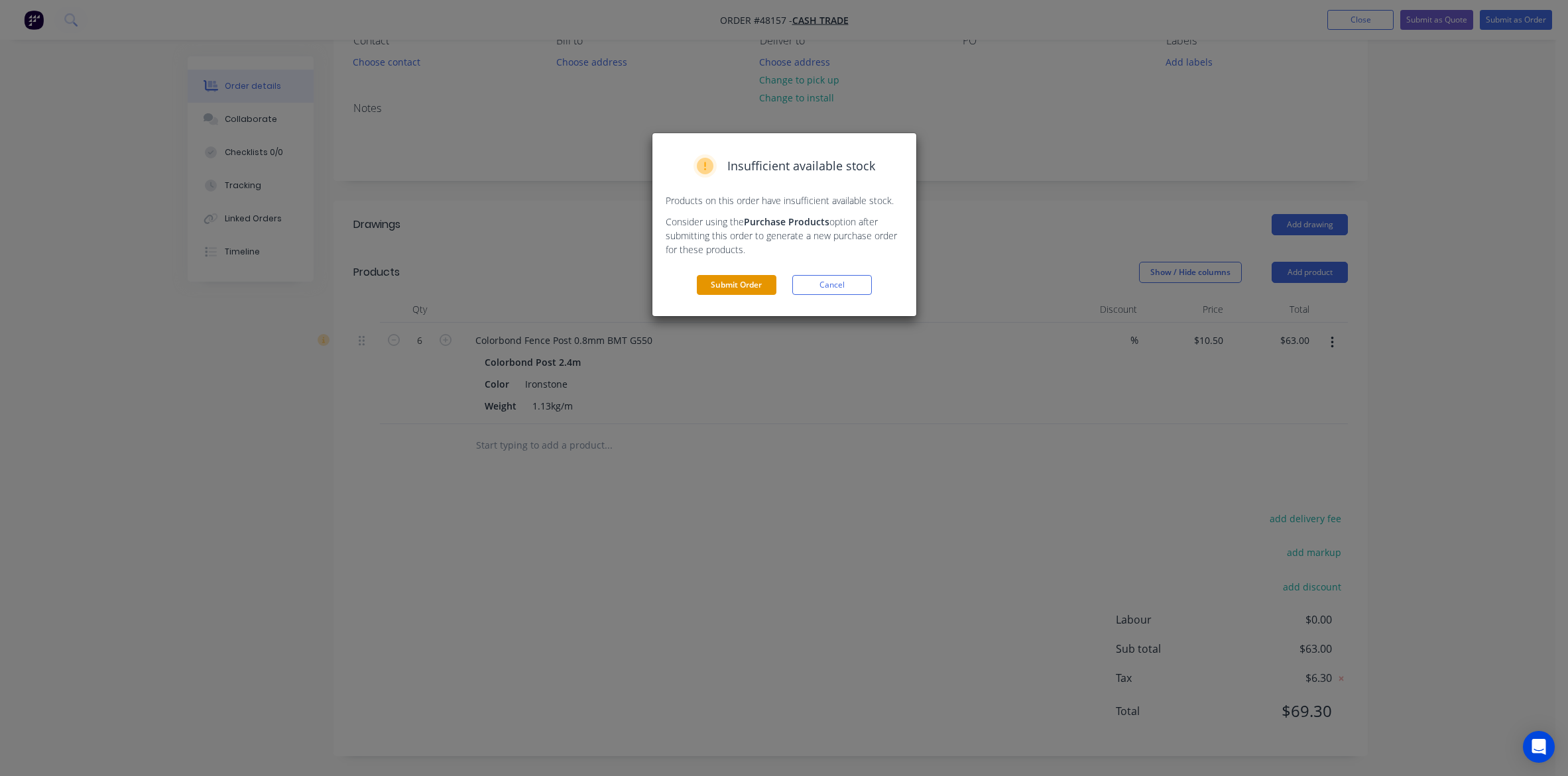
click at [750, 285] on button "Submit Order" at bounding box center [736, 284] width 80 height 20
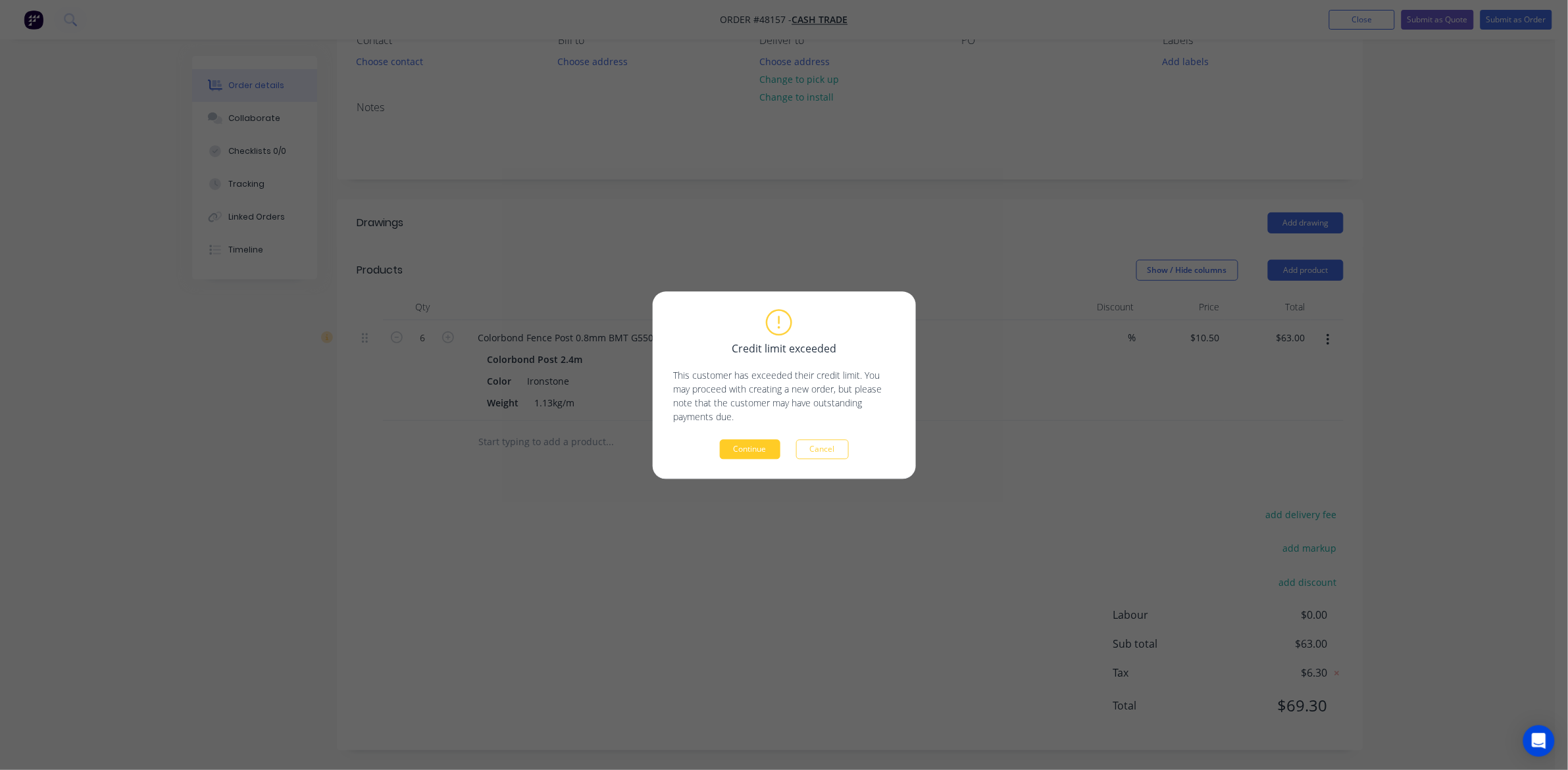
click at [734, 444] on button "Continue" at bounding box center [750, 449] width 61 height 20
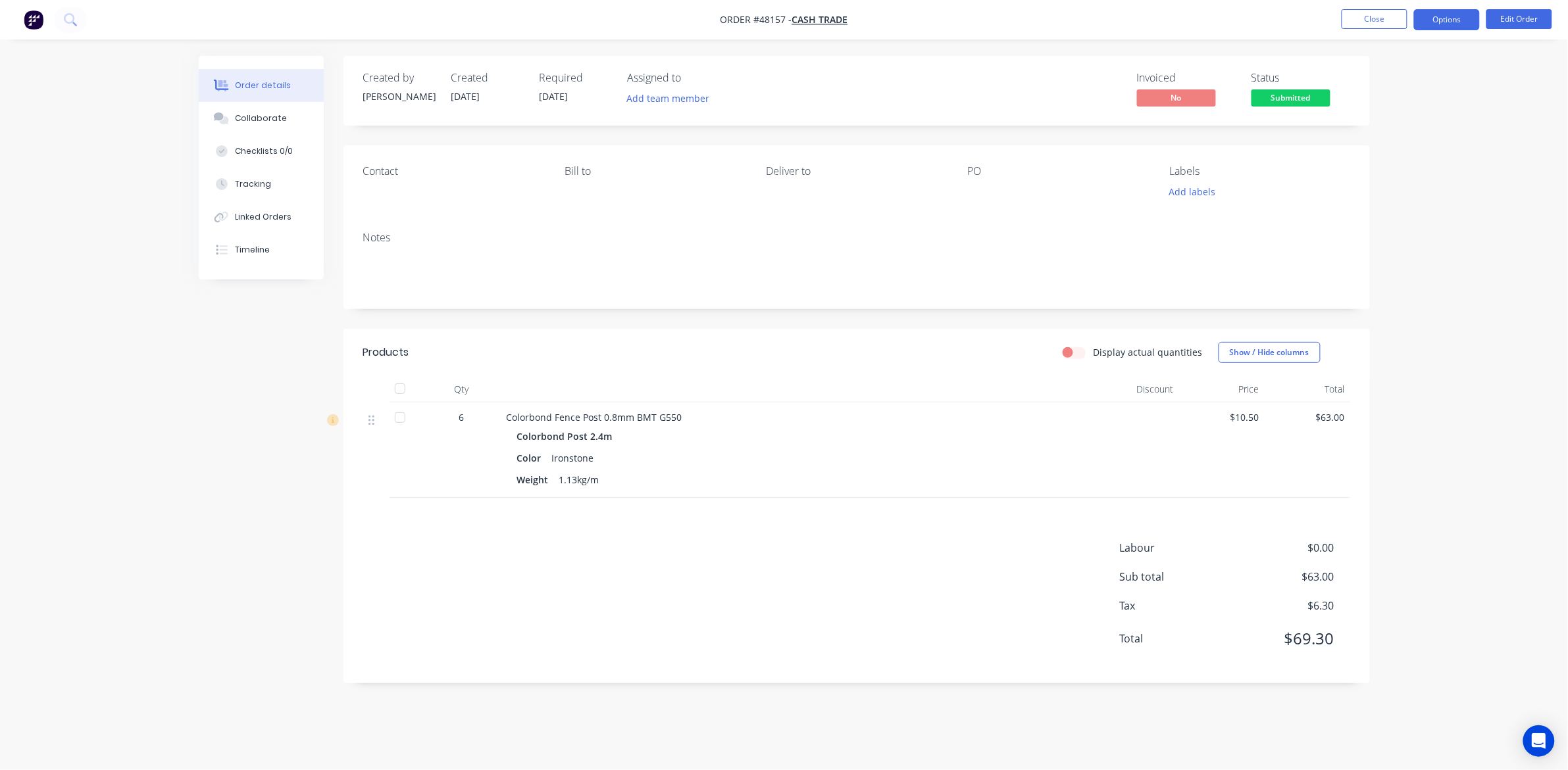
click at [1455, 15] on button "Options" at bounding box center [1447, 20] width 65 height 21
click at [1373, 63] on button "EMAIL / PRINT" at bounding box center [1406, 53] width 145 height 26
click at [1363, 86] on div "Invoice" at bounding box center [1407, 79] width 121 height 19
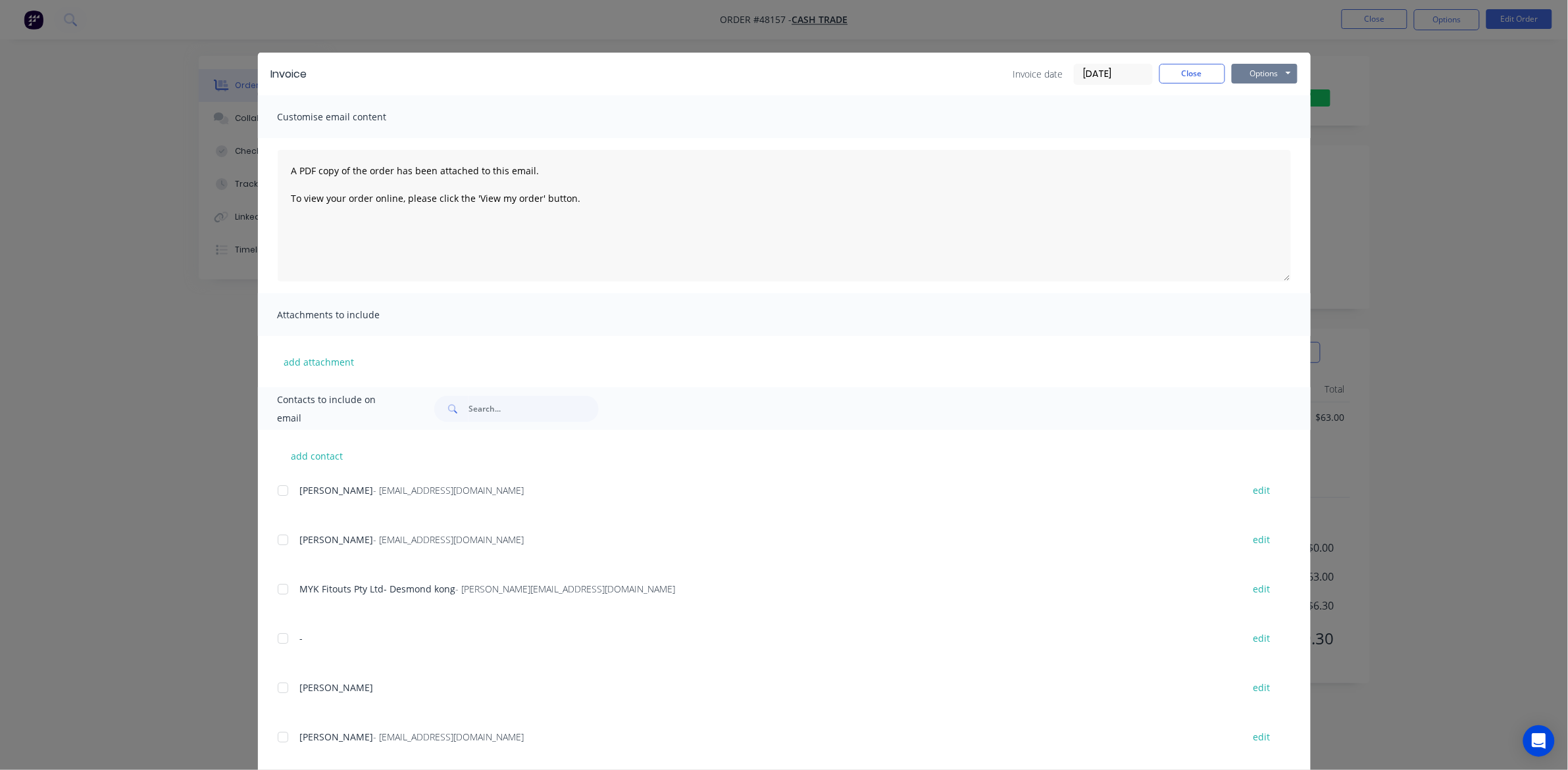
click at [1264, 69] on button "Options" at bounding box center [1264, 73] width 65 height 20
click at [1264, 117] on button "Print" at bounding box center [1274, 119] width 84 height 21
drag, startPoint x: 1170, startPoint y: 21, endPoint x: 1408, endPoint y: 57, distance: 240.7
click at [1179, 21] on div "Invoice Invoice date [DATE] Close Options Preview Print Email Customise email c…" at bounding box center [784, 385] width 1568 height 770
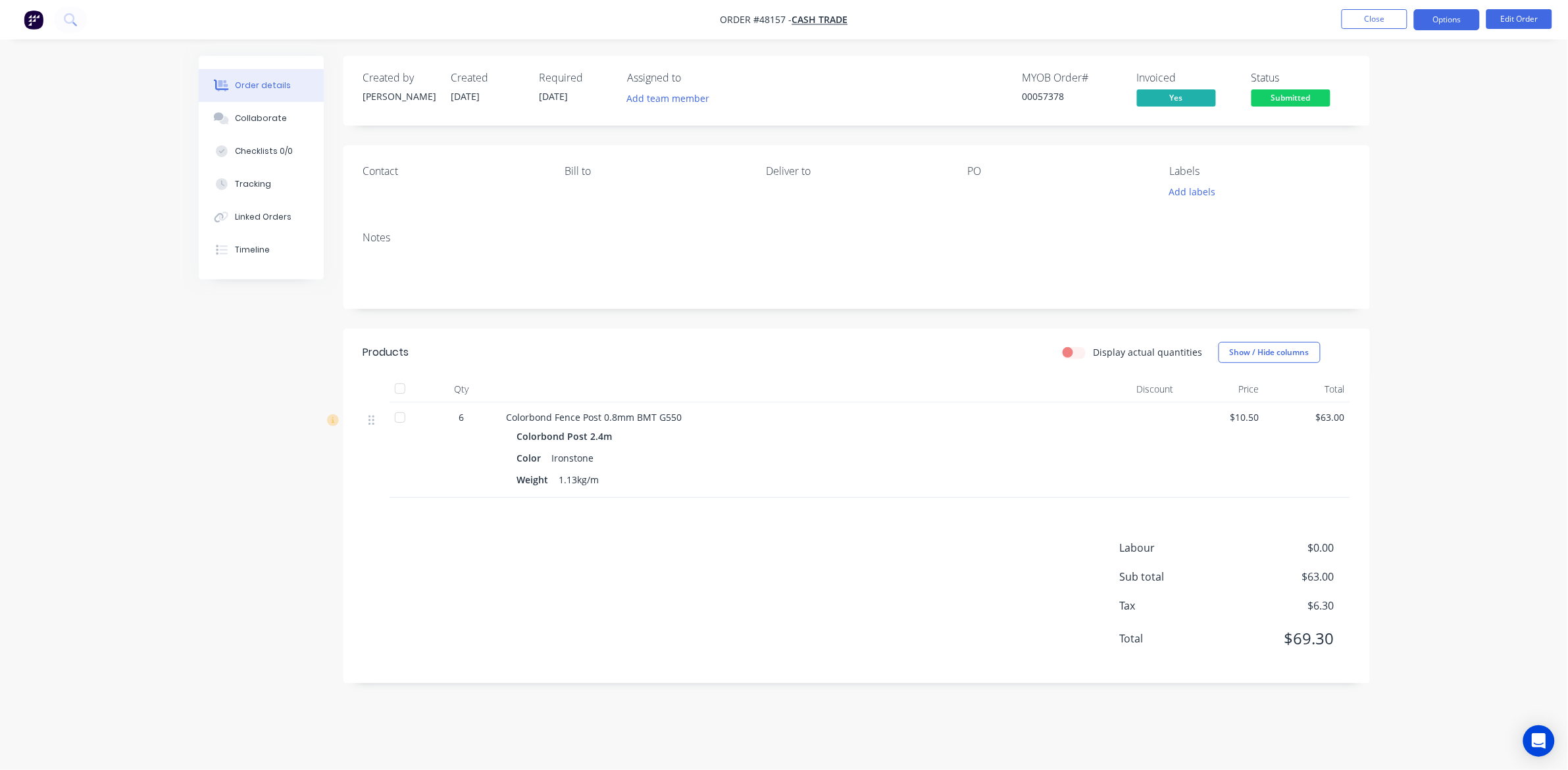
click at [1441, 19] on button "Options" at bounding box center [1447, 20] width 65 height 21
drag, startPoint x: 1386, startPoint y: 188, endPoint x: 1389, endPoint y: 175, distance: 13.3
click at [1386, 186] on div "Delivery Docket" at bounding box center [1407, 185] width 121 height 19
click at [1397, 129] on div "Without pricing" at bounding box center [1407, 133] width 121 height 19
drag, startPoint x: 1193, startPoint y: 37, endPoint x: 1316, endPoint y: 94, distance: 135.6
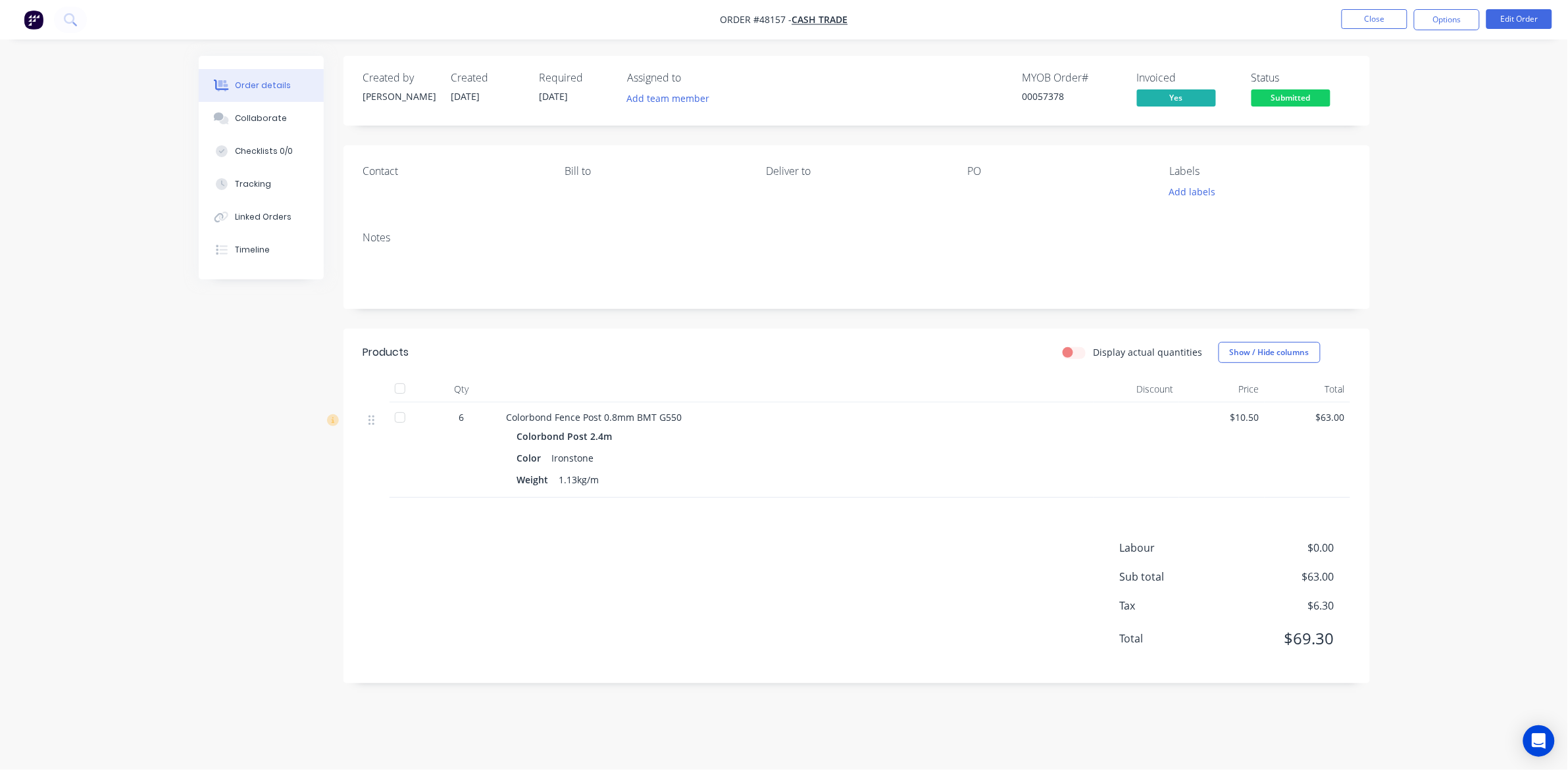
click at [1193, 37] on nav "Order #48157 - Cash Trade Close Options Edit Order" at bounding box center [784, 20] width 1568 height 39
click at [1309, 100] on span "Submitted" at bounding box center [1291, 98] width 79 height 17
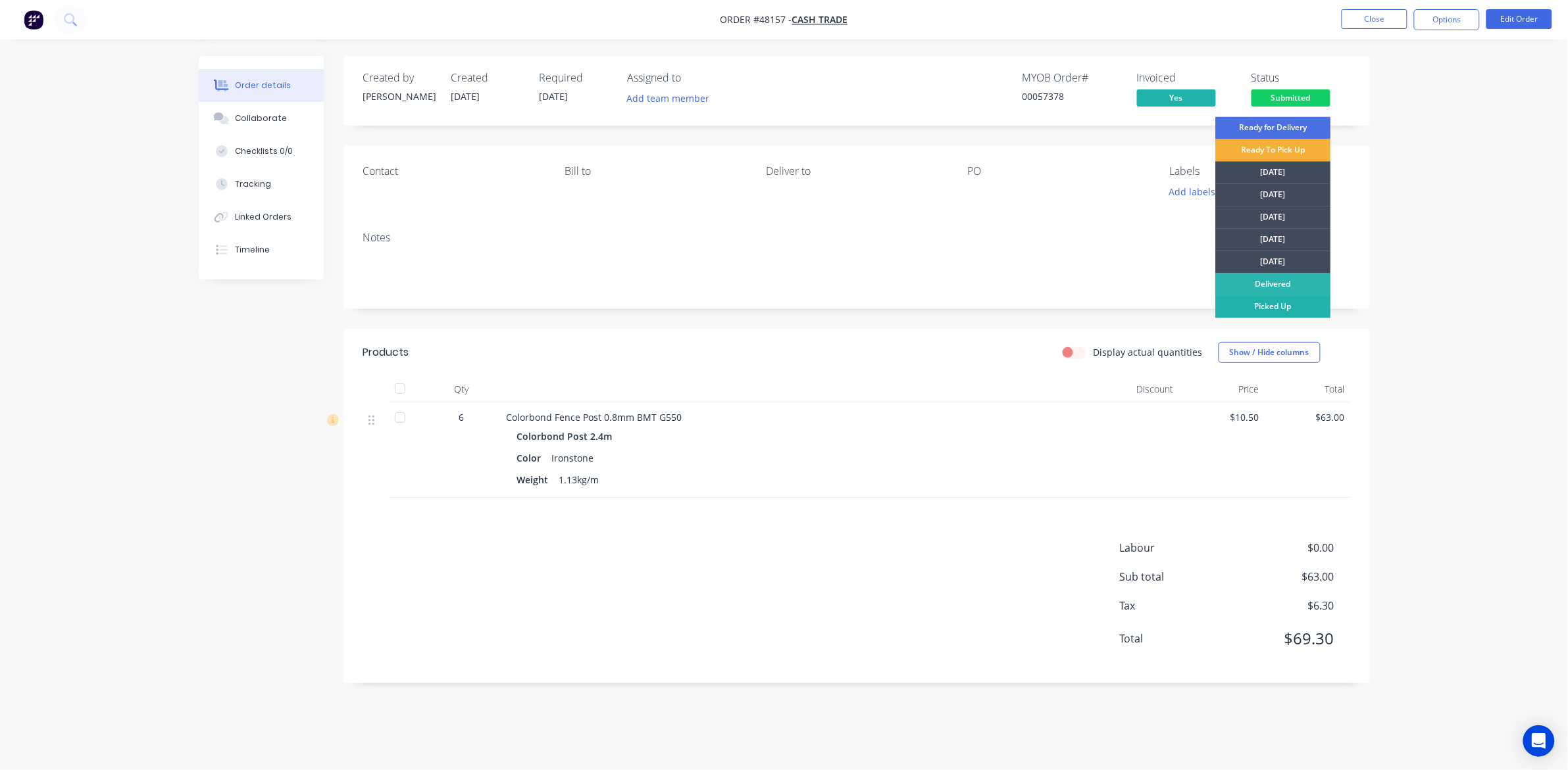
click at [1293, 309] on div "Picked Up" at bounding box center [1273, 307] width 115 height 22
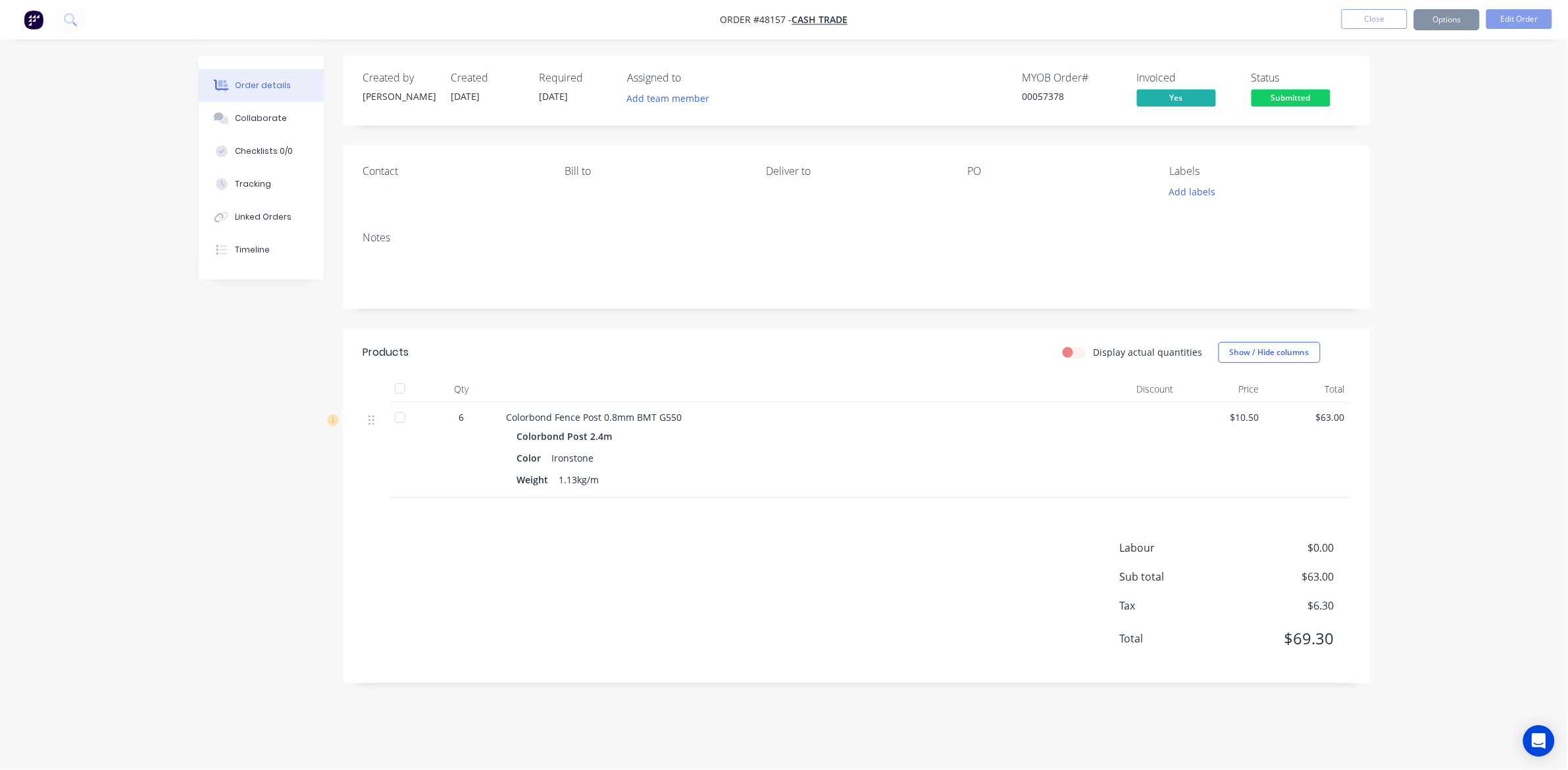
click at [1504, 231] on div "Order details Collaborate Checklists 0/0 Tracking Linked Orders Timeline Order …" at bounding box center [784, 385] width 1568 height 770
click at [885, 553] on div "Labour $0.00 Sub total $63.00 Tax $6.30 Total $69.30" at bounding box center [856, 601] width 987 height 123
click at [813, 329] on header "Products Display actual quantities Show / Hide columns" at bounding box center [856, 352] width 1026 height 48
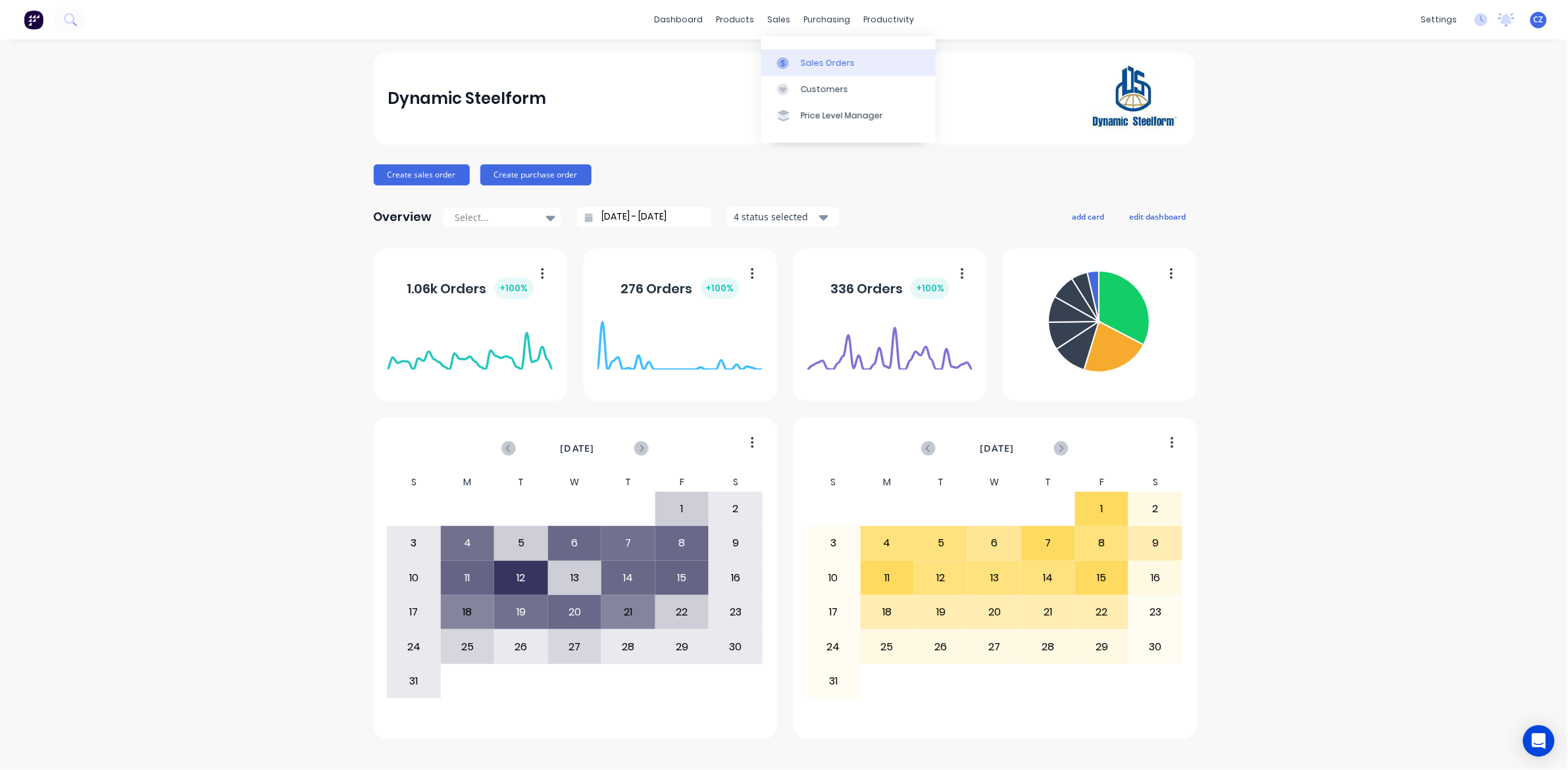
click at [810, 63] on div "Sales Orders" at bounding box center [827, 63] width 54 height 12
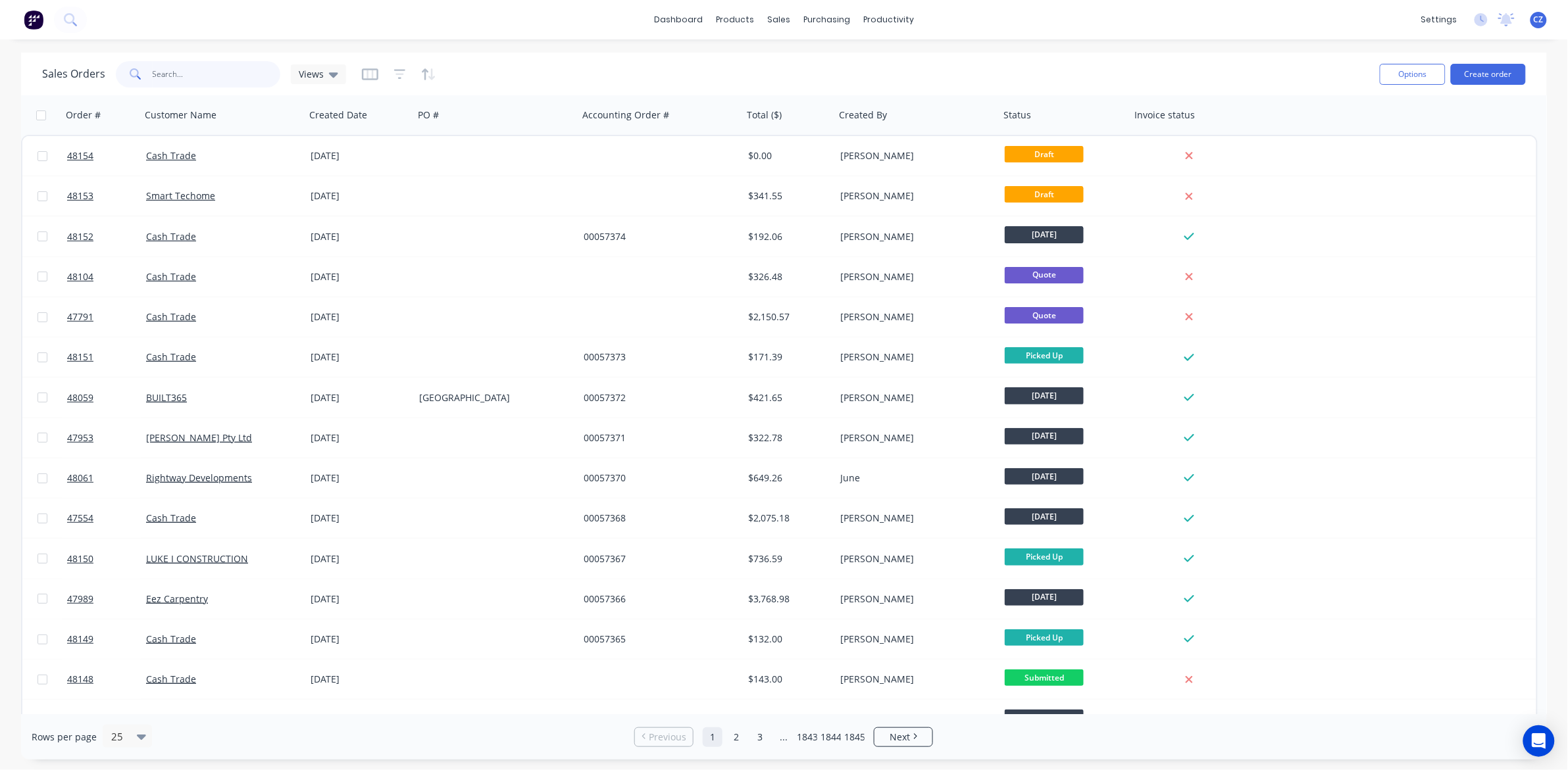
click at [244, 73] on input "text" at bounding box center [216, 75] width 128 height 26
click at [179, 83] on input "text" at bounding box center [216, 75] width 128 height 26
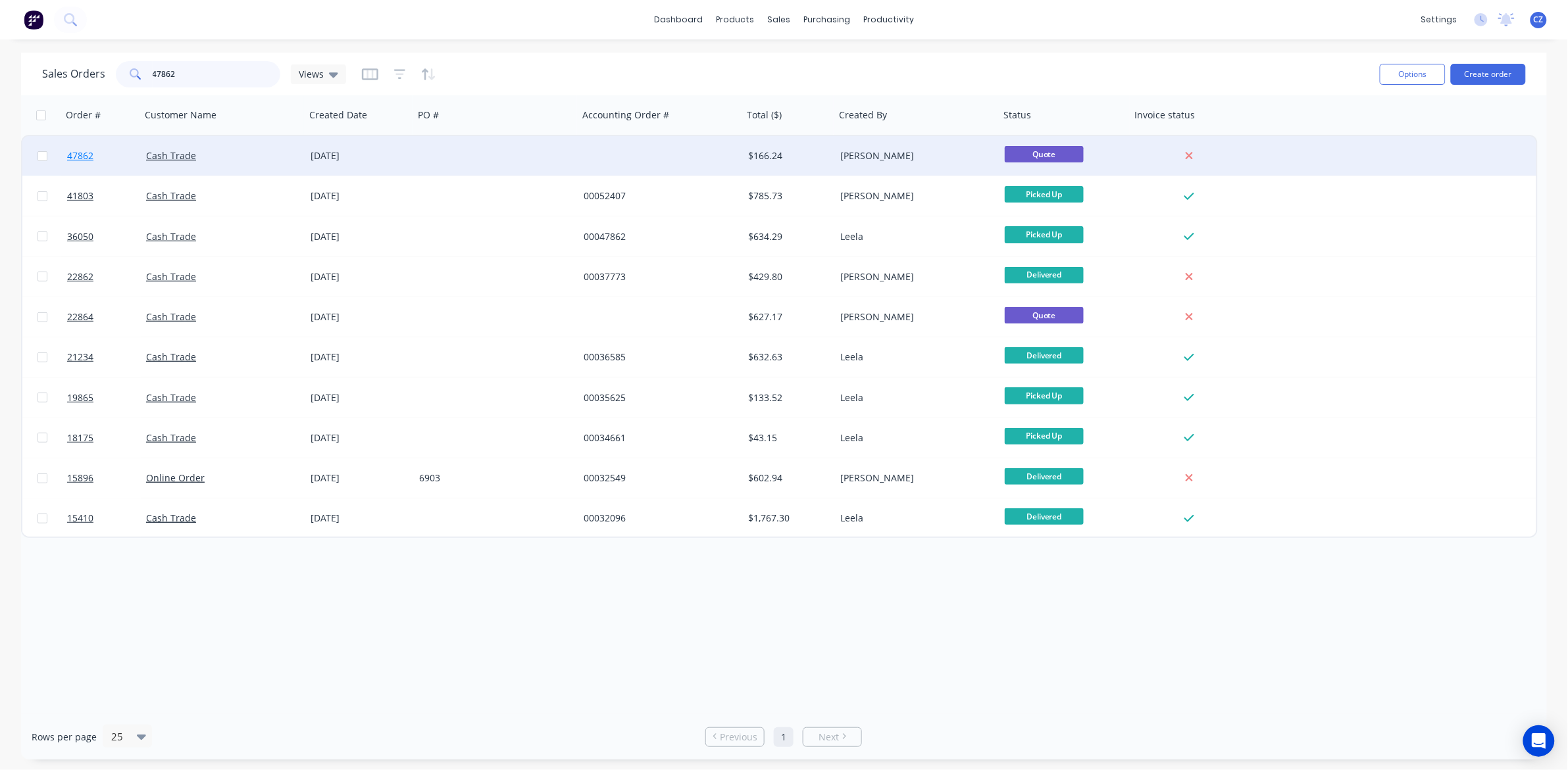
type input "47862"
click at [83, 155] on span "47862" at bounding box center [80, 156] width 26 height 13
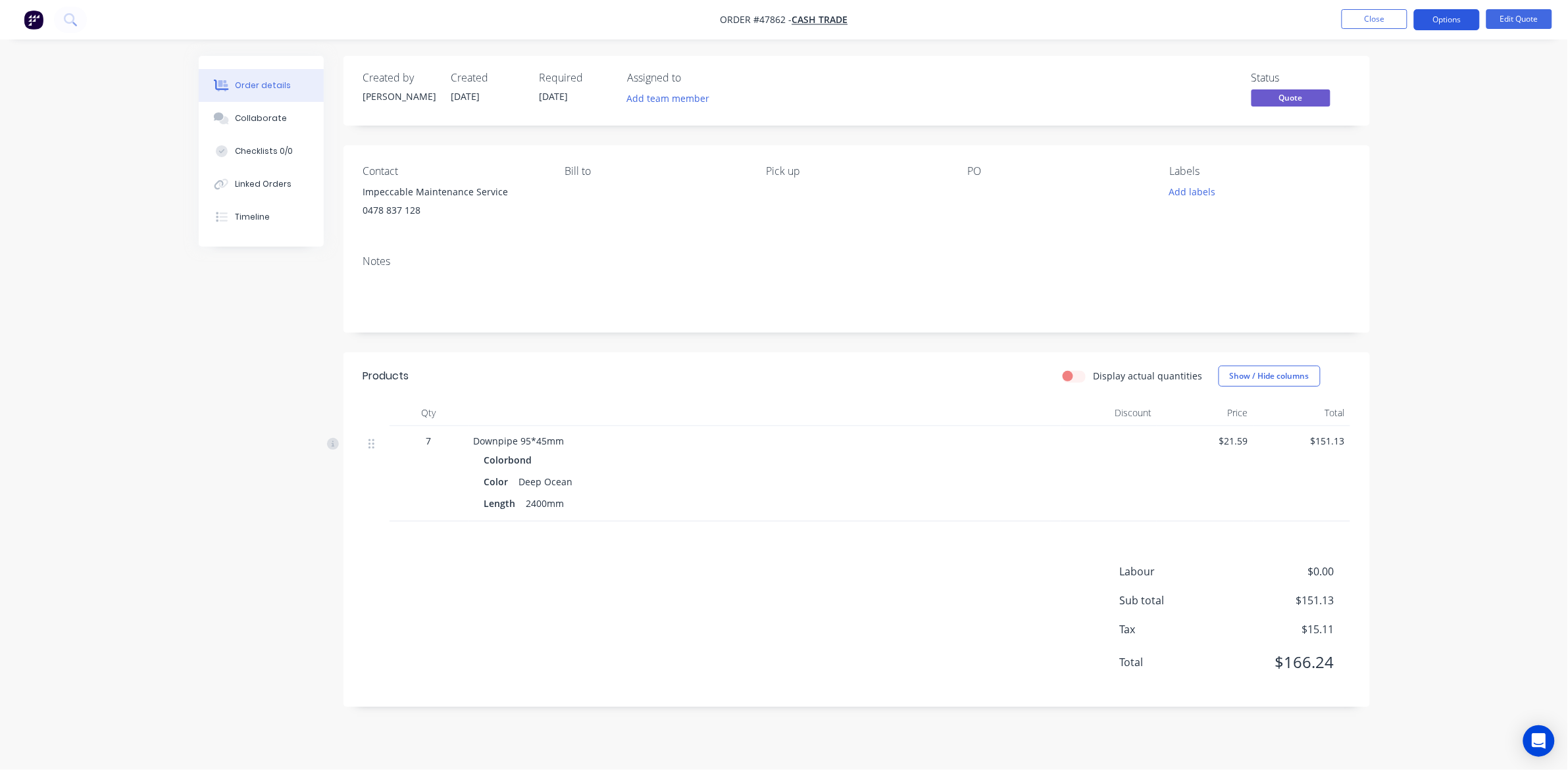
click at [1454, 17] on button "Options" at bounding box center [1447, 20] width 65 height 21
click at [1451, 82] on div "Quote" at bounding box center [1407, 79] width 121 height 19
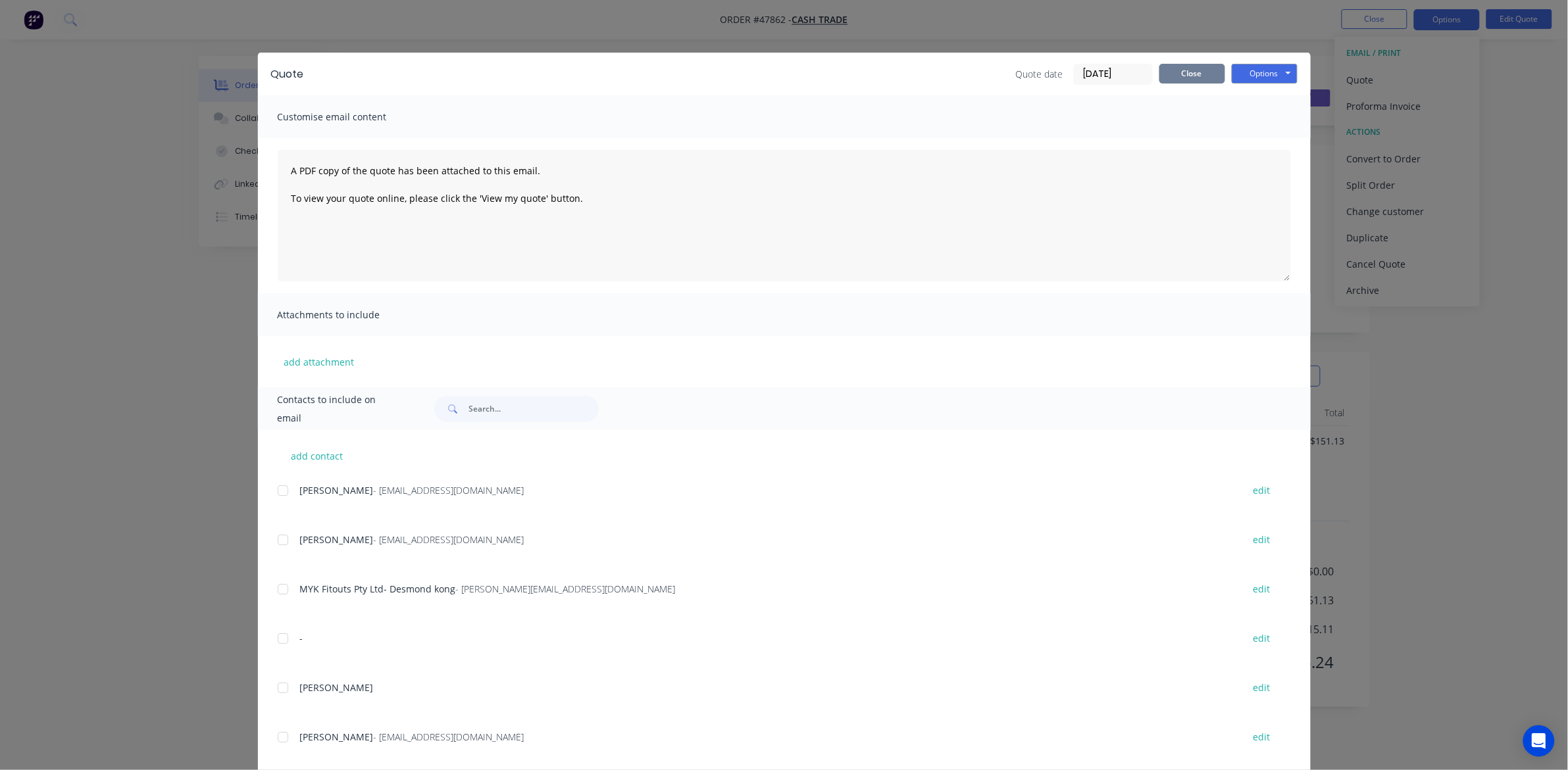
click at [1191, 68] on button "Close" at bounding box center [1192, 73] width 65 height 20
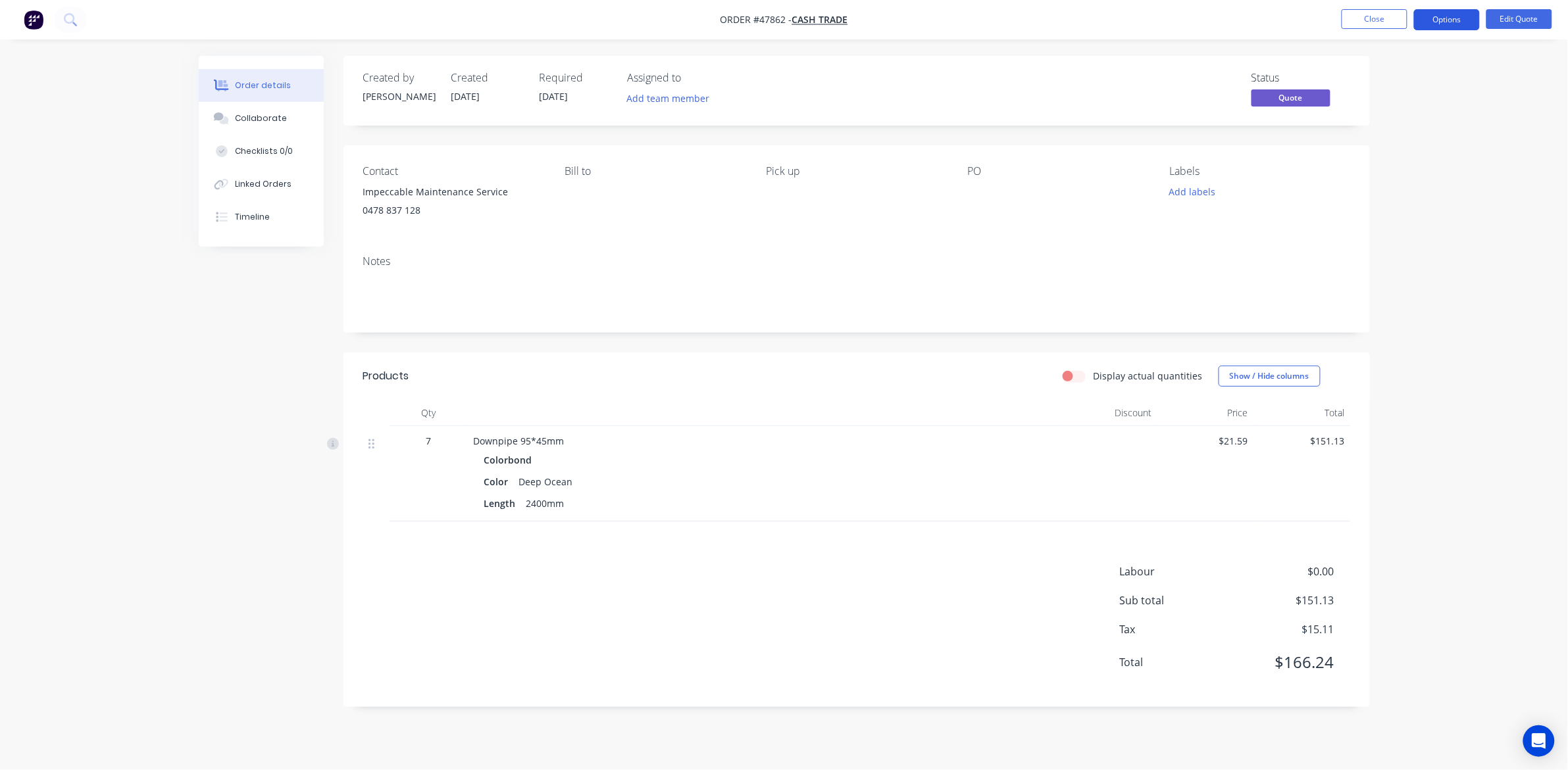
click at [1450, 20] on button "Options" at bounding box center [1447, 20] width 65 height 21
drag, startPoint x: 1405, startPoint y: 210, endPoint x: 1573, endPoint y: 293, distance: 187.4
click at [1567, 293] on html "Order #47862 - Cash Trade Close Options EMAIL / PRINT Quote Proforma Invoice AC…" at bounding box center [784, 385] width 1568 height 770
click at [1391, 156] on div "Convert to Order" at bounding box center [1407, 159] width 121 height 19
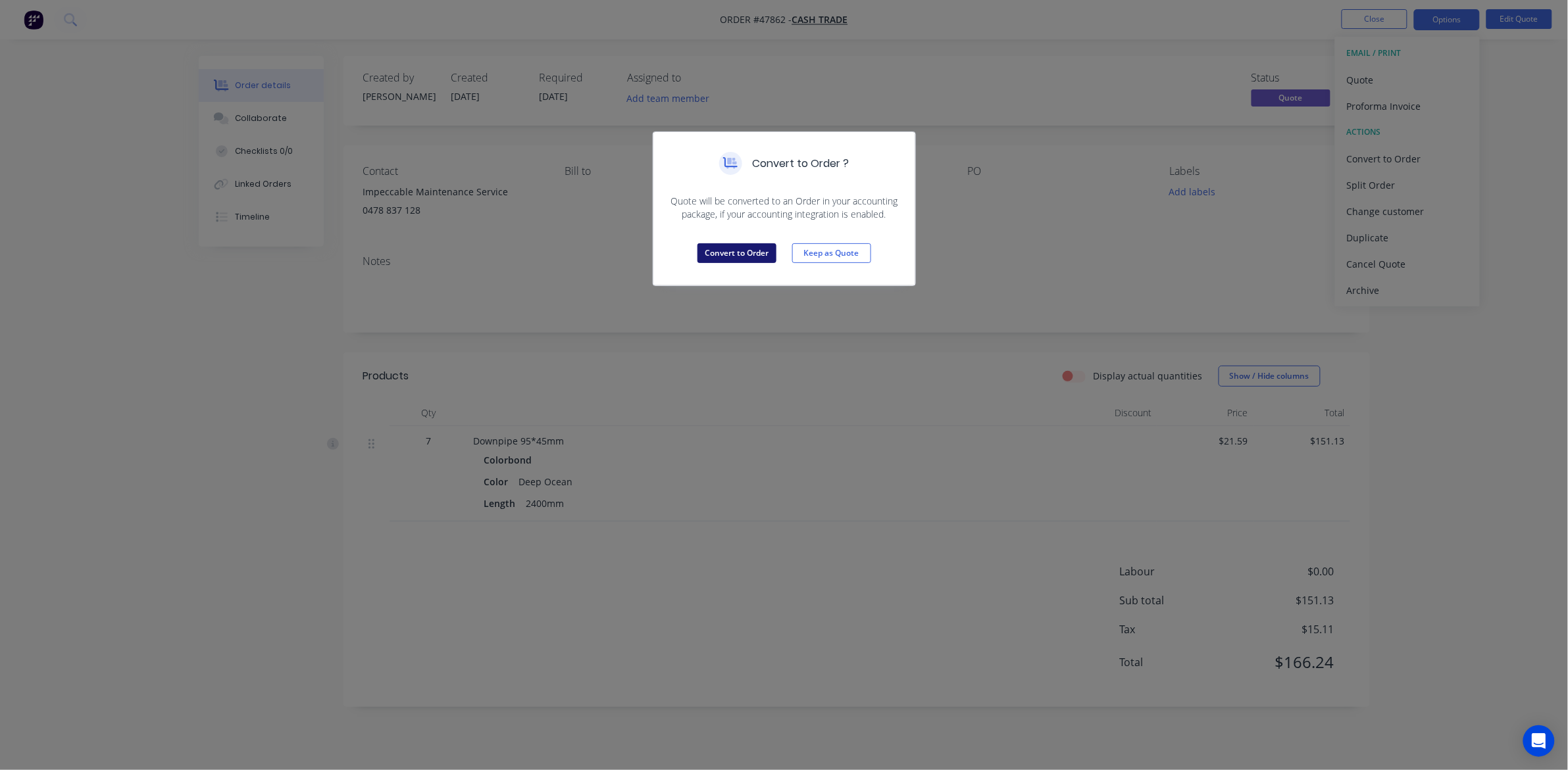
click at [742, 258] on button "Convert to Order" at bounding box center [737, 253] width 79 height 20
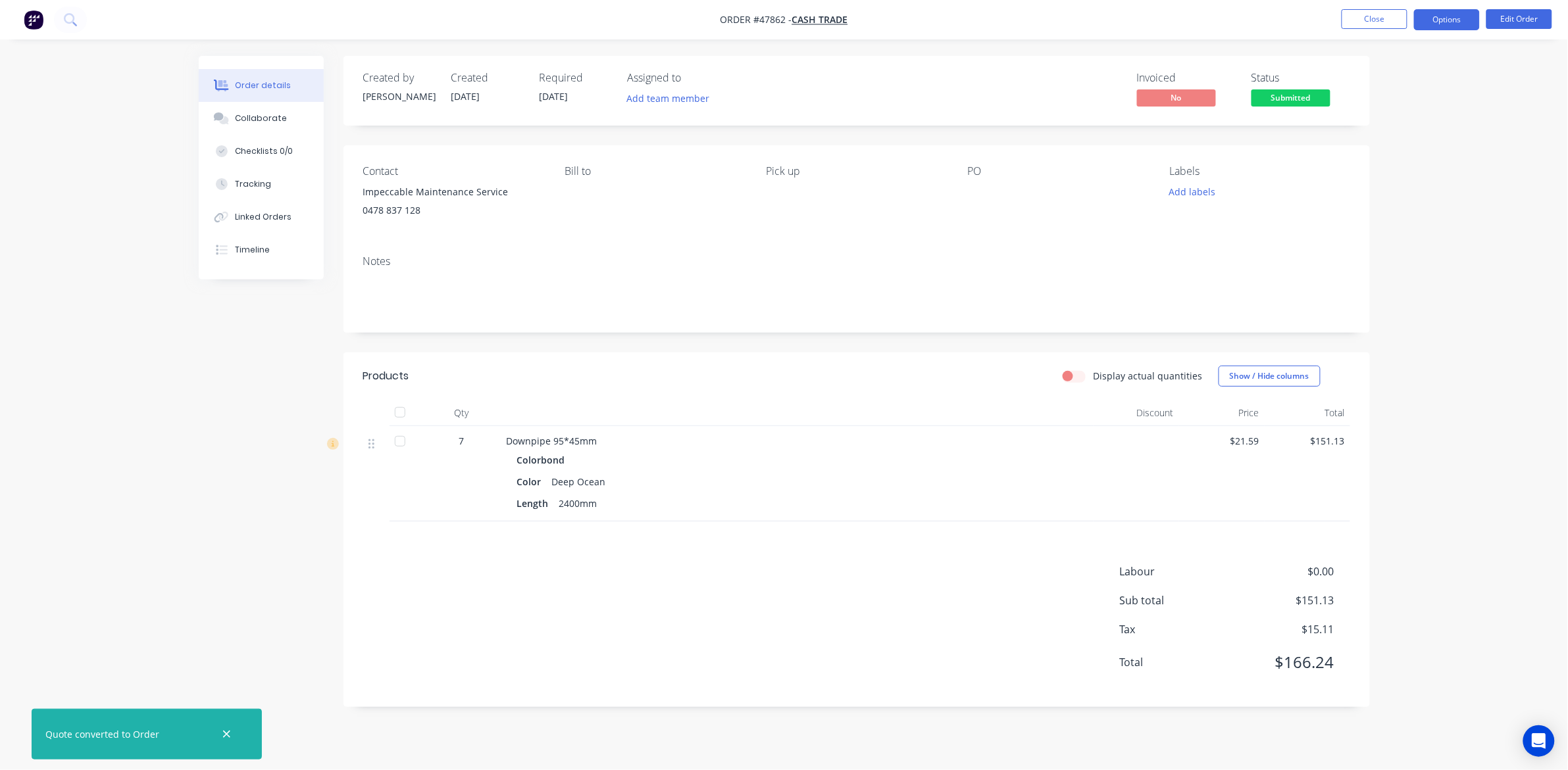
click at [1452, 25] on button "Options" at bounding box center [1447, 20] width 65 height 21
click at [1411, 73] on div "Invoice" at bounding box center [1407, 79] width 121 height 19
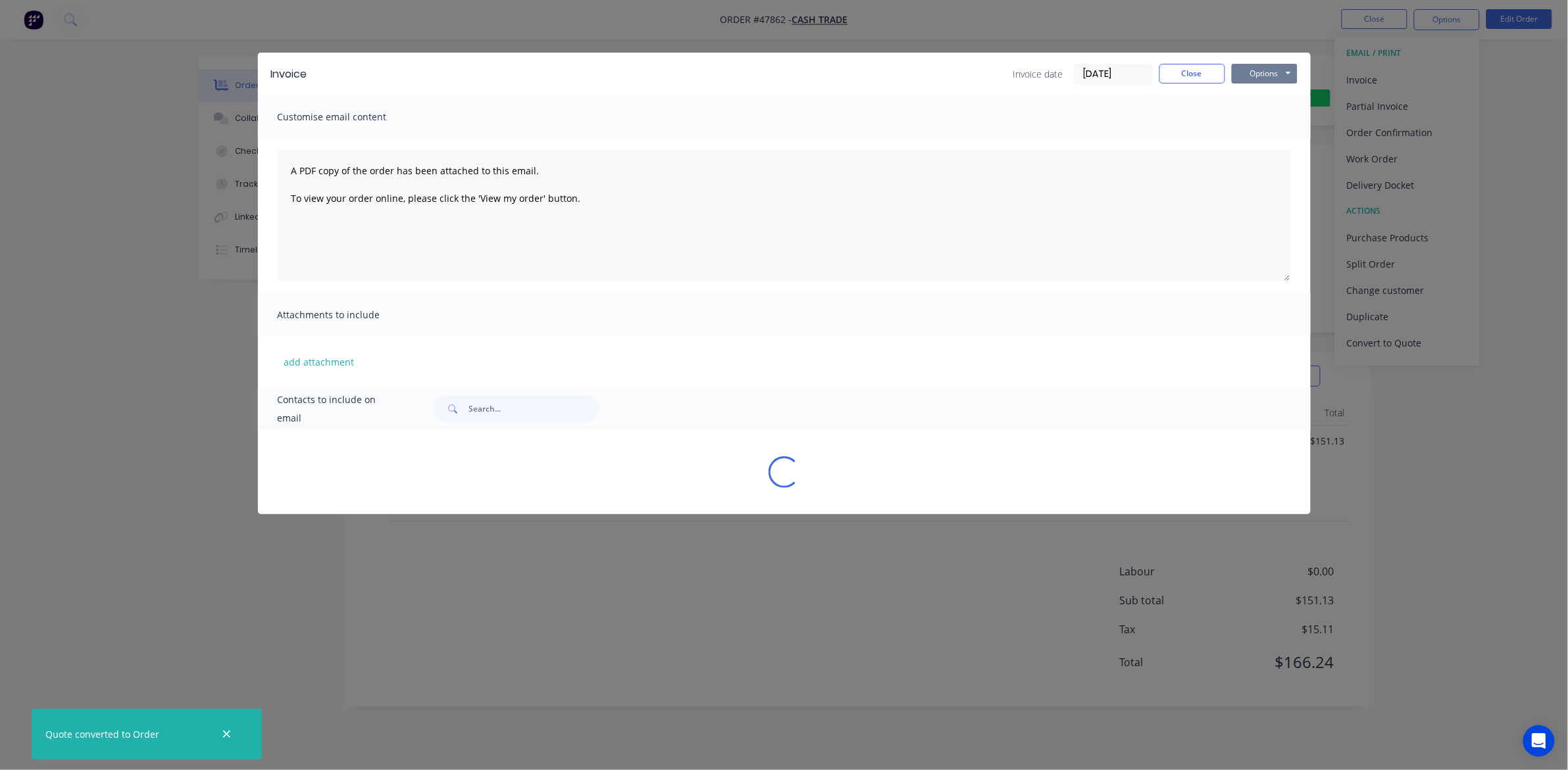
click at [1281, 74] on button "Options" at bounding box center [1264, 73] width 65 height 20
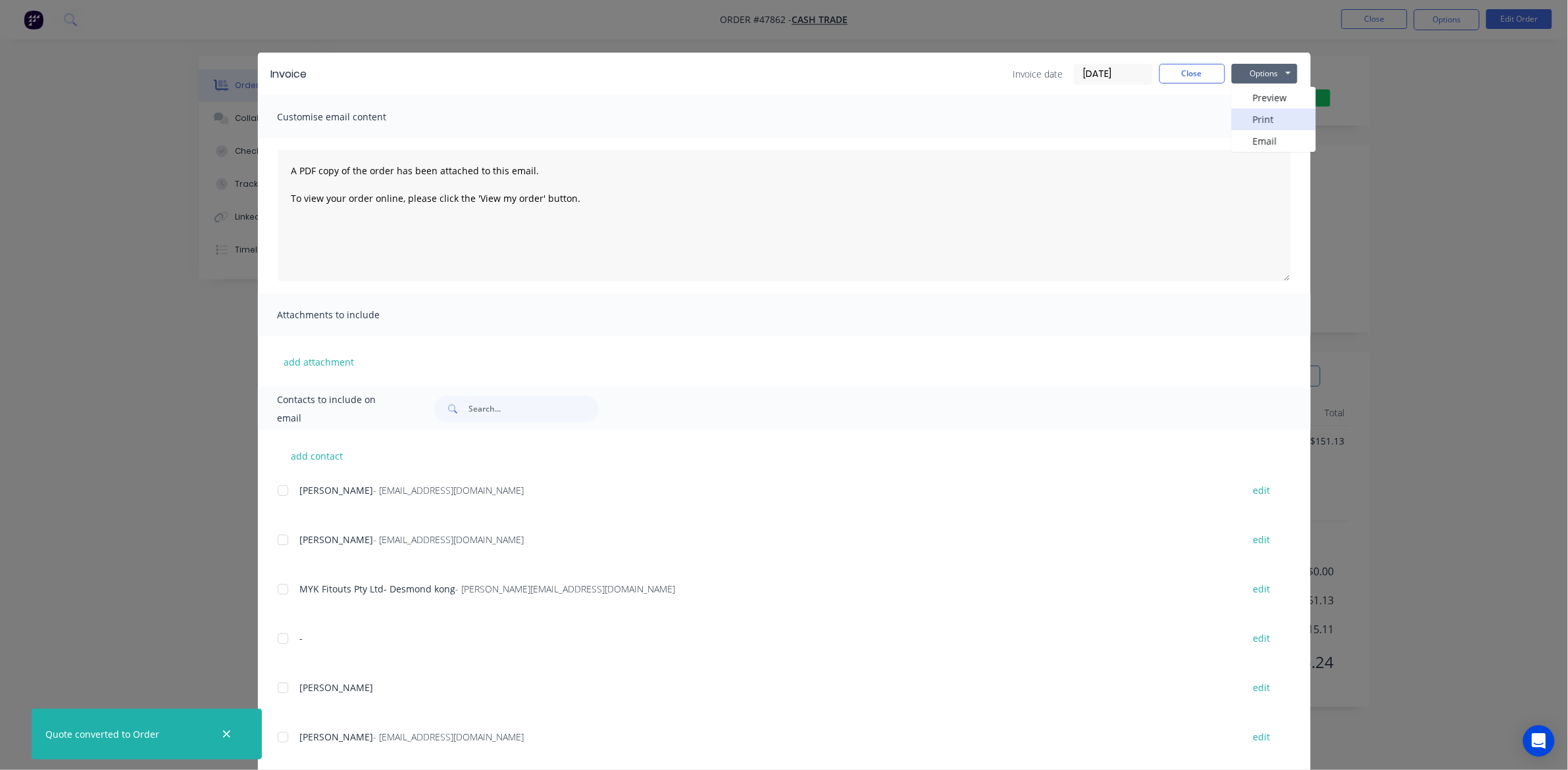
click at [1275, 125] on button "Print" at bounding box center [1274, 119] width 84 height 21
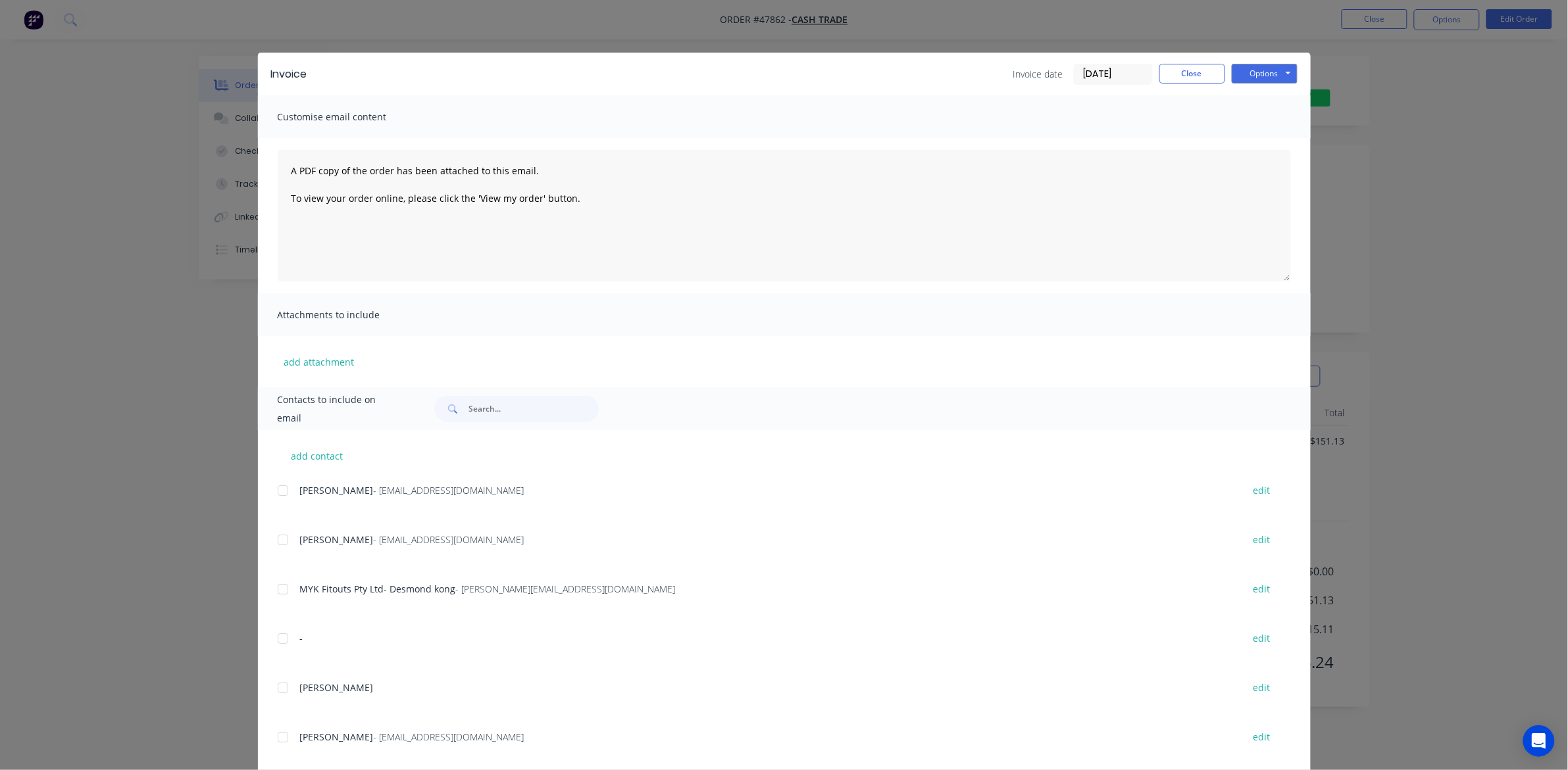
click at [1231, 28] on div "Invoice Invoice date 16/08/25 Close Options Preview Print Email Customise email…" at bounding box center [784, 385] width 1568 height 770
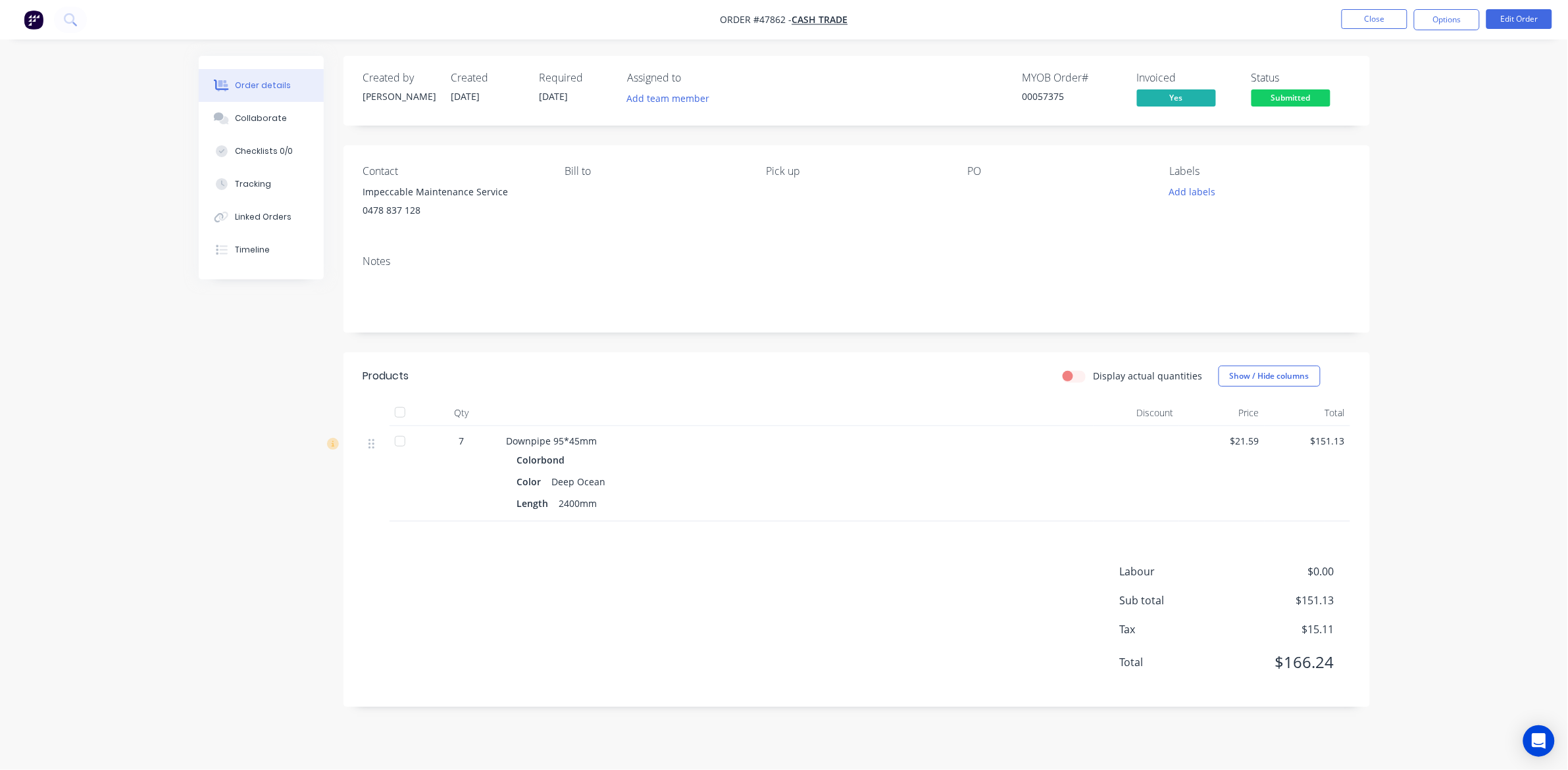
click at [1310, 99] on span "Submitted" at bounding box center [1291, 98] width 79 height 17
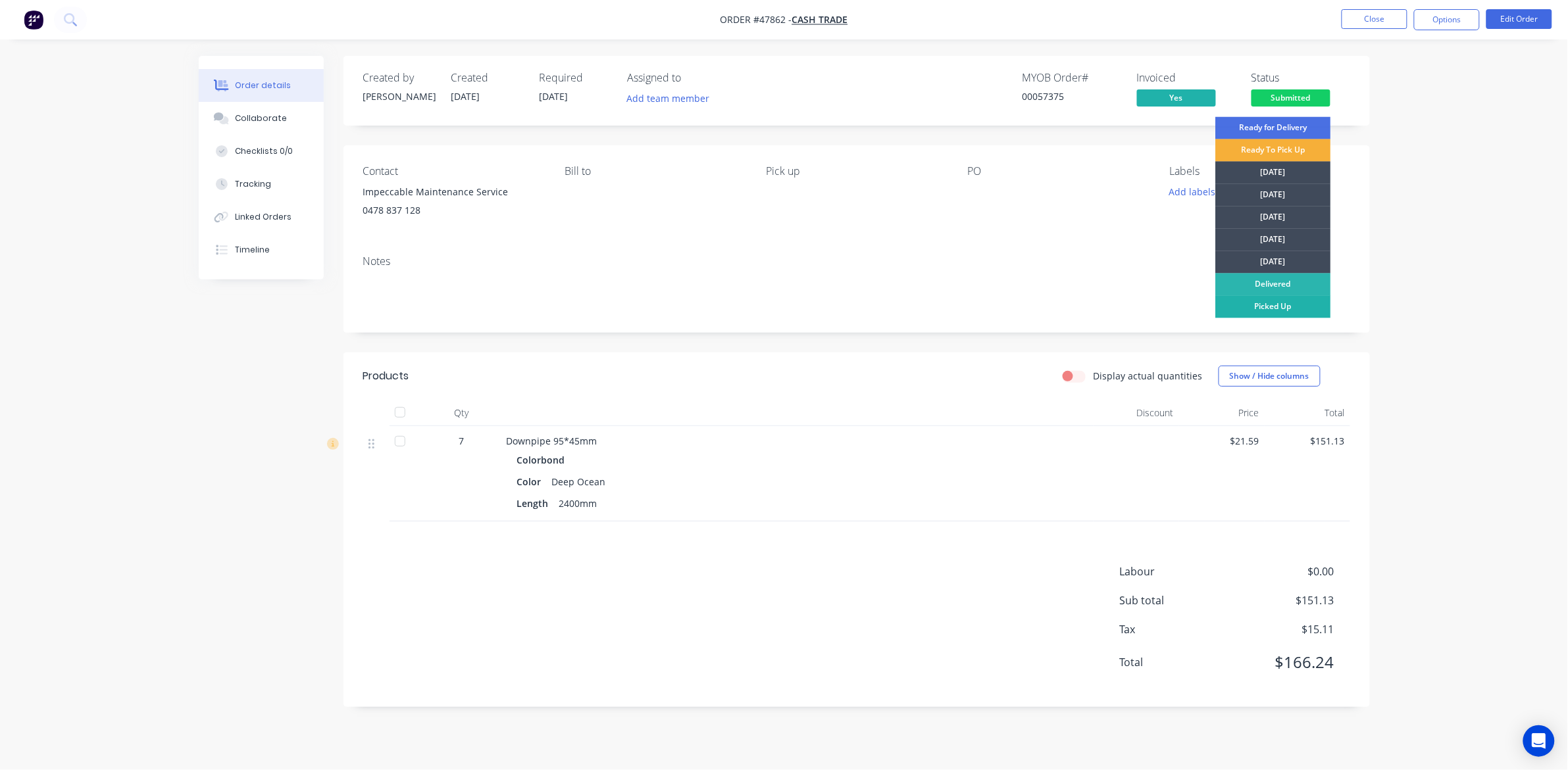
click at [1281, 311] on div "Picked Up" at bounding box center [1273, 307] width 115 height 22
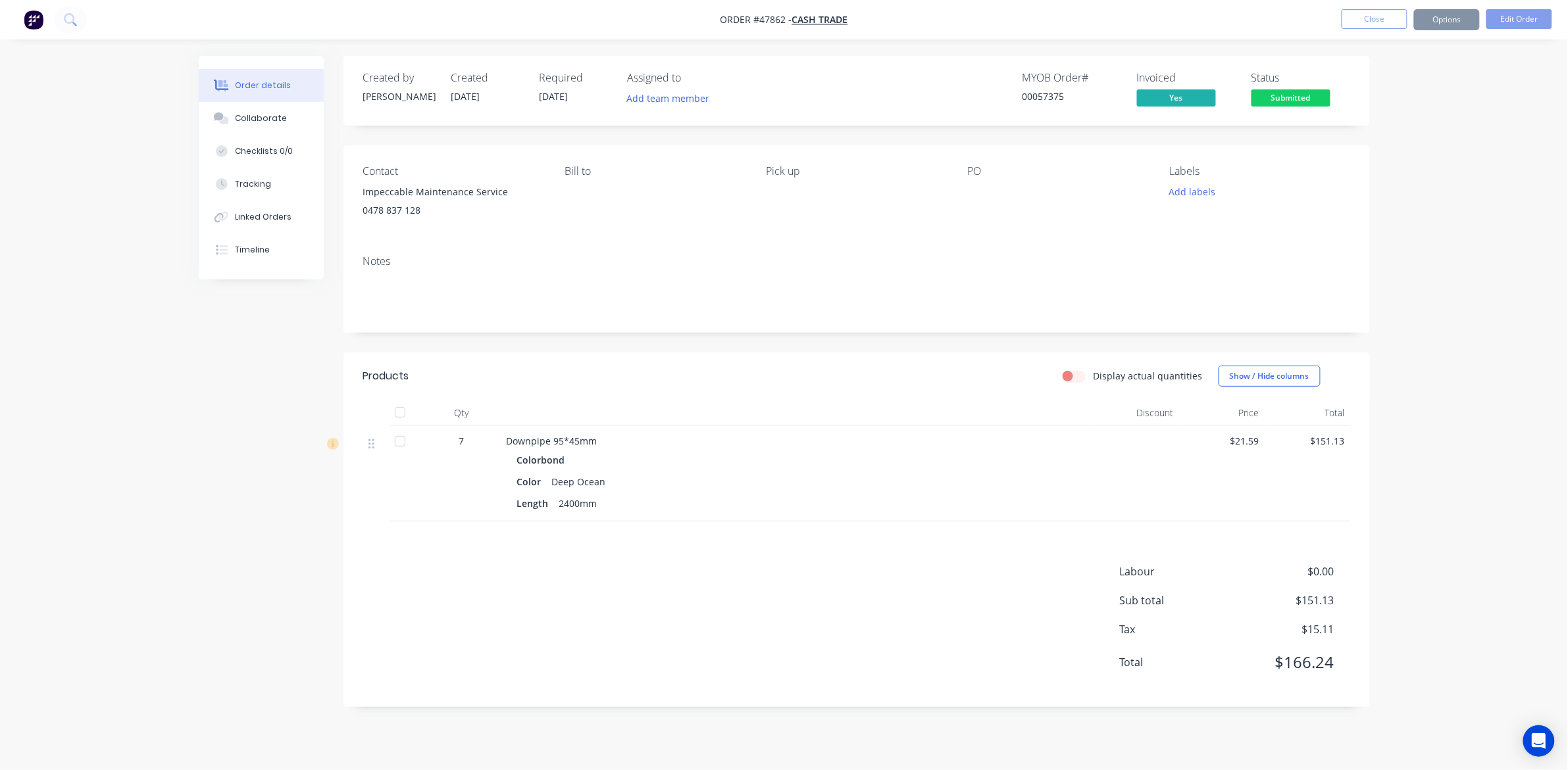
drag, startPoint x: 1428, startPoint y: 199, endPoint x: 1426, endPoint y: 185, distance: 14.1
click at [1428, 190] on div "Order details Collaborate Checklists 0/0 Tracking Linked Orders Timeline Order …" at bounding box center [784, 385] width 1568 height 770
click at [1369, 23] on button "Close" at bounding box center [1374, 19] width 65 height 20
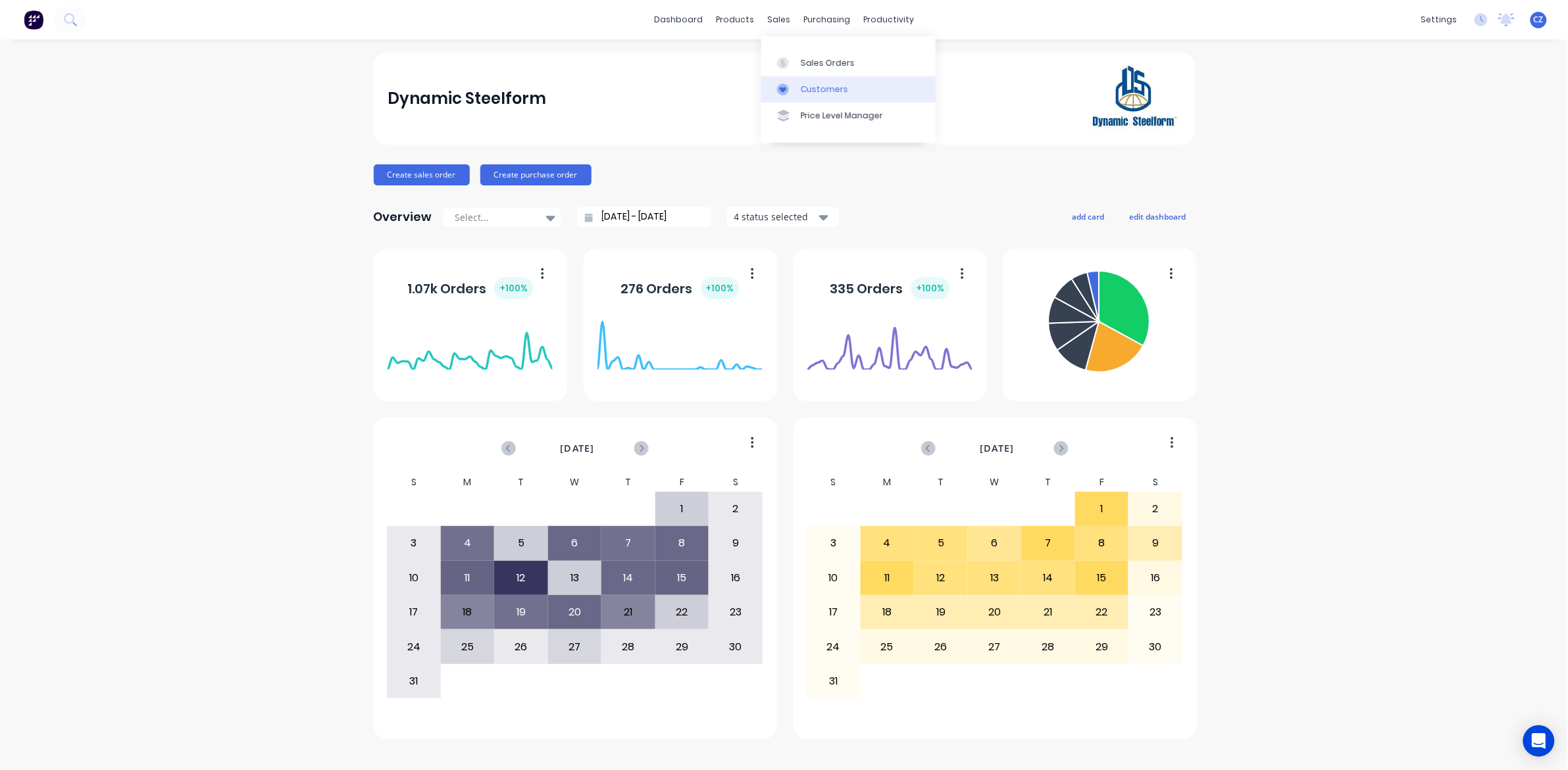
click at [813, 84] on div "Customers" at bounding box center [824, 89] width 48 height 12
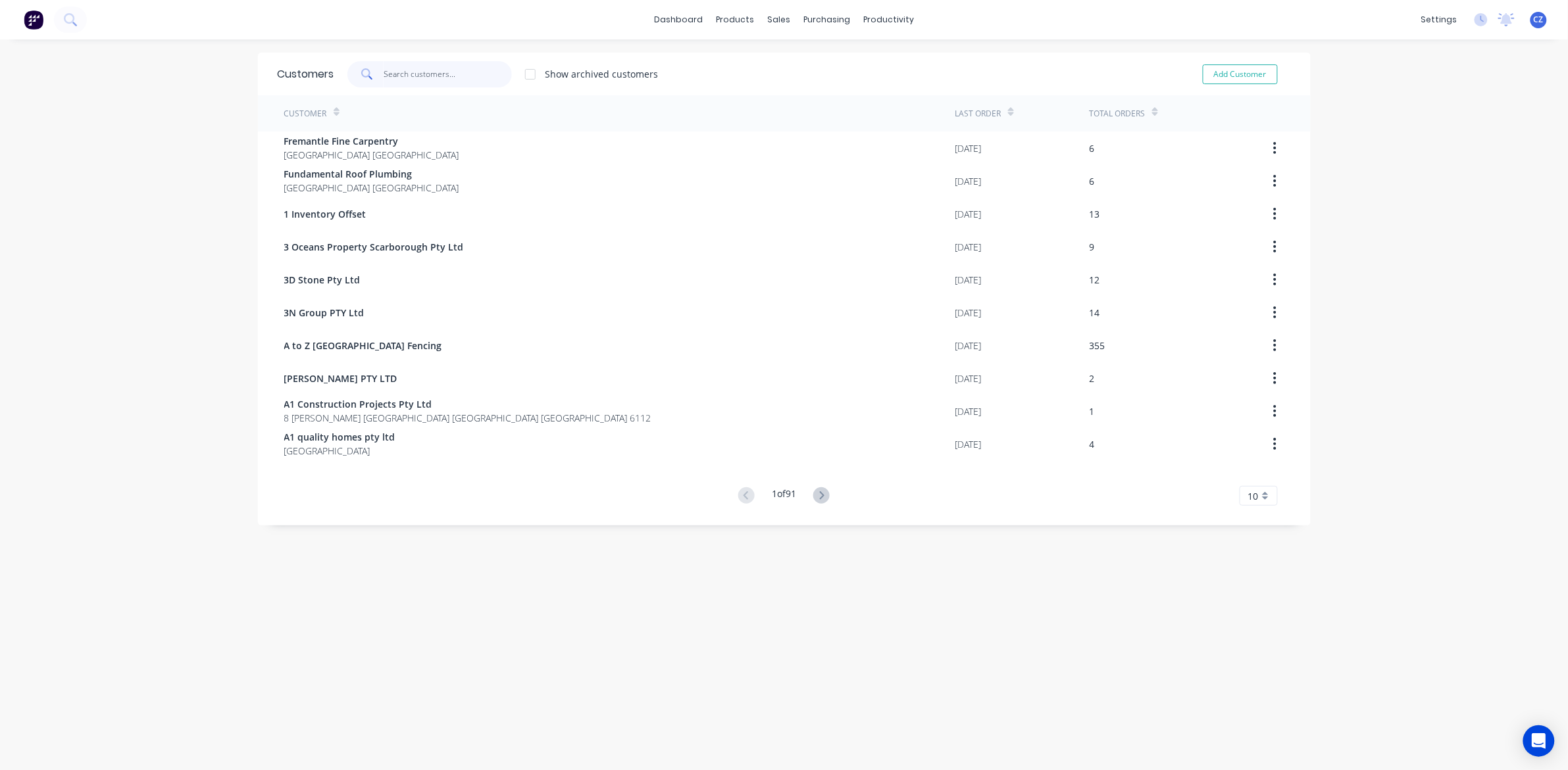
click at [448, 72] on input "text" at bounding box center [447, 75] width 128 height 26
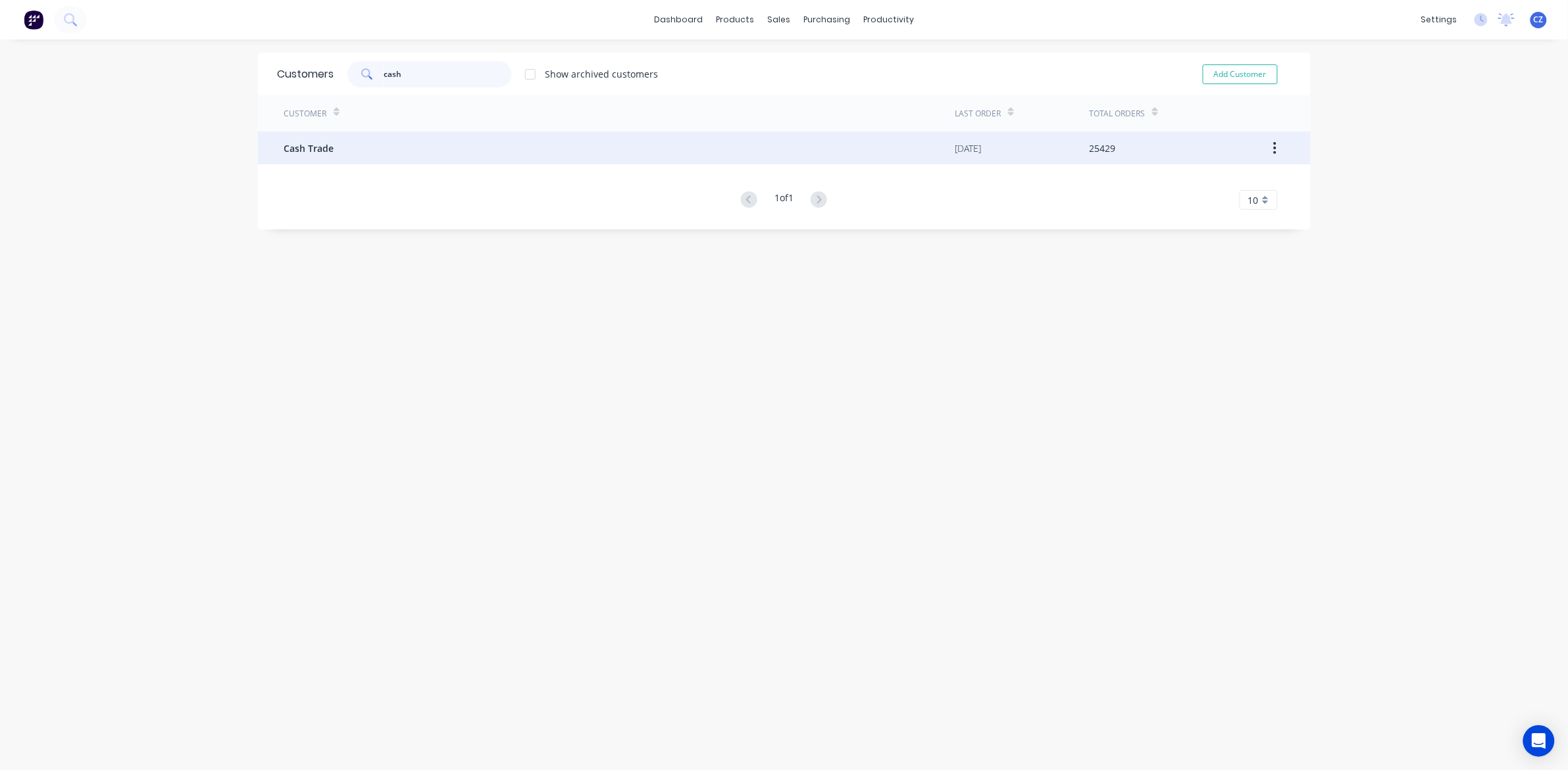
type input "cash"
click at [370, 149] on div "Cash Trade" at bounding box center [619, 147] width 671 height 33
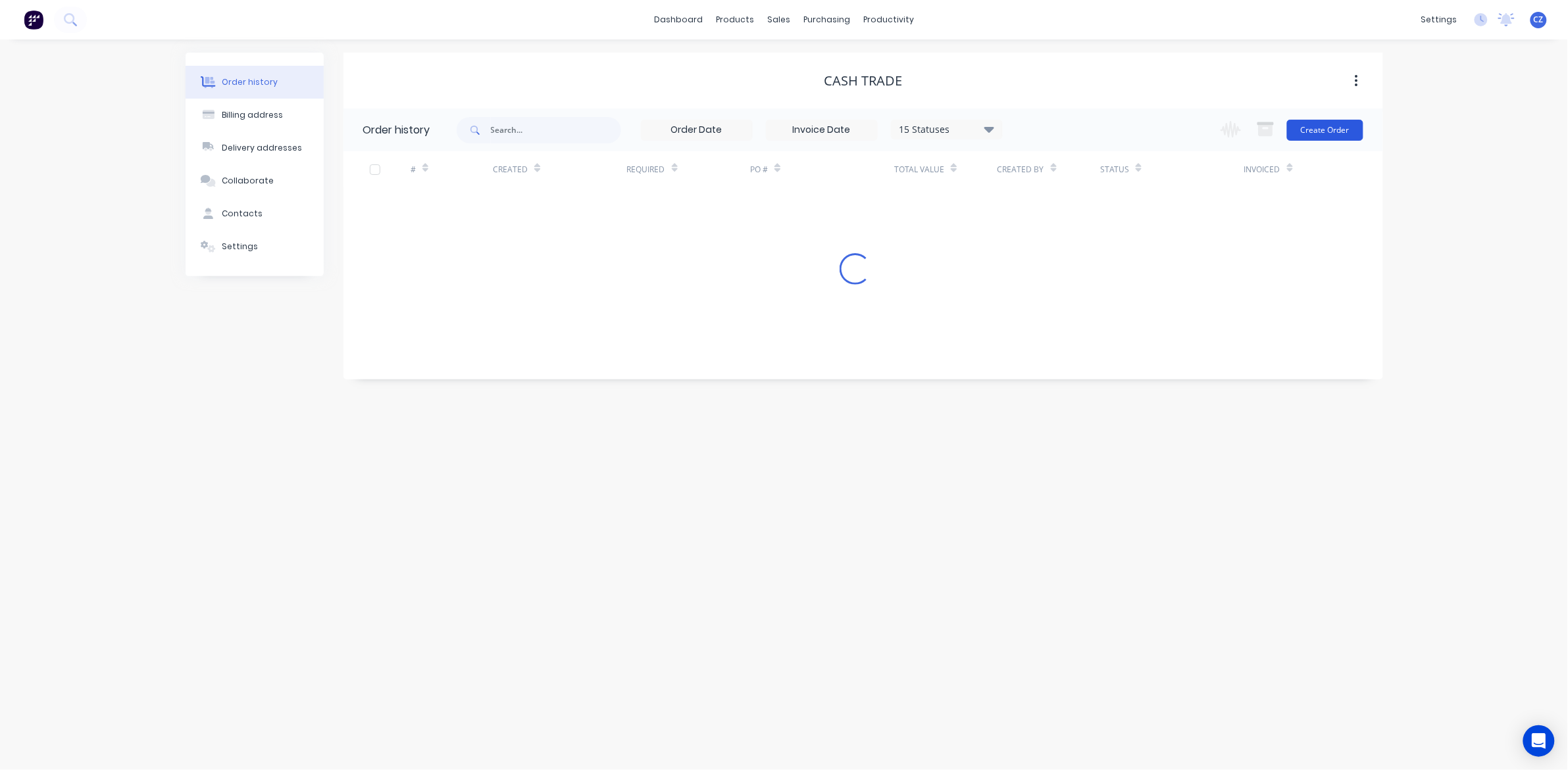
click at [1314, 133] on button "Create Order" at bounding box center [1325, 130] width 77 height 21
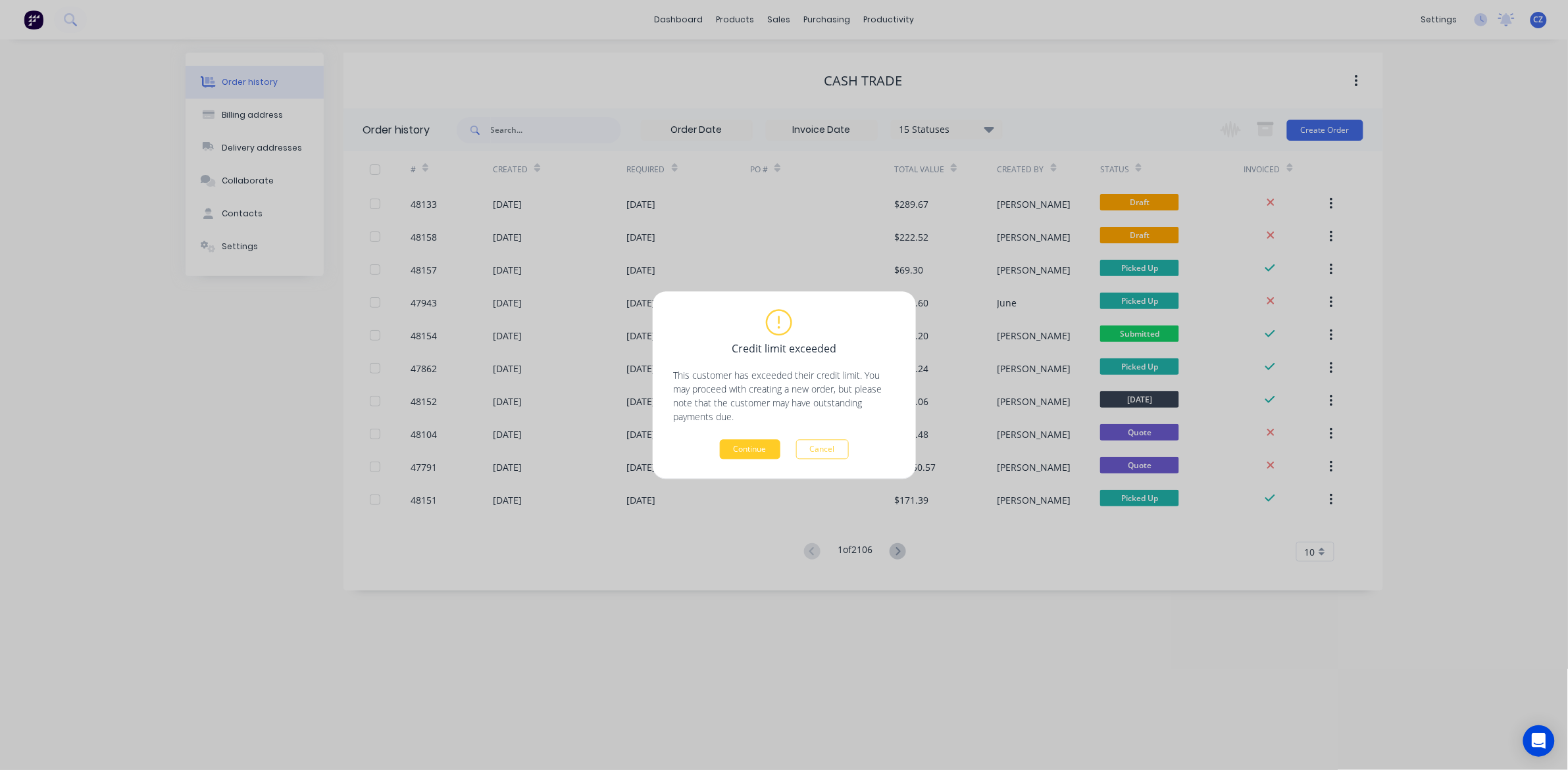
click at [724, 447] on button "Continue" at bounding box center [750, 449] width 61 height 20
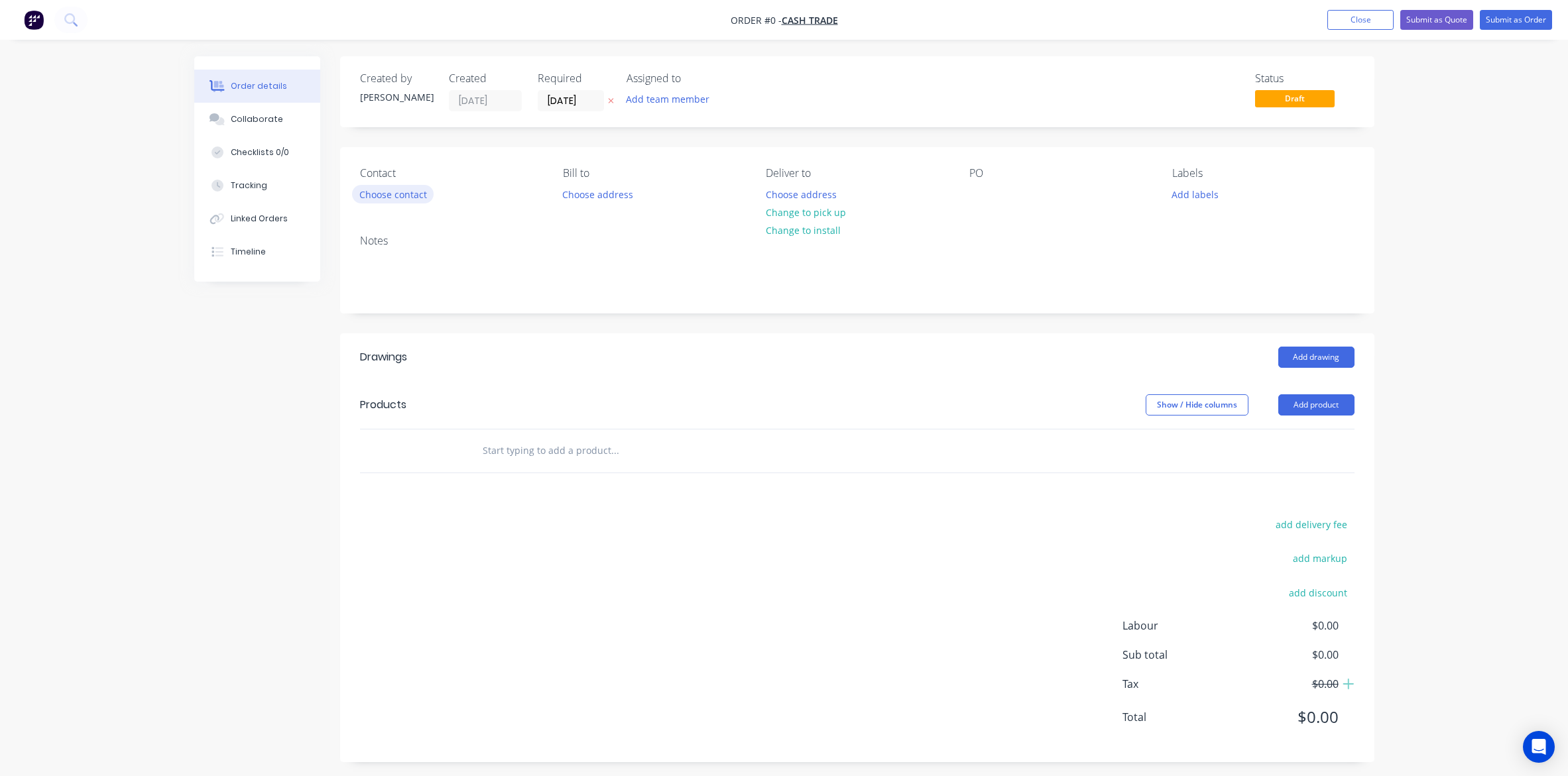
click at [396, 193] on button "Choose contact" at bounding box center [392, 194] width 82 height 18
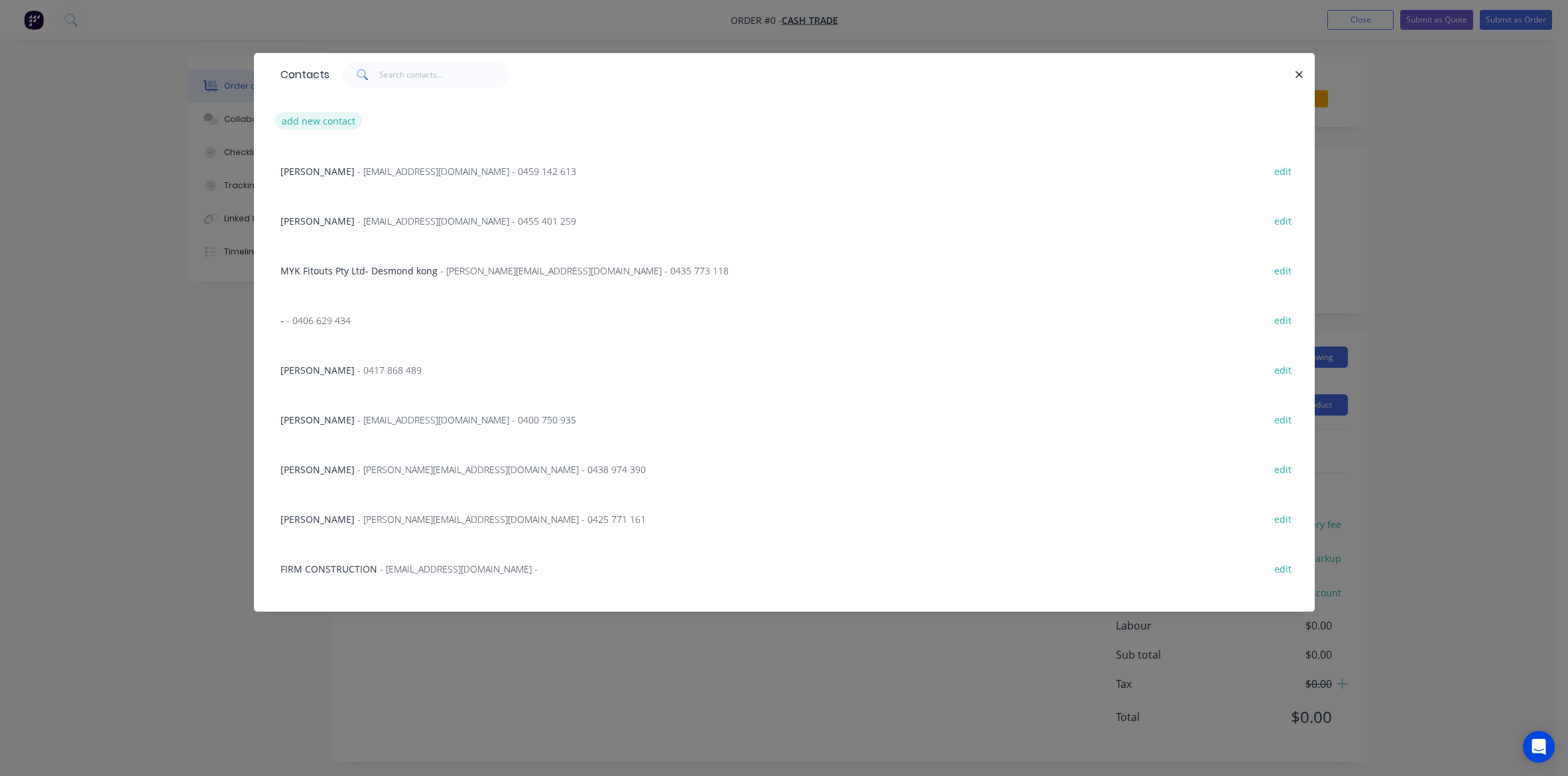
click at [297, 121] on button "add new contact" at bounding box center [318, 120] width 88 height 18
select select "AU"
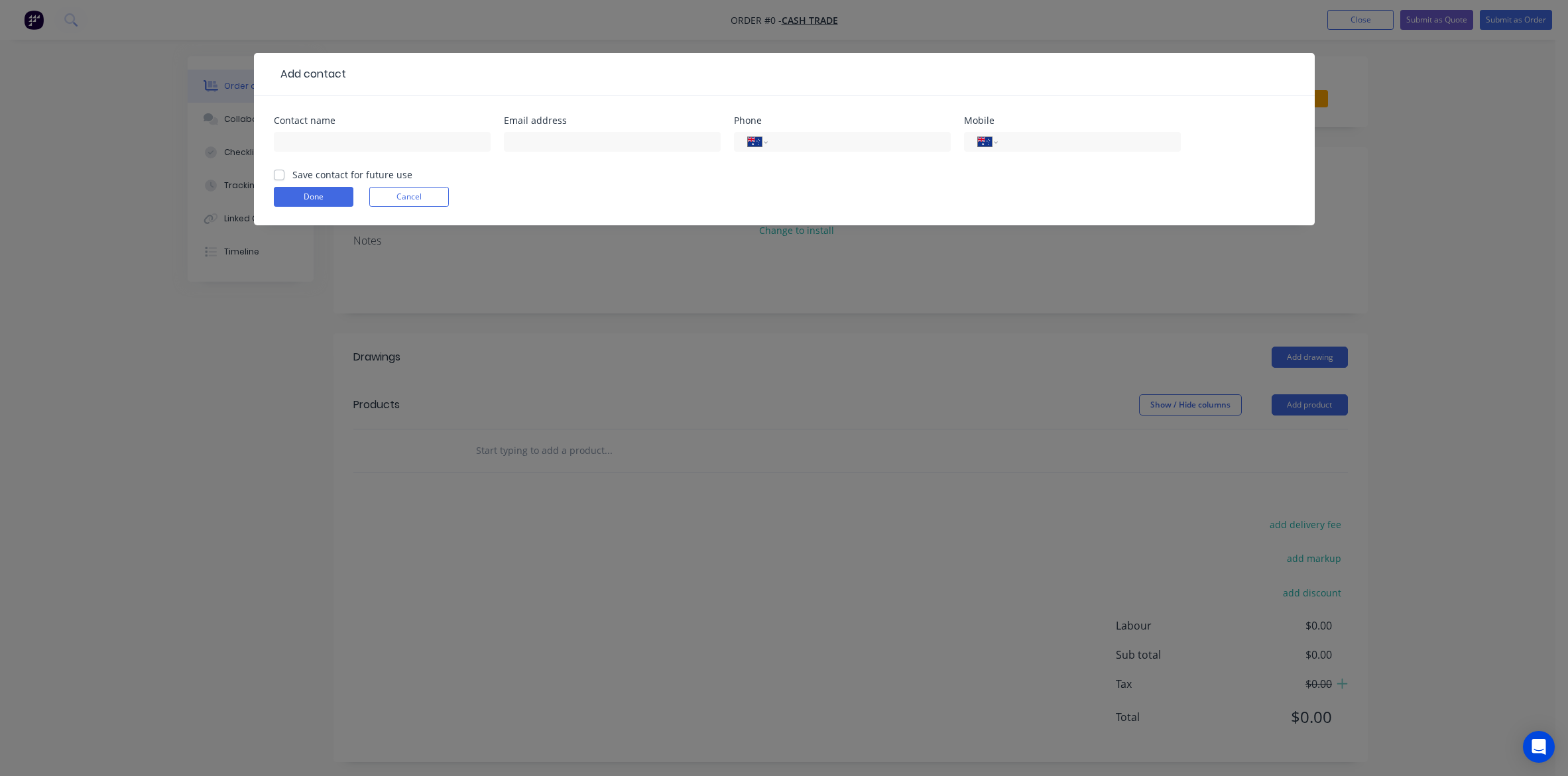
click at [315, 152] on div at bounding box center [382, 149] width 216 height 40
click at [322, 146] on input "text" at bounding box center [382, 141] width 216 height 20
type input "[PERSON_NAME]"
type input "0417 171 360"
click at [323, 202] on button "Done" at bounding box center [313, 197] width 80 height 20
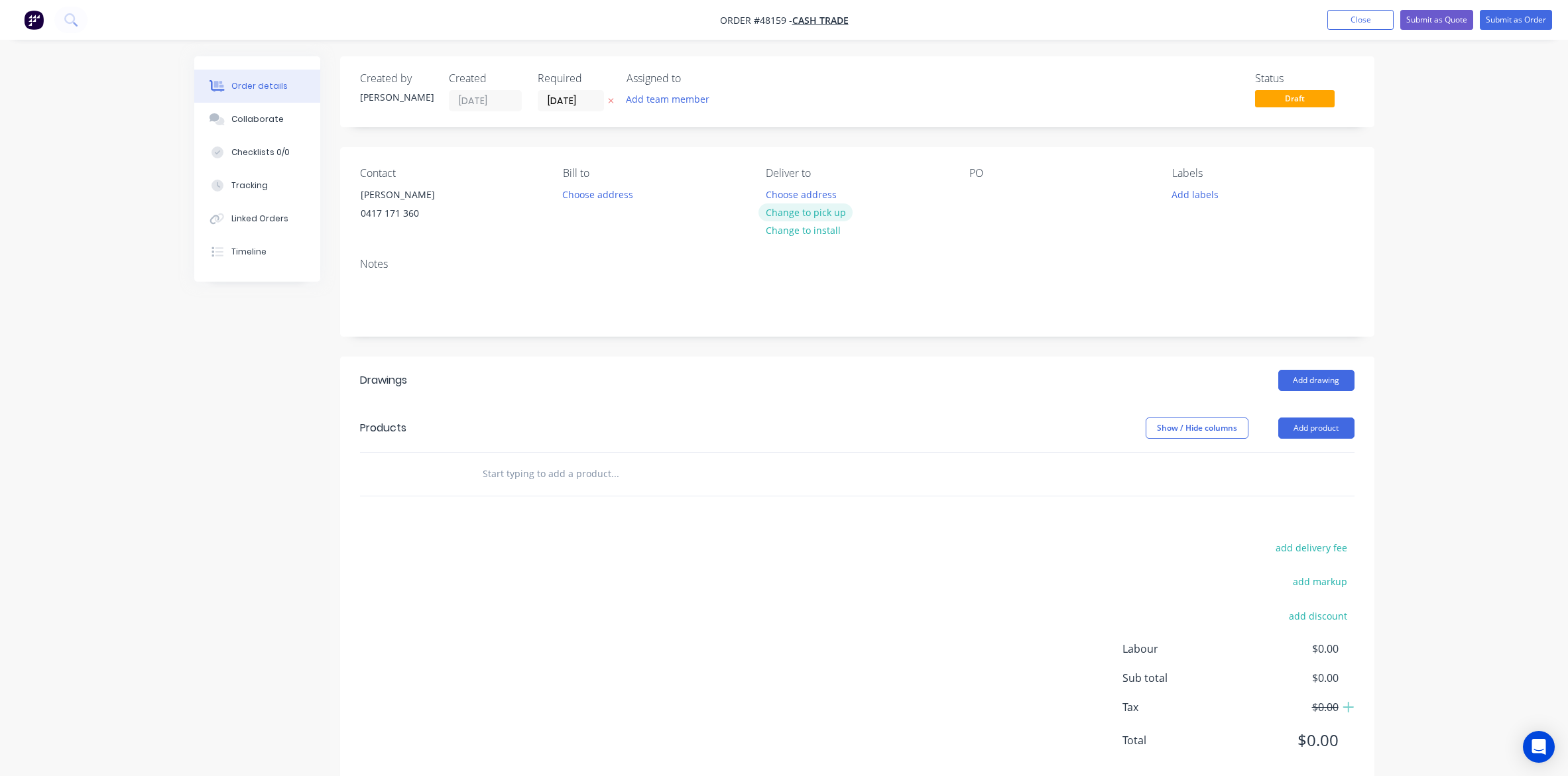
click at [816, 215] on button "Change to pick up" at bounding box center [806, 212] width 94 height 18
click at [854, 346] on div "Created by [PERSON_NAME] Created [DATE] Required [DATE] Assigned to Add team me…" at bounding box center [856, 420] width 1034 height 729
click at [1310, 372] on button "Add drawing" at bounding box center [1316, 380] width 76 height 22
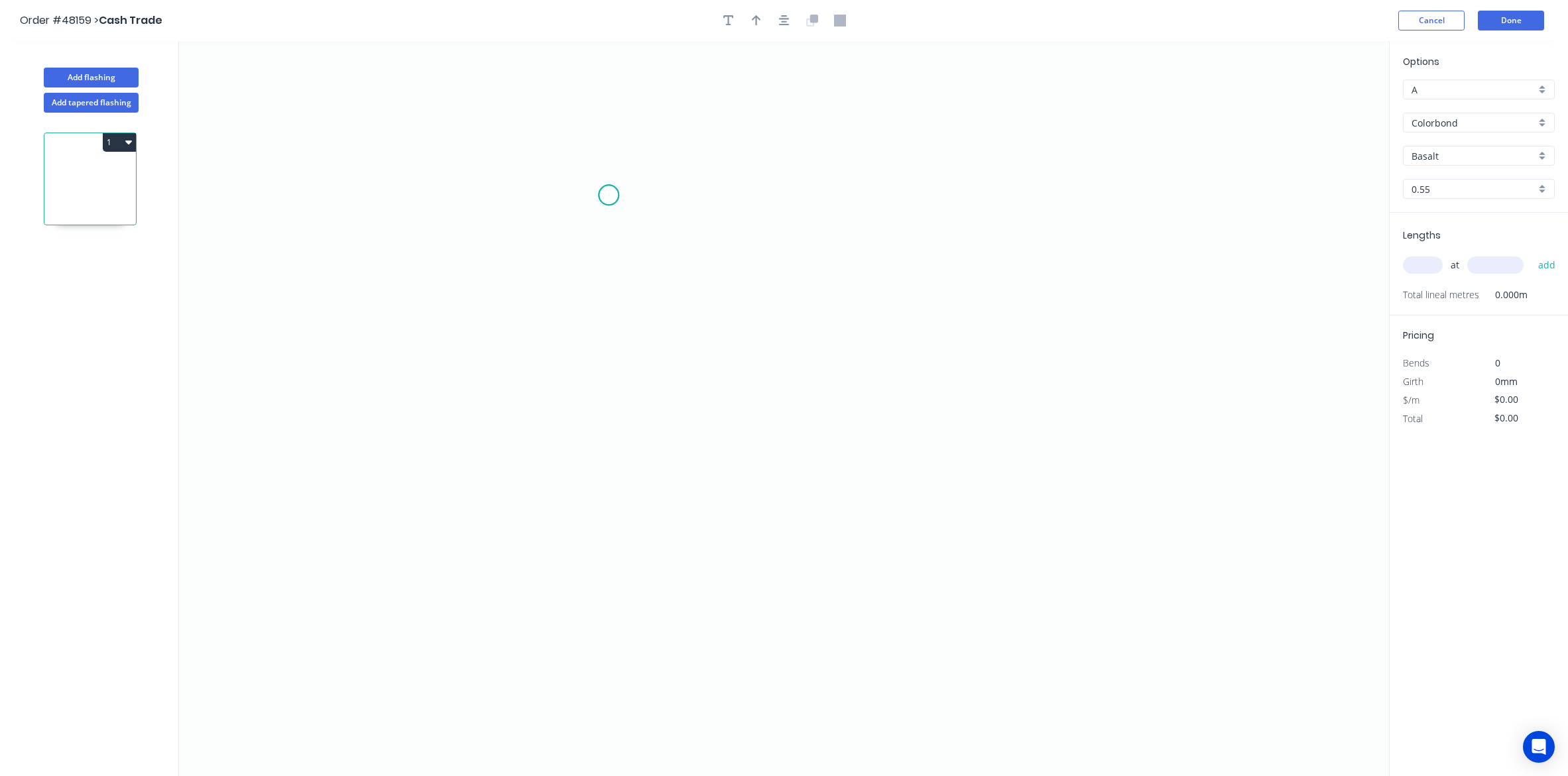
click at [609, 196] on icon "0" at bounding box center [784, 408] width 1210 height 735
click at [939, 204] on icon "0" at bounding box center [784, 408] width 1210 height 735
click at [964, 227] on icon "0 ?" at bounding box center [784, 408] width 1210 height 735
drag, startPoint x: 607, startPoint y: 197, endPoint x: 614, endPoint y: 277, distance: 80.3
click at [607, 198] on circle at bounding box center [608, 195] width 20 height 20
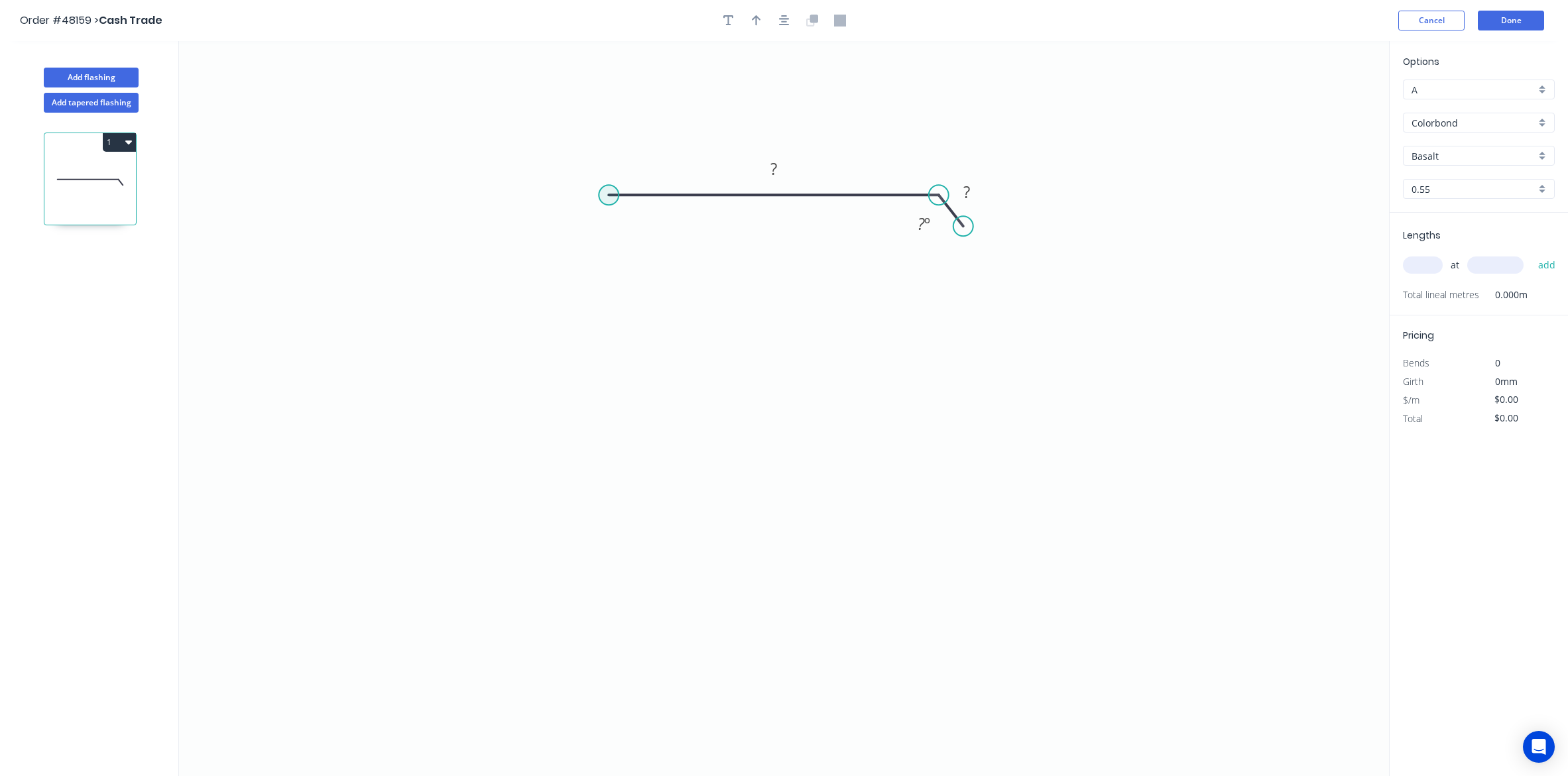
click at [610, 197] on circle at bounding box center [608, 195] width 20 height 20
click at [603, 489] on icon "0 ? ? ? º" at bounding box center [784, 408] width 1210 height 735
click at [642, 526] on icon "0 ? ? ? ? º" at bounding box center [784, 408] width 1210 height 735
drag, startPoint x: 638, startPoint y: 519, endPoint x: 645, endPoint y: 515, distance: 8.1
click at [645, 515] on circle at bounding box center [645, 513] width 20 height 20
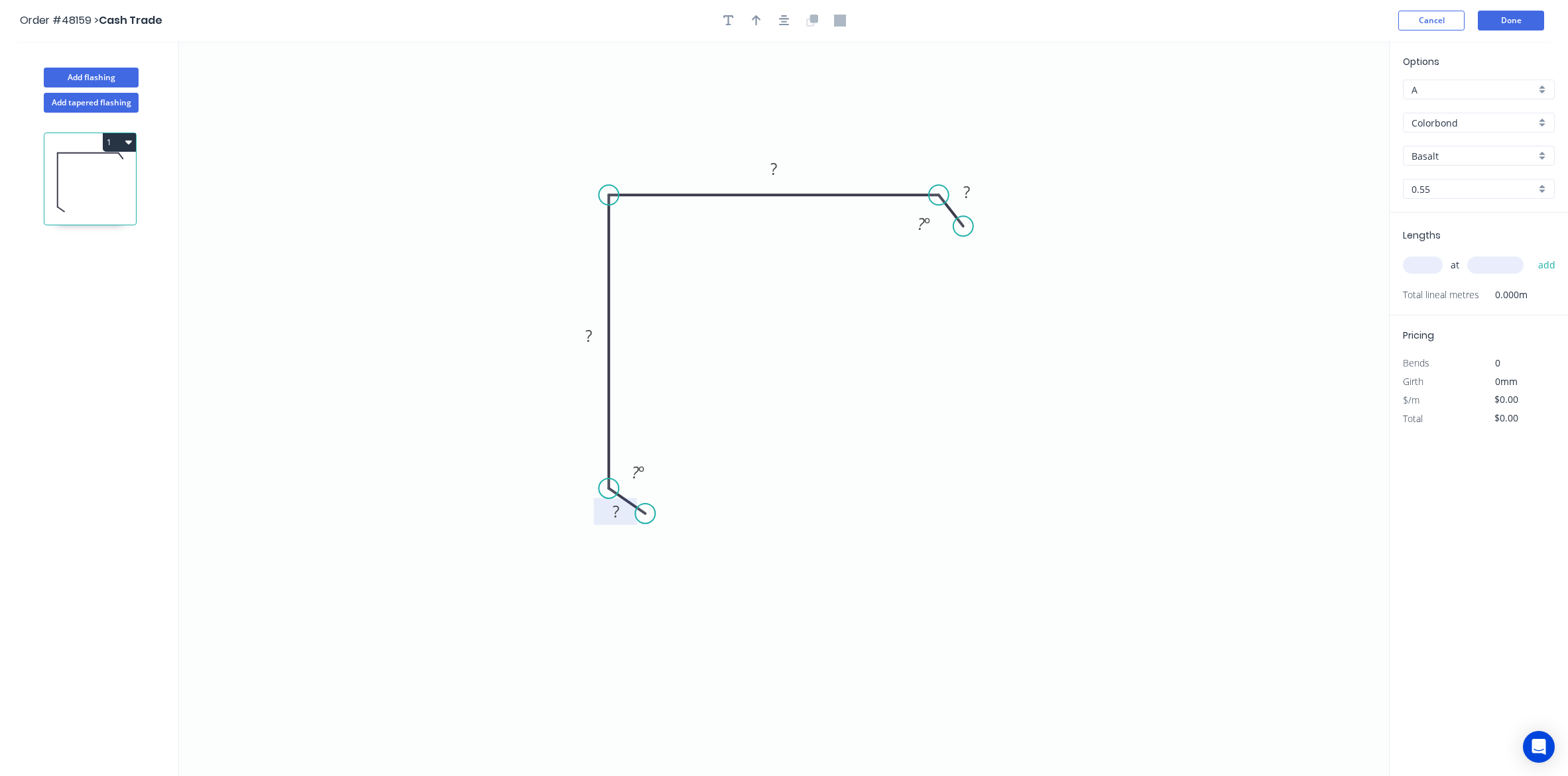
click at [624, 515] on rect at bounding box center [616, 513] width 26 height 19
click at [751, 26] on button "button" at bounding box center [756, 20] width 20 height 20
type input "$16.10"
drag, startPoint x: 1322, startPoint y: 103, endPoint x: 896, endPoint y: 166, distance: 430.6
click at [920, 166] on icon at bounding box center [925, 145] width 12 height 42
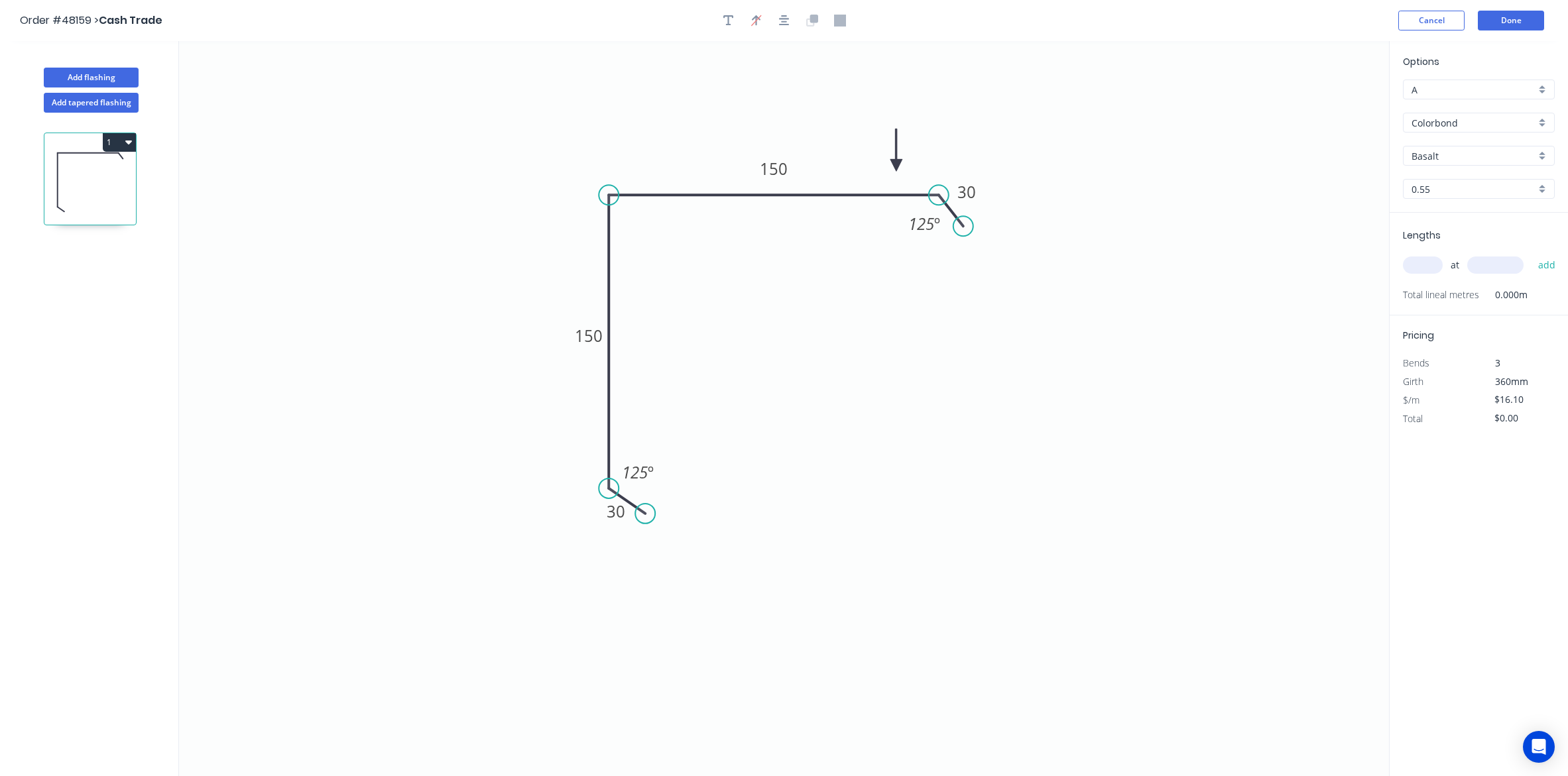
click at [896, 166] on icon at bounding box center [896, 150] width 12 height 42
drag, startPoint x: 1184, startPoint y: 194, endPoint x: 1368, endPoint y: 243, distance: 190.4
click at [1186, 196] on icon "0 30 150 150 30 125 º 125 º" at bounding box center [784, 408] width 1210 height 735
click at [1467, 156] on input "Basalt" at bounding box center [1474, 156] width 124 height 14
click at [1453, 252] on div "Woodland Grey" at bounding box center [1479, 251] width 151 height 24
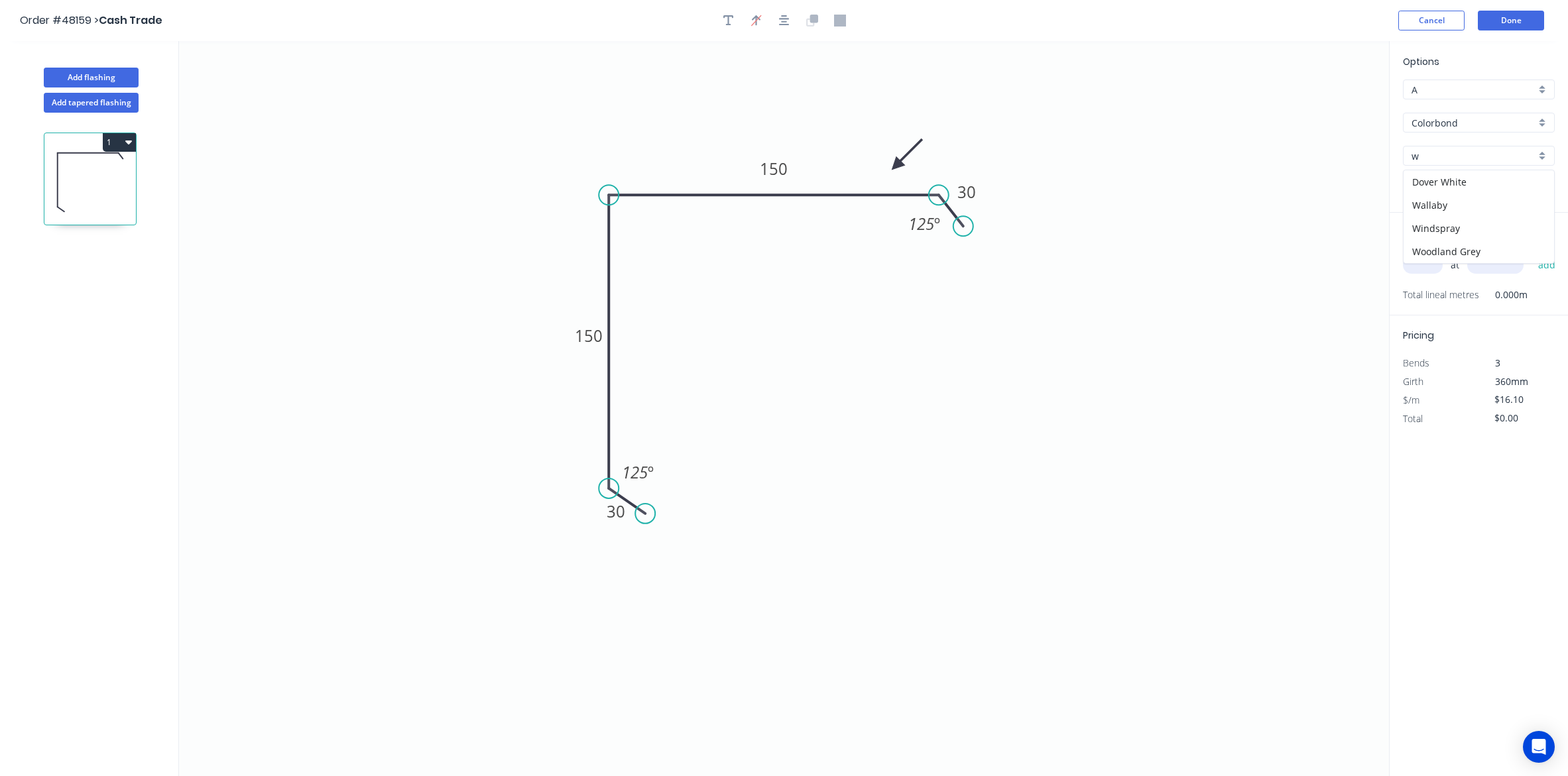
type input "Woodland Grey"
click at [1431, 261] on input "text" at bounding box center [1423, 265] width 40 height 17
type input "1"
type input "4500"
click at [1531, 254] on button "add" at bounding box center [1546, 265] width 31 height 23
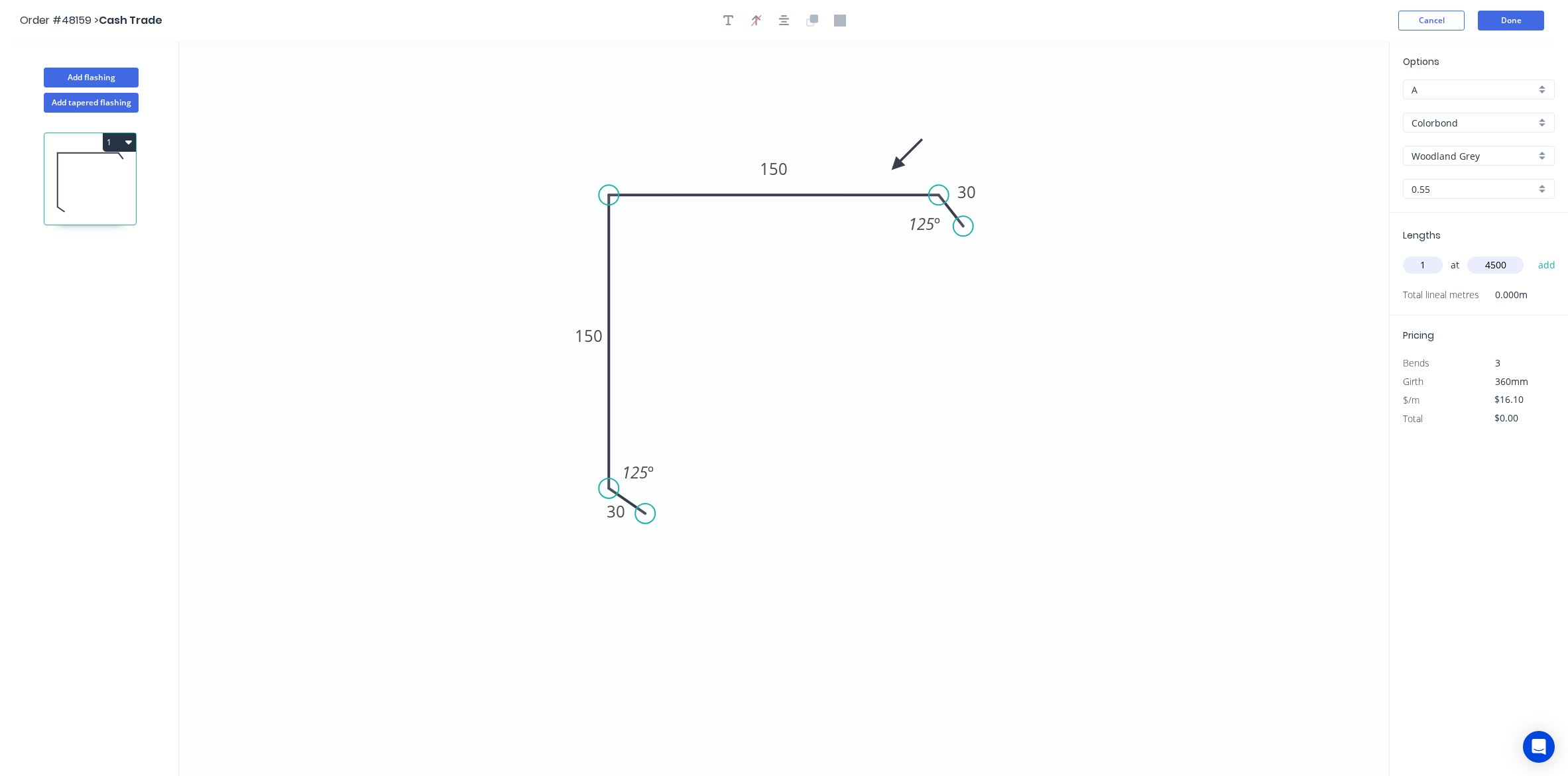
type input "$72.45"
click at [1535, 22] on button "Done" at bounding box center [1511, 20] width 66 height 20
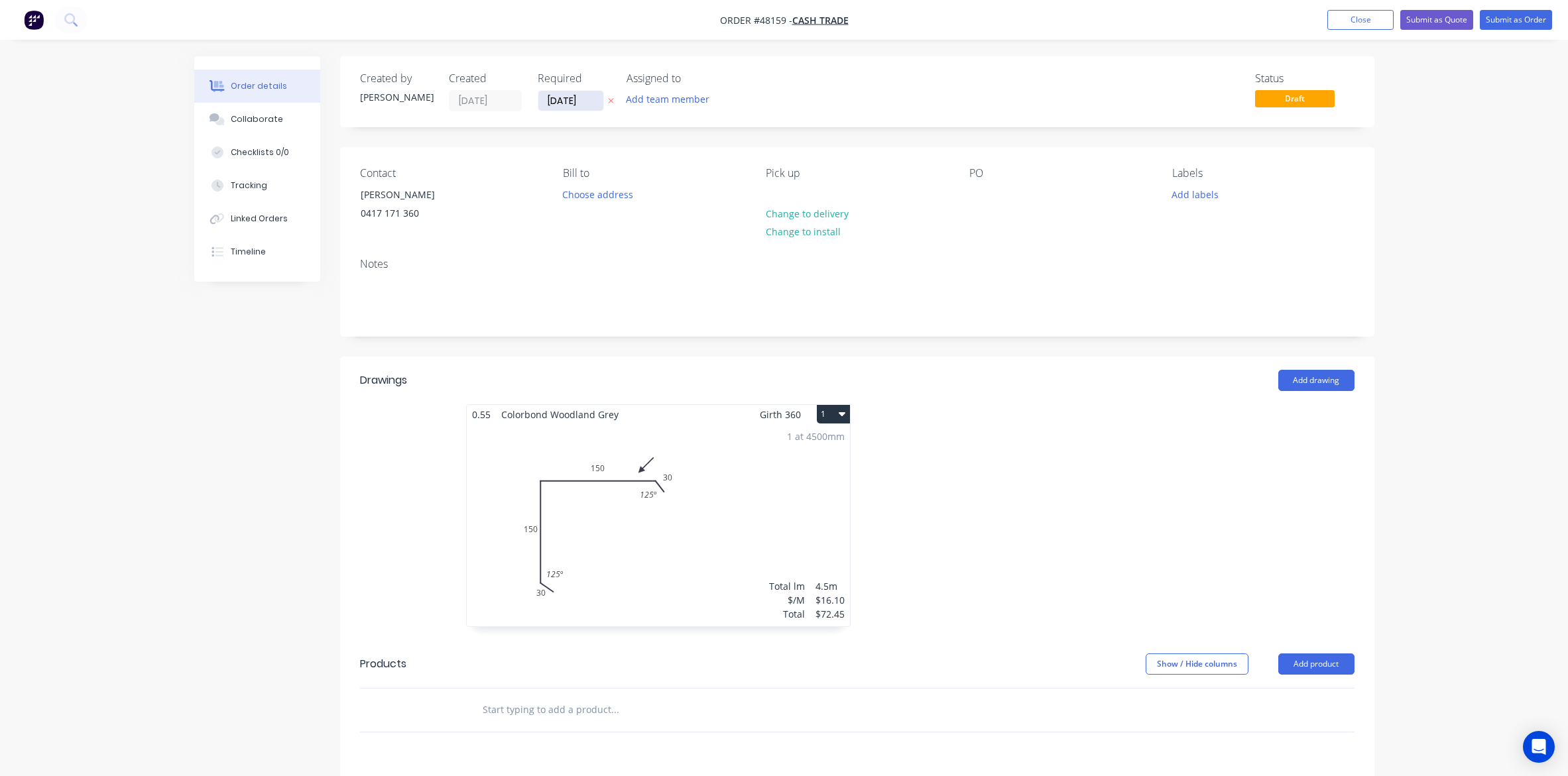
click at [571, 93] on input "[DATE]" at bounding box center [570, 101] width 65 height 20
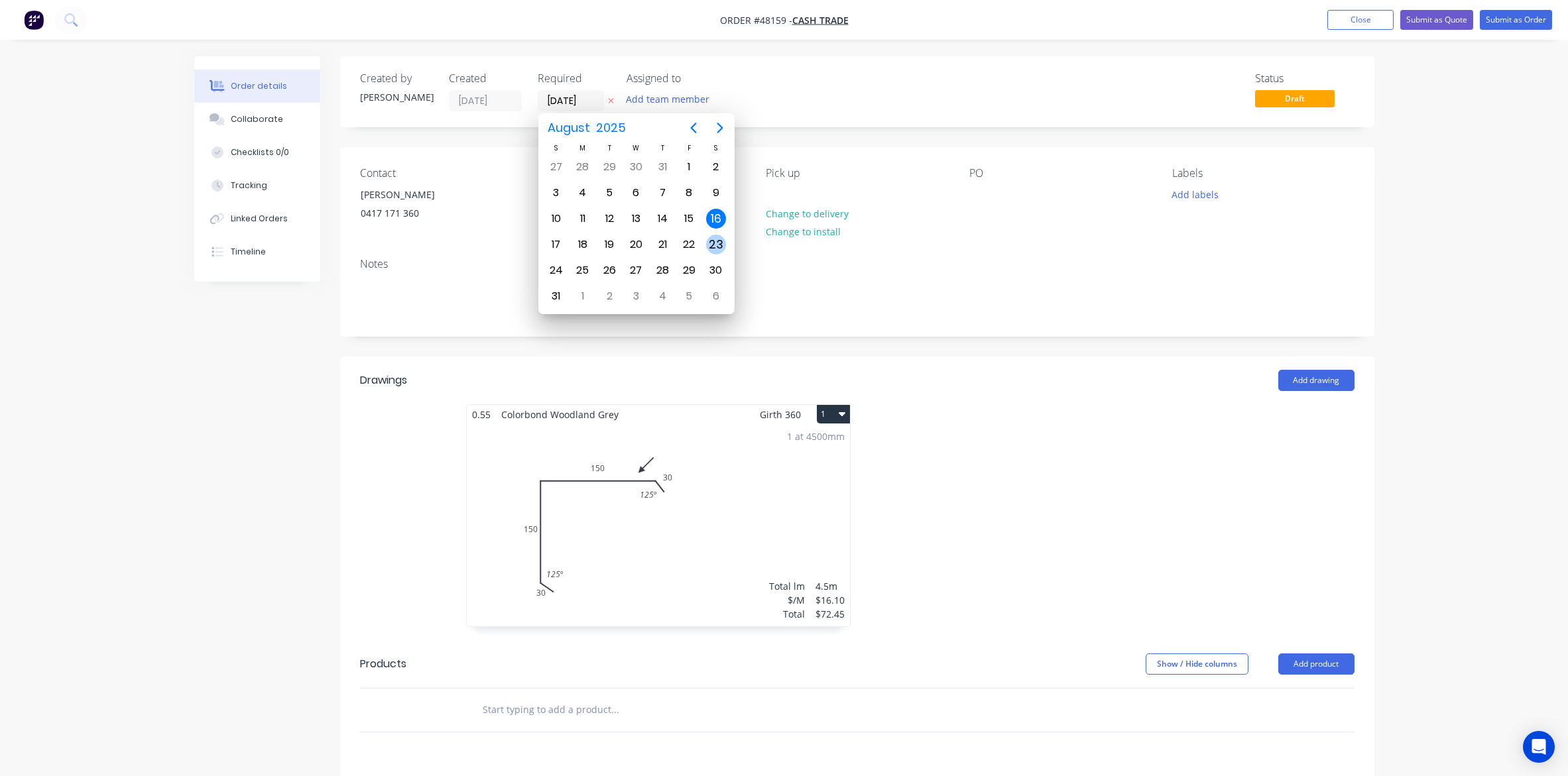
click at [713, 242] on div "23" at bounding box center [715, 244] width 20 height 20
type input "23/08/25"
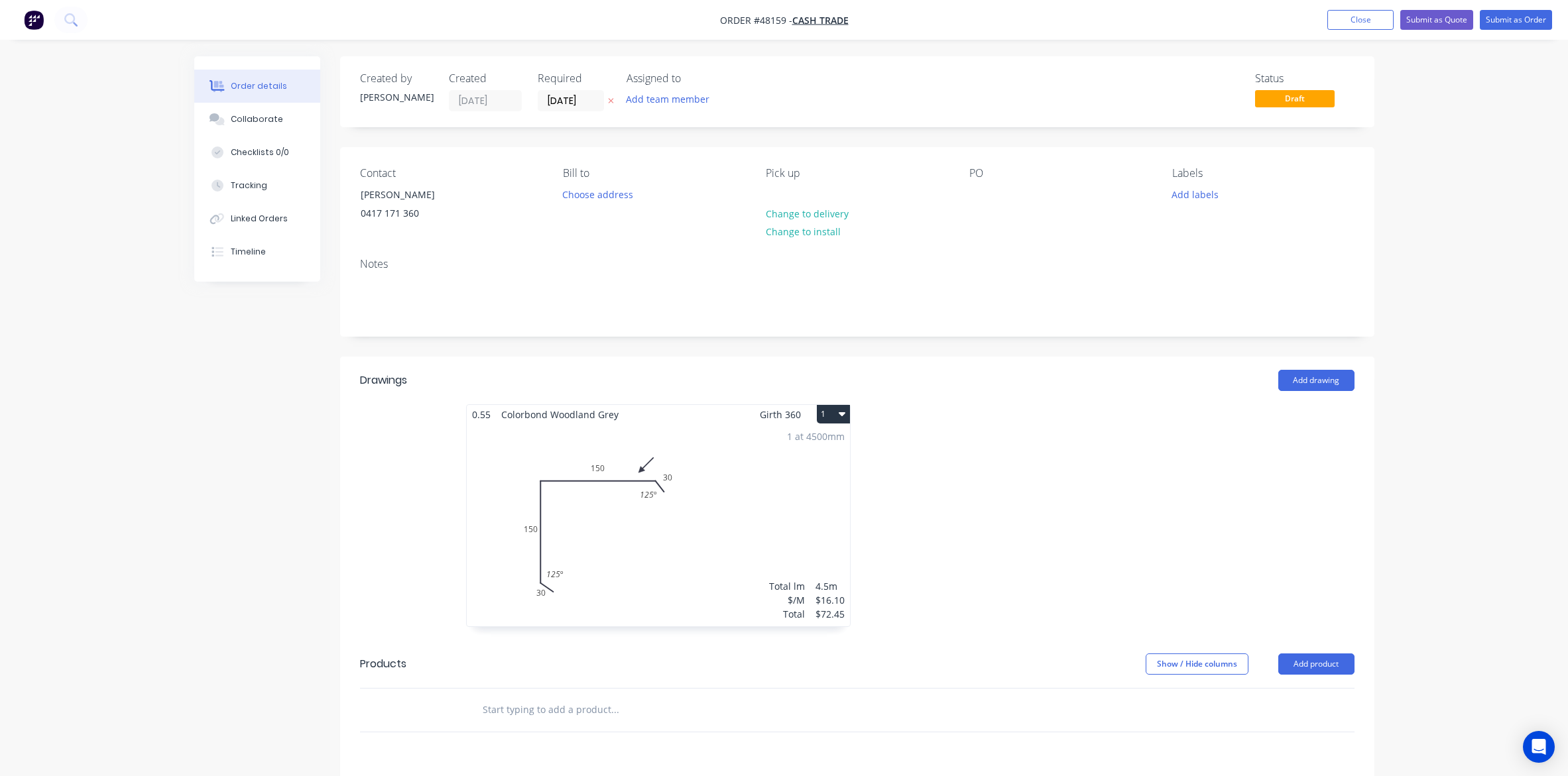
click at [915, 100] on div "Status Draft" at bounding box center [1057, 92] width 596 height 40
click at [976, 63] on div "Created by Cathy Created 16/08/25 Required 23/08/25 Assigned to Add team member…" at bounding box center [856, 91] width 1034 height 71
click at [565, 104] on input "23/08/25" at bounding box center [570, 101] width 65 height 20
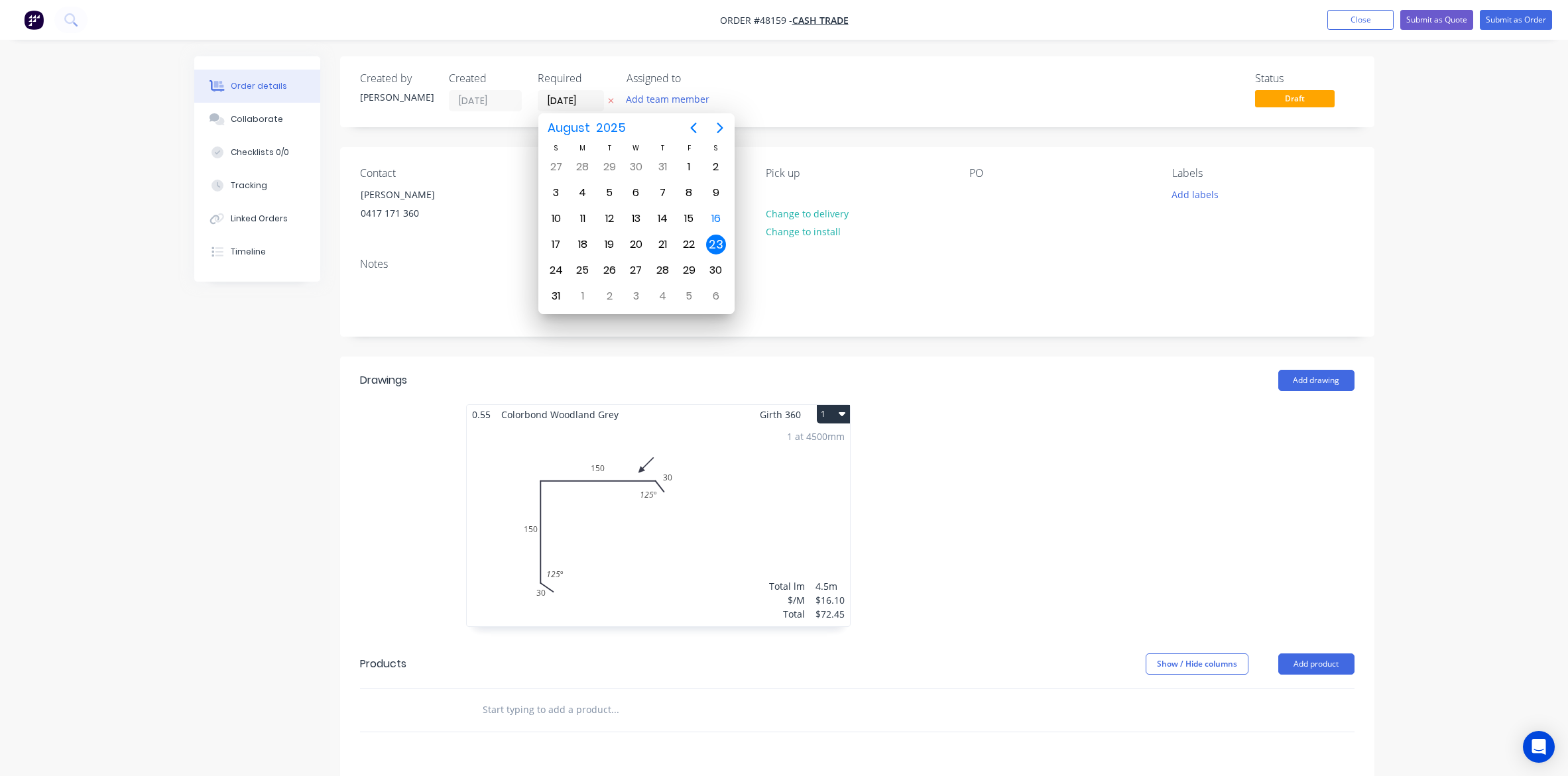
drag, startPoint x: 960, startPoint y: 129, endPoint x: 1224, endPoint y: 129, distance: 264.0
click at [961, 129] on div "Created by Cathy Created 16/08/25 Required 23/08/25 Assigned to Add team member…" at bounding box center [856, 539] width 1034 height 965
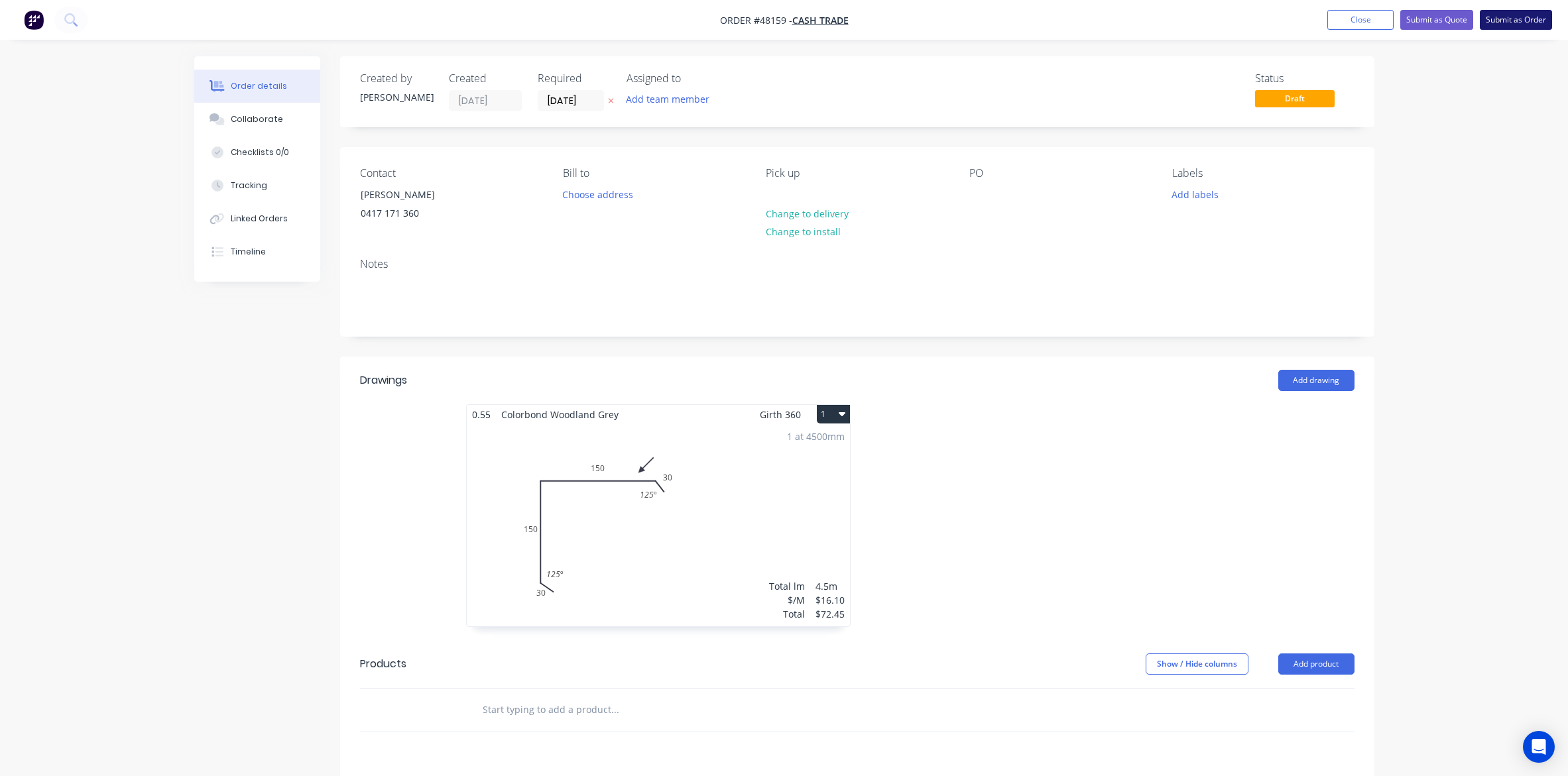
click at [1520, 19] on button "Submit as Order" at bounding box center [1515, 20] width 72 height 20
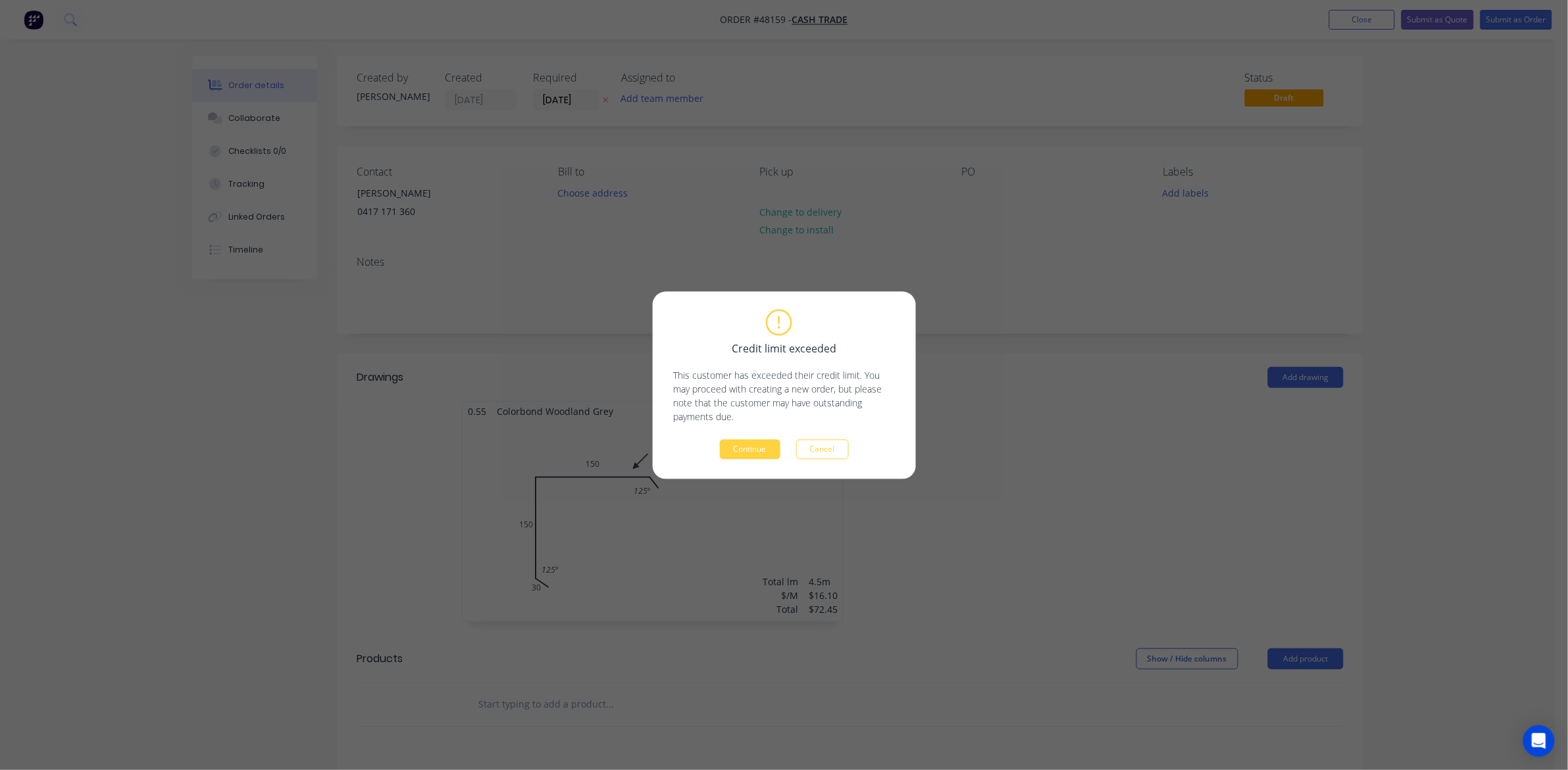
click at [764, 461] on div "Credit limit exceeded This customer has exceeded their credit limit. You may pr…" at bounding box center [784, 385] width 263 height 188
click at [765, 449] on button "Continue" at bounding box center [750, 449] width 61 height 20
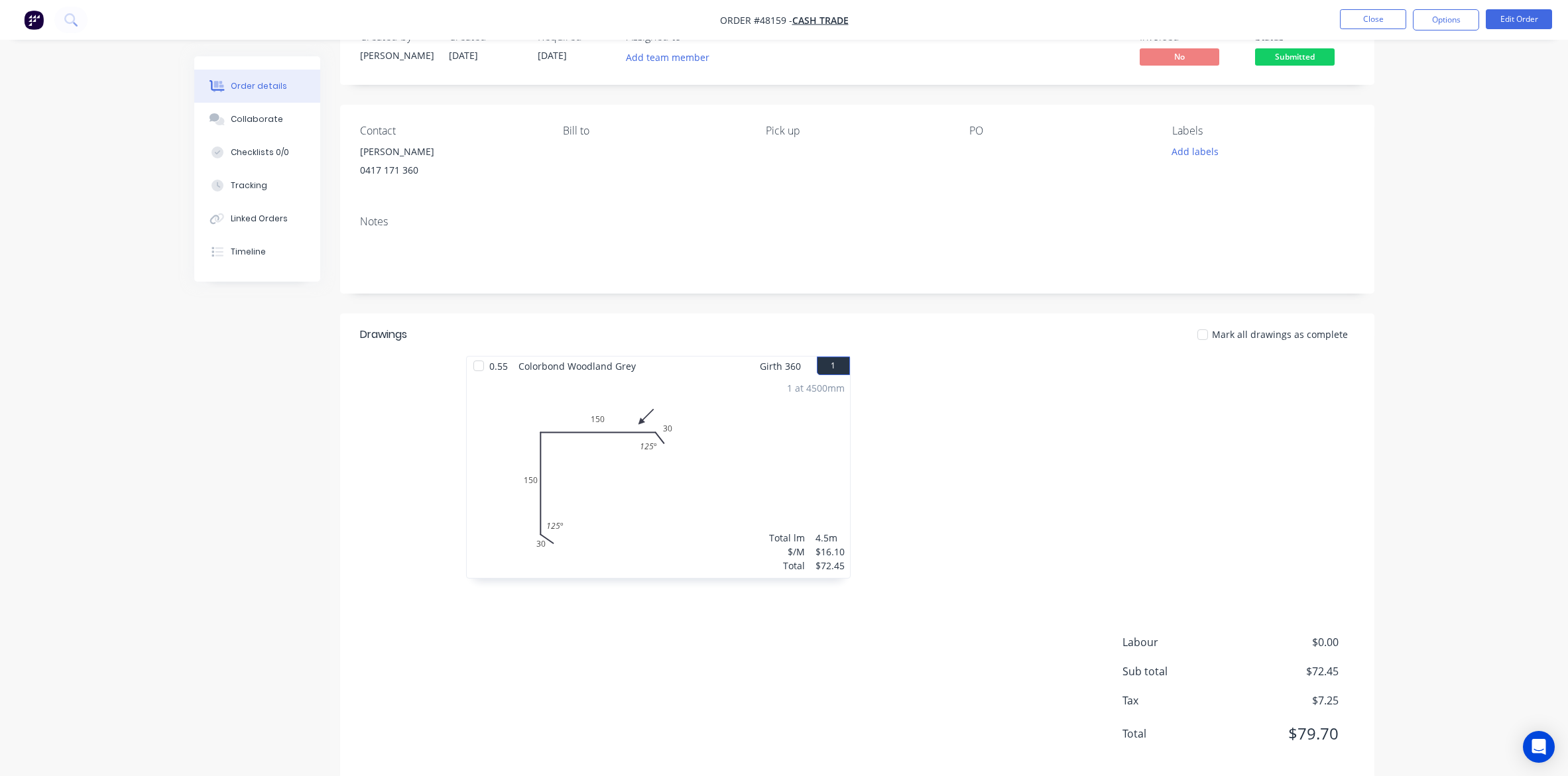
scroll to position [64, 0]
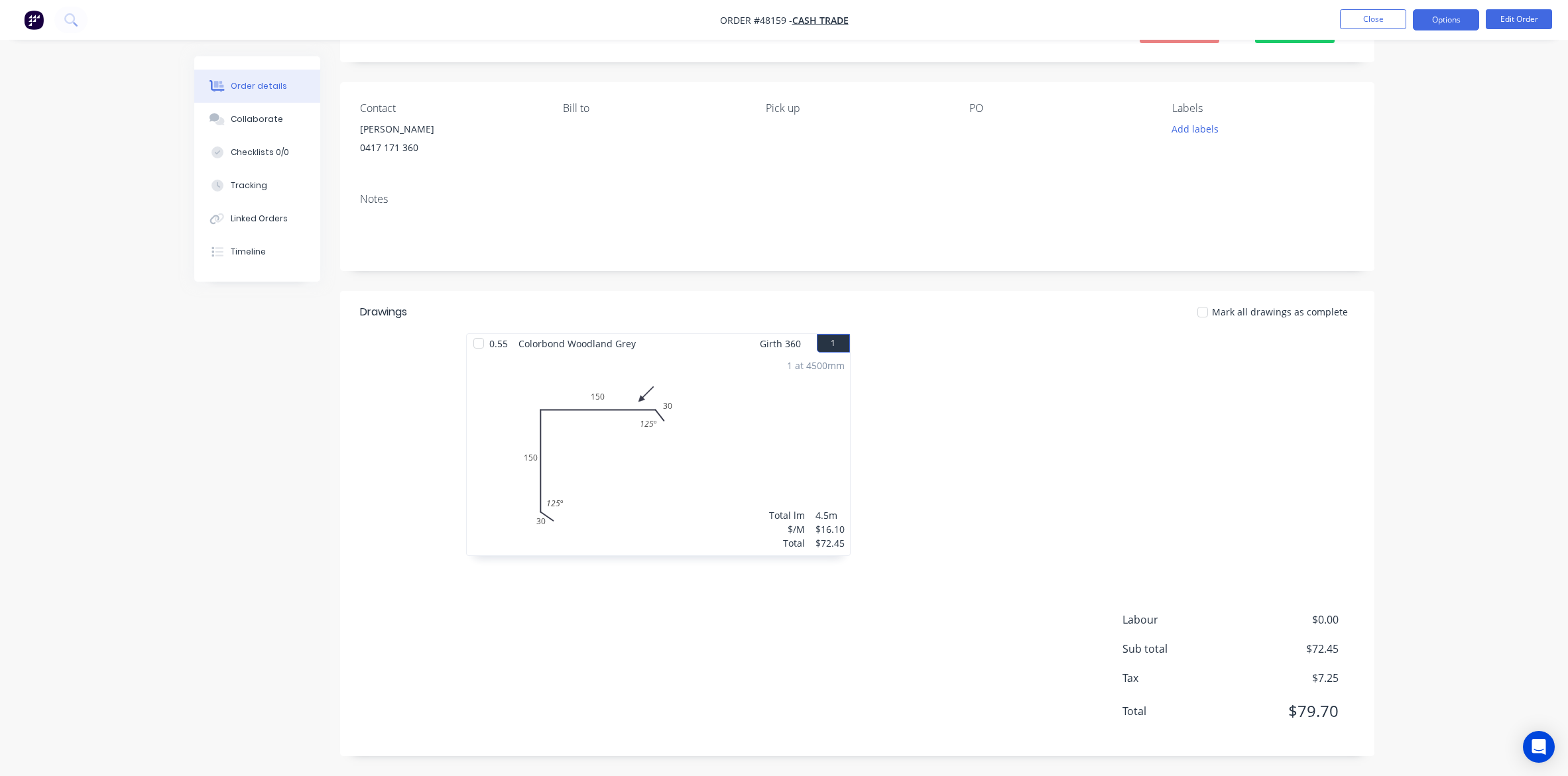
click at [1444, 17] on button "Options" at bounding box center [1446, 20] width 66 height 22
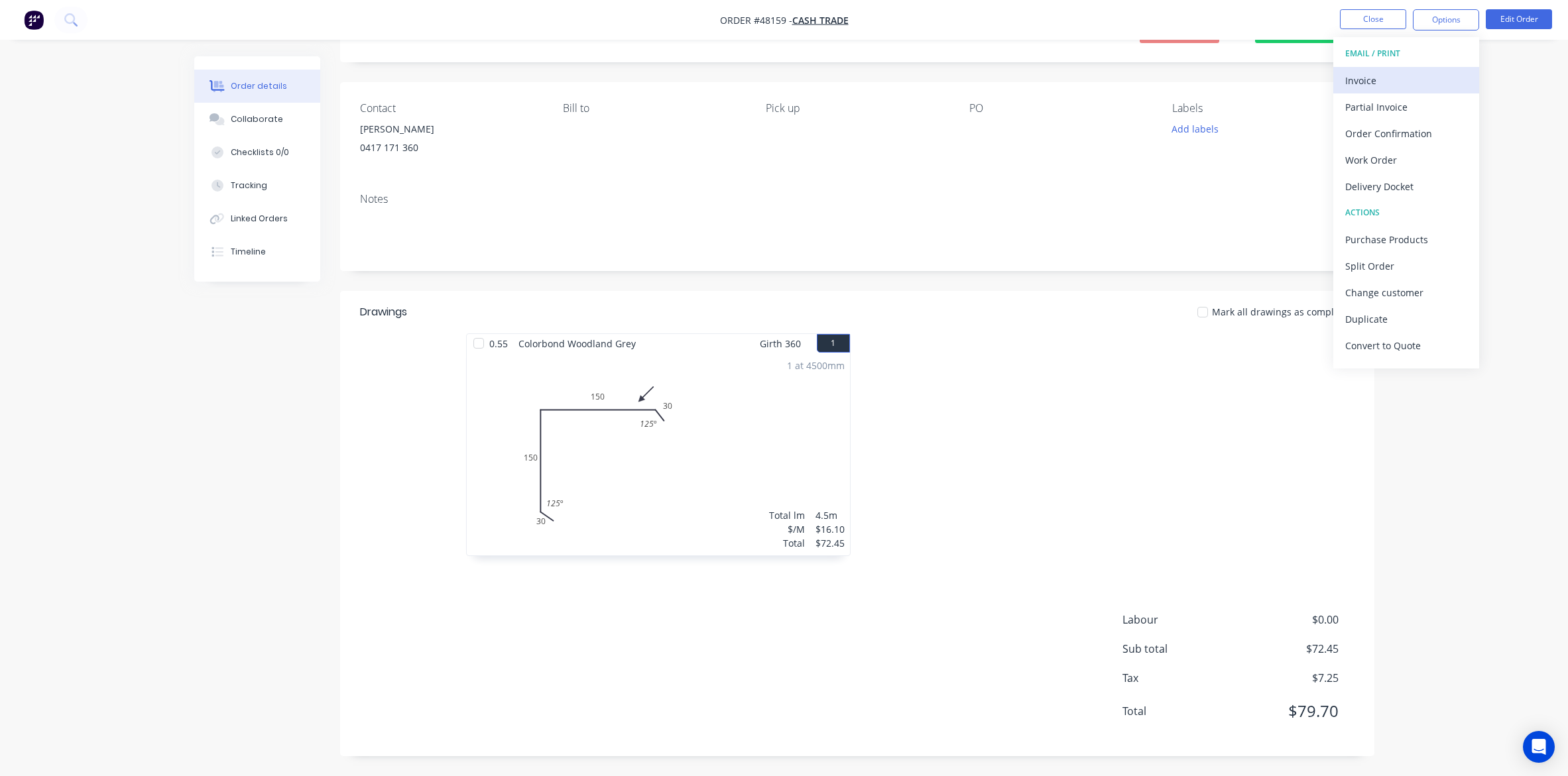
click at [1384, 69] on button "Invoice" at bounding box center [1406, 80] width 146 height 26
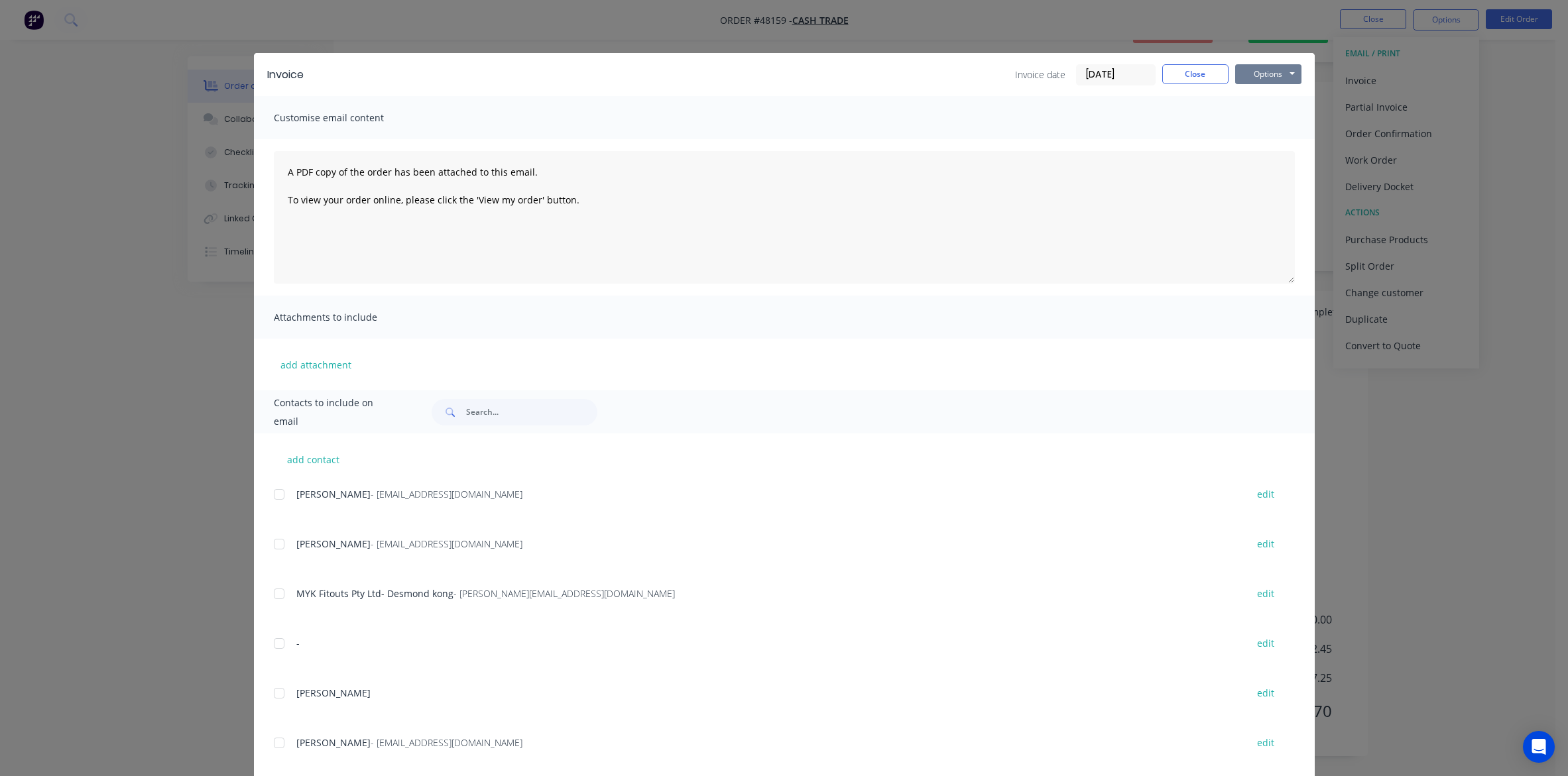
click at [1249, 80] on button "Options" at bounding box center [1268, 73] width 66 height 20
click at [1263, 124] on button "Print" at bounding box center [1277, 119] width 85 height 22
drag, startPoint x: 1199, startPoint y: 14, endPoint x: 1397, endPoint y: 12, distance: 198.0
click at [1204, 14] on div "Invoice Invoice date [DATE] Close Options Preview Print Email Customise email c…" at bounding box center [784, 388] width 1568 height 776
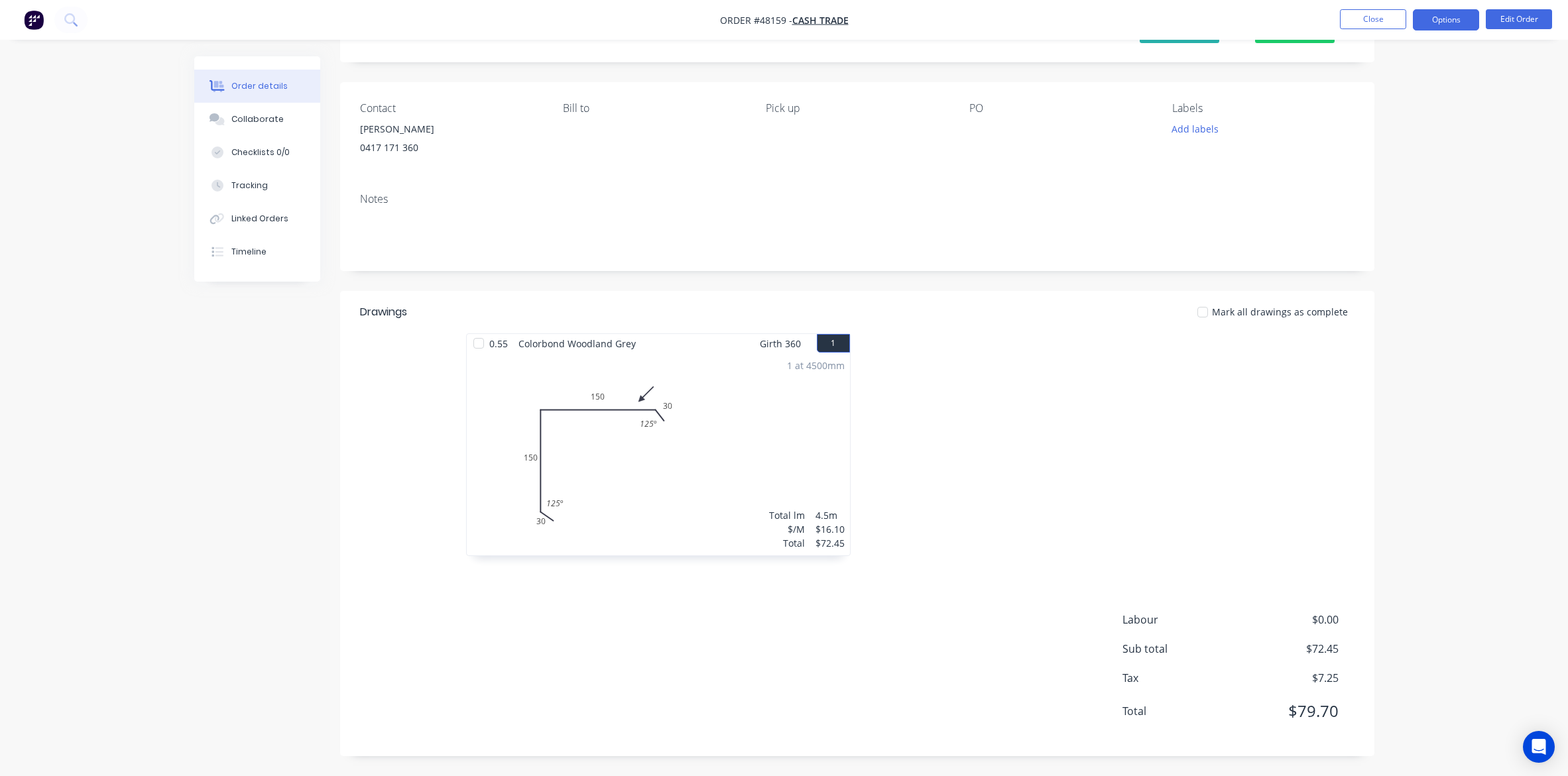
click at [1437, 17] on button "Options" at bounding box center [1446, 20] width 66 height 22
click at [1400, 159] on div "Work Order" at bounding box center [1406, 160] width 122 height 19
click at [1391, 160] on div "Custom" at bounding box center [1406, 160] width 122 height 19
click at [1398, 136] on div "Without pricing" at bounding box center [1406, 134] width 122 height 19
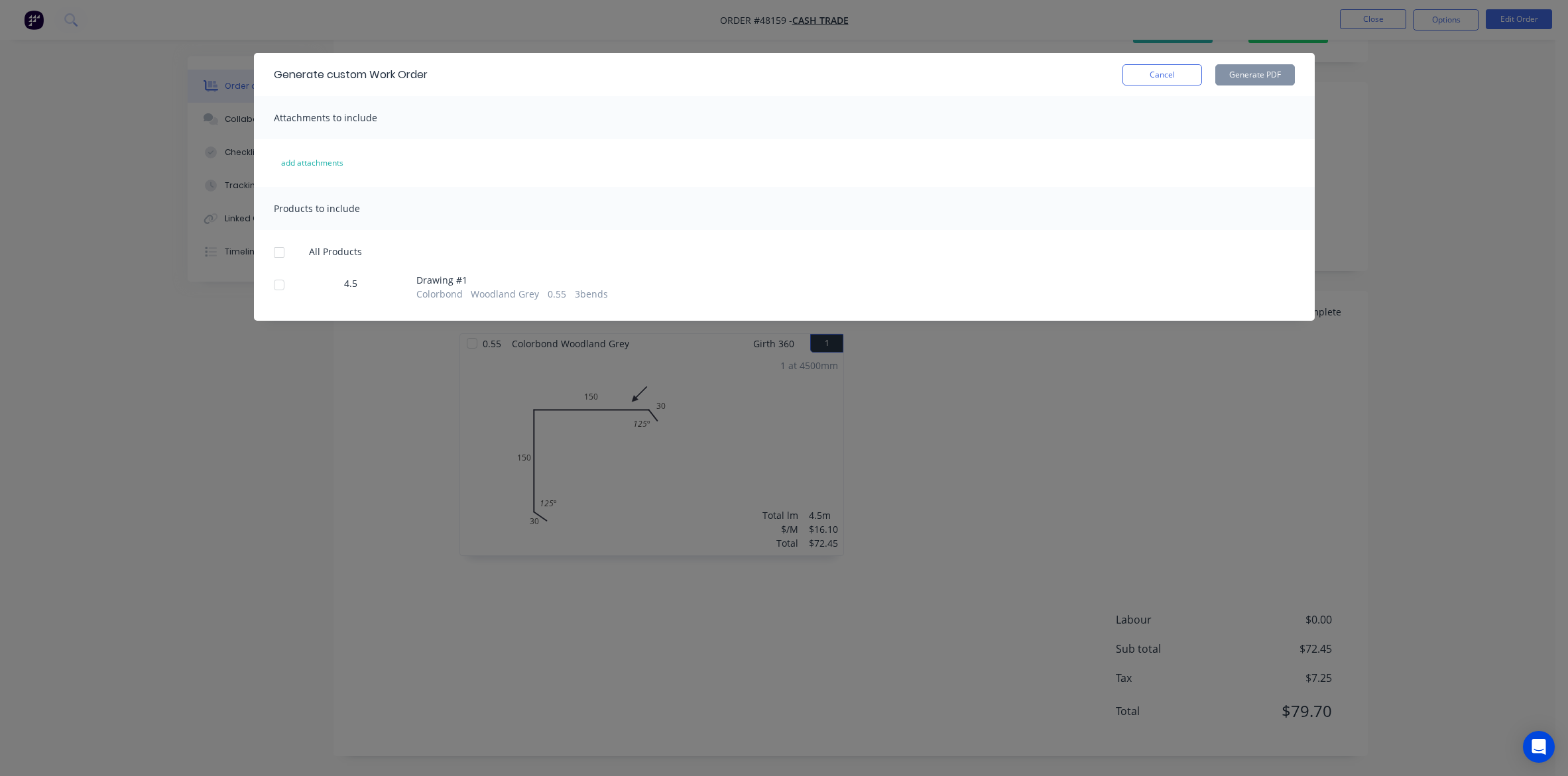
click at [275, 256] on div at bounding box center [279, 252] width 26 height 26
click at [1268, 72] on button "Generate PDF" at bounding box center [1255, 74] width 80 height 22
click at [1306, 27] on div "Generate custom Work Order Cancel Generate PDF Attachments to include add attac…" at bounding box center [784, 388] width 1568 height 776
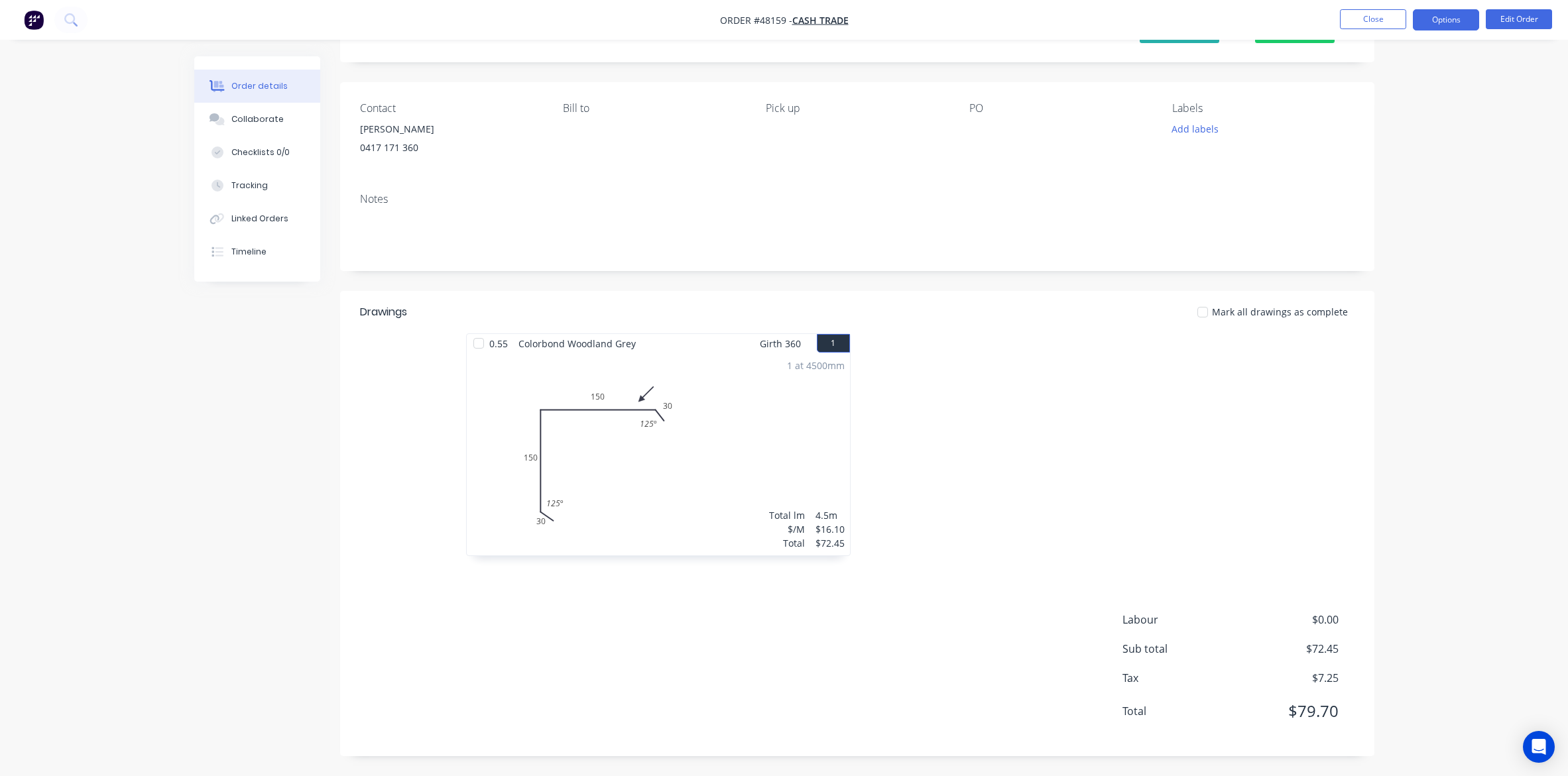
click at [1450, 24] on button "Options" at bounding box center [1446, 20] width 66 height 22
click at [1413, 194] on div "Delivery Docket" at bounding box center [1406, 186] width 122 height 19
click at [1400, 128] on div "Without pricing" at bounding box center [1406, 134] width 122 height 19
click at [1088, 202] on div "Notes" at bounding box center [857, 198] width 995 height 12
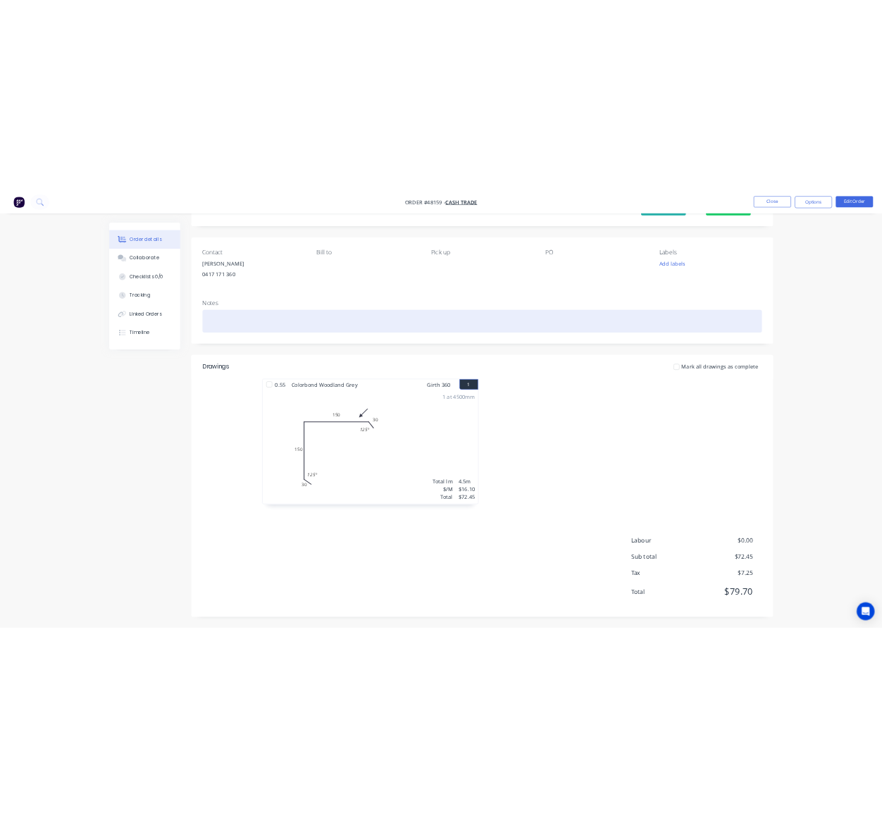
scroll to position [0, 0]
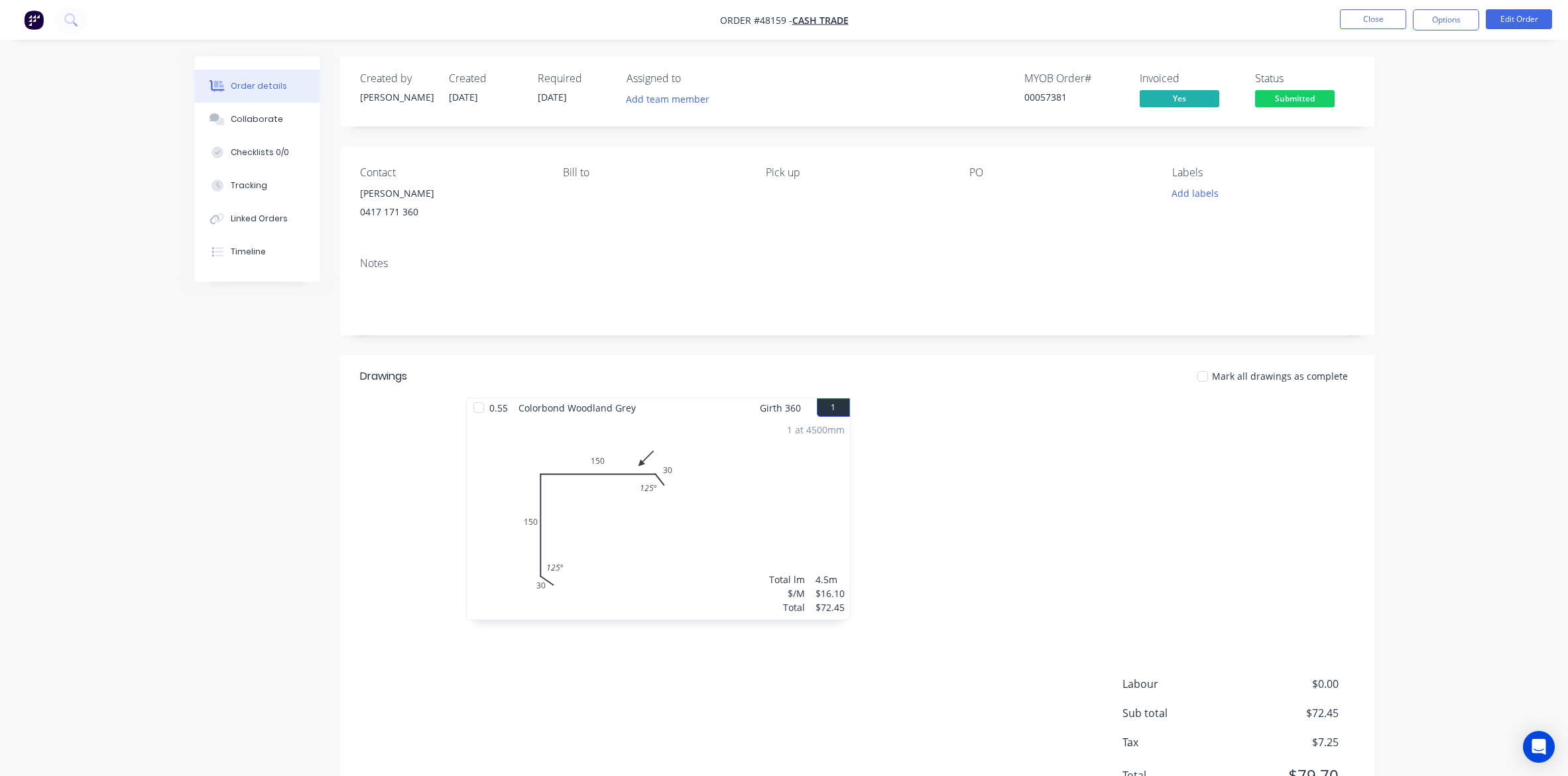
click at [1310, 104] on span "Submitted" at bounding box center [1295, 99] width 80 height 17
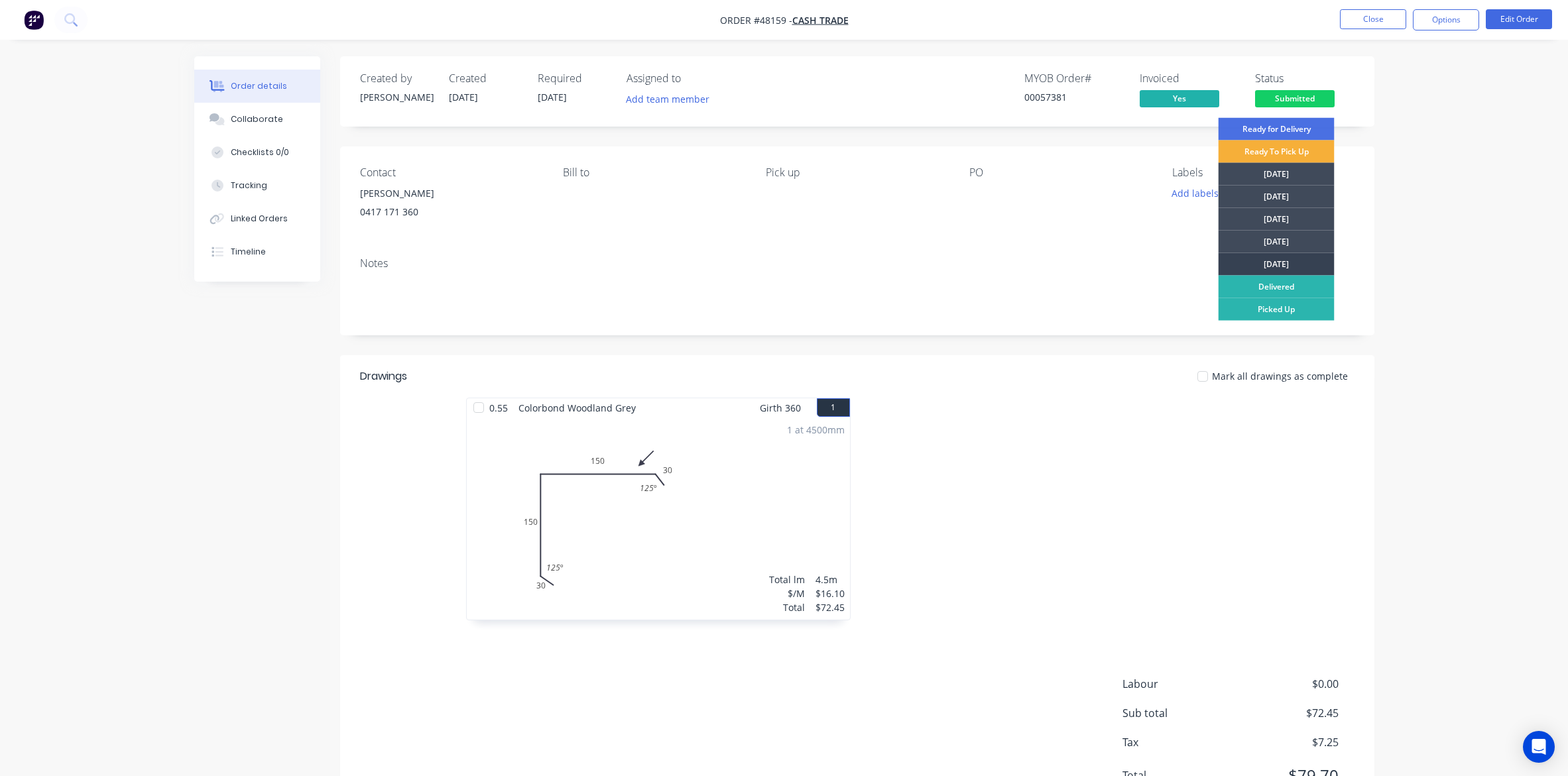
drag, startPoint x: 1289, startPoint y: 270, endPoint x: 1448, endPoint y: 198, distance: 174.5
click at [1290, 270] on div "[DATE]" at bounding box center [1276, 264] width 116 height 23
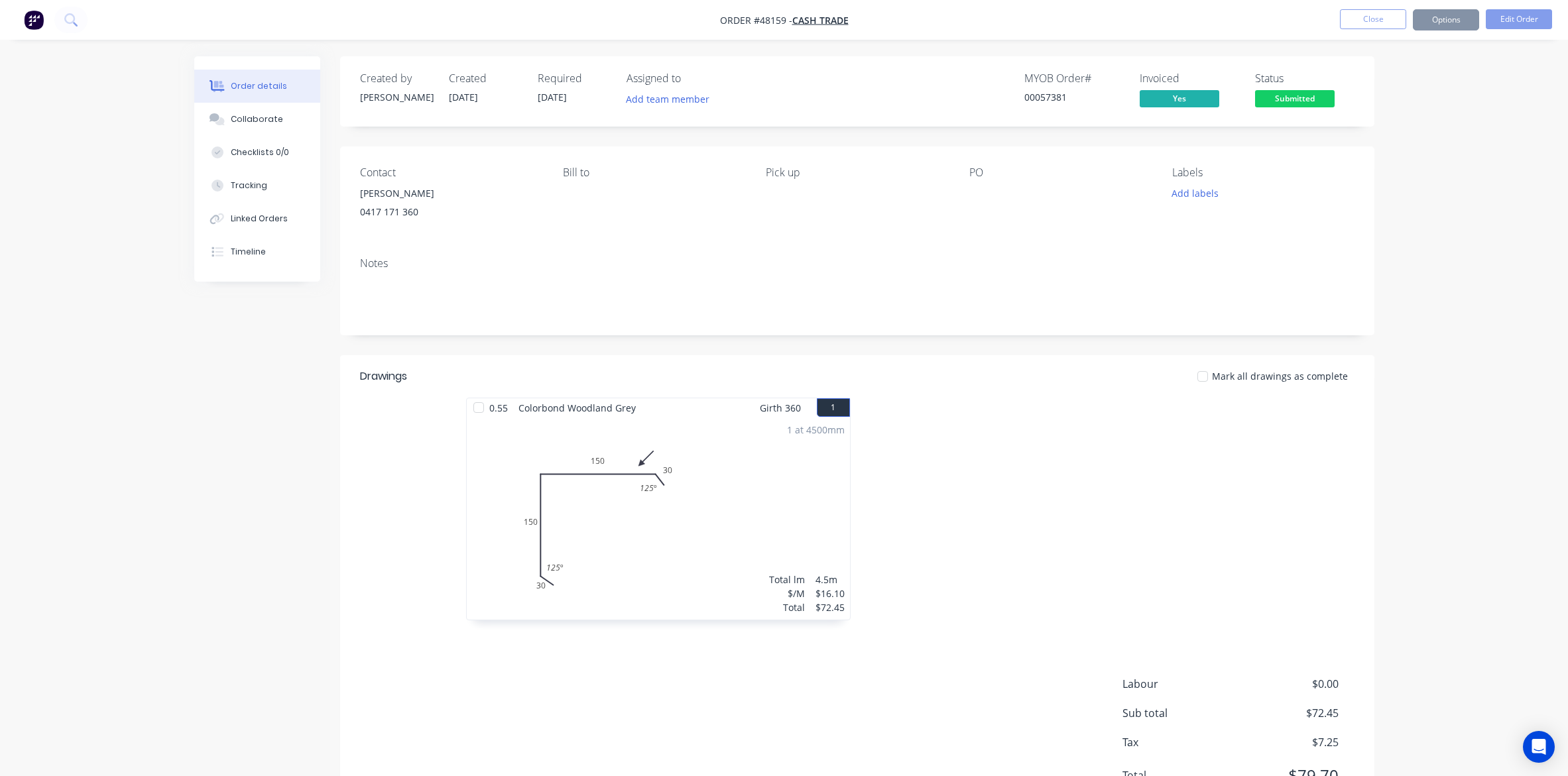
drag, startPoint x: 1449, startPoint y: 197, endPoint x: 1428, endPoint y: 158, distance: 44.3
click at [1448, 193] on div "Order details Collaborate Checklists 0/0 Tracking Linked Orders Timeline Order …" at bounding box center [784, 420] width 1568 height 840
click at [1367, 17] on button "Close" at bounding box center [1373, 19] width 66 height 20
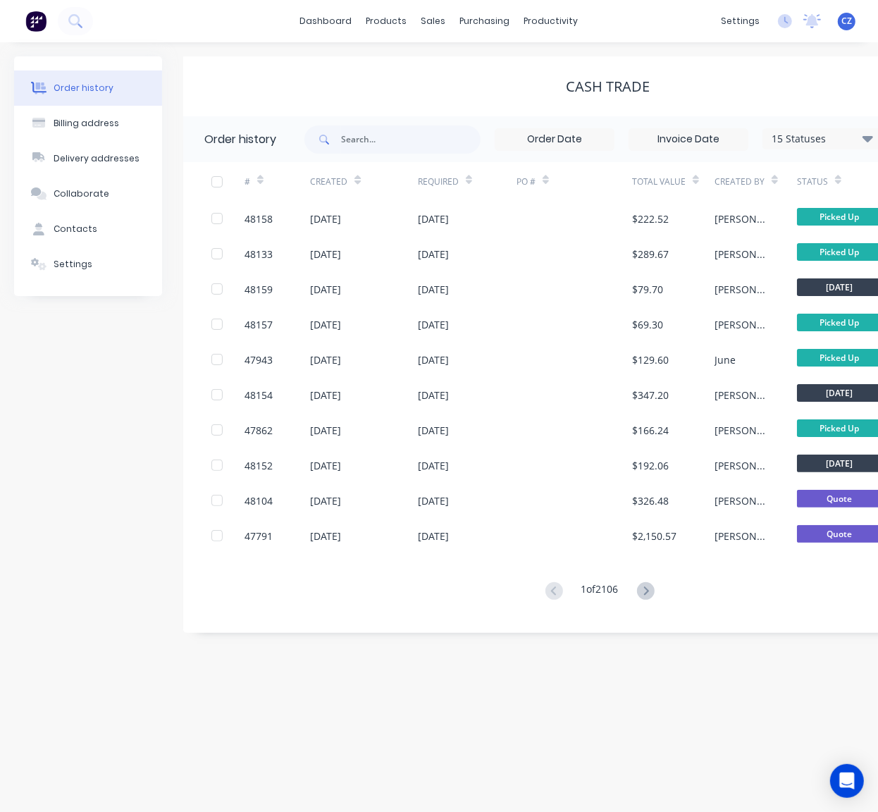
click at [6, 130] on div "Order history Billing address Delivery addresses Collaborate Contacts Settings …" at bounding box center [439, 426] width 878 height 769
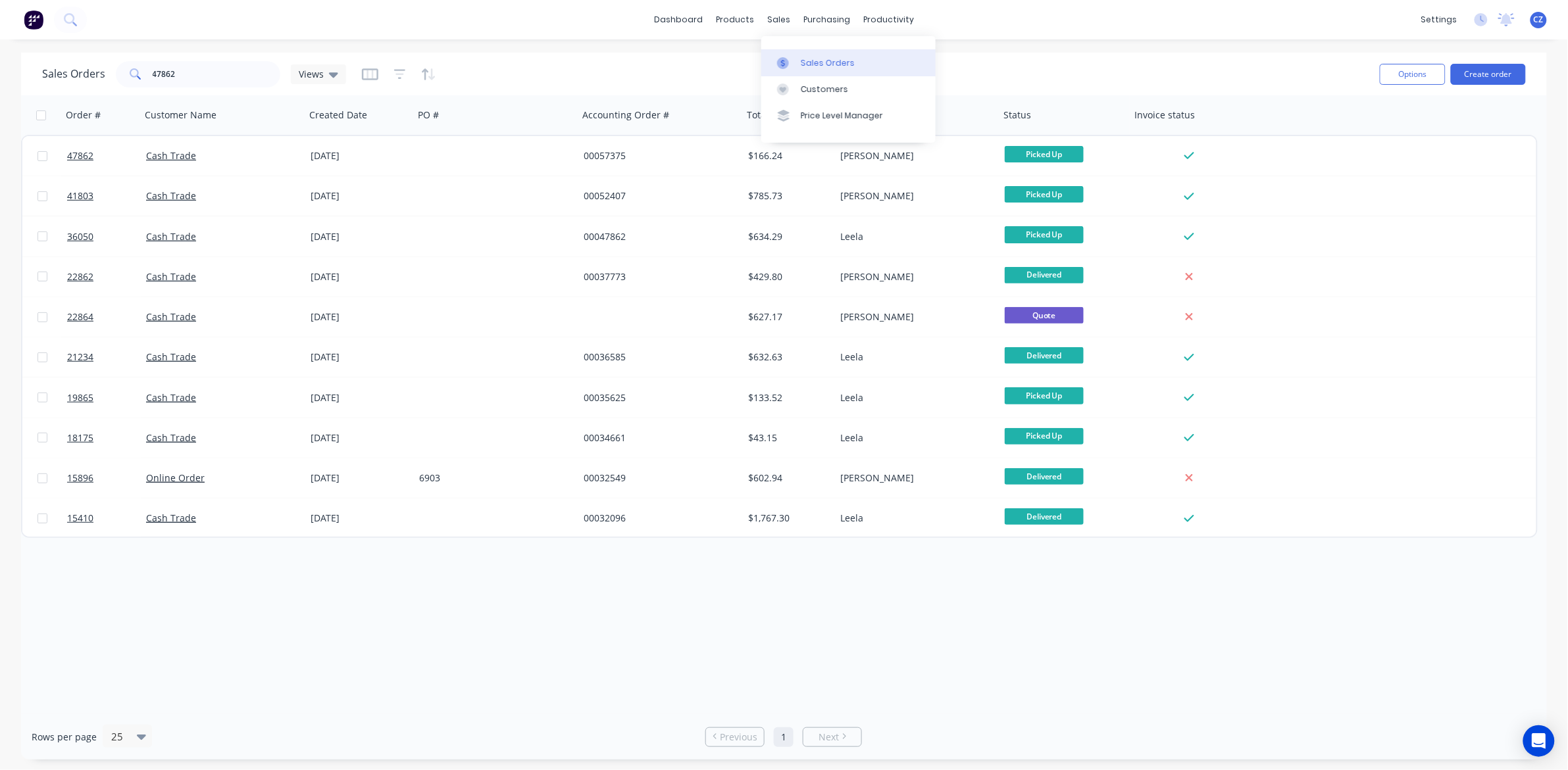
click at [798, 54] on link "Sales Orders" at bounding box center [848, 63] width 175 height 26
click at [199, 76] on input "47862" at bounding box center [216, 75] width 128 height 26
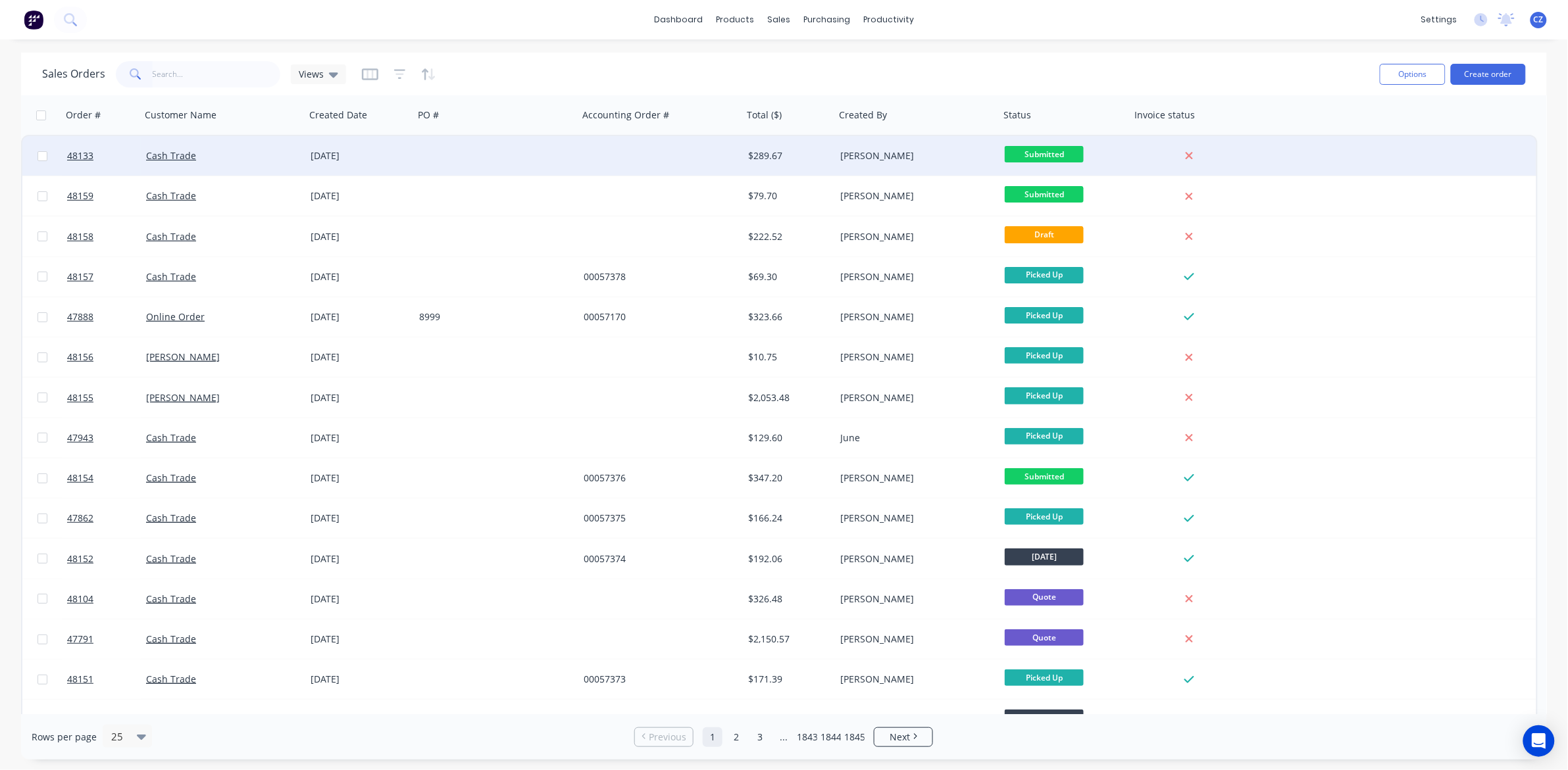
click at [650, 155] on div at bounding box center [660, 156] width 164 height 39
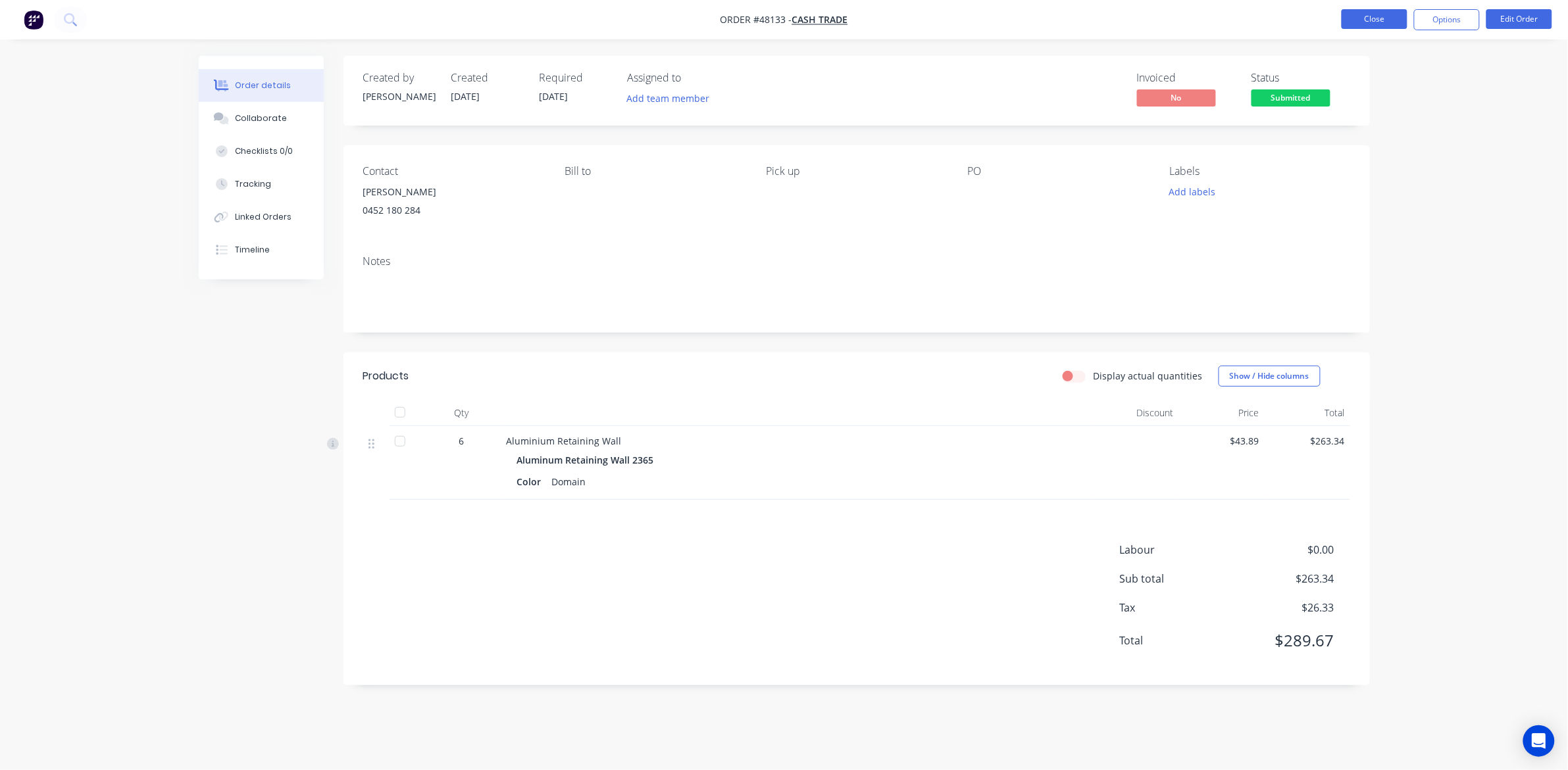
click at [1362, 13] on button "Close" at bounding box center [1374, 19] width 65 height 20
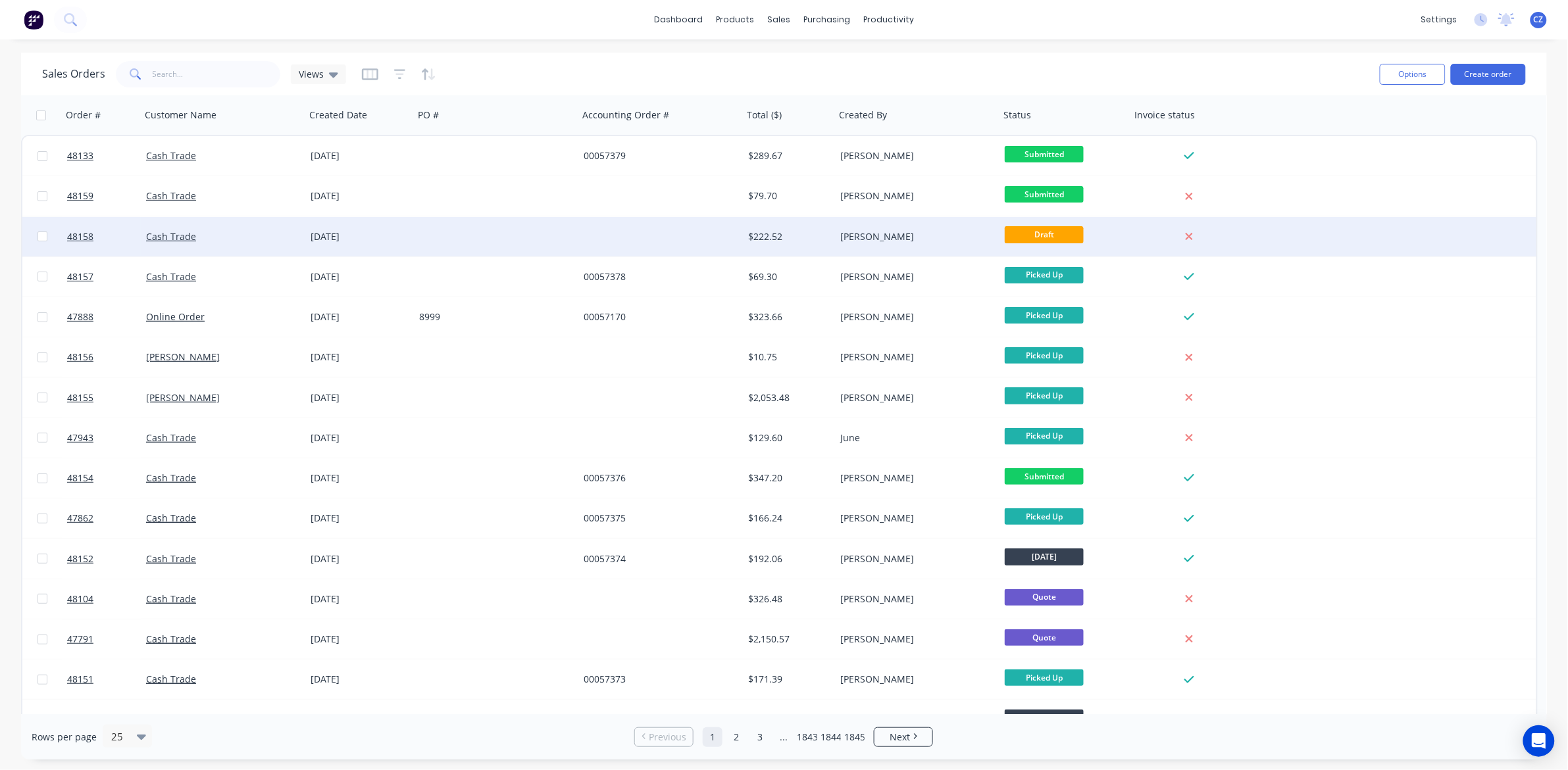
click at [683, 231] on div at bounding box center [660, 236] width 164 height 39
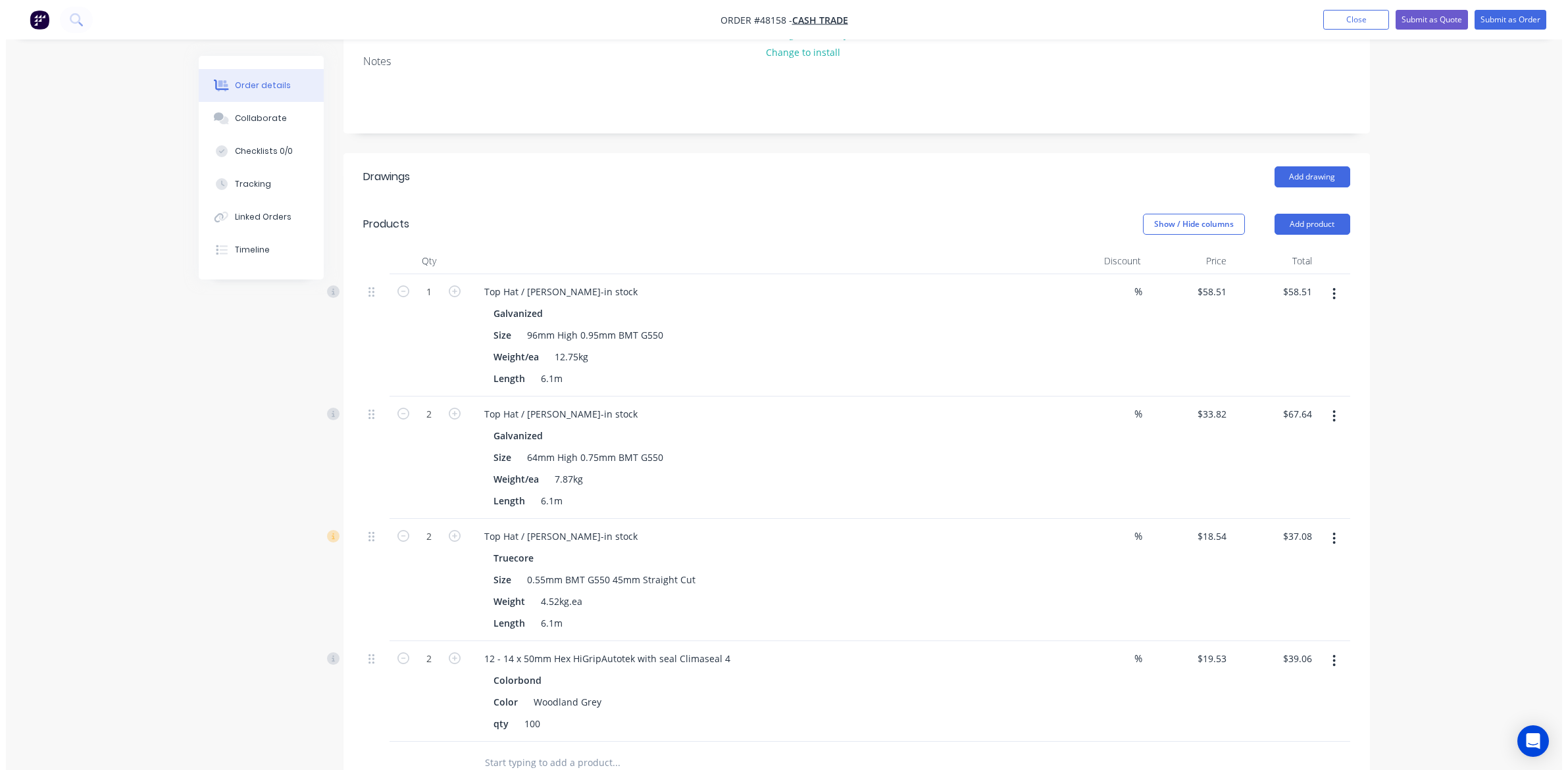
scroll to position [170, 0]
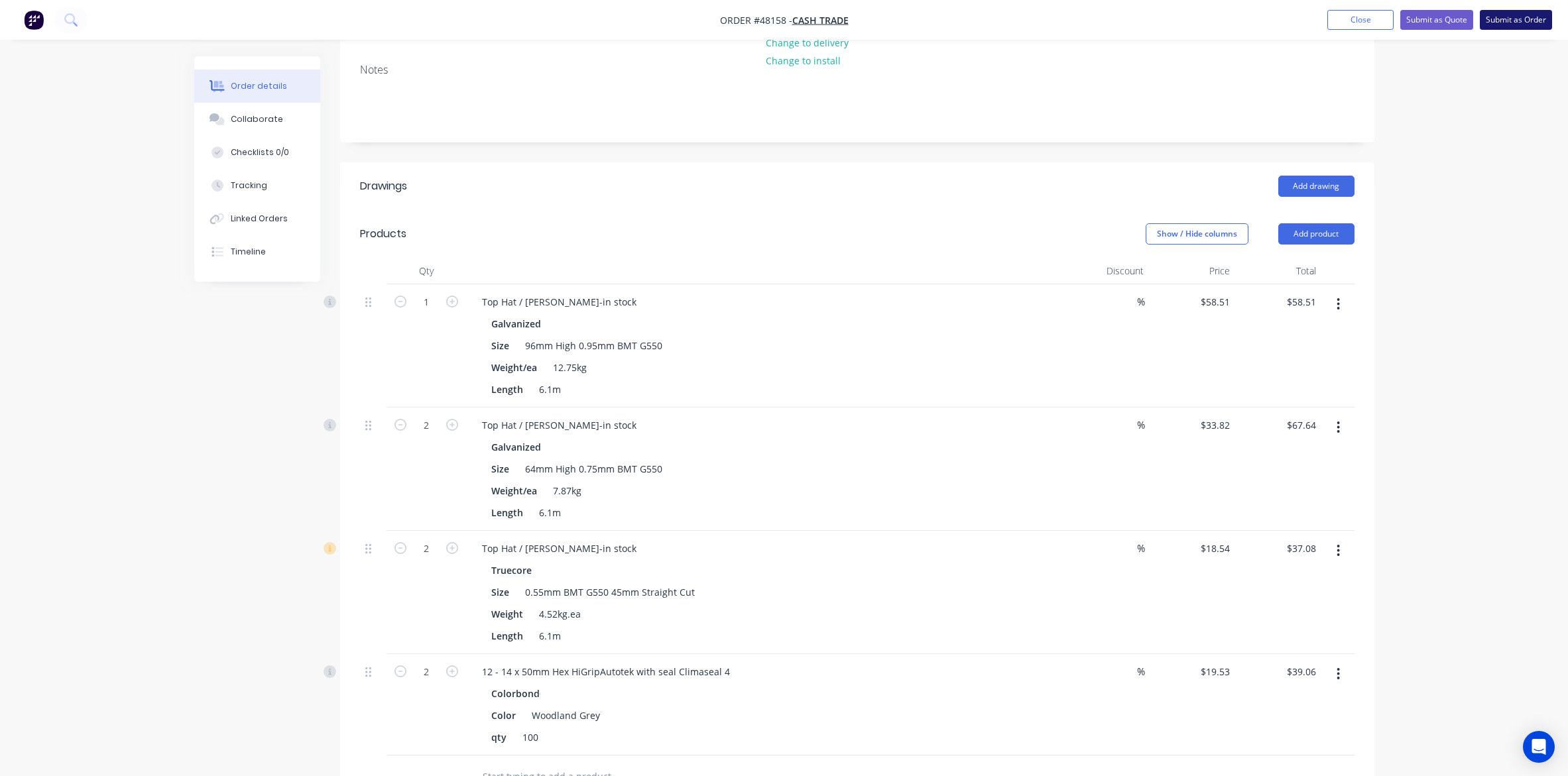
click at [1527, 22] on button "Submit as Order" at bounding box center [1515, 20] width 72 height 20
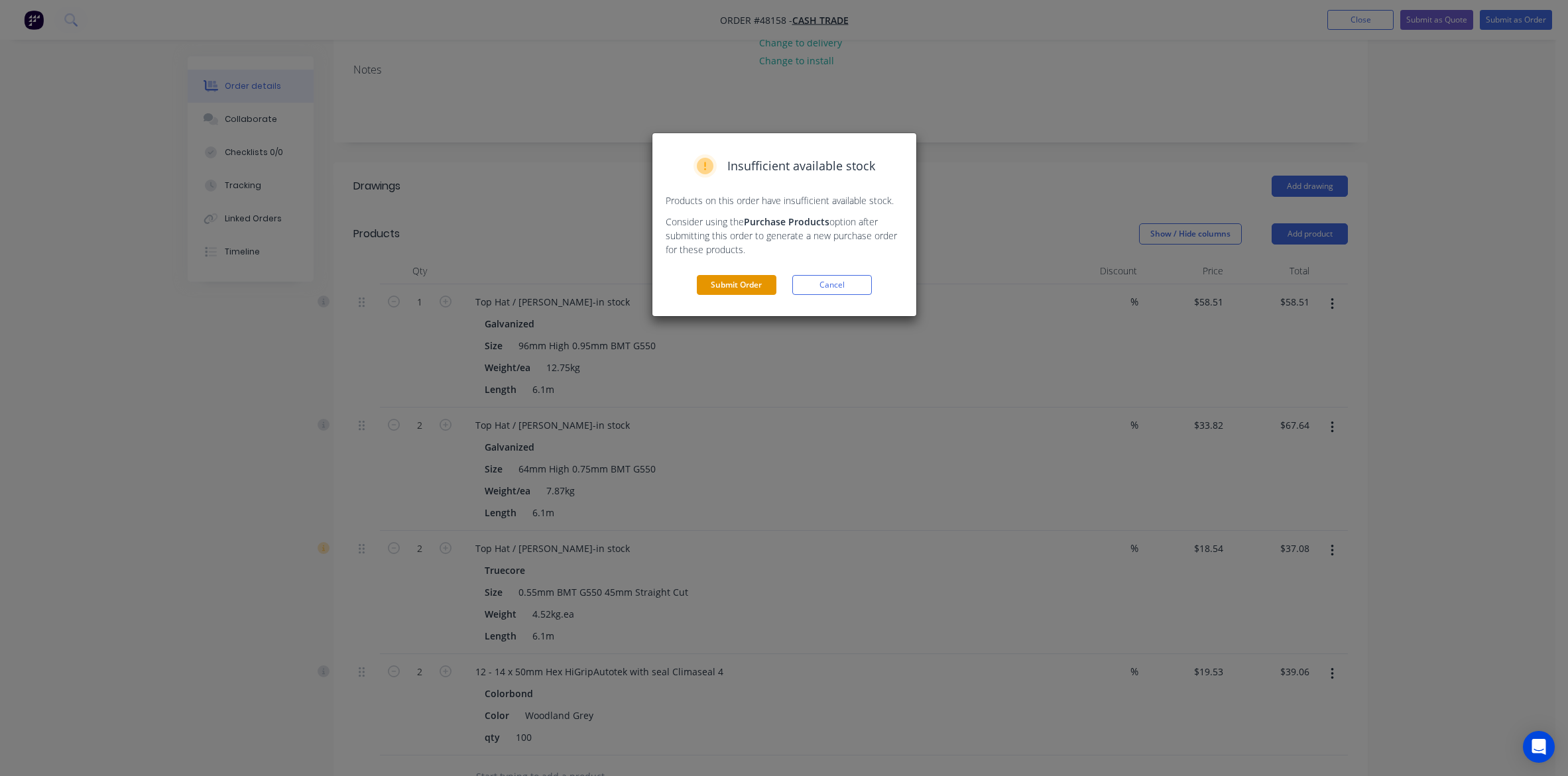
click at [719, 289] on button "Submit Order" at bounding box center [736, 284] width 80 height 20
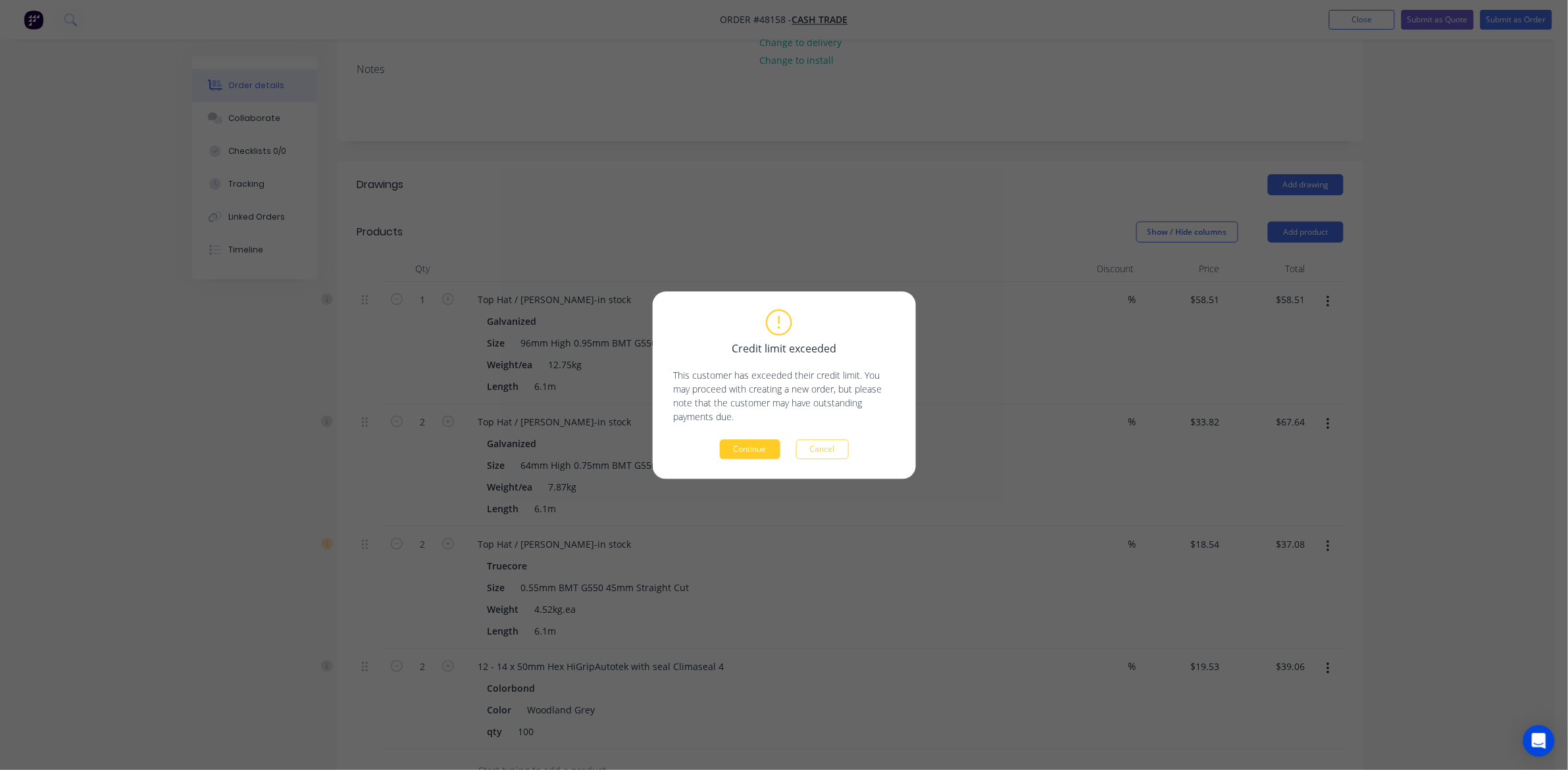
click at [751, 451] on button "Continue" at bounding box center [750, 449] width 61 height 20
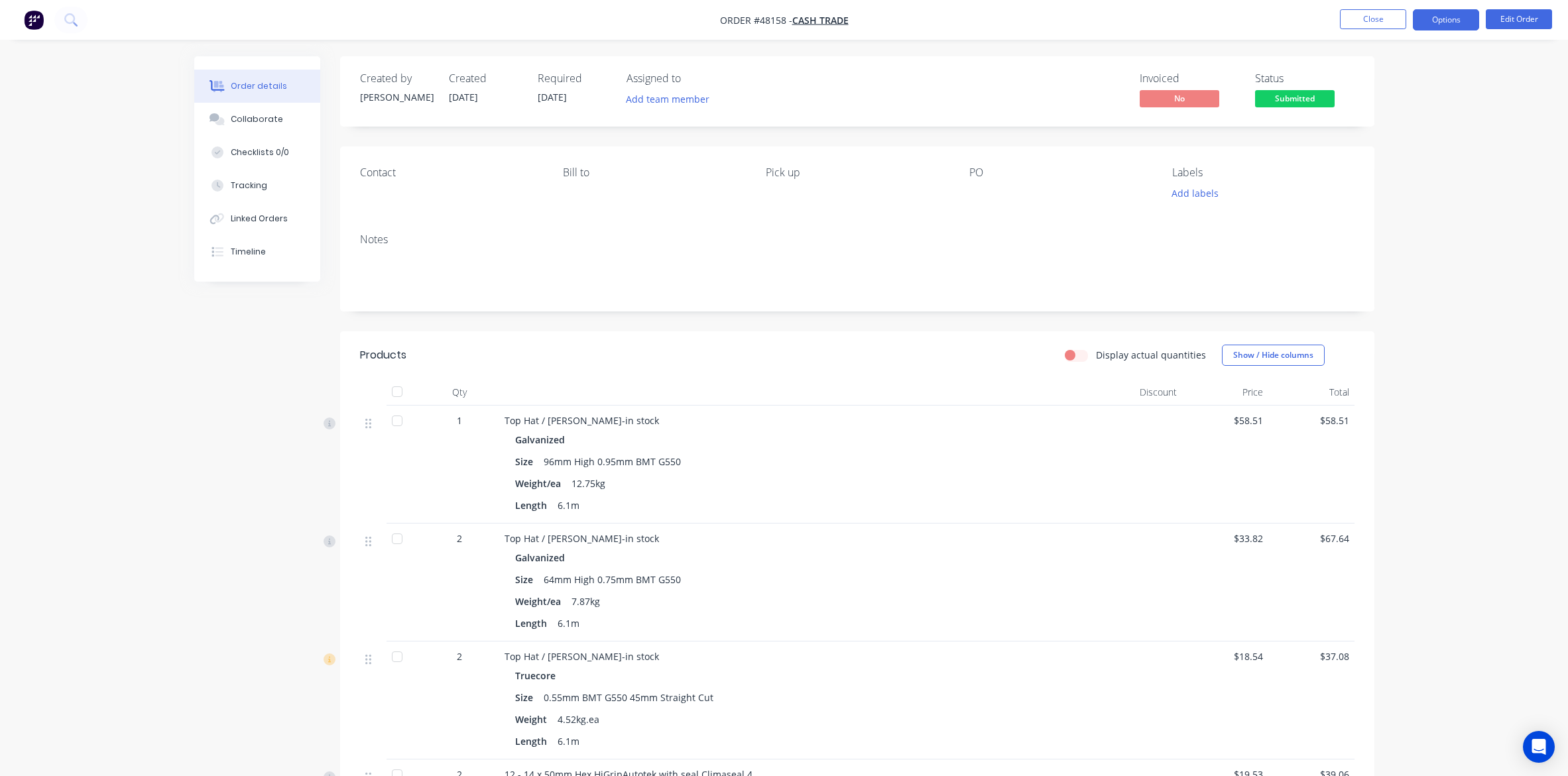
click at [1465, 19] on button "Options" at bounding box center [1446, 20] width 66 height 22
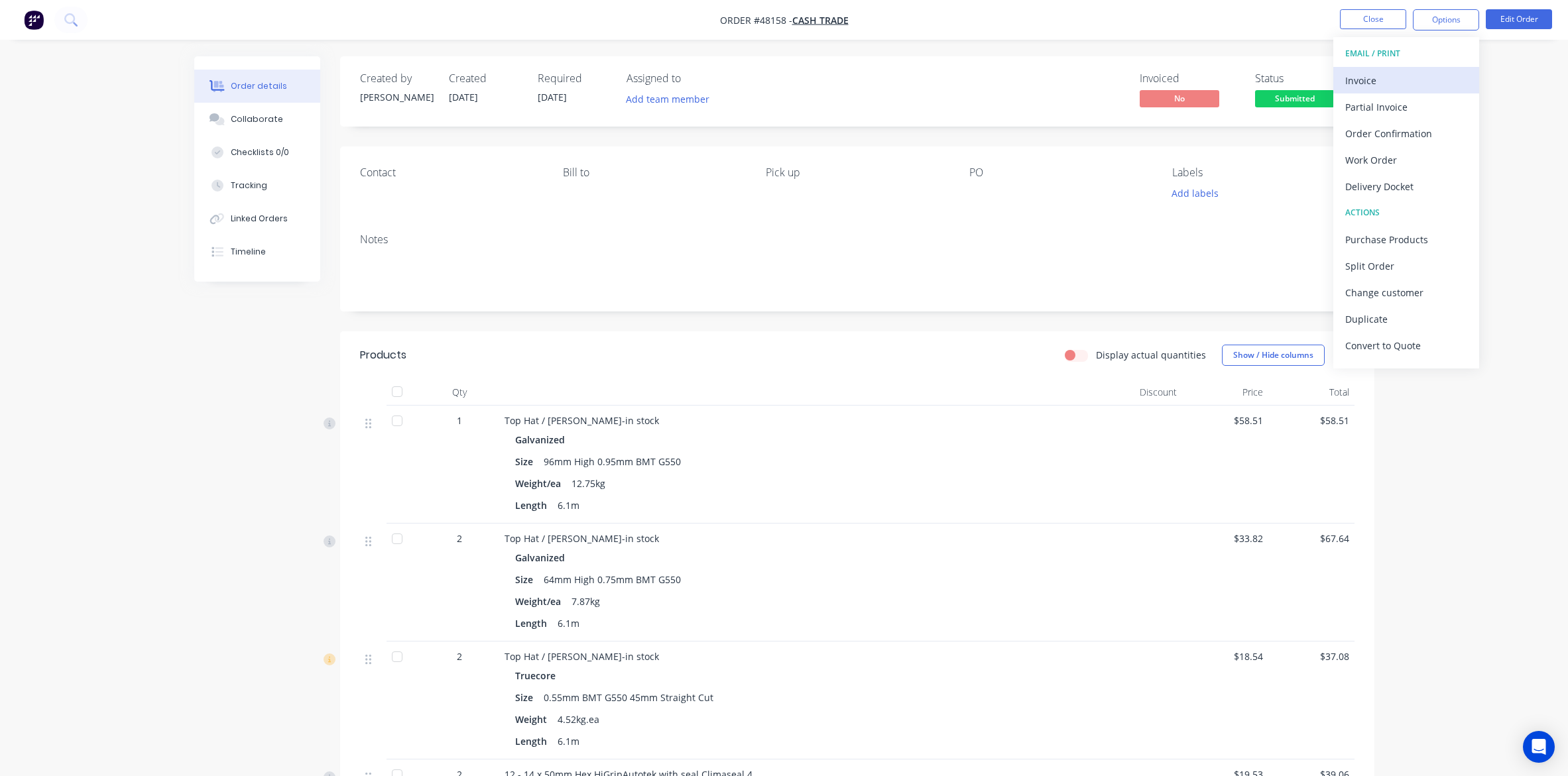
click at [1414, 72] on div "Invoice" at bounding box center [1406, 80] width 122 height 19
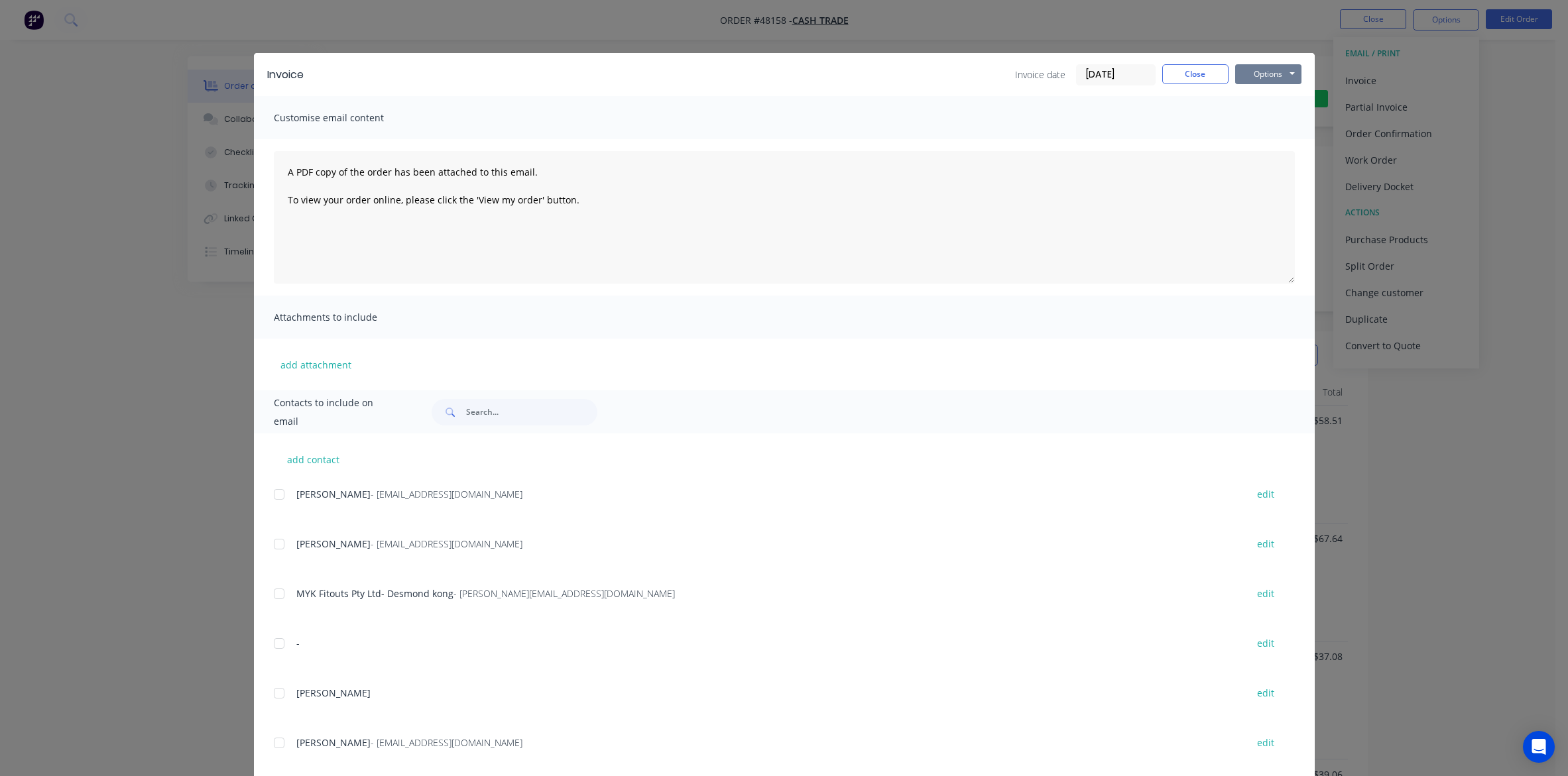
click at [1250, 77] on button "Options" at bounding box center [1268, 73] width 66 height 20
click at [1262, 118] on button "Print" at bounding box center [1277, 119] width 85 height 22
drag, startPoint x: 1029, startPoint y: 40, endPoint x: 1040, endPoint y: 33, distance: 13.0
click at [1030, 37] on div "Invoice Invoice date [DATE] Close Options Preview Print Email Customise email c…" at bounding box center [784, 388] width 1568 height 776
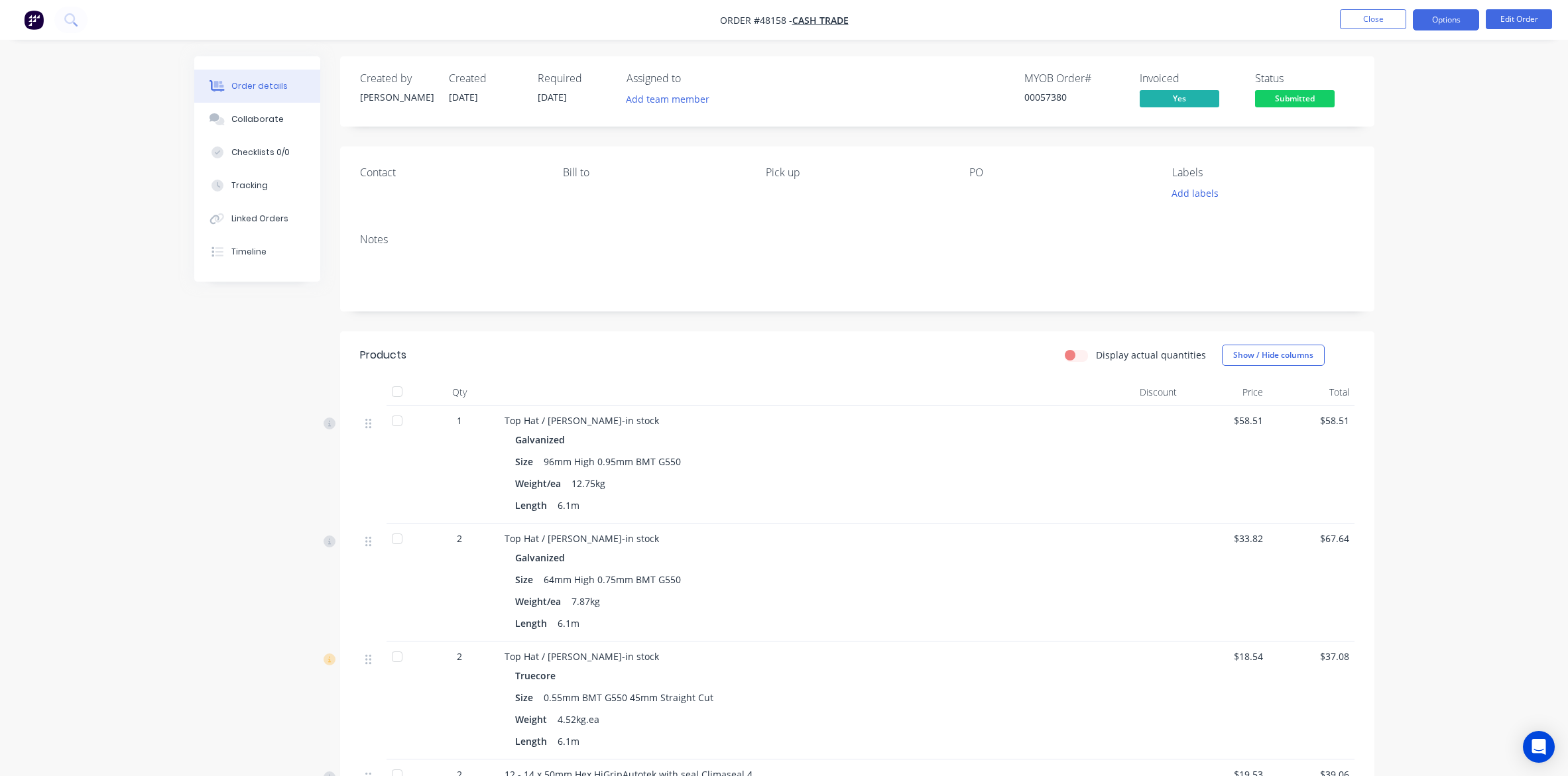
click at [1452, 24] on button "Options" at bounding box center [1446, 20] width 66 height 22
drag, startPoint x: 1386, startPoint y: 189, endPoint x: 1384, endPoint y: 174, distance: 15.1
click at [1386, 187] on div "Delivery Docket" at bounding box center [1406, 186] width 122 height 19
click at [1381, 163] on div "Custom" at bounding box center [1406, 160] width 122 height 19
click at [1390, 134] on div "Without pricing" at bounding box center [1406, 134] width 122 height 19
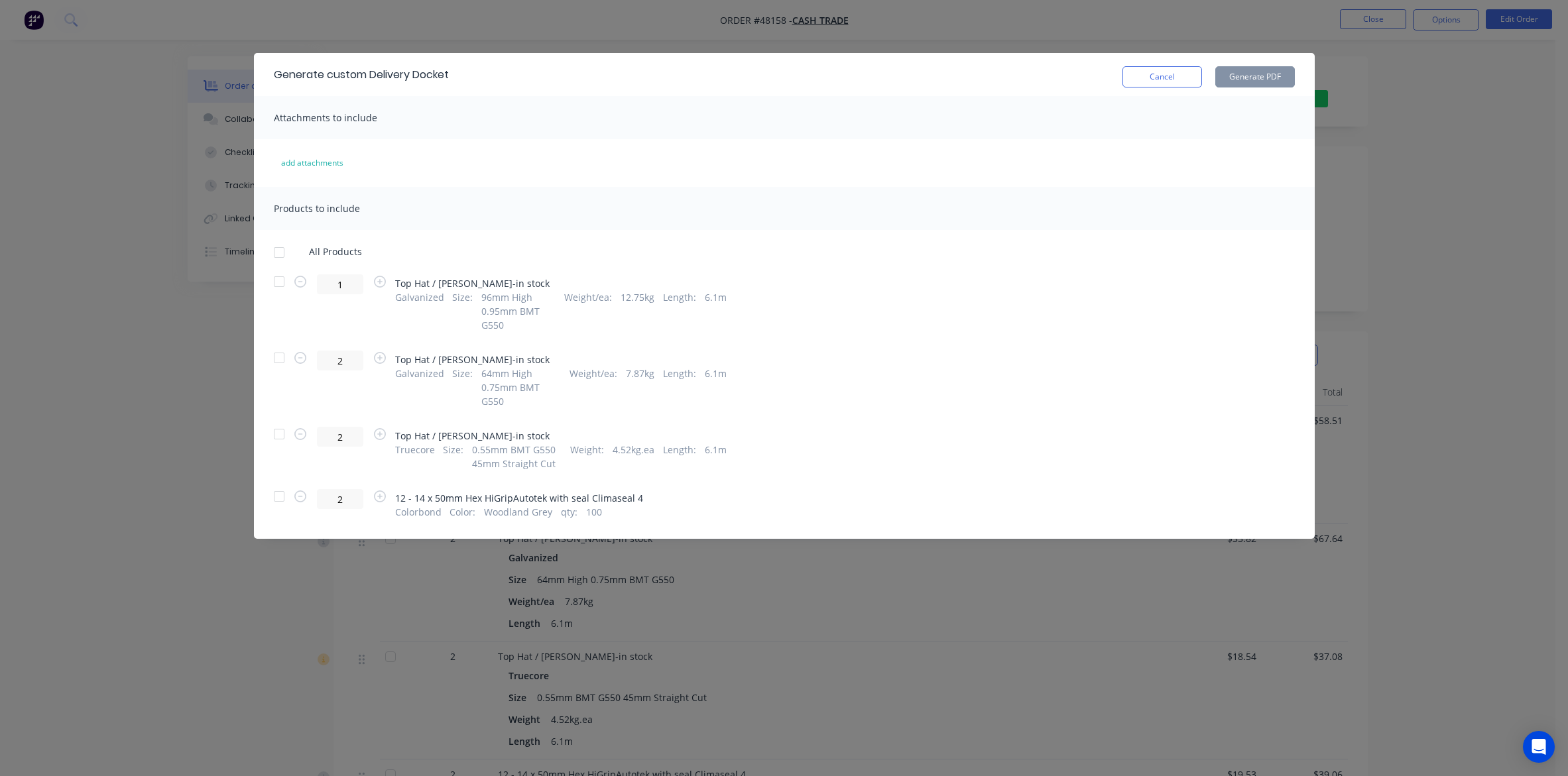
drag, startPoint x: 280, startPoint y: 252, endPoint x: 279, endPoint y: 310, distance: 58.0
click at [281, 267] on div "All Products 1 Top Hat / [PERSON_NAME]-in stock Galvanized Size : 96mm High 0.9…" at bounding box center [784, 382] width 1061 height 273
click at [286, 488] on div at bounding box center [279, 497] width 26 height 26
click at [277, 483] on div at bounding box center [279, 497] width 26 height 26
click at [280, 249] on div at bounding box center [279, 252] width 26 height 26
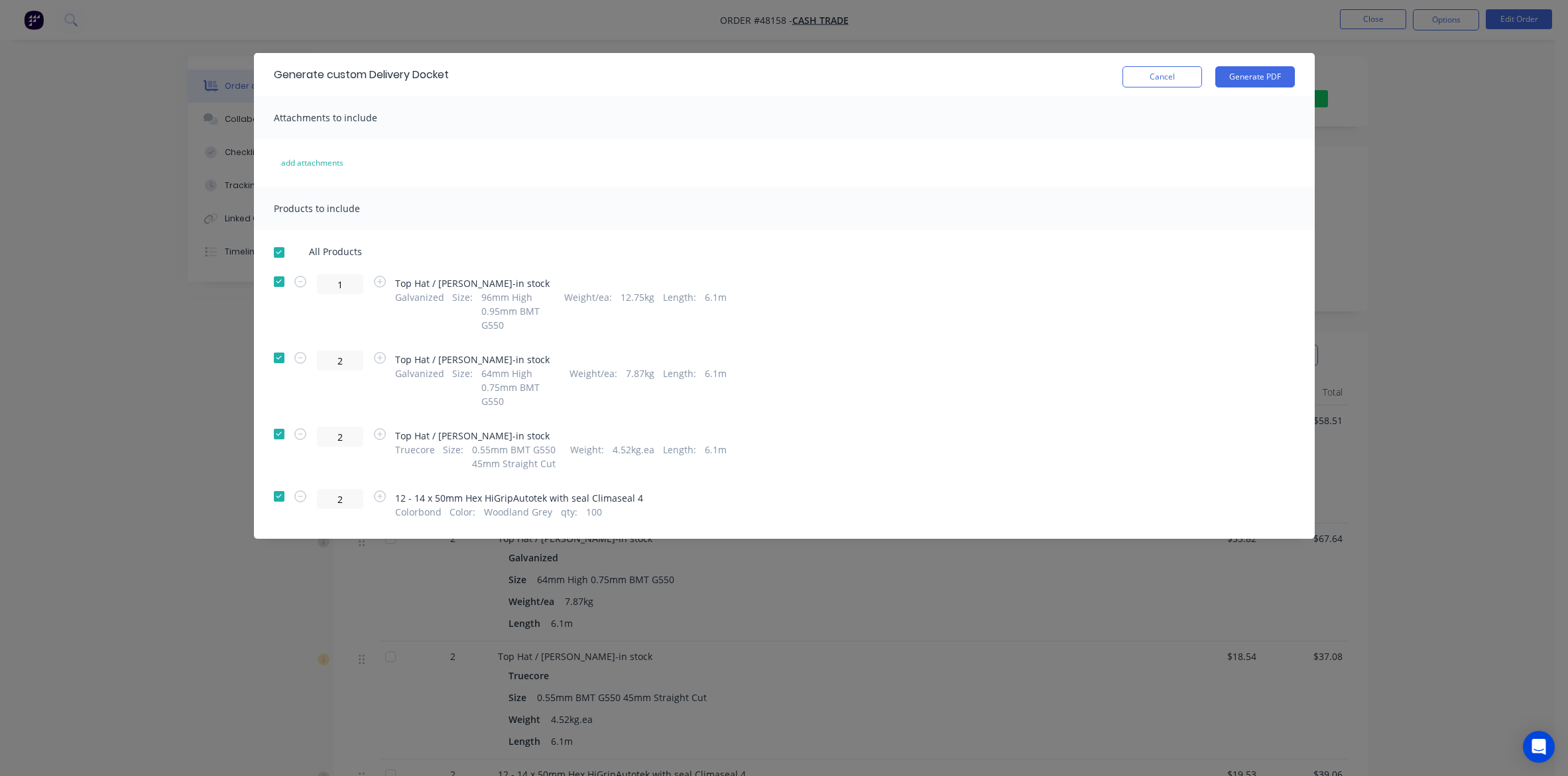
drag, startPoint x: 277, startPoint y: 485, endPoint x: 887, endPoint y: 382, distance: 618.6
click at [282, 485] on div at bounding box center [279, 497] width 26 height 26
click at [1289, 72] on button "Generate PDF" at bounding box center [1255, 76] width 80 height 22
click at [1194, 8] on div "Generate custom Delivery Docket Cancel Generate PDF Attachments to include add …" at bounding box center [784, 388] width 1568 height 776
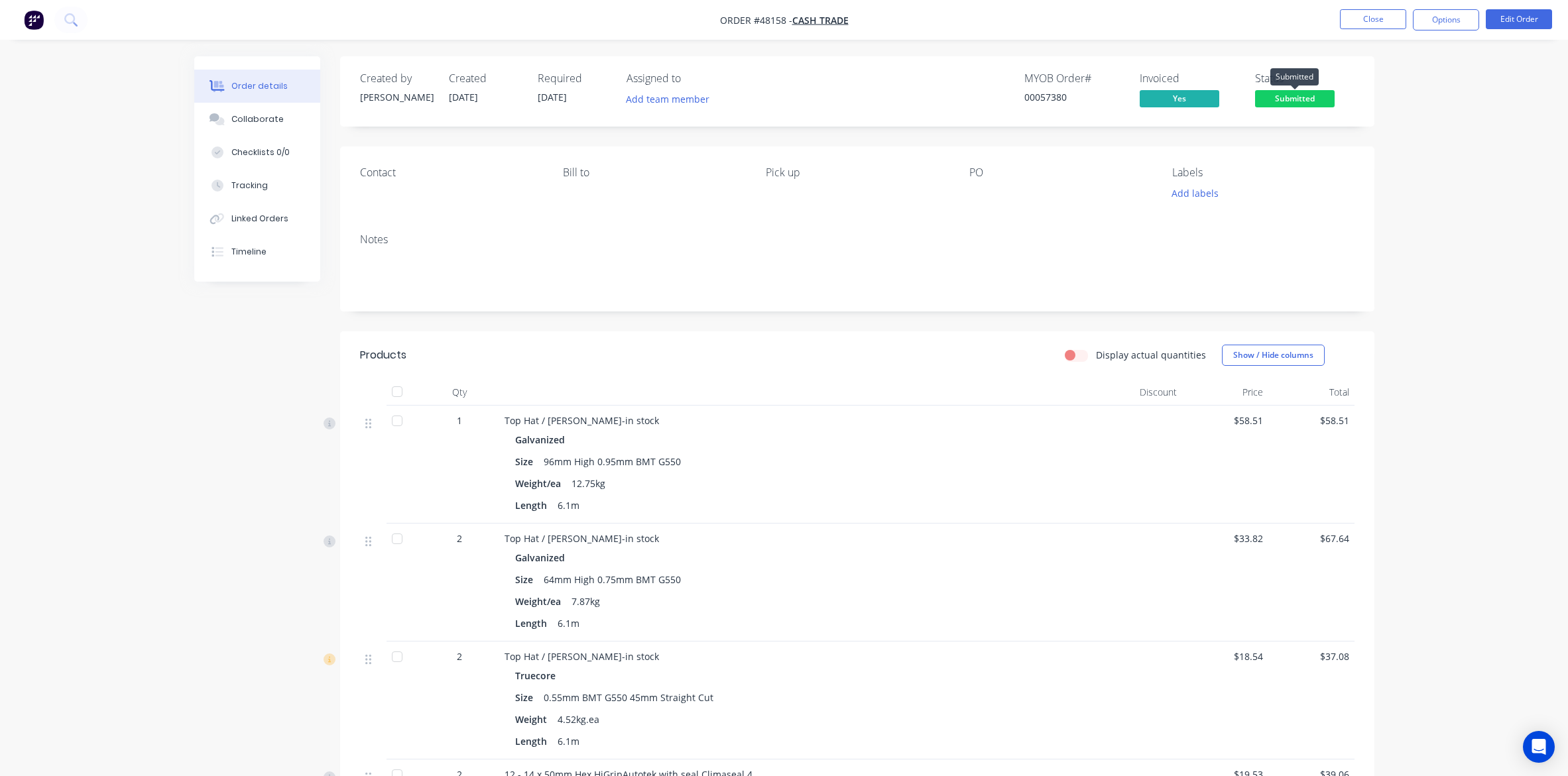
click at [1287, 103] on span "Submitted" at bounding box center [1295, 99] width 80 height 17
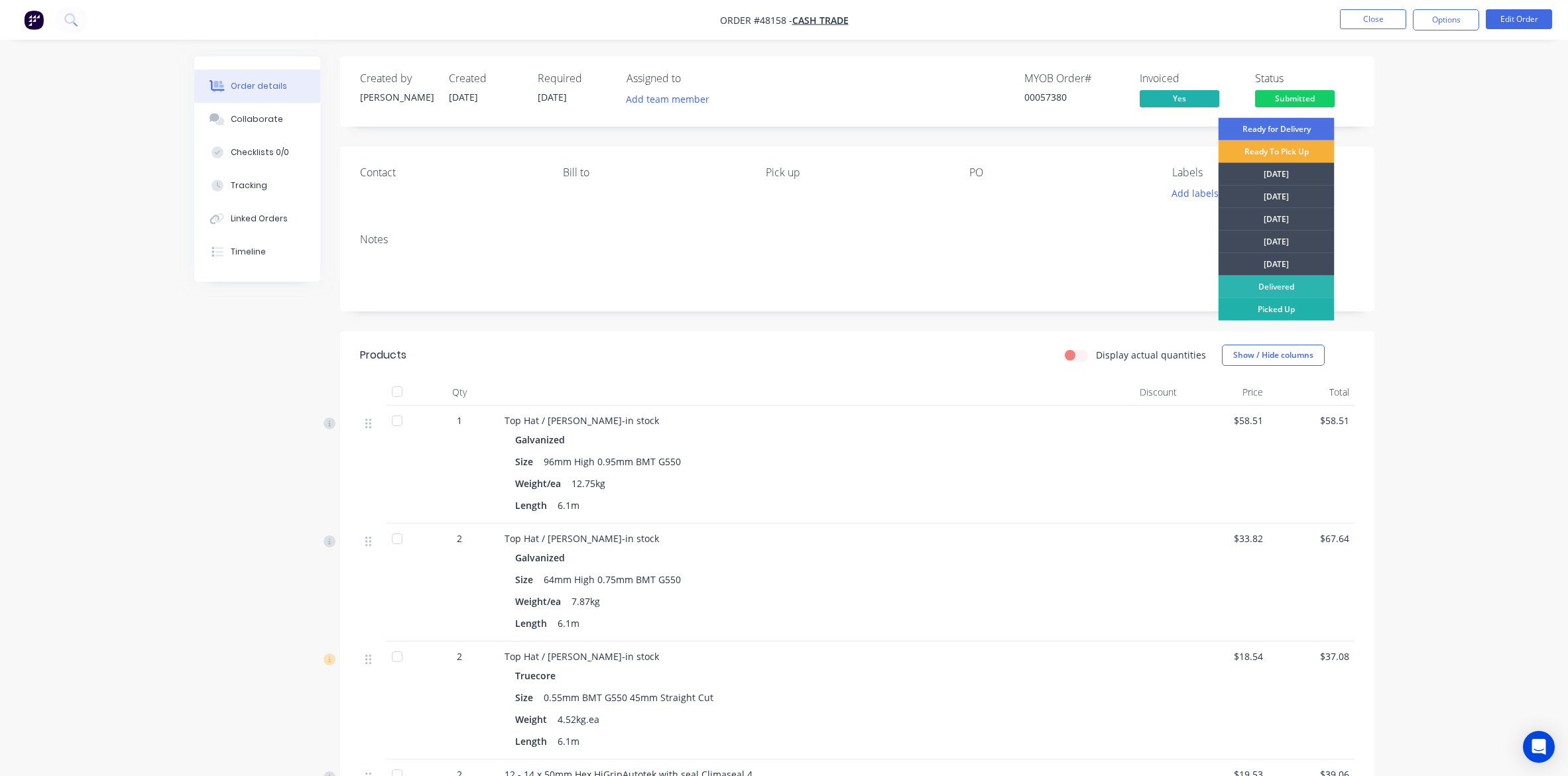
click at [1295, 309] on div "Picked Up" at bounding box center [1276, 309] width 116 height 23
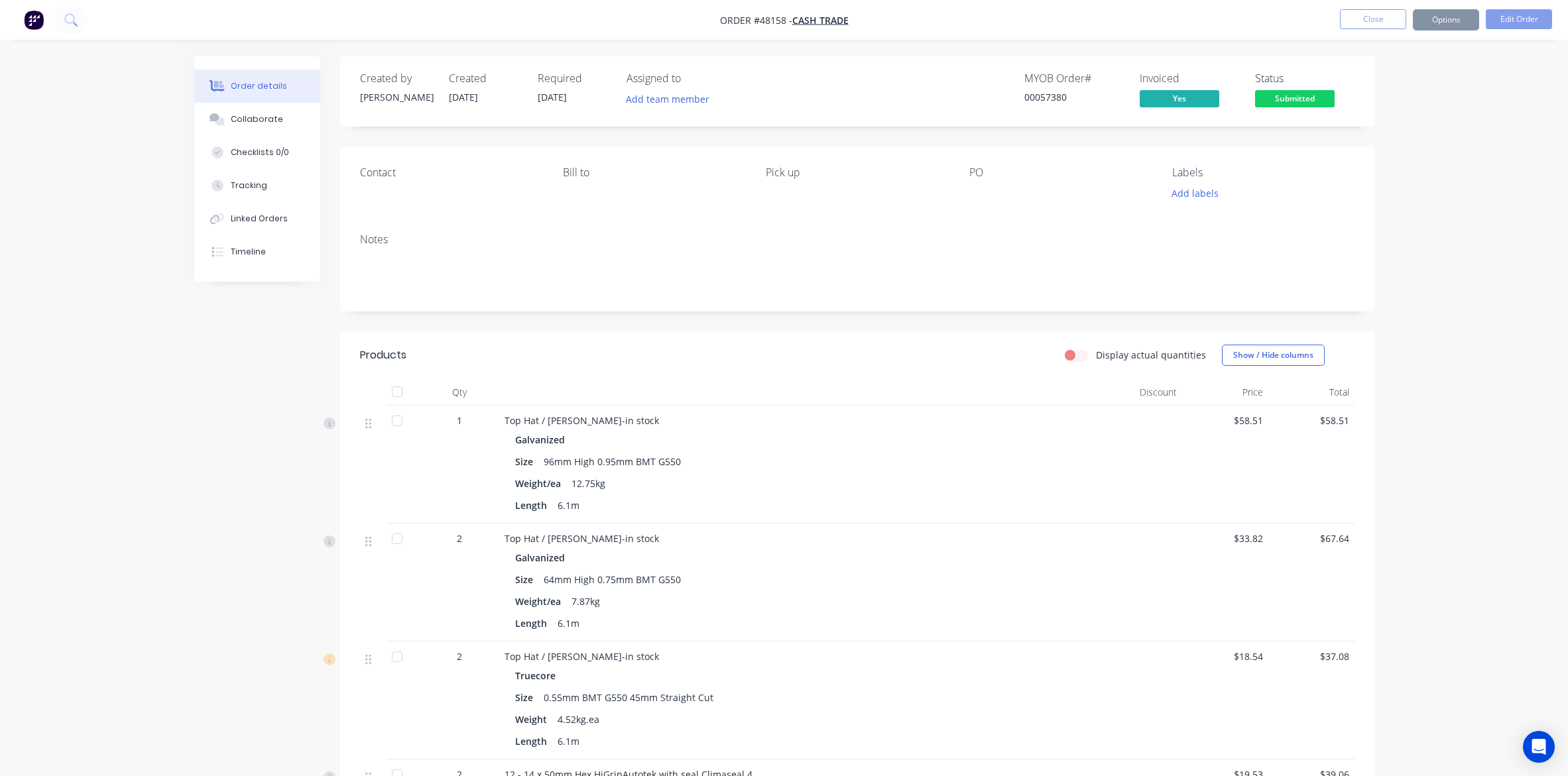
click at [1416, 273] on div "Order details Collaborate Checklists 0/0 Tracking Linked Orders Timeline Order …" at bounding box center [784, 531] width 1568 height 1062
click at [1381, 17] on button "Close" at bounding box center [1373, 19] width 66 height 20
